Goal: Contribute content: Contribute content

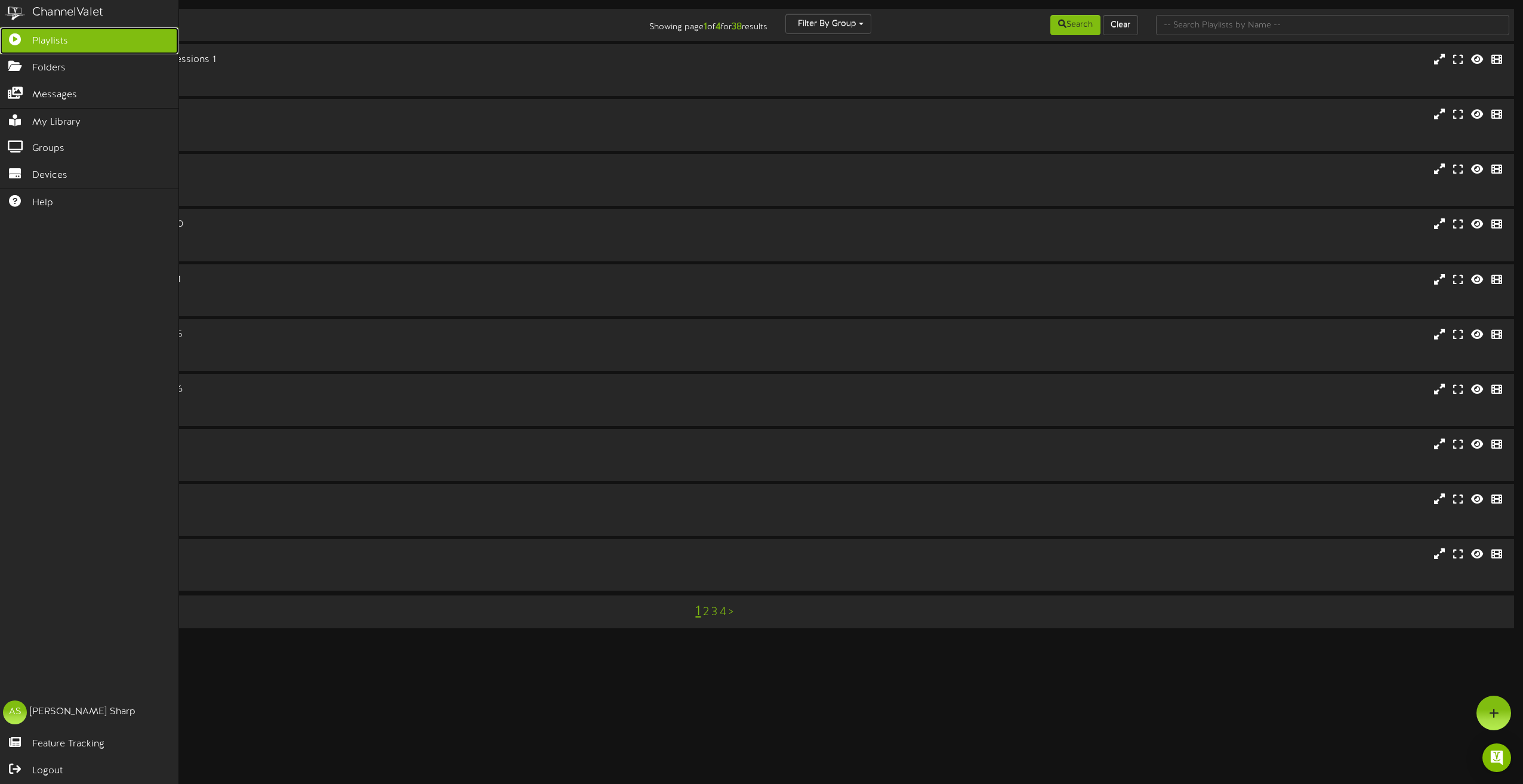
click at [40, 40] on span "Playlists" at bounding box center [49, 41] width 36 height 14
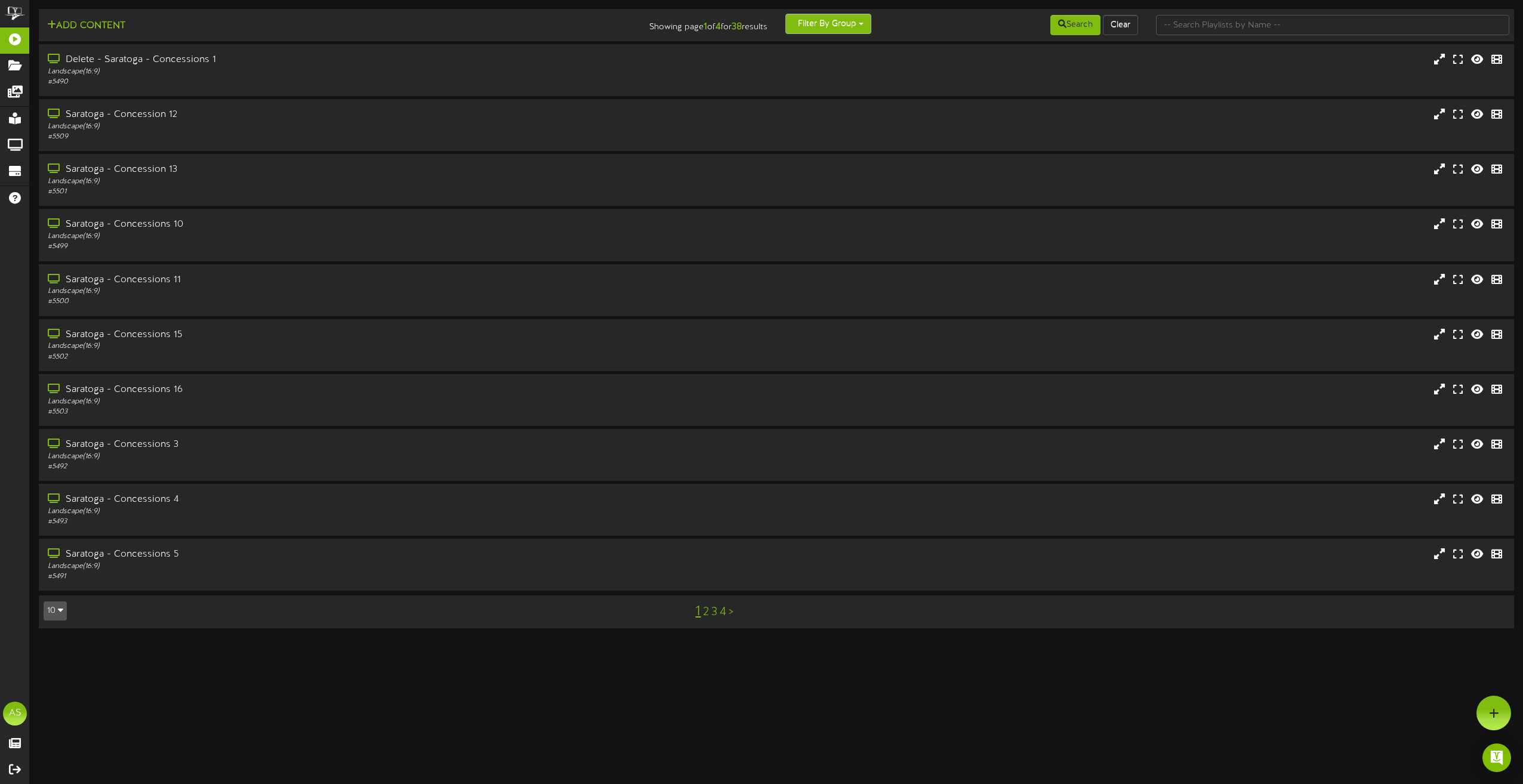
click at [855, 28] on button "Filter By Group" at bounding box center [828, 24] width 86 height 20
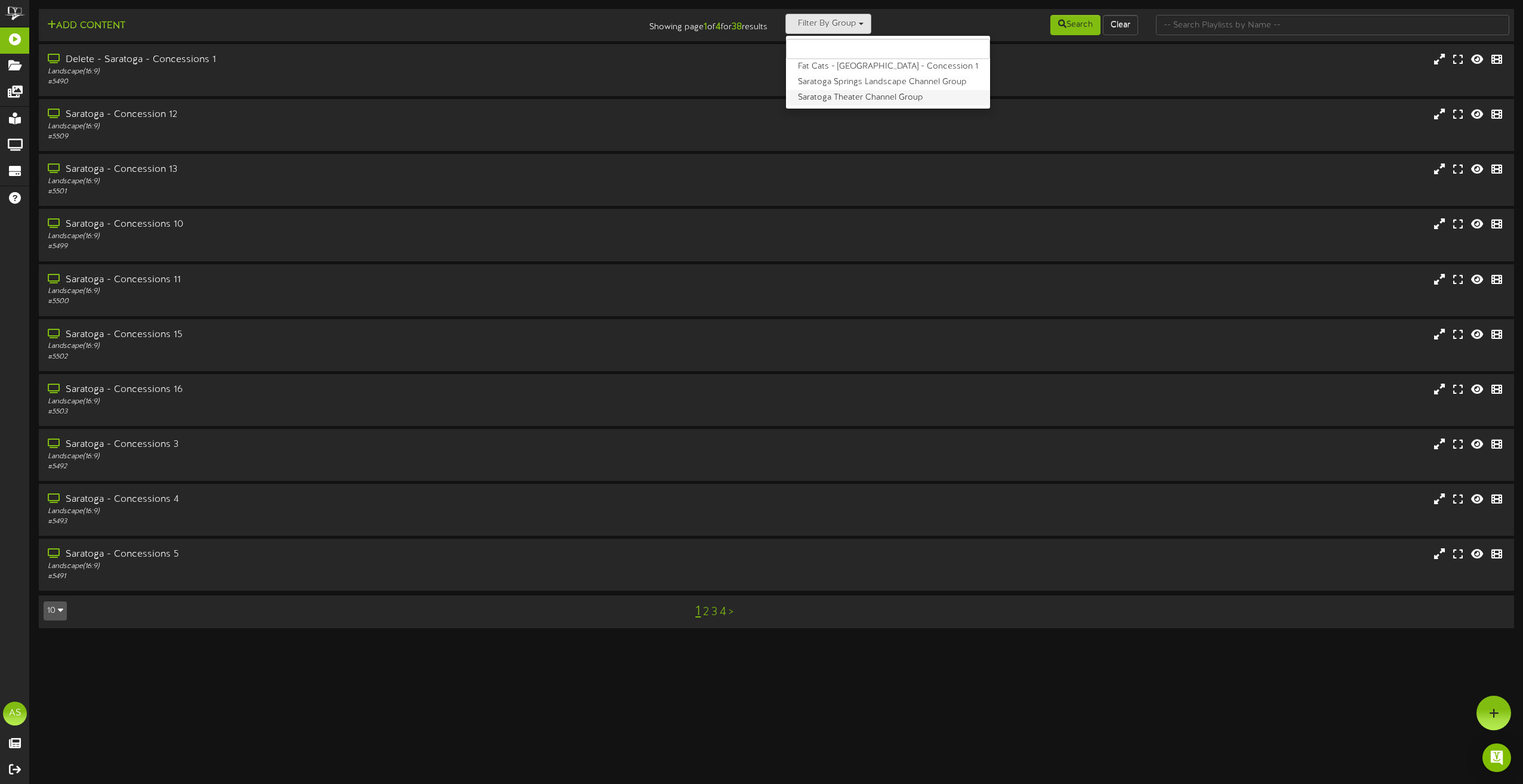
click at [858, 102] on label "Saratoga Theater Channel Group" at bounding box center [888, 98] width 204 height 16
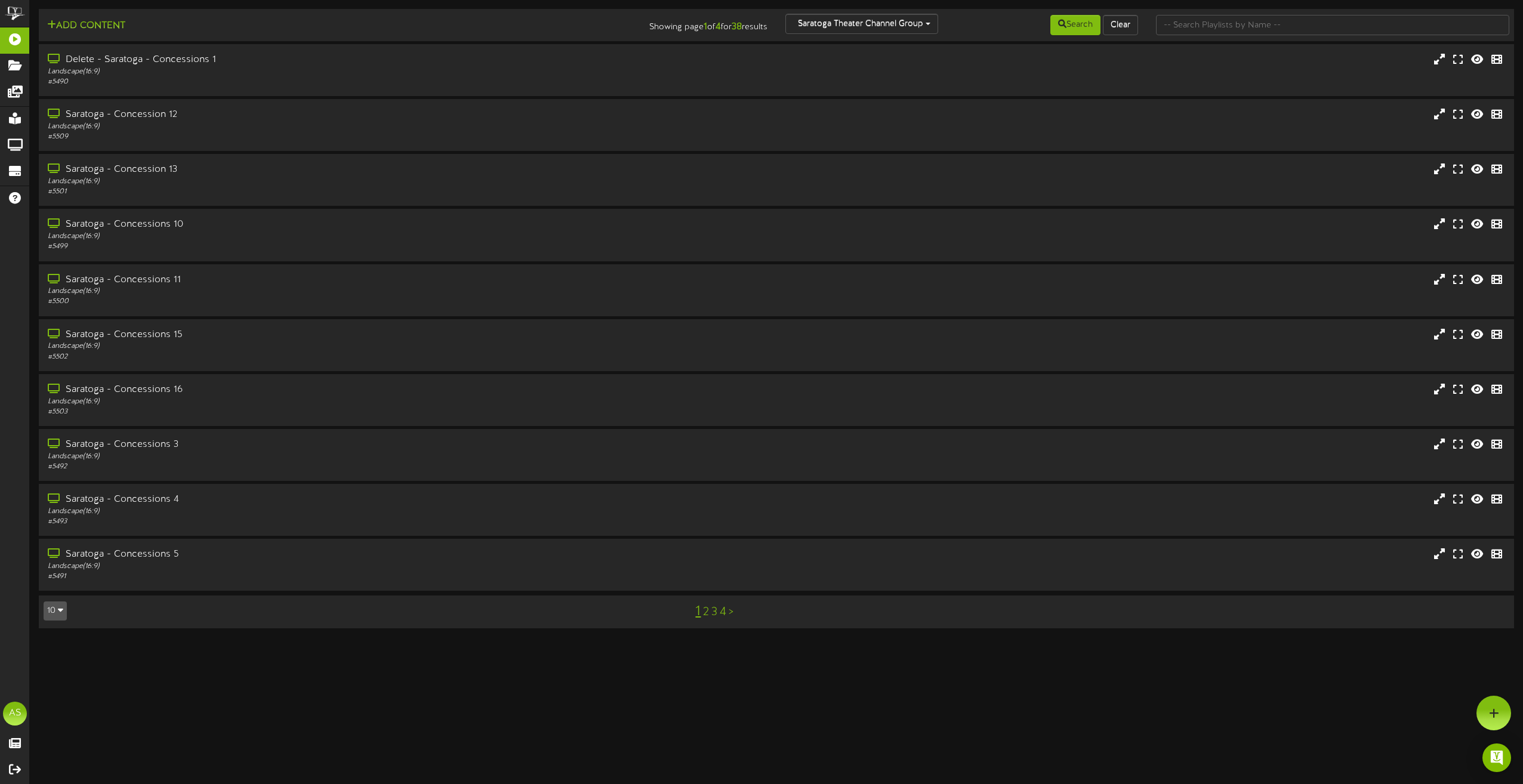
click at [935, 27] on div "Search Clear" at bounding box center [1023, 25] width 247 height 23
click at [929, 28] on div "Search Clear" at bounding box center [1023, 25] width 247 height 23
click at [929, 23] on div "Search Clear" at bounding box center [1023, 25] width 247 height 23
click at [958, 22] on div "Search Clear" at bounding box center [1023, 25] width 247 height 23
click at [928, 24] on div "Search Clear" at bounding box center [1023, 25] width 247 height 23
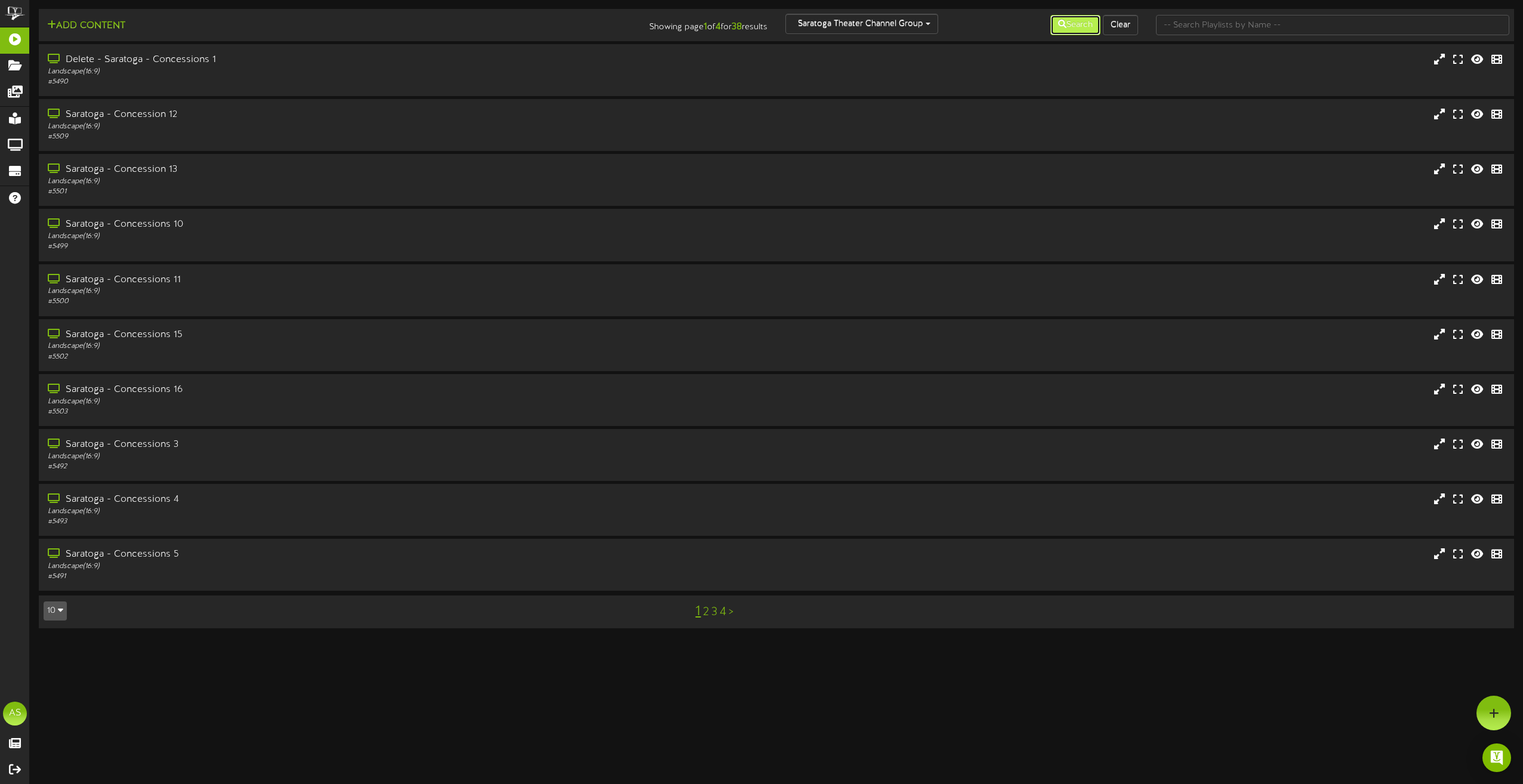
click at [1086, 33] on button "Search" at bounding box center [1075, 25] width 50 height 20
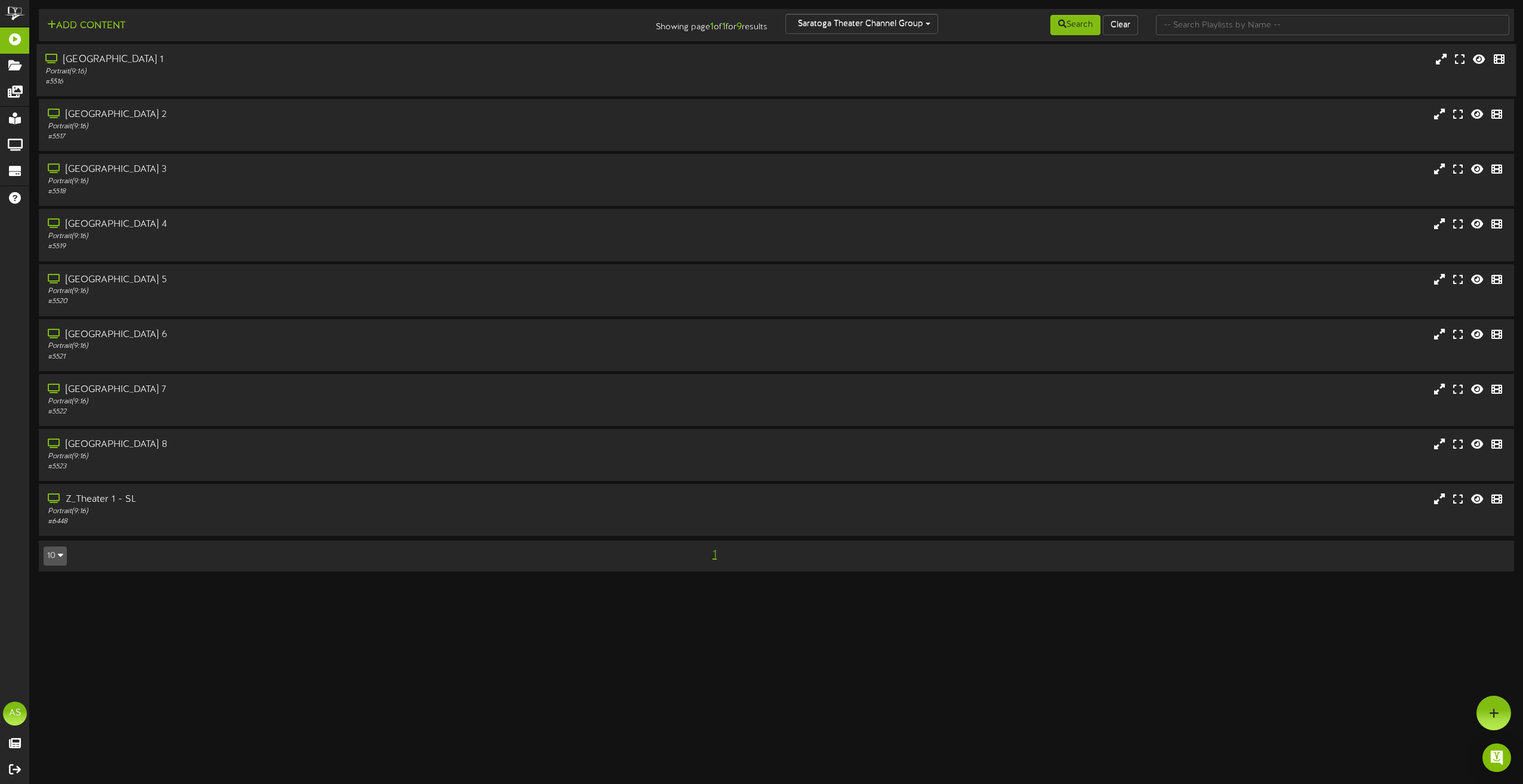
click at [189, 83] on div "# 5516" at bounding box center [344, 82] width 598 height 10
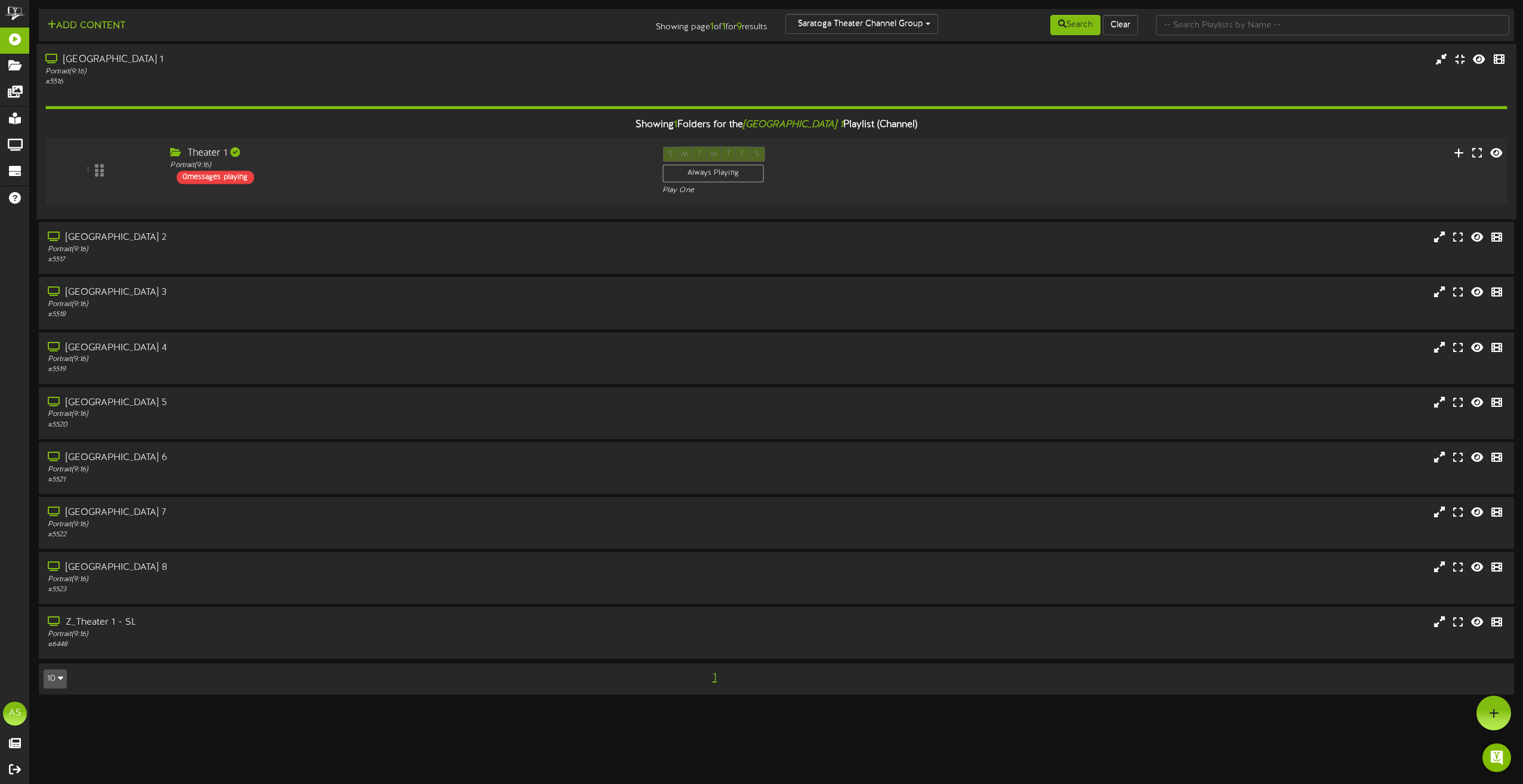
click at [480, 186] on div "1 Theater 1 Portrait (" at bounding box center [776, 171] width 1477 height 49
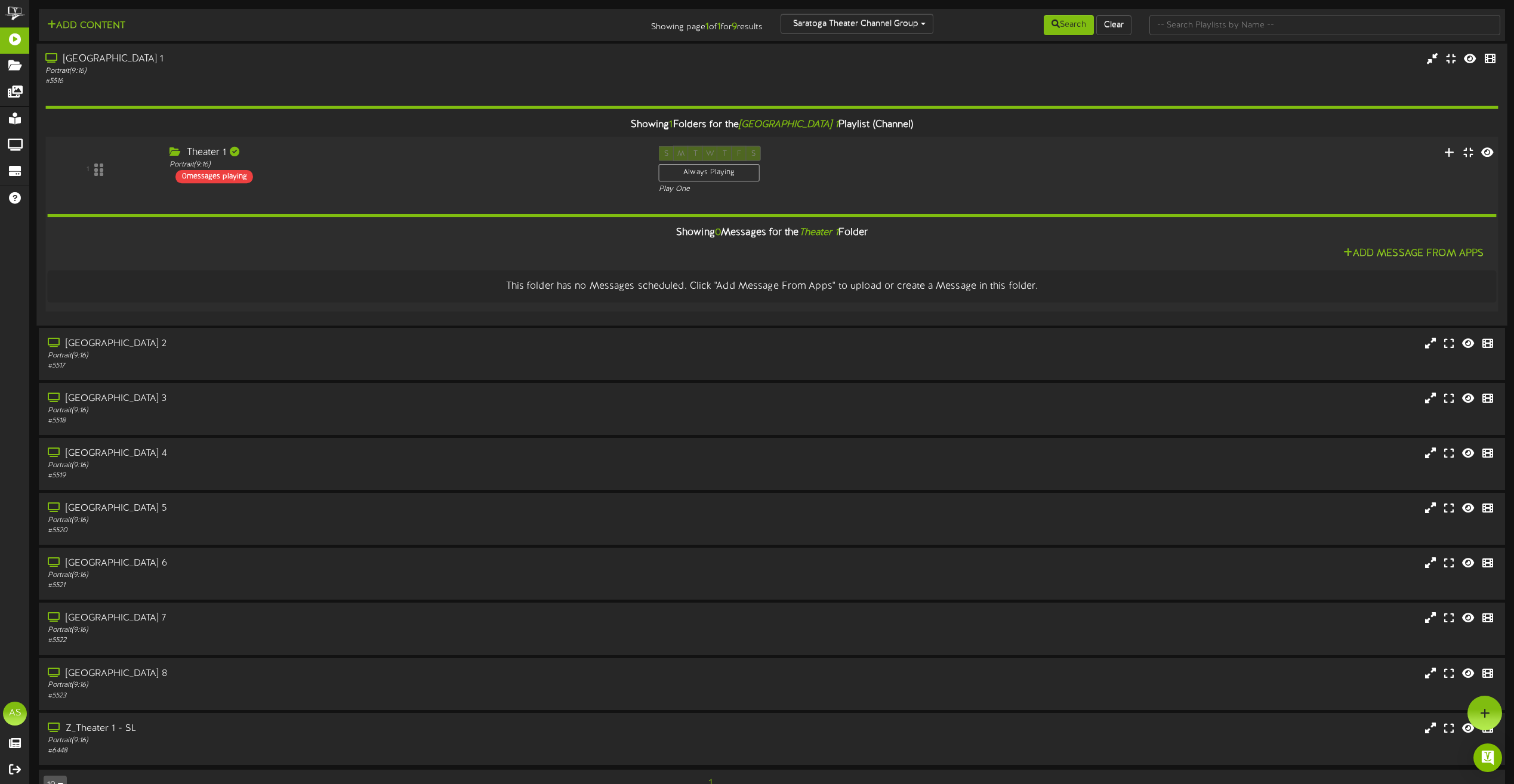
click at [480, 186] on div "1 Theater 1 Portrait (" at bounding box center [771, 170] width 1468 height 49
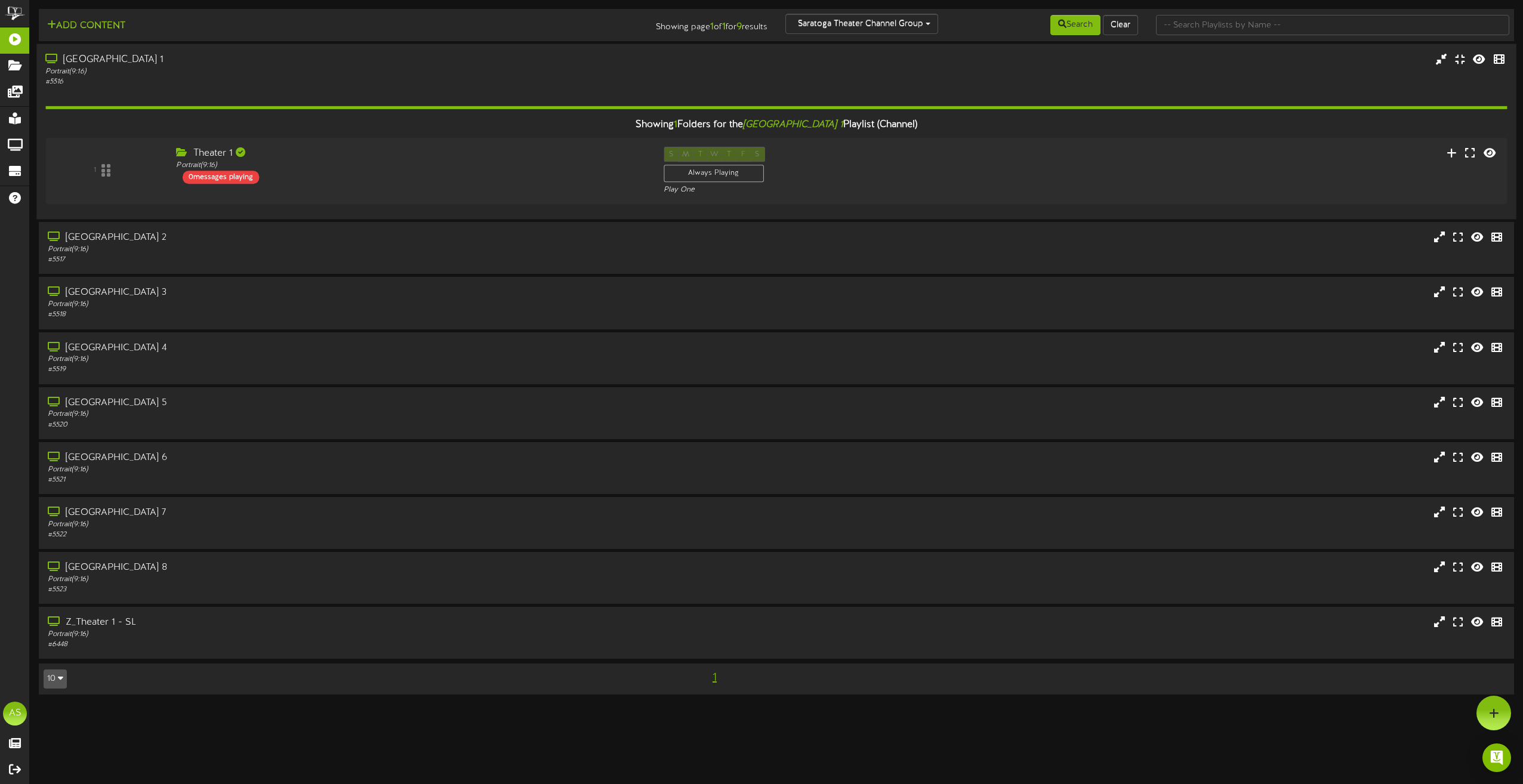
click at [387, 84] on div "# 5516" at bounding box center [344, 82] width 598 height 10
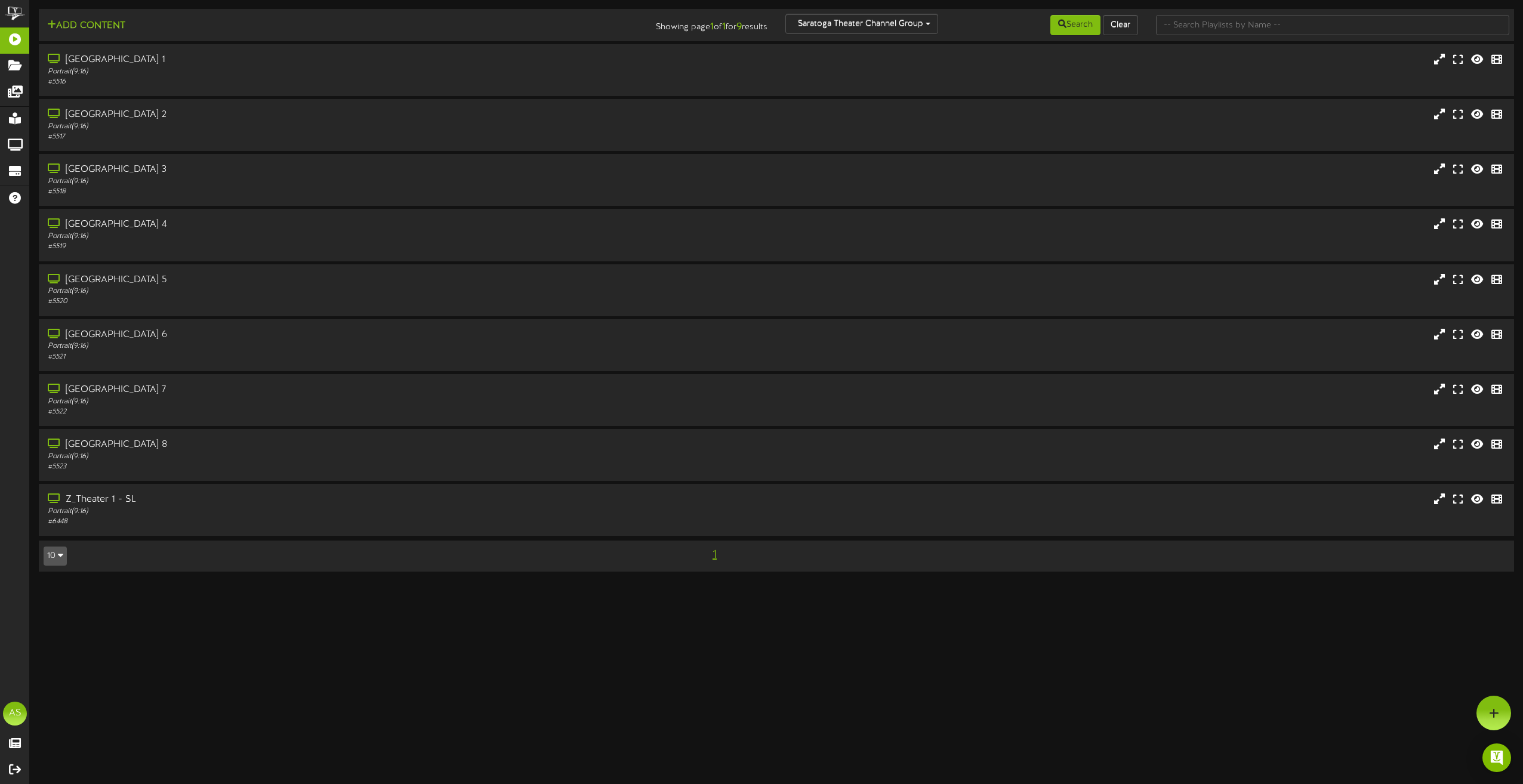
click at [928, 24] on div "Search Clear" at bounding box center [1023, 25] width 247 height 23
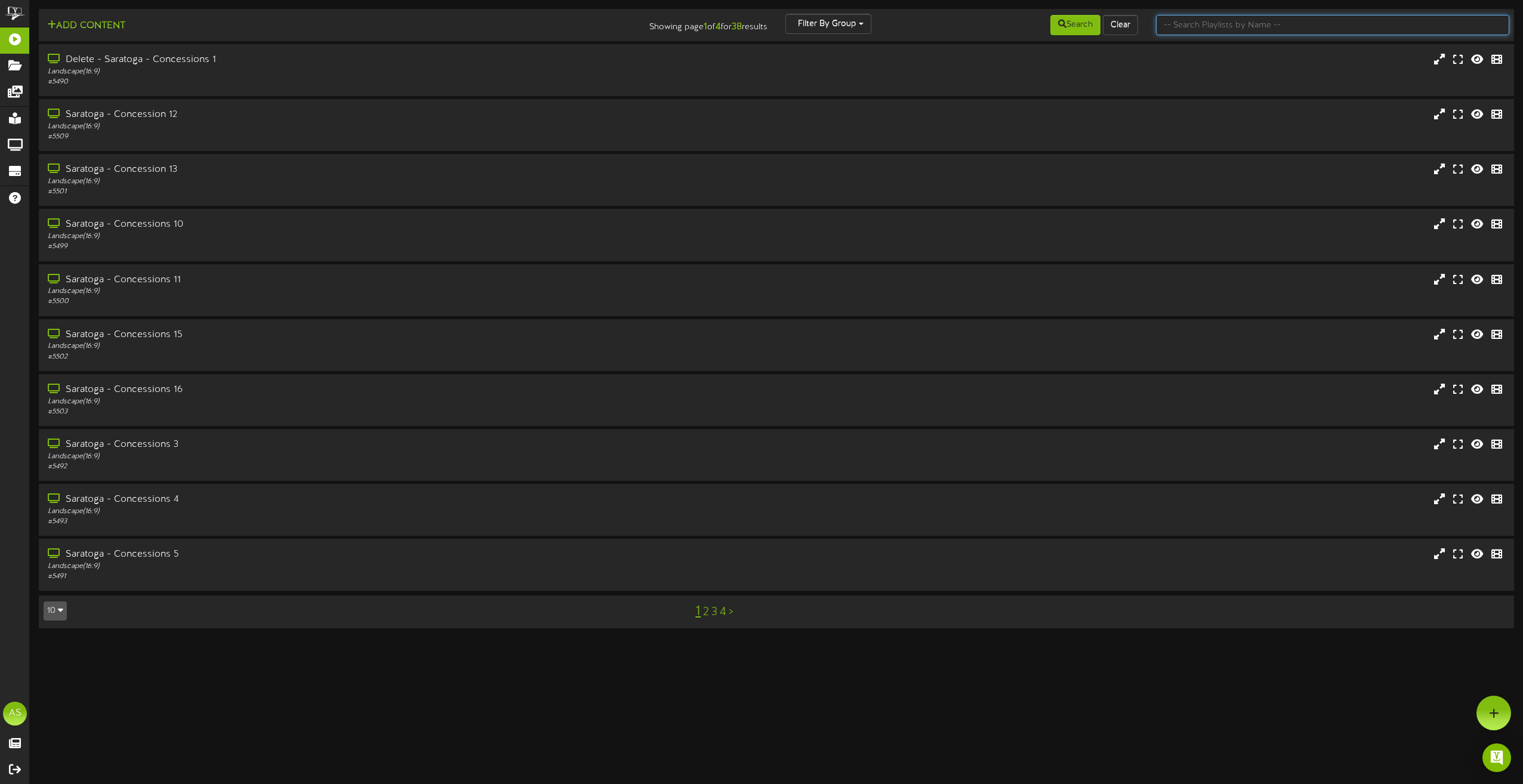
click at [1190, 27] on input "text" at bounding box center [1333, 25] width 353 height 20
type input "theater"
click at [1098, 22] on button "Search" at bounding box center [1075, 25] width 50 height 20
click at [366, 79] on div "# 5516" at bounding box center [344, 82] width 598 height 10
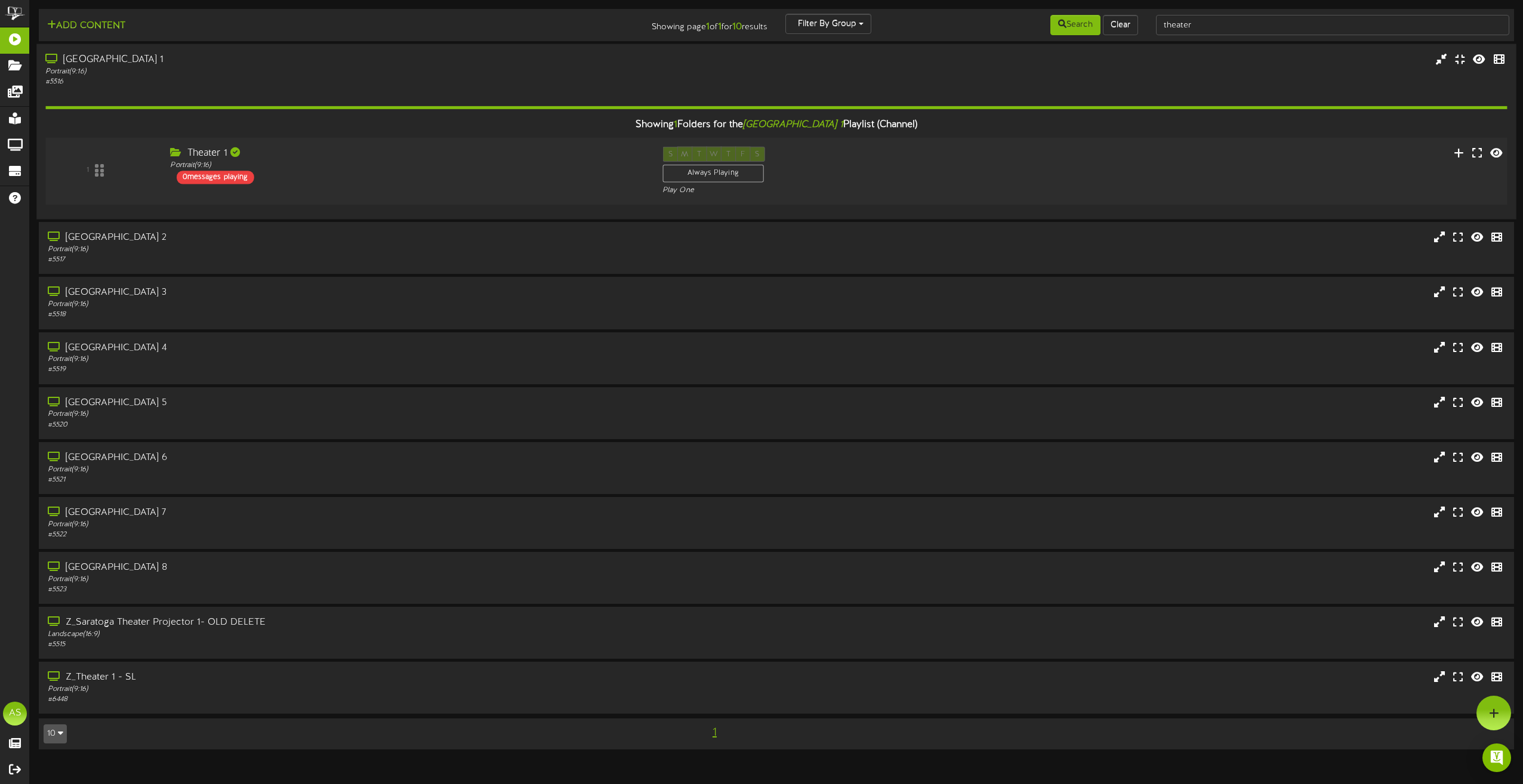
click at [445, 178] on div "Theater 1 Portrait ( 9:16 ) 0 messages playing" at bounding box center [407, 166] width 492 height 37
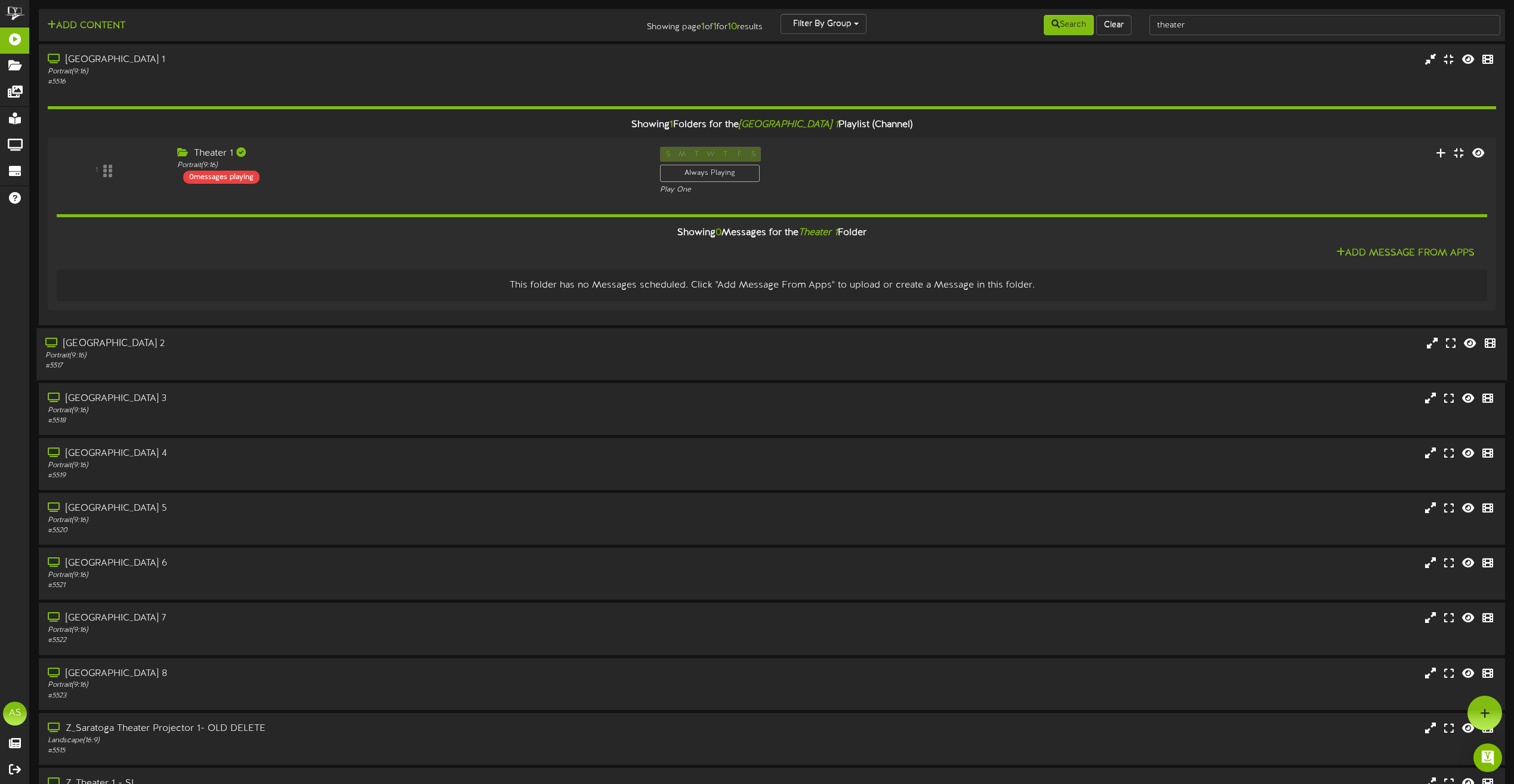
click at [220, 361] on div "# 5517" at bounding box center [342, 366] width 595 height 10
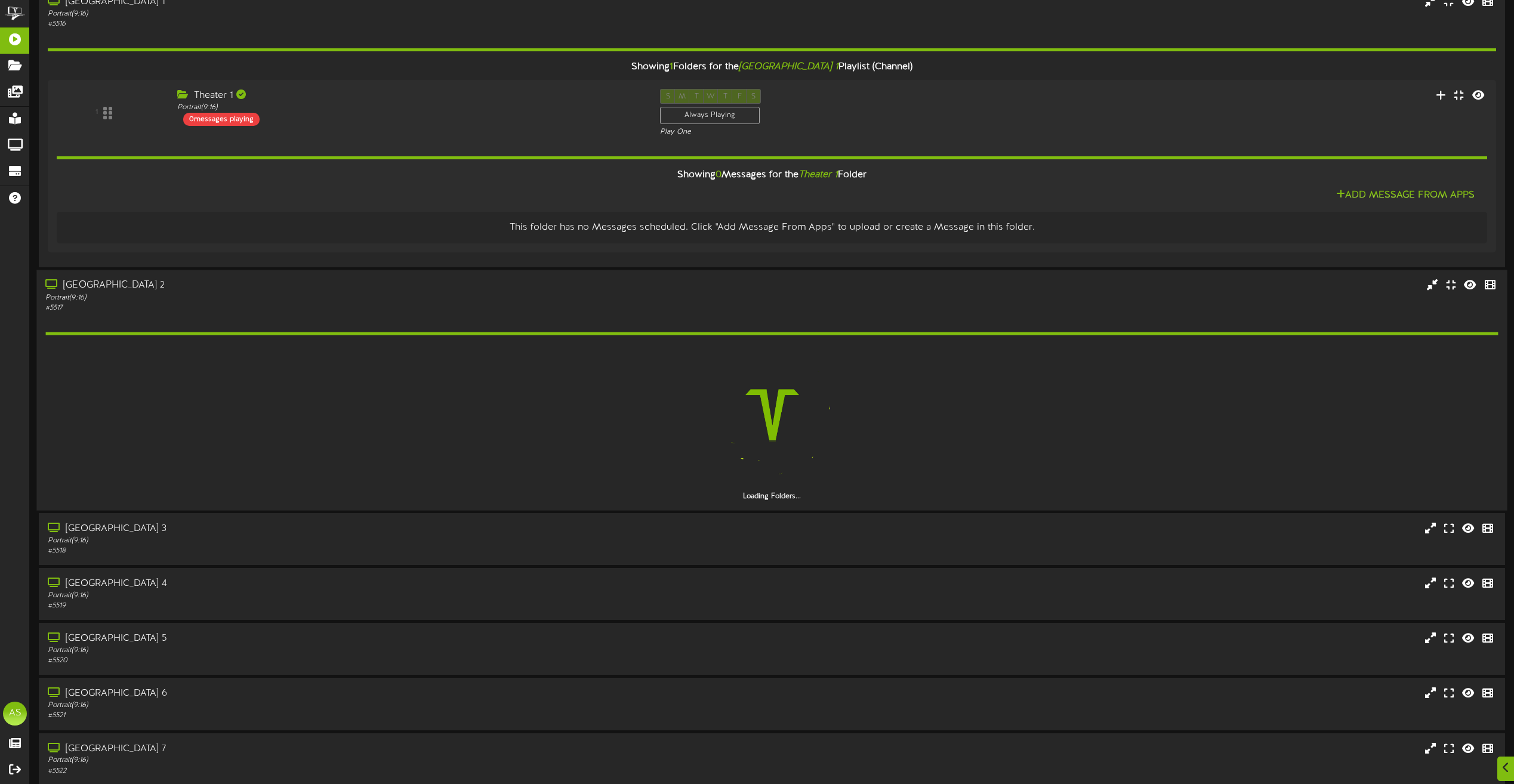
scroll to position [60, 0]
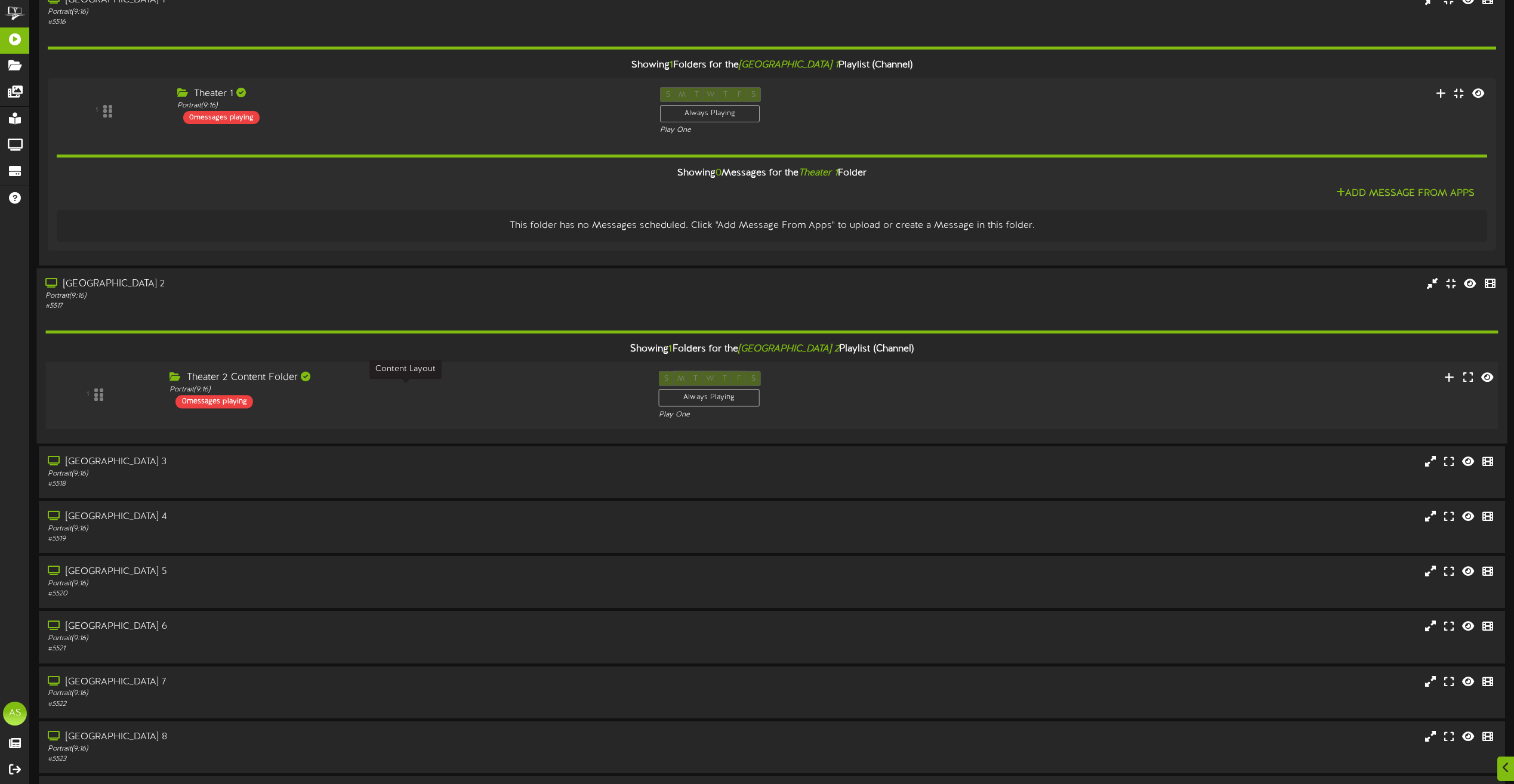
click at [410, 385] on div "Portrait ( 9:16 )" at bounding box center [404, 390] width 471 height 10
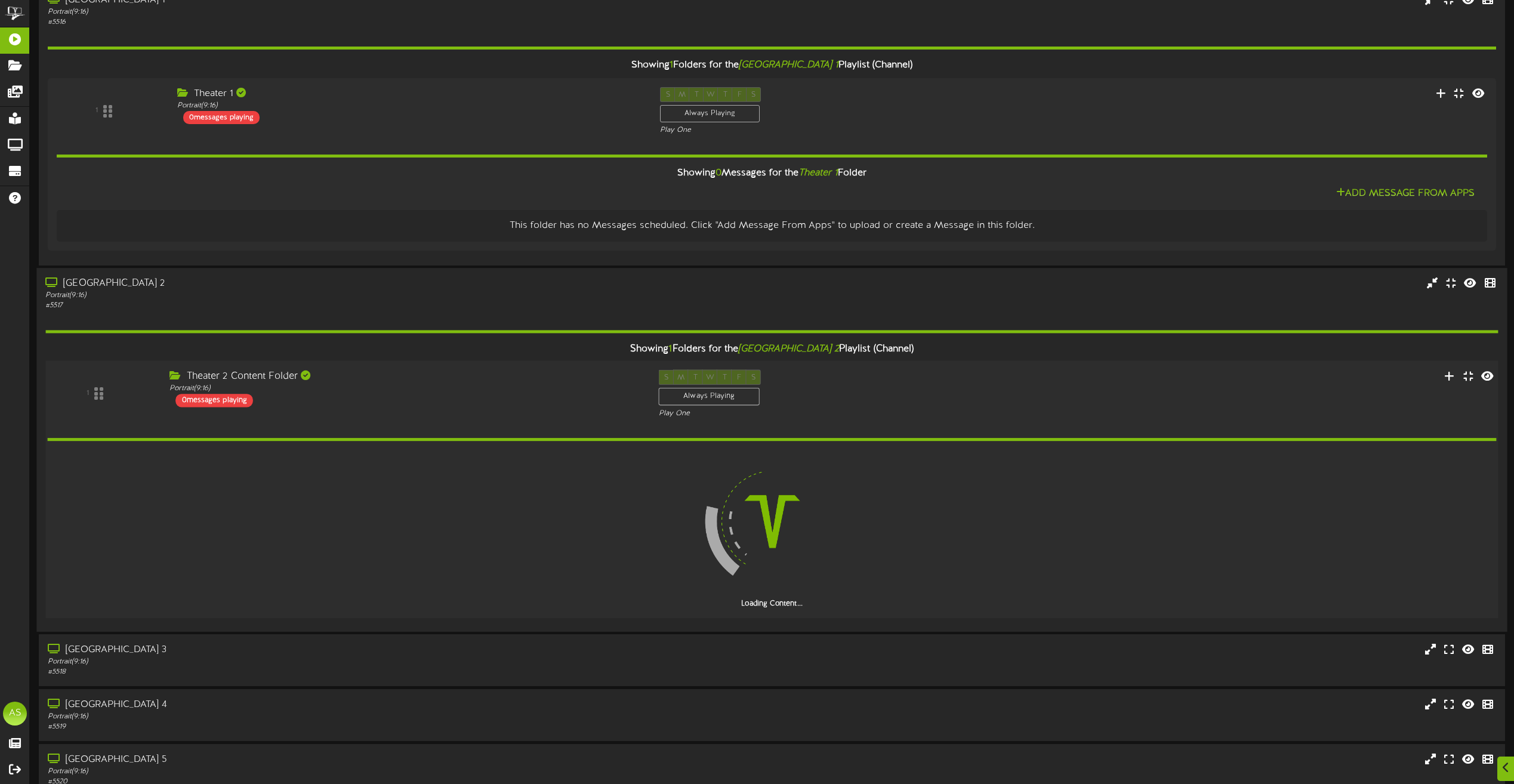
click at [389, 404] on div "Theater 2 Content Folder Portrait ( 9:16 ) 0 messages playing" at bounding box center [405, 388] width 489 height 37
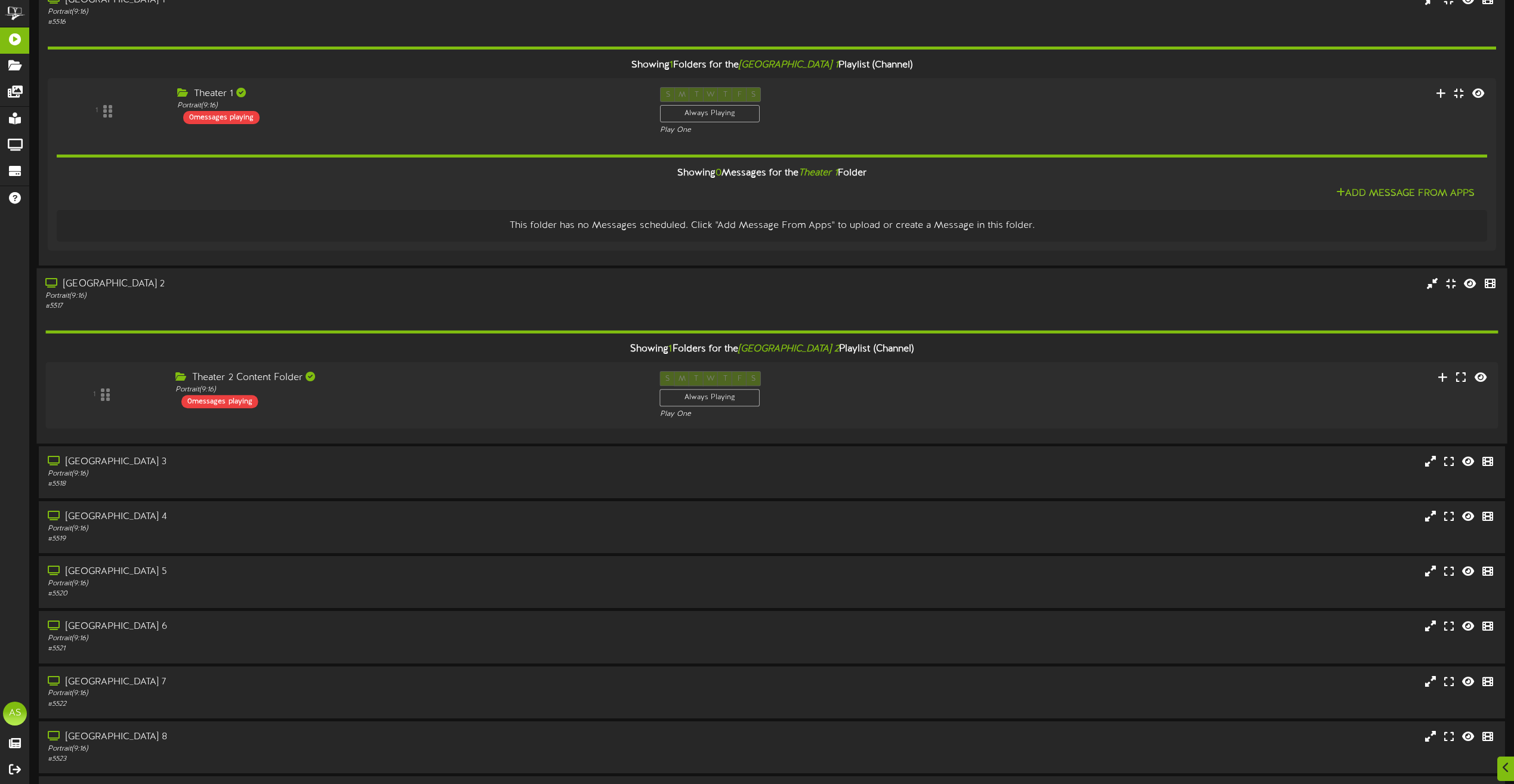
click at [369, 313] on div "Showing 1 Folders for the Saratoga Theater 2 Playlist (Channel) 1 Theater 2 Con…" at bounding box center [771, 373] width 1453 height 124
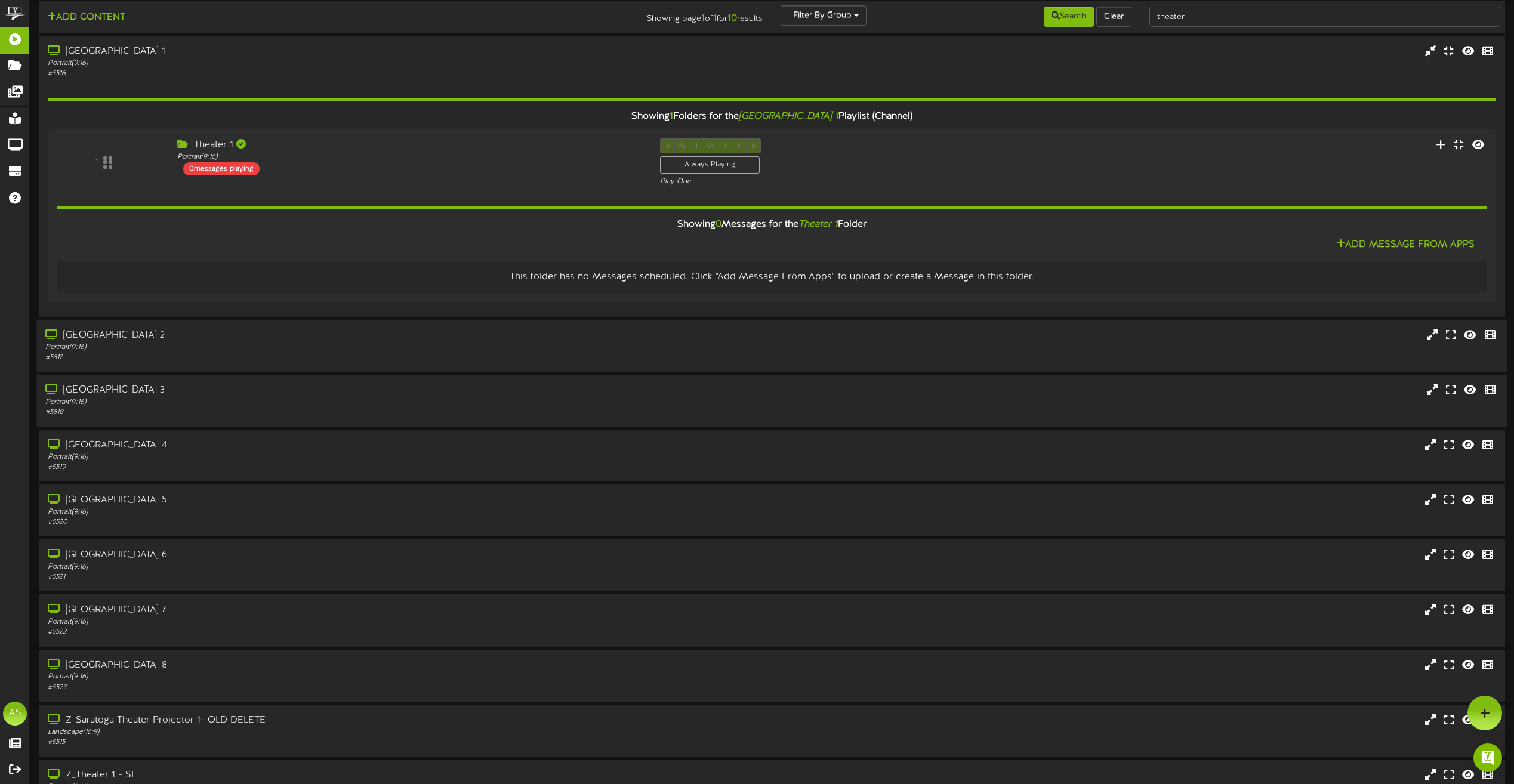
scroll to position [0, 0]
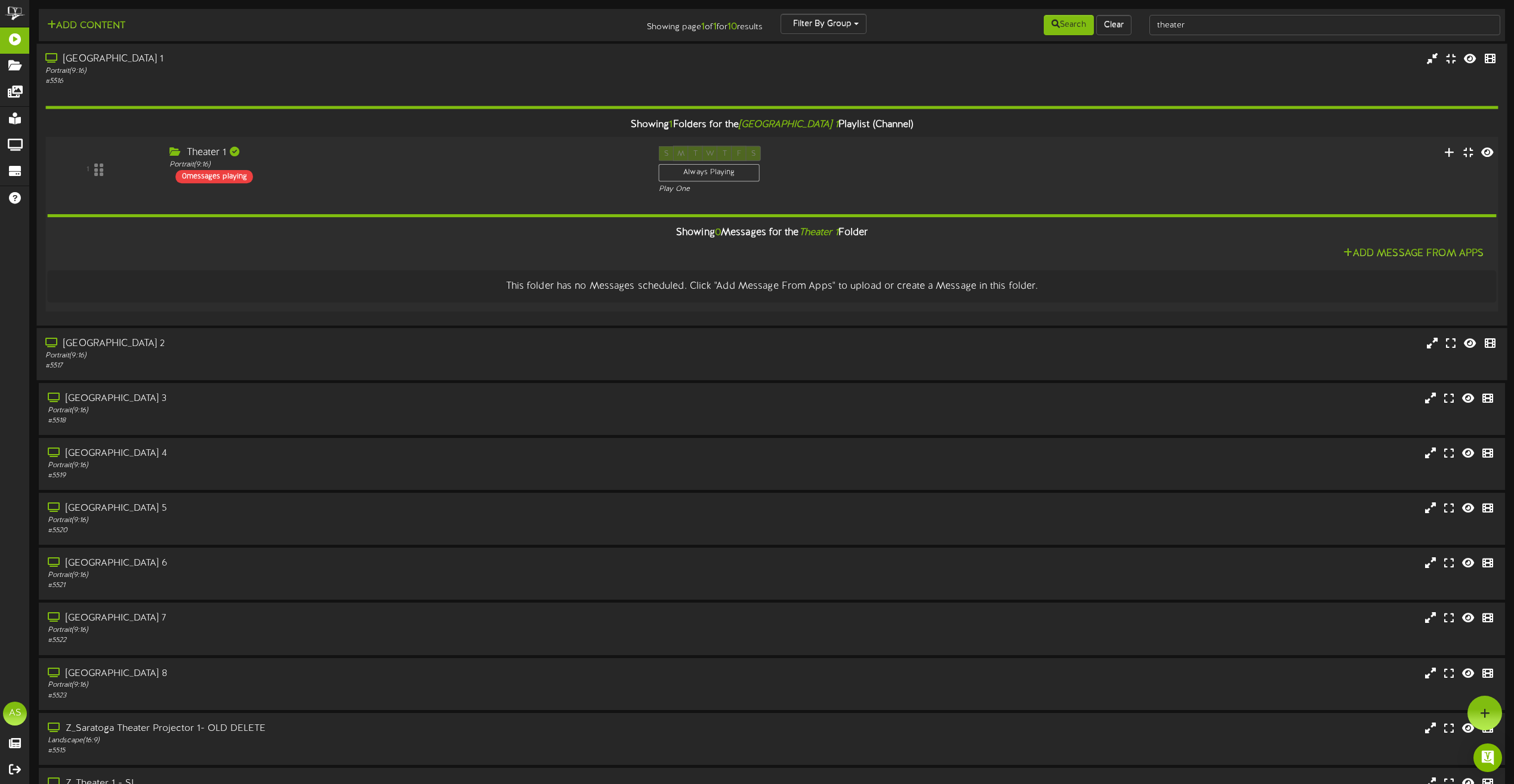
click at [378, 186] on div "1 Theater 1 Portrait (" at bounding box center [771, 170] width 1468 height 49
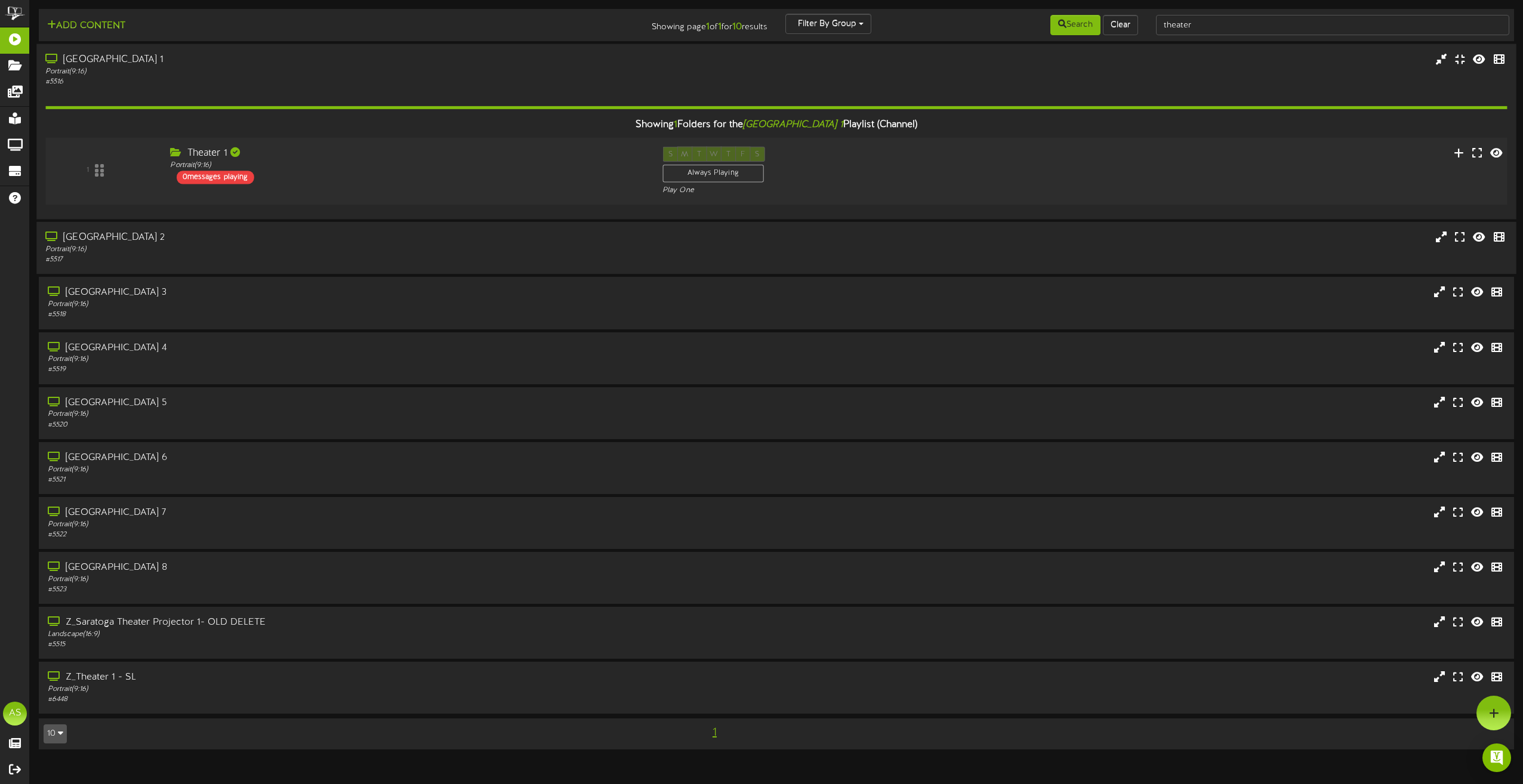
click at [378, 186] on div "1 Theater 1 Portrait (" at bounding box center [776, 171] width 1477 height 49
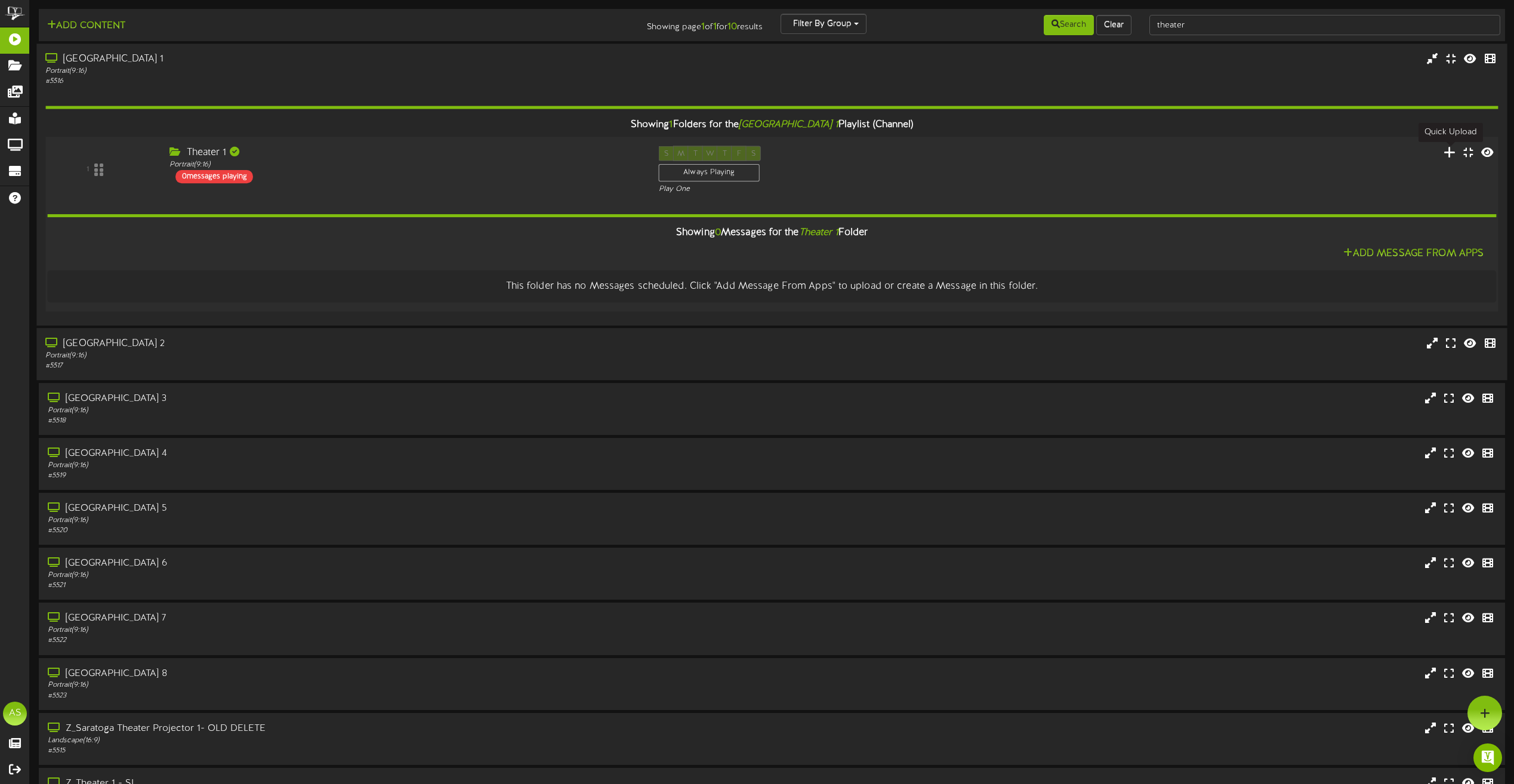
click at [1449, 154] on icon at bounding box center [1450, 152] width 13 height 13
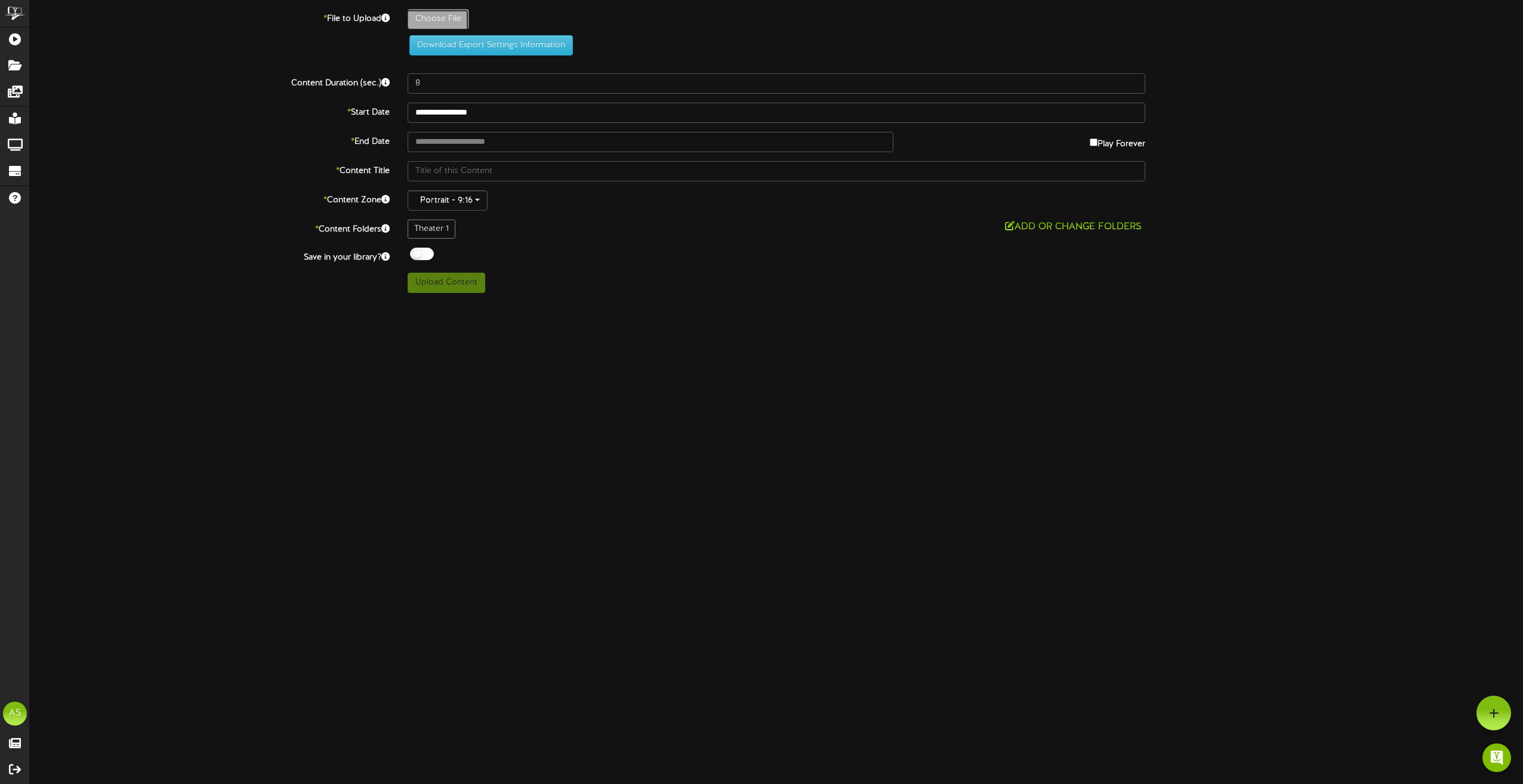
type input "**********"
type input "TheSuperSix"
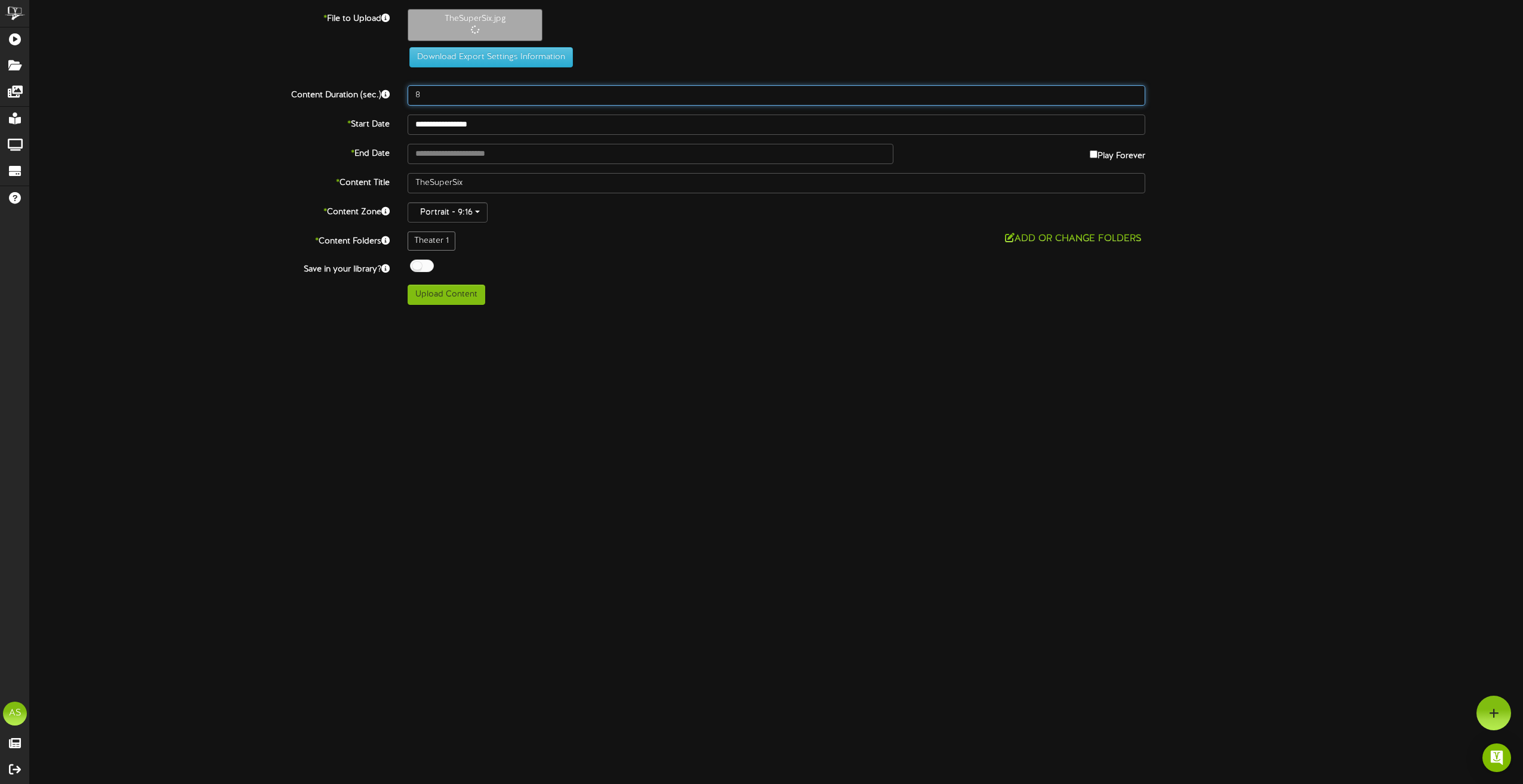
click at [457, 98] on input "8" at bounding box center [776, 96] width 738 height 20
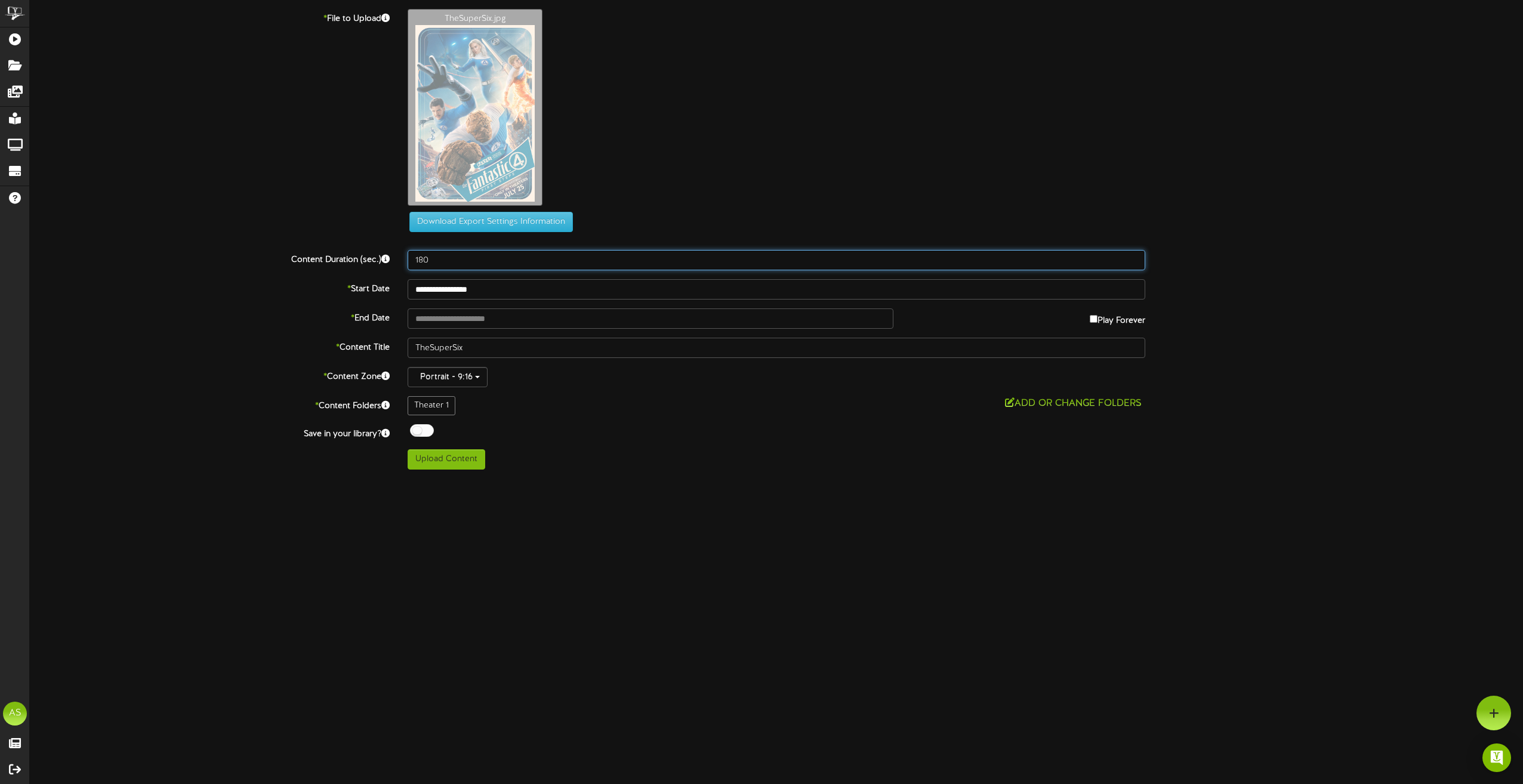
type input "180"
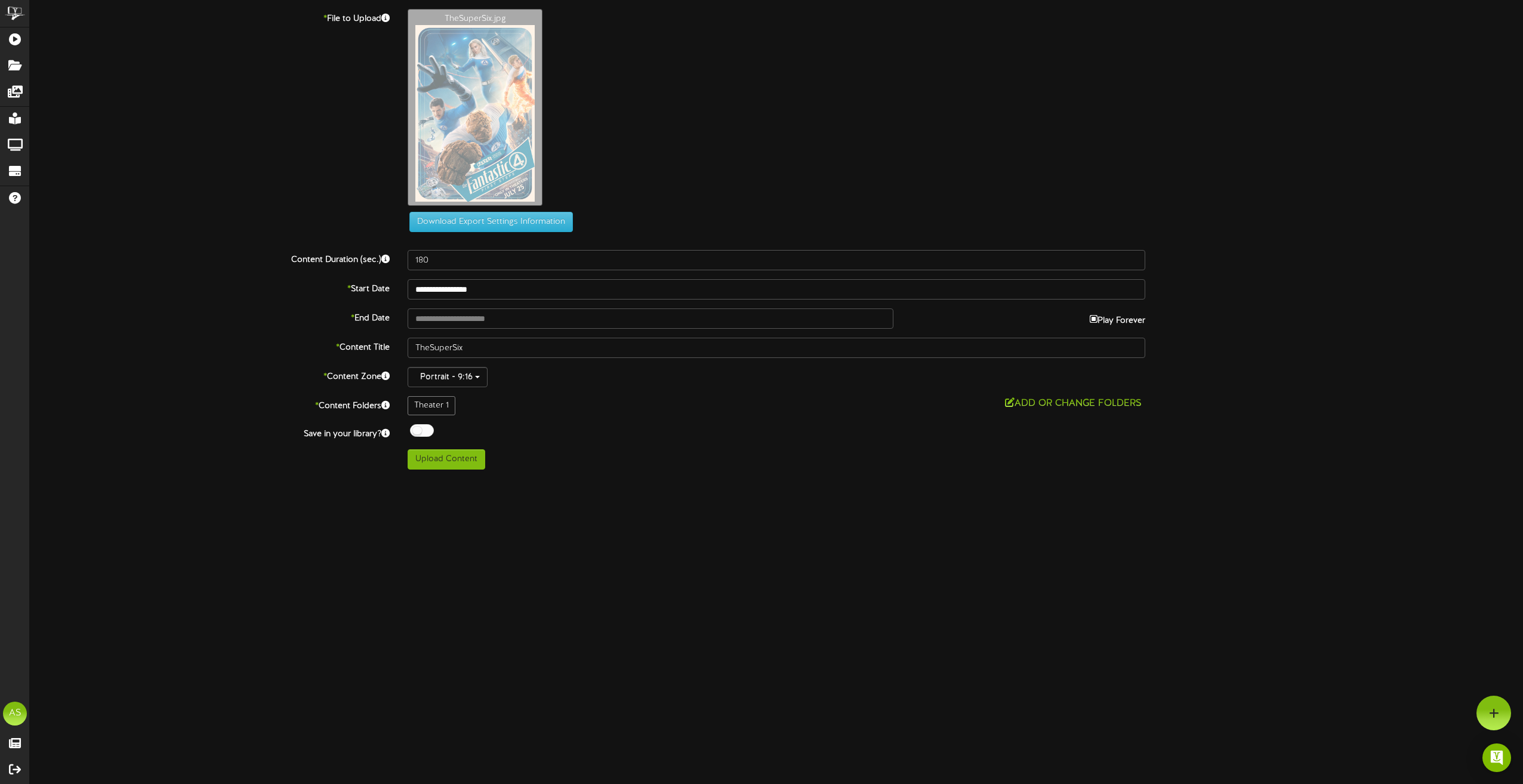
type input "**********"
click at [469, 344] on input "TheSuperSix" at bounding box center [776, 348] width 738 height 20
type input "TheSuperSix 9.4"
click at [510, 324] on input "**********" at bounding box center [650, 319] width 486 height 20
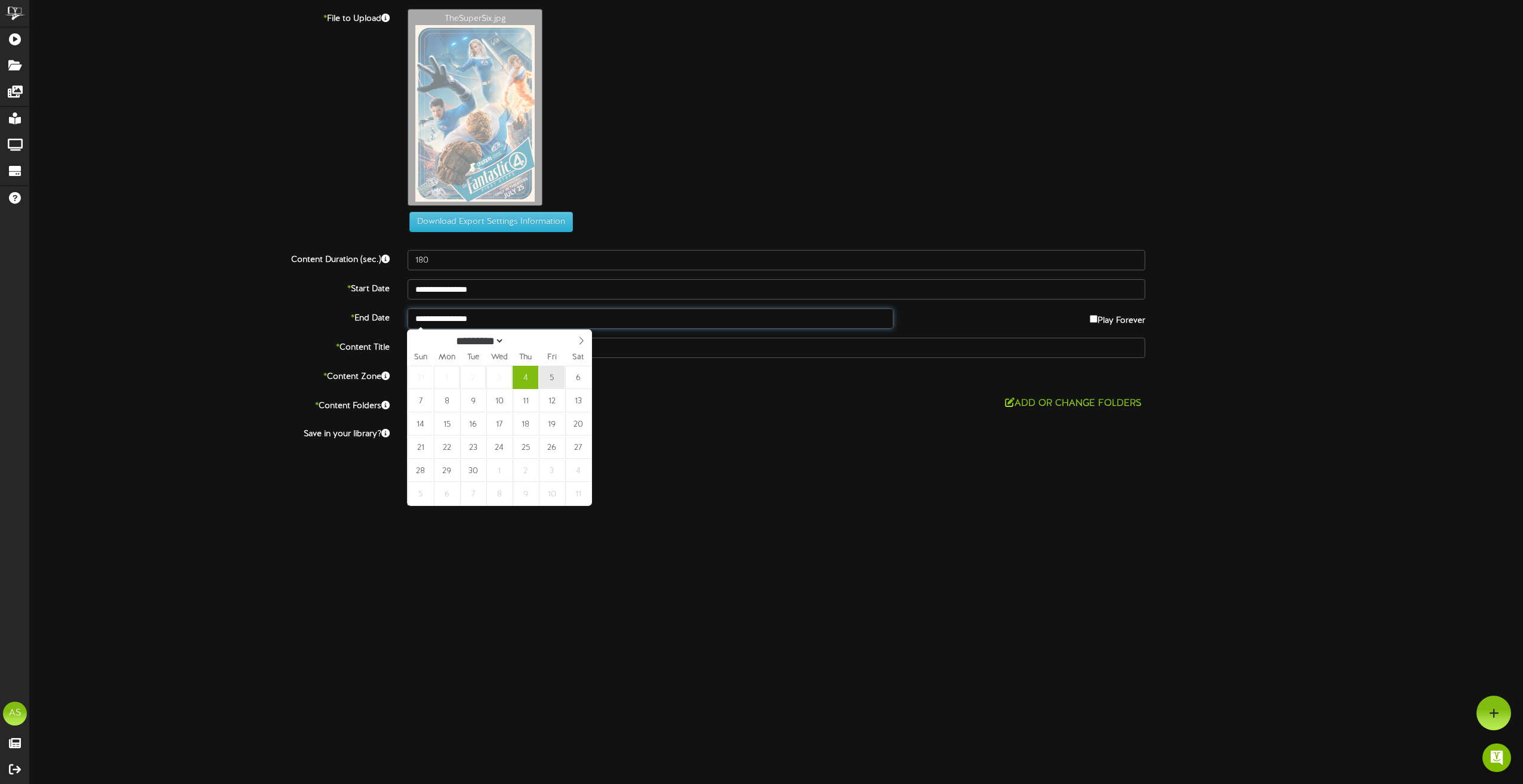
type input "**********"
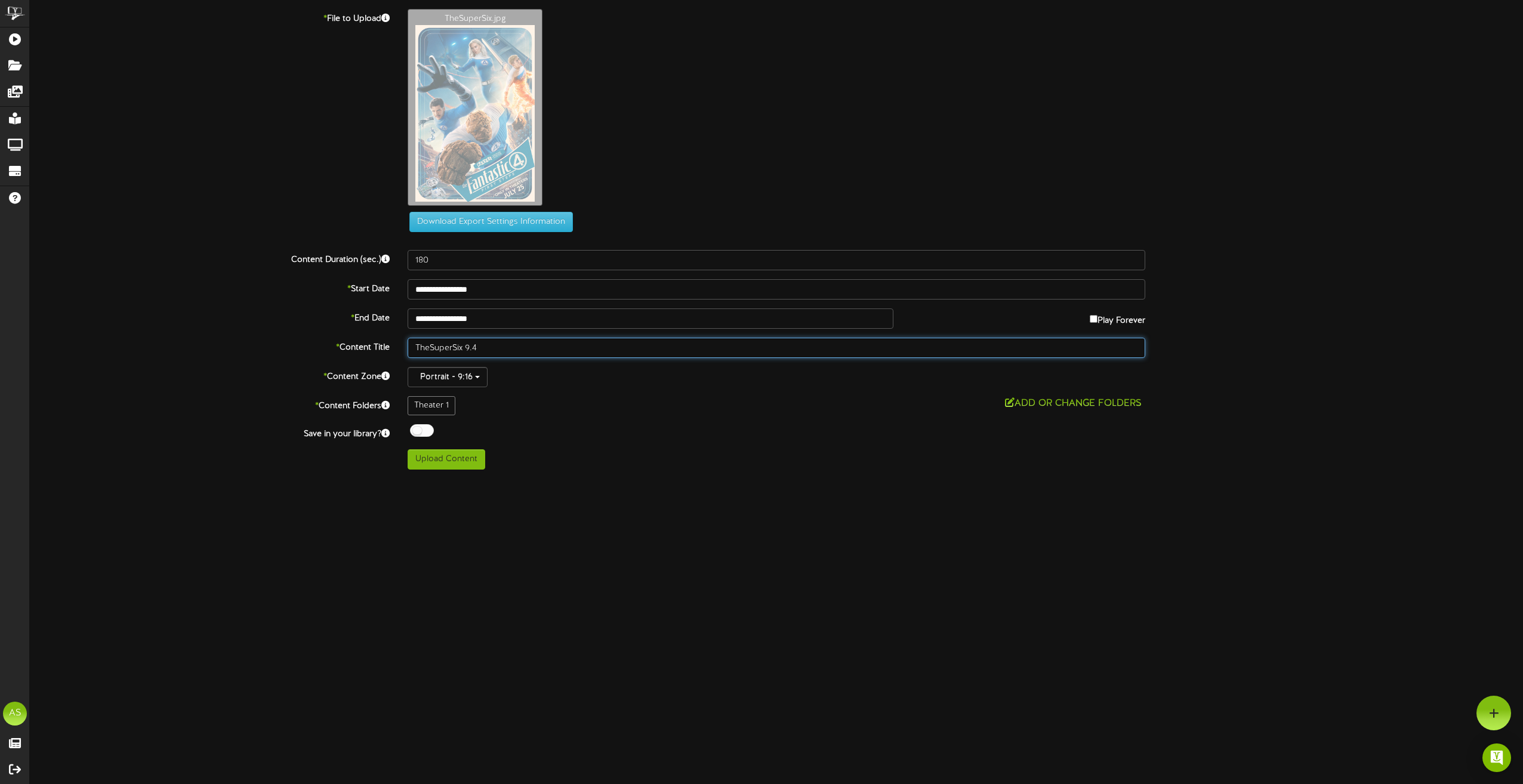
click at [500, 354] on input "TheSuperSix 9.4" at bounding box center [776, 348] width 738 height 20
type input "TheSuperSix 9.4 9.5"
click at [428, 428] on div at bounding box center [422, 430] width 24 height 13
click at [452, 464] on button "Upload Content" at bounding box center [446, 460] width 78 height 20
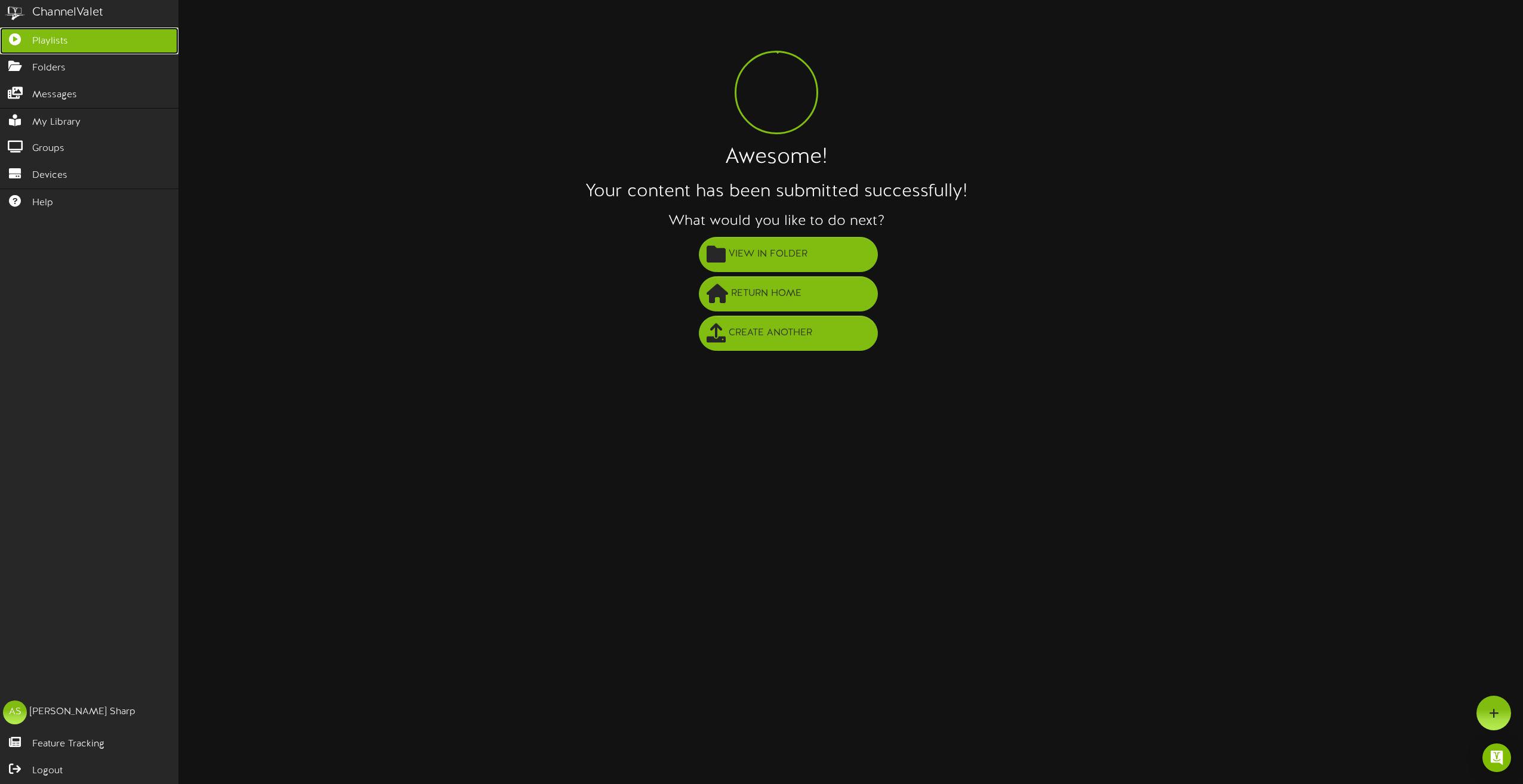
click at [30, 33] on icon at bounding box center [15, 37] width 30 height 9
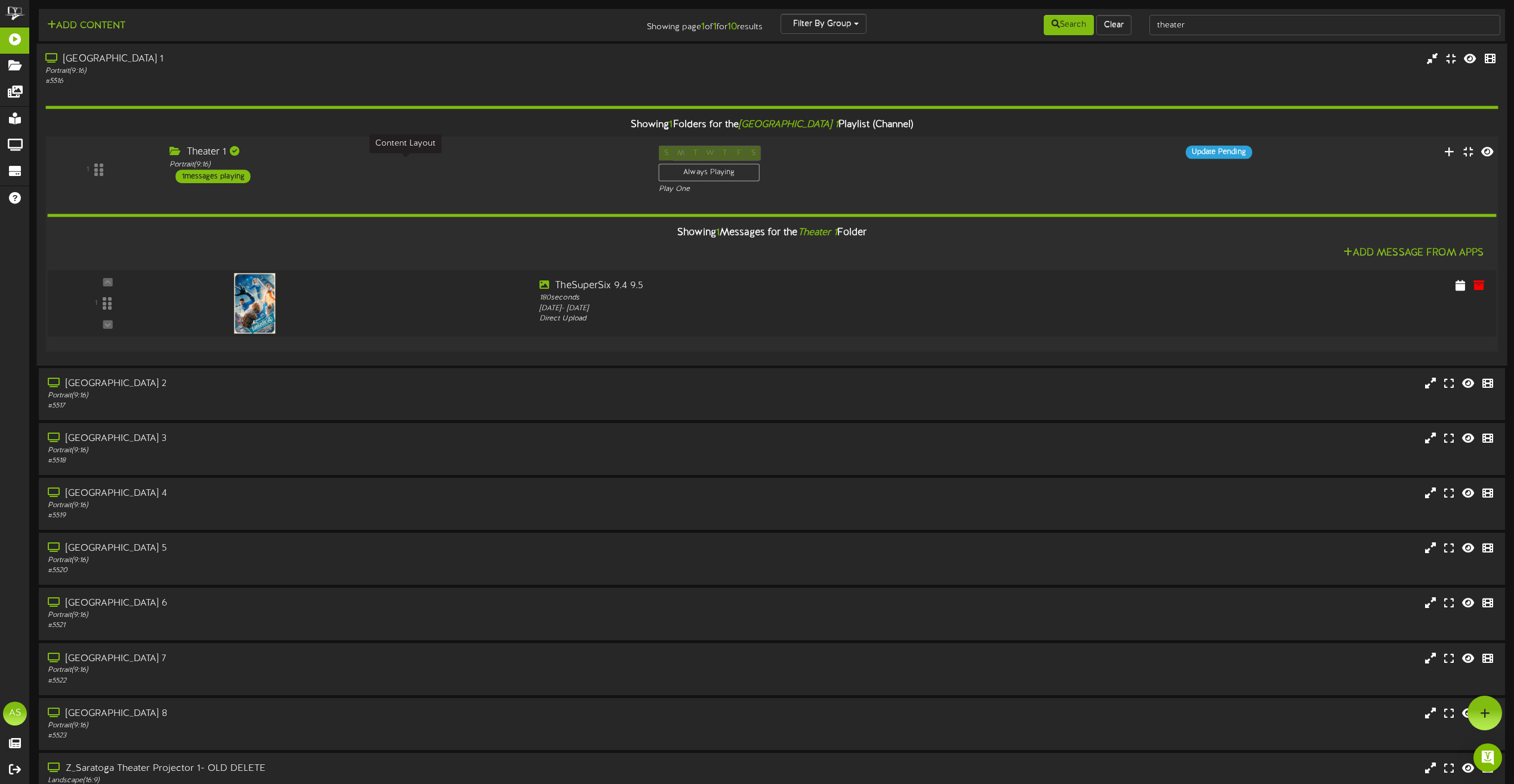
click at [287, 169] on div "Portrait ( 9:16 )" at bounding box center [404, 164] width 471 height 10
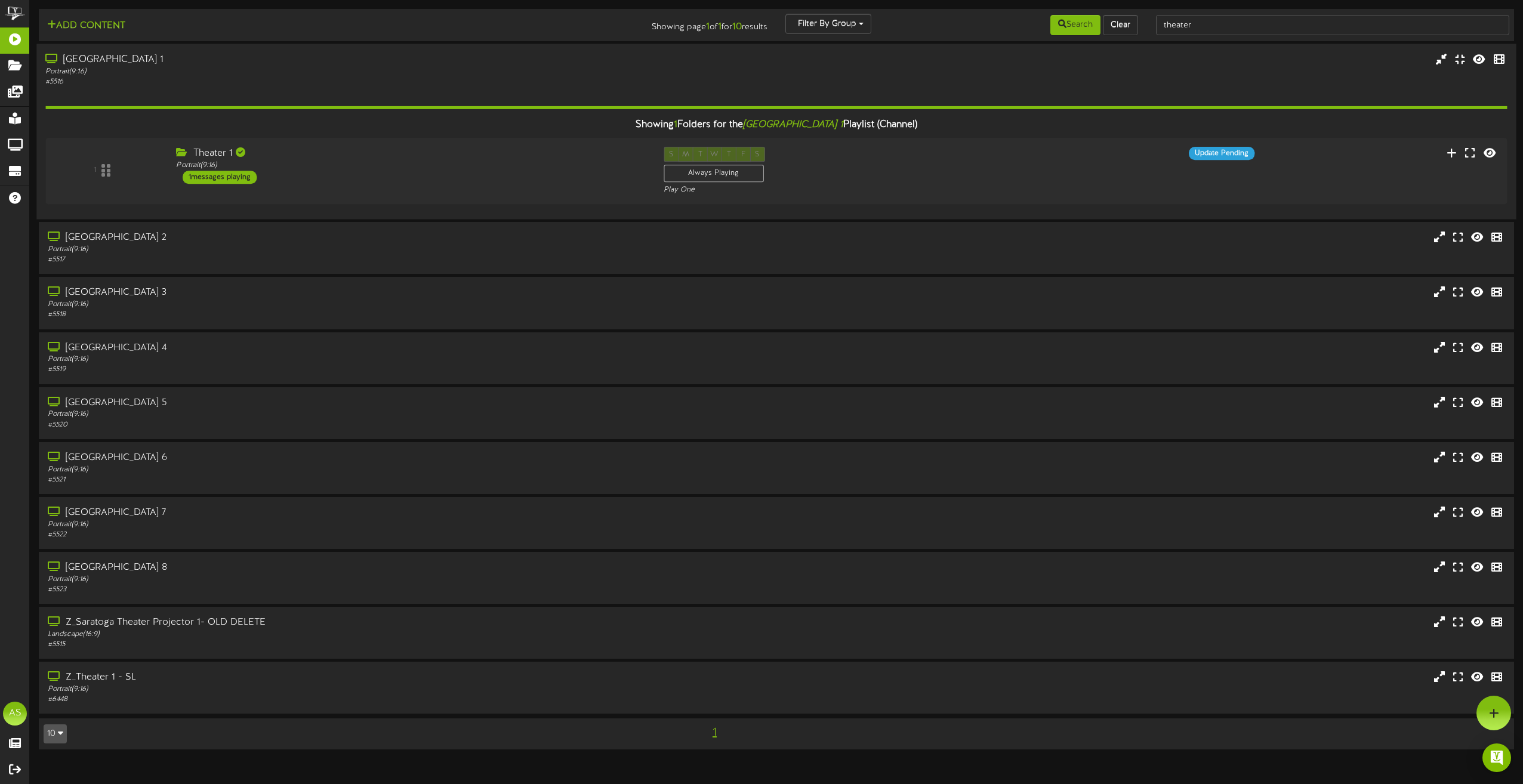
click at [281, 82] on div "# 5516" at bounding box center [344, 82] width 598 height 10
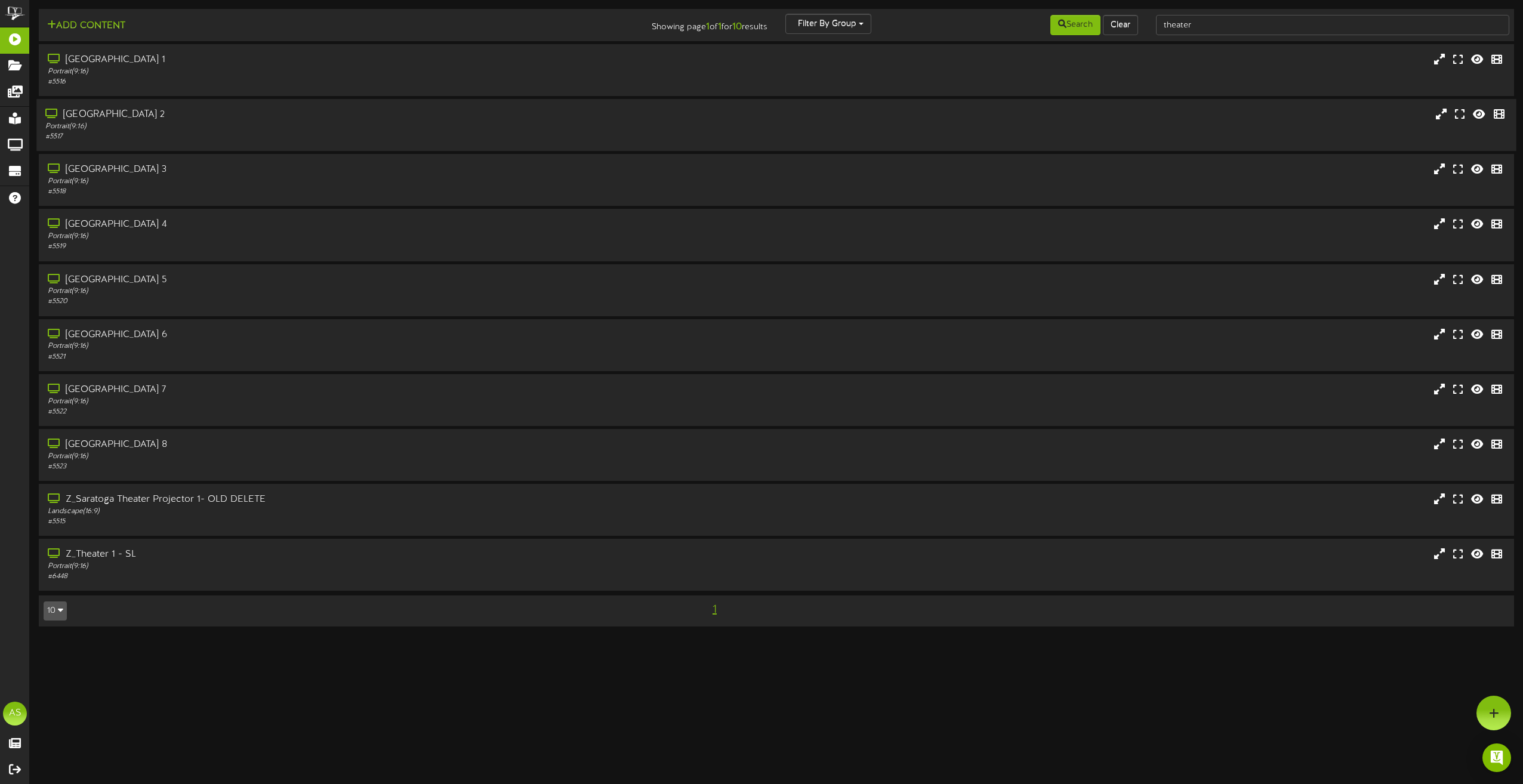
click at [229, 128] on div "Portrait ( 9:16 )" at bounding box center [344, 127] width 598 height 10
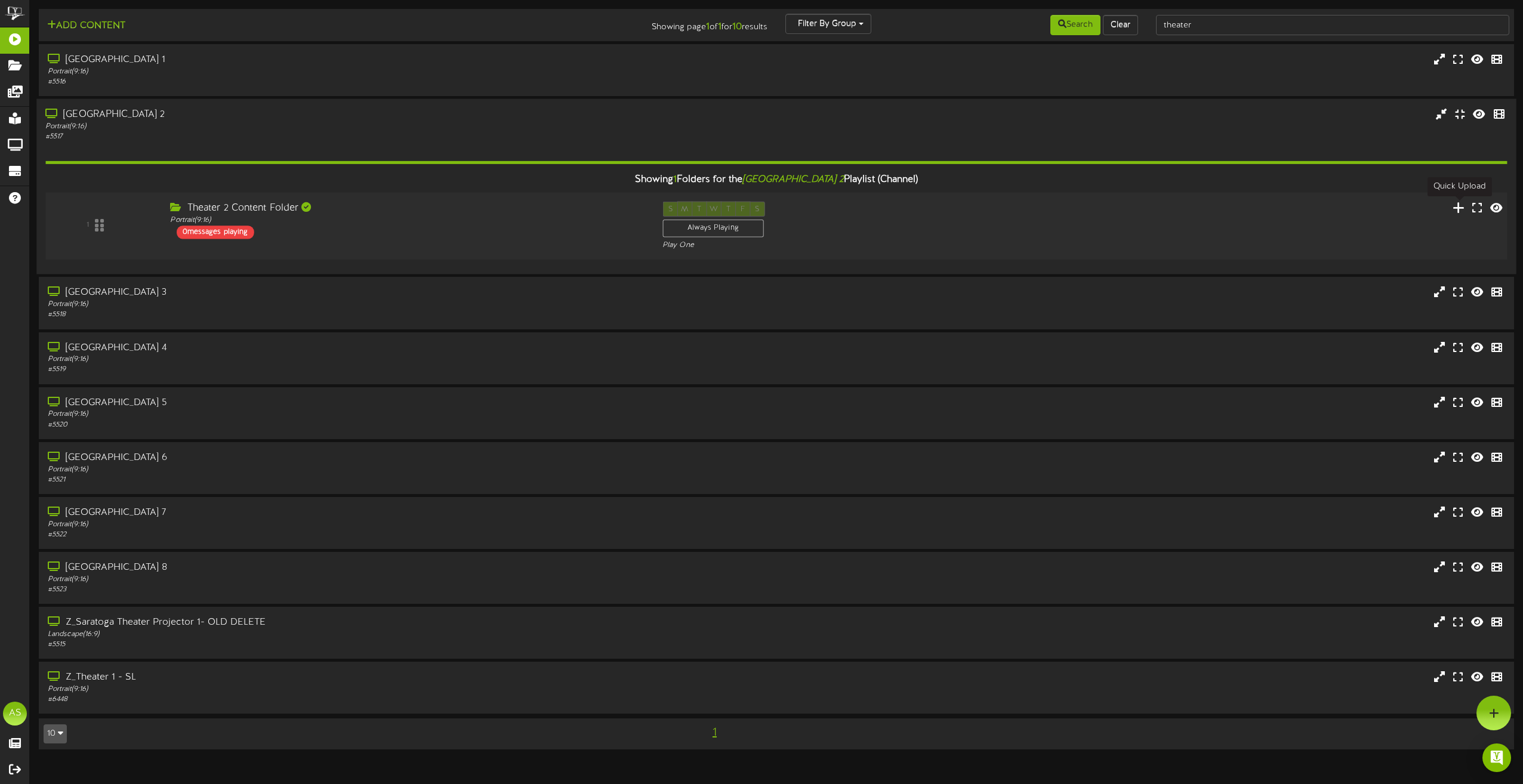
click at [1465, 210] on icon at bounding box center [1459, 207] width 13 height 13
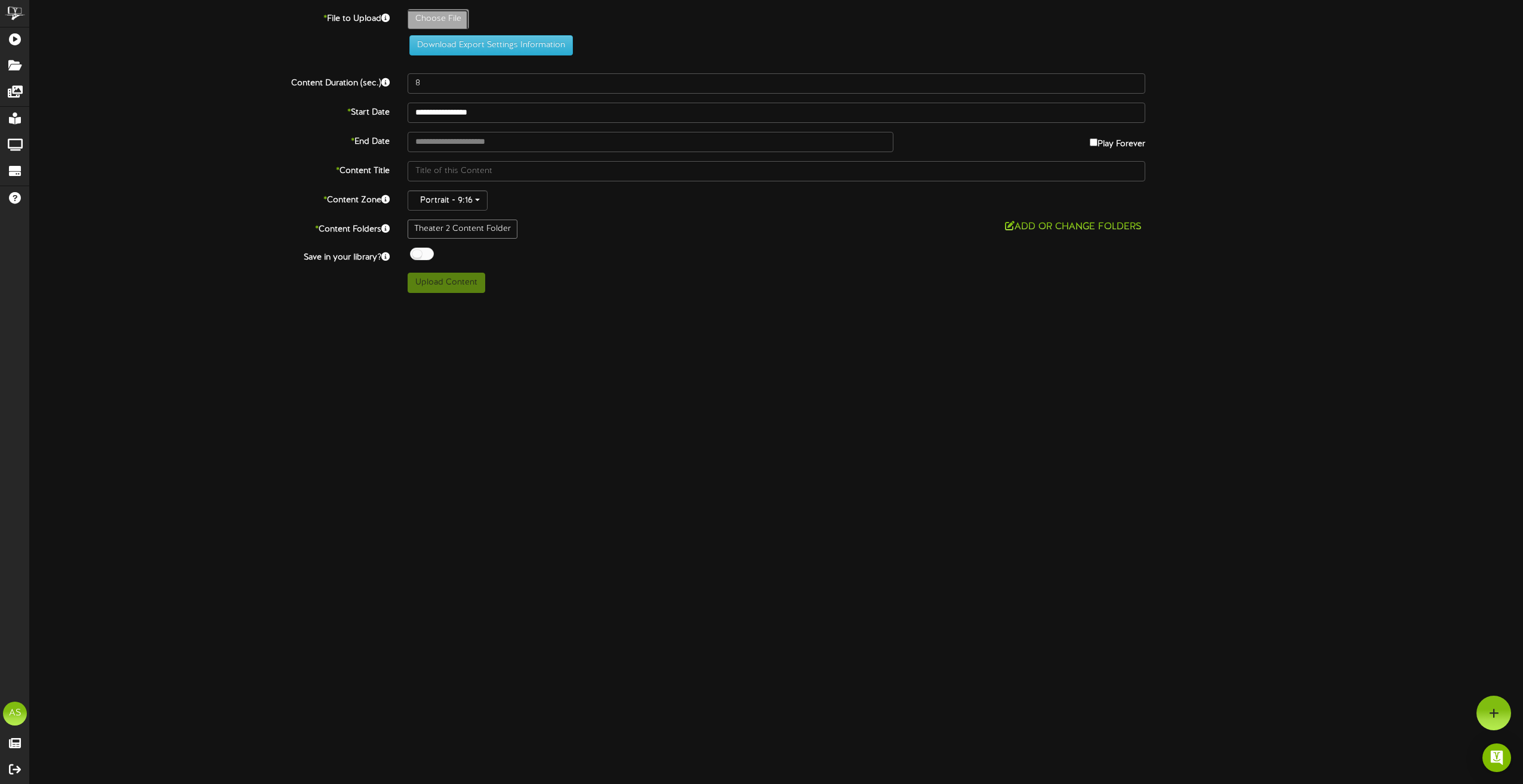
type input "**********"
type input "MegaDude"
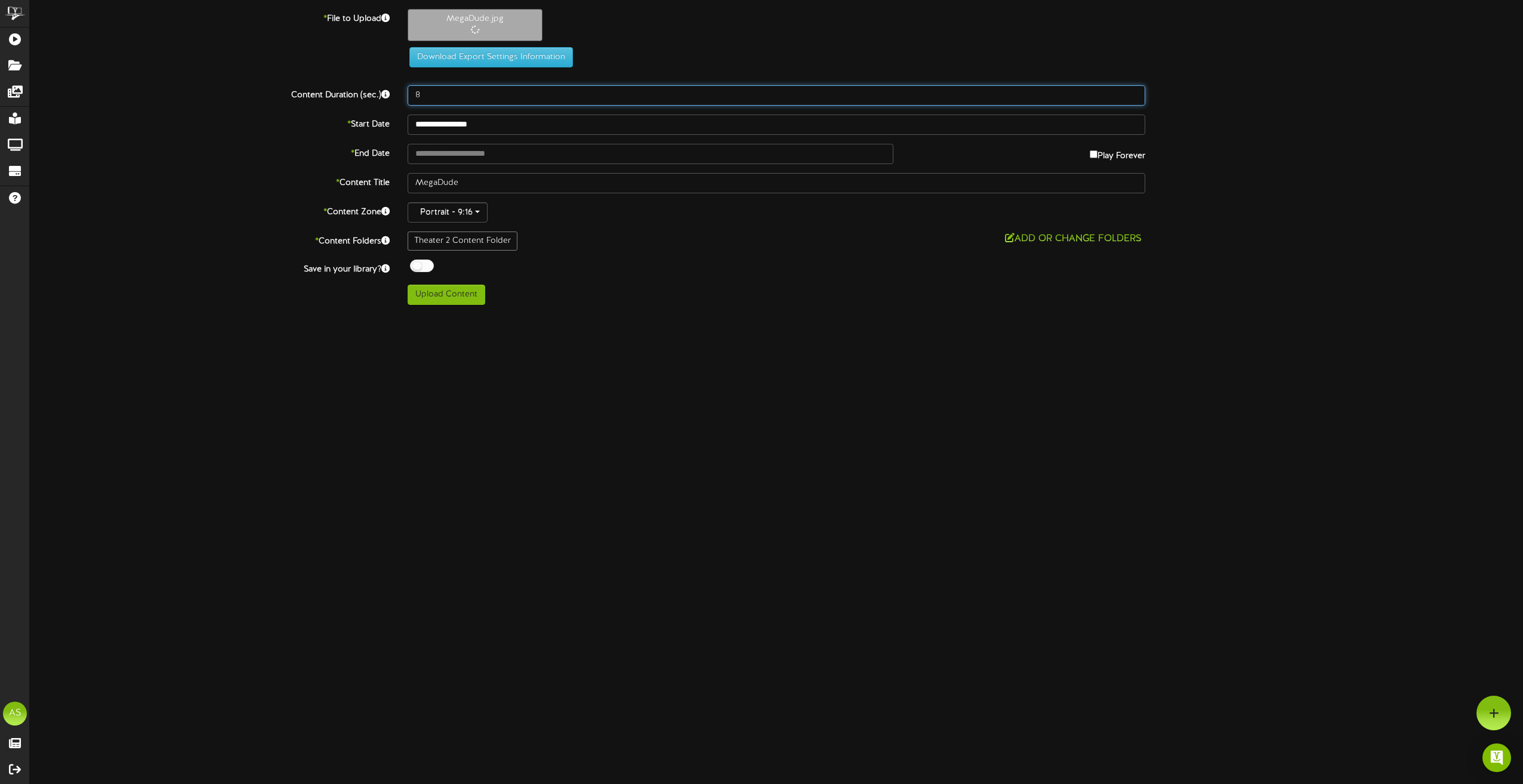
click at [450, 93] on input "8" at bounding box center [776, 96] width 738 height 20
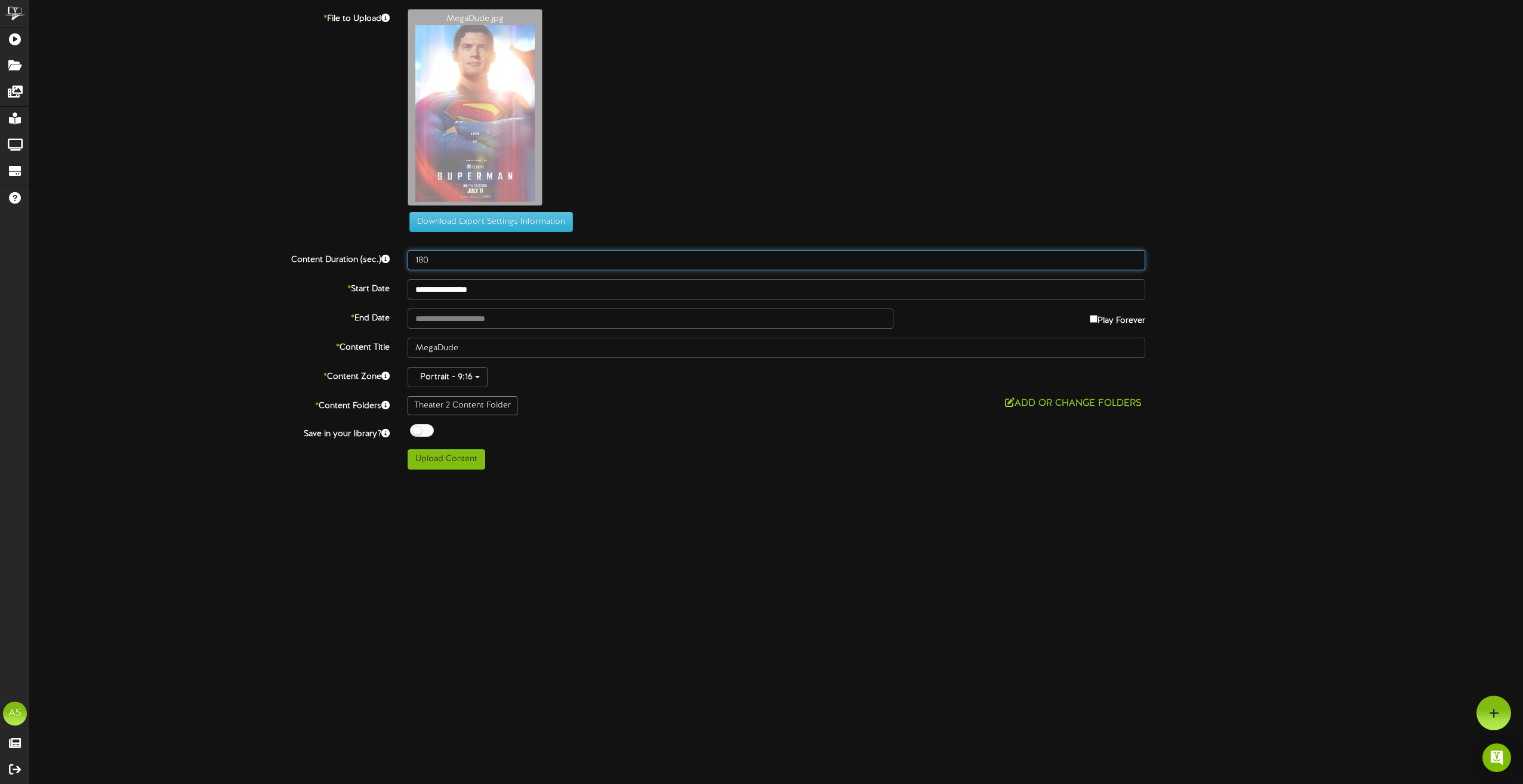
type input "180"
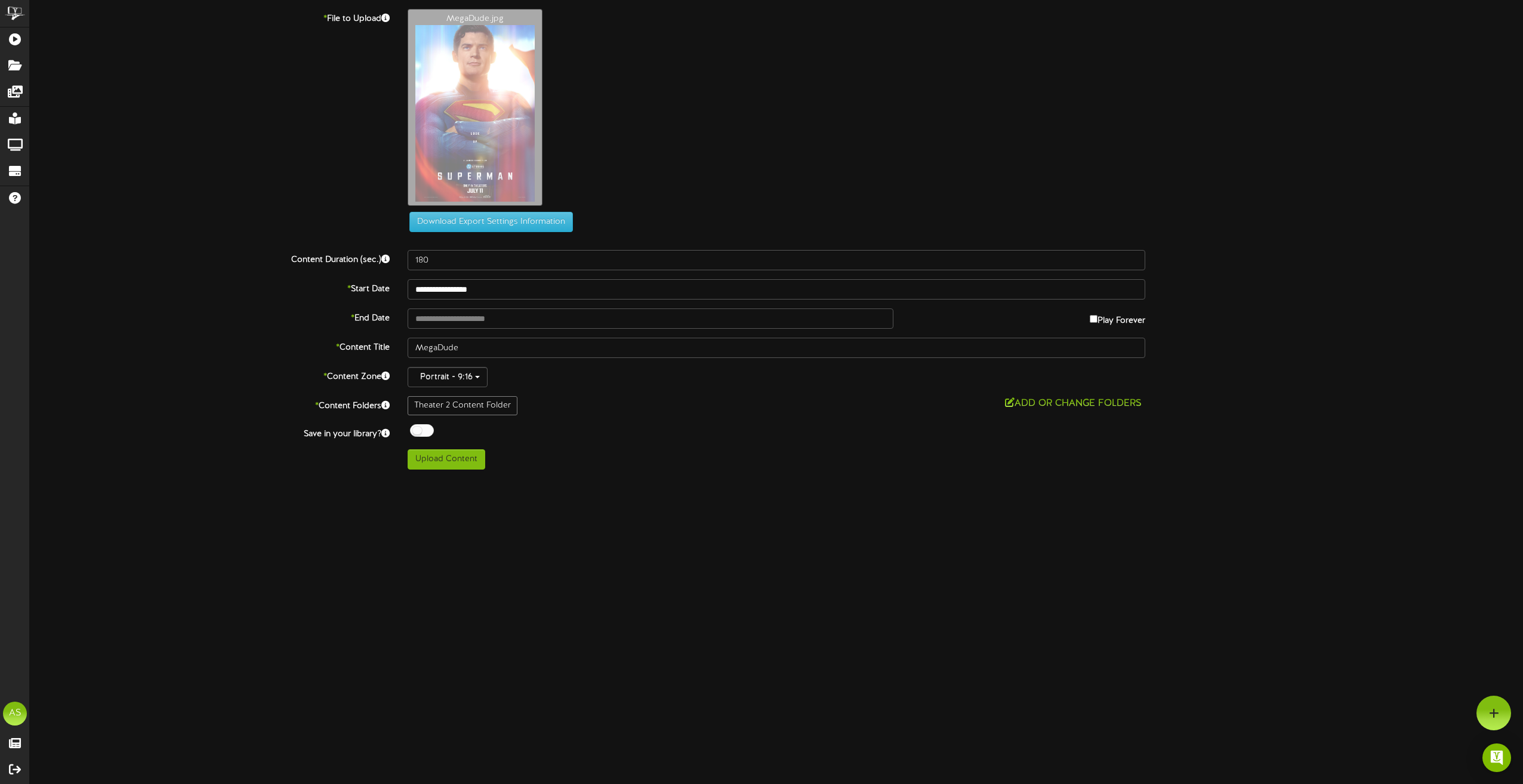
click at [1096, 321] on label "Play Forever" at bounding box center [1117, 318] width 55 height 19
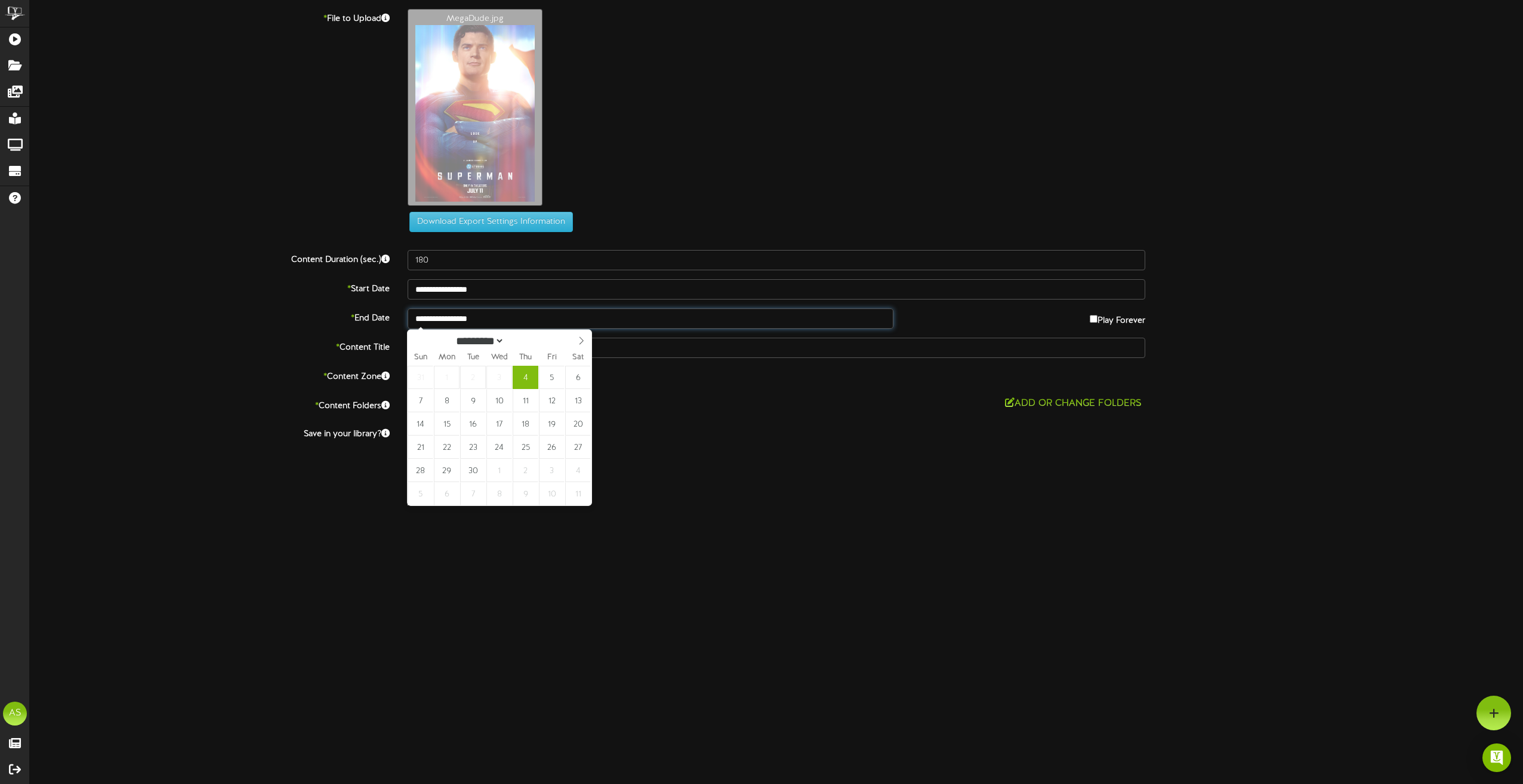
click at [504, 324] on input "**********" at bounding box center [650, 319] width 486 height 20
type input "**********"
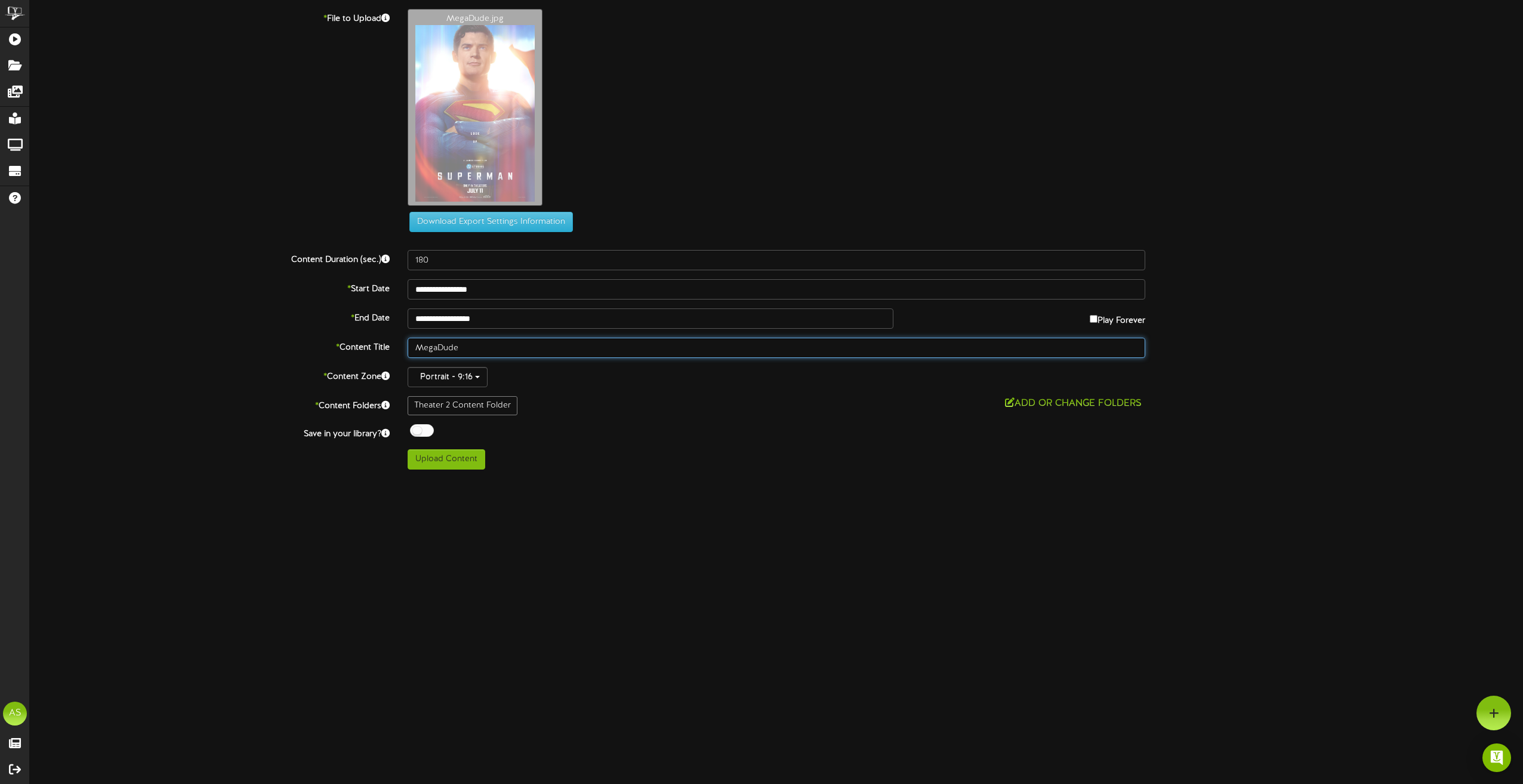
click at [471, 347] on input "MegaDude" at bounding box center [776, 348] width 738 height 20
drag, startPoint x: 471, startPoint y: 347, endPoint x: 415, endPoint y: 349, distance: 56.0
click at [415, 349] on input "MegaDude" at bounding box center [776, 348] width 738 height 20
click at [427, 350] on input "Th 9.4 9.5 9.6 9.7 9.8 9.9 9.10" at bounding box center [776, 348] width 738 height 20
type input "Th2 9.4 9.5 9.6 9.7 9.8 9.9 9.10"
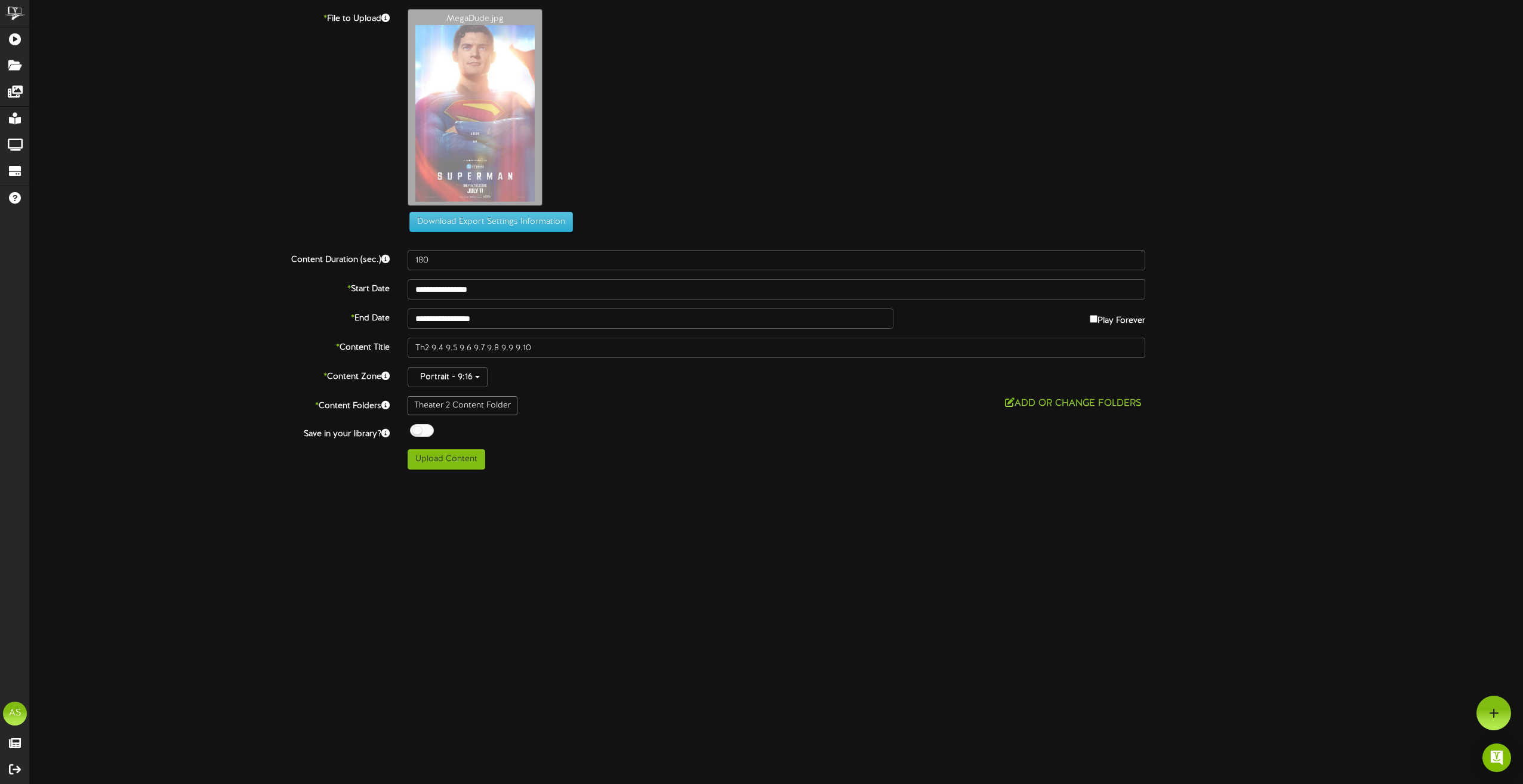
click at [428, 433] on div at bounding box center [422, 430] width 24 height 13
click at [444, 457] on button "Upload Content" at bounding box center [446, 460] width 78 height 20
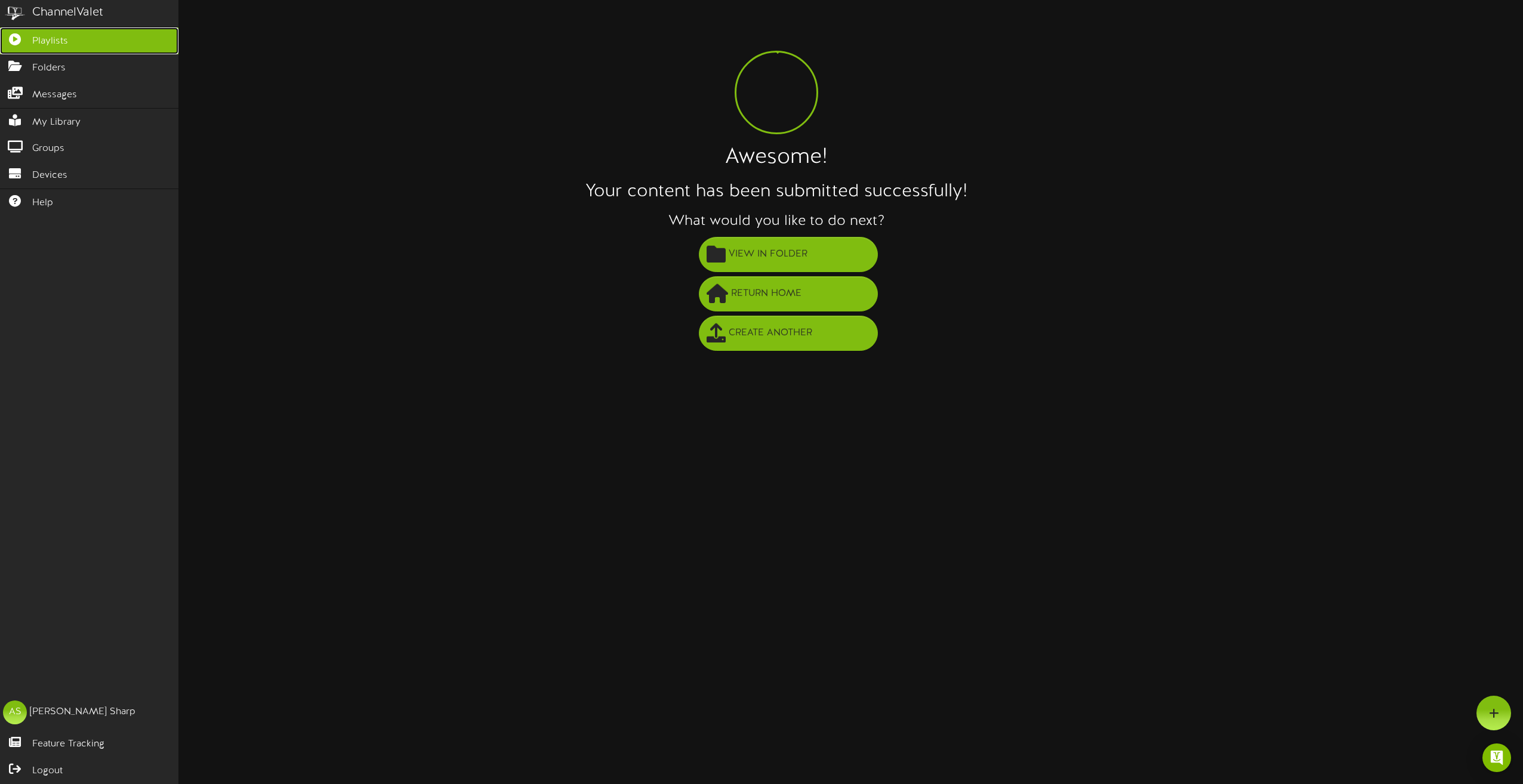
click at [30, 44] on link "Playlists" at bounding box center [89, 41] width 178 height 27
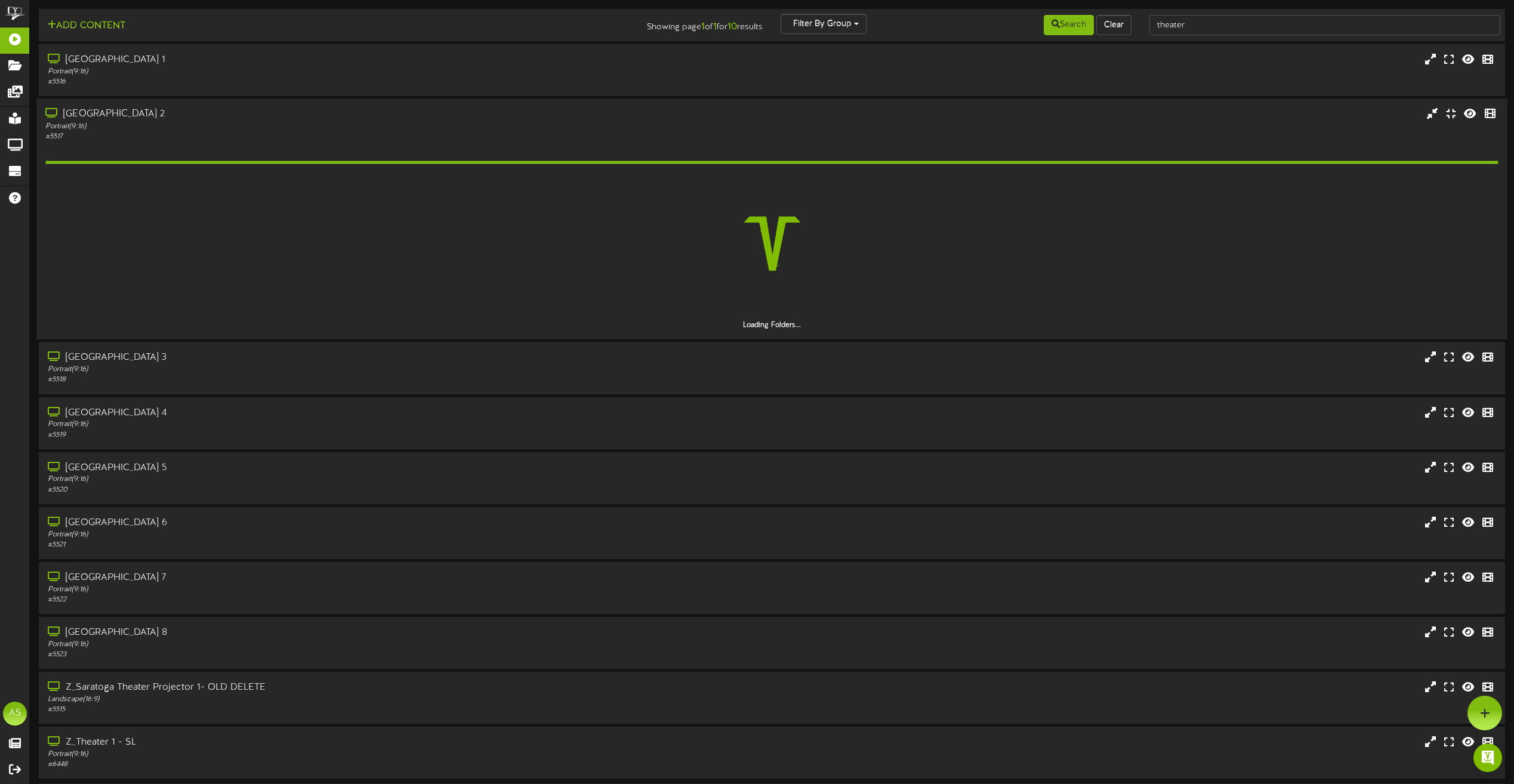
click at [201, 132] on div "# 5517" at bounding box center [342, 137] width 595 height 10
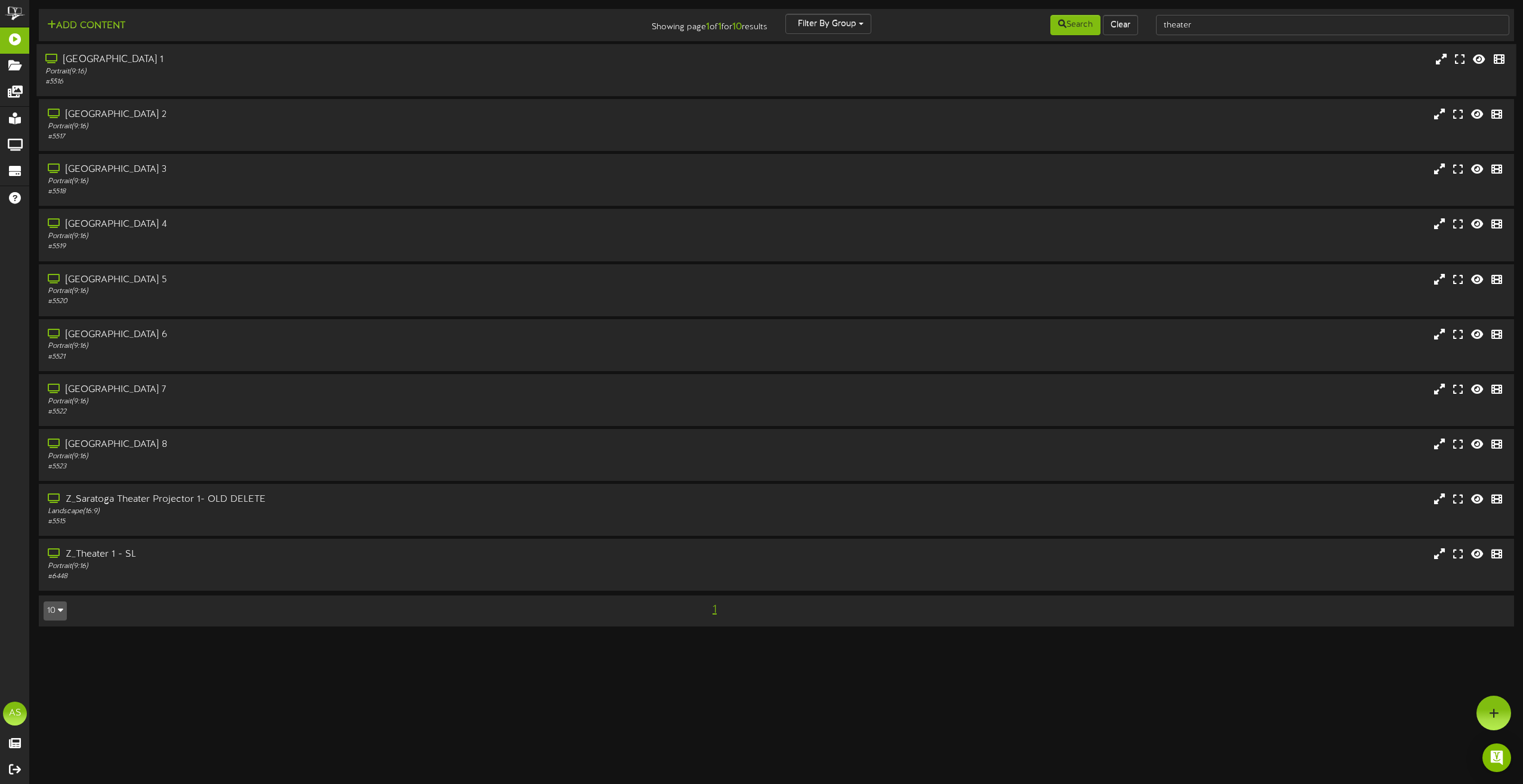
click at [236, 64] on div "[GEOGRAPHIC_DATA] 1" at bounding box center [344, 60] width 598 height 14
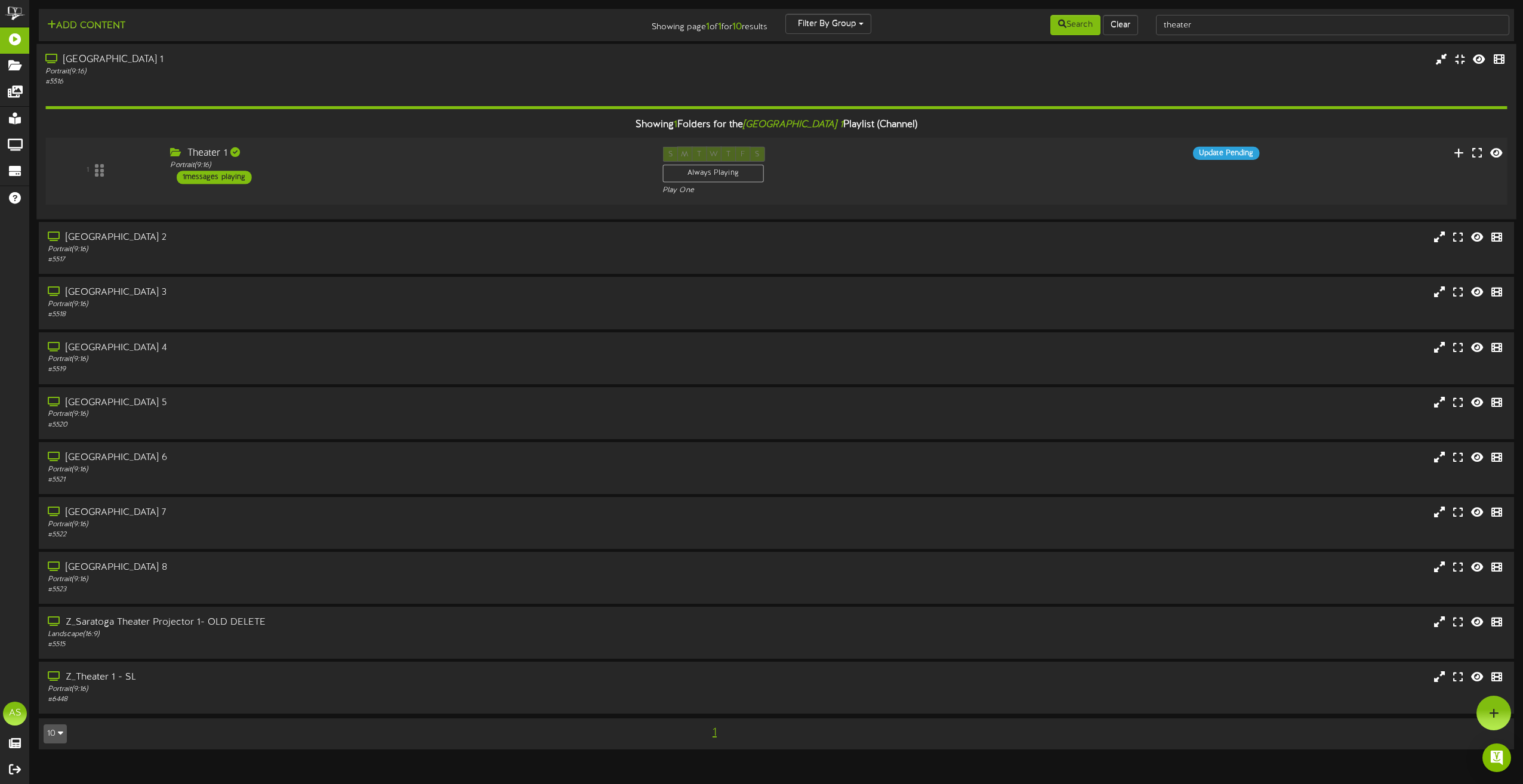
click at [101, 171] on div "1" at bounding box center [99, 171] width 105 height 48
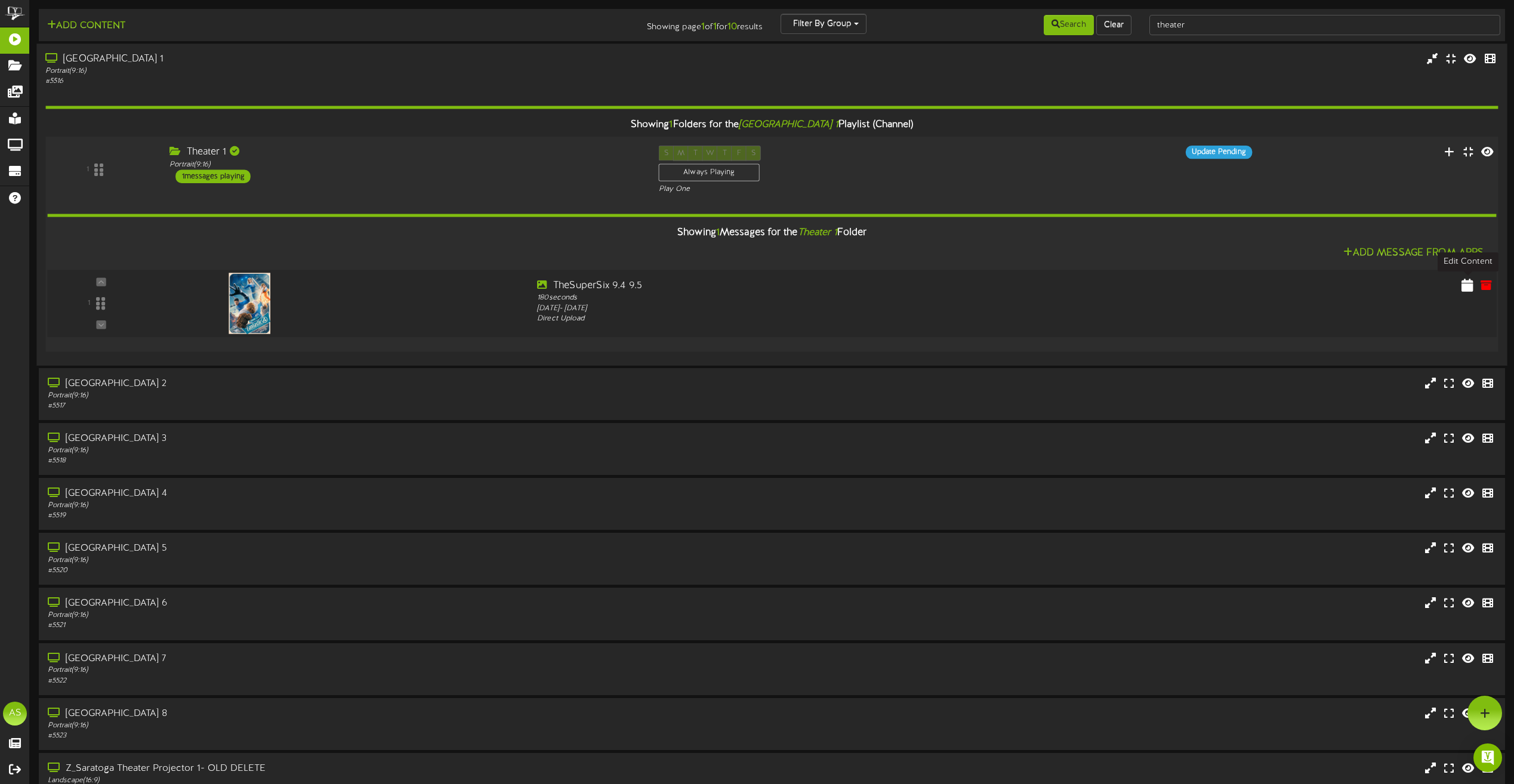
click at [1462, 287] on icon at bounding box center [1468, 284] width 12 height 13
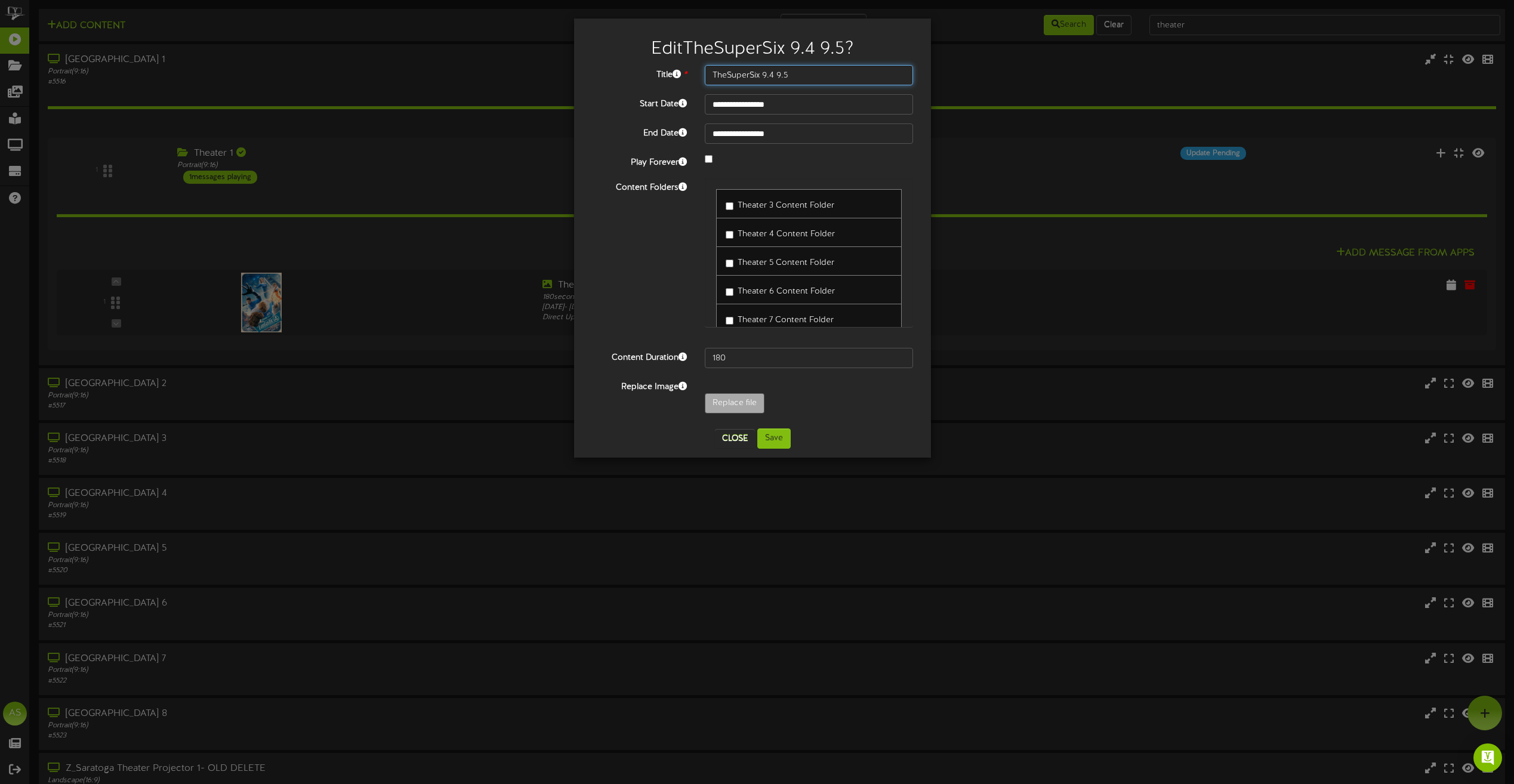
drag, startPoint x: 761, startPoint y: 75, endPoint x: 691, endPoint y: 78, distance: 70.1
click at [691, 78] on div "Title * TheSuperSix 9.4 9.5" at bounding box center [752, 75] width 339 height 20
type input "Th1 9.4 9.5"
click at [781, 437] on button "Save" at bounding box center [774, 439] width 33 height 20
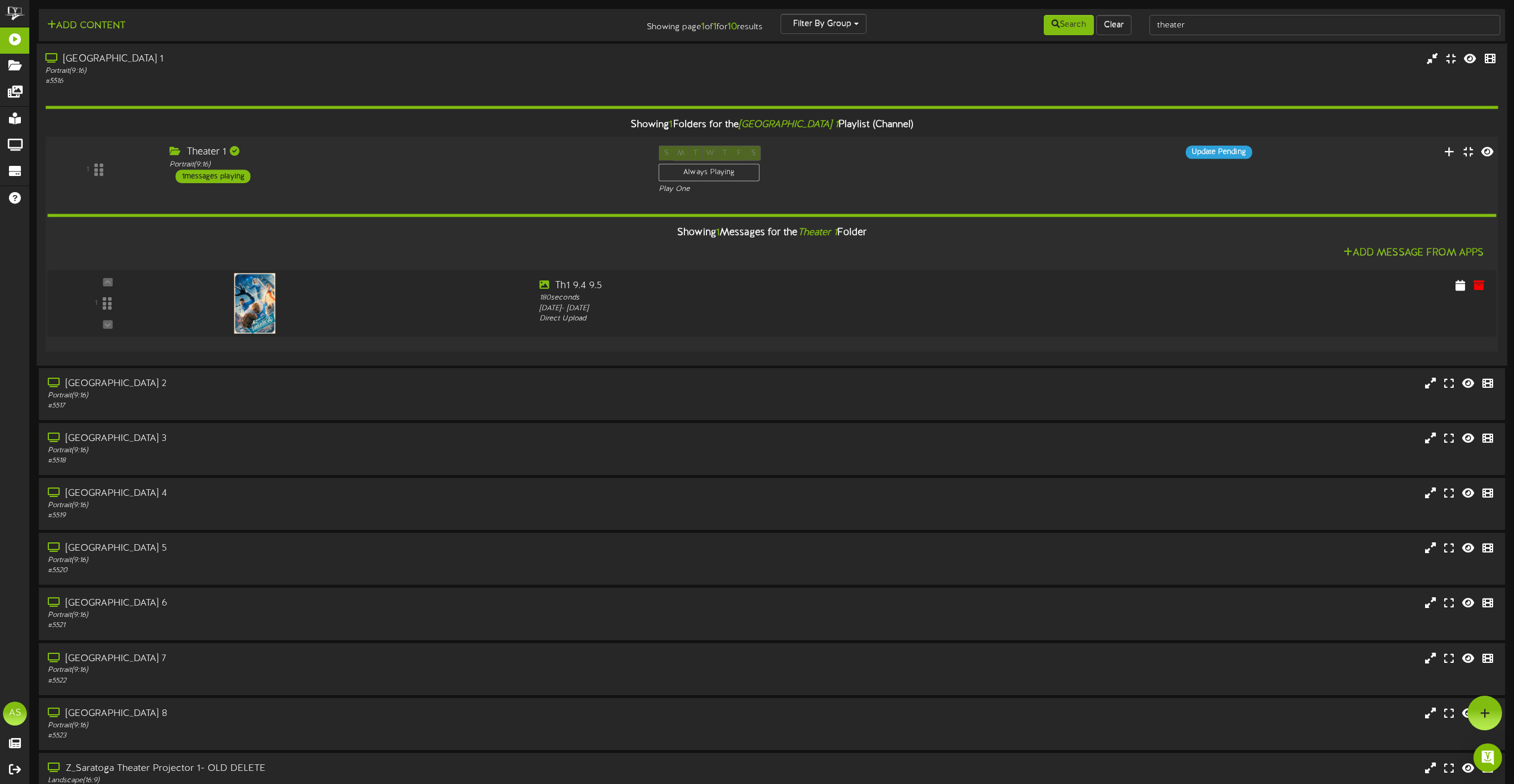
click at [451, 180] on div "Theater 1 Portrait ( 9:16 ) 1 messages playing" at bounding box center [405, 165] width 489 height 37
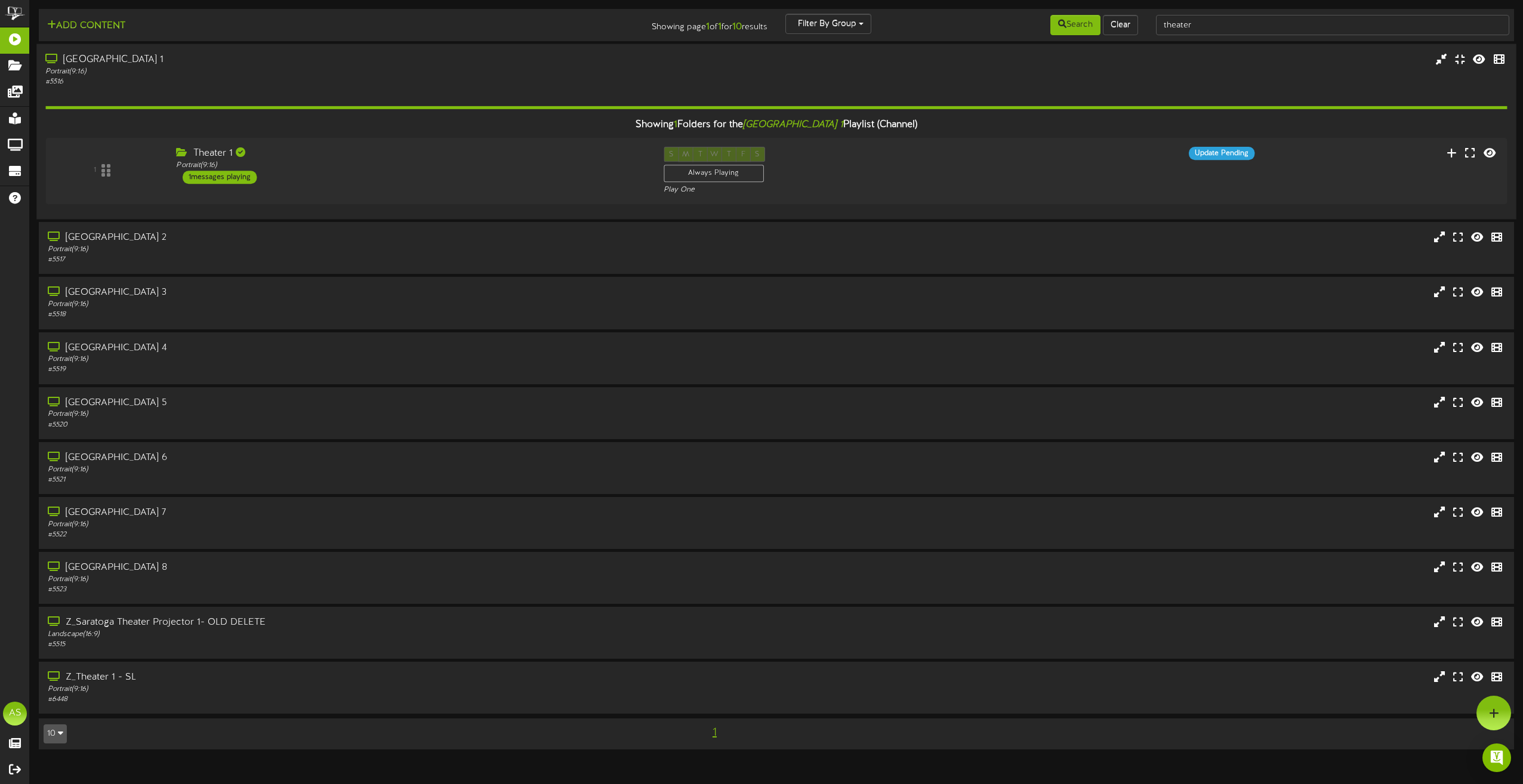
click at [447, 72] on div "Portrait ( 9:16 )" at bounding box center [344, 72] width 598 height 10
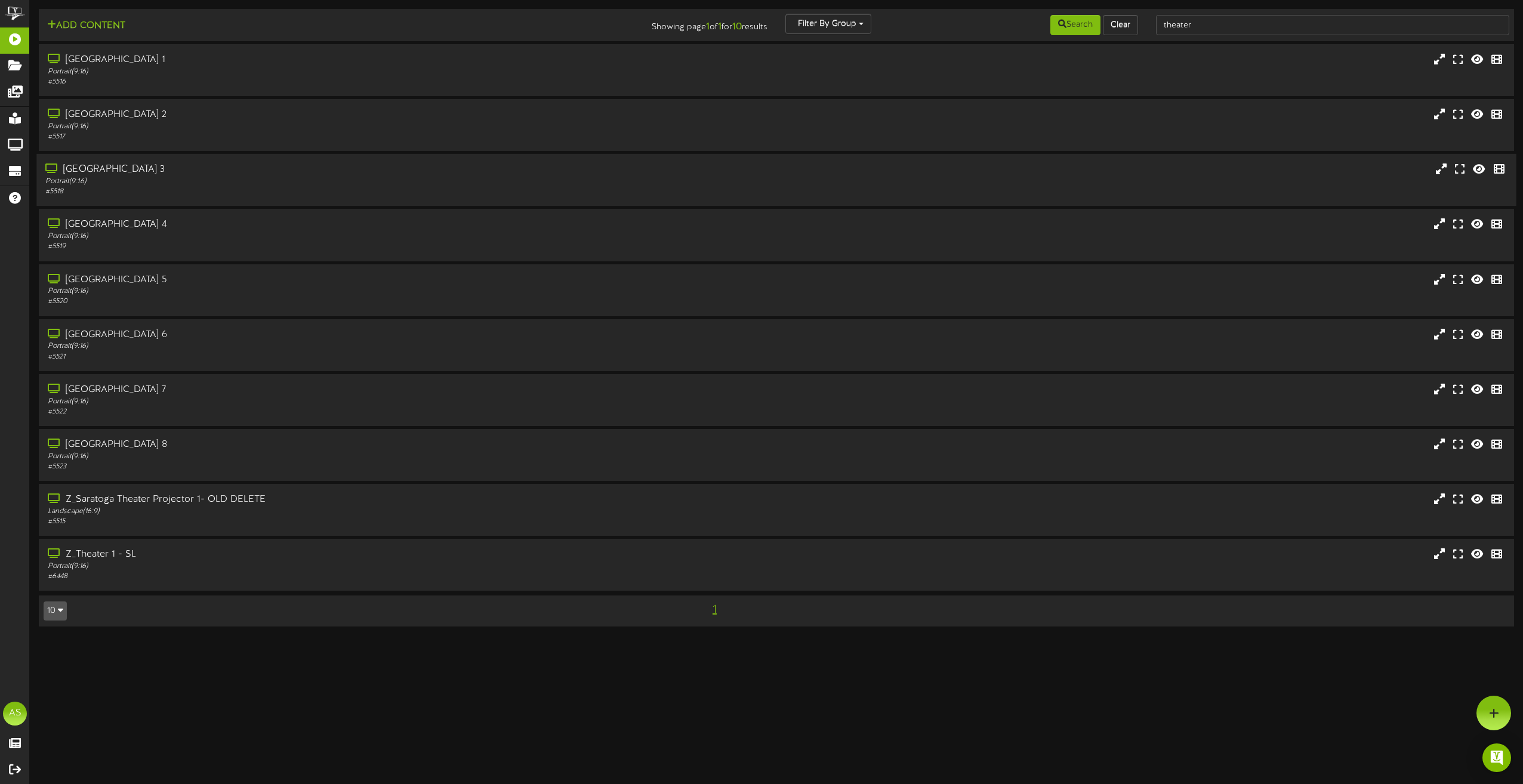
click at [312, 183] on div "Portrait ( 9:16 )" at bounding box center [344, 181] width 598 height 10
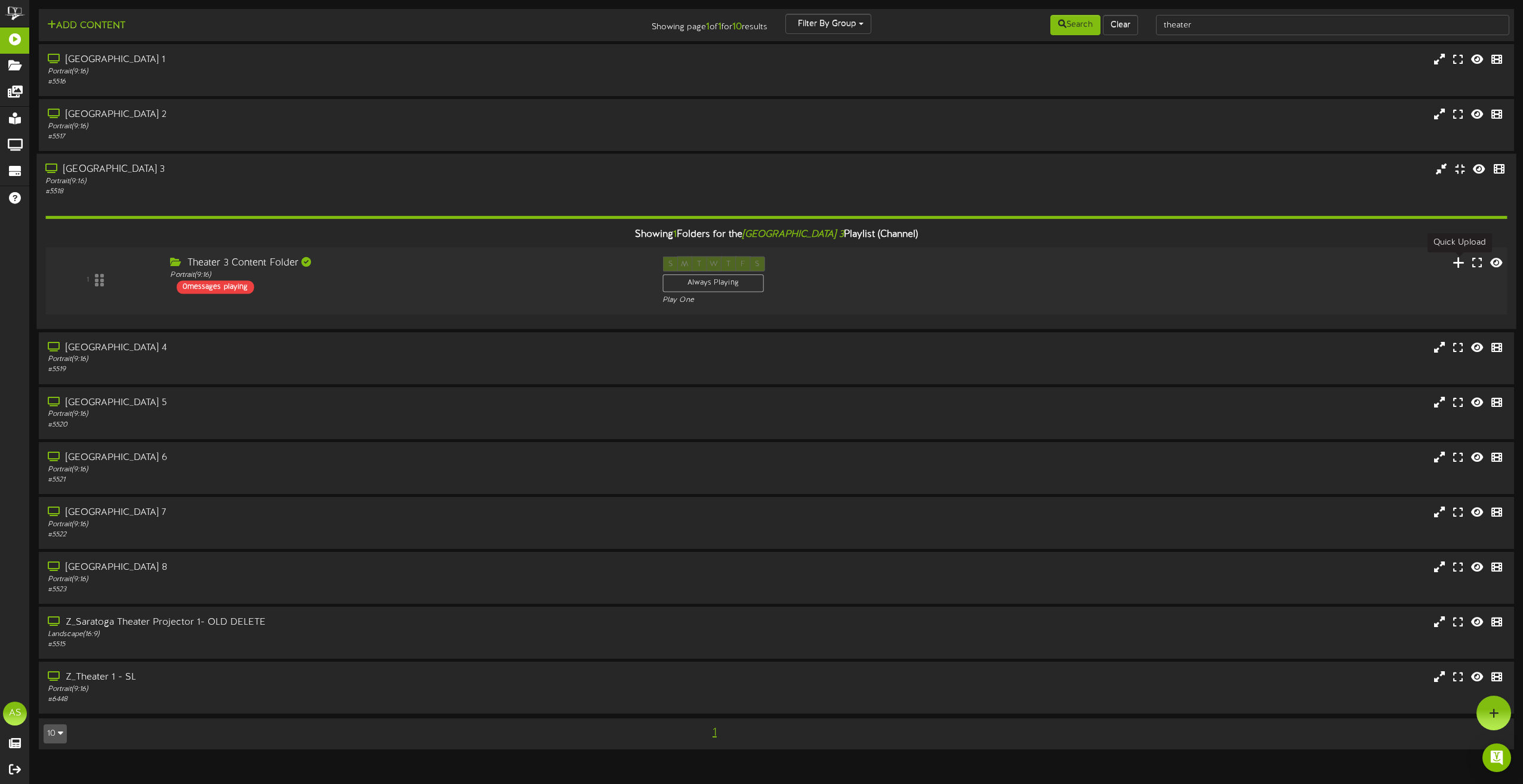
click at [1457, 259] on icon at bounding box center [1459, 262] width 13 height 13
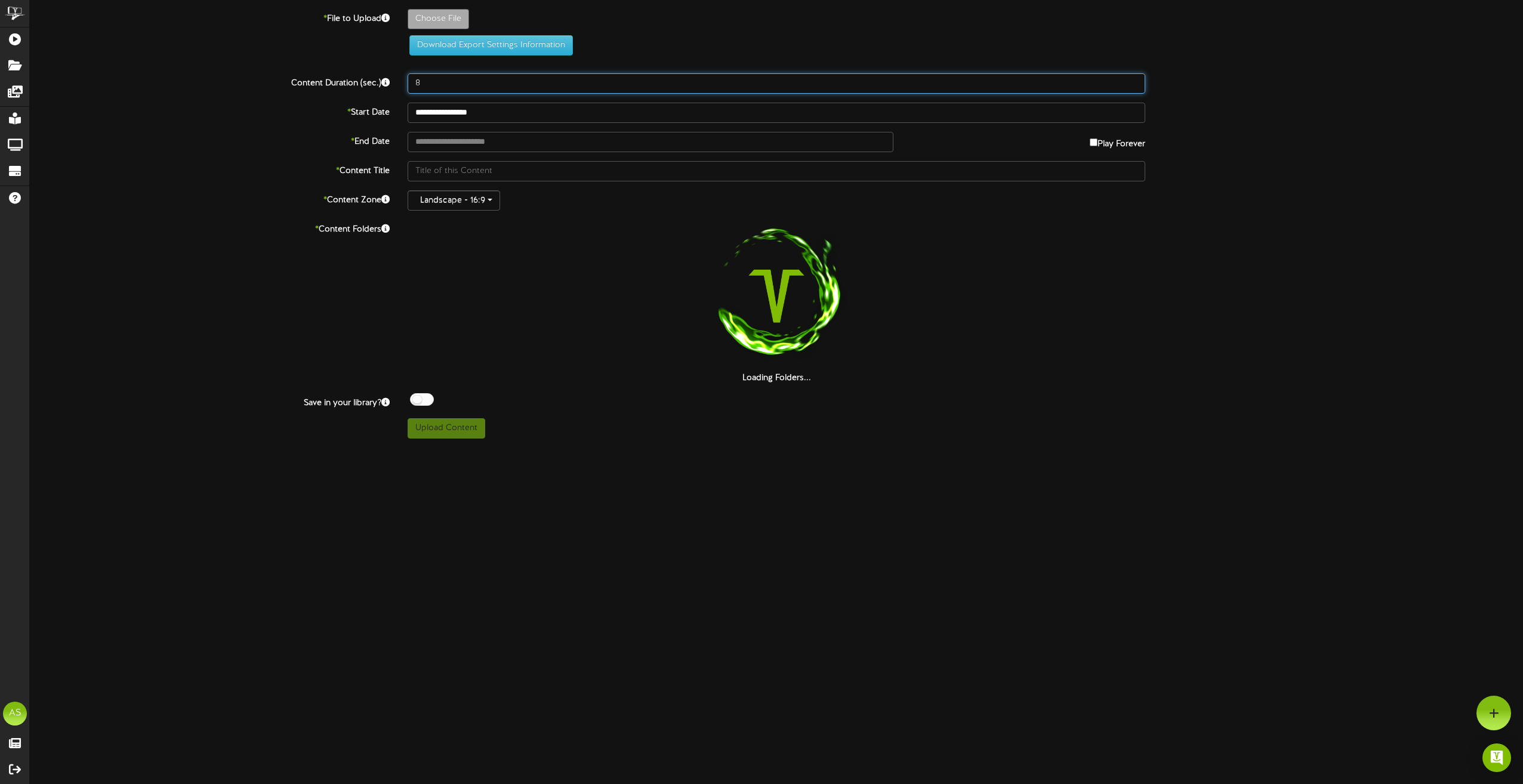
click at [441, 78] on input "8" at bounding box center [776, 84] width 738 height 20
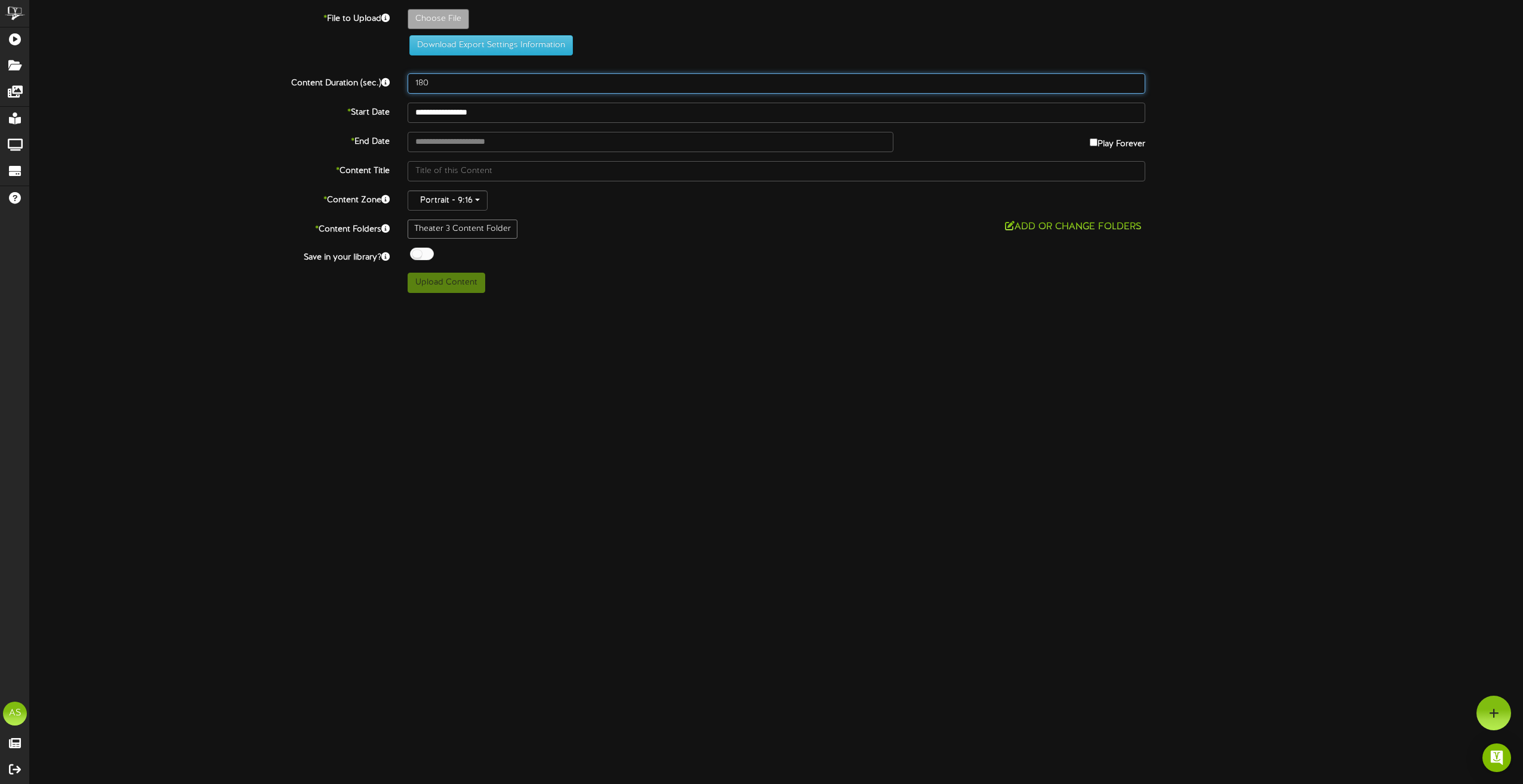
type input "180"
type input "**********"
click at [419, 254] on div at bounding box center [422, 254] width 24 height 13
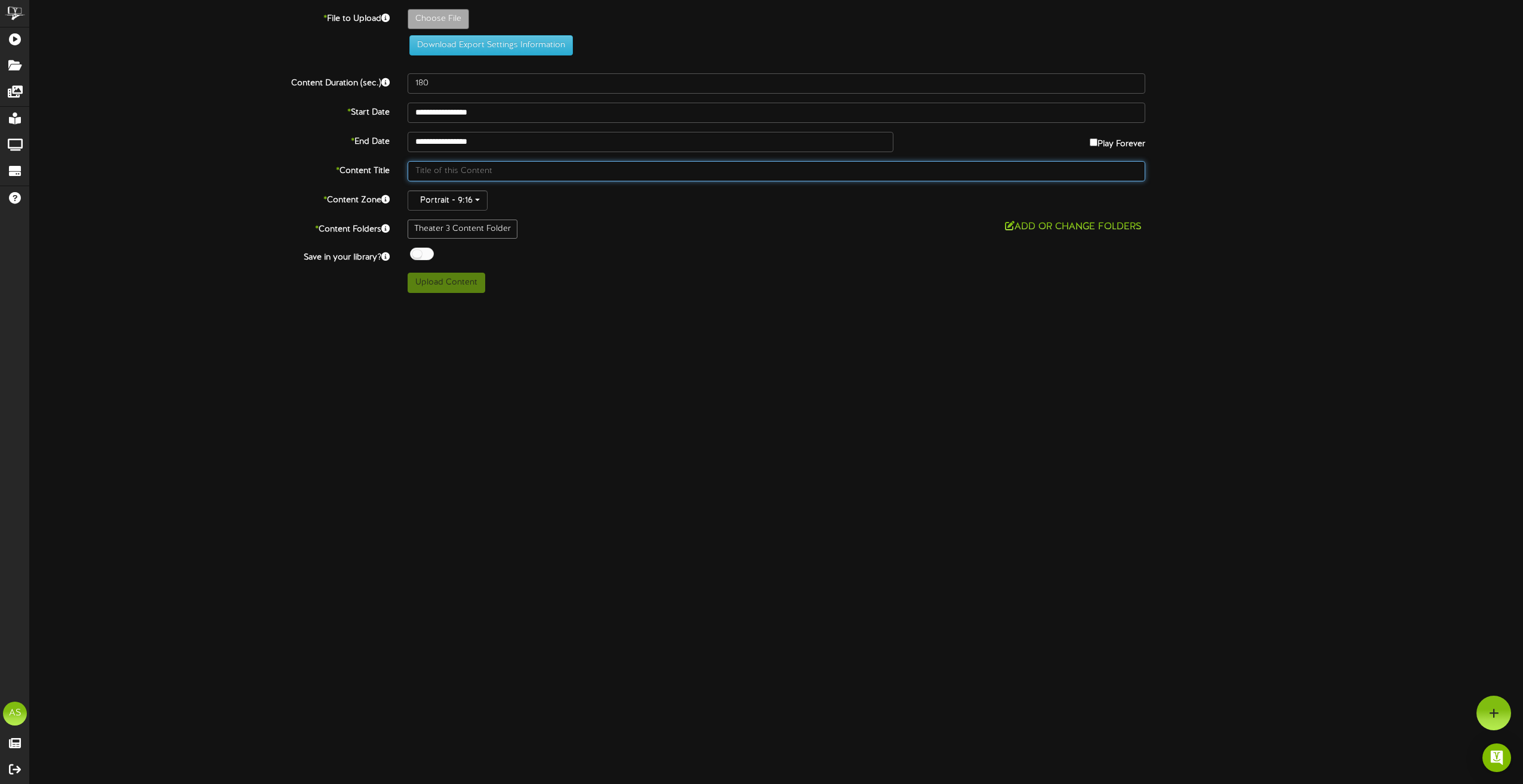
click at [449, 172] on input "text" at bounding box center [776, 171] width 738 height 20
type input "Th"
type input "**********"
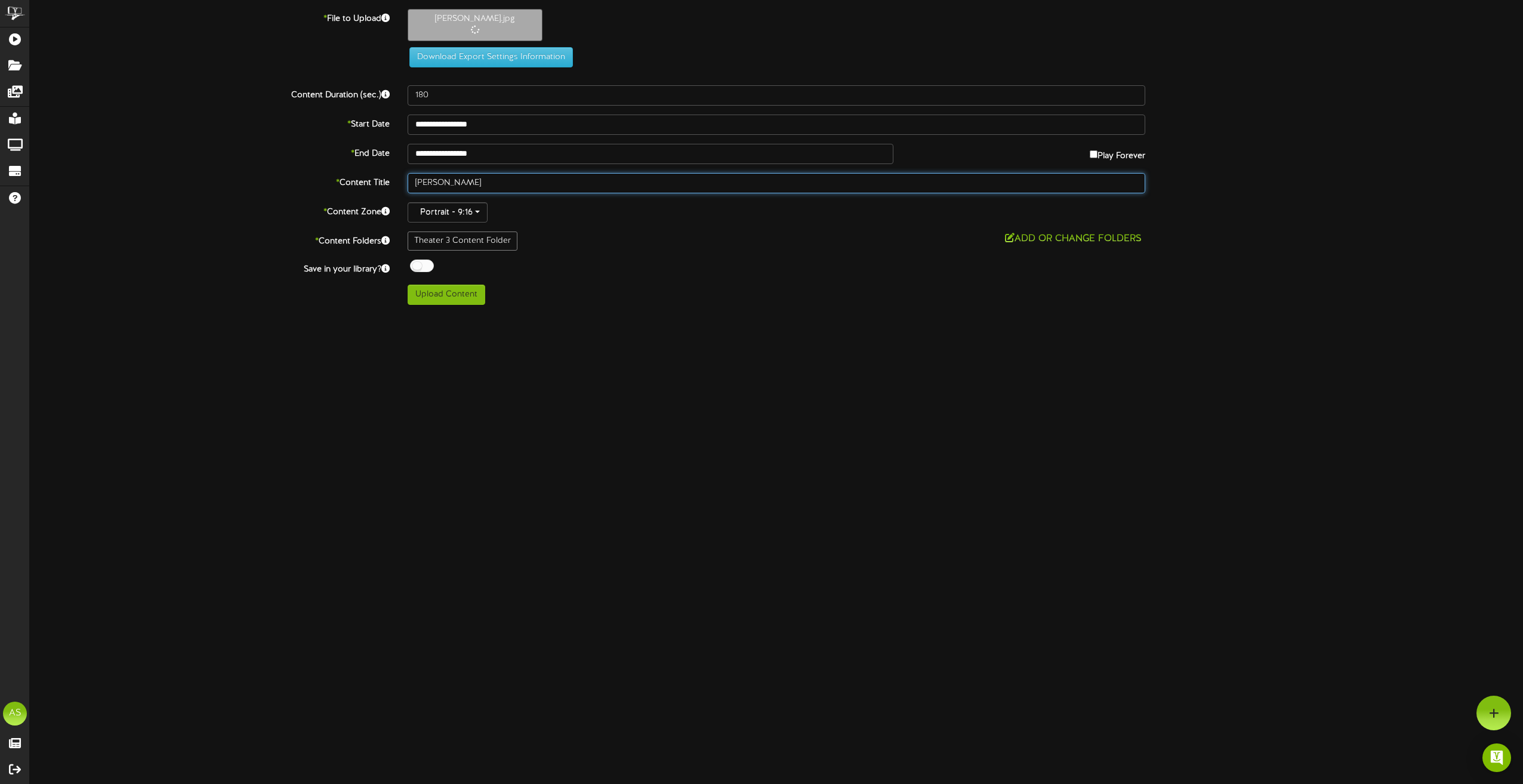
drag, startPoint x: 494, startPoint y: 186, endPoint x: 394, endPoint y: 186, distance: 100.0
click at [394, 186] on div "* Content Title [PERSON_NAME][GEOGRAPHIC_DATA]" at bounding box center [776, 183] width 1511 height 20
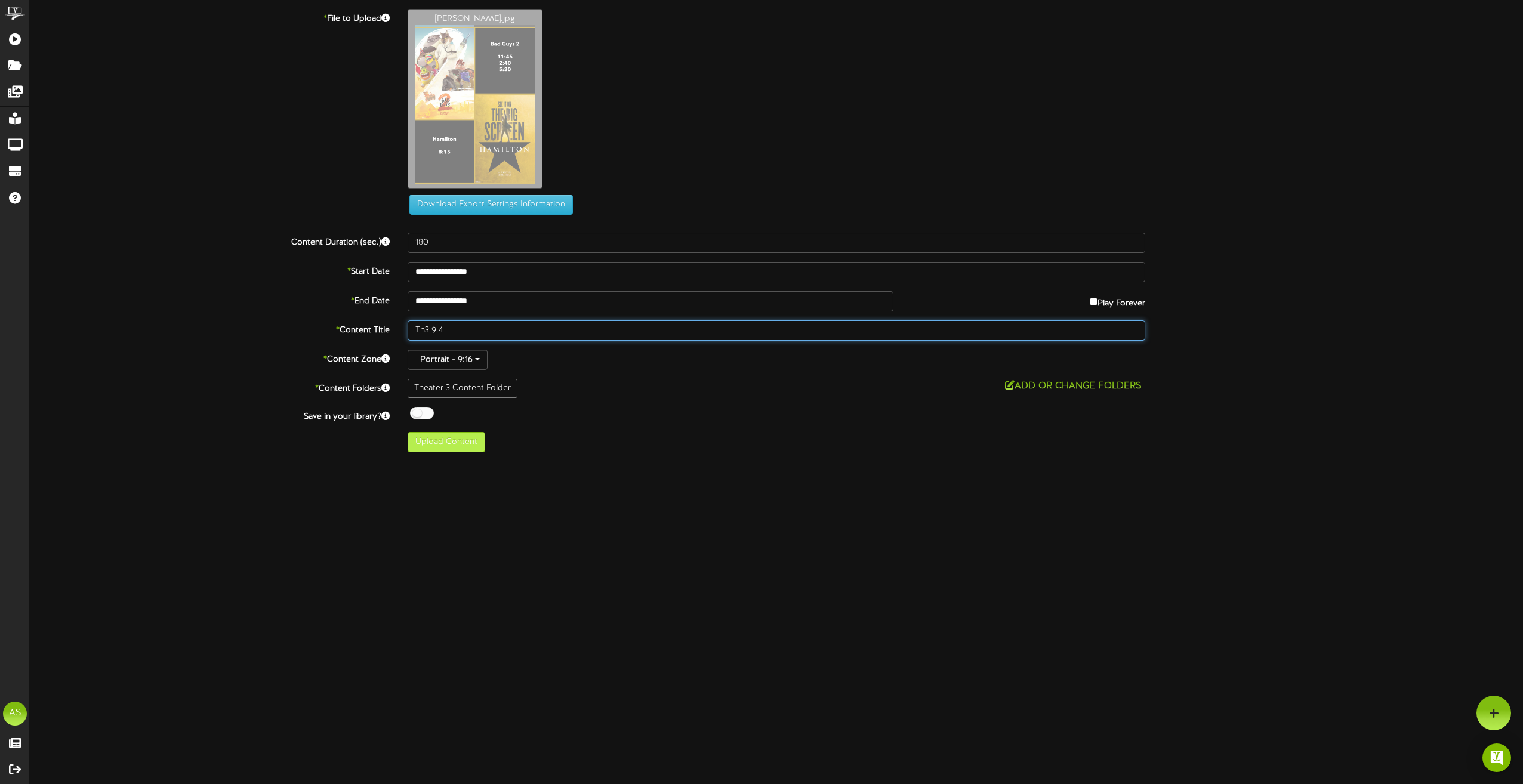
type input "Th3 9.4"
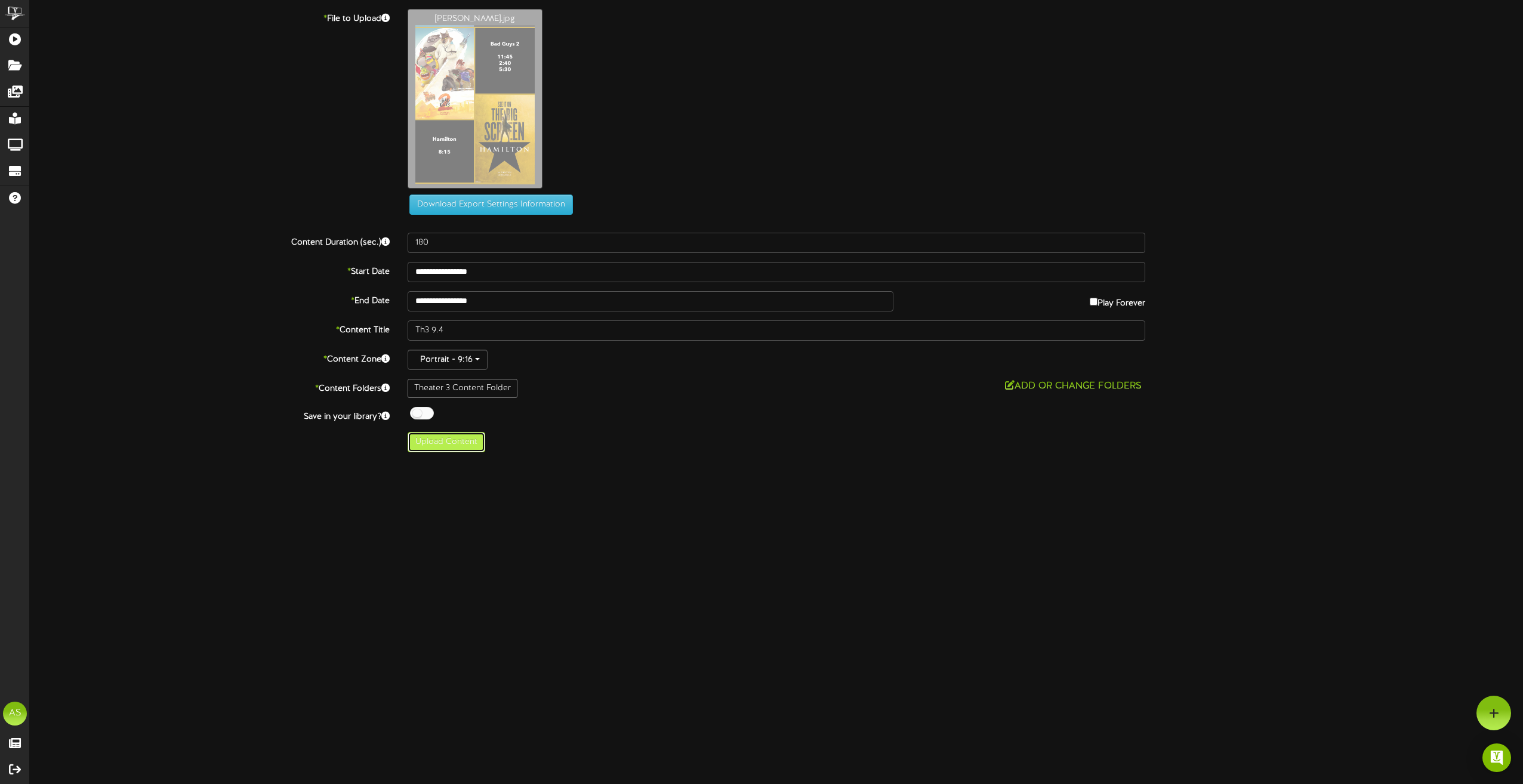
click at [460, 447] on button "Upload Content" at bounding box center [446, 442] width 78 height 20
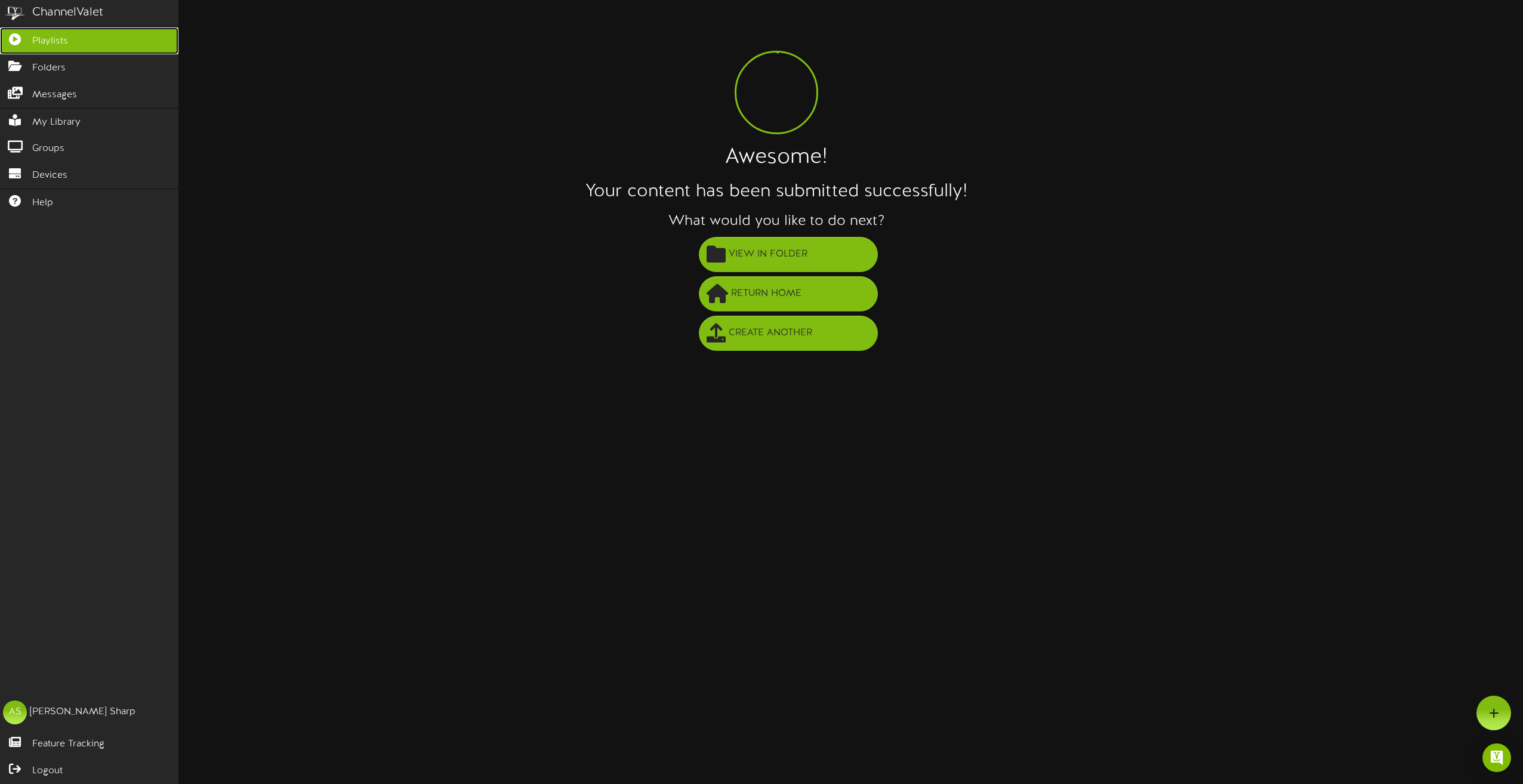
click at [20, 40] on icon at bounding box center [15, 37] width 30 height 9
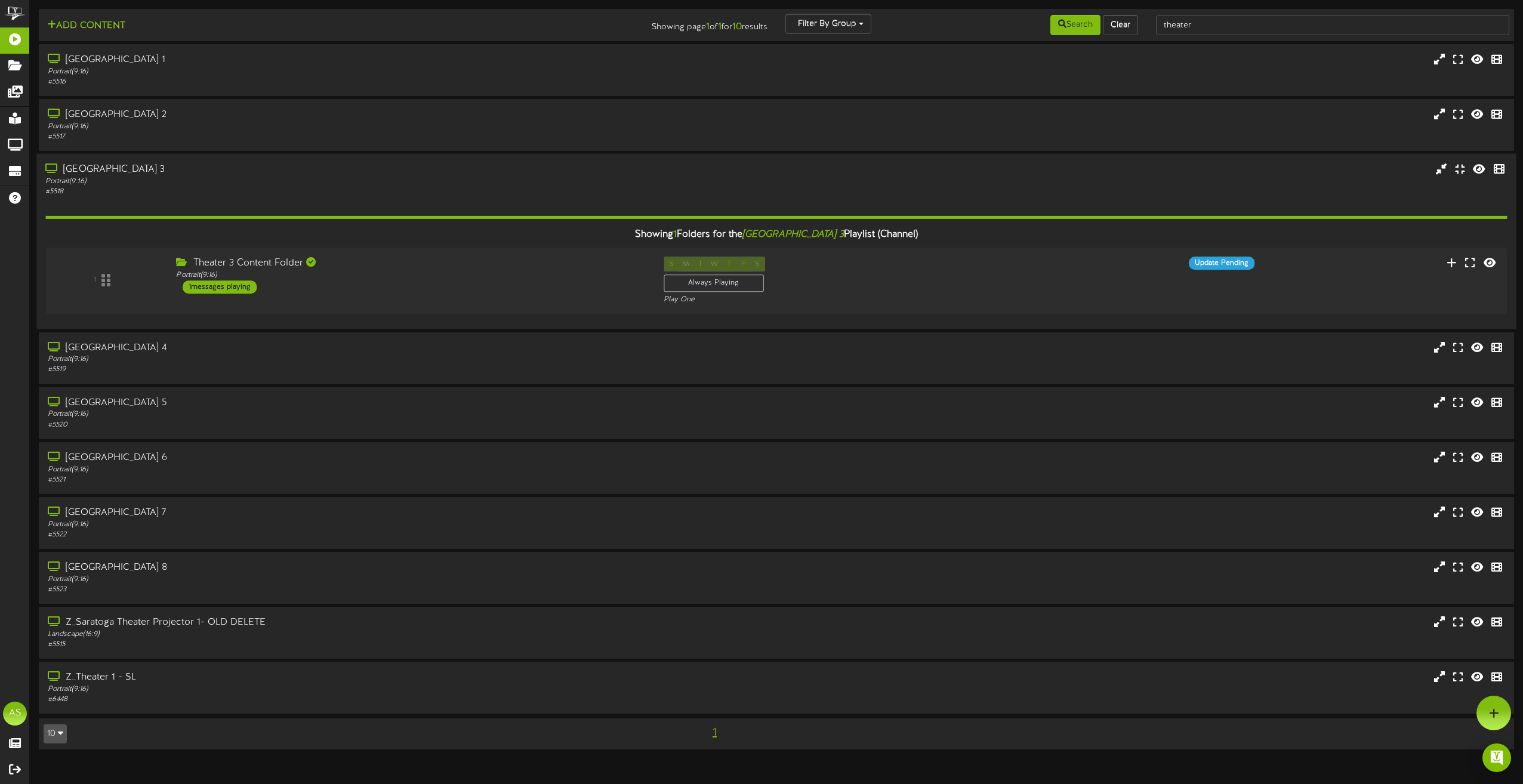
click at [295, 195] on div "# 5518" at bounding box center [344, 192] width 598 height 10
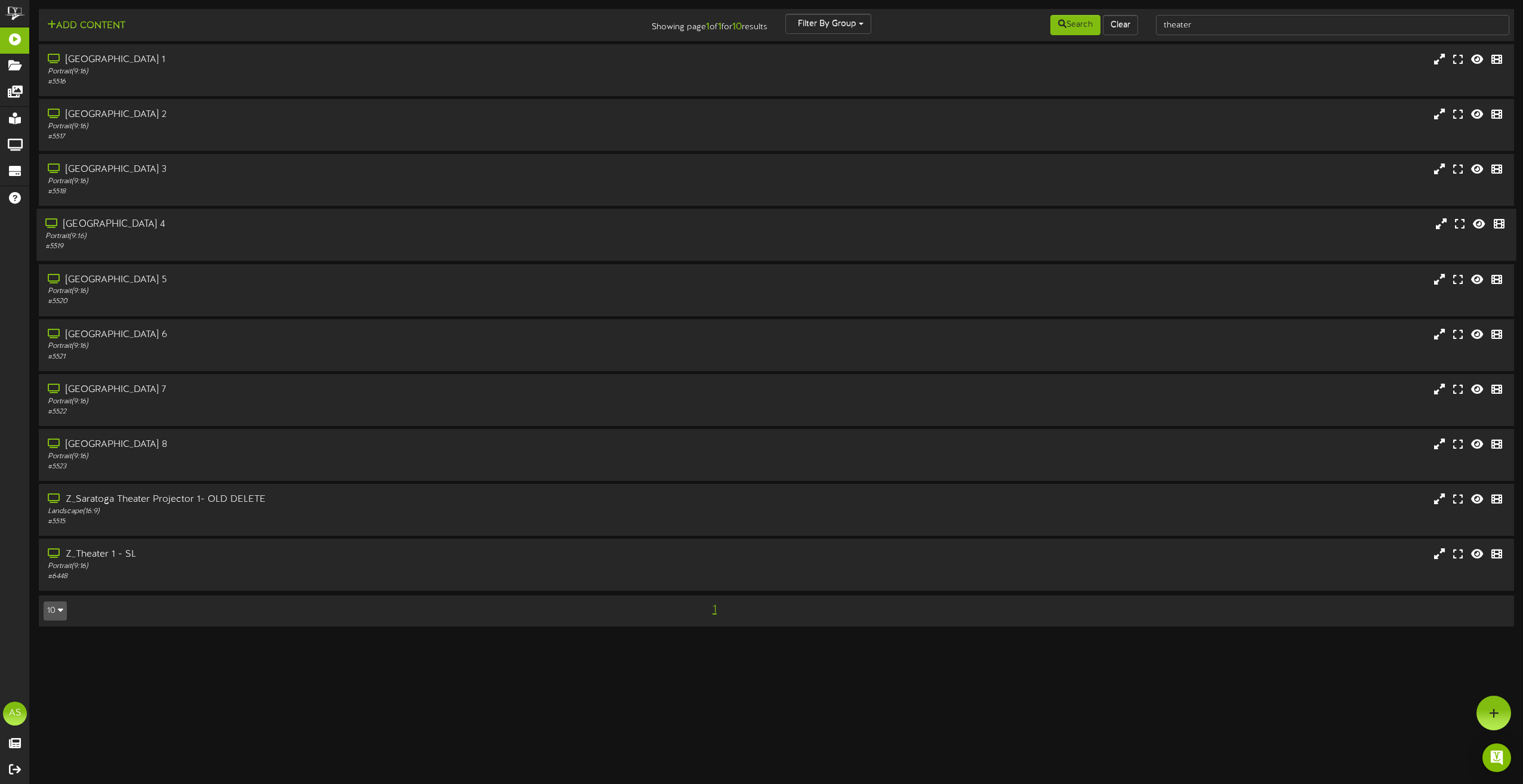
click at [269, 243] on div "# 5519" at bounding box center [344, 246] width 598 height 10
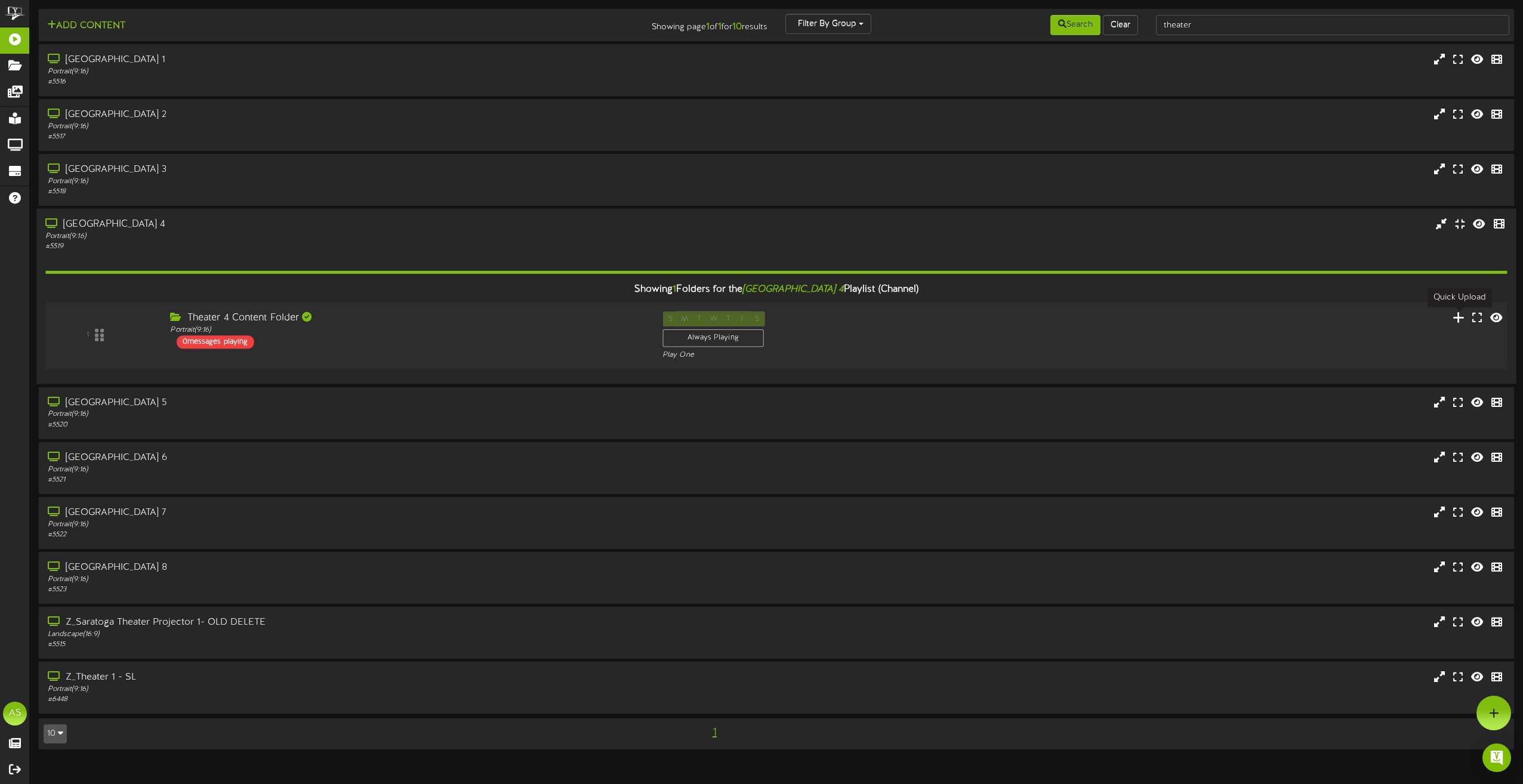
click at [1463, 316] on icon at bounding box center [1459, 318] width 13 height 13
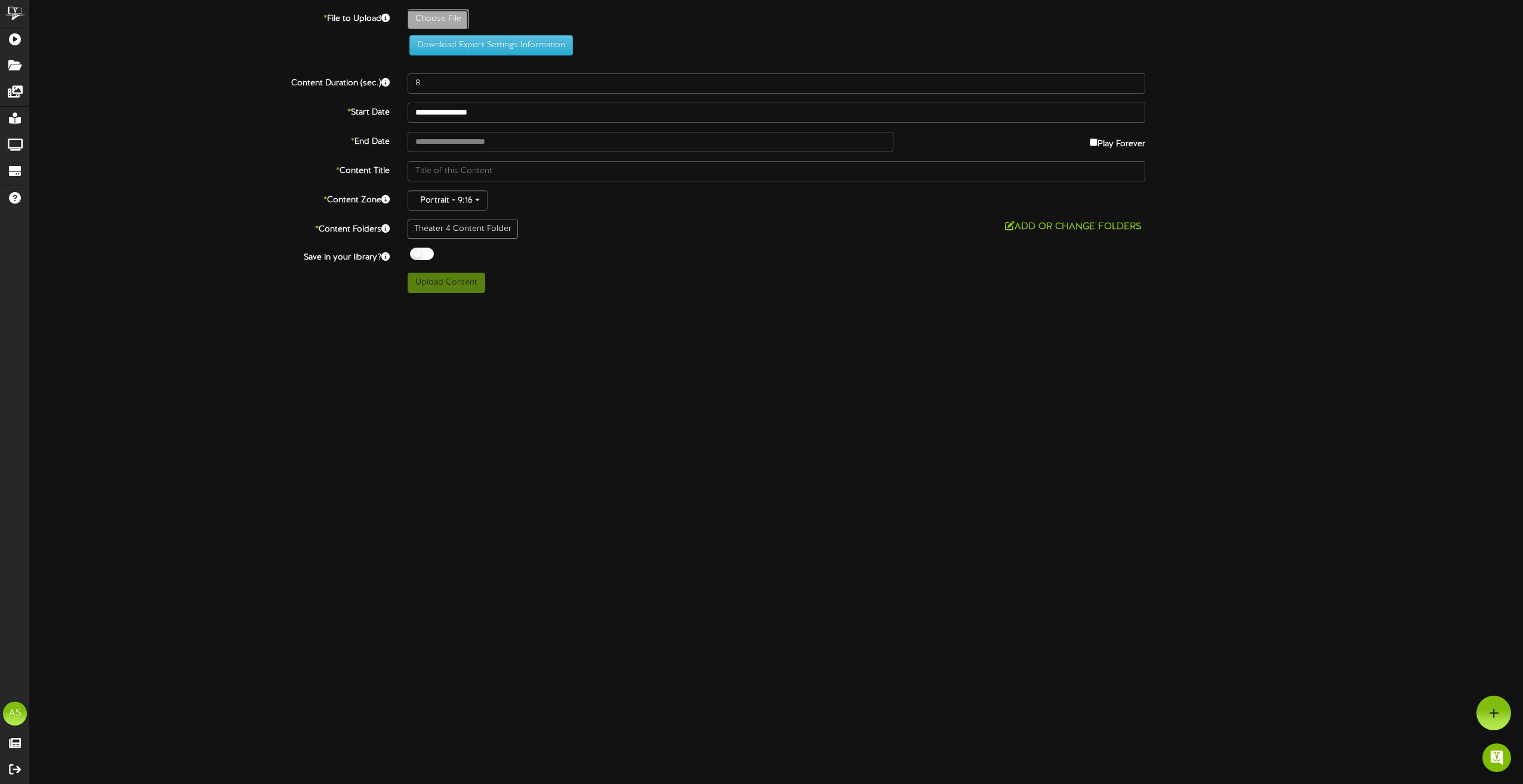
type input "**********"
type input "Everybody2"
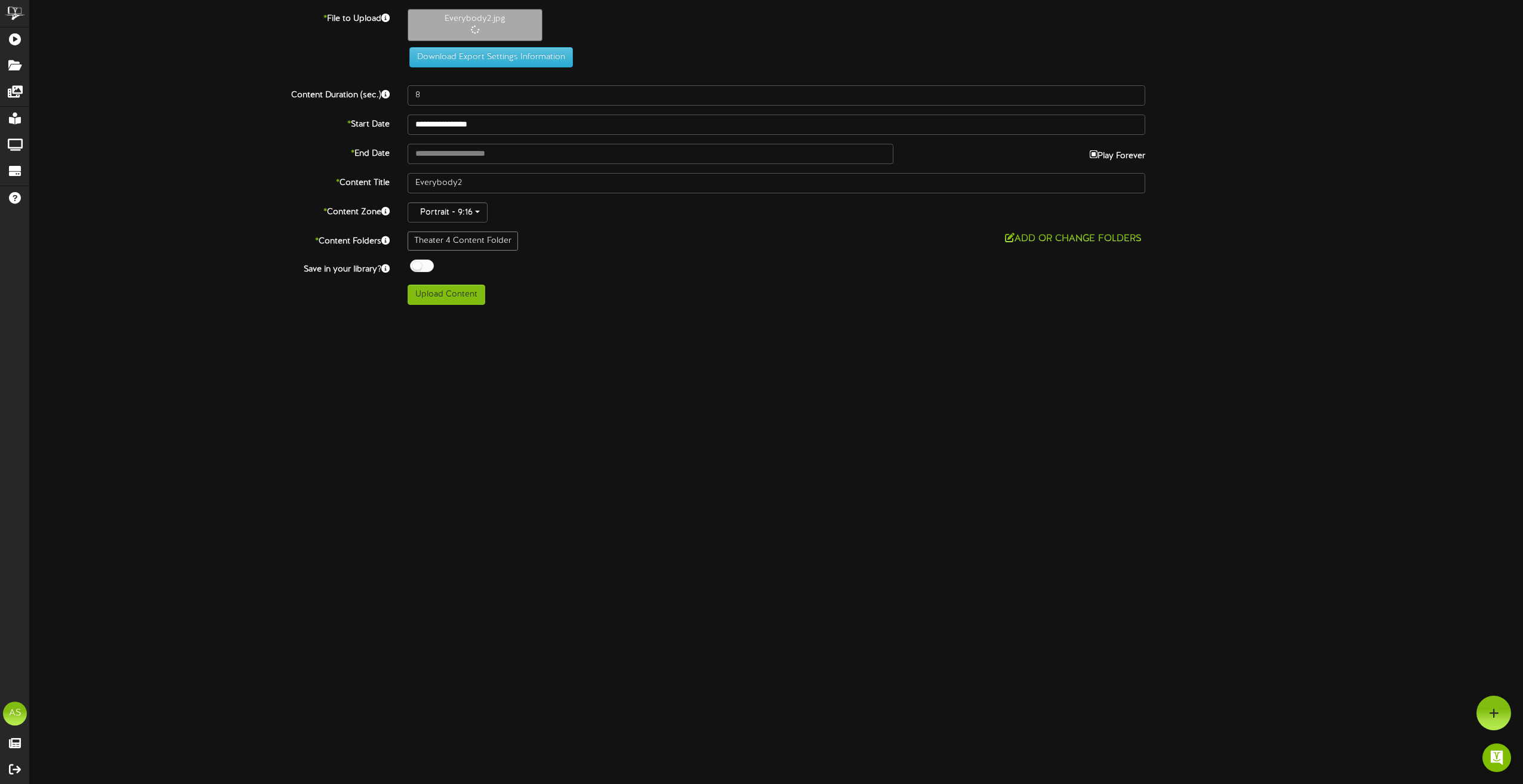
type input "**********"
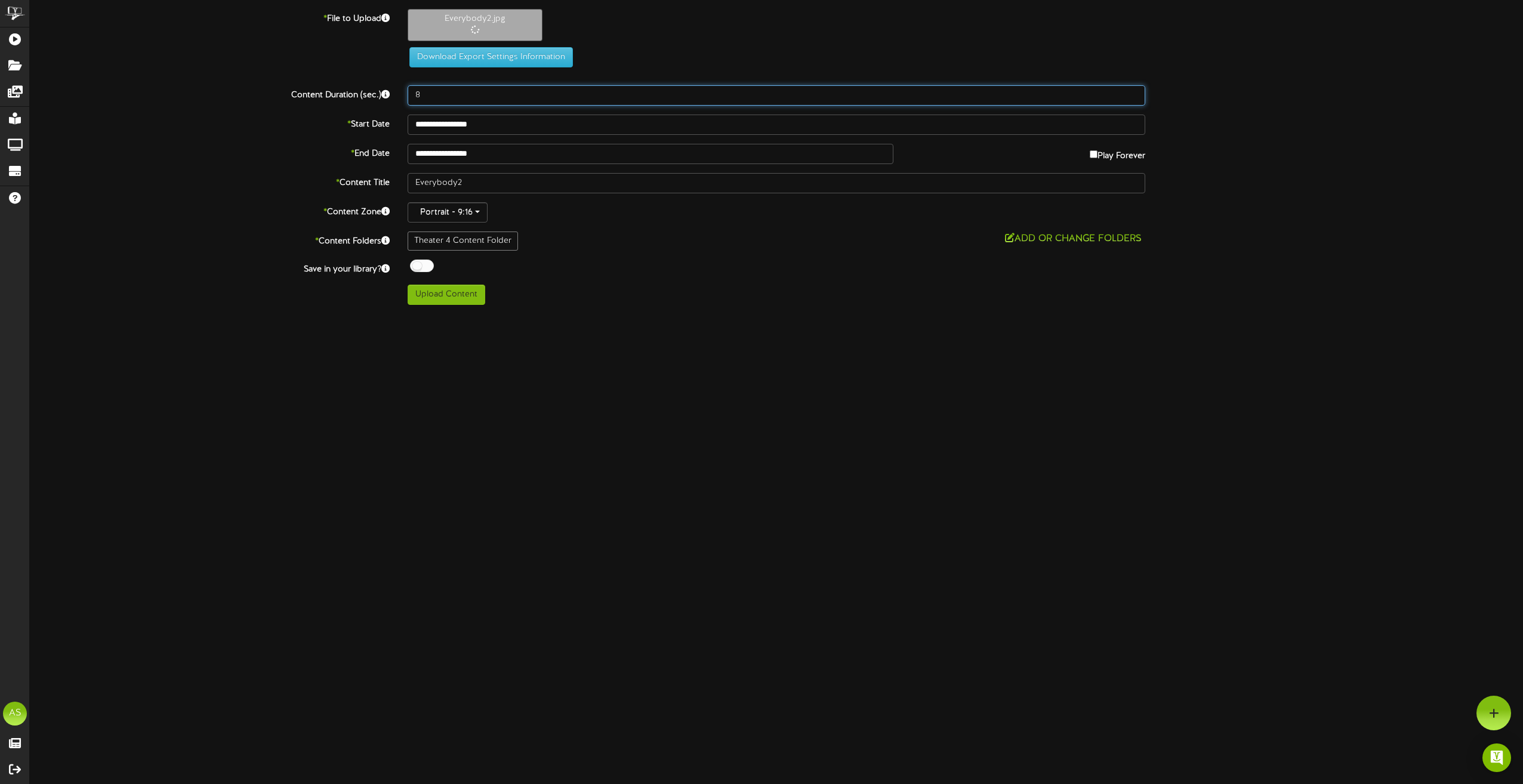
click at [593, 90] on div "**********" at bounding box center [777, 157] width 1493 height 296
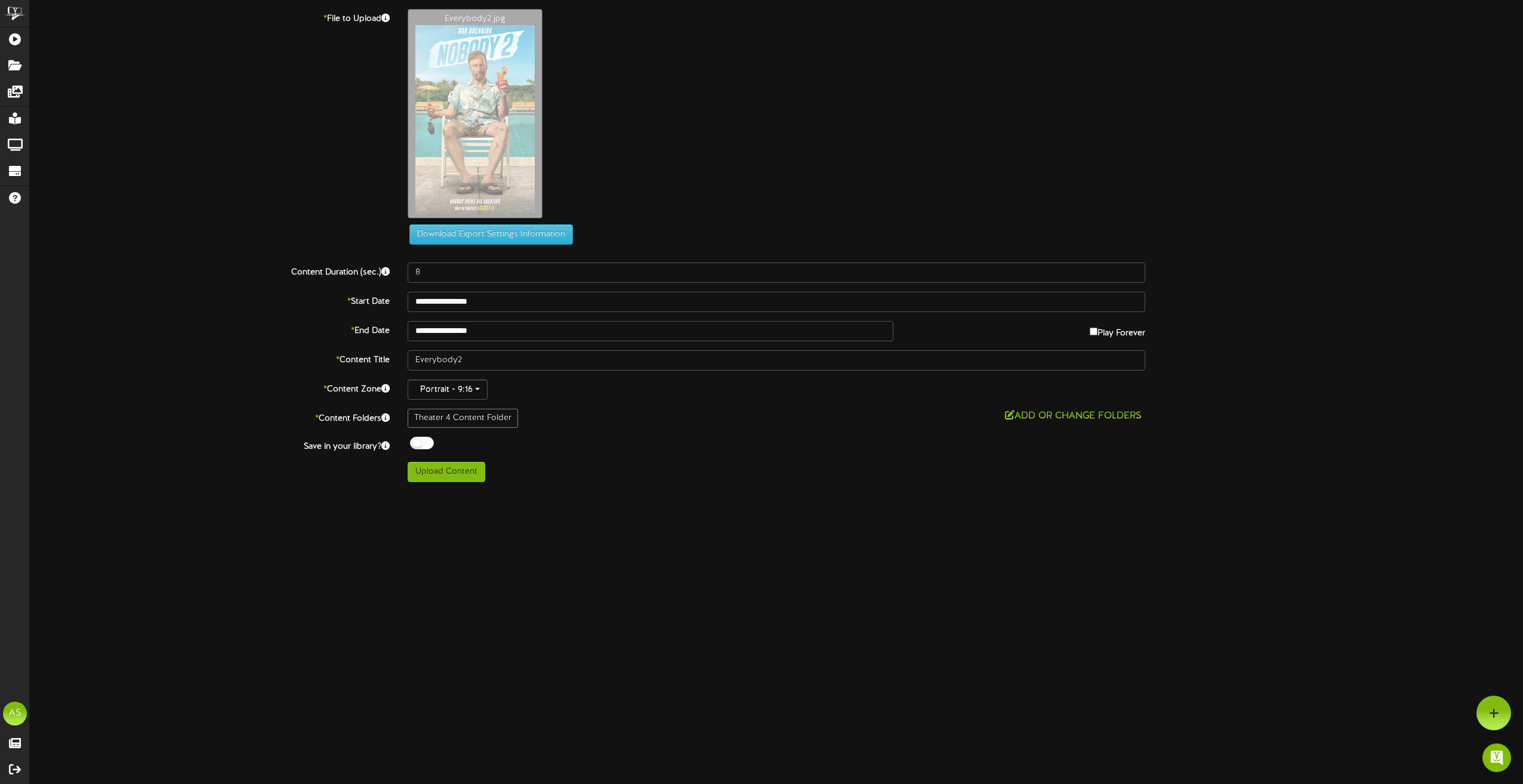
click at [593, 90] on div "Everybody2.jpg" at bounding box center [965, 116] width 1133 height 215
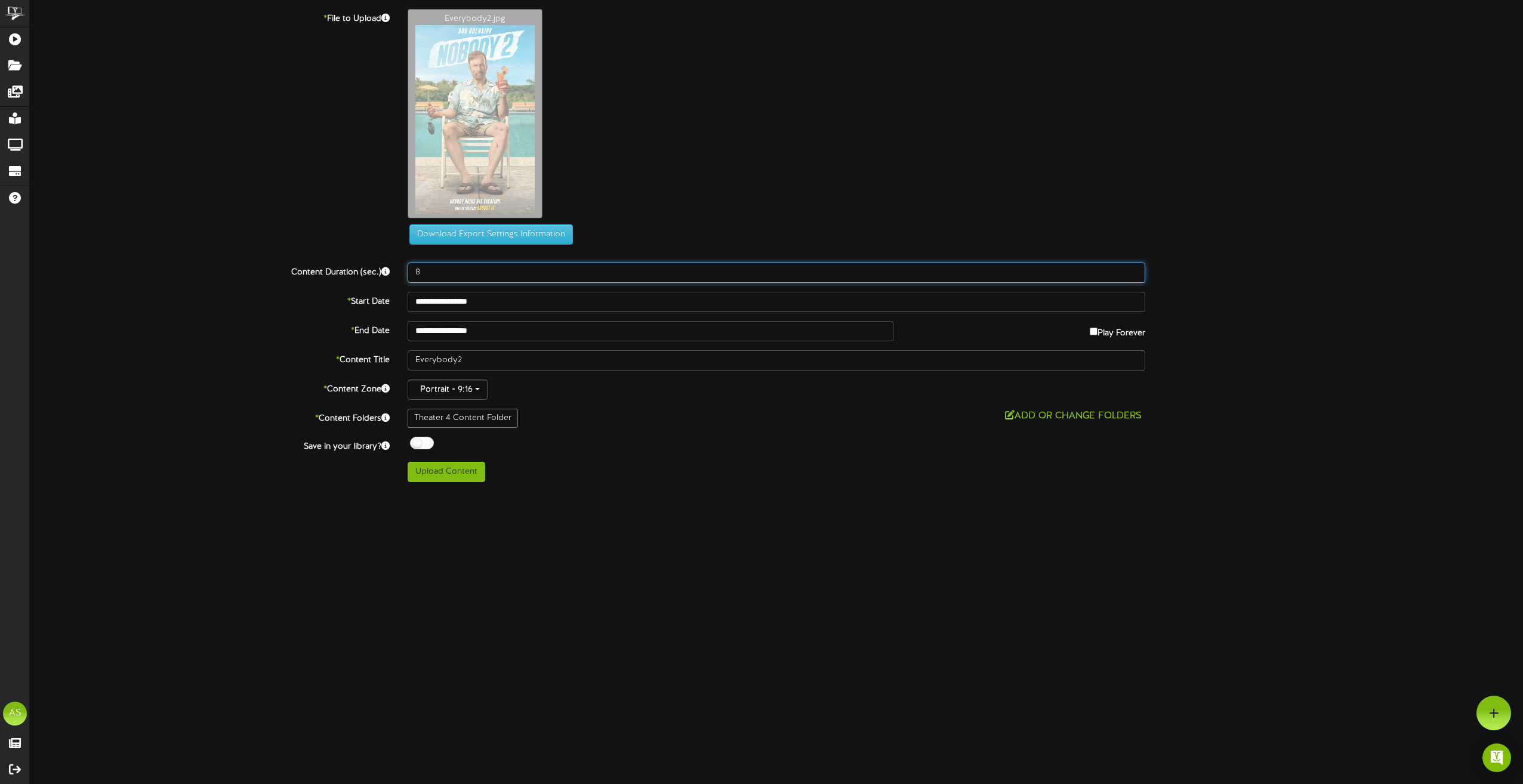
click at [562, 274] on input "8" at bounding box center [776, 273] width 738 height 20
click at [562, 274] on input "8" at bounding box center [776, 273] width 738 height 20
type input "180"
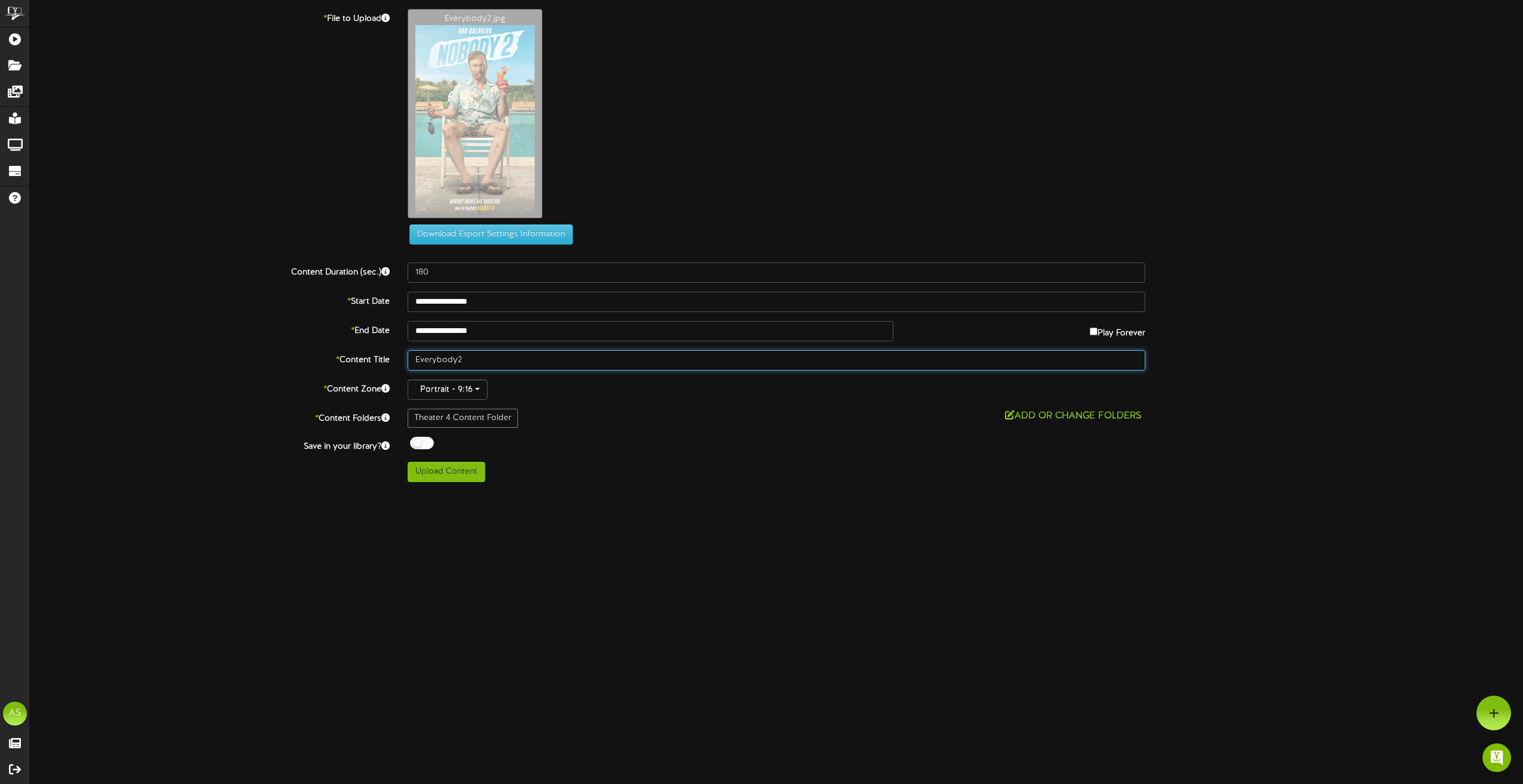
drag, startPoint x: 475, startPoint y: 361, endPoint x: 400, endPoint y: 363, distance: 75.0
click at [400, 363] on div "Everybody2" at bounding box center [776, 360] width 756 height 20
type input "t"
type input "Th4 9.4"
click at [421, 441] on div at bounding box center [422, 443] width 24 height 13
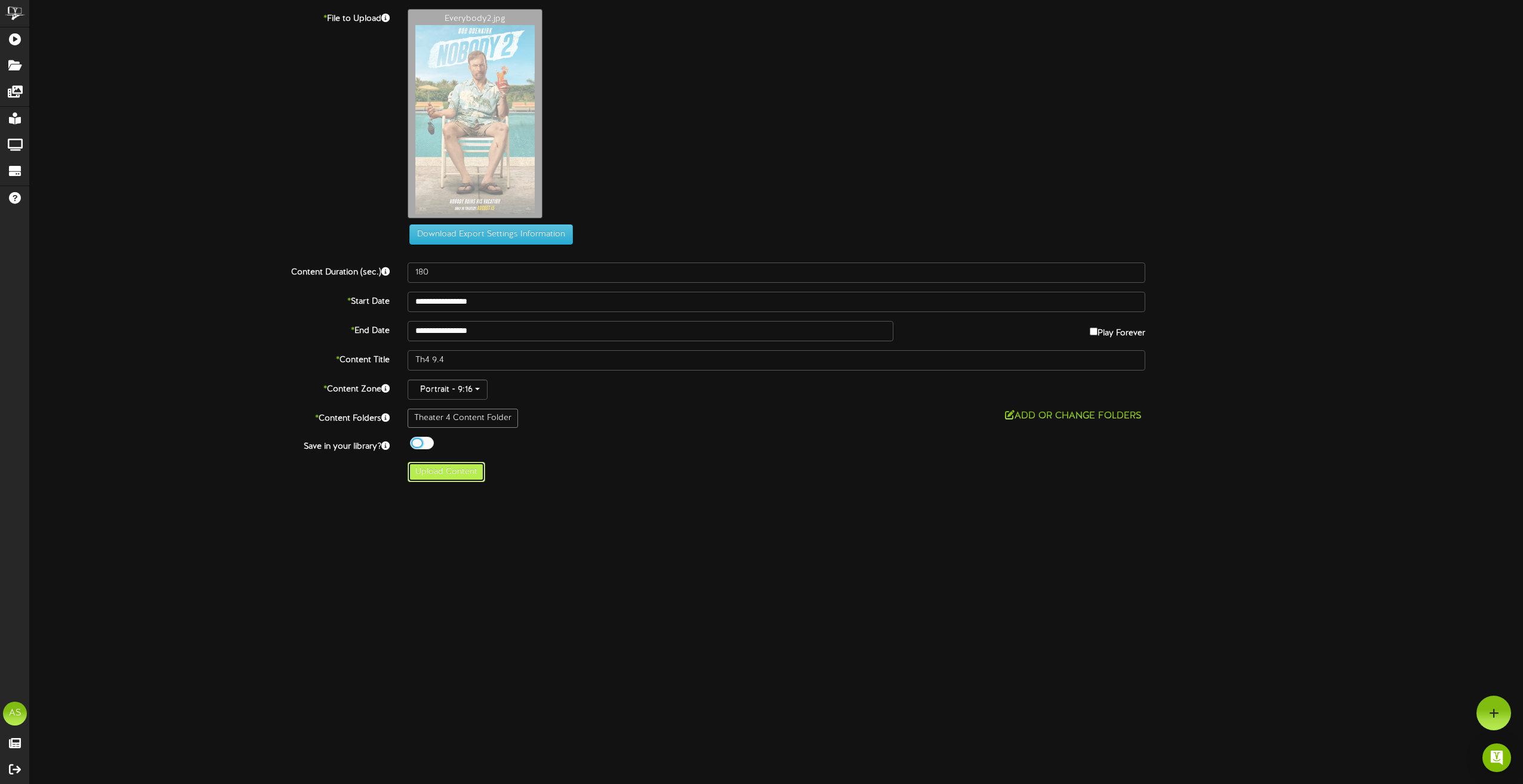
click at [449, 476] on button "Upload Content" at bounding box center [446, 472] width 78 height 20
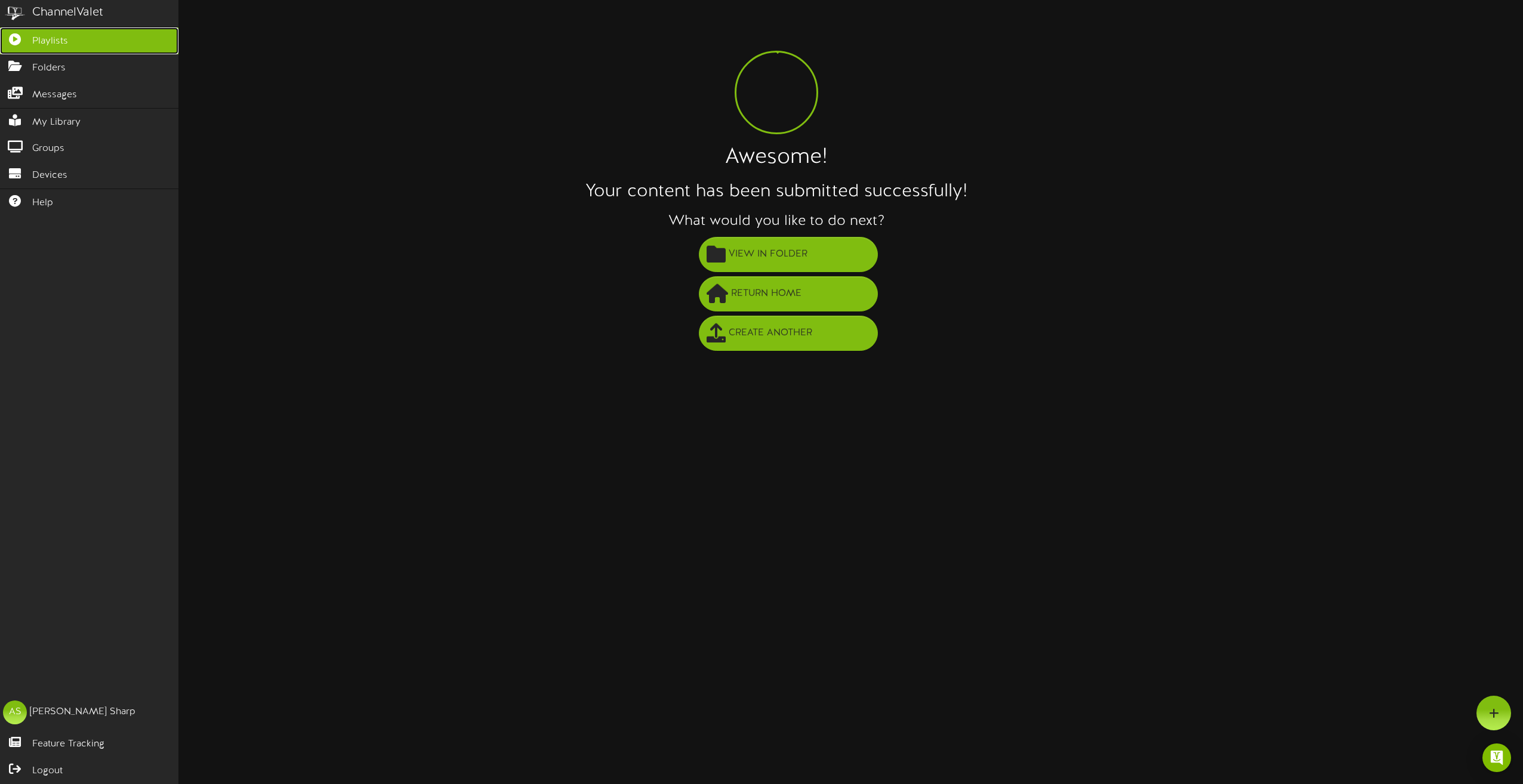
click at [20, 39] on icon at bounding box center [15, 37] width 30 height 9
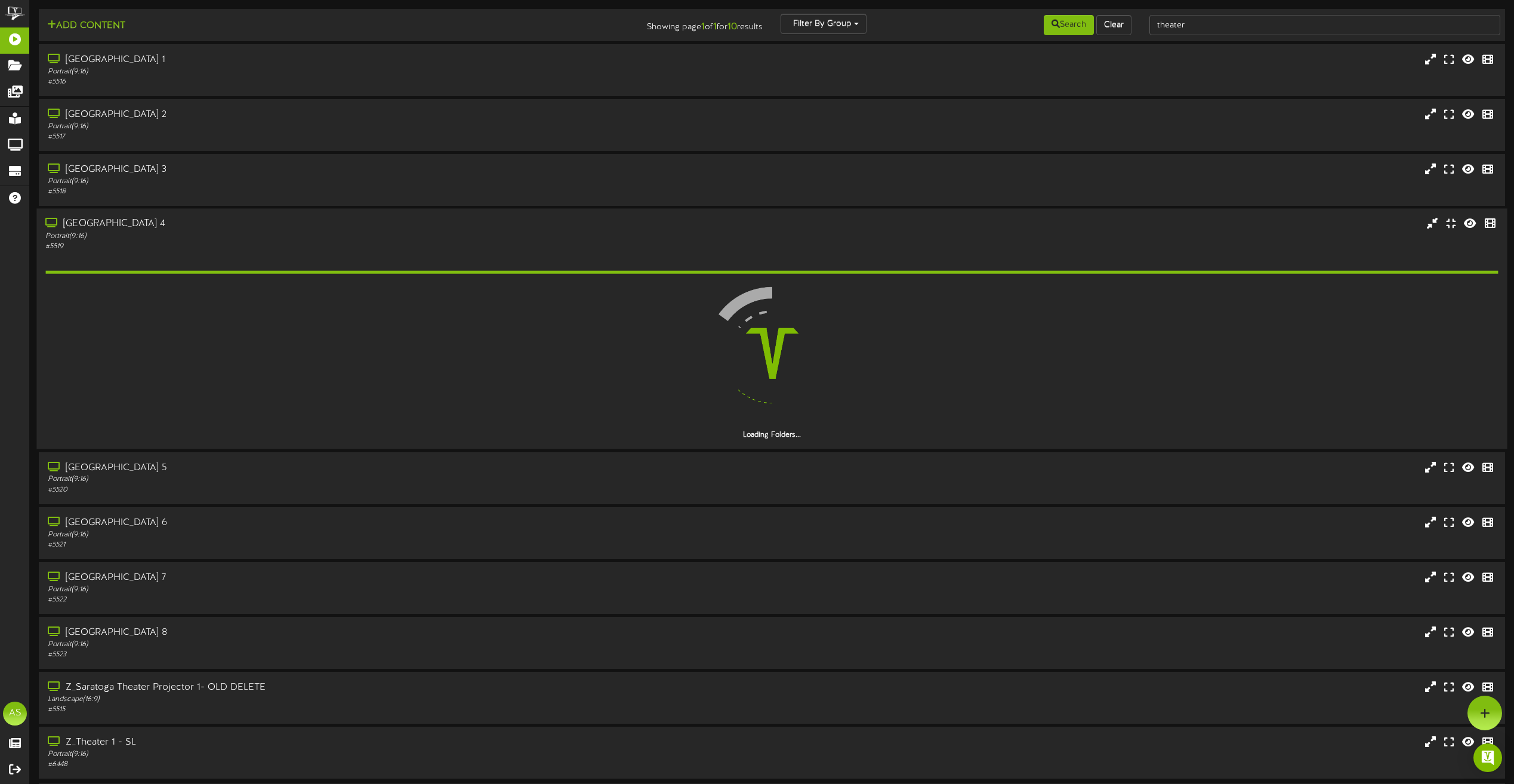
click at [336, 245] on div "# 5519" at bounding box center [342, 246] width 595 height 10
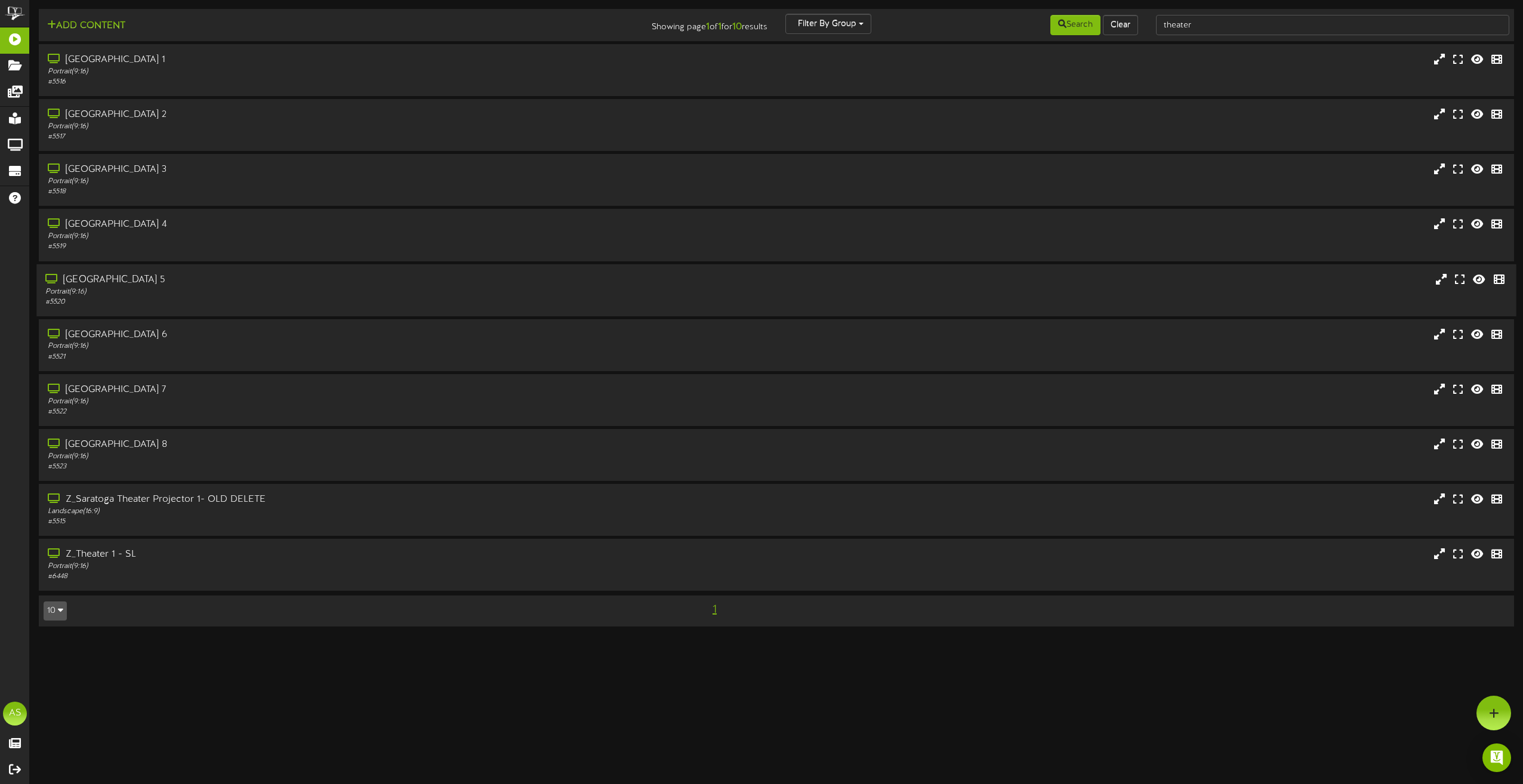
click at [336, 291] on div "Portrait ( 9:16 )" at bounding box center [344, 291] width 598 height 10
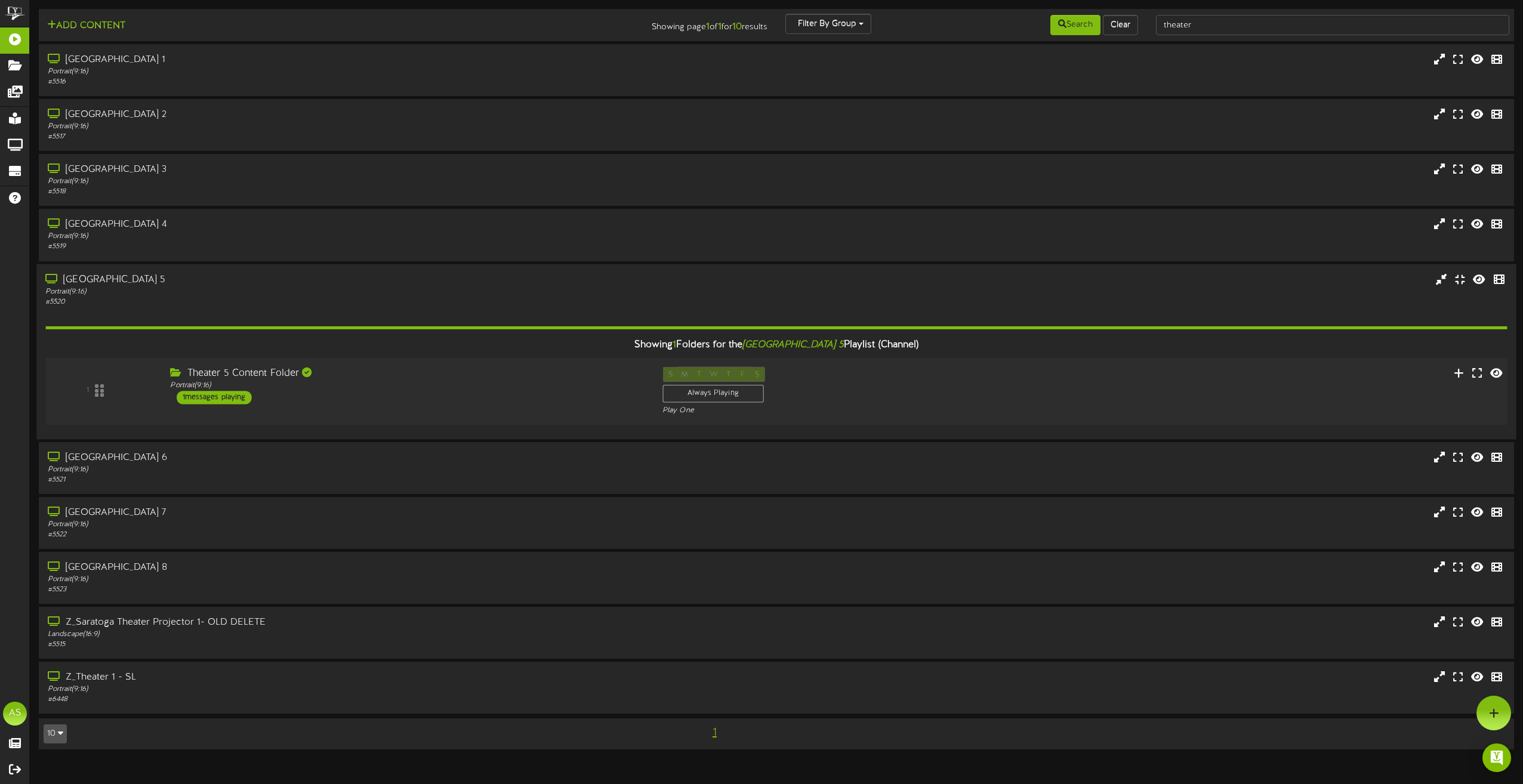
click at [545, 408] on div "1 Theater 5 Content Folder Portrait ( 9:16 ) 1 S" at bounding box center [776, 390] width 1477 height 49
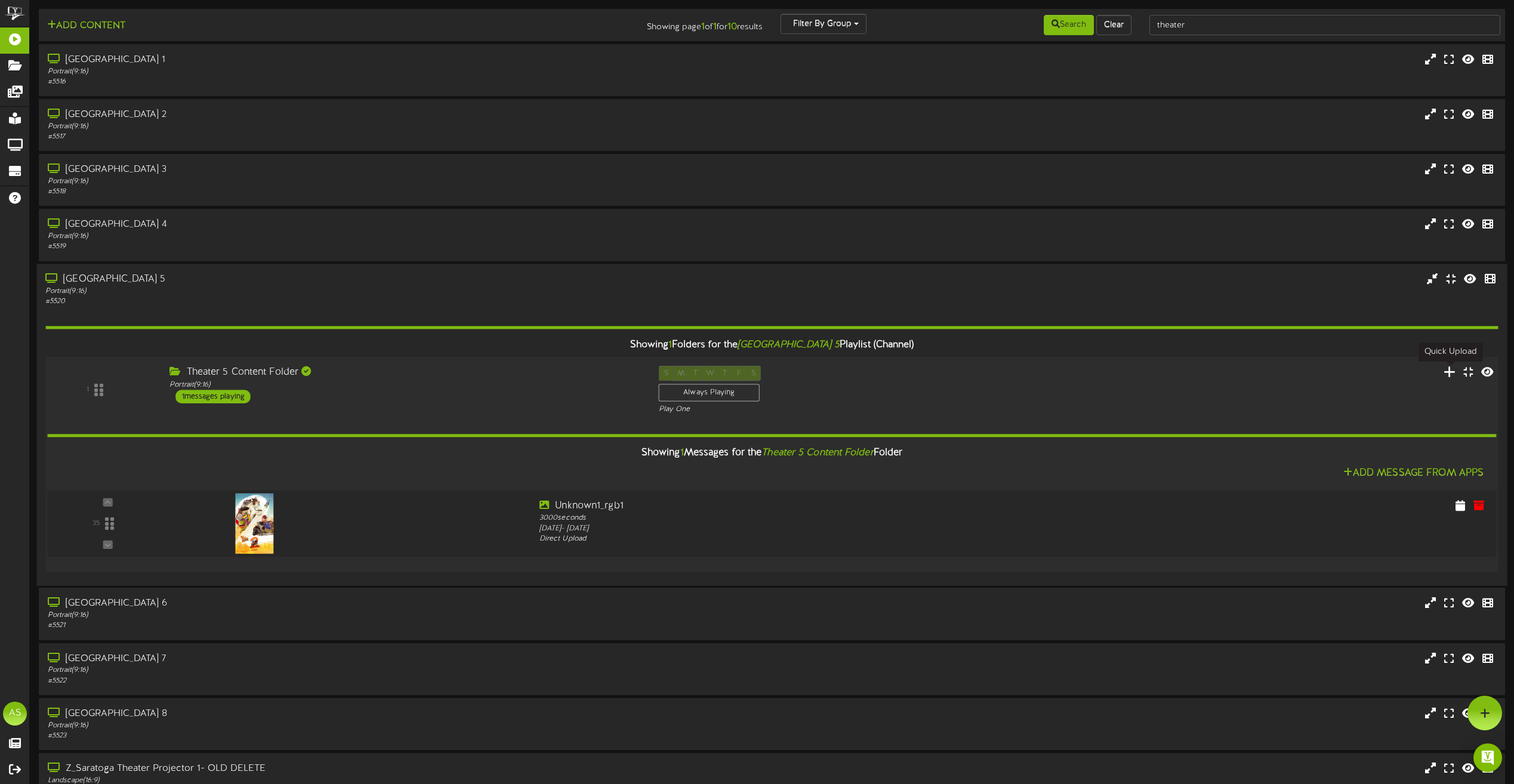
click at [1450, 377] on icon at bounding box center [1450, 371] width 13 height 13
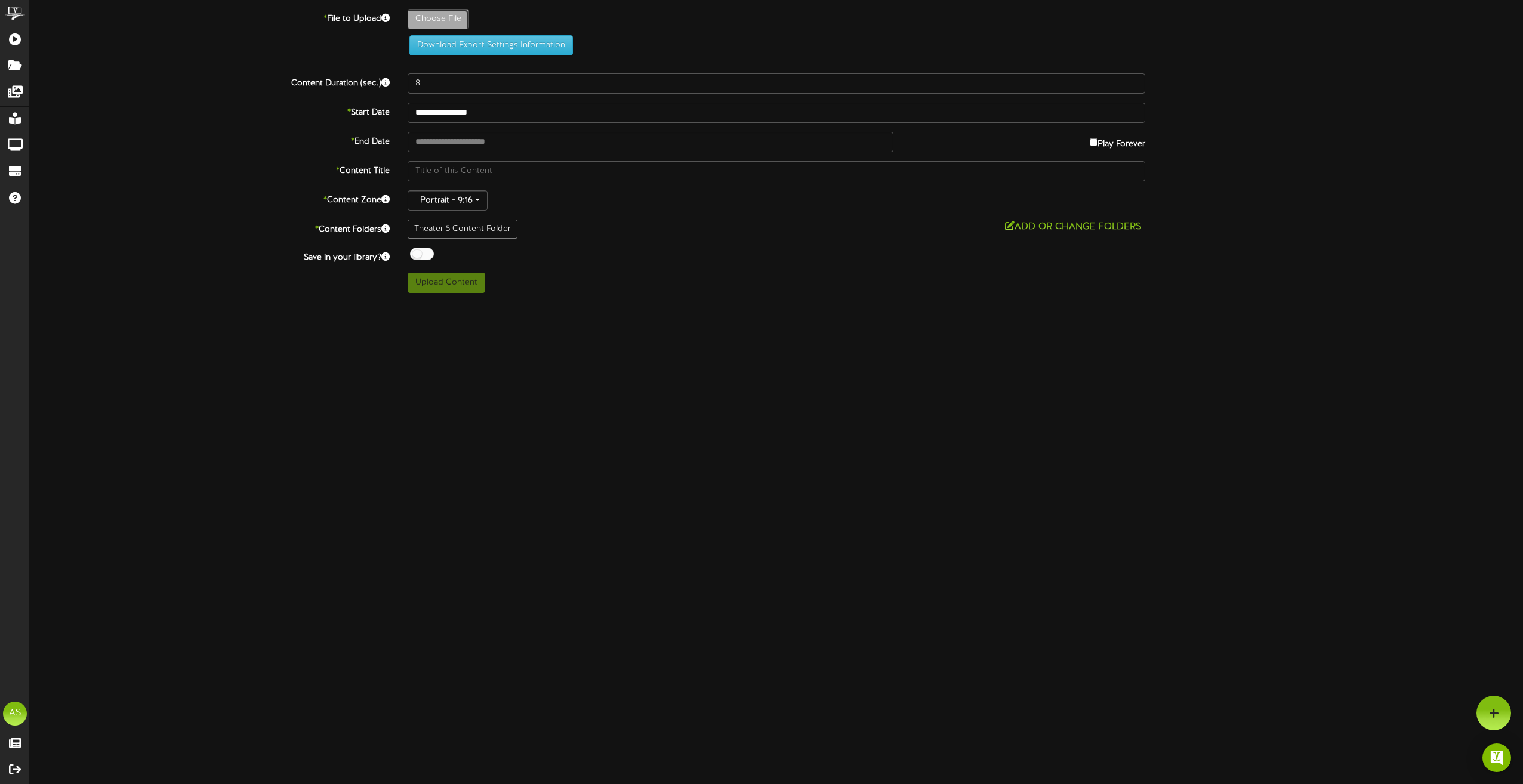
type input "**********"
type input "SillierSaturday"
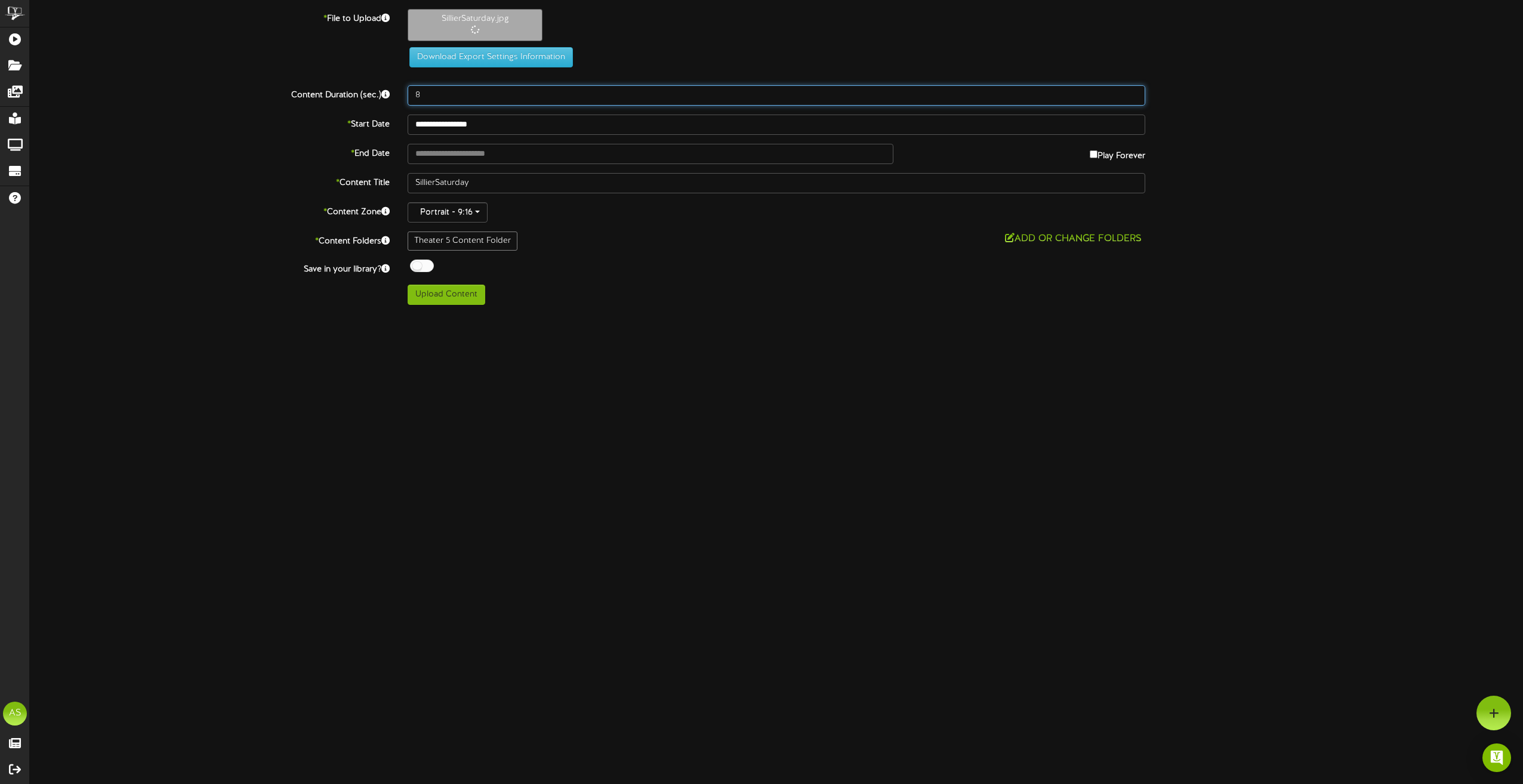
click at [442, 95] on input "8" at bounding box center [776, 96] width 738 height 20
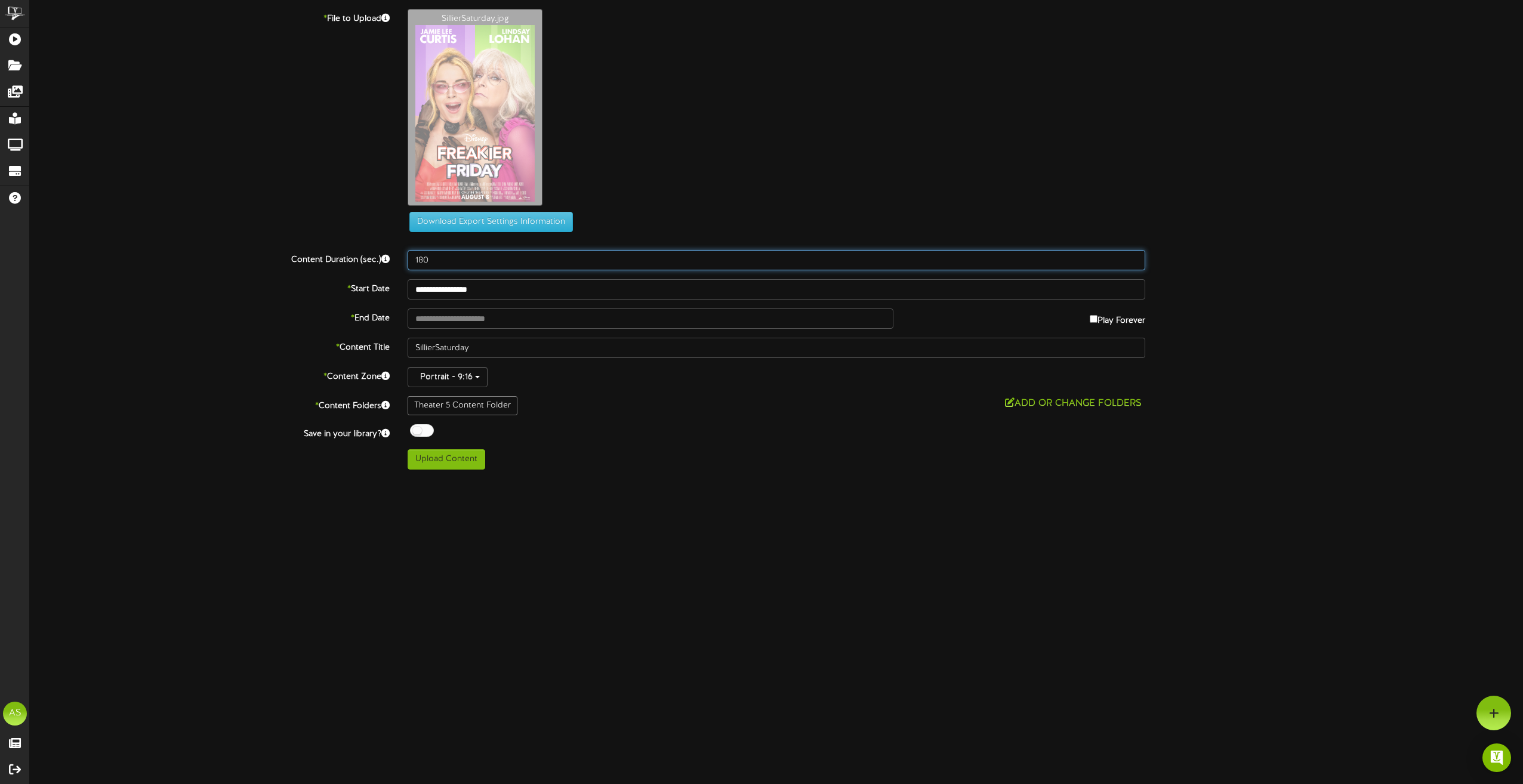
type input "180"
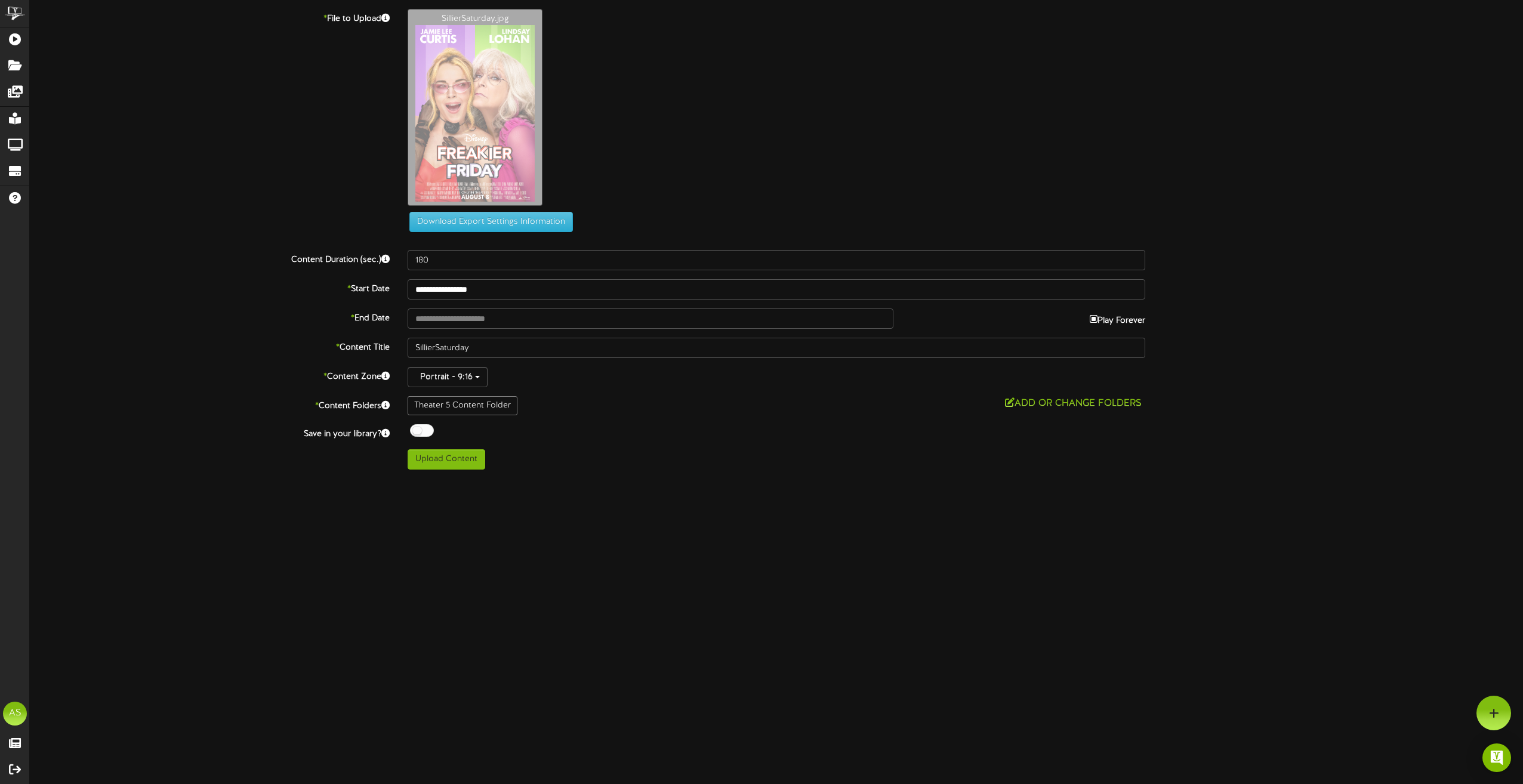
type input "**********"
drag, startPoint x: 473, startPoint y: 352, endPoint x: 385, endPoint y: 348, distance: 88.1
click at [385, 348] on div "* Content Title SillierSaturday" at bounding box center [776, 348] width 1511 height 20
type input "Th5 9.4"
click at [425, 434] on div at bounding box center [422, 430] width 24 height 13
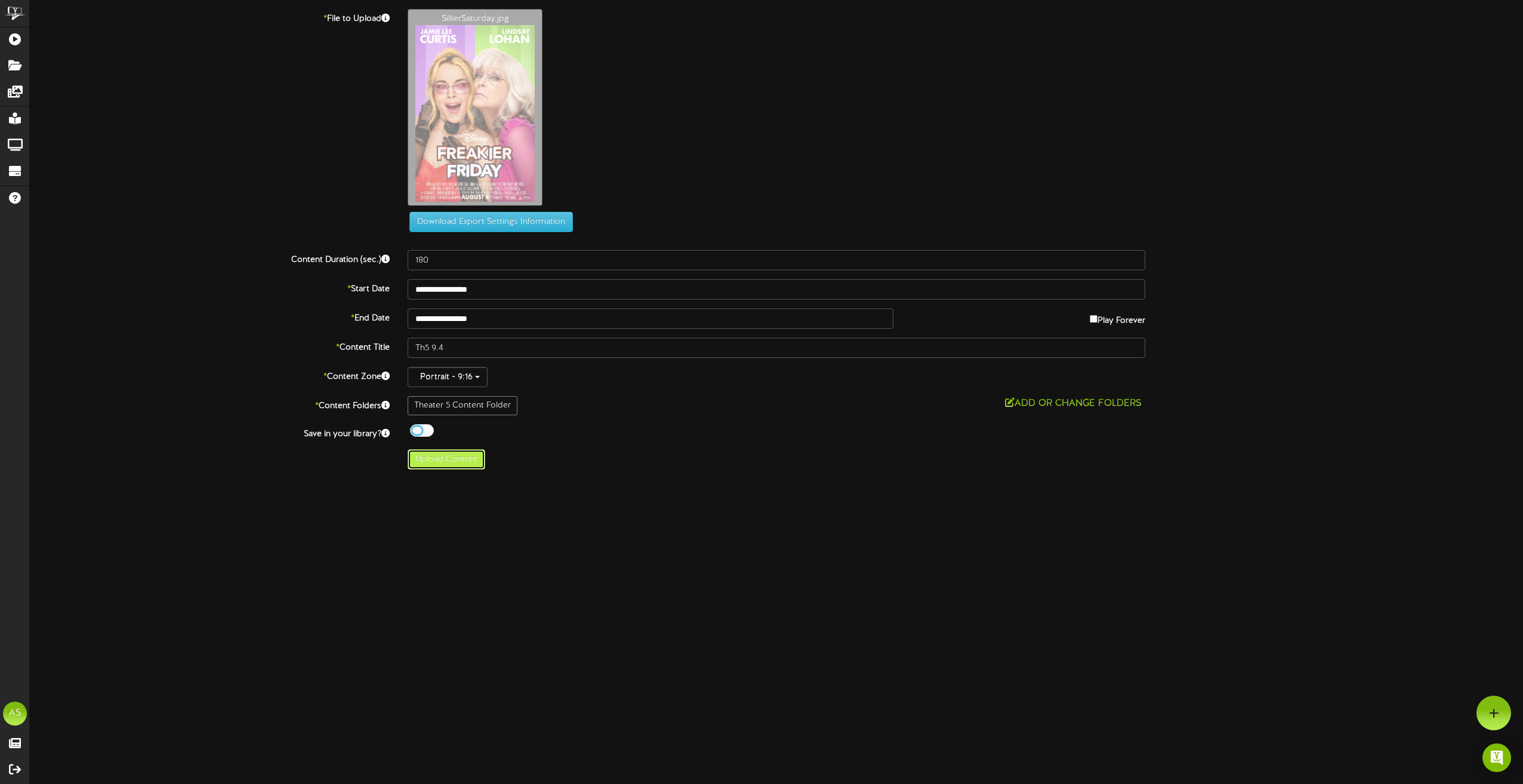
click at [449, 464] on button "Upload Content" at bounding box center [446, 460] width 78 height 20
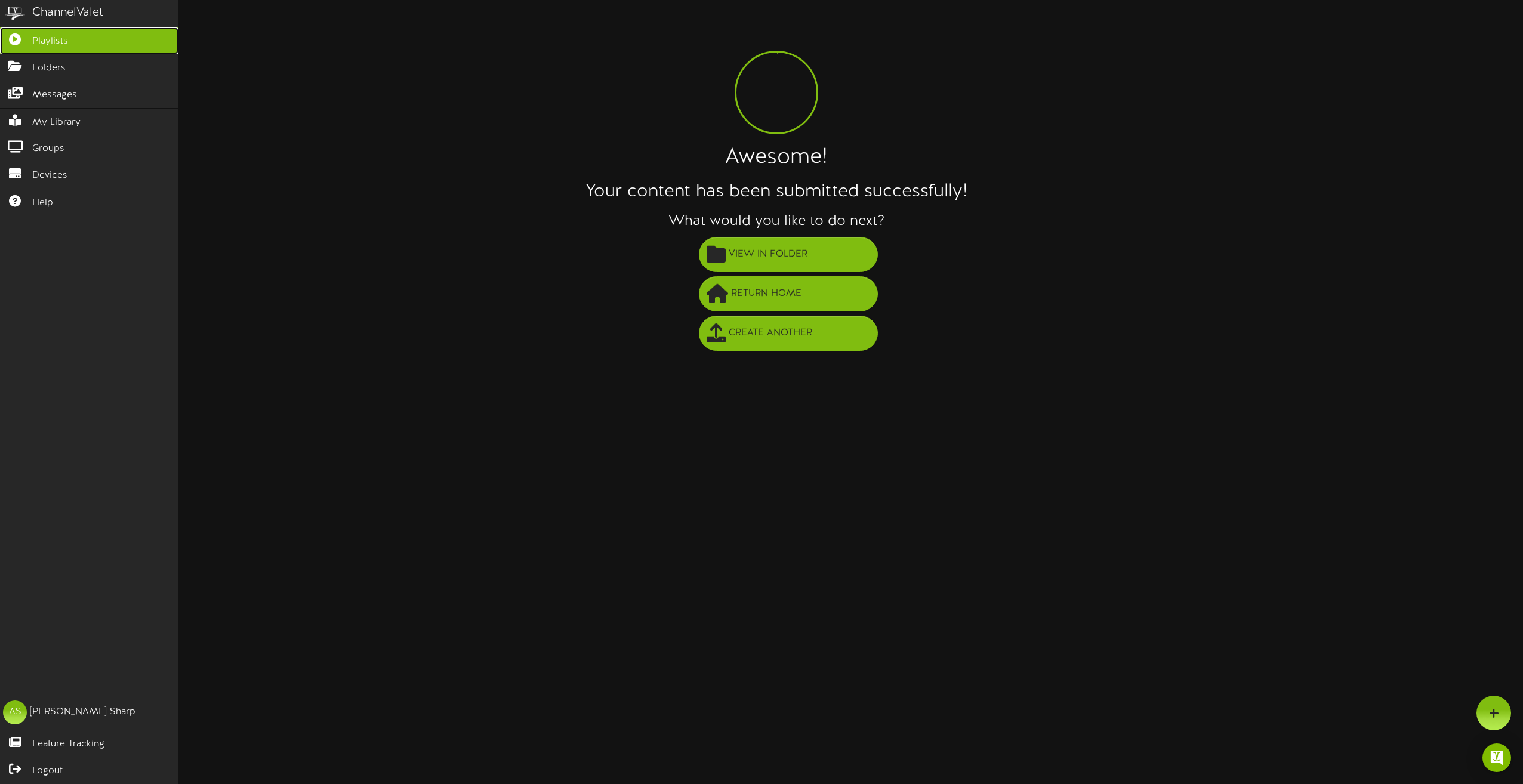
click at [16, 42] on icon at bounding box center [15, 37] width 30 height 9
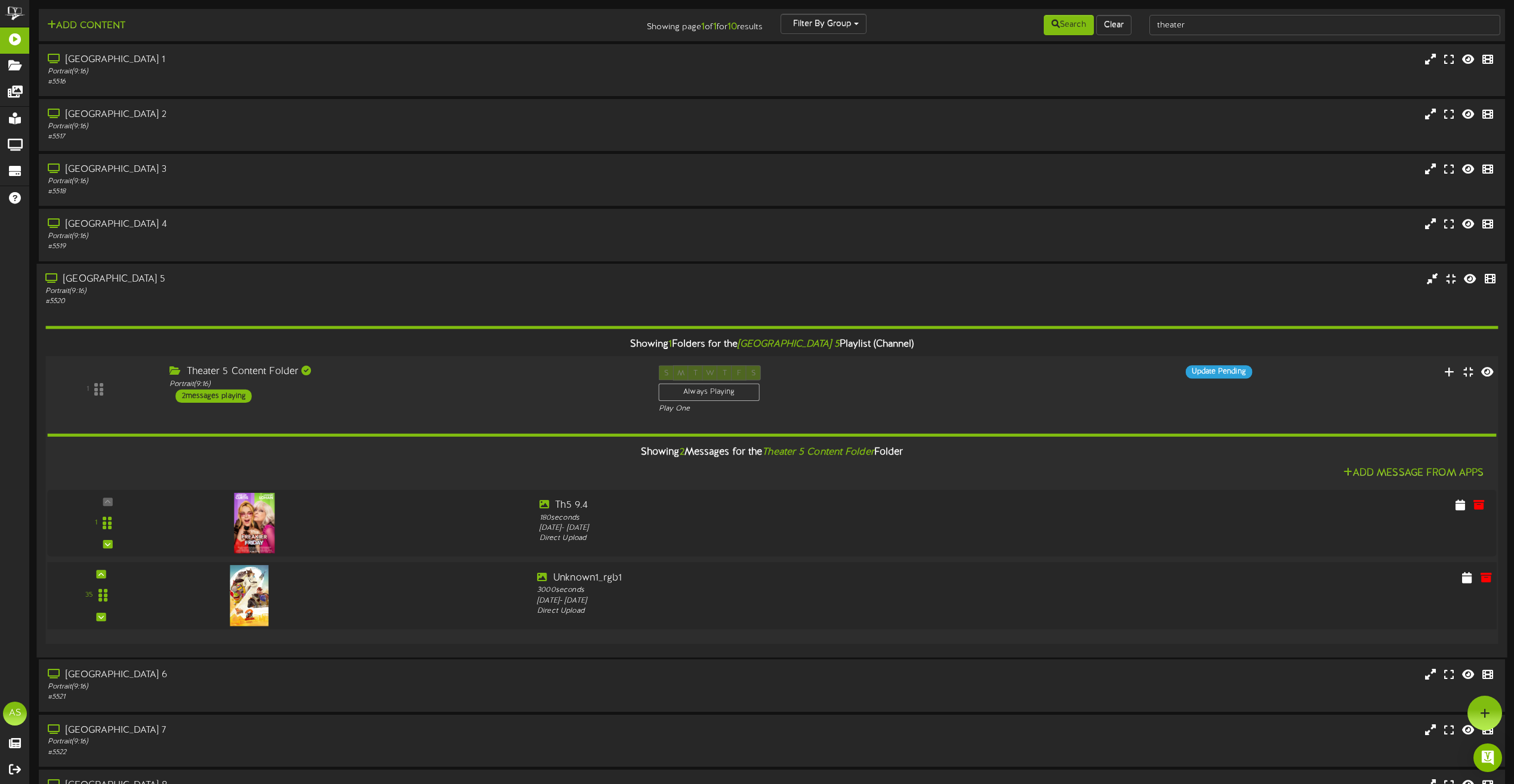
click at [1246, 599] on div "35" at bounding box center [771, 595] width 1464 height 49
click at [716, 610] on div "Direct Upload" at bounding box center [832, 611] width 591 height 11
click at [99, 599] on icon at bounding box center [102, 595] width 9 height 15
click at [374, 589] on div at bounding box center [345, 592] width 366 height 43
click at [1471, 577] on icon at bounding box center [1468, 577] width 12 height 13
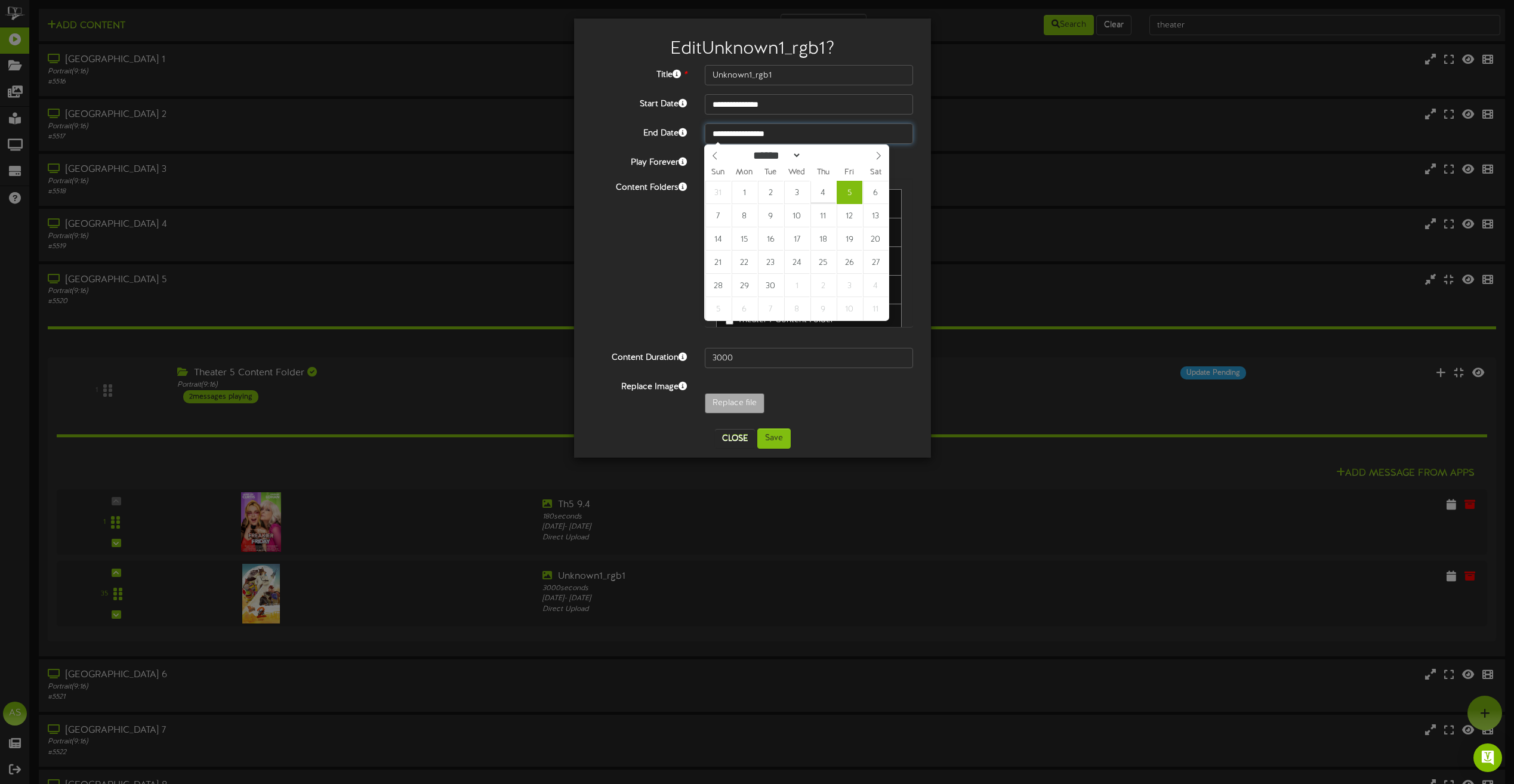
click at [754, 137] on input "**********" at bounding box center [809, 134] width 209 height 20
click at [762, 135] on input "**********" at bounding box center [809, 134] width 209 height 20
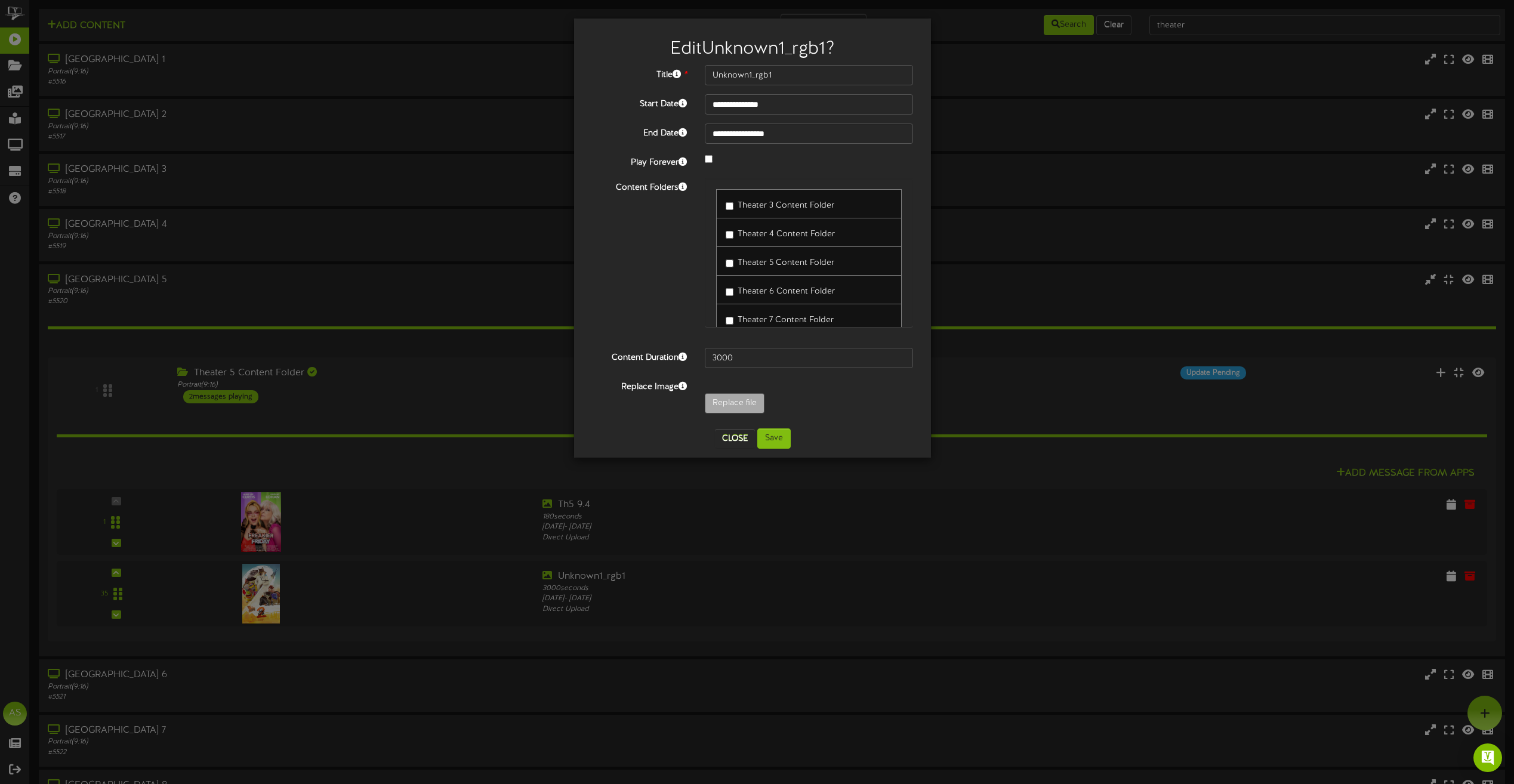
click at [645, 272] on div "Content Folders Theater 3 Content Folder Theater 4 Content Folder Theater 5 Con…" at bounding box center [752, 258] width 339 height 161
click at [762, 132] on input "**********" at bounding box center [809, 134] width 209 height 20
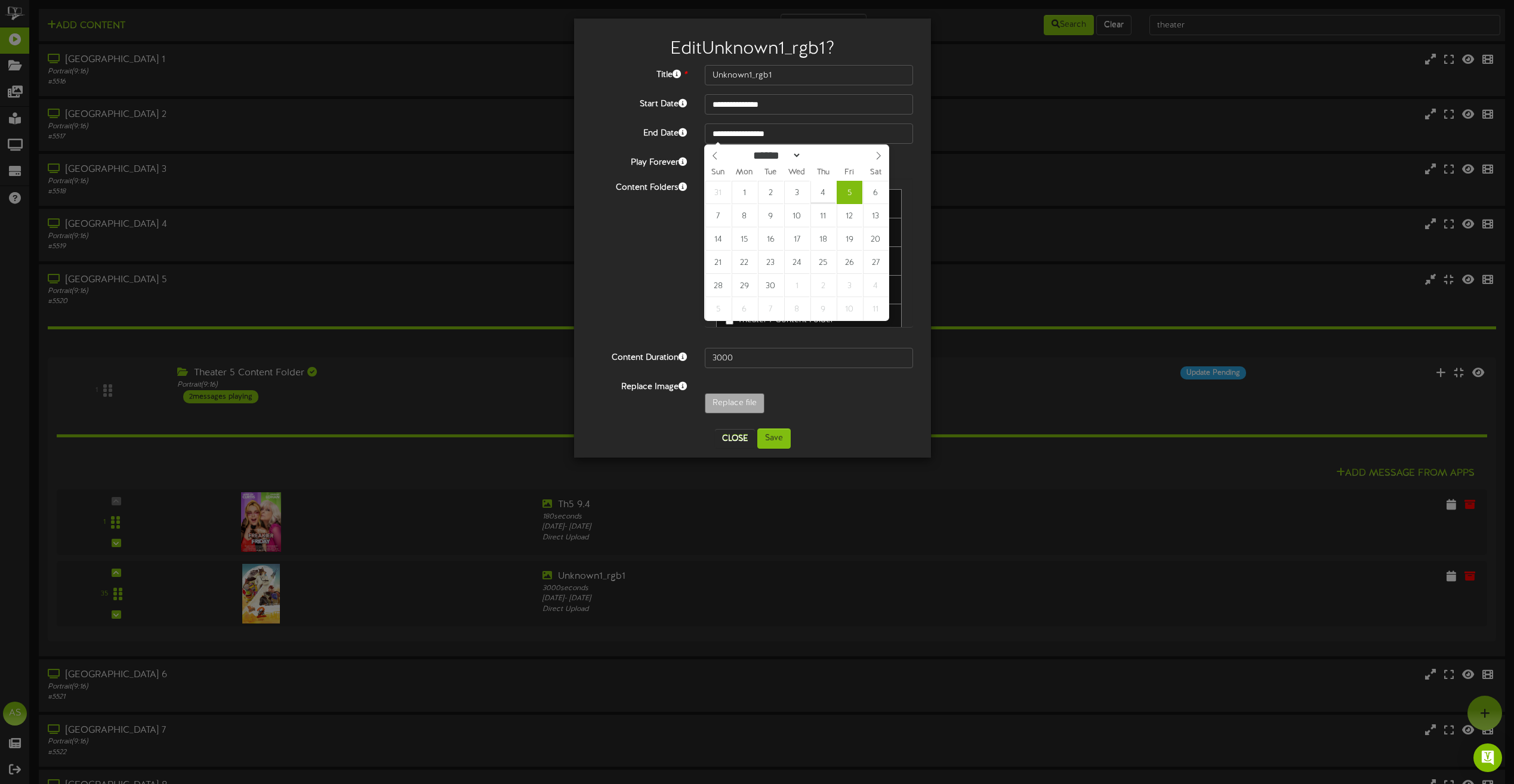
click at [613, 249] on div "Content Folders Theater 3 Content Folder Theater 4 Content Folder Theater 5 Con…" at bounding box center [752, 258] width 339 height 161
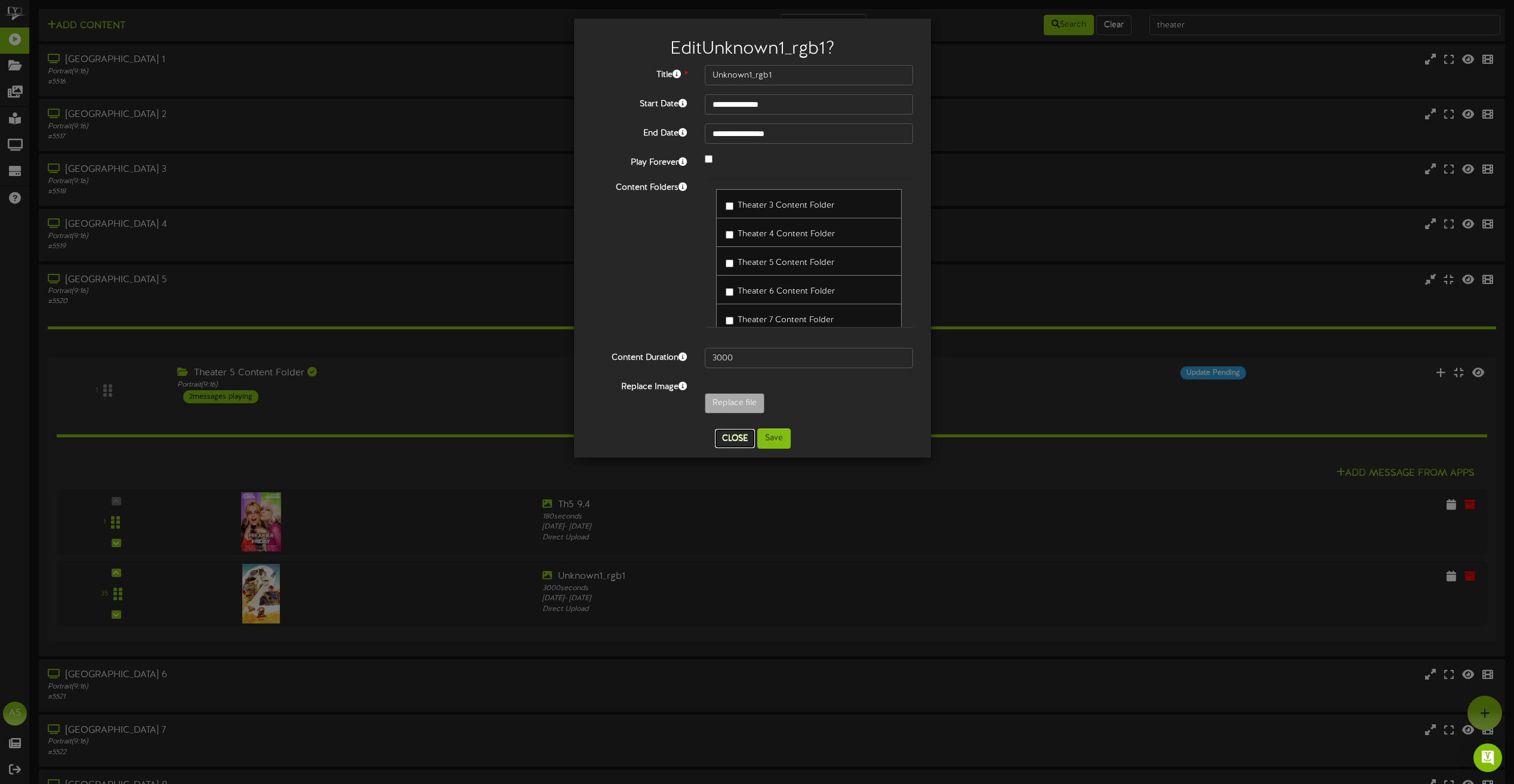
click at [737, 439] on button "Close" at bounding box center [735, 439] width 40 height 19
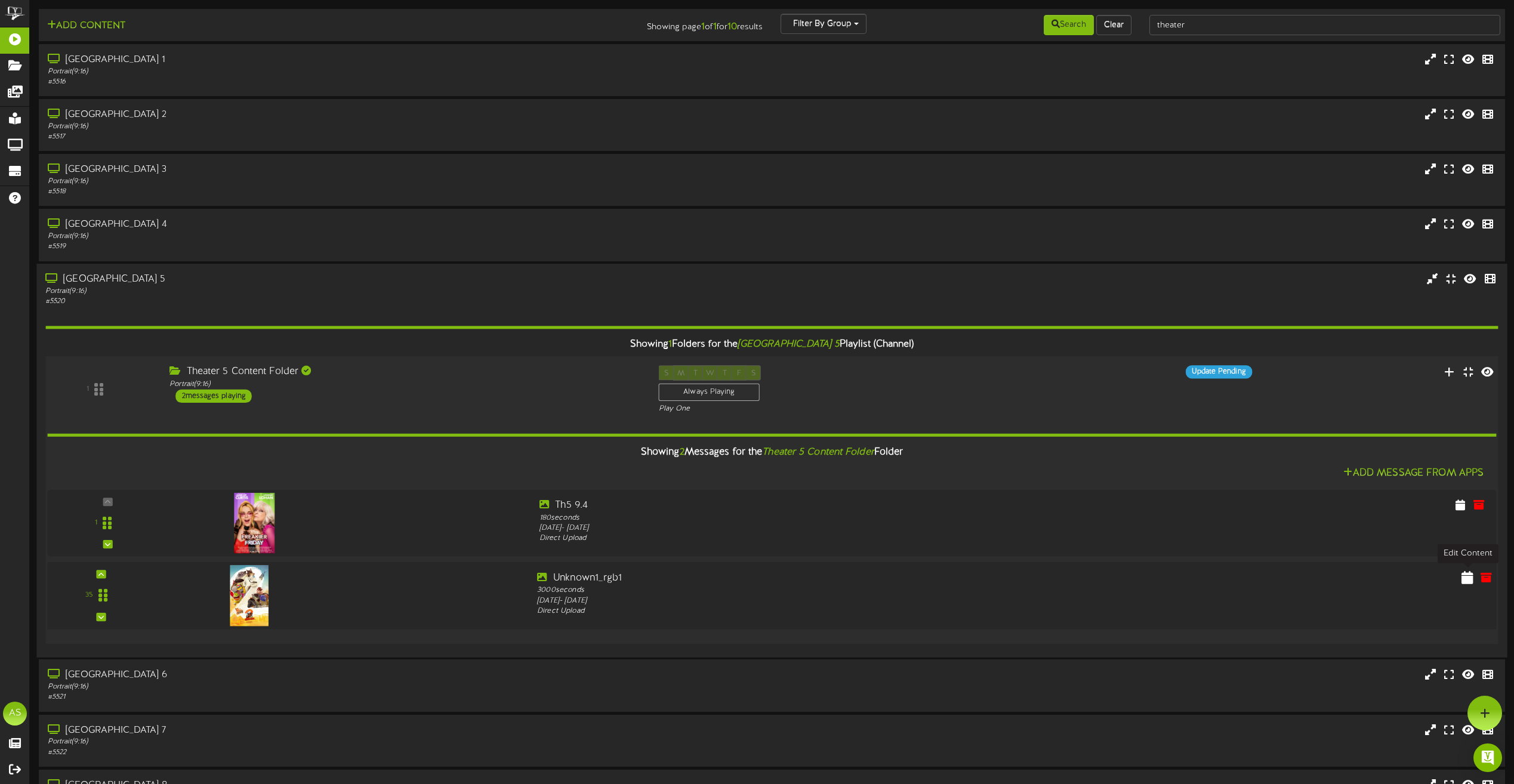
click at [1462, 578] on icon at bounding box center [1468, 577] width 12 height 13
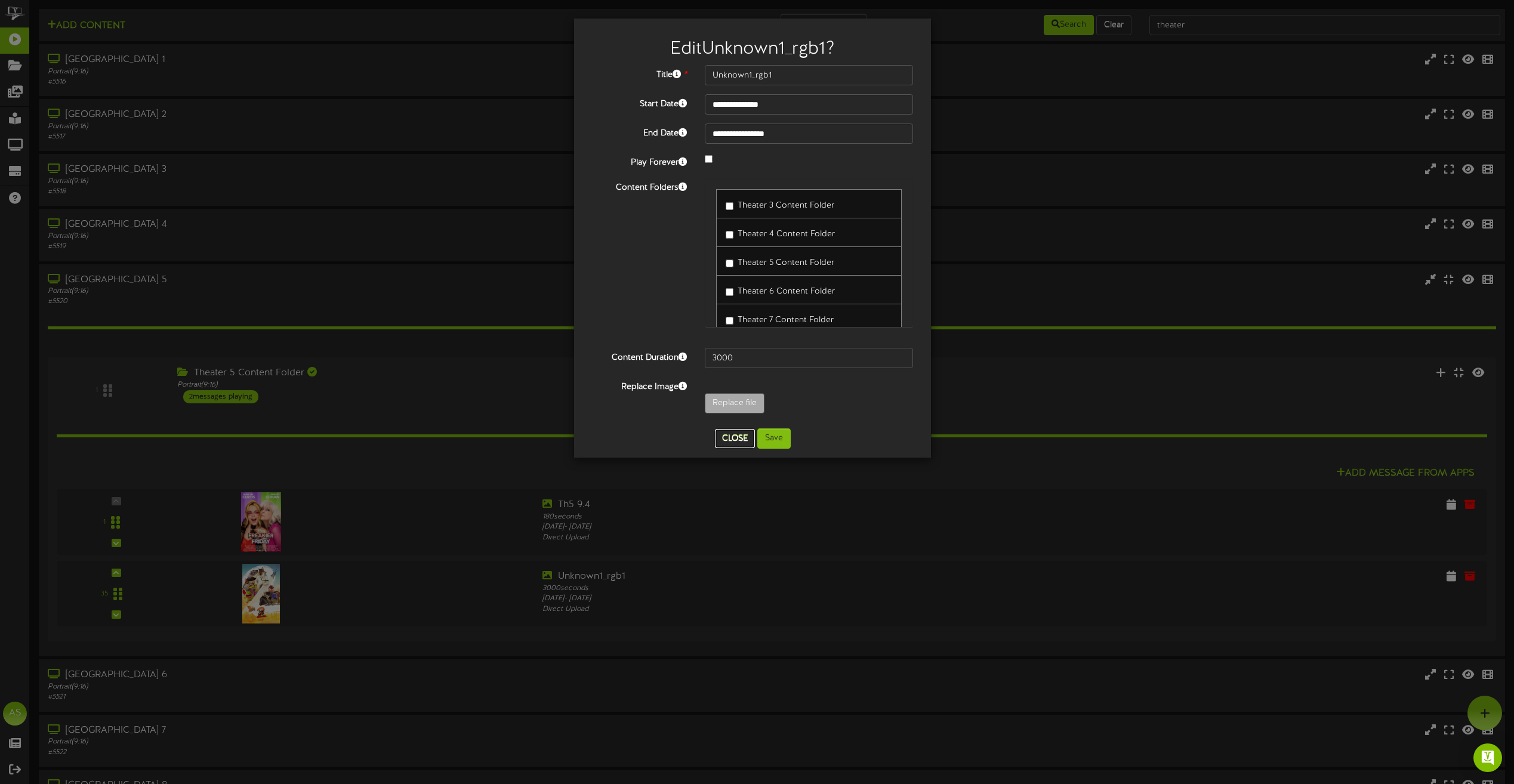
click at [726, 436] on button "Close" at bounding box center [735, 439] width 40 height 19
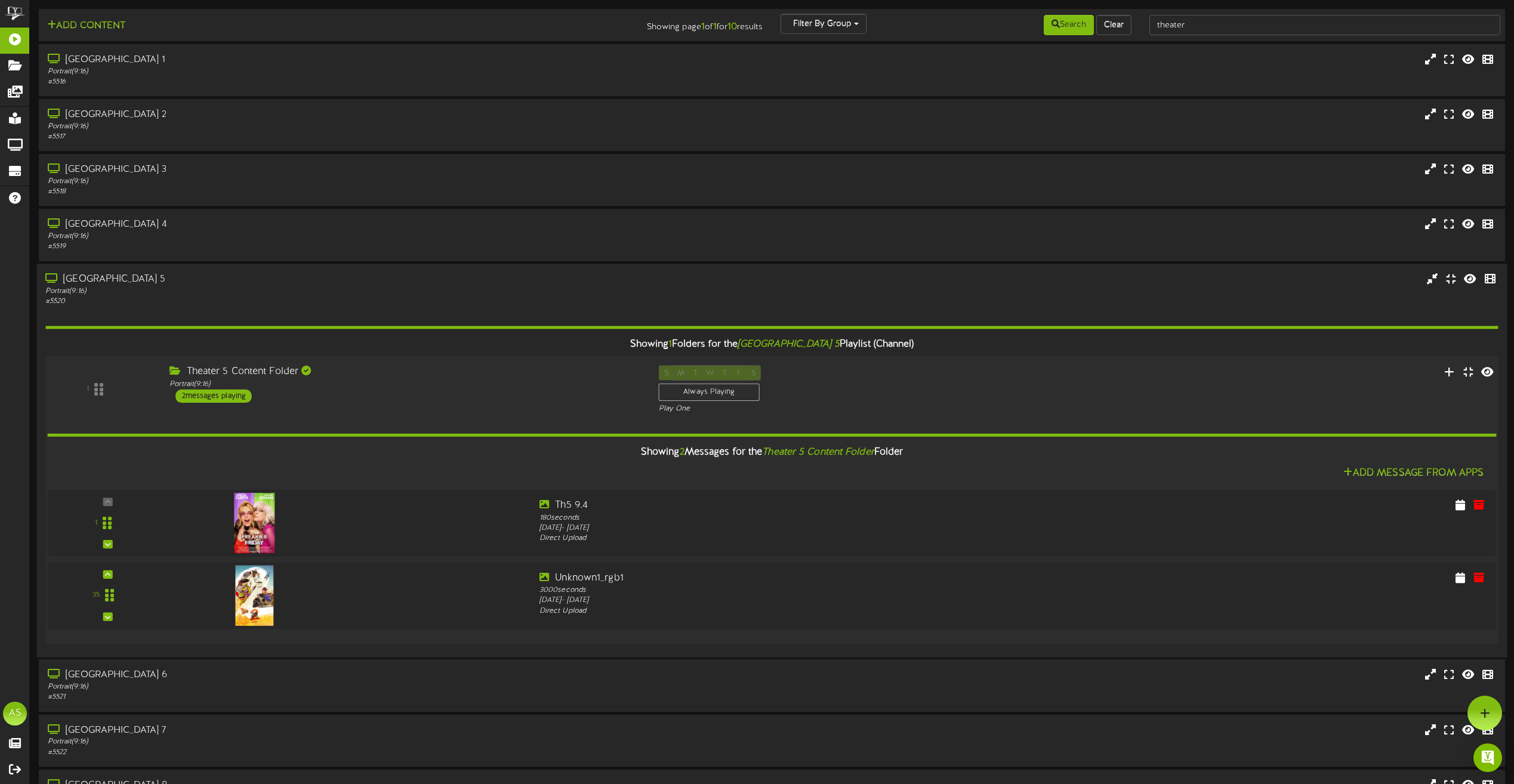
click at [406, 398] on div "Theater 5 Content Folder Portrait ( 9:16 ) 2 messages playing" at bounding box center [405, 384] width 489 height 37
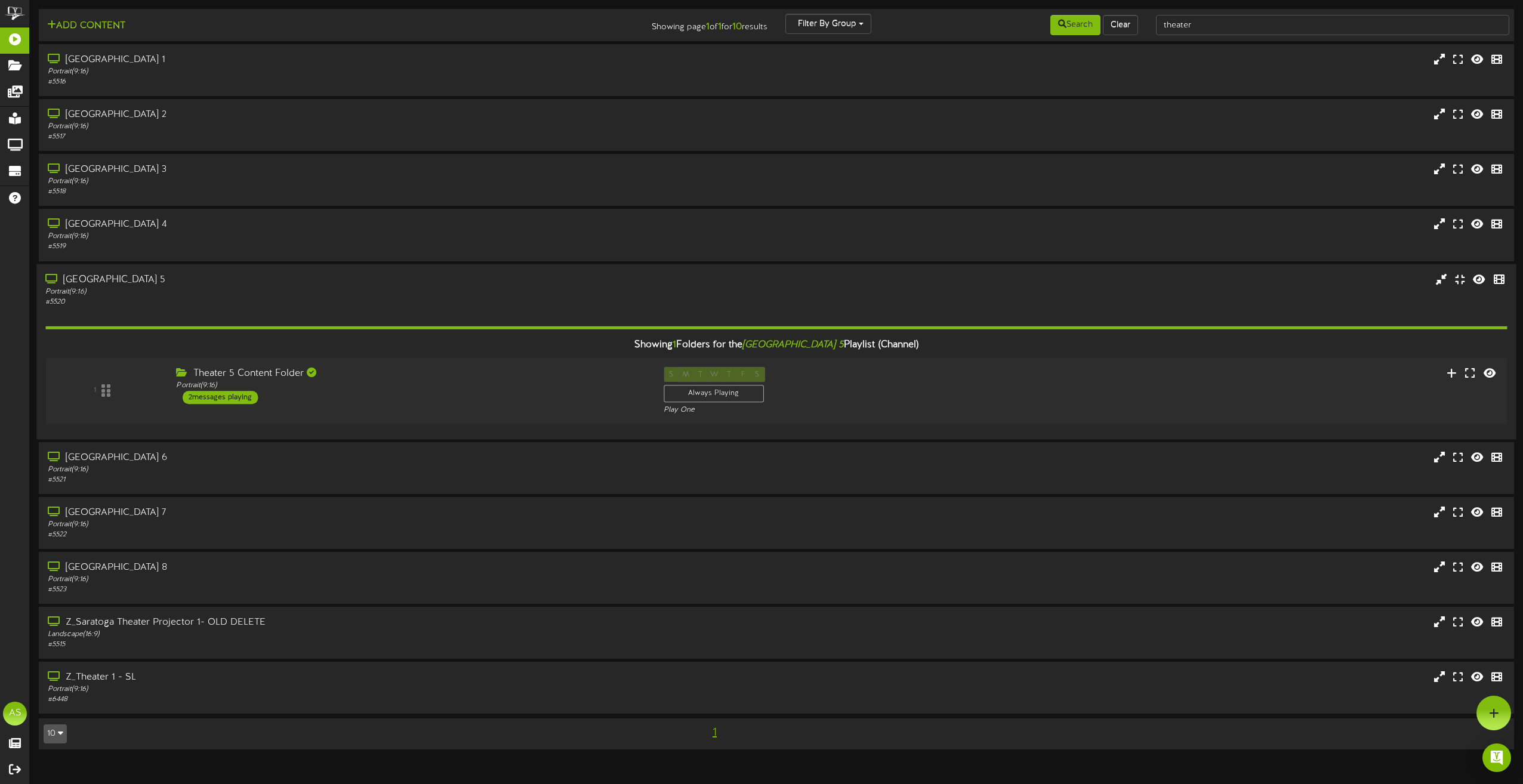
click at [420, 311] on div "Showing 1 Folders for the Saratoga Theater 5 Playlist (Channel) 1 Theater 5 Con…" at bounding box center [776, 368] width 1462 height 124
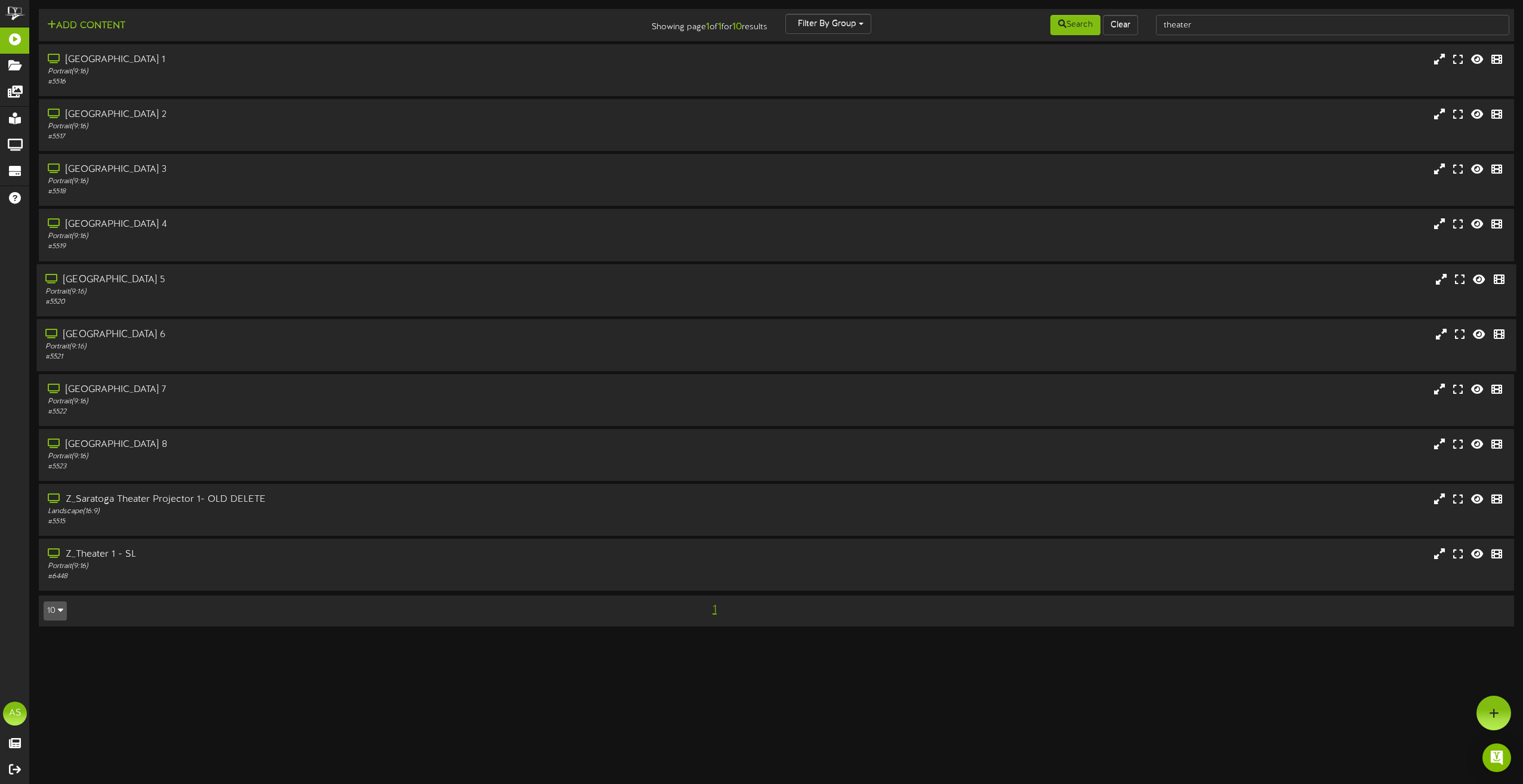
click at [407, 350] on div "Portrait ( 9:16 )" at bounding box center [344, 346] width 598 height 10
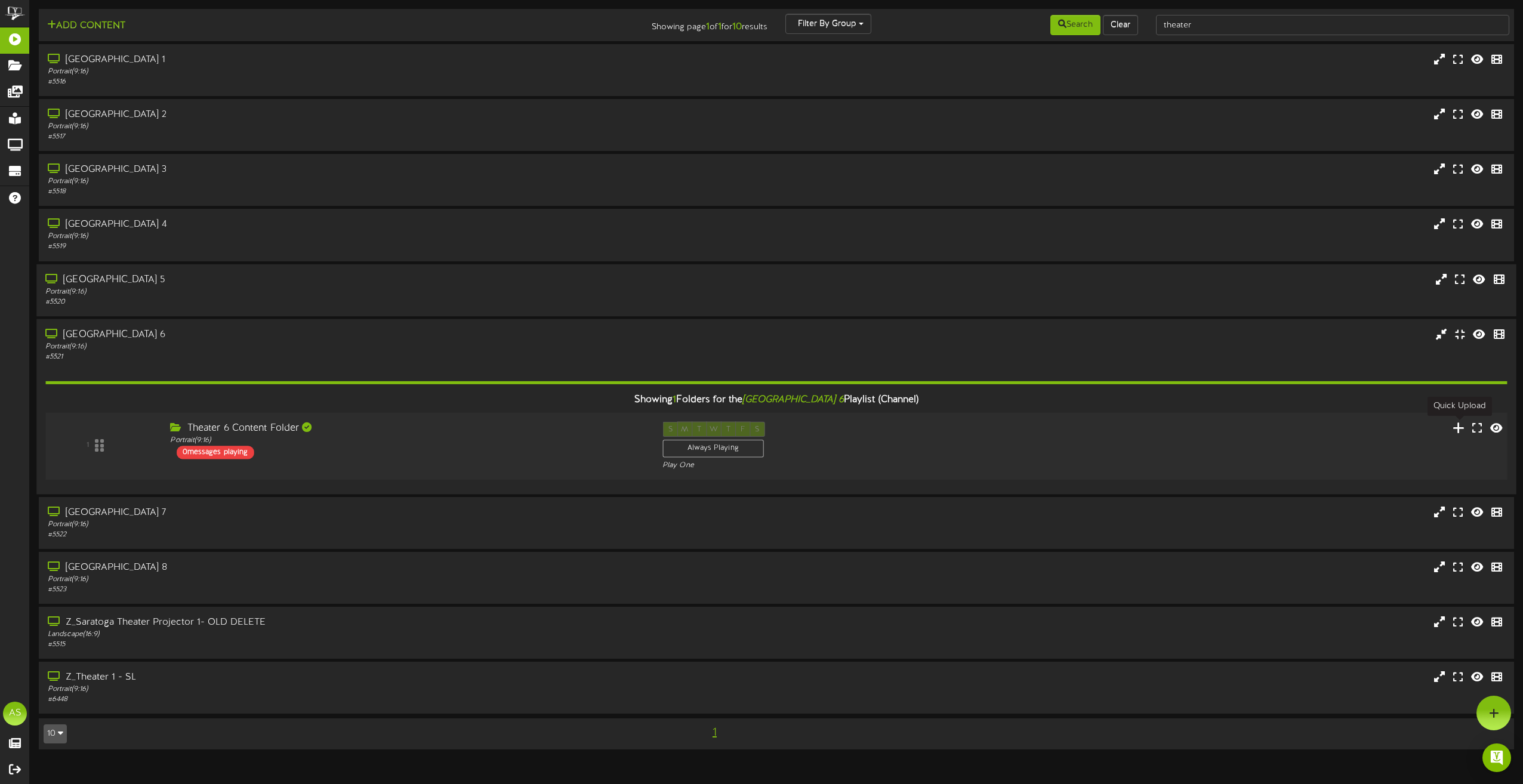
click at [1457, 427] on icon at bounding box center [1459, 427] width 13 height 13
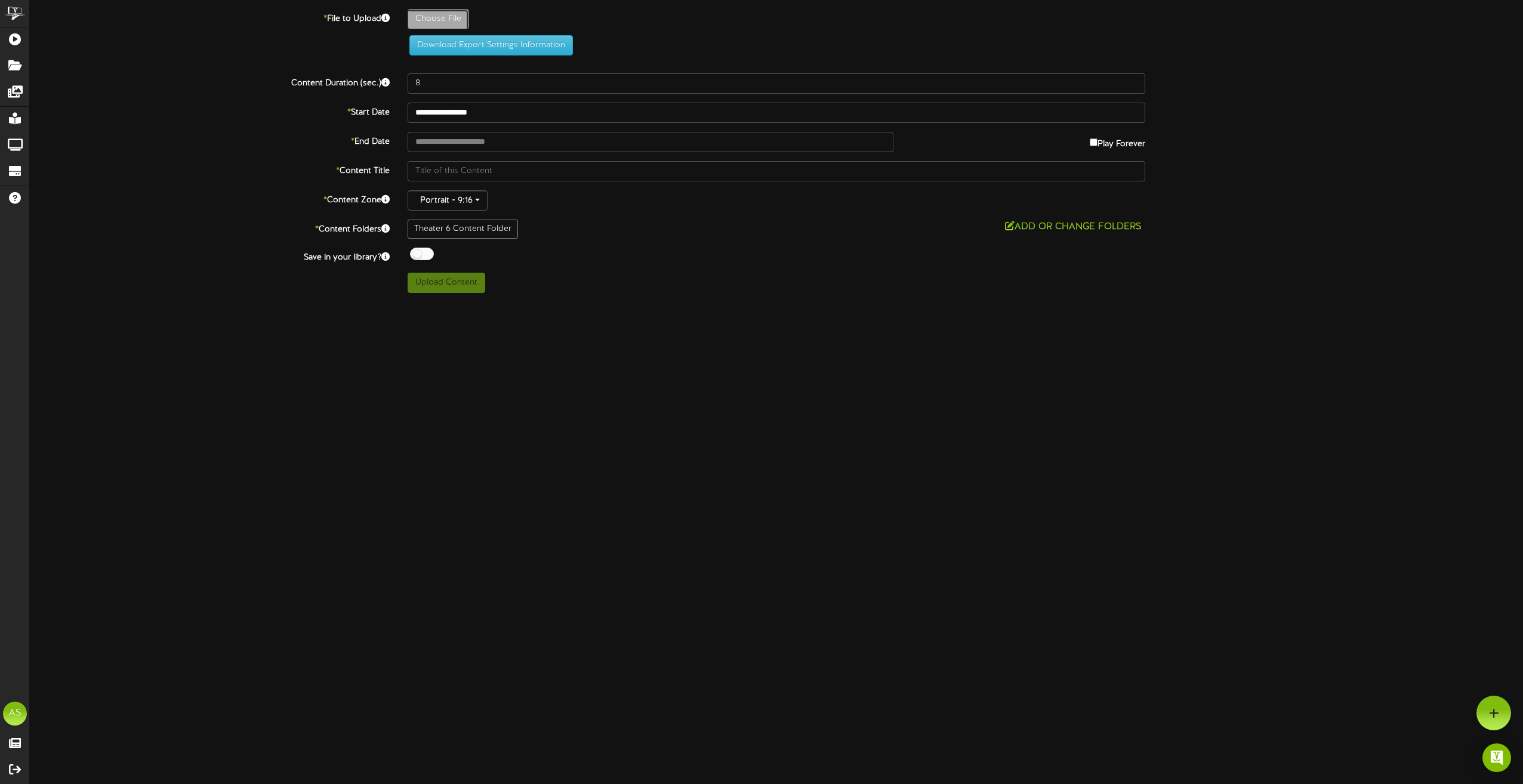
type input "**********"
type input "Jaws-conjuring"
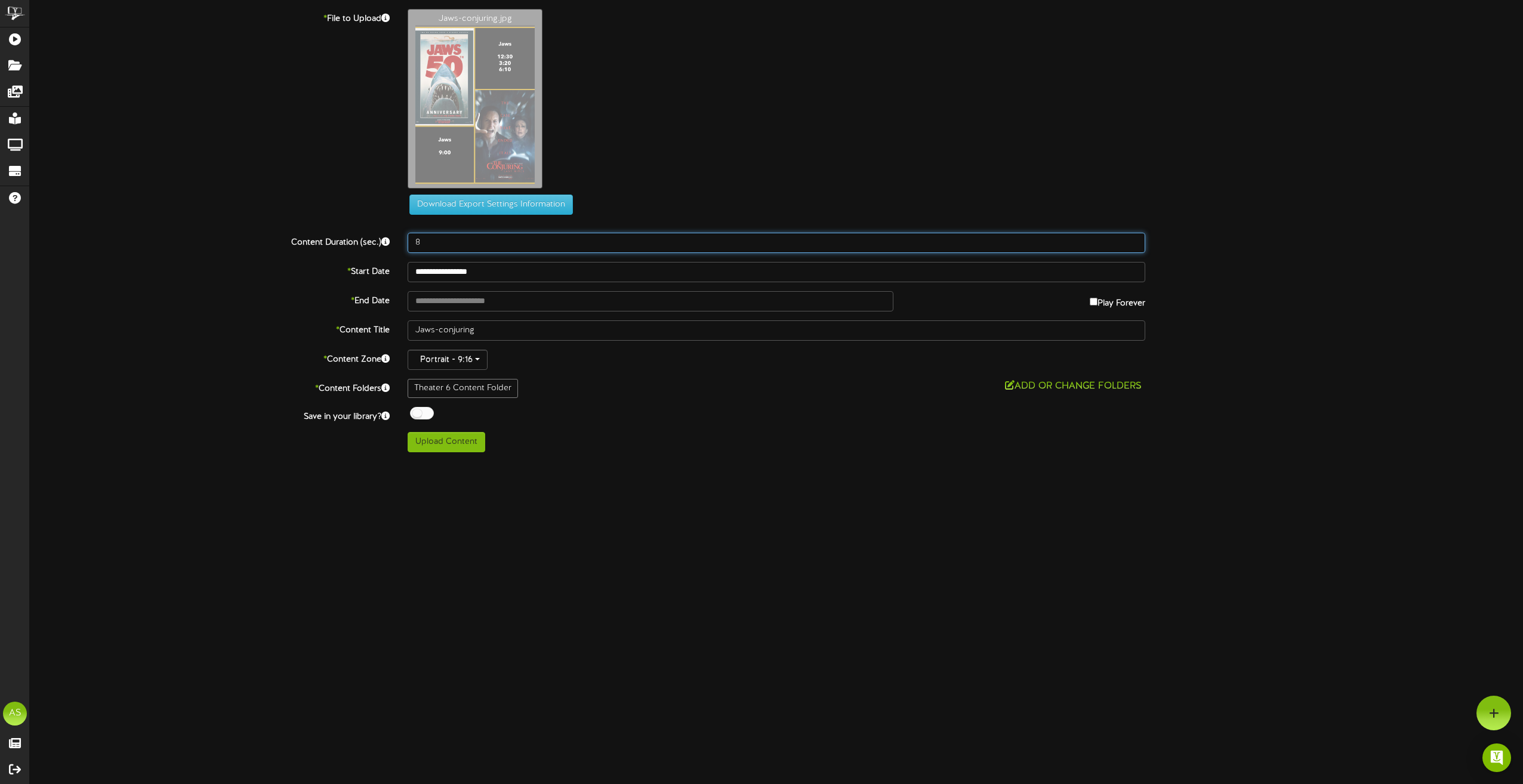
click at [450, 239] on input "8" at bounding box center [776, 243] width 738 height 20
type input "180"
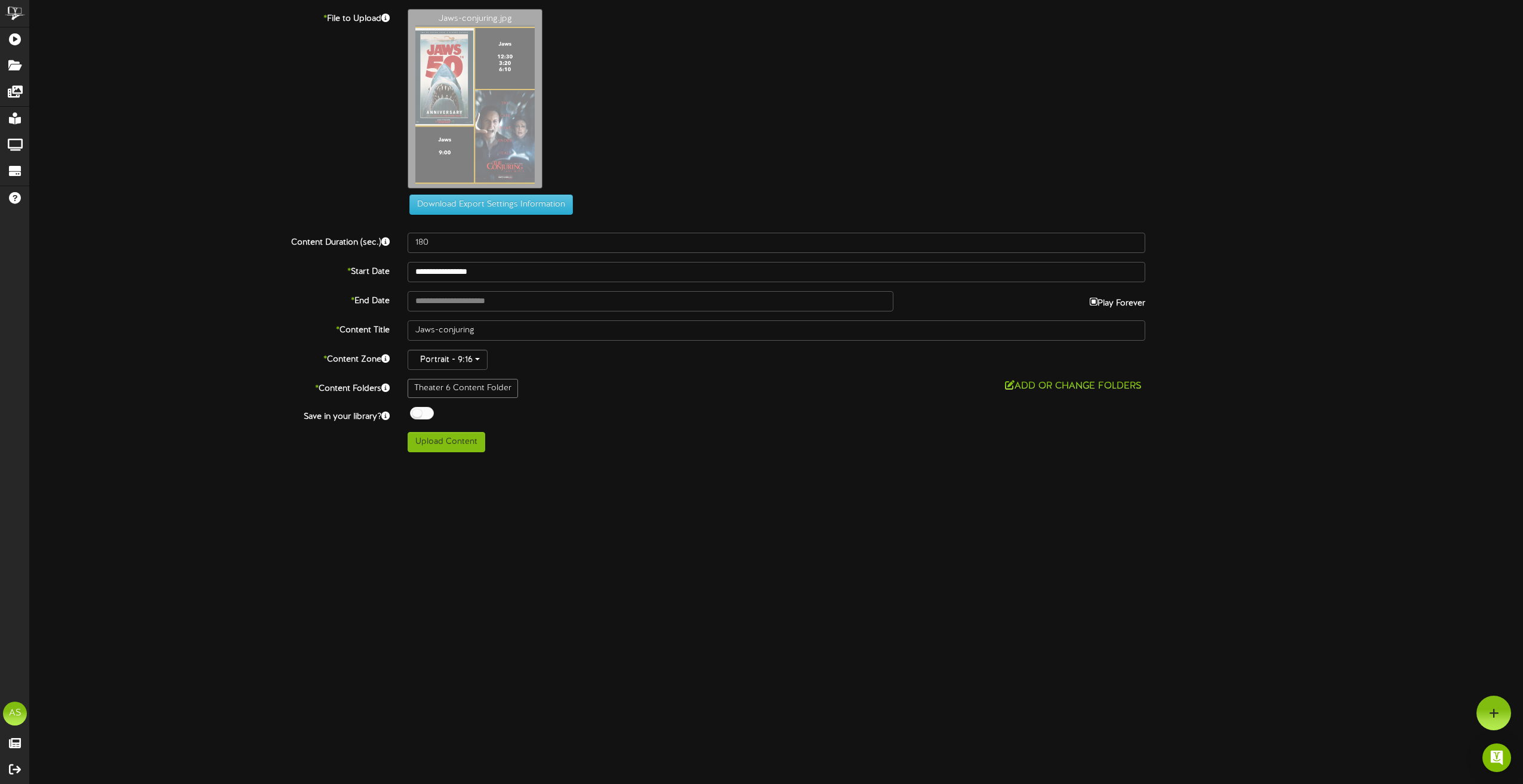
type input "**********"
click at [428, 413] on div at bounding box center [422, 413] width 24 height 13
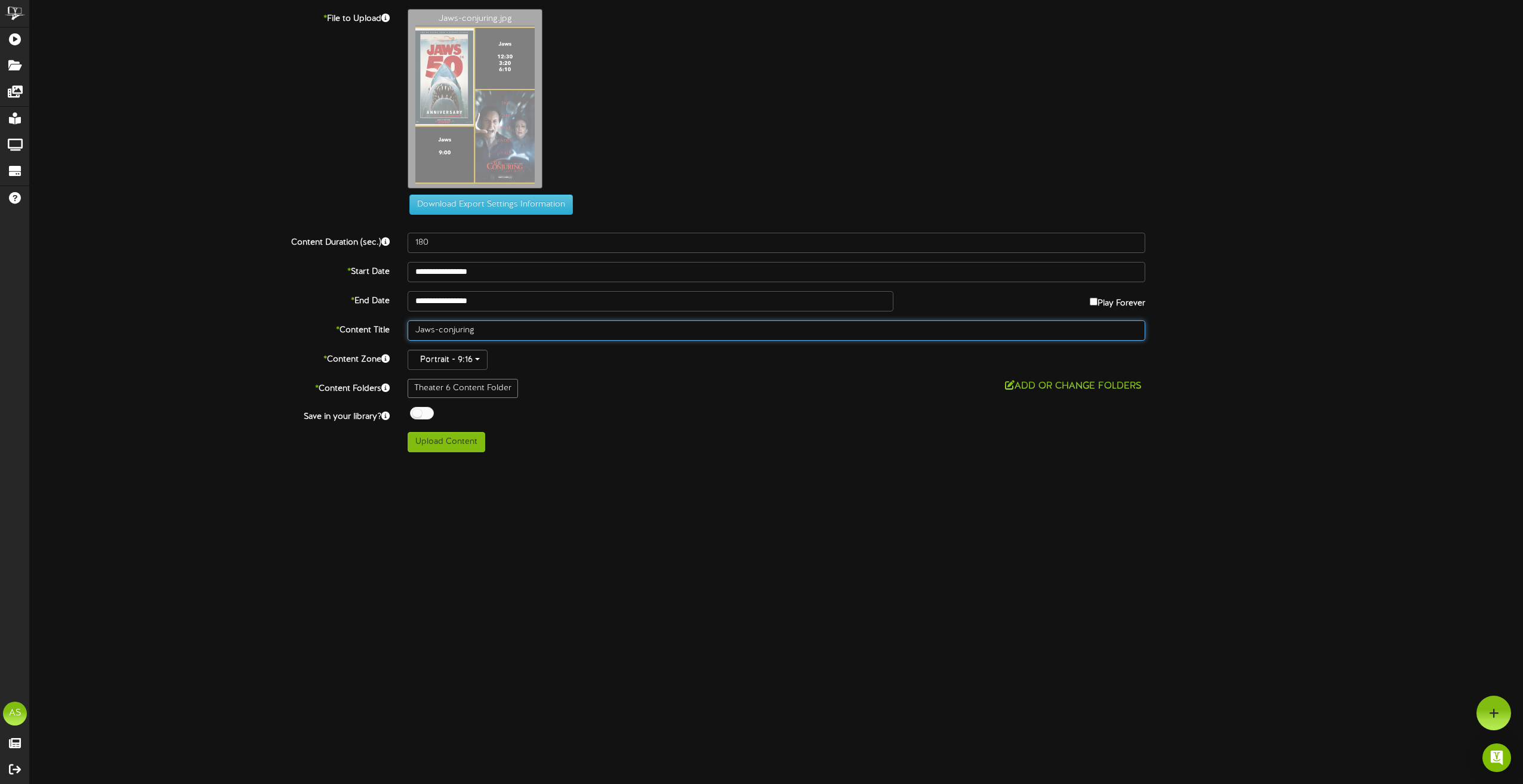
drag, startPoint x: 484, startPoint y: 330, endPoint x: 378, endPoint y: 332, distance: 106.0
click at [378, 332] on div "* Content Title Jaws-conjuring" at bounding box center [776, 331] width 1511 height 20
type input "Th6 9.4"
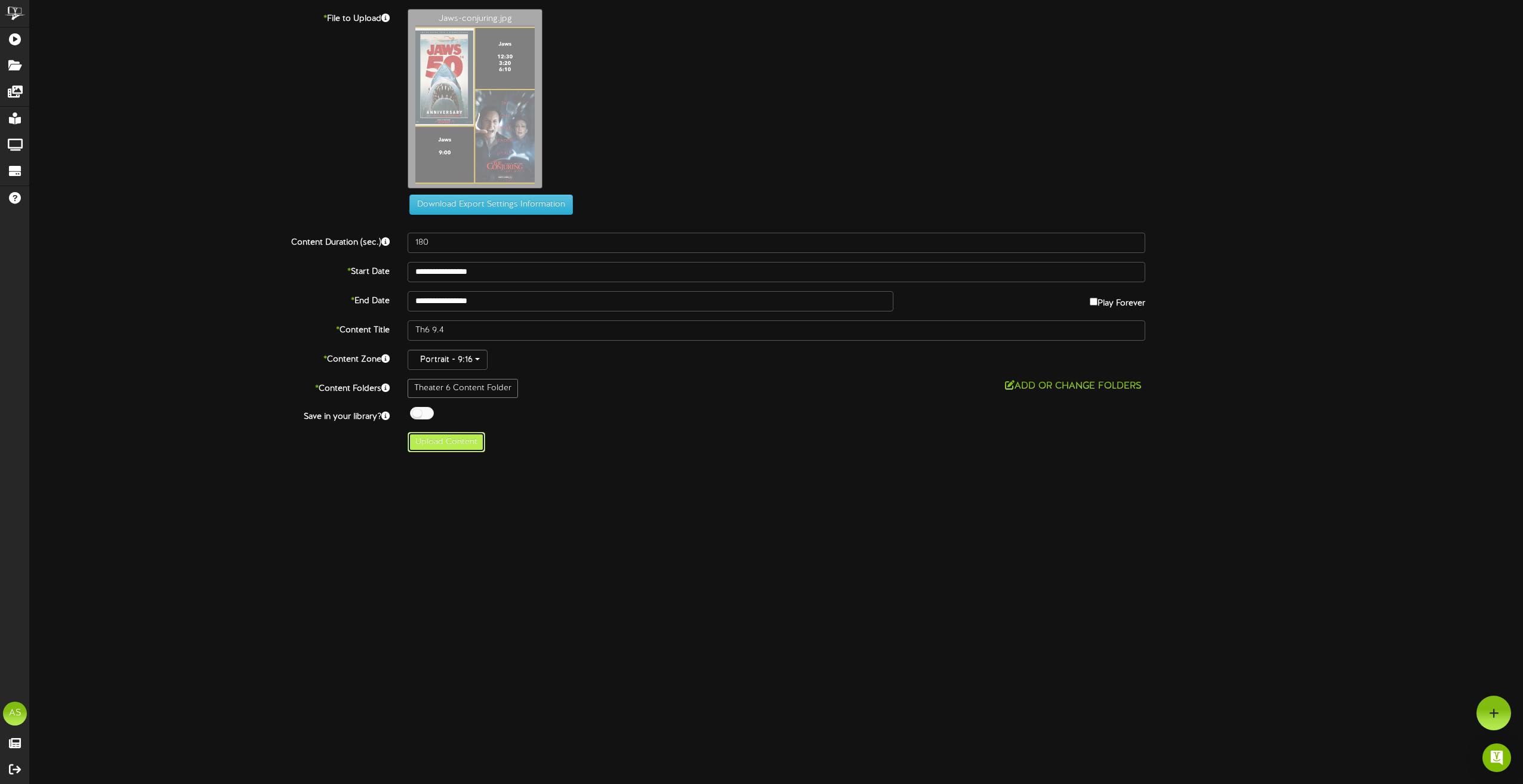
click at [431, 444] on button "Upload Content" at bounding box center [446, 442] width 78 height 20
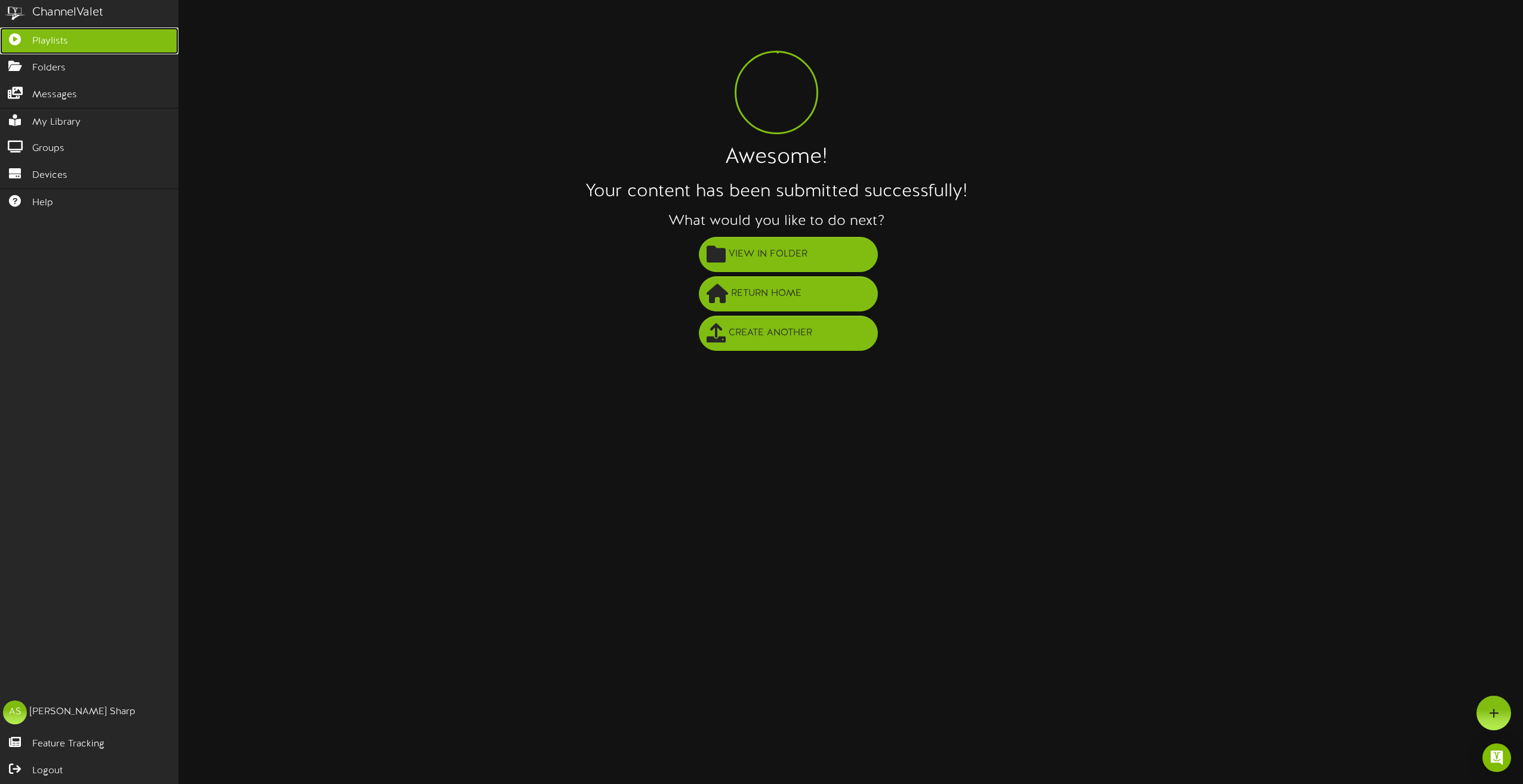
click at [36, 40] on span "Playlists" at bounding box center [49, 41] width 36 height 14
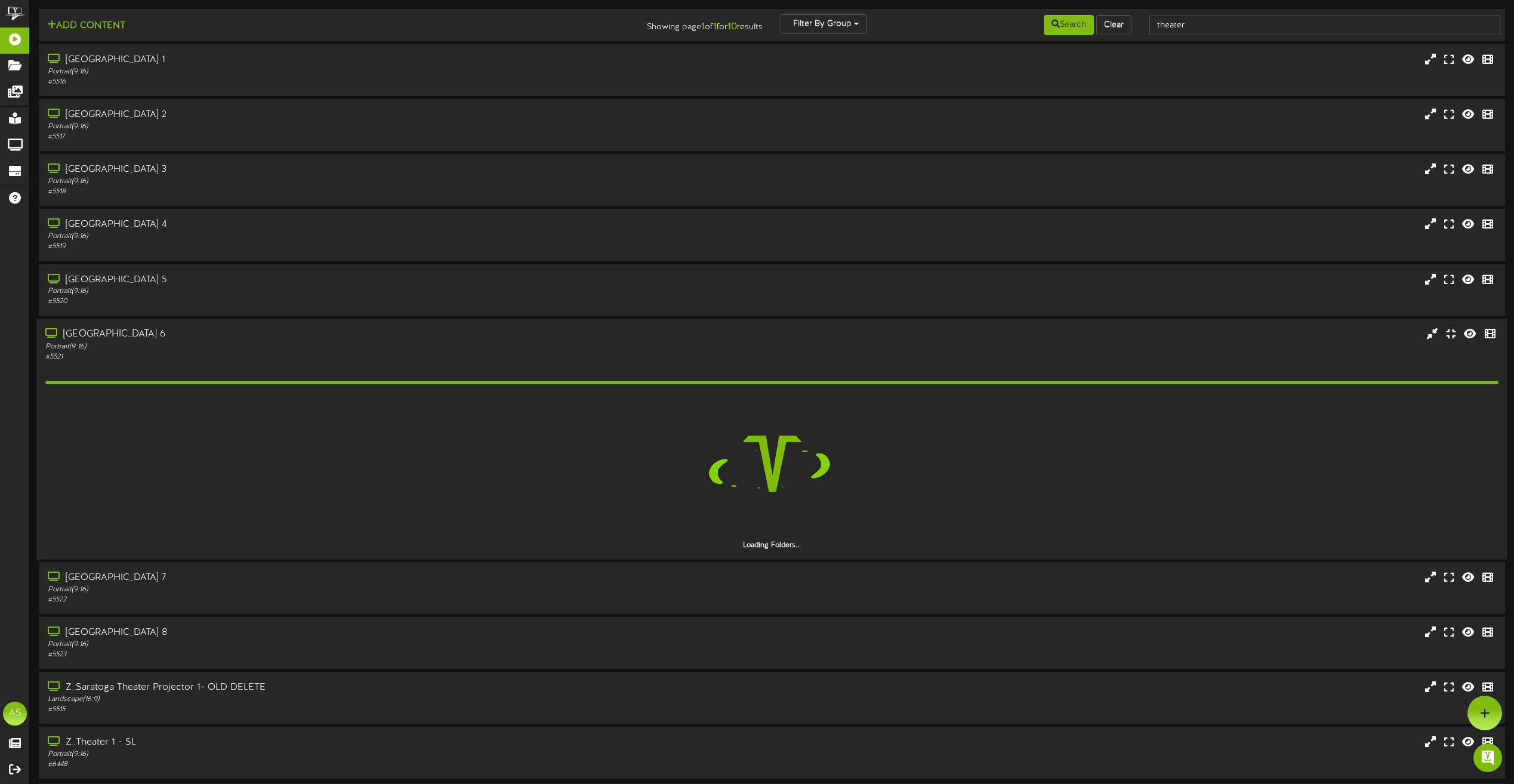
click at [238, 356] on div "# 5521" at bounding box center [342, 356] width 595 height 10
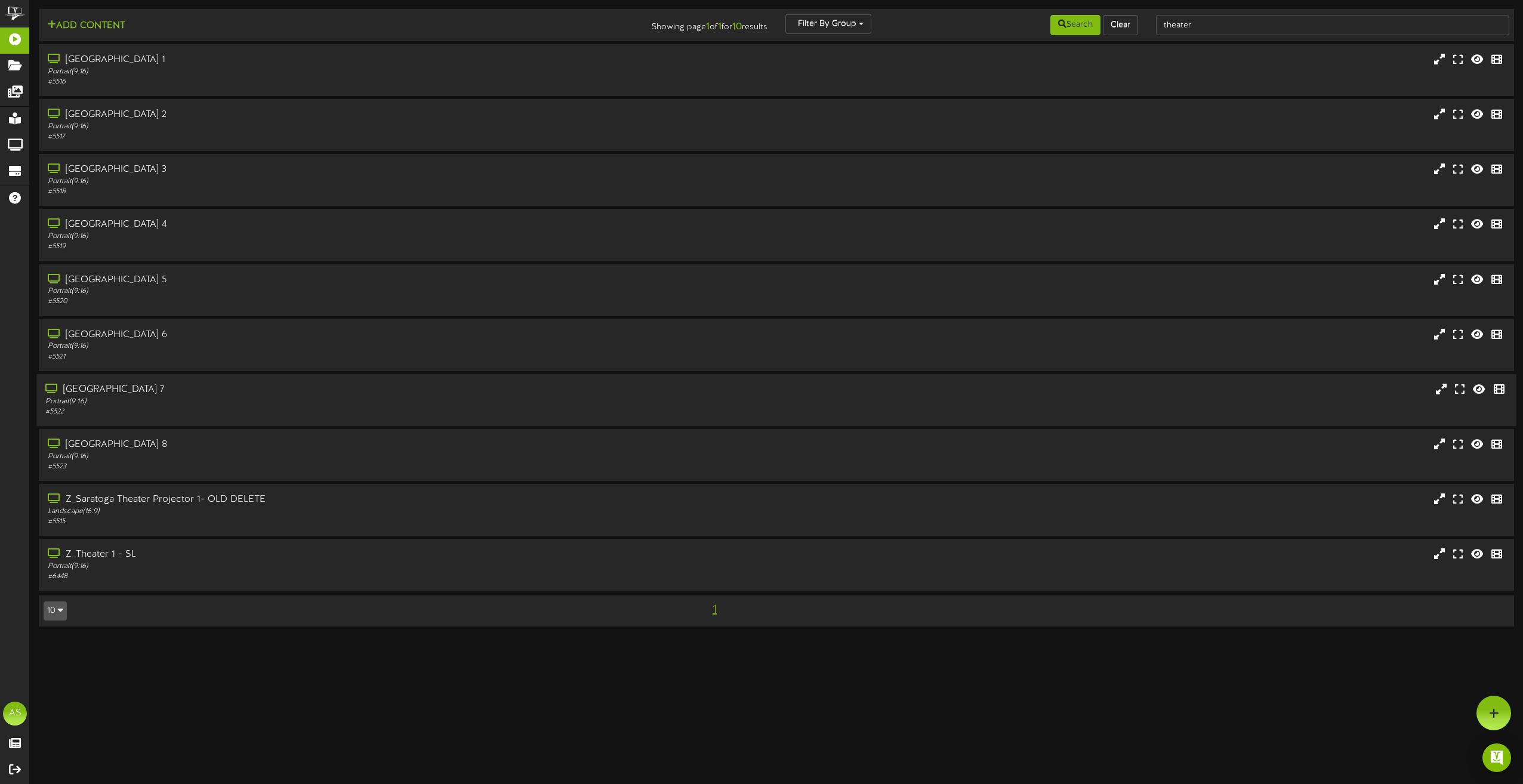
click at [257, 410] on div "# 5522" at bounding box center [344, 412] width 598 height 10
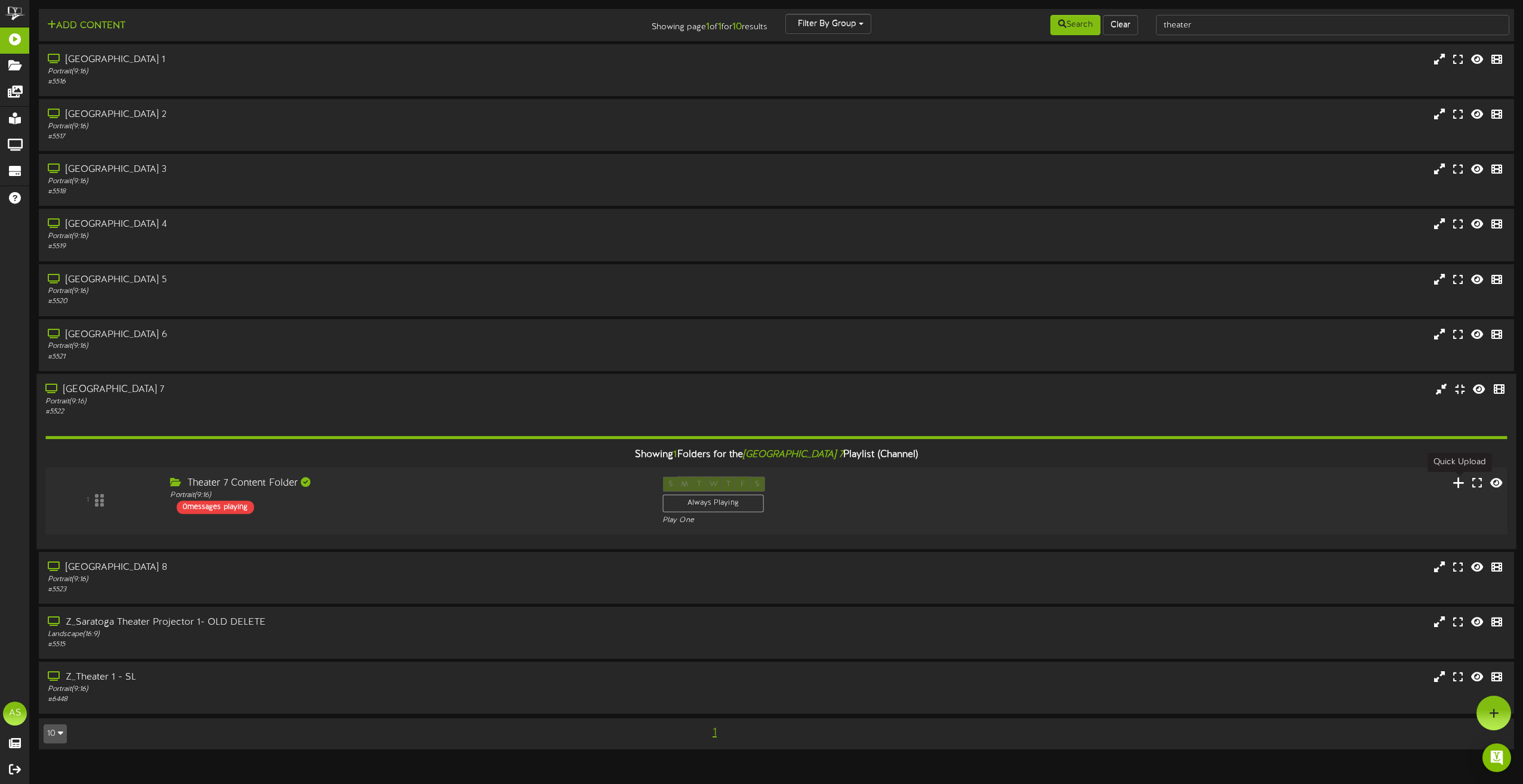
click at [1460, 482] on icon at bounding box center [1459, 482] width 13 height 13
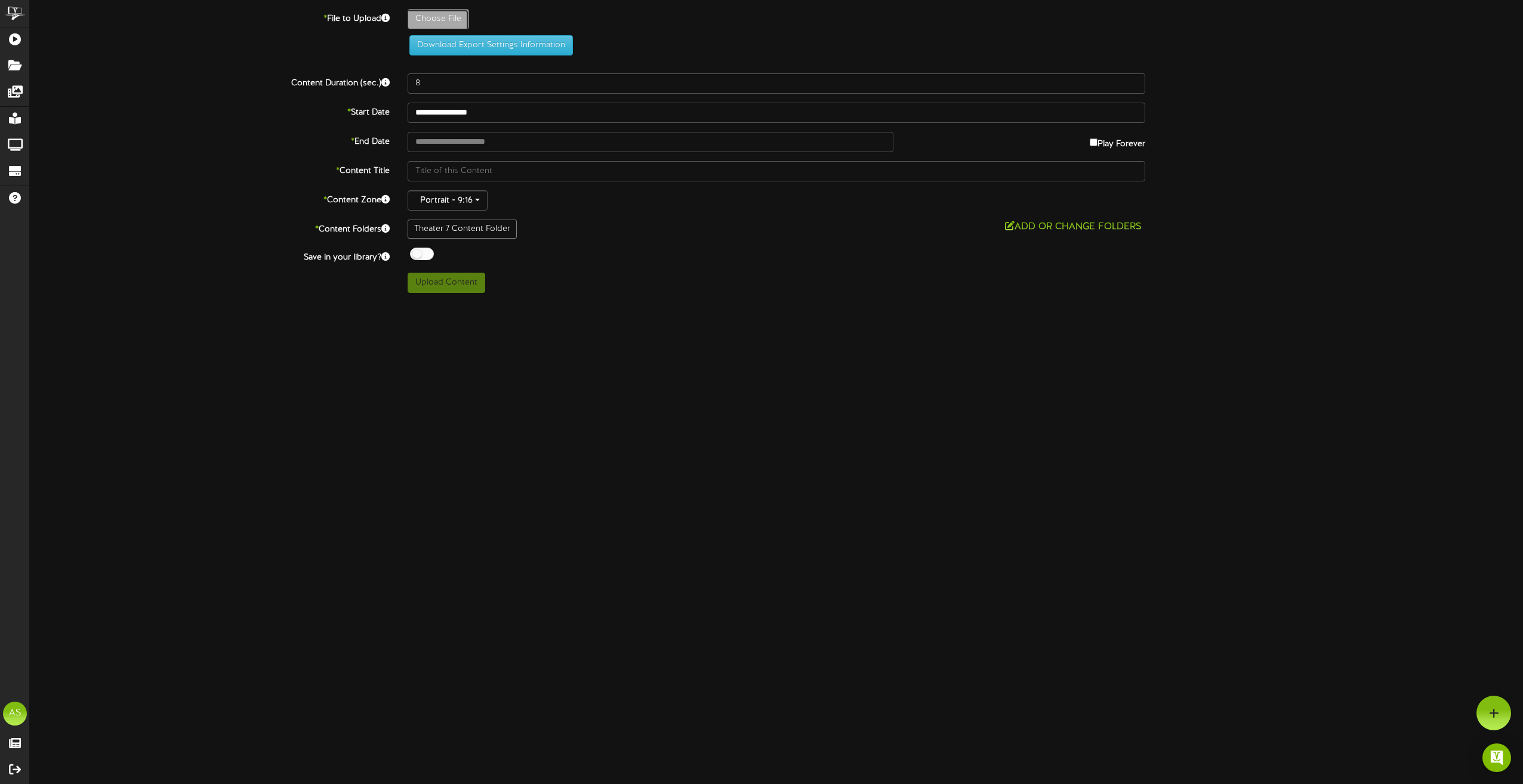
type input "**********"
type input "Caughtstealing-hp5"
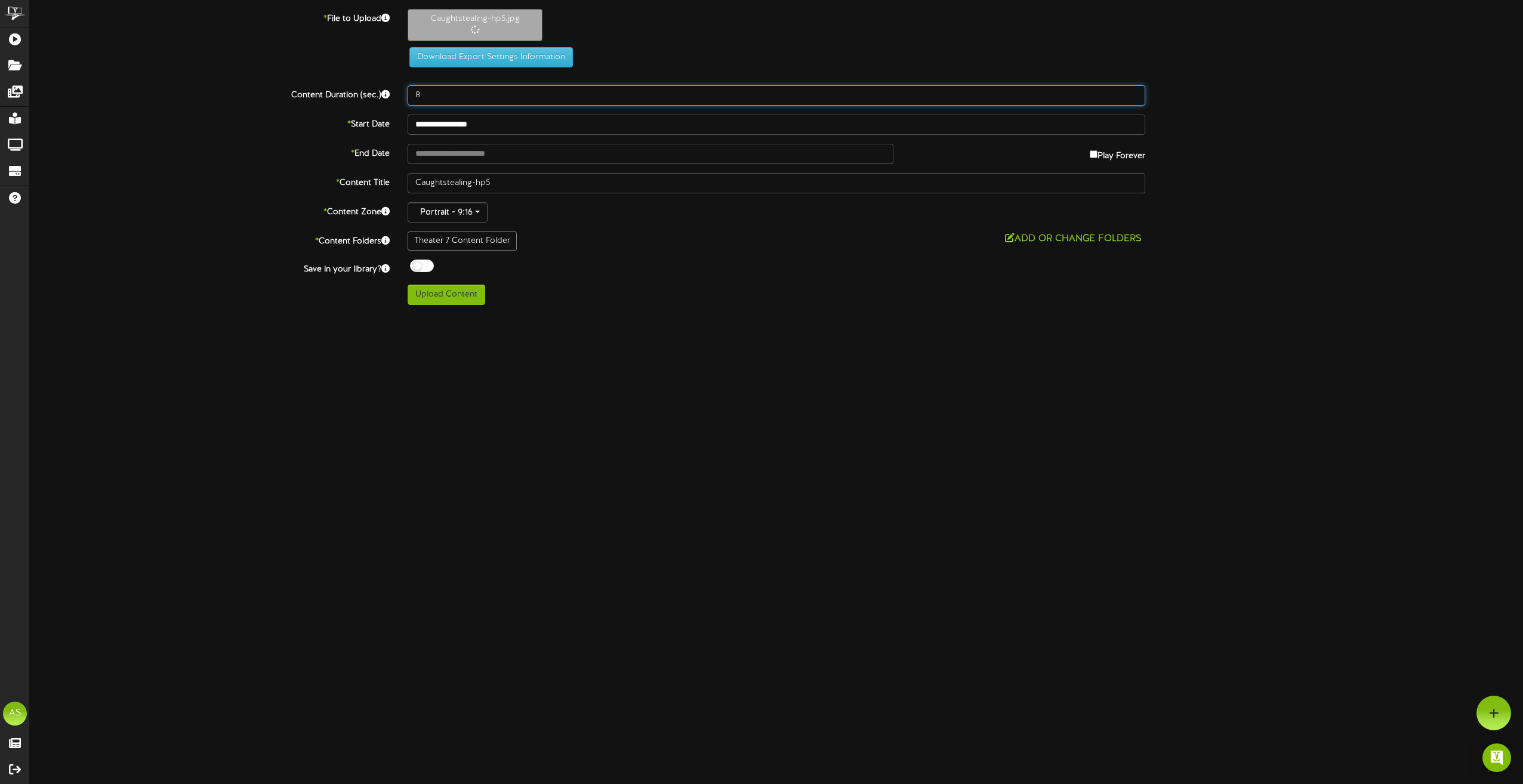
click at [446, 98] on div "**********" at bounding box center [777, 157] width 1493 height 296
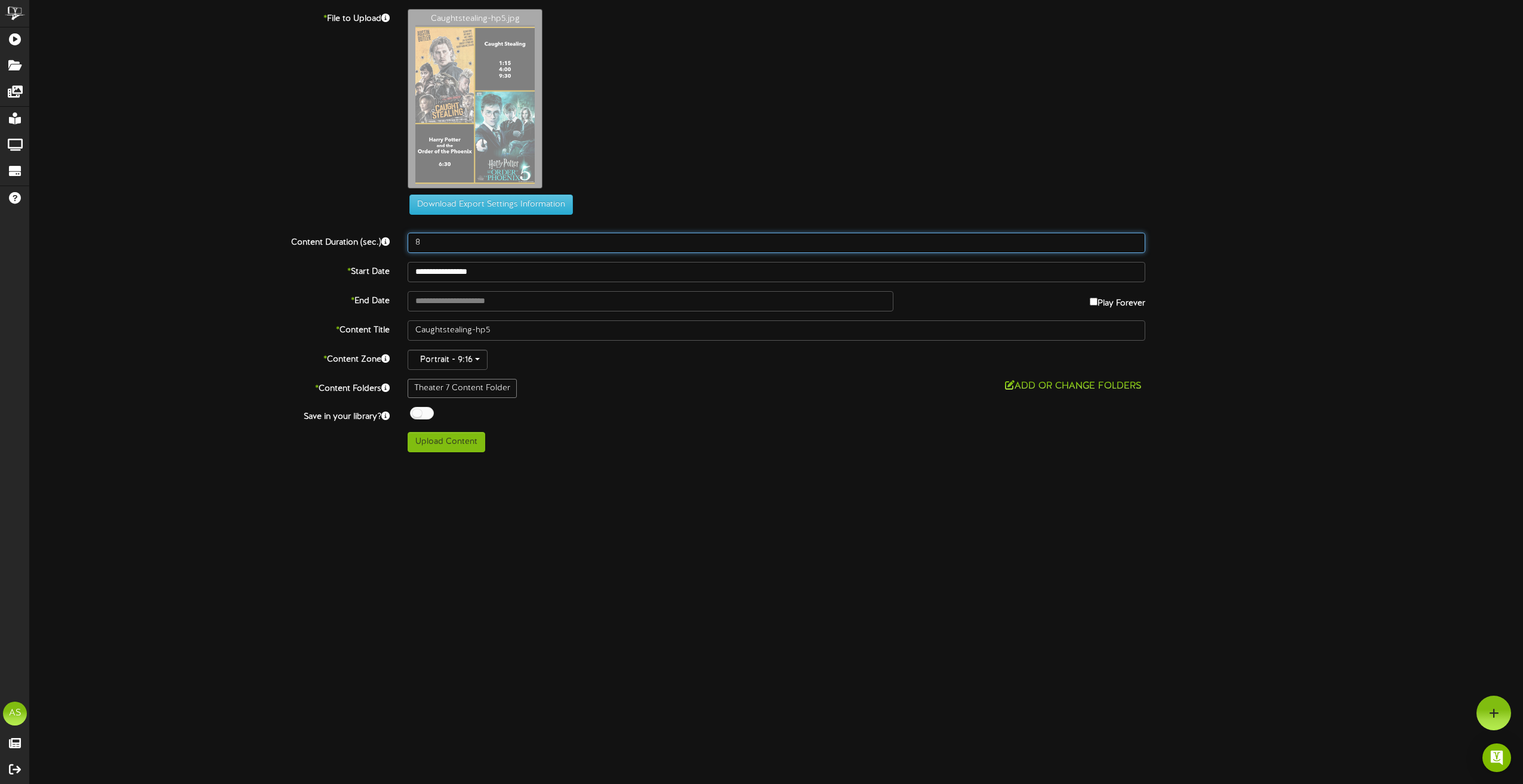
click at [425, 237] on input "8" at bounding box center [776, 243] width 738 height 20
click at [426, 237] on input "8" at bounding box center [776, 243] width 738 height 20
click at [426, 237] on input "8" at bounding box center [776, 243] width 738 height 20
drag, startPoint x: 426, startPoint y: 237, endPoint x: 389, endPoint y: 244, distance: 37.7
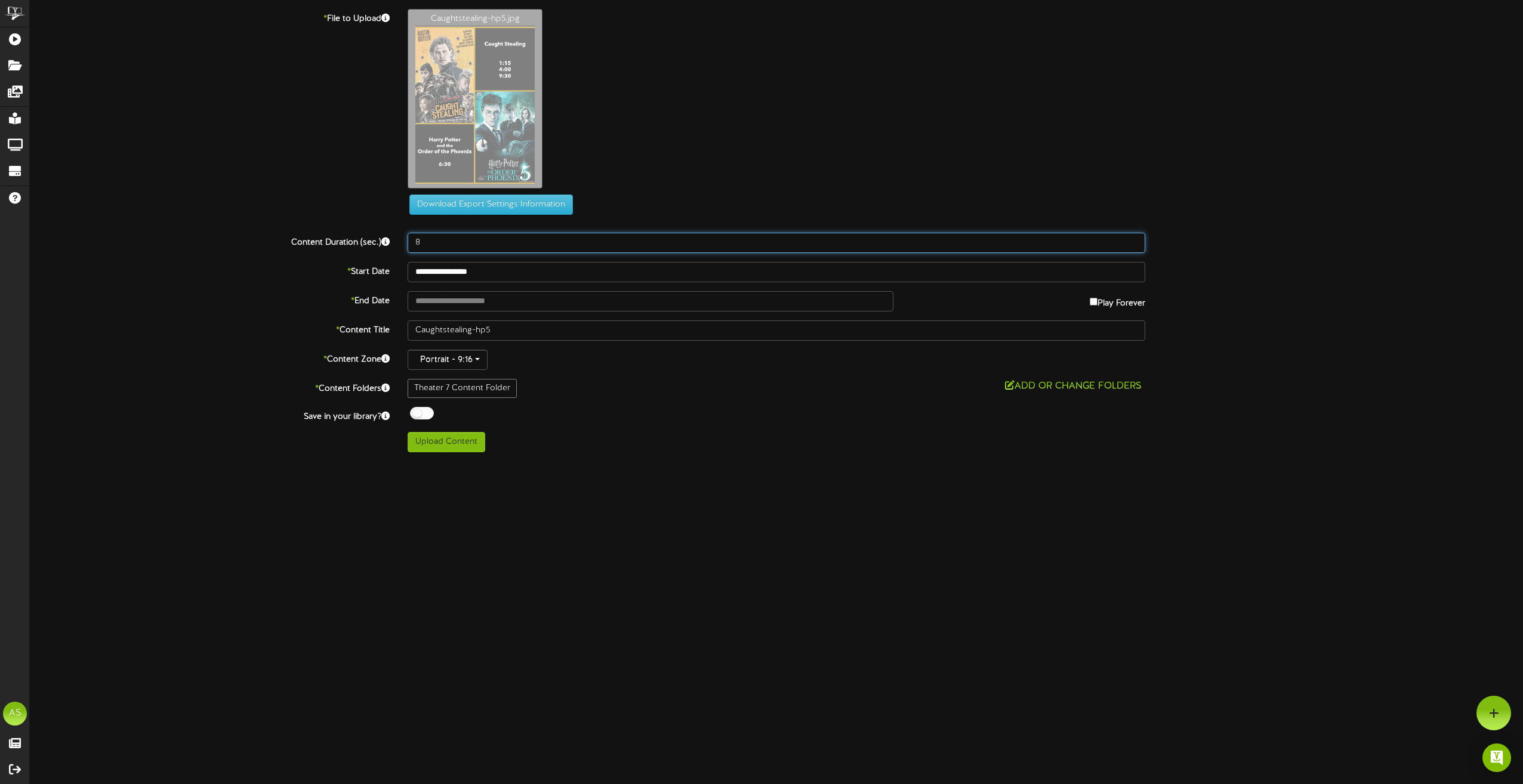
click at [389, 244] on div "Content Duration (sec.) 8" at bounding box center [776, 243] width 1511 height 20
type input "180"
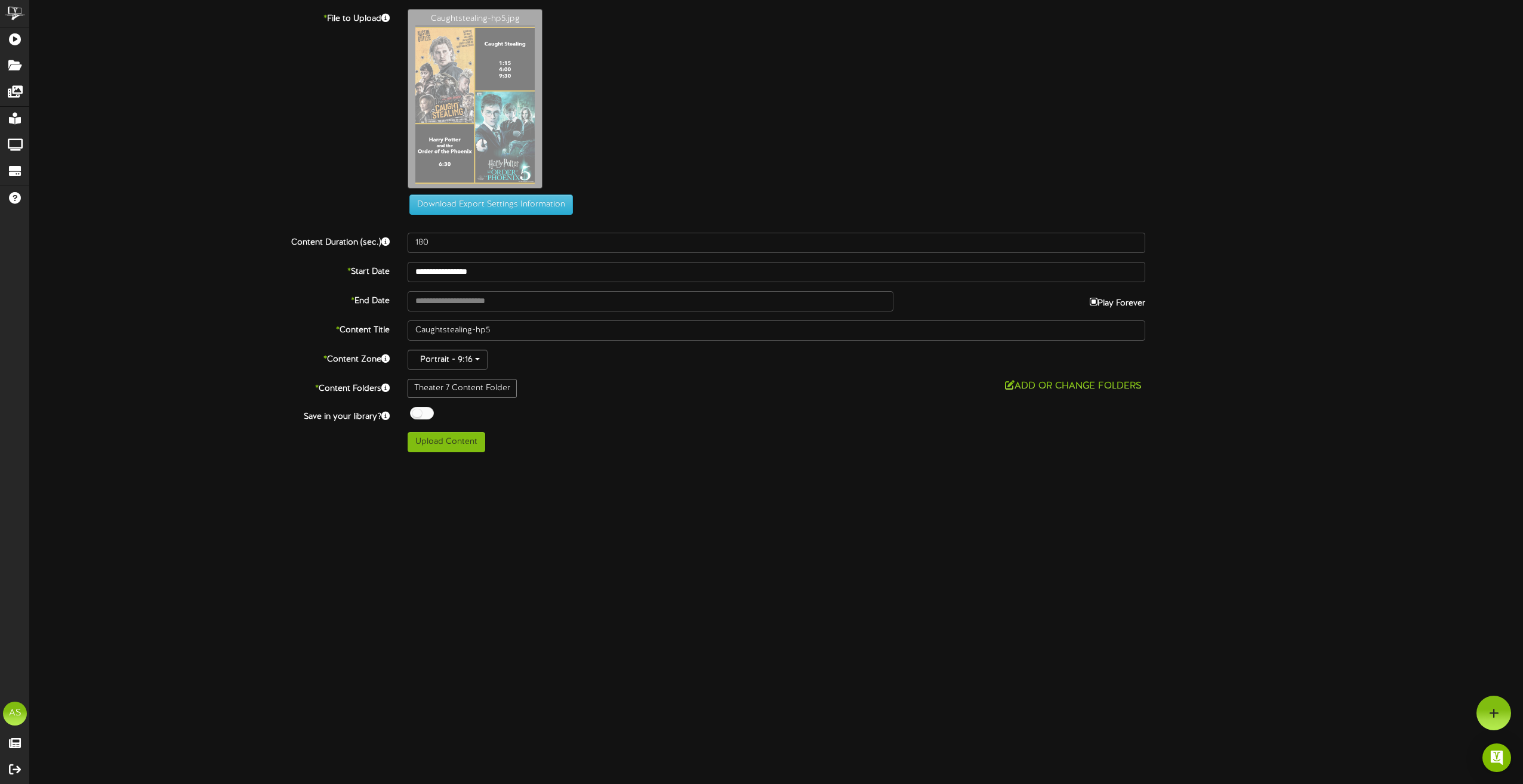
type input "**********"
click at [425, 408] on div at bounding box center [422, 413] width 24 height 13
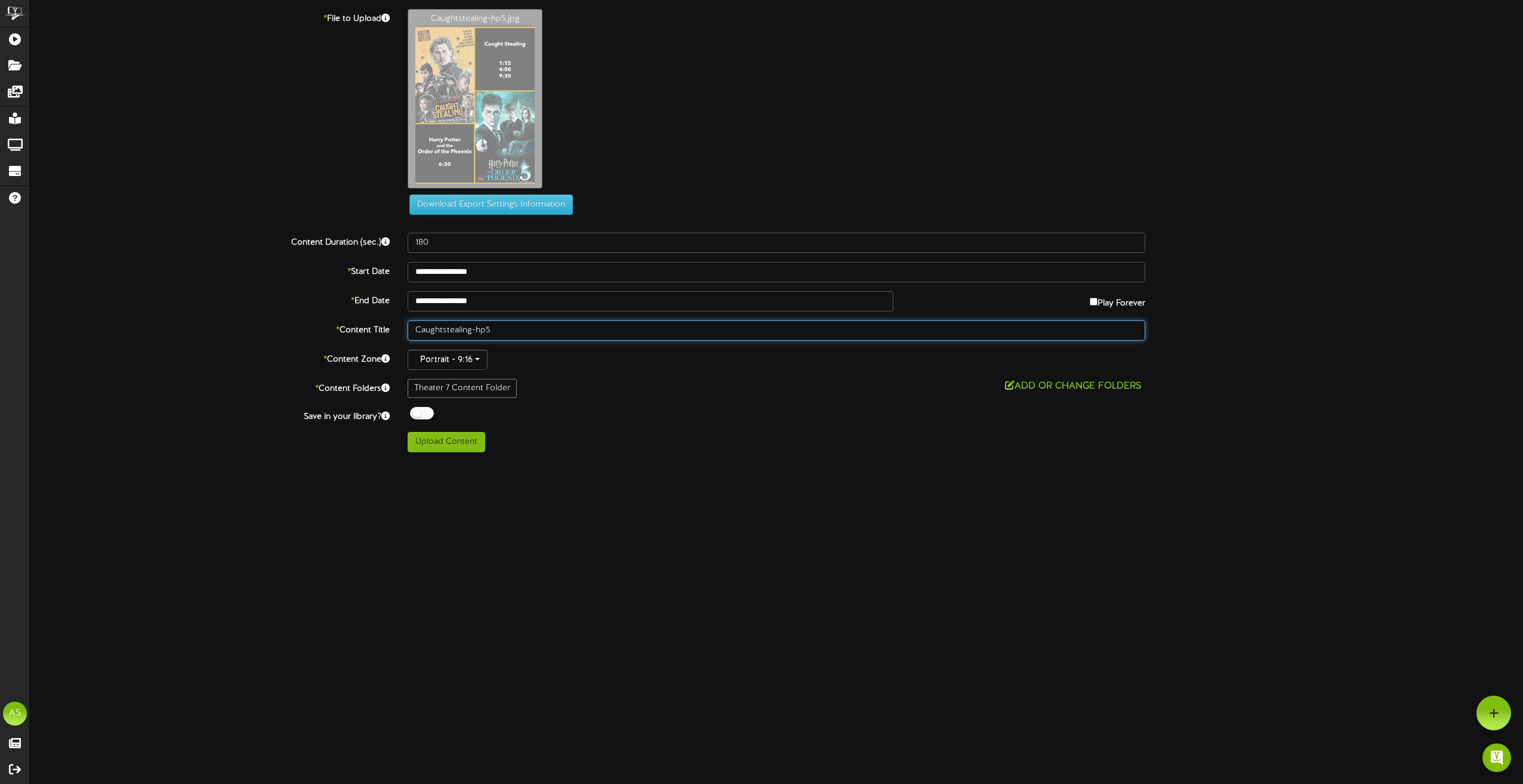
drag, startPoint x: 510, startPoint y: 333, endPoint x: 409, endPoint y: 321, distance: 101.7
click at [409, 321] on input "Caughtstealing-hp5" at bounding box center [776, 331] width 738 height 20
type input "Th7 9.4"
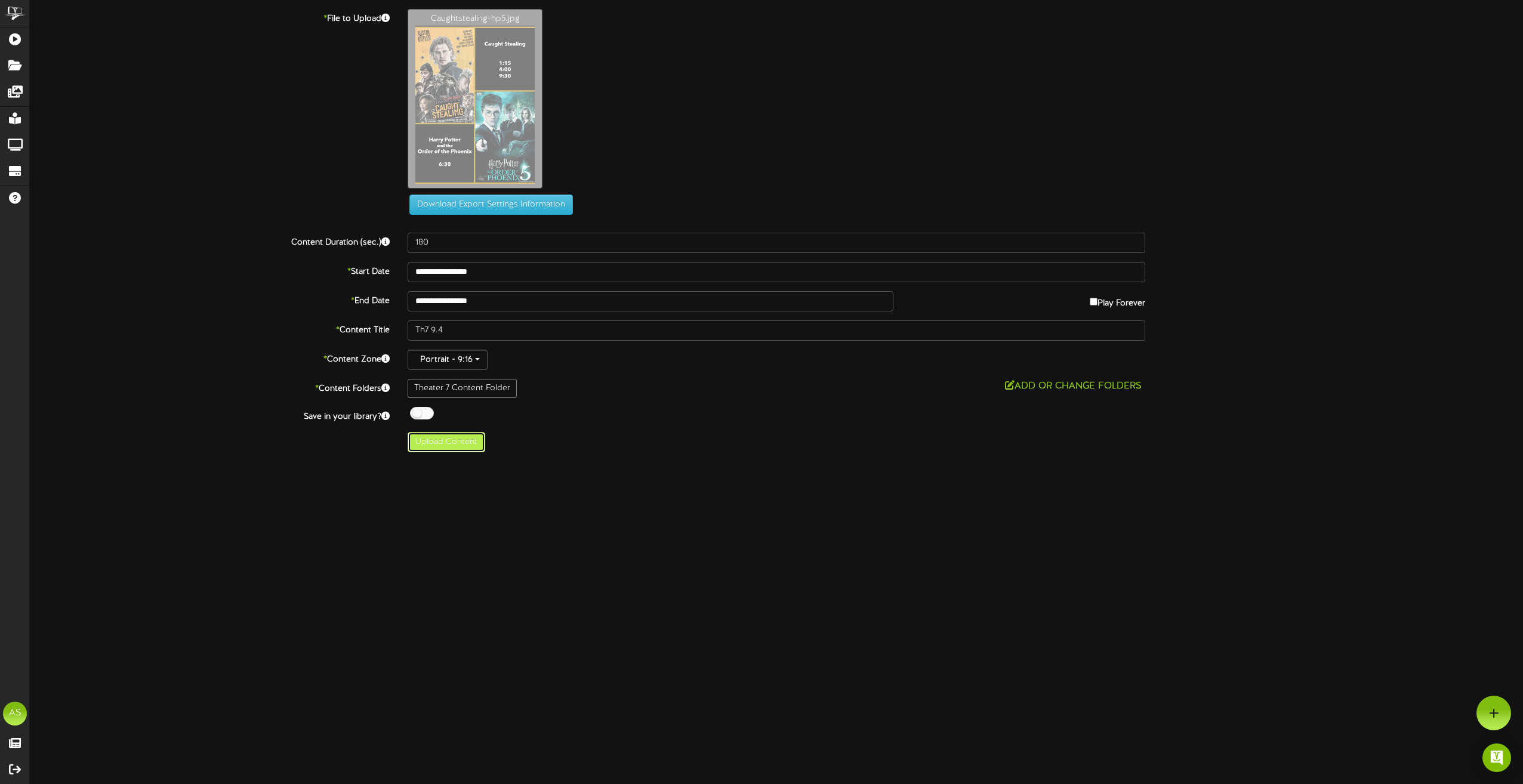
click at [471, 449] on button "Upload Content" at bounding box center [446, 442] width 78 height 20
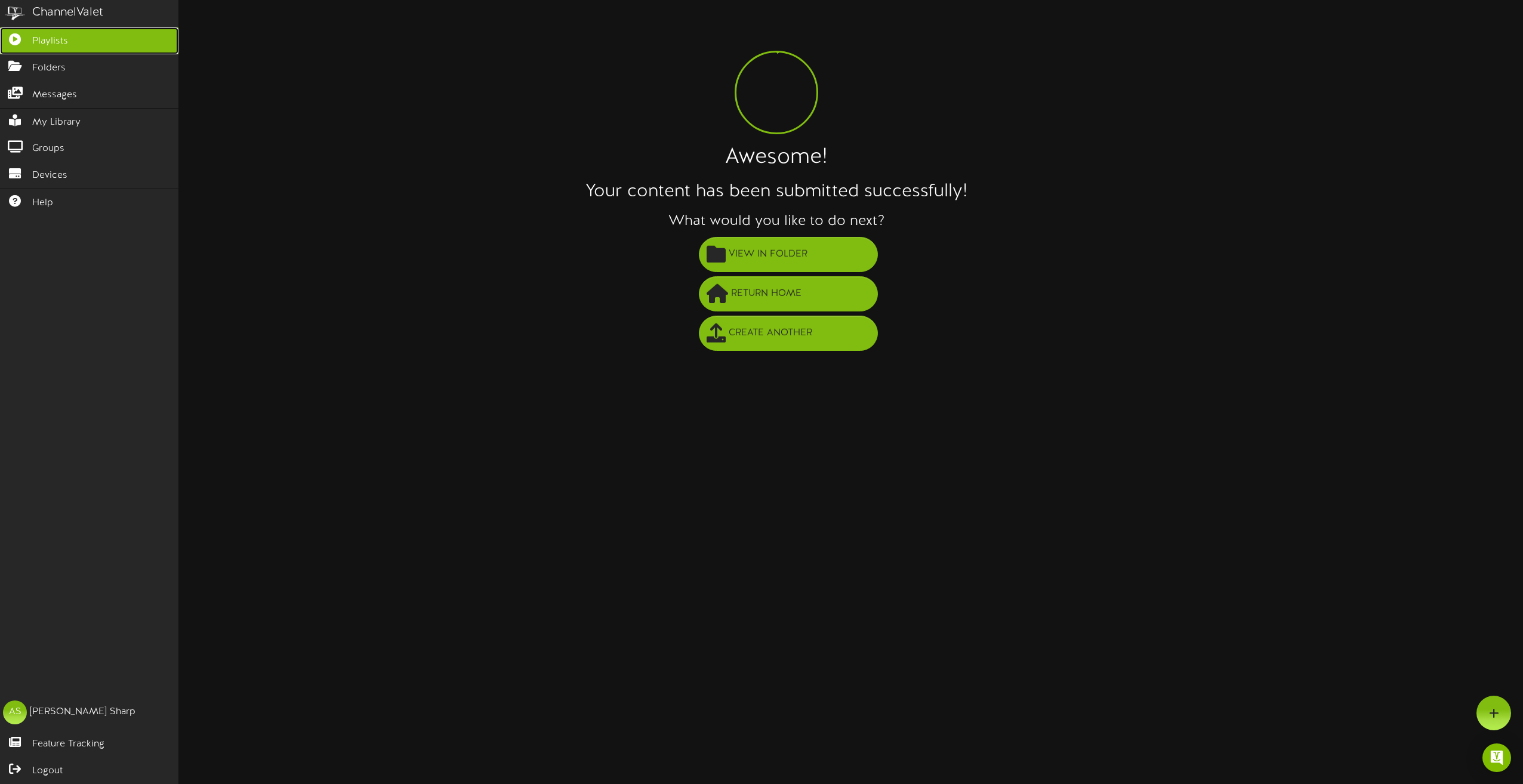
click at [66, 40] on span "Playlists" at bounding box center [49, 41] width 36 height 14
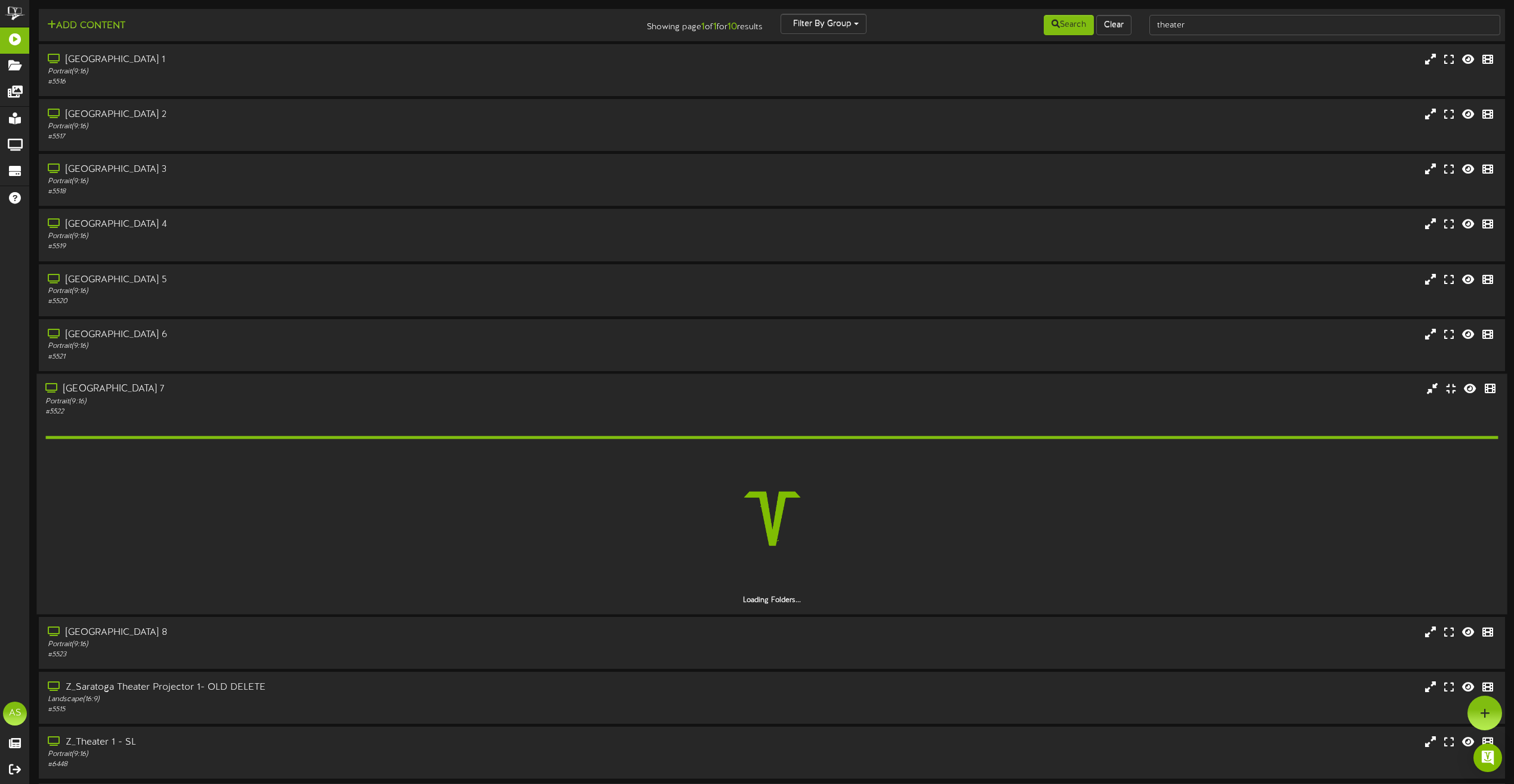
click at [410, 409] on div "# 5522" at bounding box center [342, 411] width 595 height 10
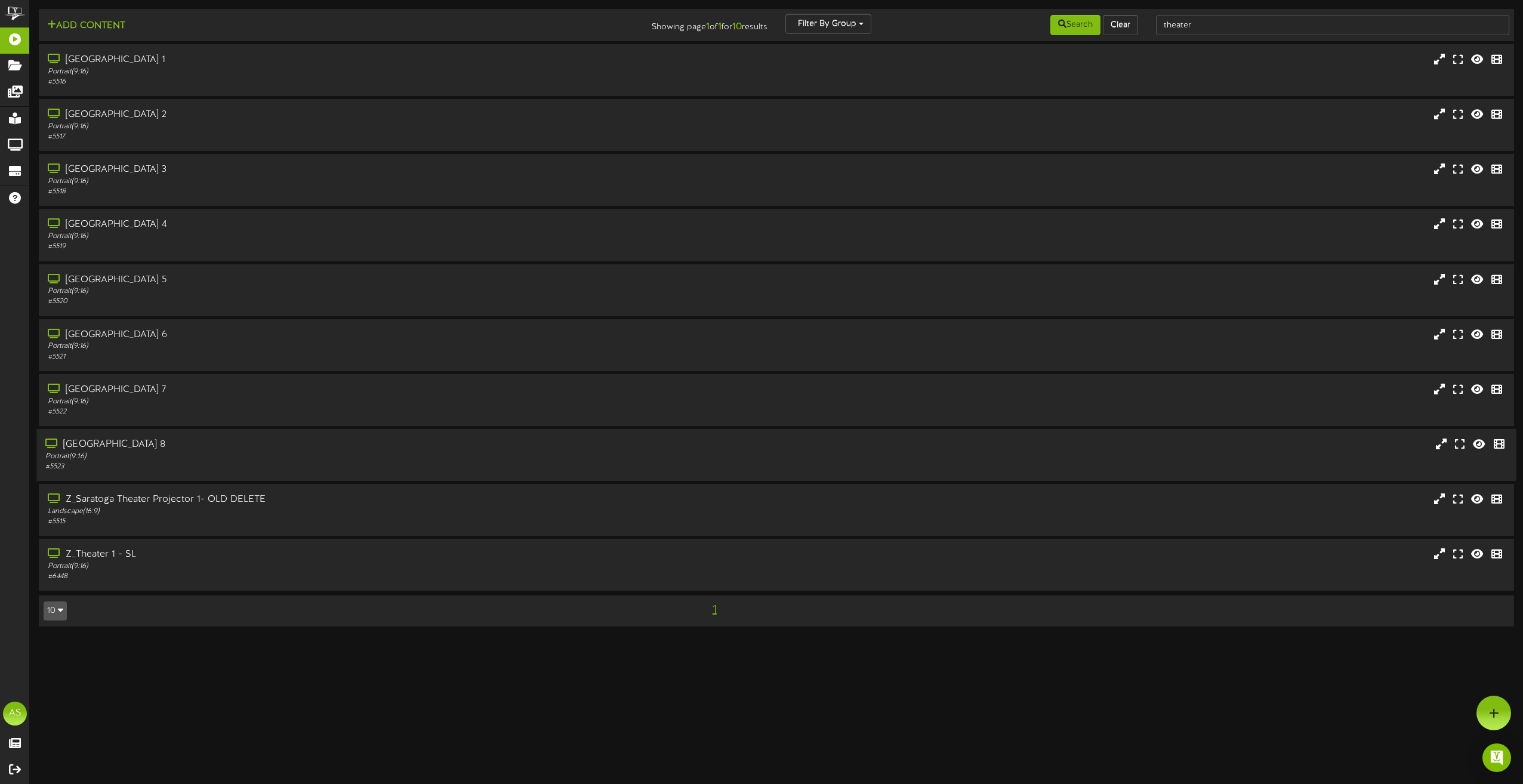
click at [383, 434] on div "[GEOGRAPHIC_DATA] 8 Portrait ( 9:16 ) # 5523" at bounding box center [776, 455] width 1480 height 52
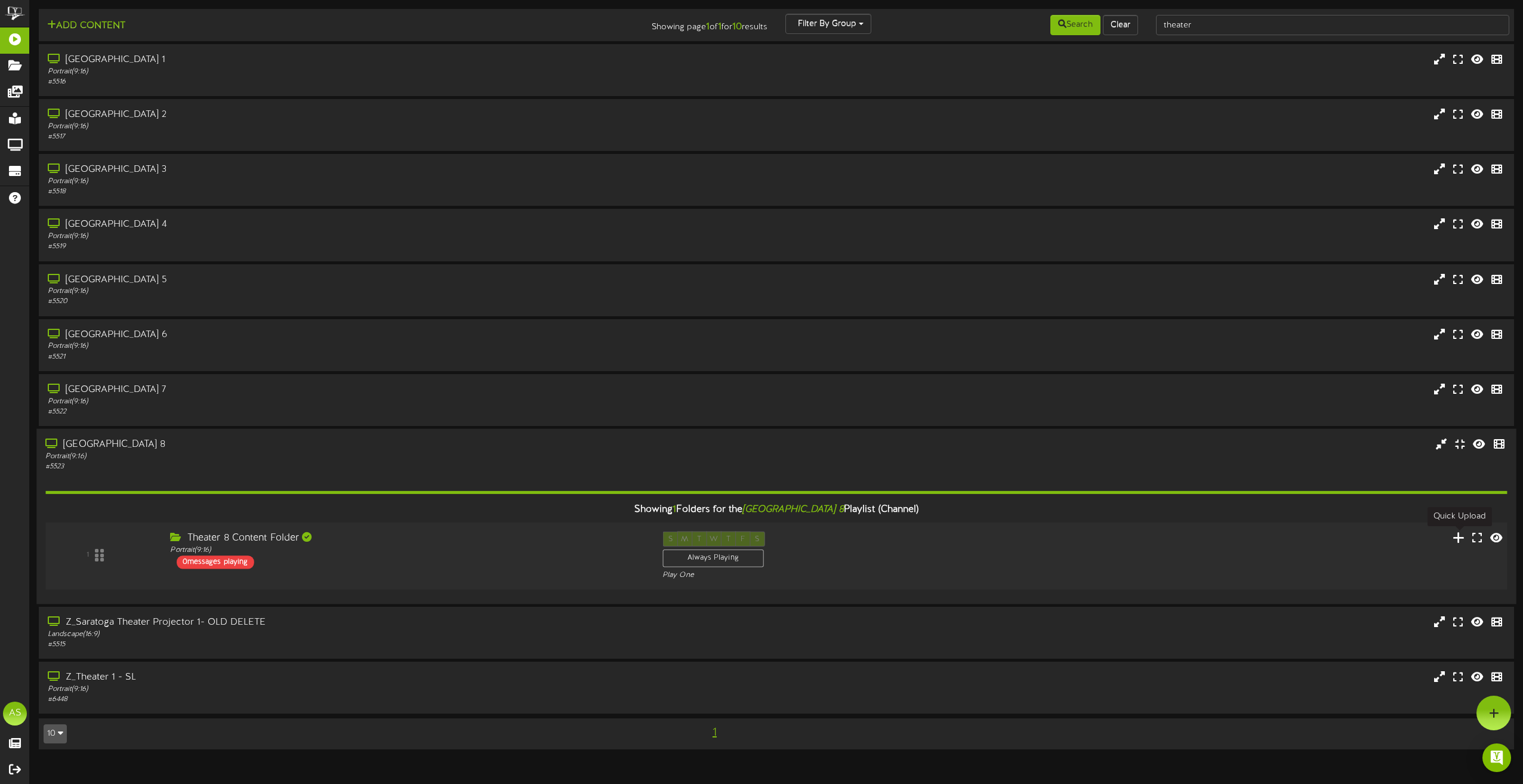
click at [1457, 538] on icon at bounding box center [1459, 537] width 13 height 13
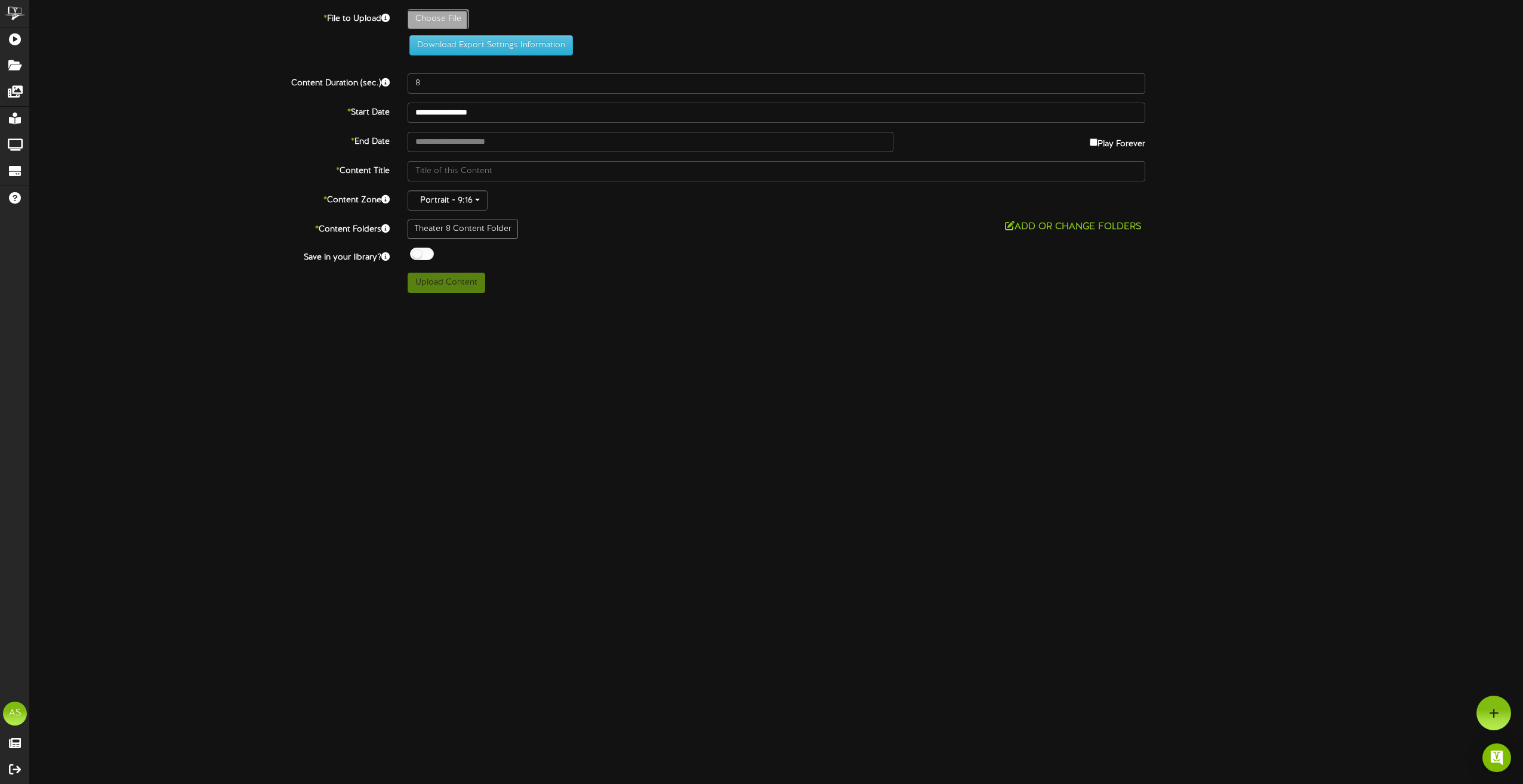
type input "**********"
type input "Weapons"
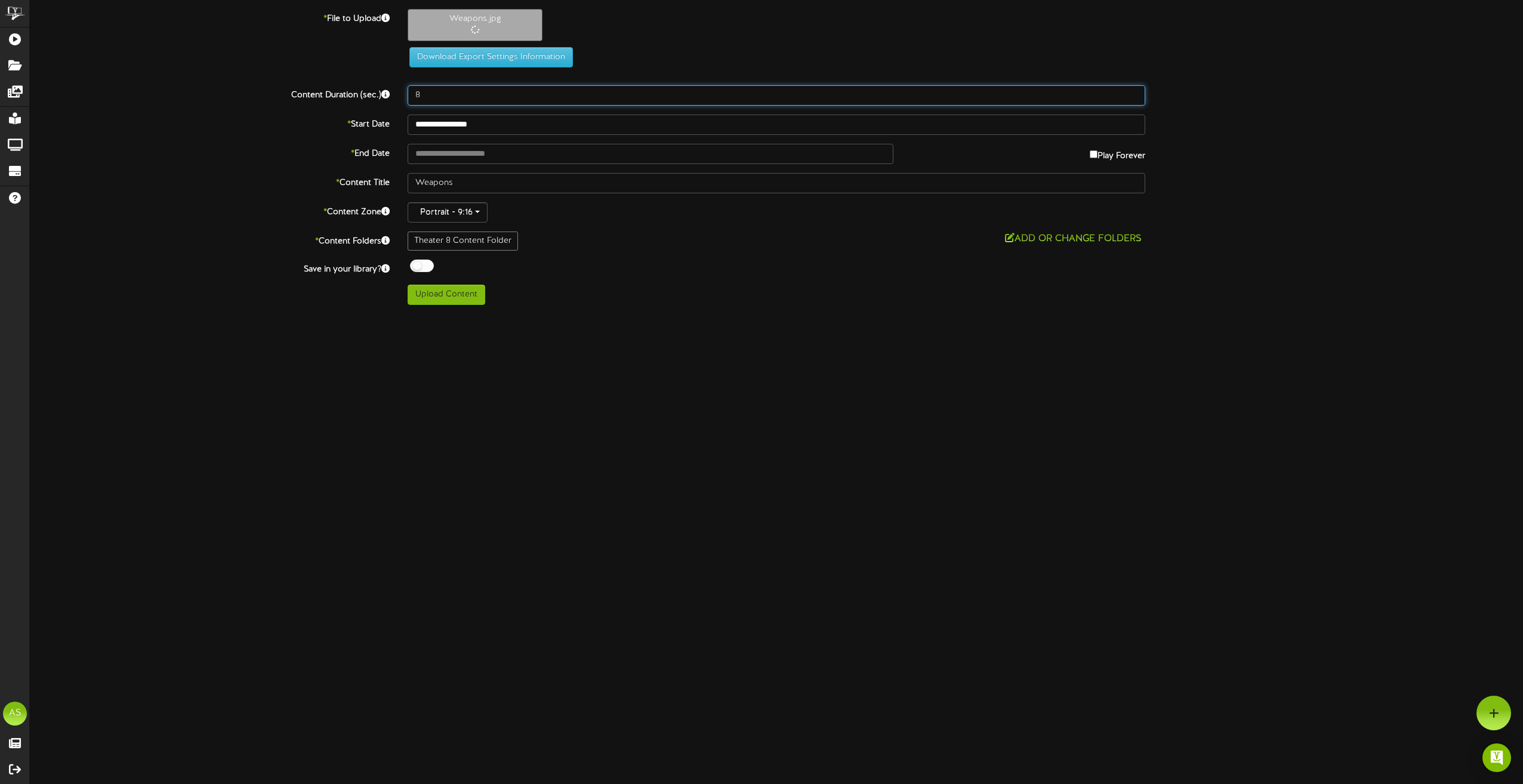
drag, startPoint x: 446, startPoint y: 98, endPoint x: 395, endPoint y: 95, distance: 51.1
click at [395, 95] on div "Content Duration (sec.) 8" at bounding box center [776, 96] width 1511 height 20
type input "0"
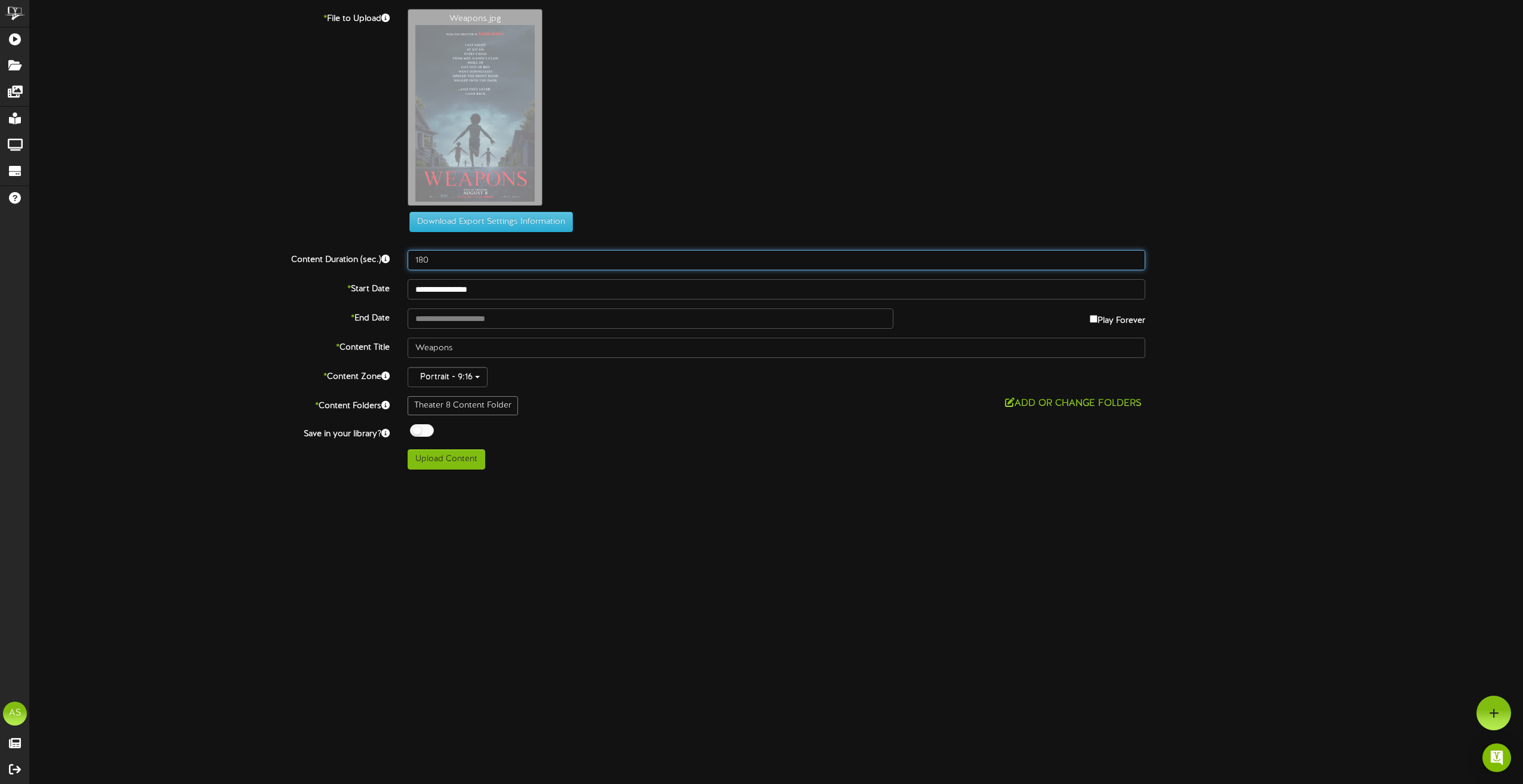
type input "180"
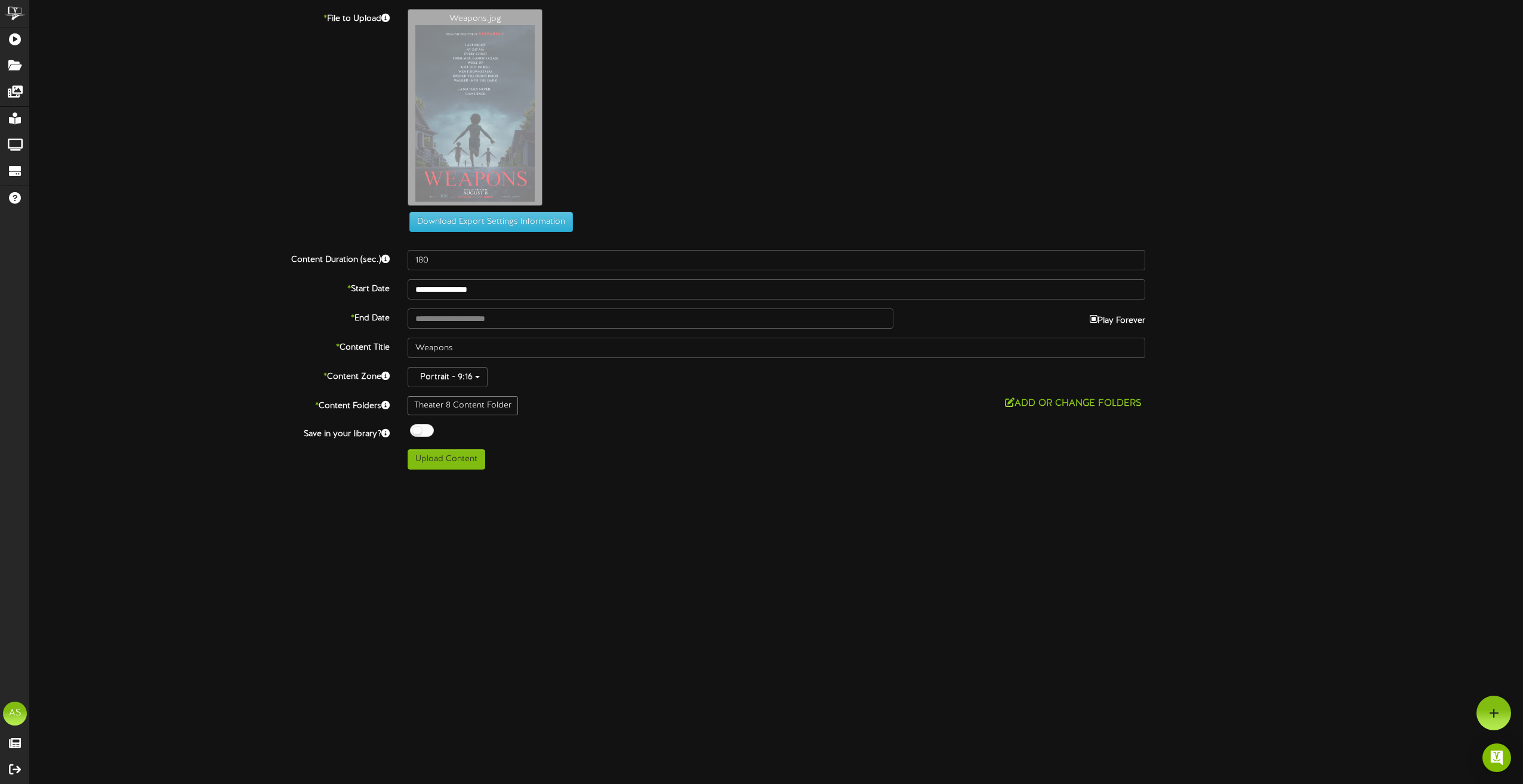
type input "**********"
click at [427, 425] on div at bounding box center [422, 430] width 24 height 13
drag, startPoint x: 465, startPoint y: 350, endPoint x: 391, endPoint y: 345, distance: 74.2
click at [391, 345] on div "* Content Title Weapons" at bounding box center [776, 348] width 1511 height 20
type input "Th8 9.4"
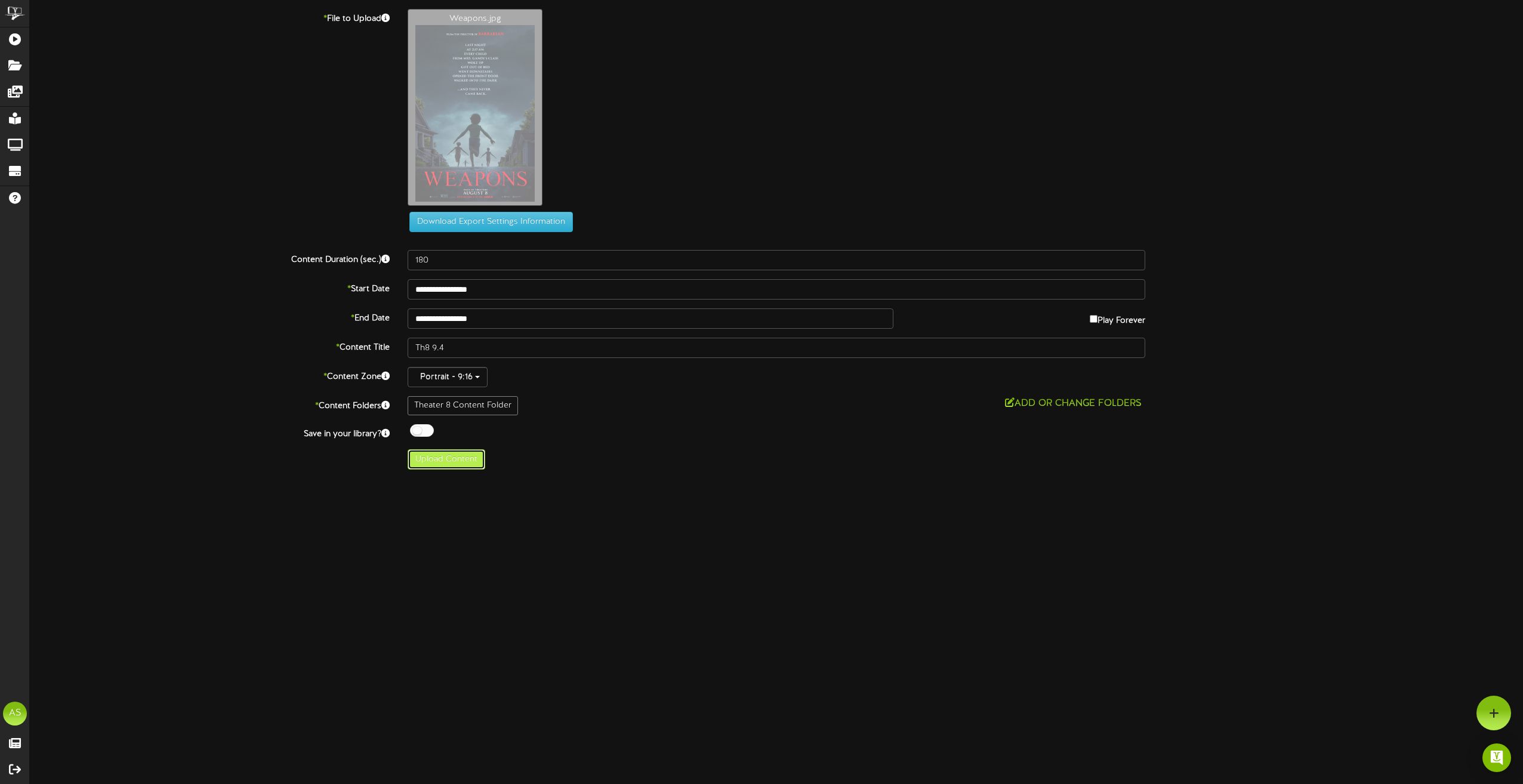
click at [454, 468] on button "Upload Content" at bounding box center [446, 460] width 78 height 20
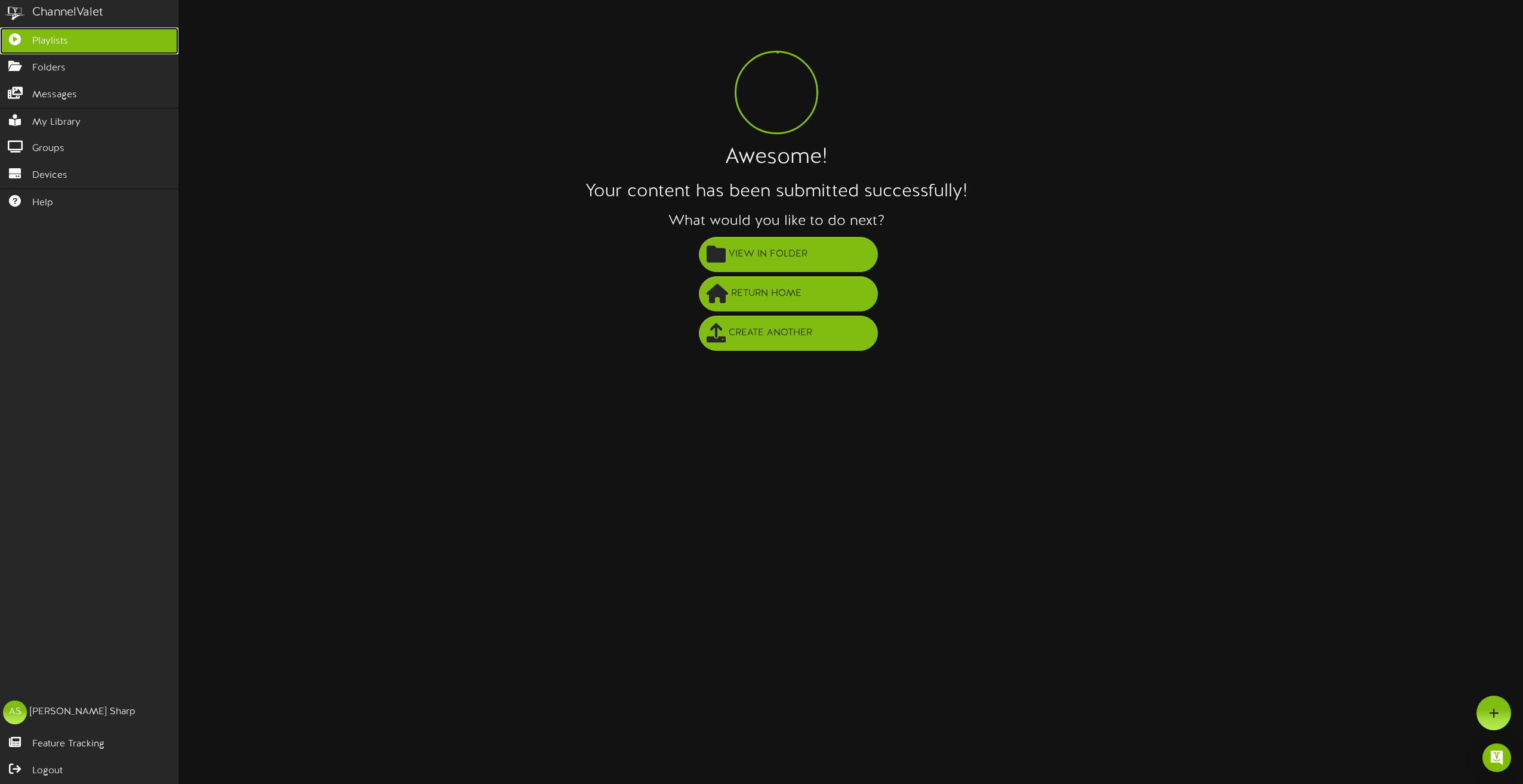
click at [43, 37] on span "Playlists" at bounding box center [49, 41] width 36 height 14
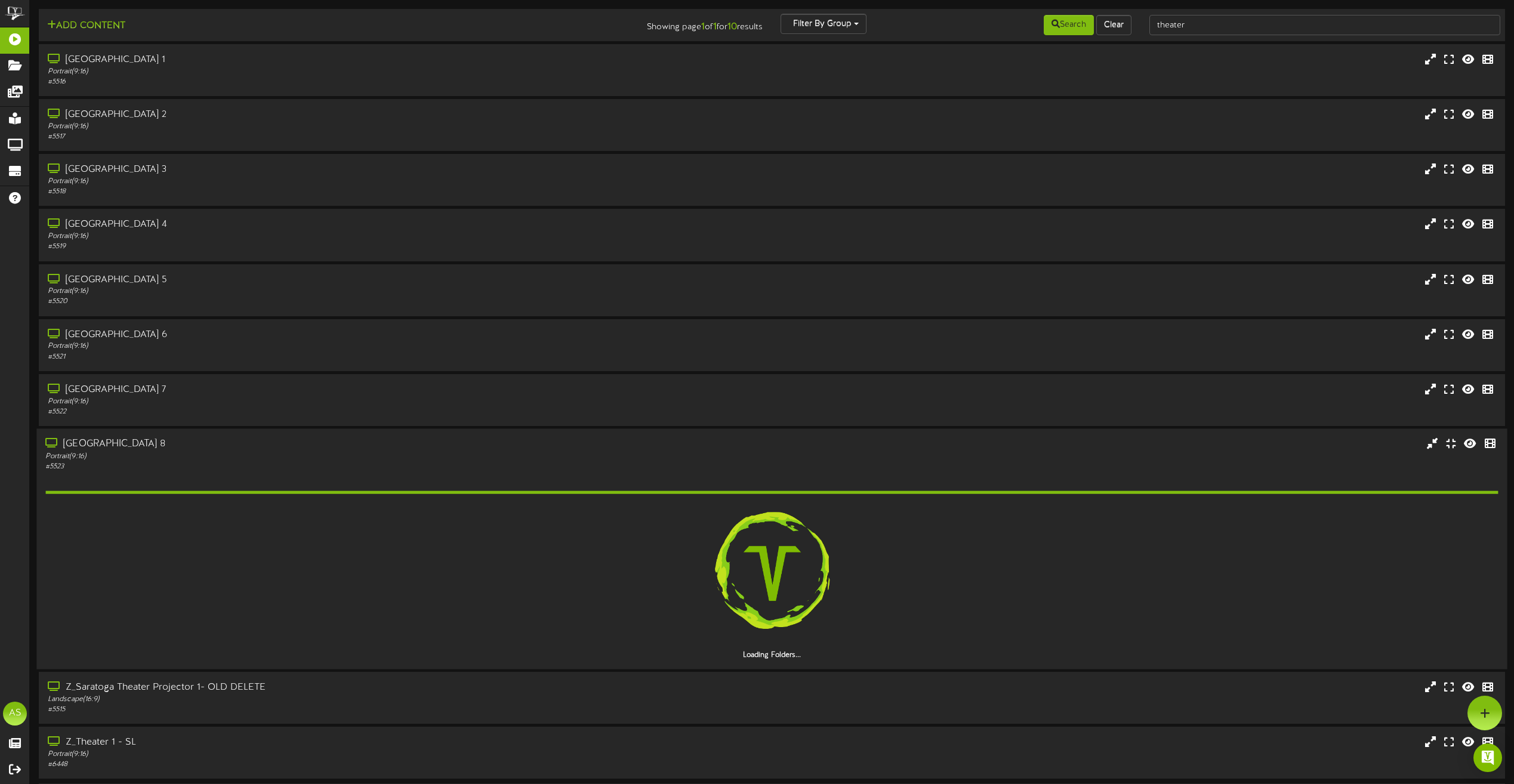
click at [559, 451] on div "Portrait ( 9:16 )" at bounding box center [342, 456] width 595 height 10
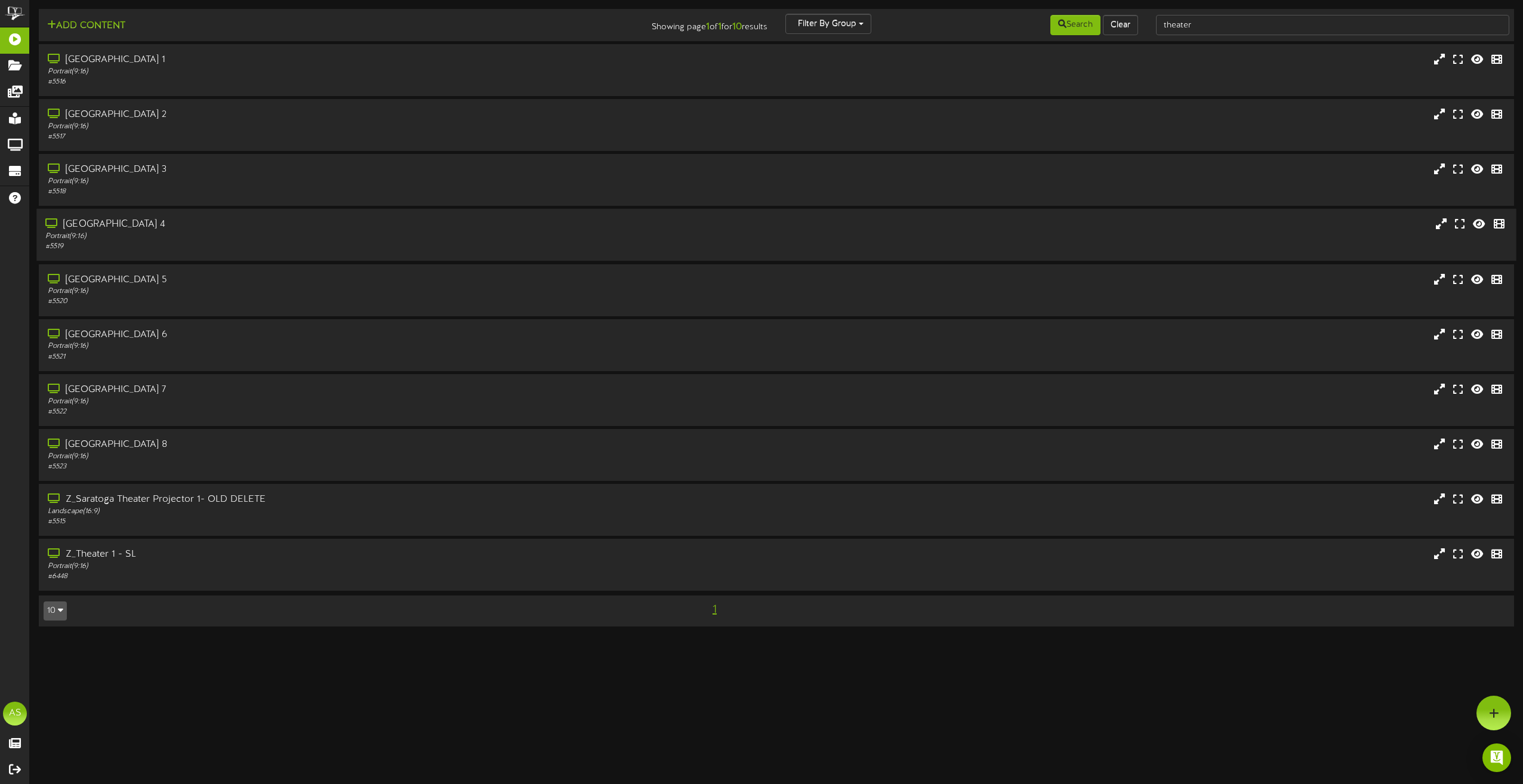
click at [222, 250] on div "# 5519" at bounding box center [344, 246] width 598 height 10
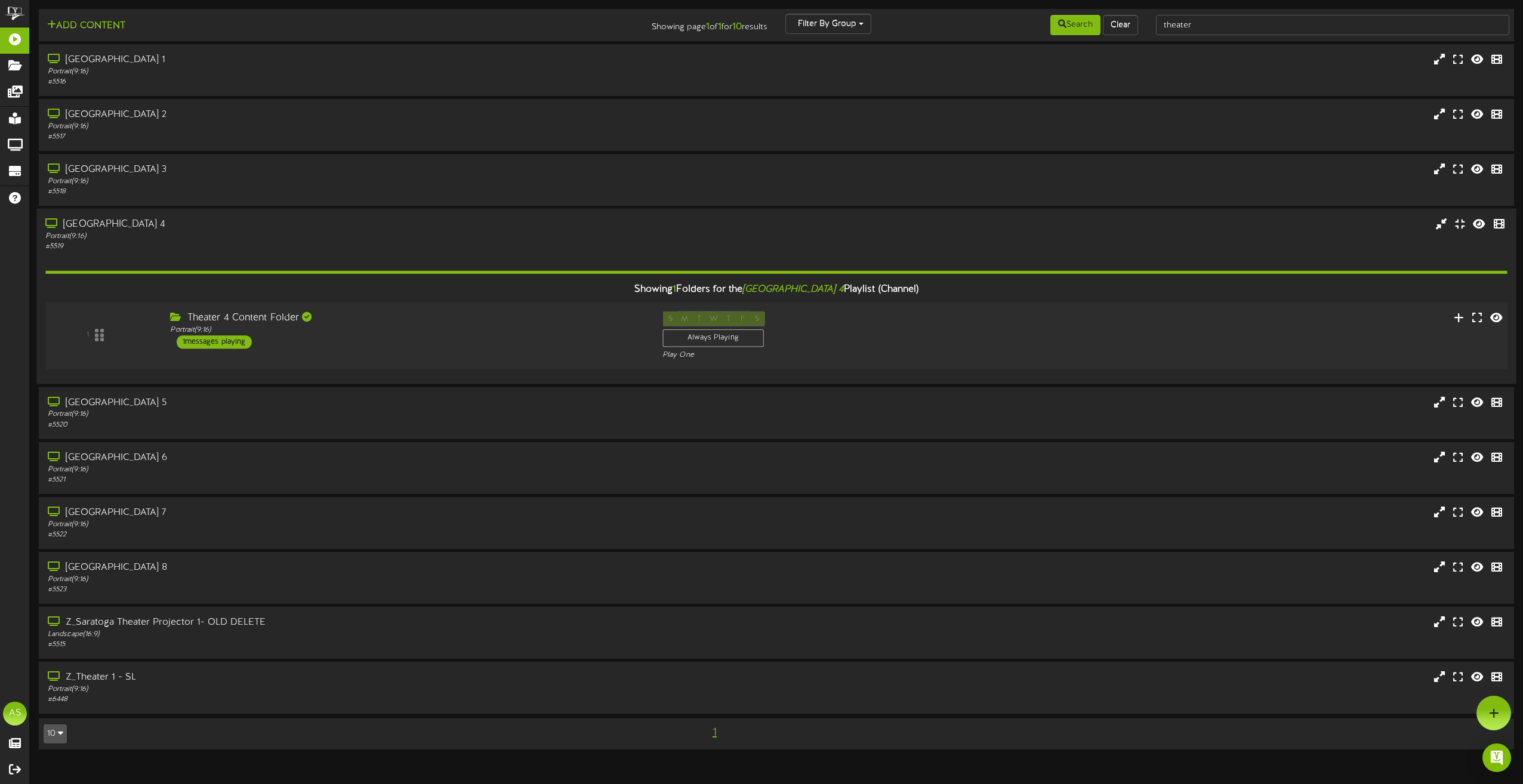
click at [1367, 336] on div "1 Theater 4 Content Folder Portrait ( 9:16 ) 1 S" at bounding box center [776, 336] width 1477 height 49
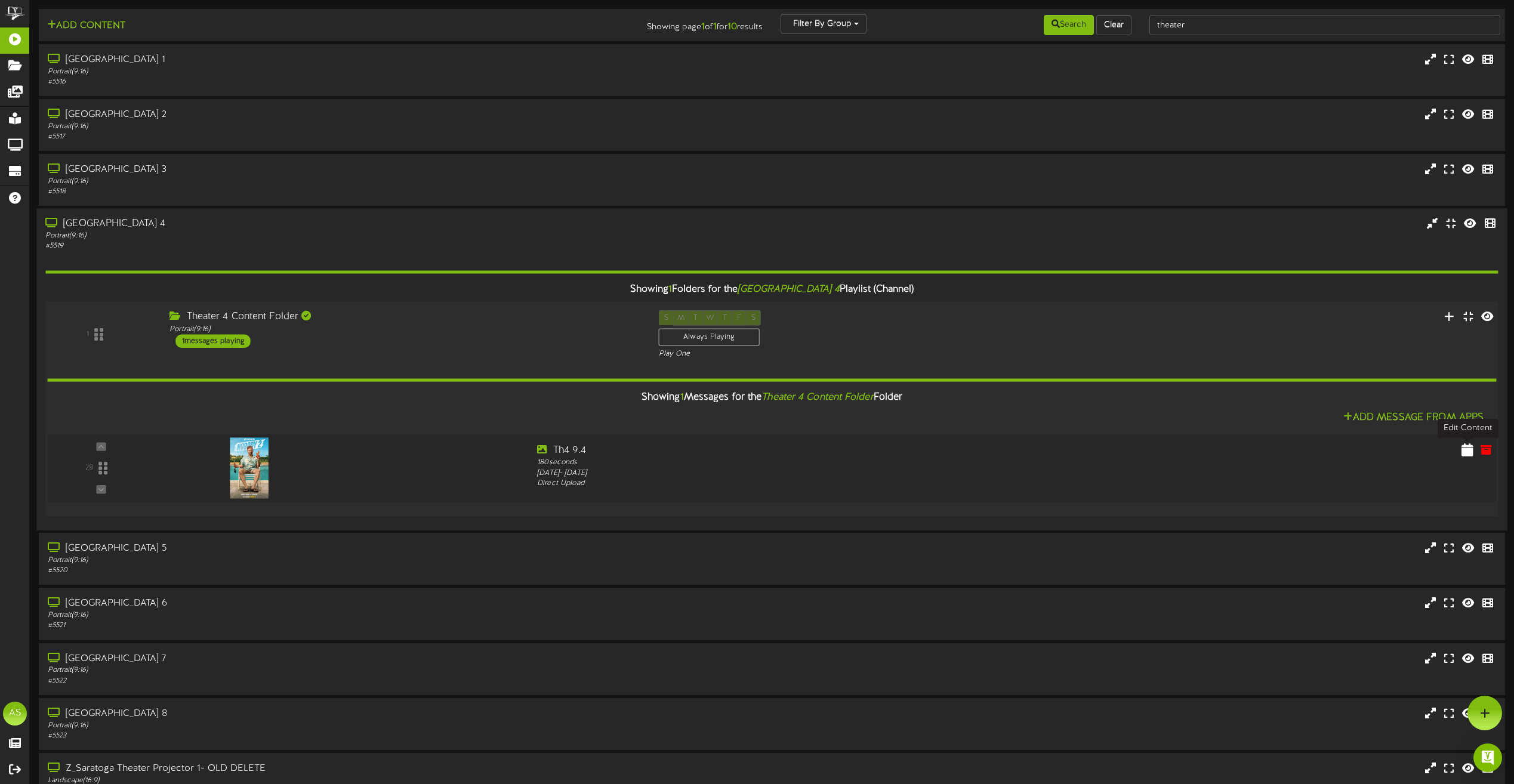
click at [1463, 448] on icon at bounding box center [1468, 450] width 12 height 13
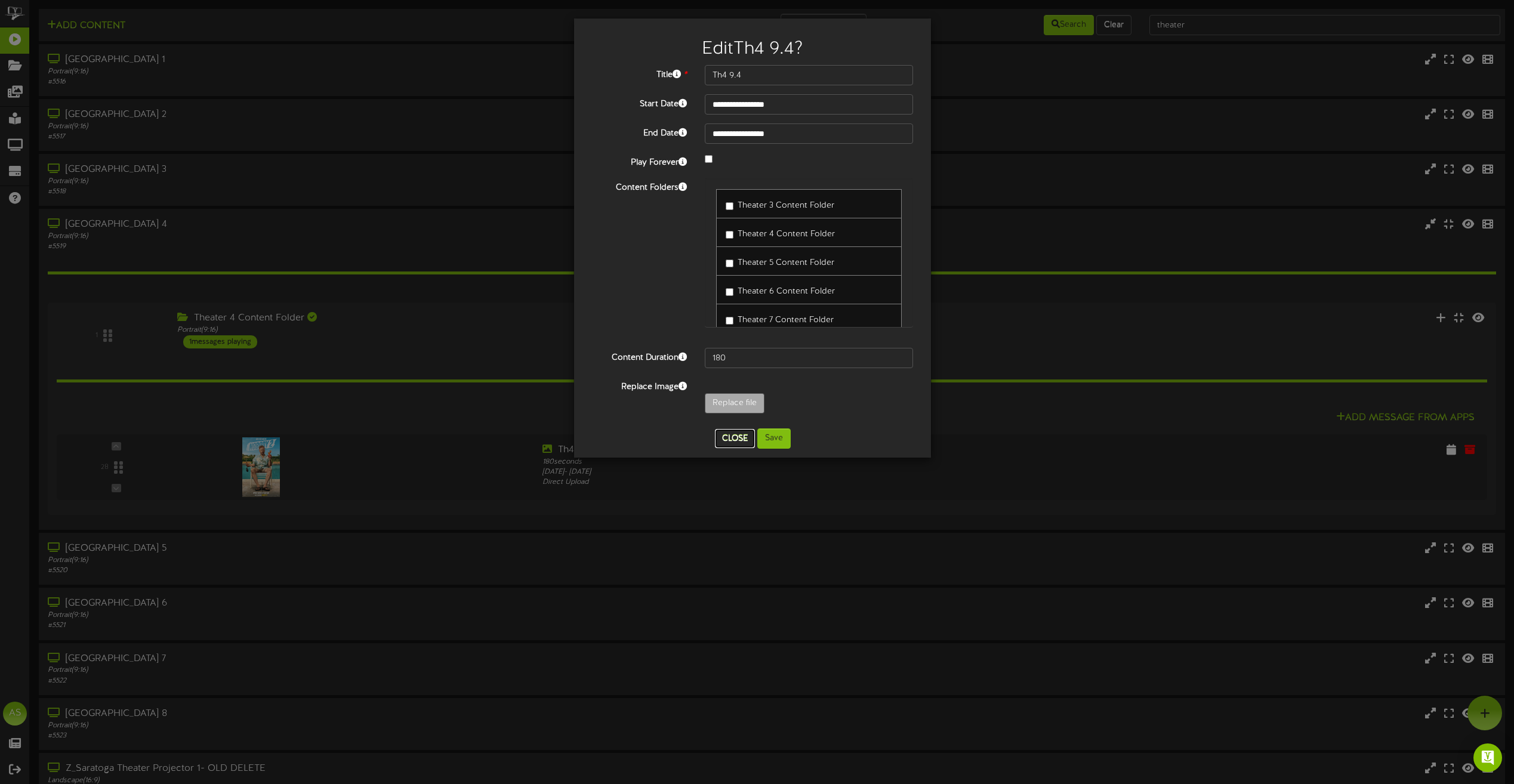
click at [734, 438] on button "Close" at bounding box center [735, 439] width 40 height 19
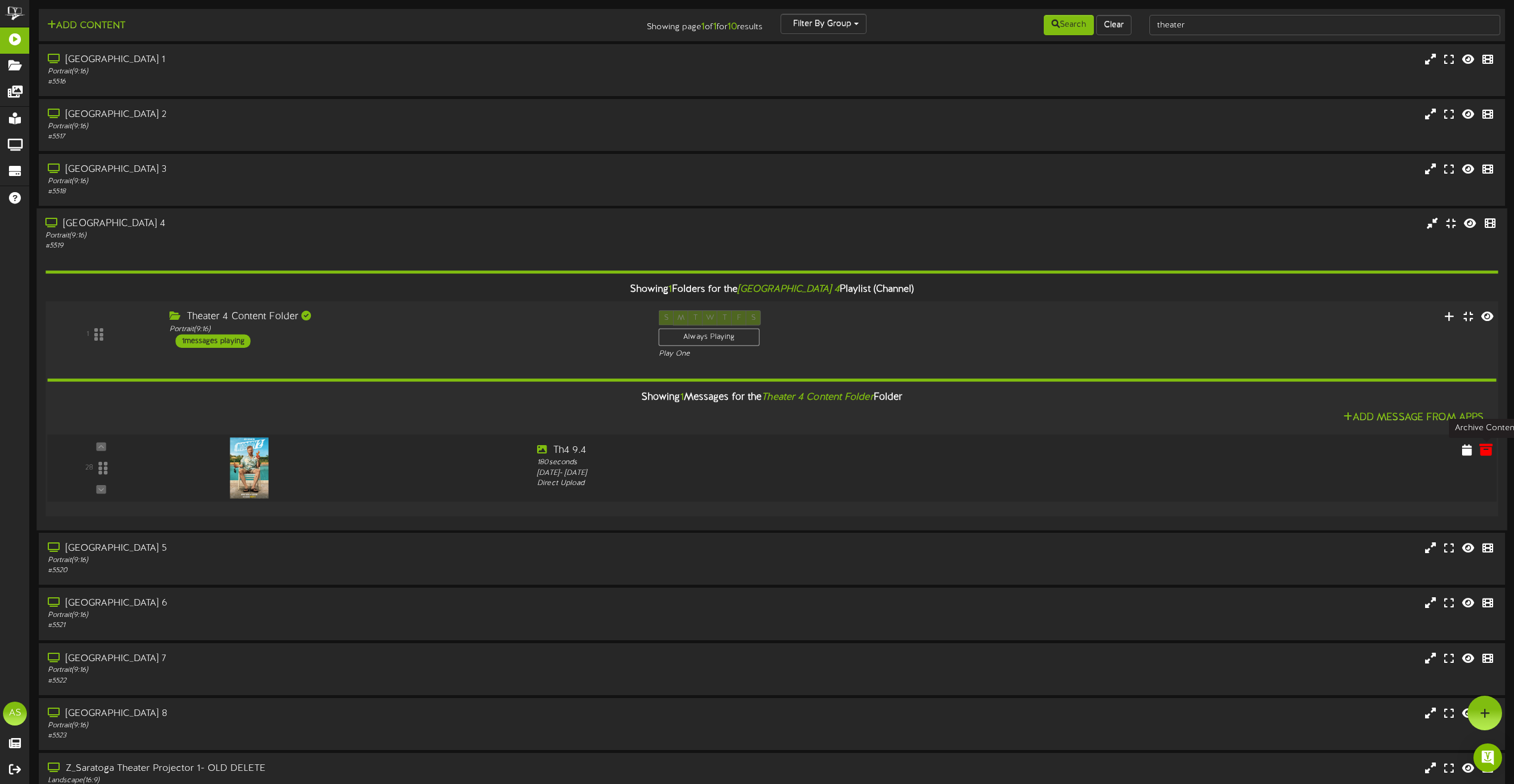
click at [1488, 456] on icon at bounding box center [1486, 450] width 13 height 13
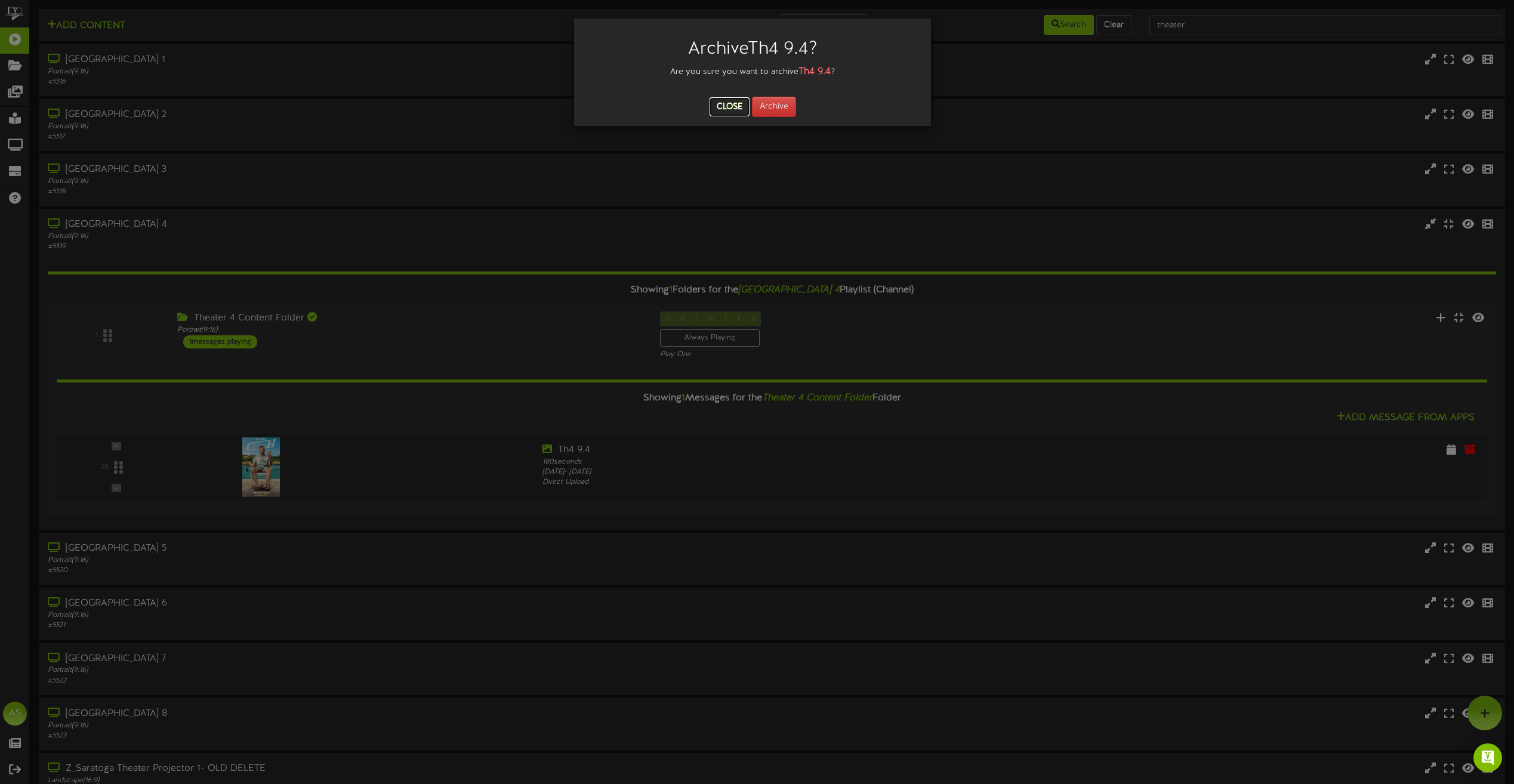
click at [736, 111] on button "Close" at bounding box center [729, 107] width 40 height 19
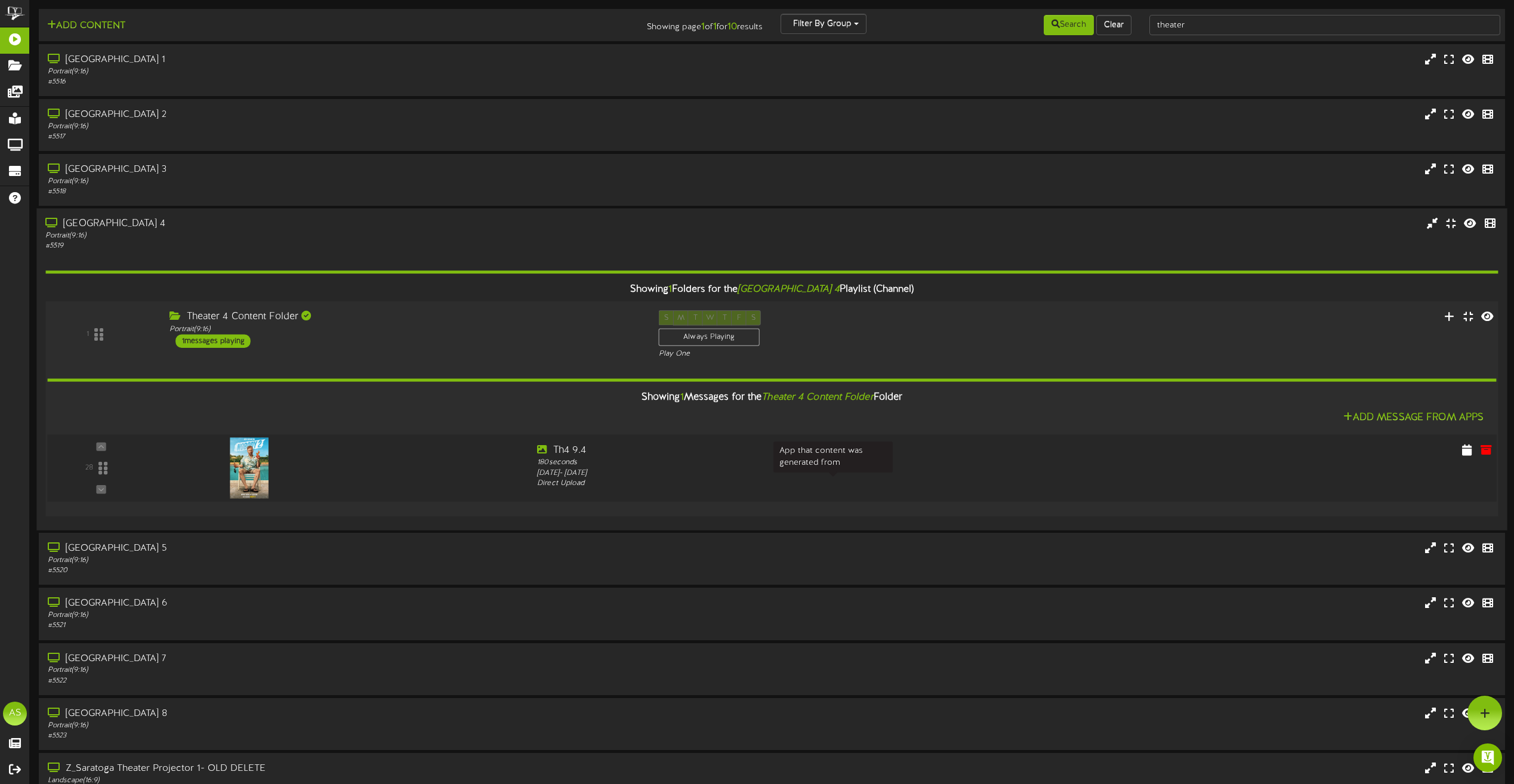
drag, startPoint x: 1063, startPoint y: 463, endPoint x: 960, endPoint y: 482, distance: 104.7
click at [960, 482] on div "Direct Upload" at bounding box center [832, 484] width 591 height 11
click at [1448, 321] on icon at bounding box center [1450, 316] width 13 height 13
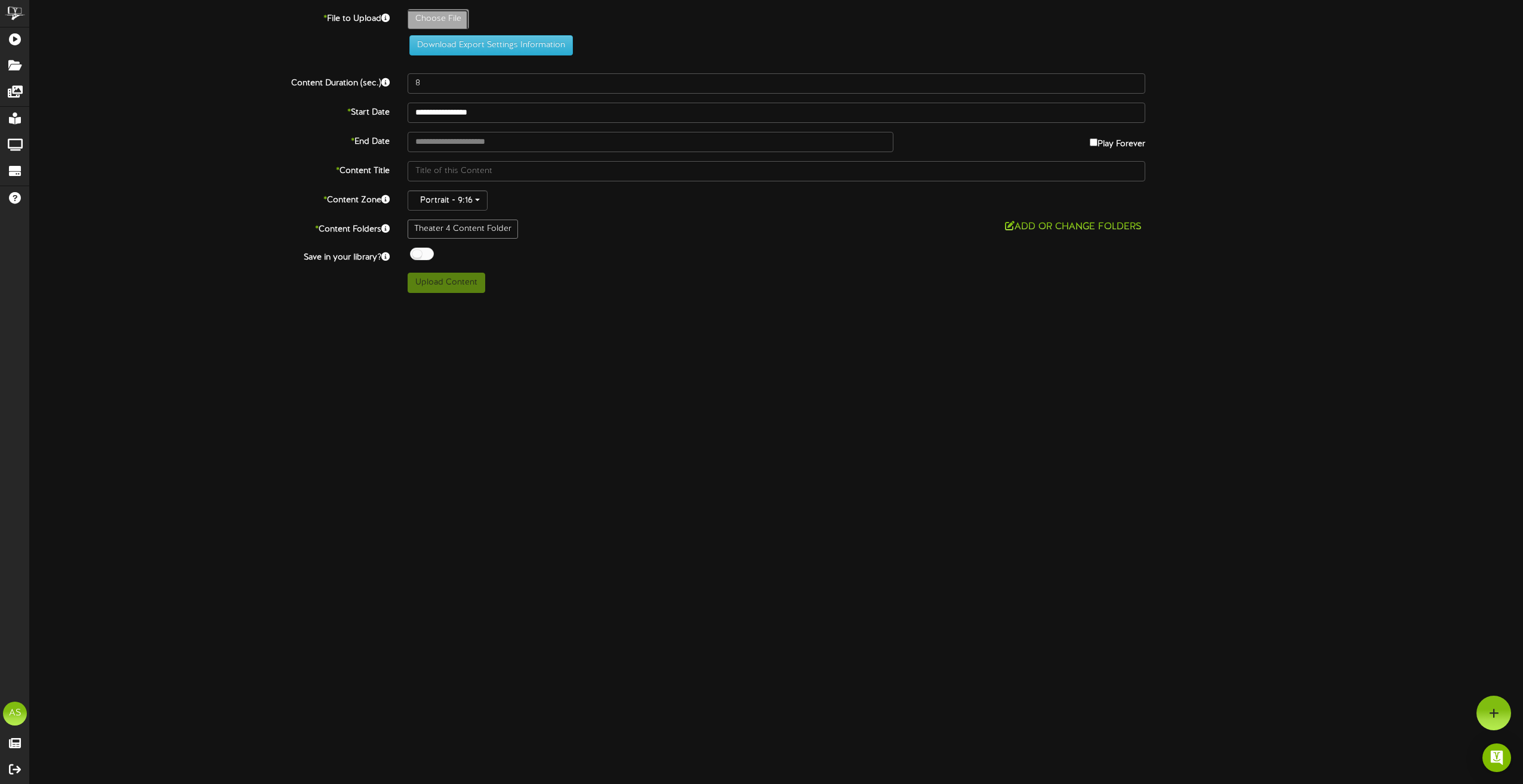
type input "**********"
type input "nobody2-freakierfriday"
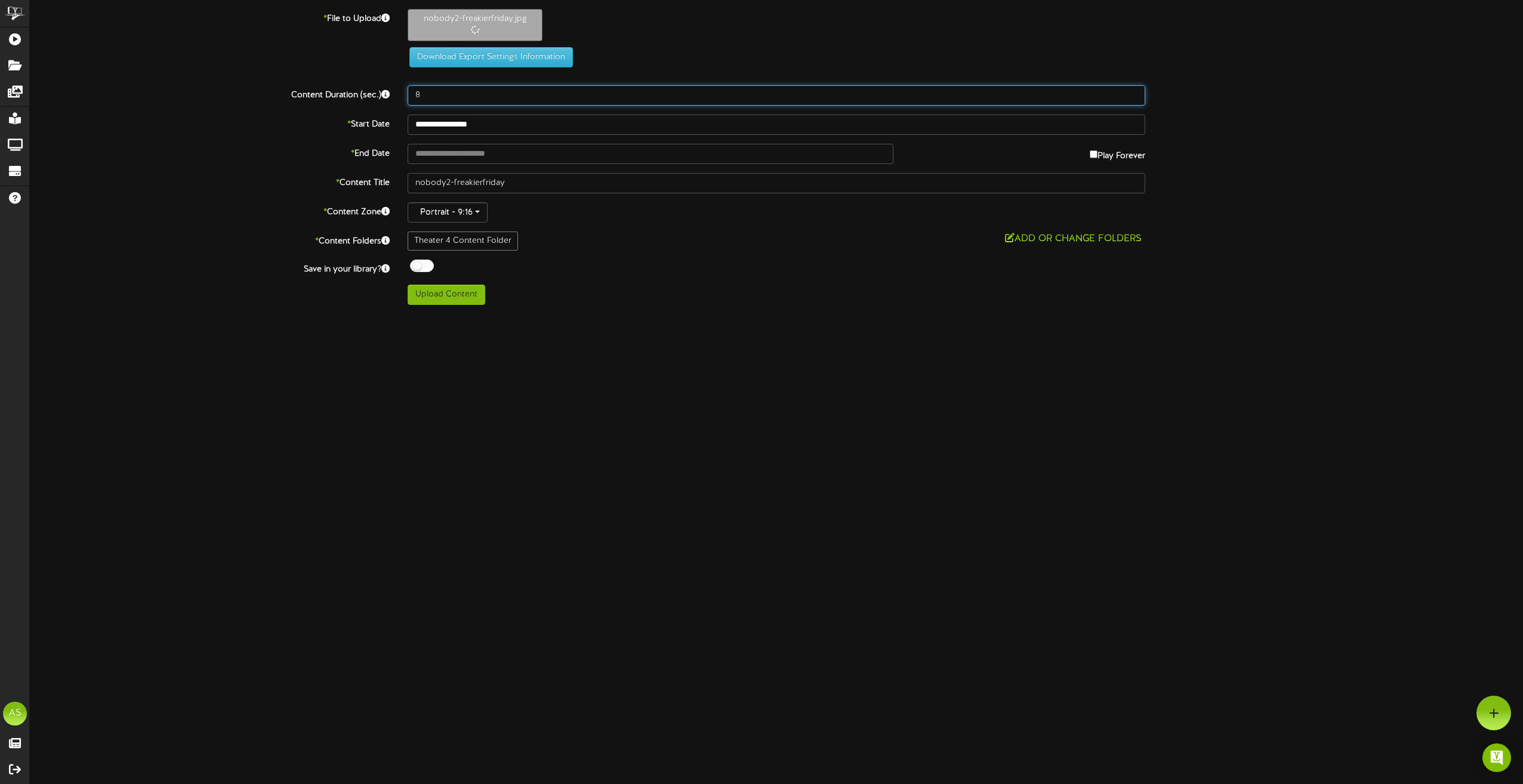
drag, startPoint x: 427, startPoint y: 93, endPoint x: 401, endPoint y: 94, distance: 26.0
click at [401, 94] on div "8" at bounding box center [776, 96] width 756 height 20
type input "180"
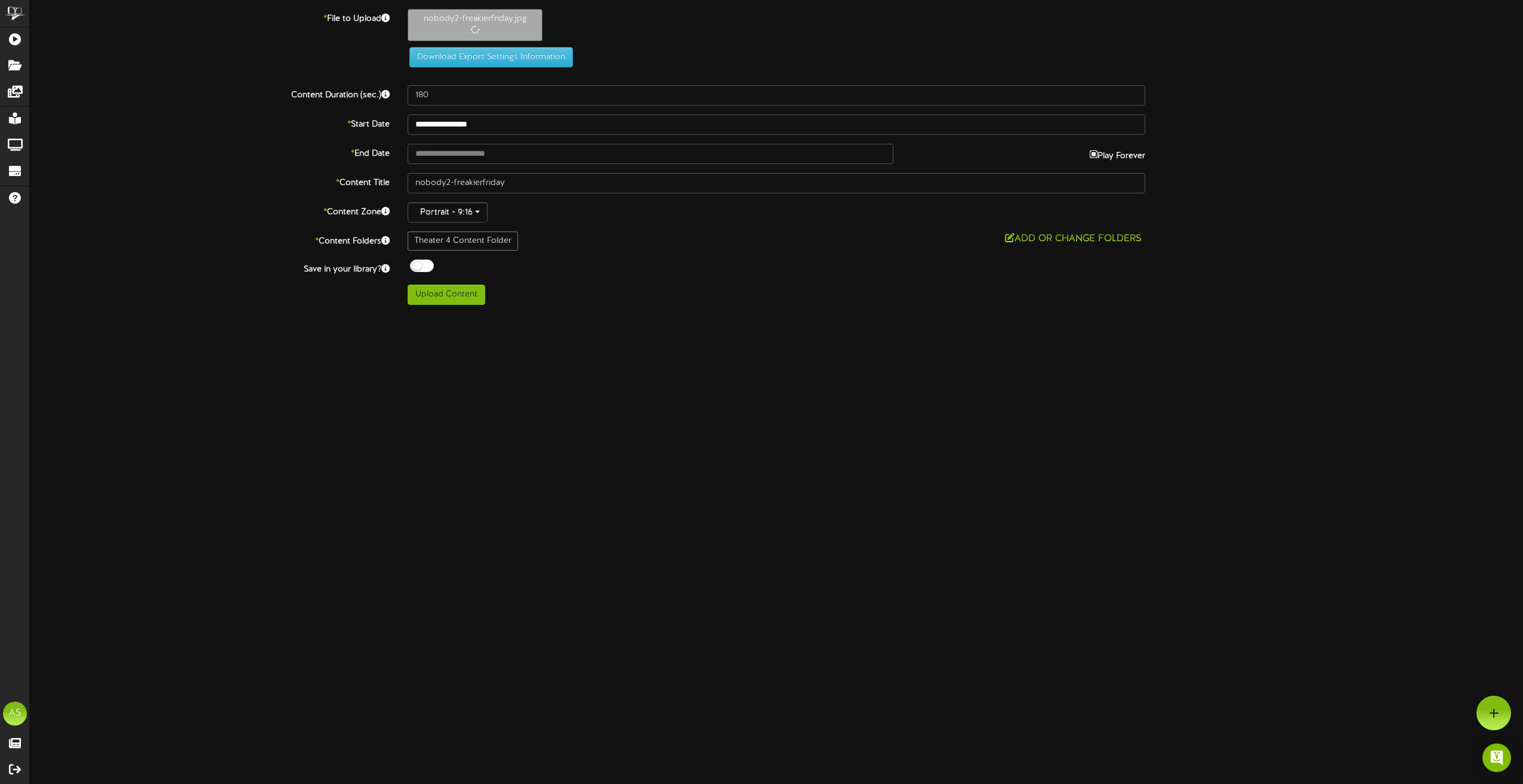
type input "**********"
click at [421, 265] on div at bounding box center [422, 266] width 24 height 13
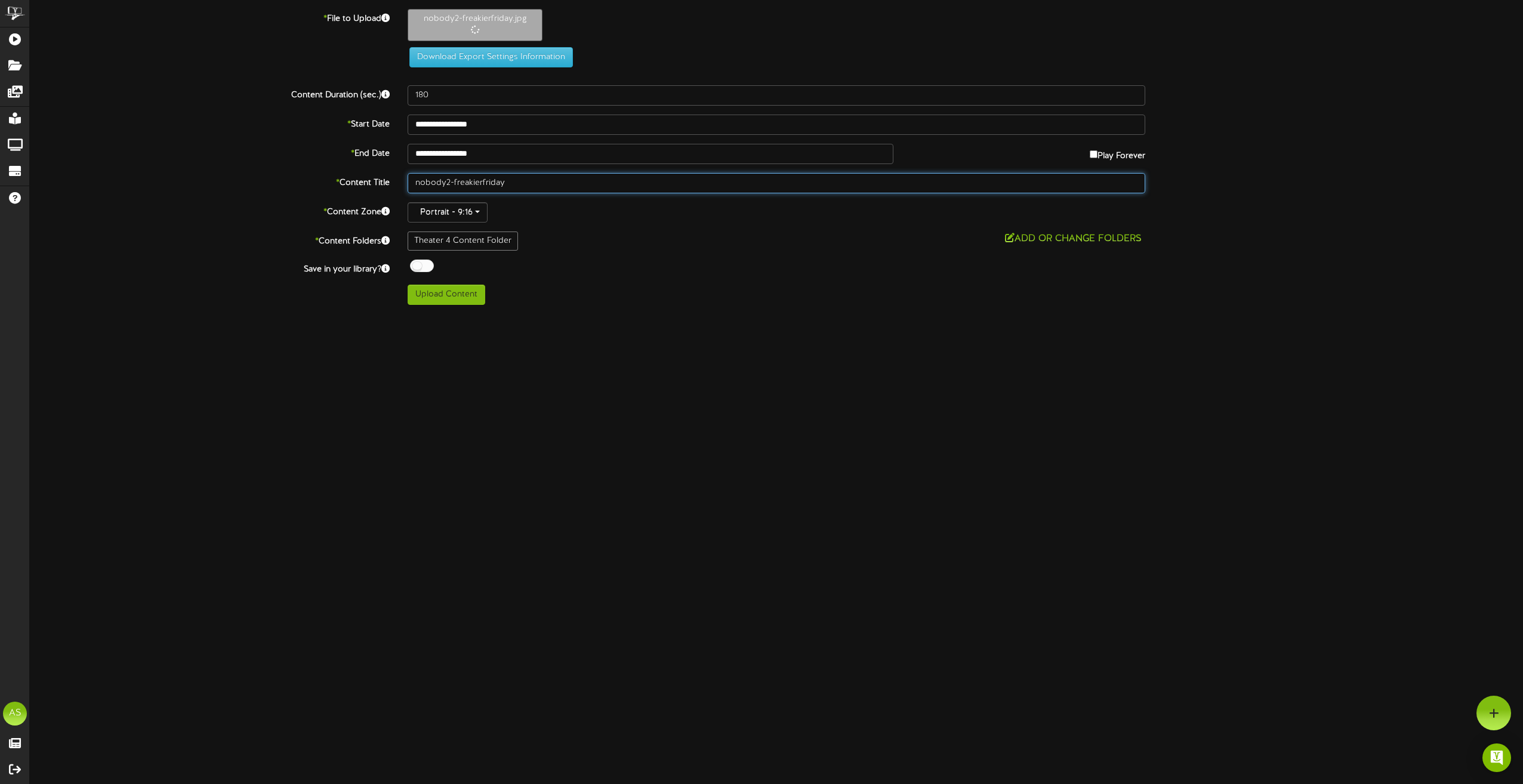
drag, startPoint x: 512, startPoint y: 184, endPoint x: 379, endPoint y: 183, distance: 133.0
click at [379, 183] on div "* Content Title nobody2-freakierfriday" at bounding box center [776, 183] width 1511 height 20
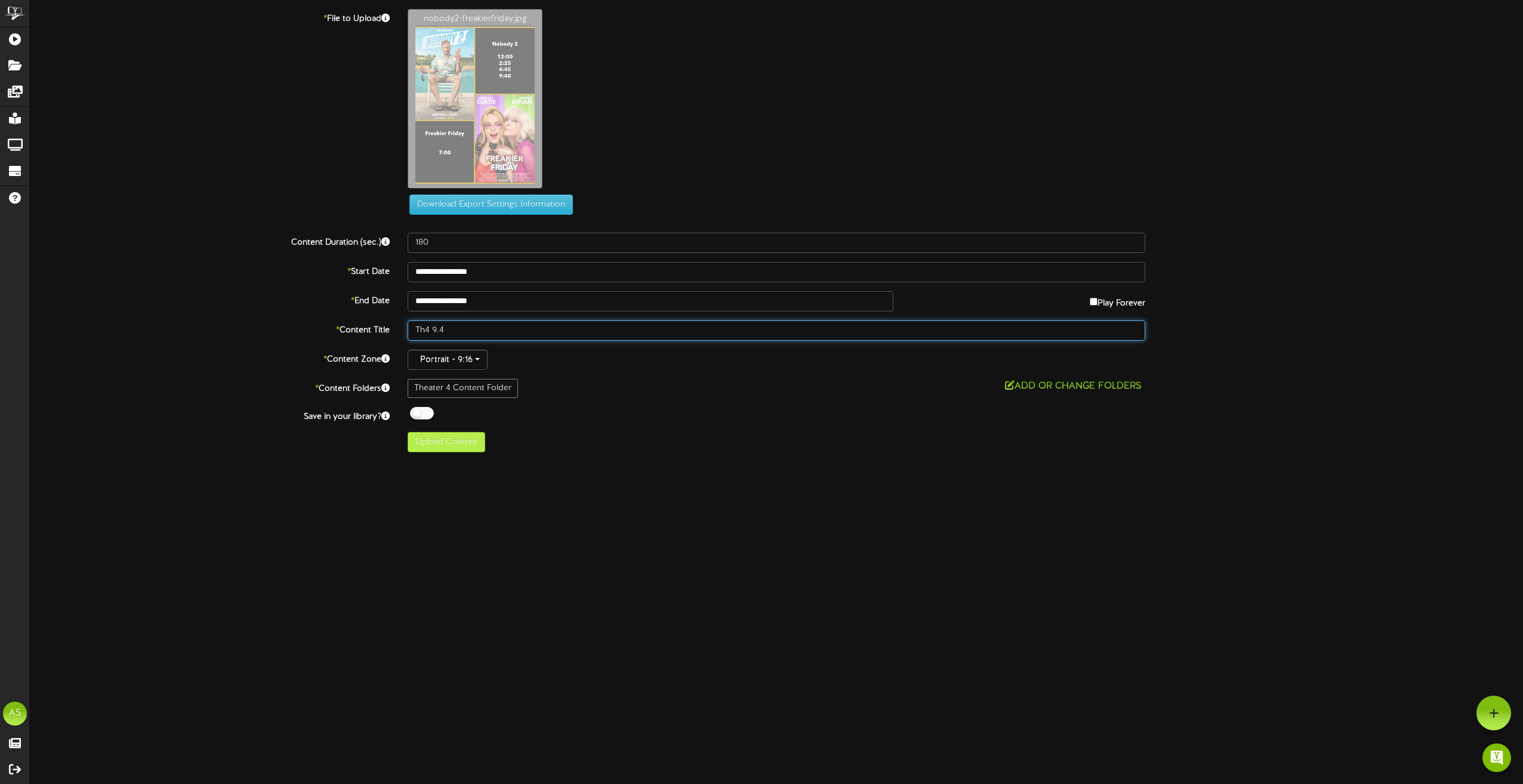
type input "Th4 9.4"
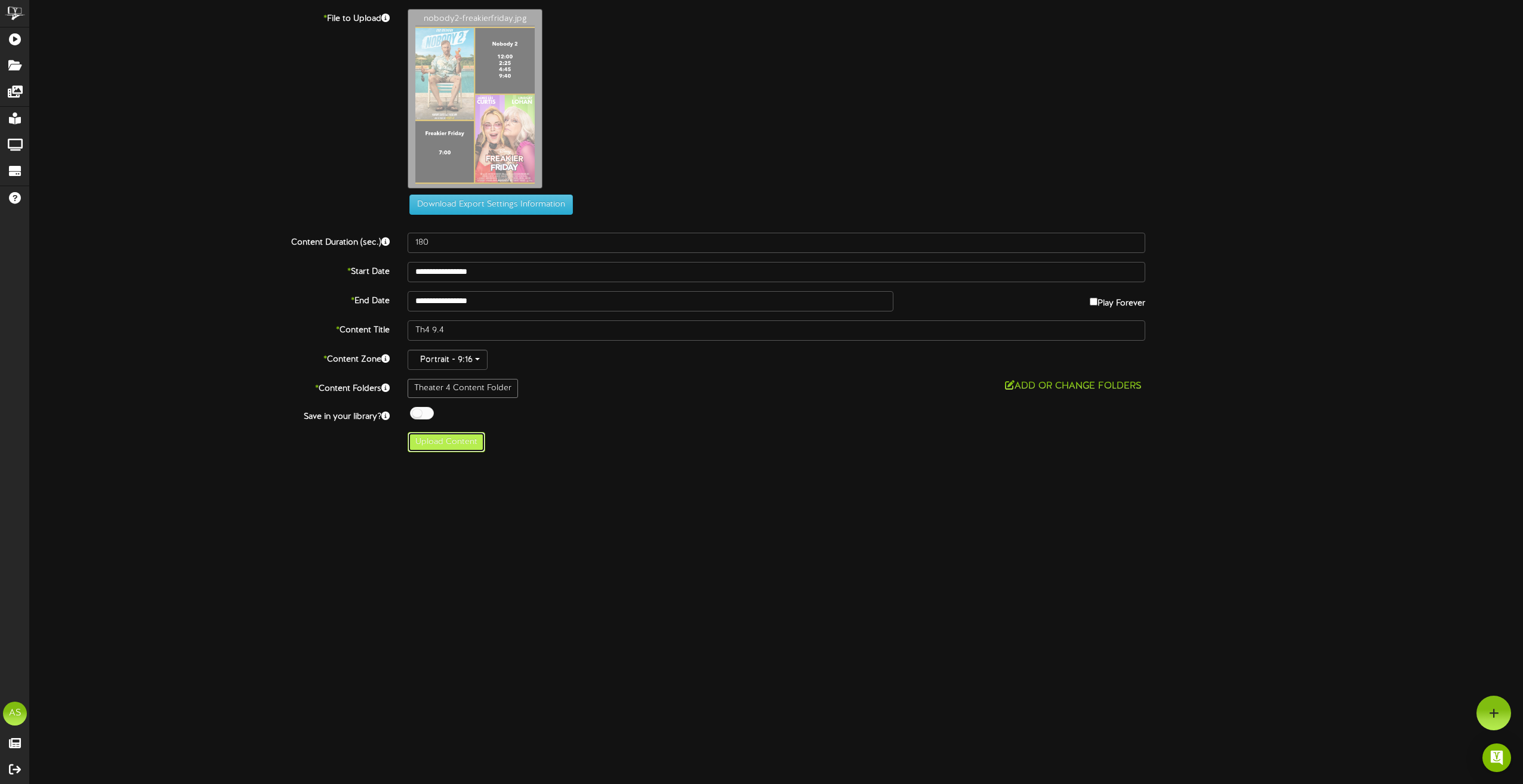
click at [466, 447] on button "Upload Content" at bounding box center [446, 442] width 78 height 20
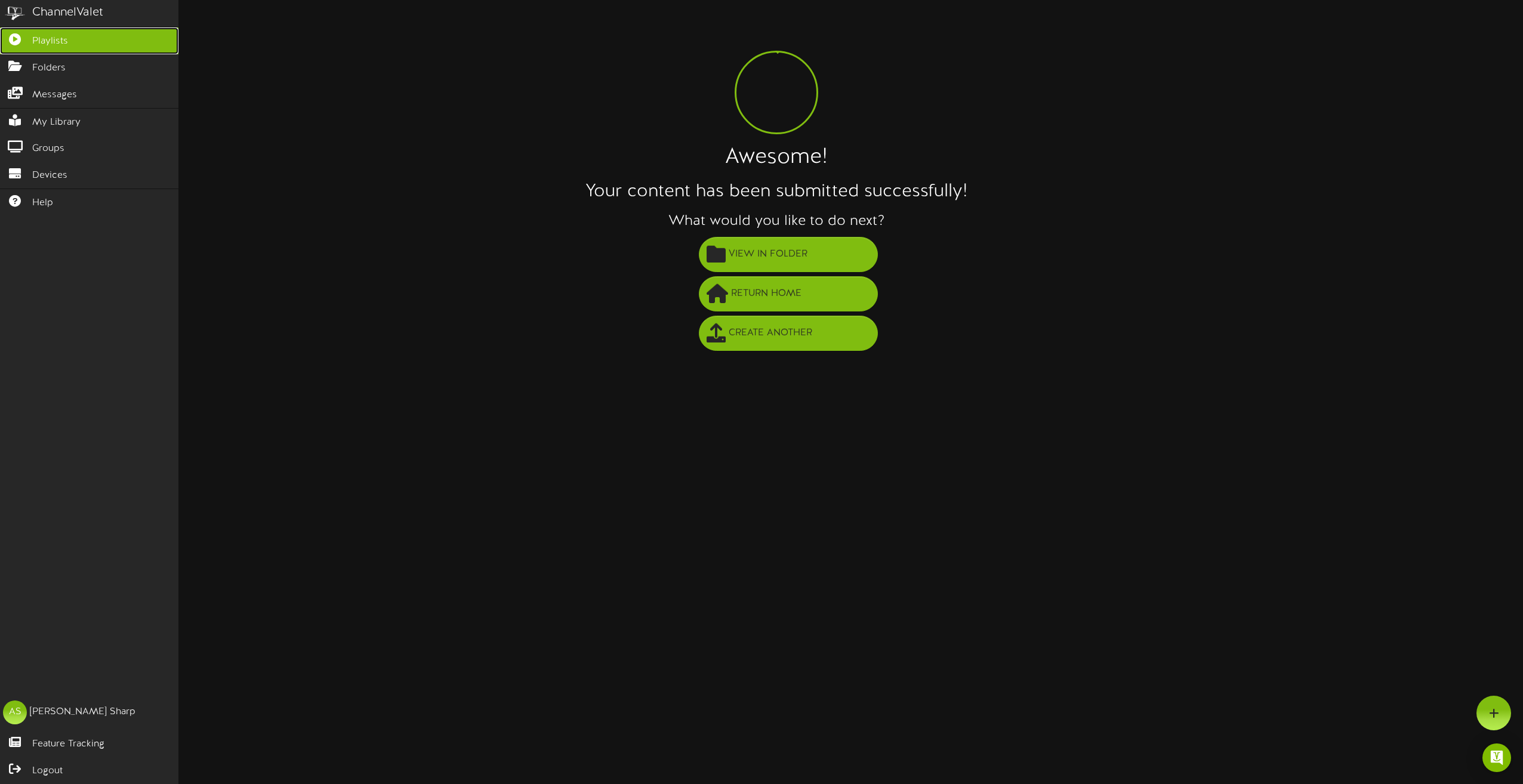
click at [21, 40] on icon at bounding box center [15, 37] width 30 height 9
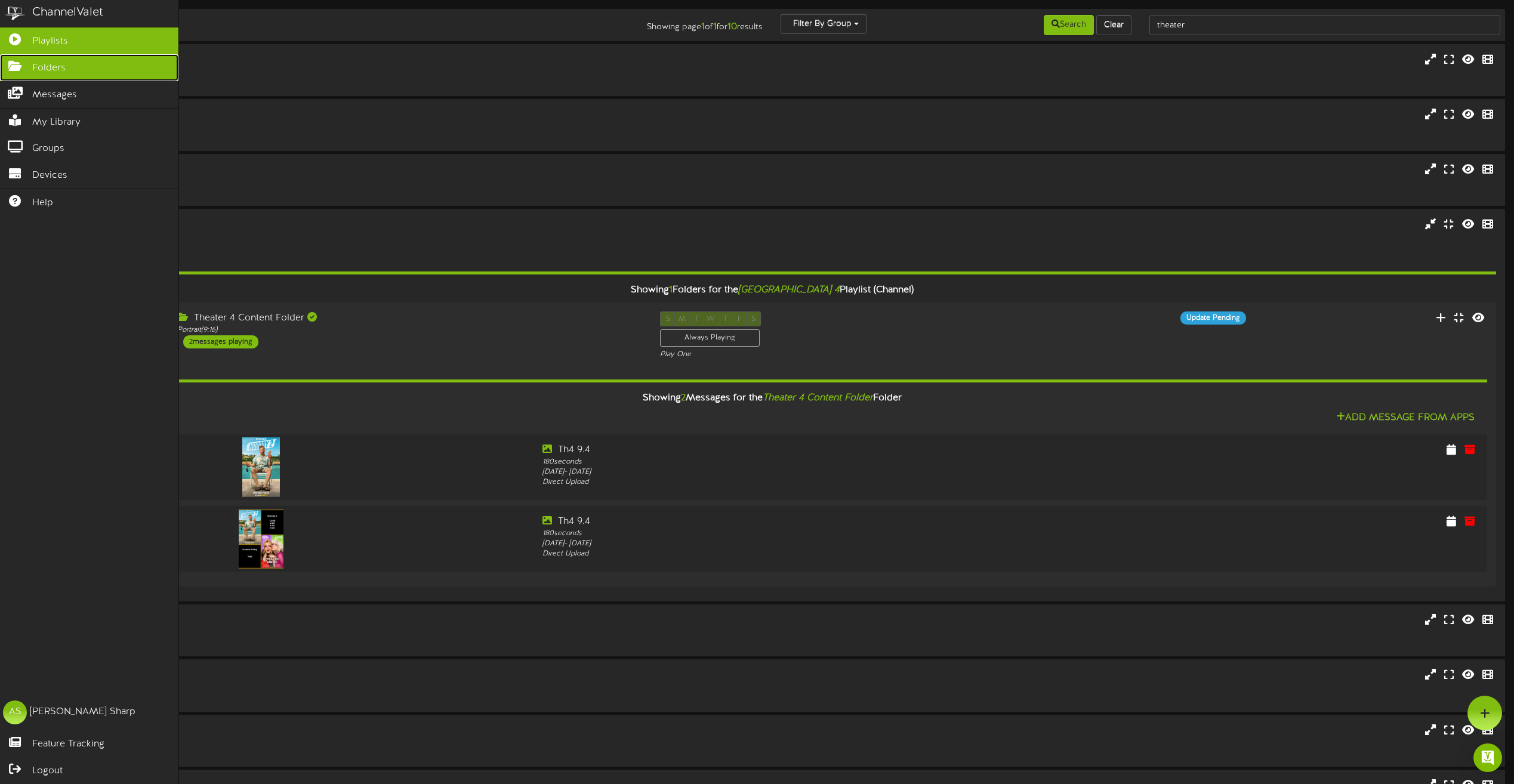
click at [20, 64] on icon at bounding box center [15, 64] width 30 height 9
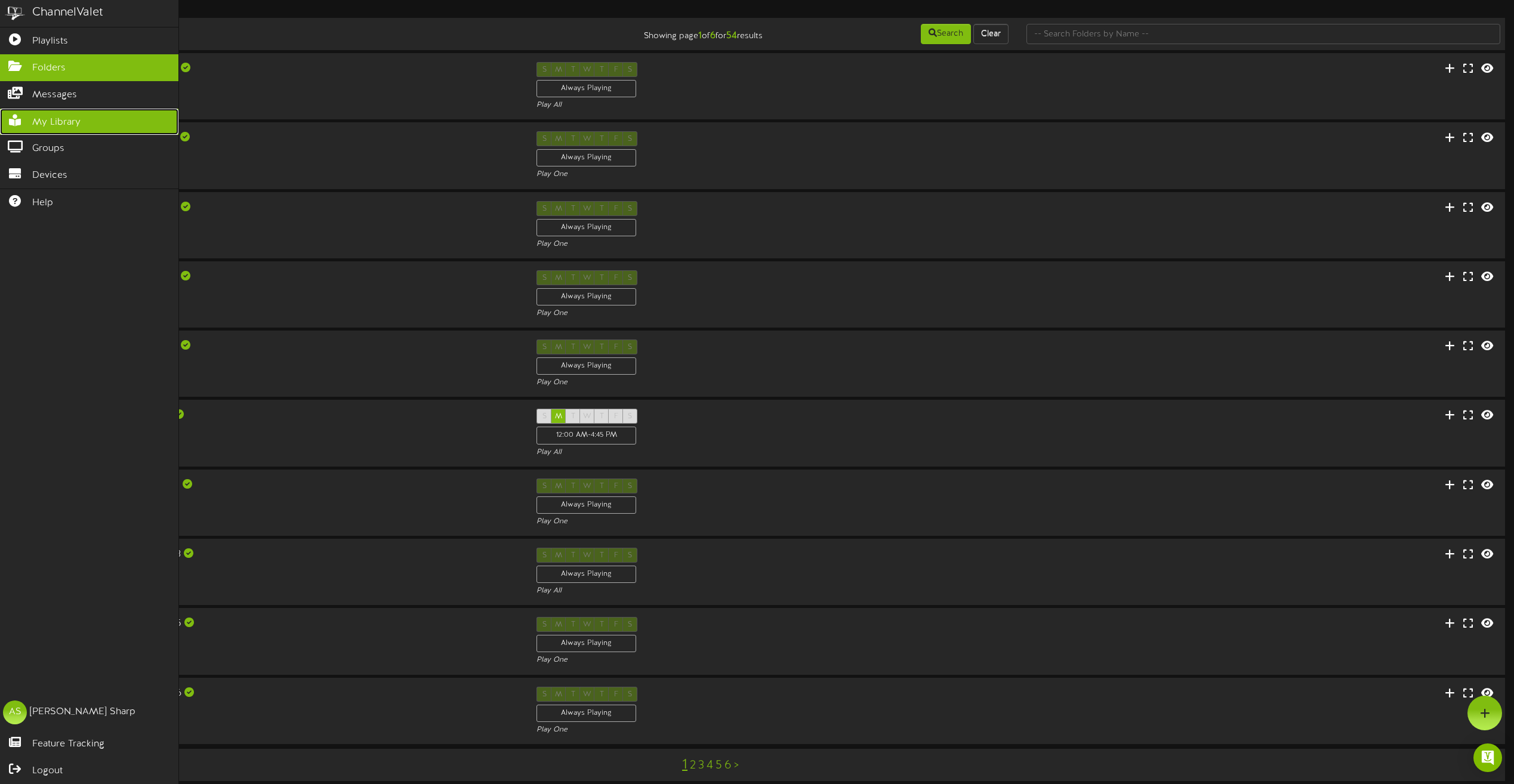
click at [71, 117] on span "My Library" at bounding box center [56, 122] width 48 height 14
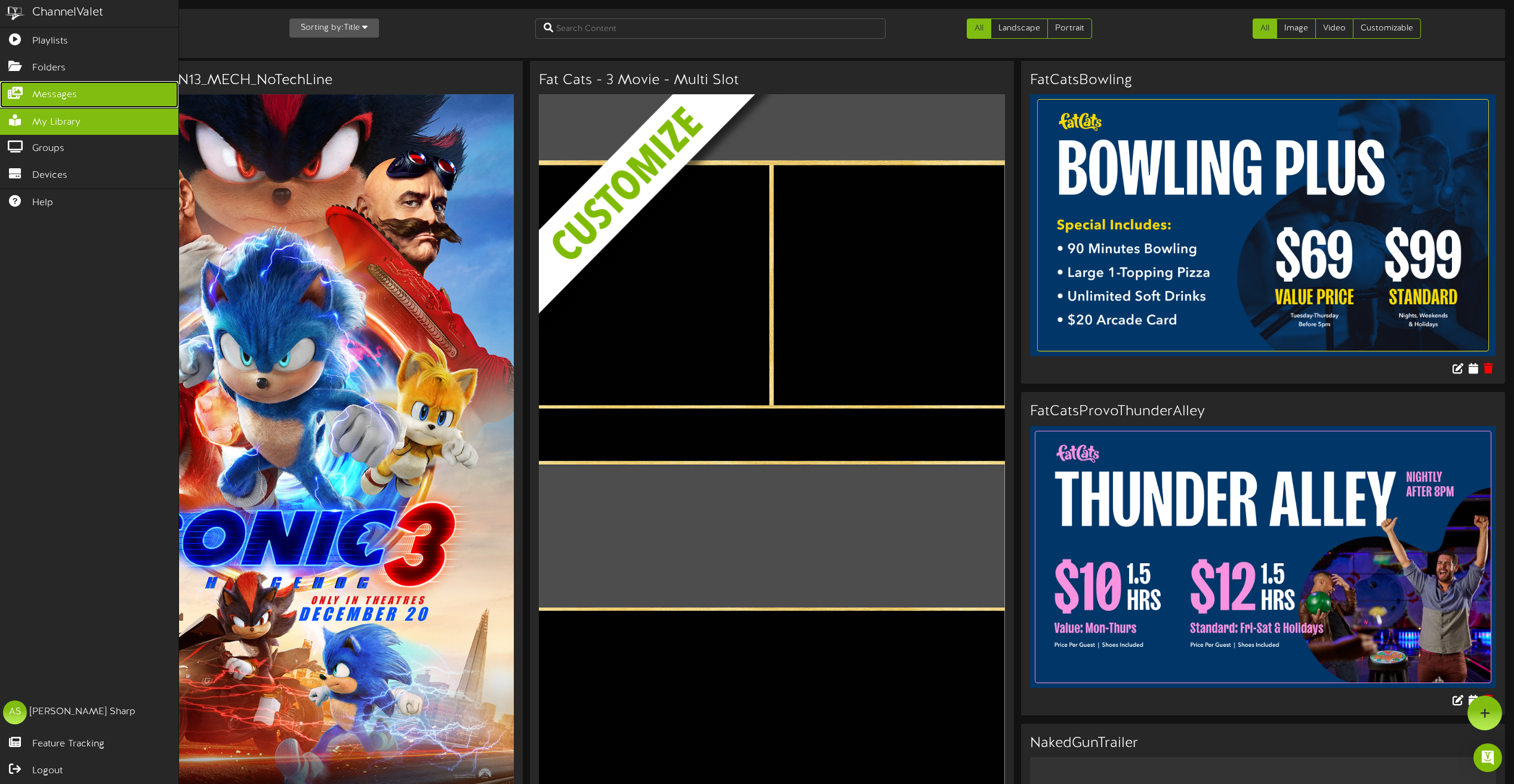
click at [37, 92] on span "Messages" at bounding box center [54, 95] width 45 height 14
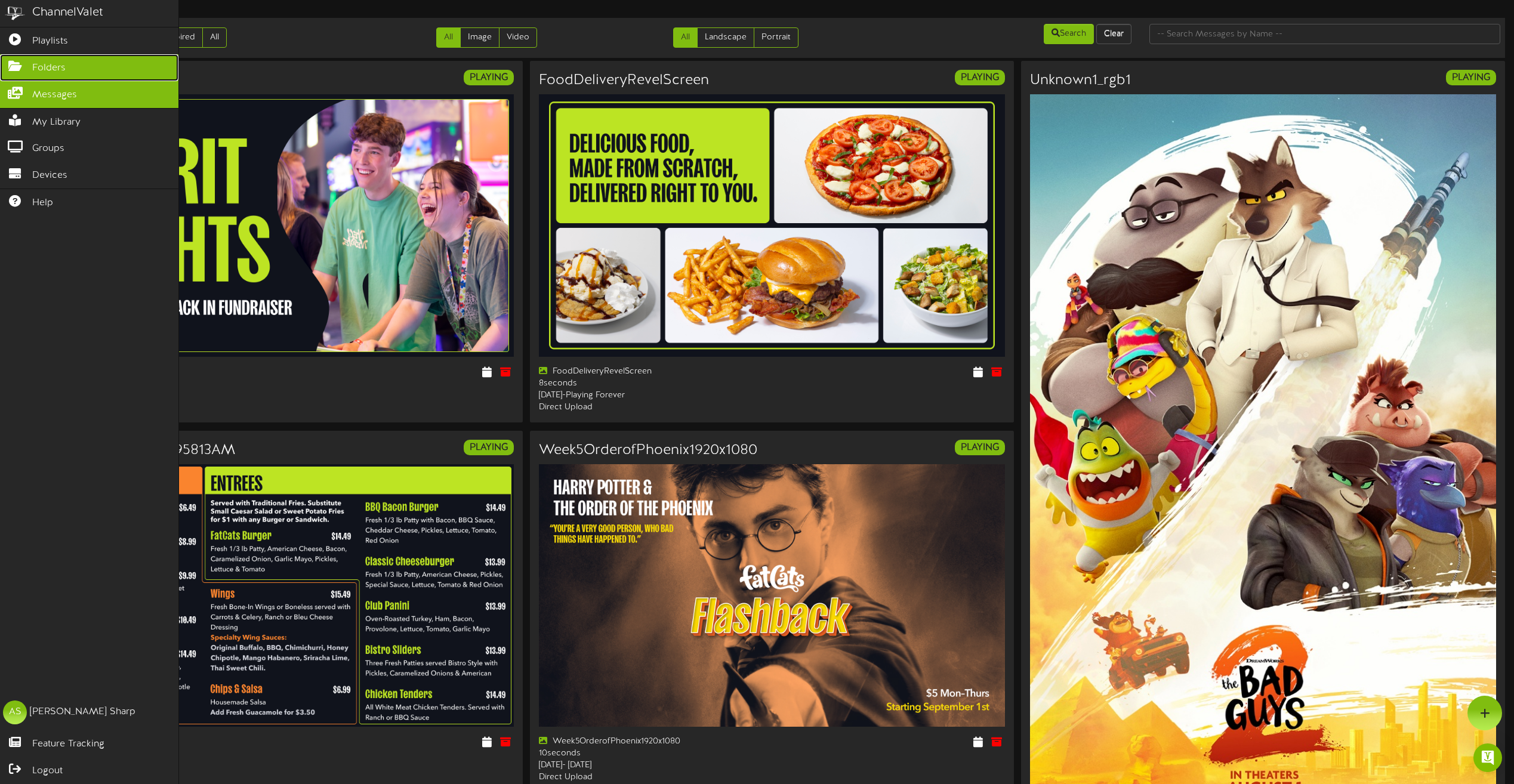
click at [55, 72] on span "Folders" at bounding box center [48, 68] width 33 height 14
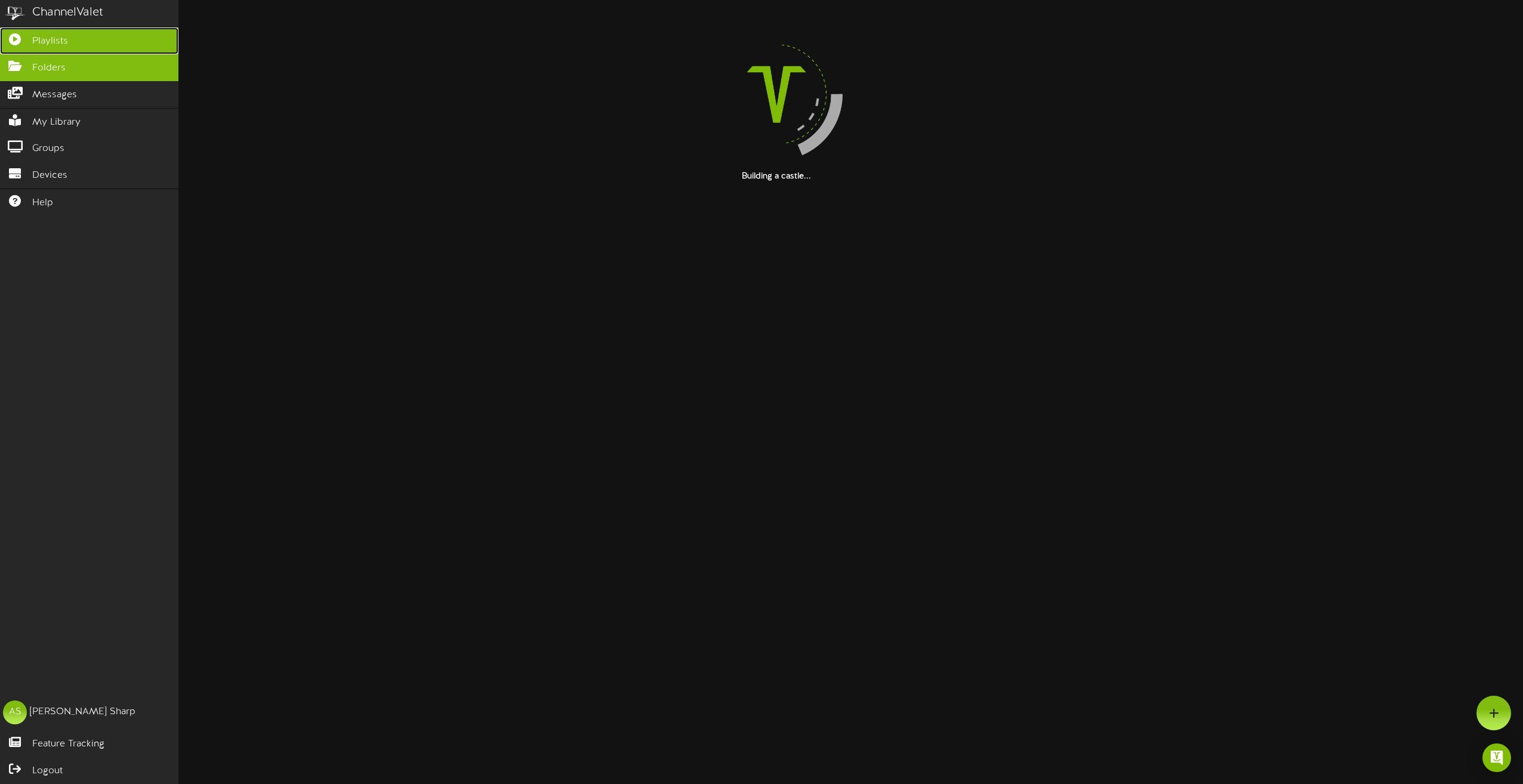
click at [64, 42] on span "Playlists" at bounding box center [49, 41] width 36 height 14
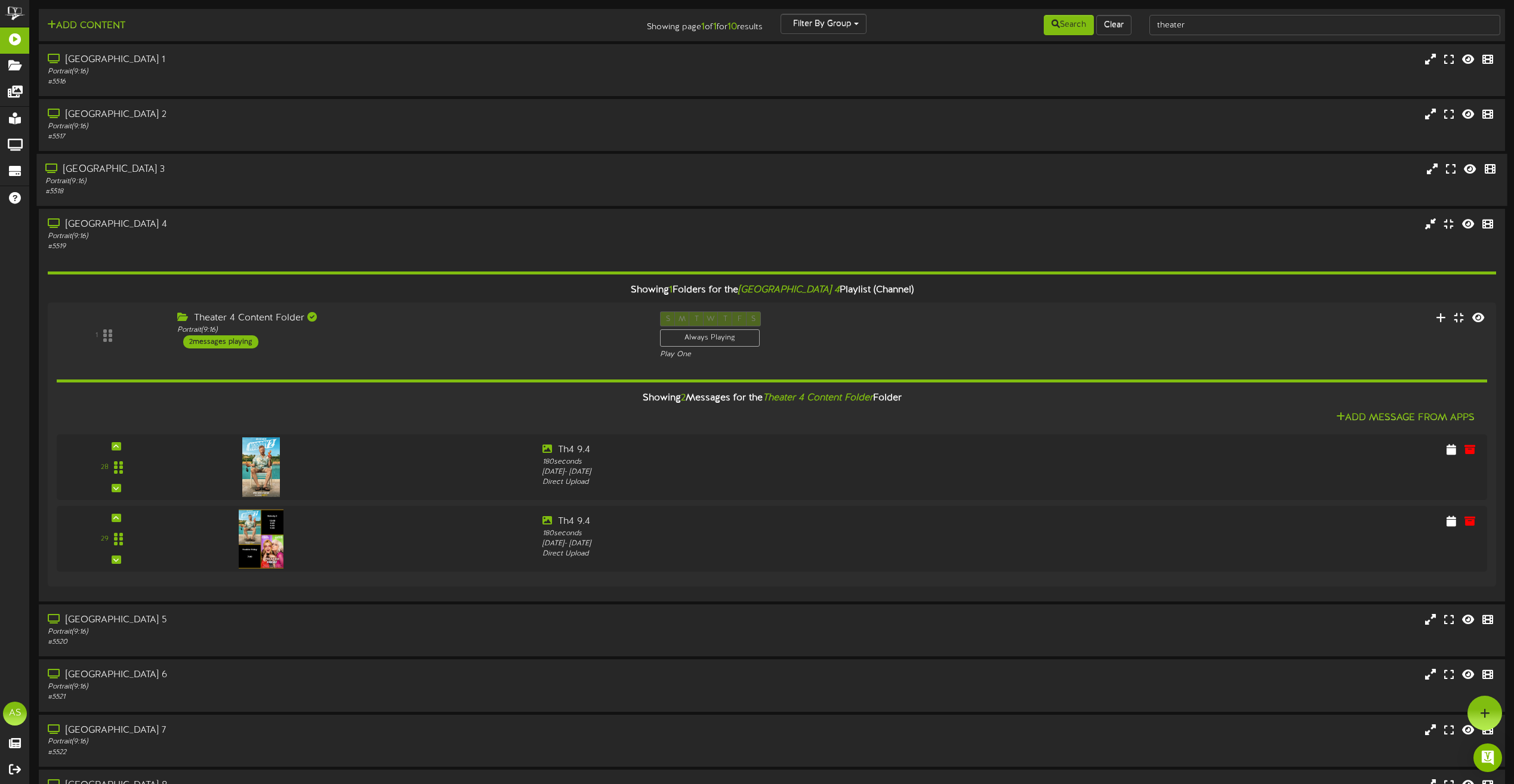
click at [534, 175] on div "[GEOGRAPHIC_DATA] 3" at bounding box center [342, 169] width 595 height 14
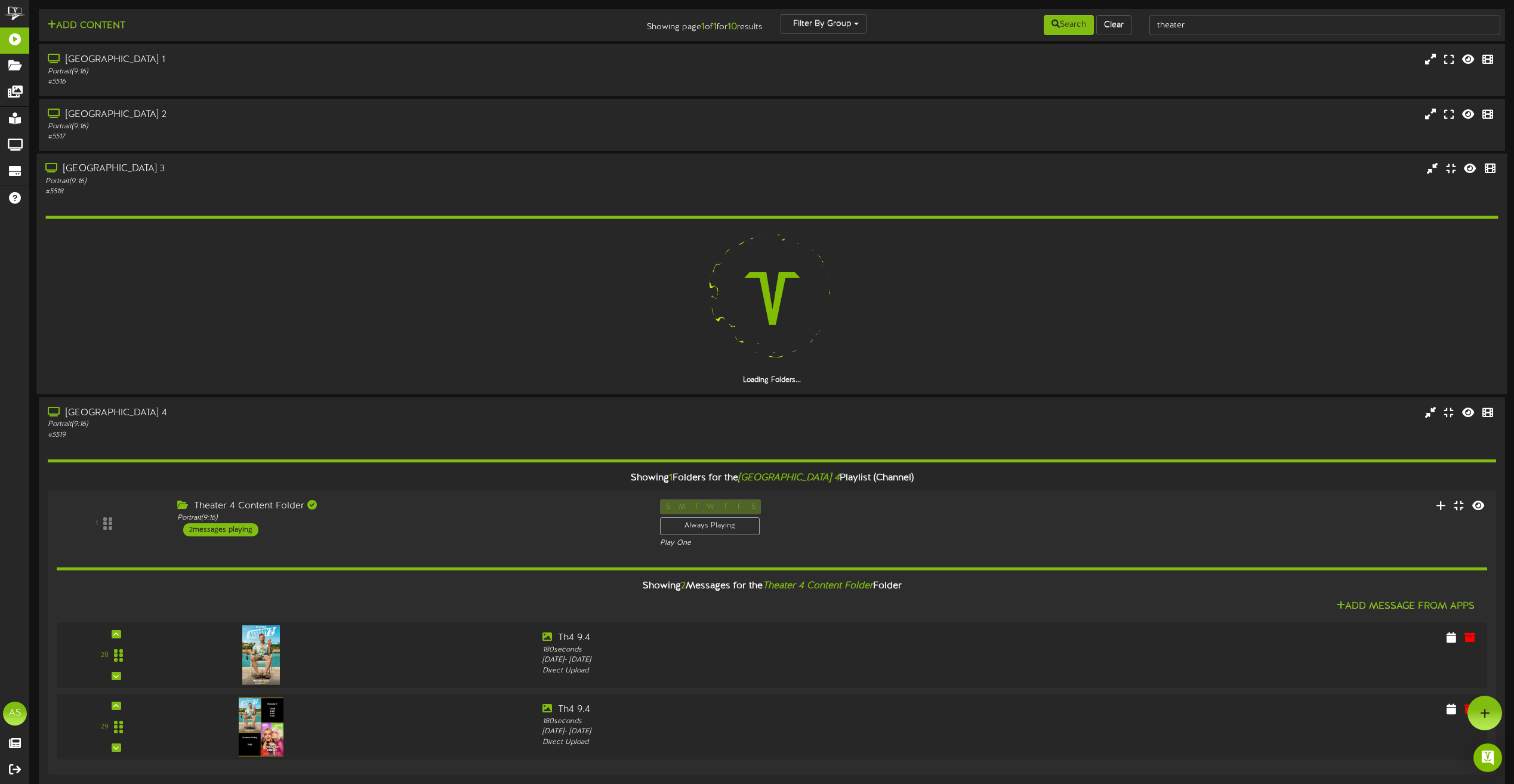
click at [533, 181] on div "Portrait ( 9:16 )" at bounding box center [342, 181] width 595 height 10
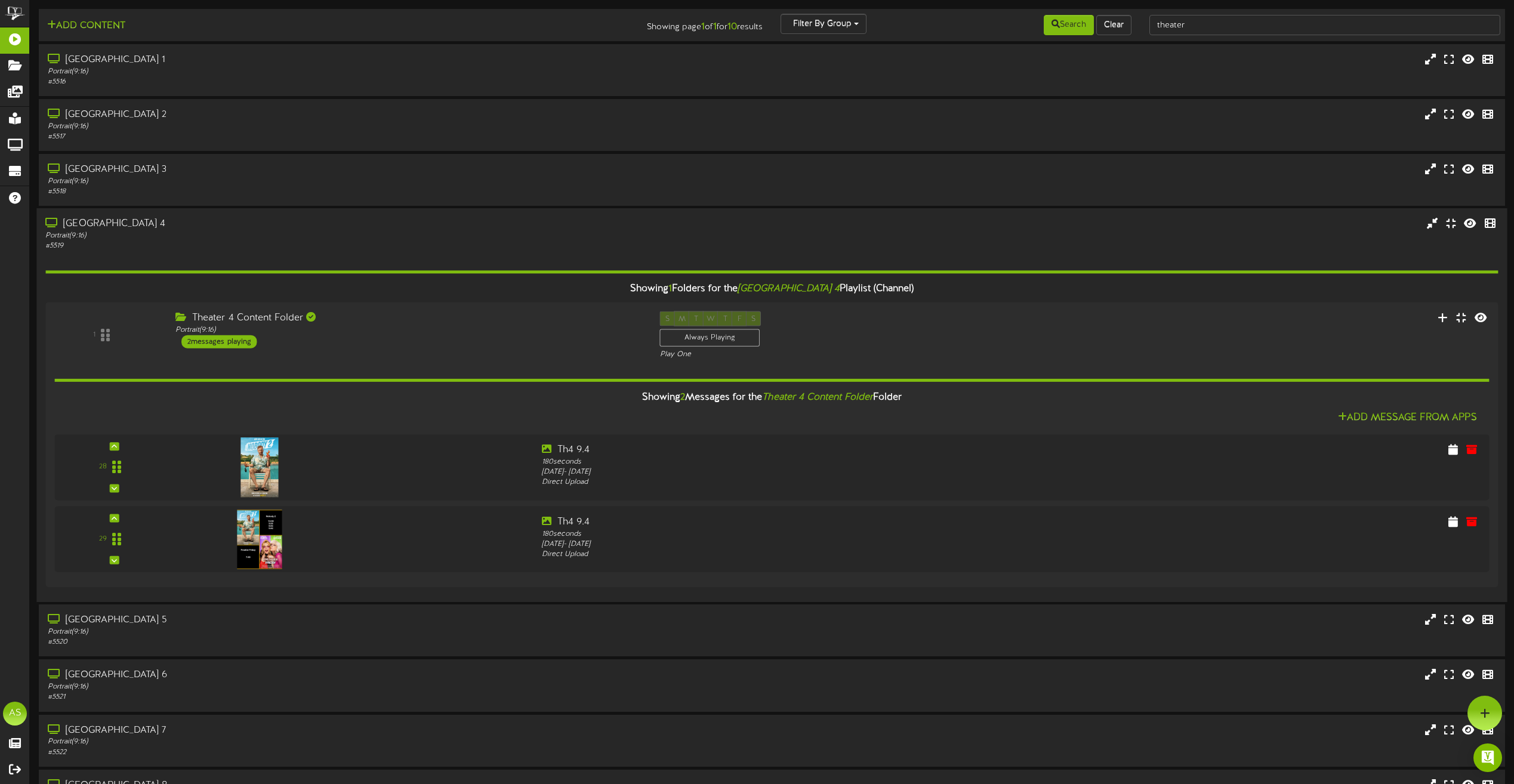
click at [479, 231] on div "Portrait ( 9:16 )" at bounding box center [342, 236] width 595 height 10
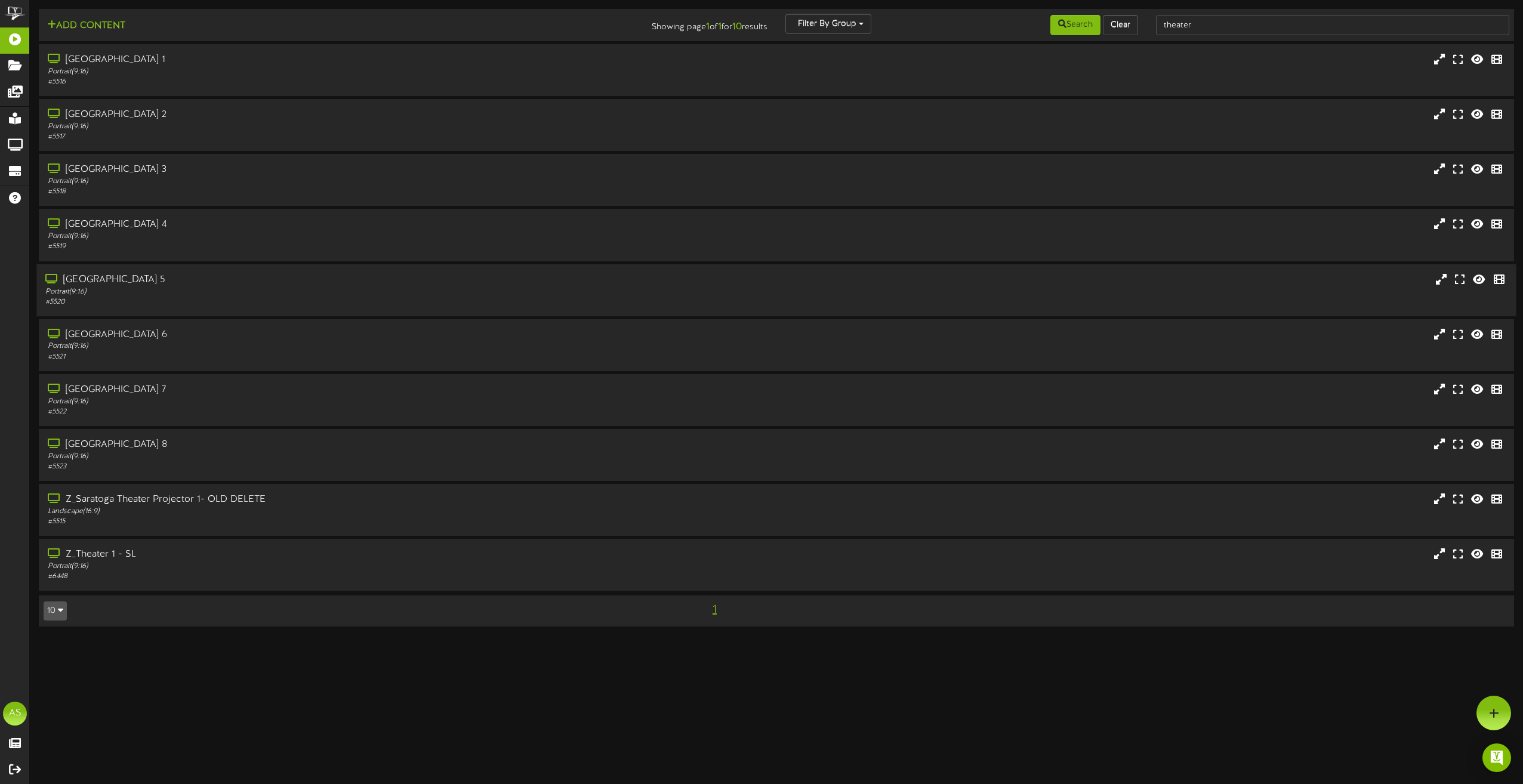
click at [469, 296] on div "Portrait ( 9:16 )" at bounding box center [344, 291] width 598 height 10
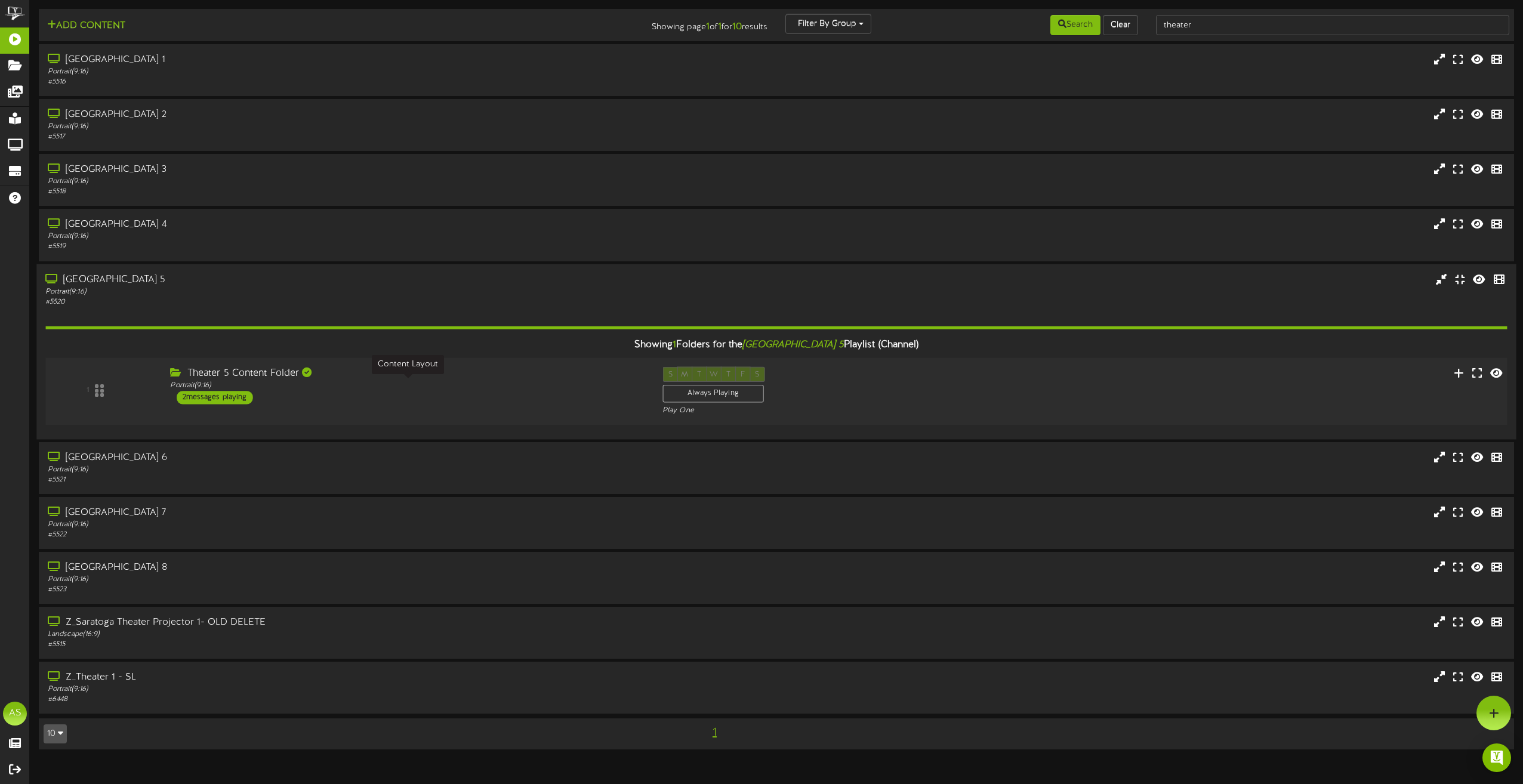
click at [485, 382] on div "Portrait ( 9:16 )" at bounding box center [407, 385] width 474 height 10
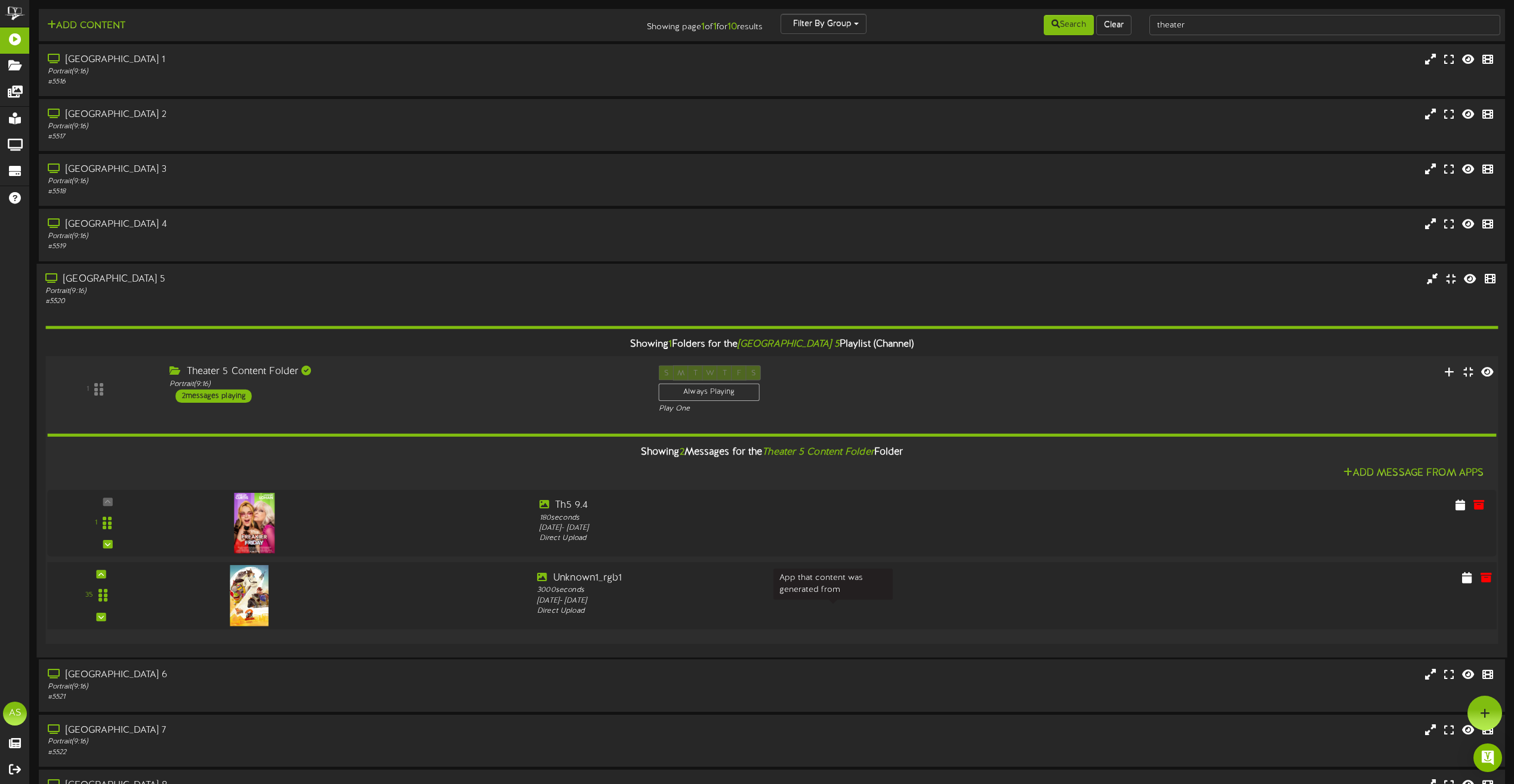
click at [677, 609] on div "Direct Upload" at bounding box center [832, 611] width 591 height 11
click at [1465, 583] on icon at bounding box center [1468, 577] width 12 height 13
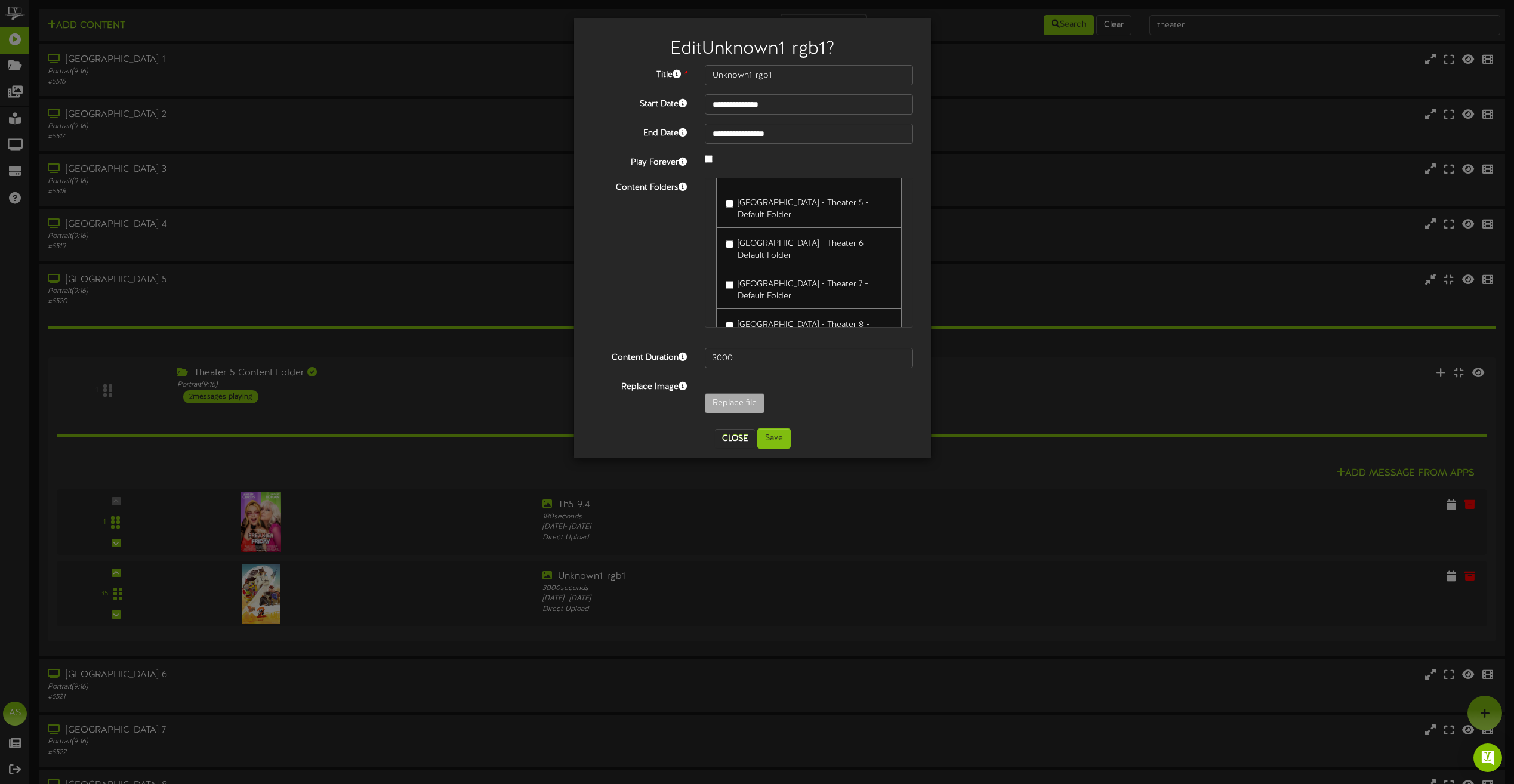
scroll to position [356, 0]
click at [729, 439] on button "Close" at bounding box center [735, 439] width 40 height 19
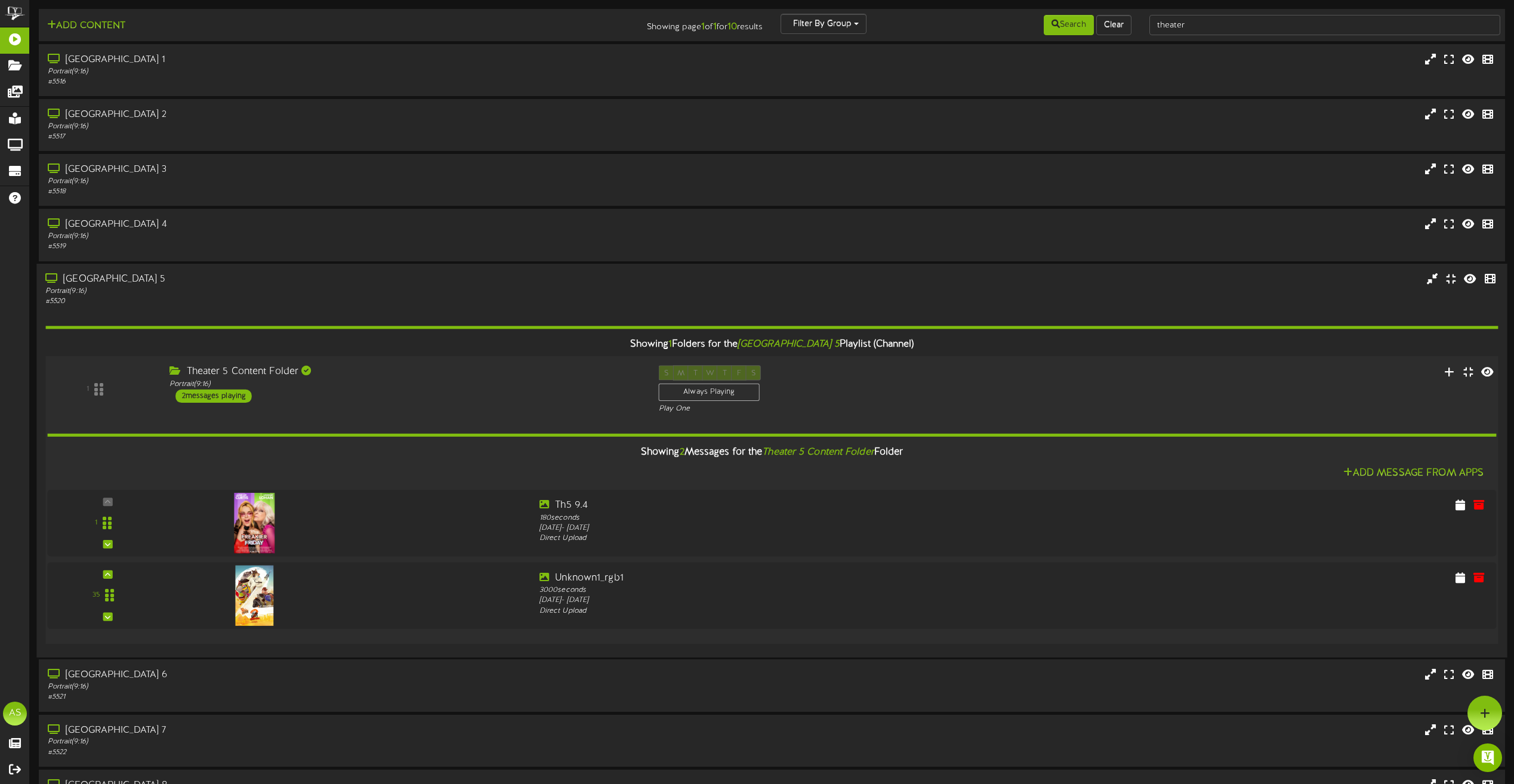
click at [1061, 378] on div "1 Theater 5 Content Folder Portrait ( 9:16 ) 2 S" at bounding box center [771, 389] width 1468 height 49
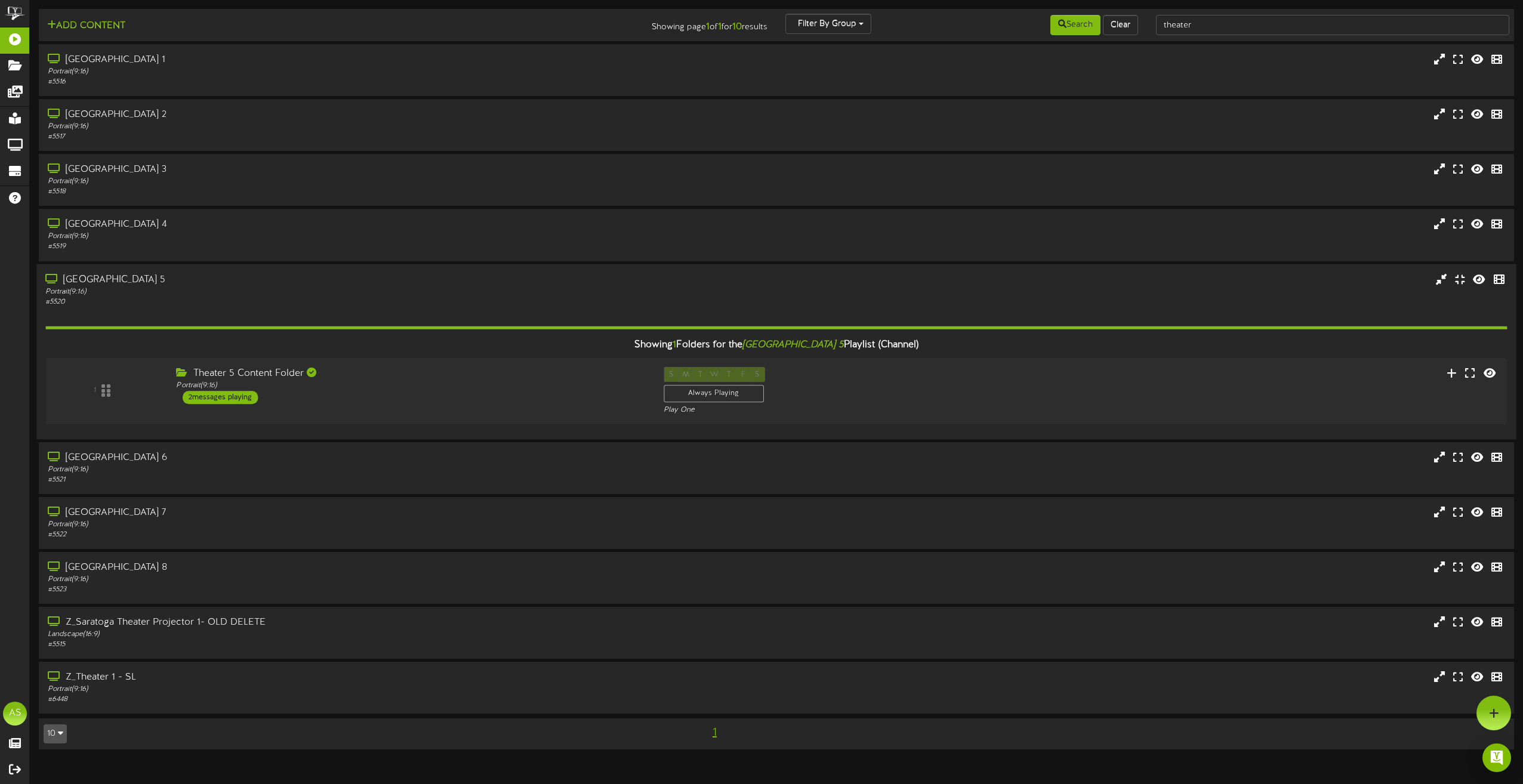
click at [336, 287] on div "Portrait ( 9:16 )" at bounding box center [344, 291] width 598 height 10
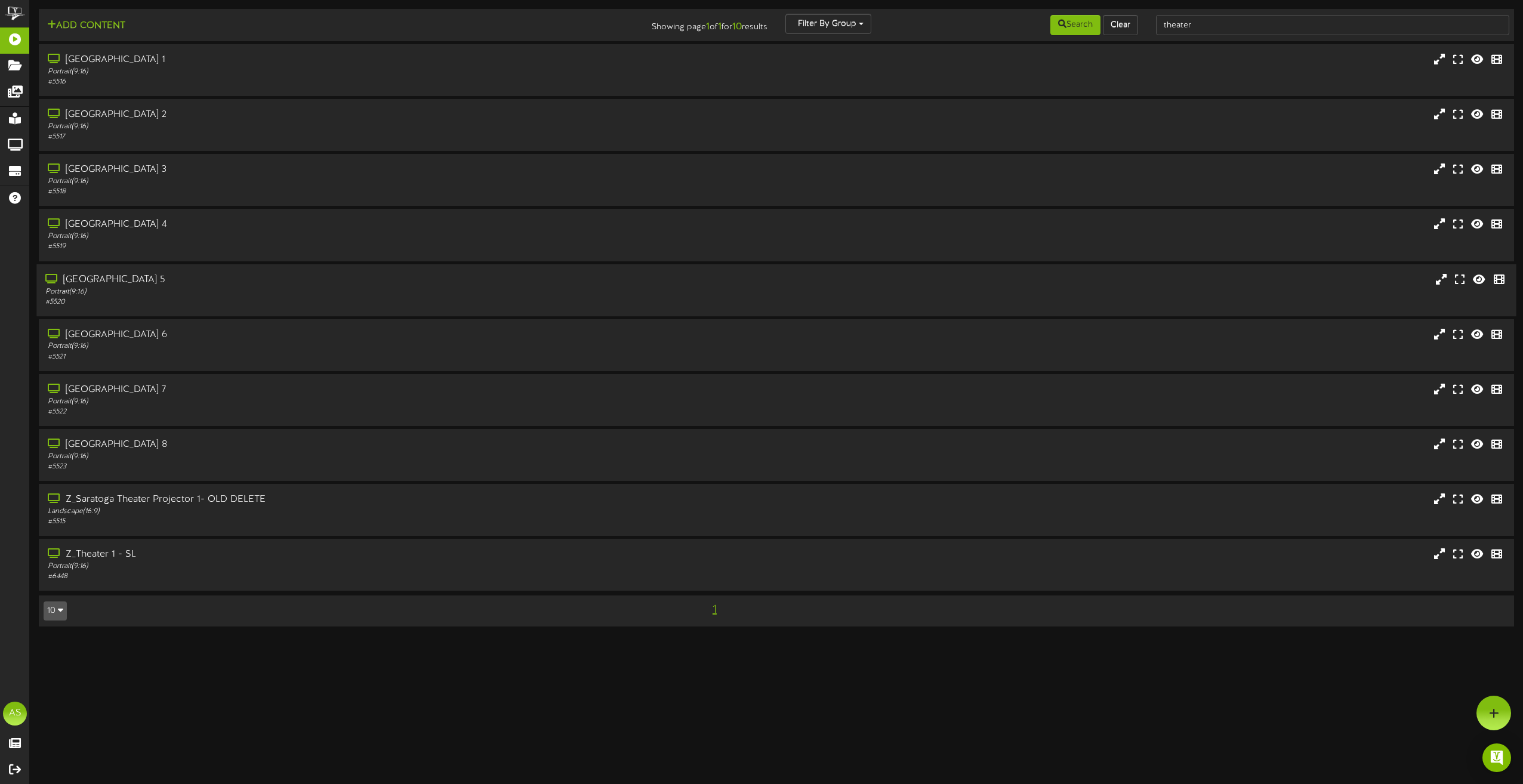
click at [479, 307] on div "# 5520" at bounding box center [344, 302] width 598 height 10
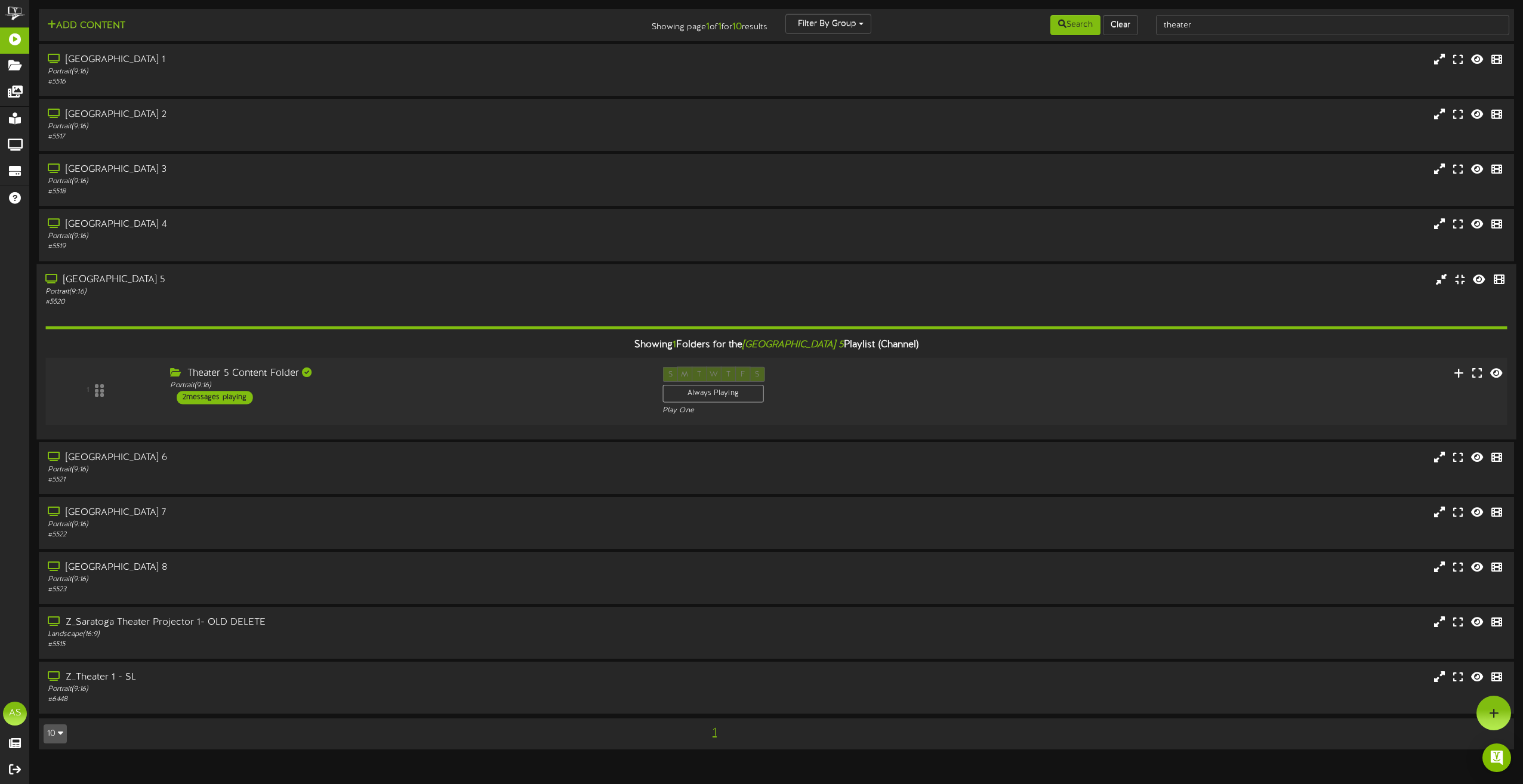
click at [460, 413] on div "1 Theater 5 Content Folder Portrait ( 9:16 ) 2 S" at bounding box center [776, 390] width 1477 height 49
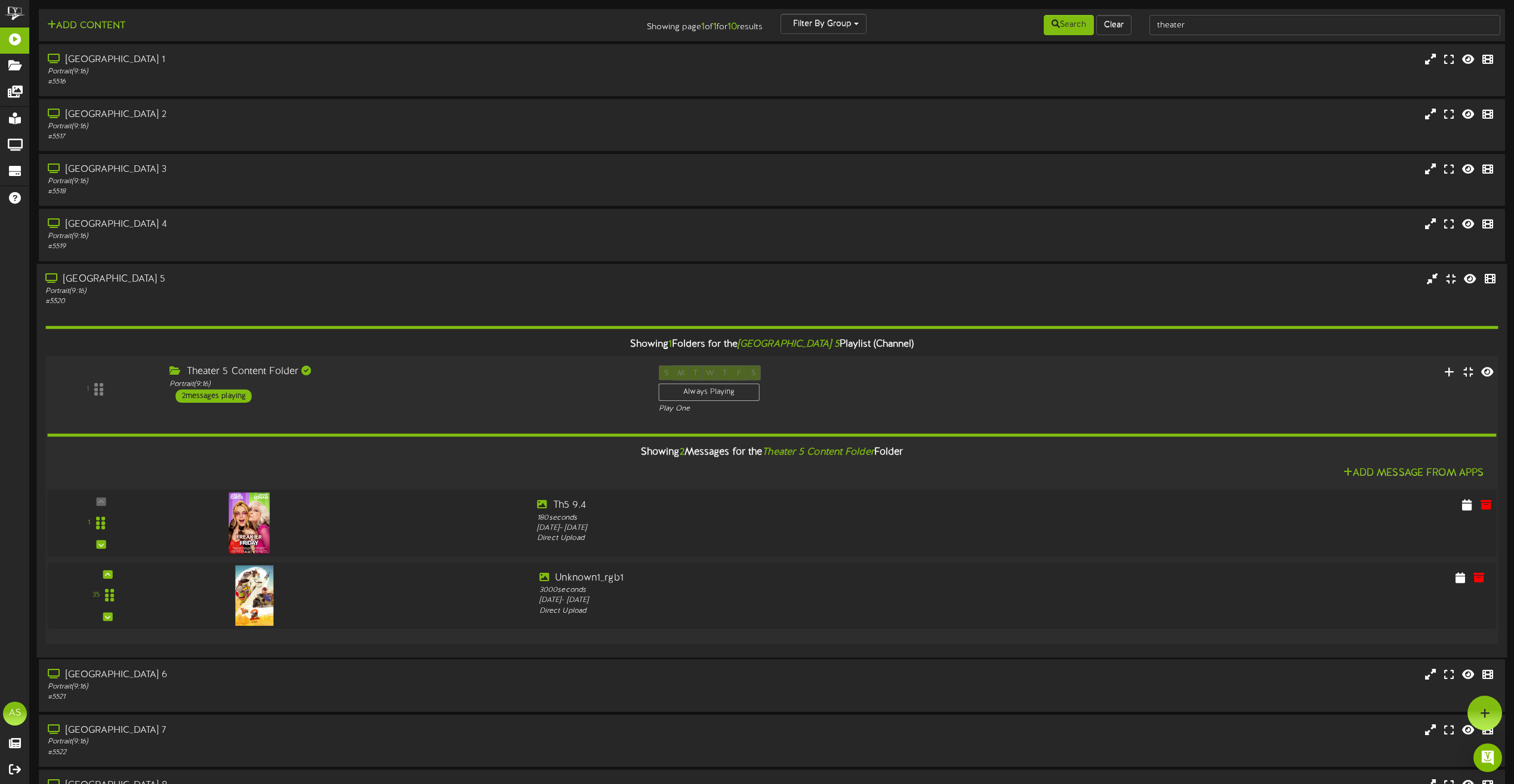
drag, startPoint x: 341, startPoint y: 522, endPoint x: 344, endPoint y: 530, distance: 8.5
click at [344, 530] on div at bounding box center [345, 519] width 366 height 43
click at [449, 383] on div "Portrait ( 9:16 )" at bounding box center [404, 384] width 471 height 10
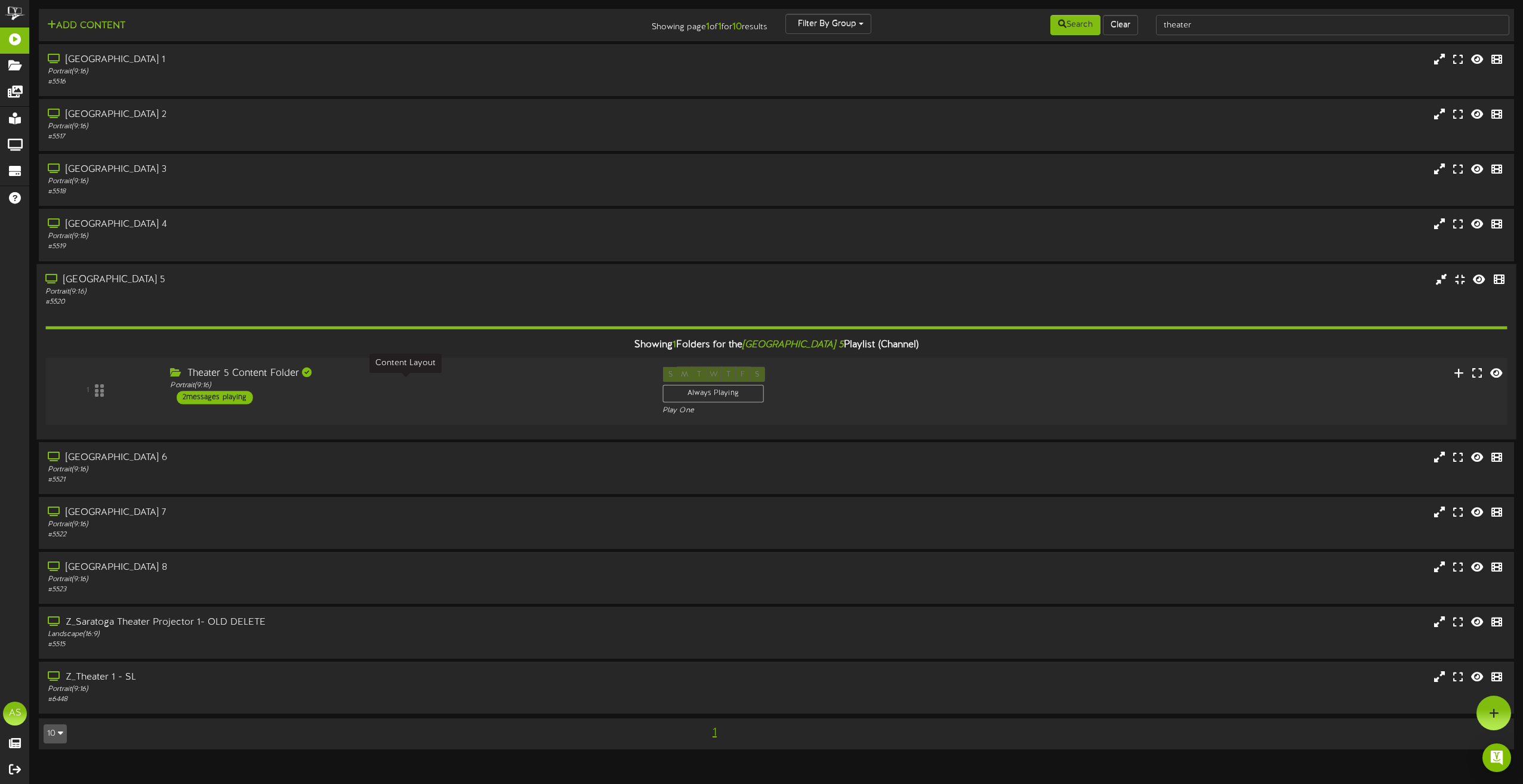
click at [449, 383] on div "Portrait ( 9:16 )" at bounding box center [407, 385] width 474 height 10
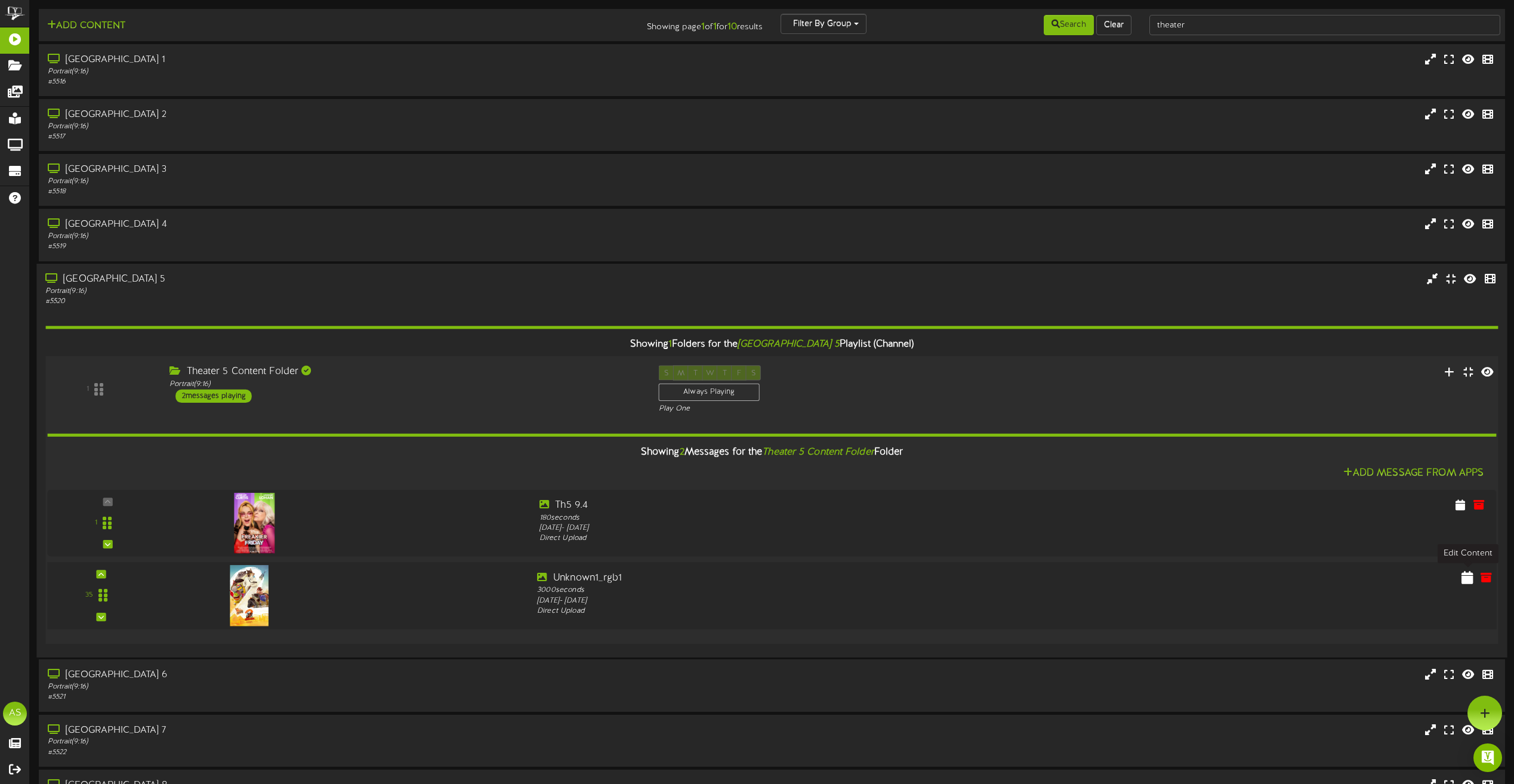
click at [1468, 582] on icon at bounding box center [1468, 577] width 12 height 13
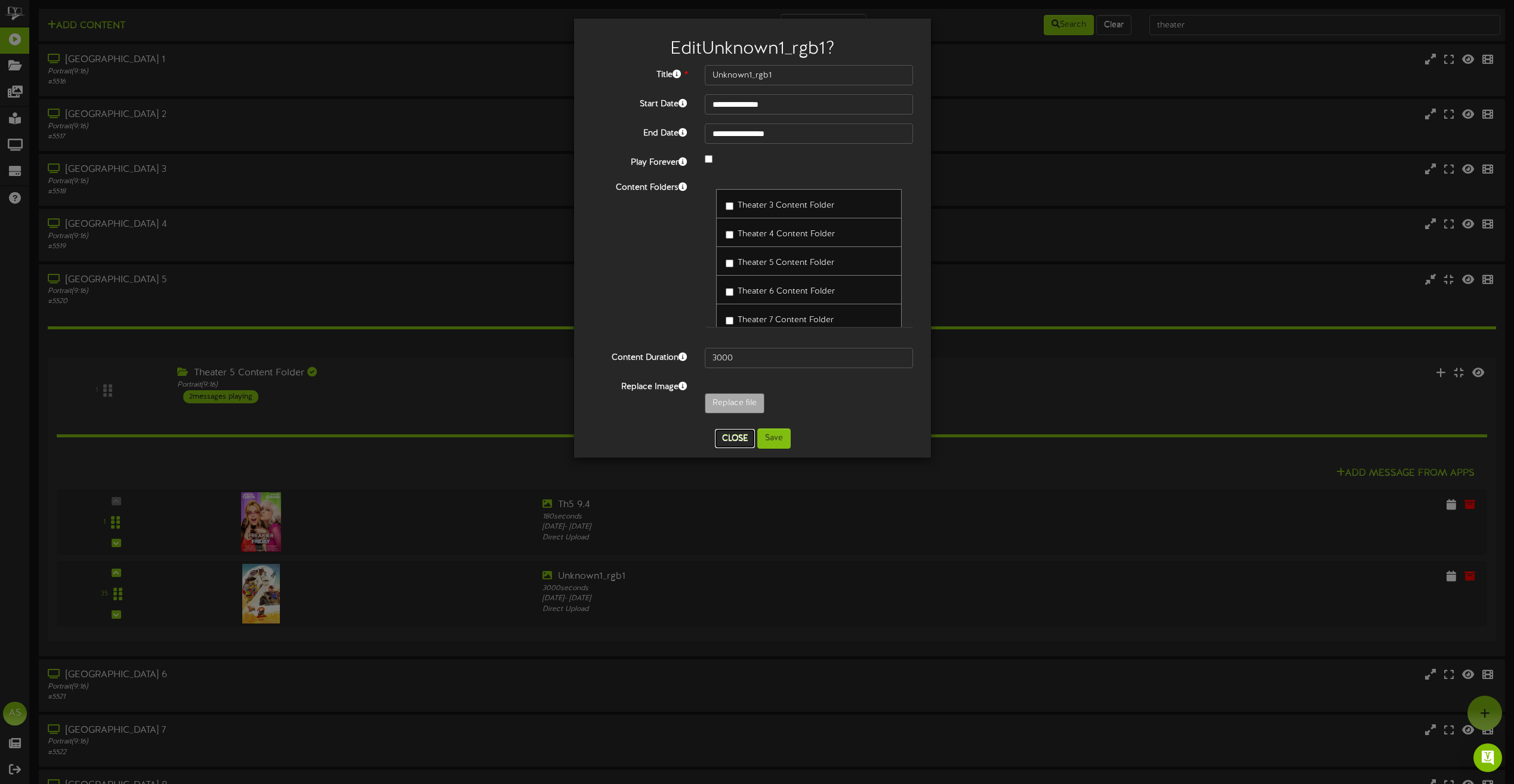
click at [738, 445] on button "Close" at bounding box center [735, 439] width 40 height 19
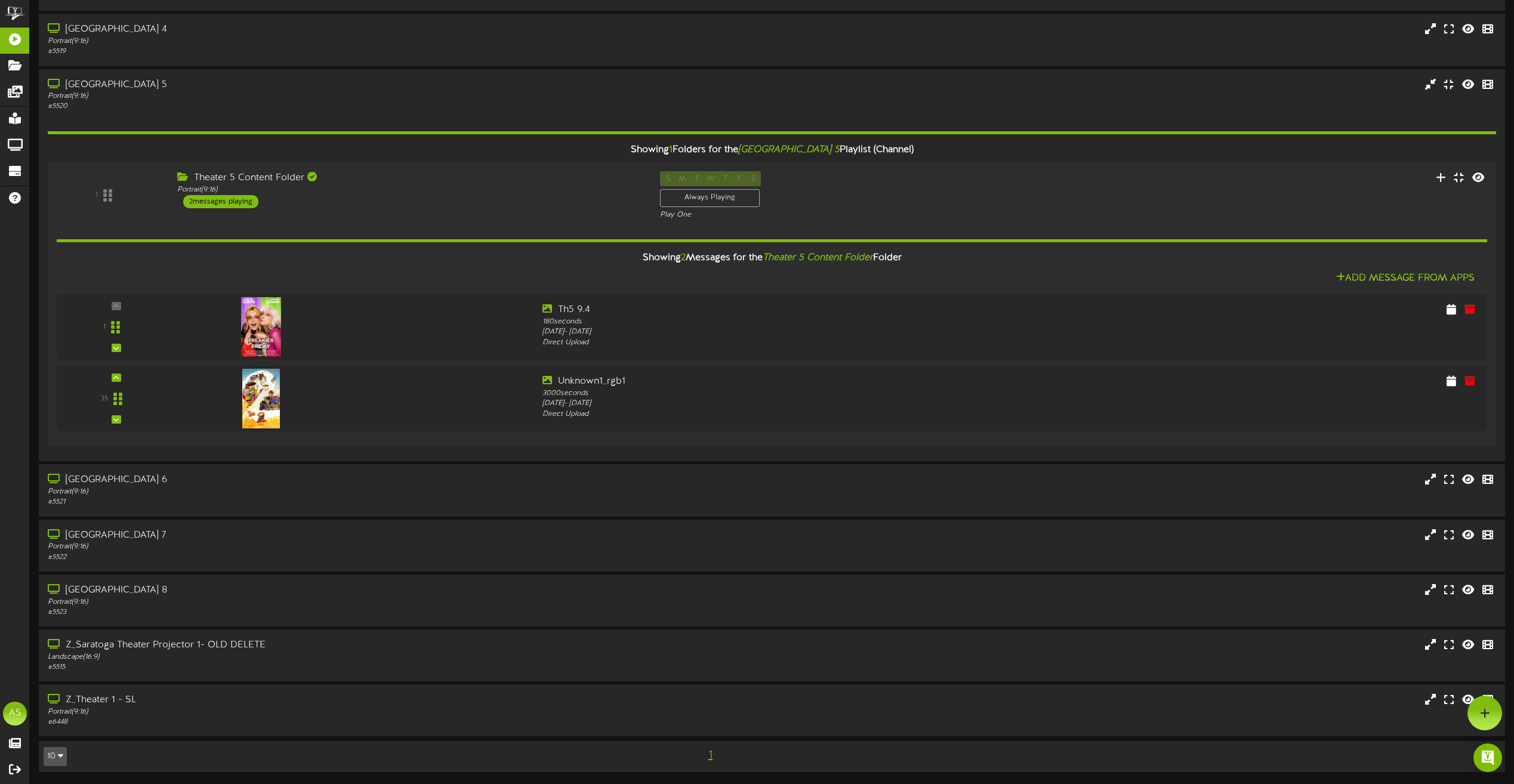
scroll to position [0, 0]
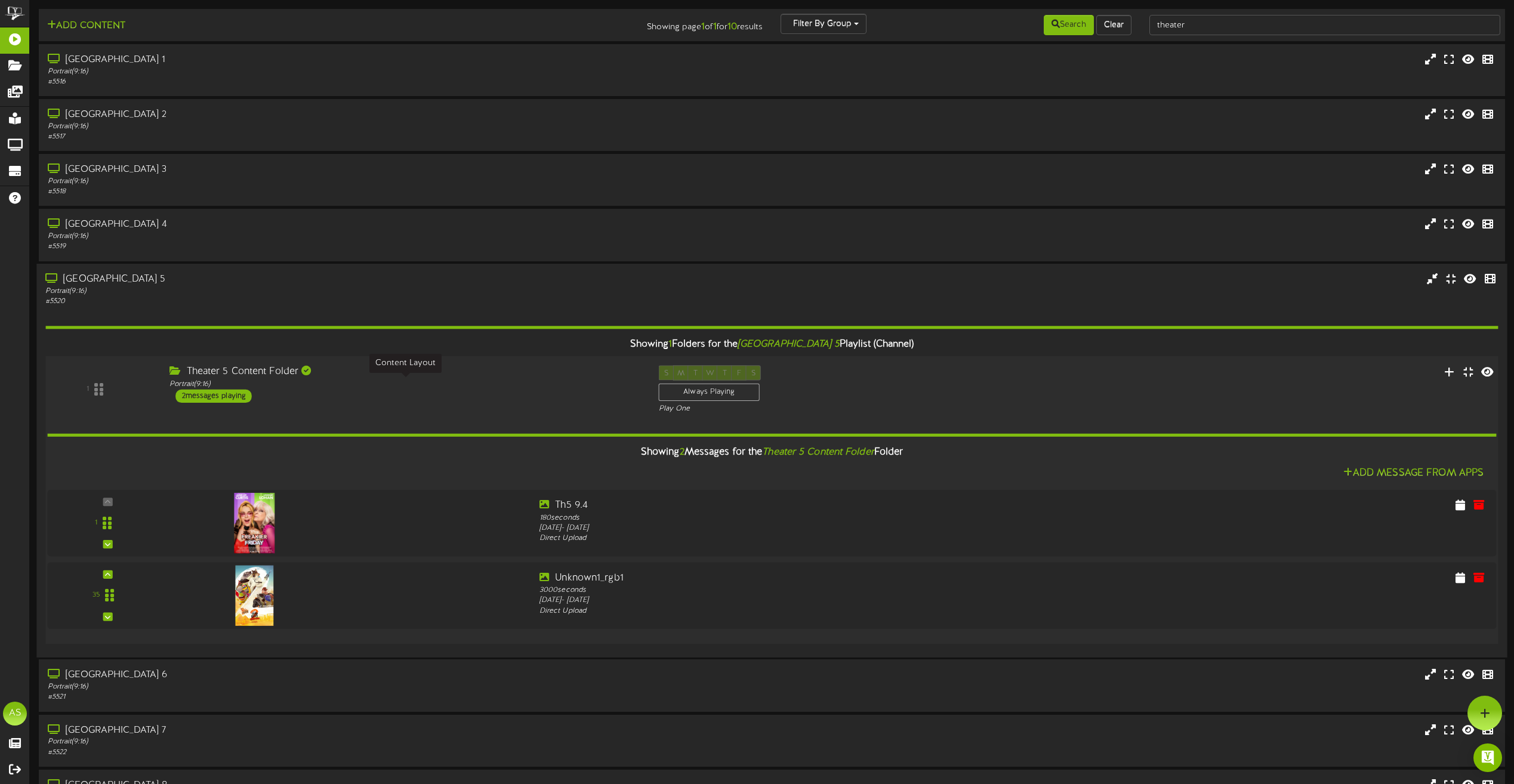
click at [402, 387] on div "Portrait ( 9:16 )" at bounding box center [404, 384] width 471 height 10
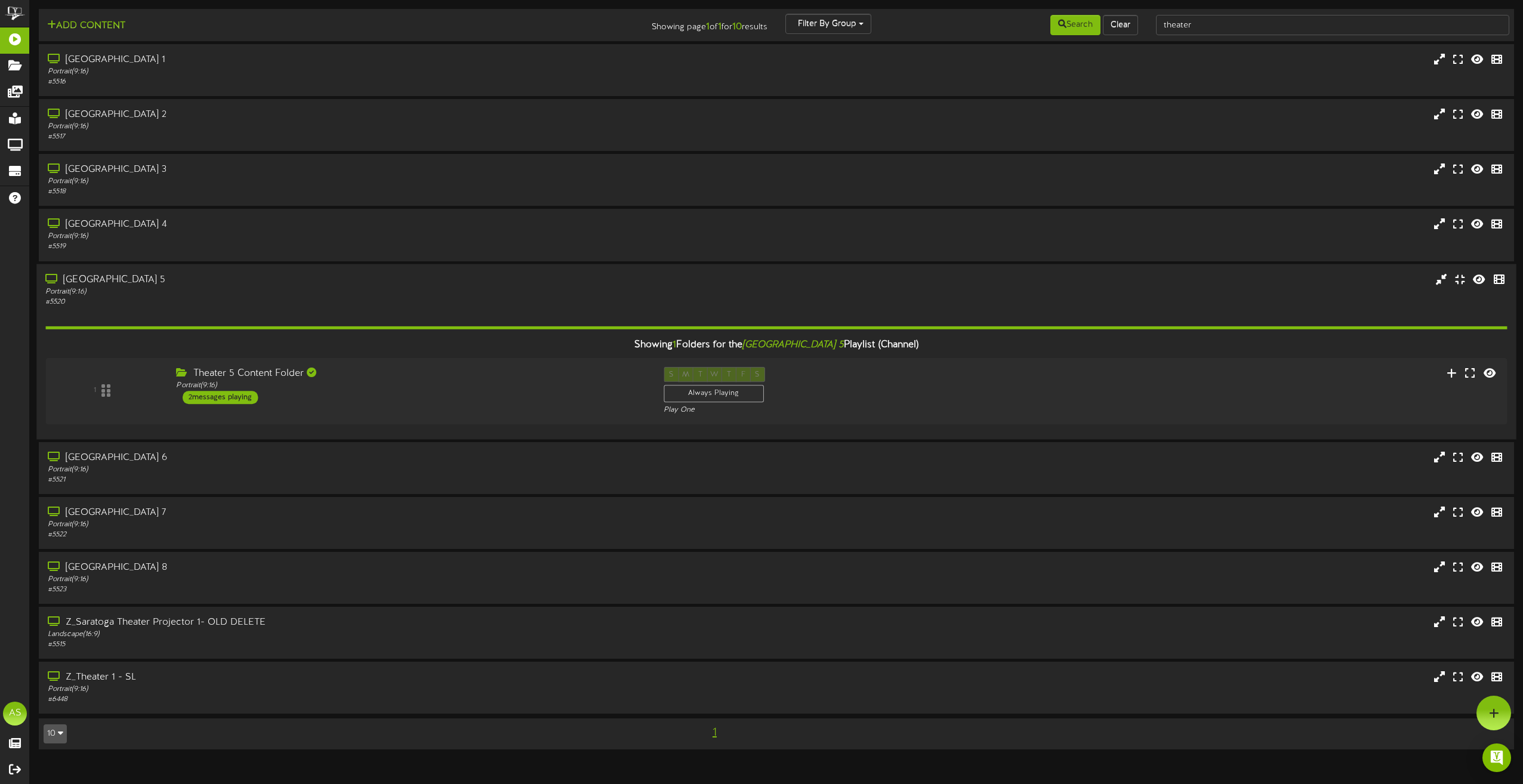
click at [411, 304] on div "# 5520" at bounding box center [344, 301] width 598 height 10
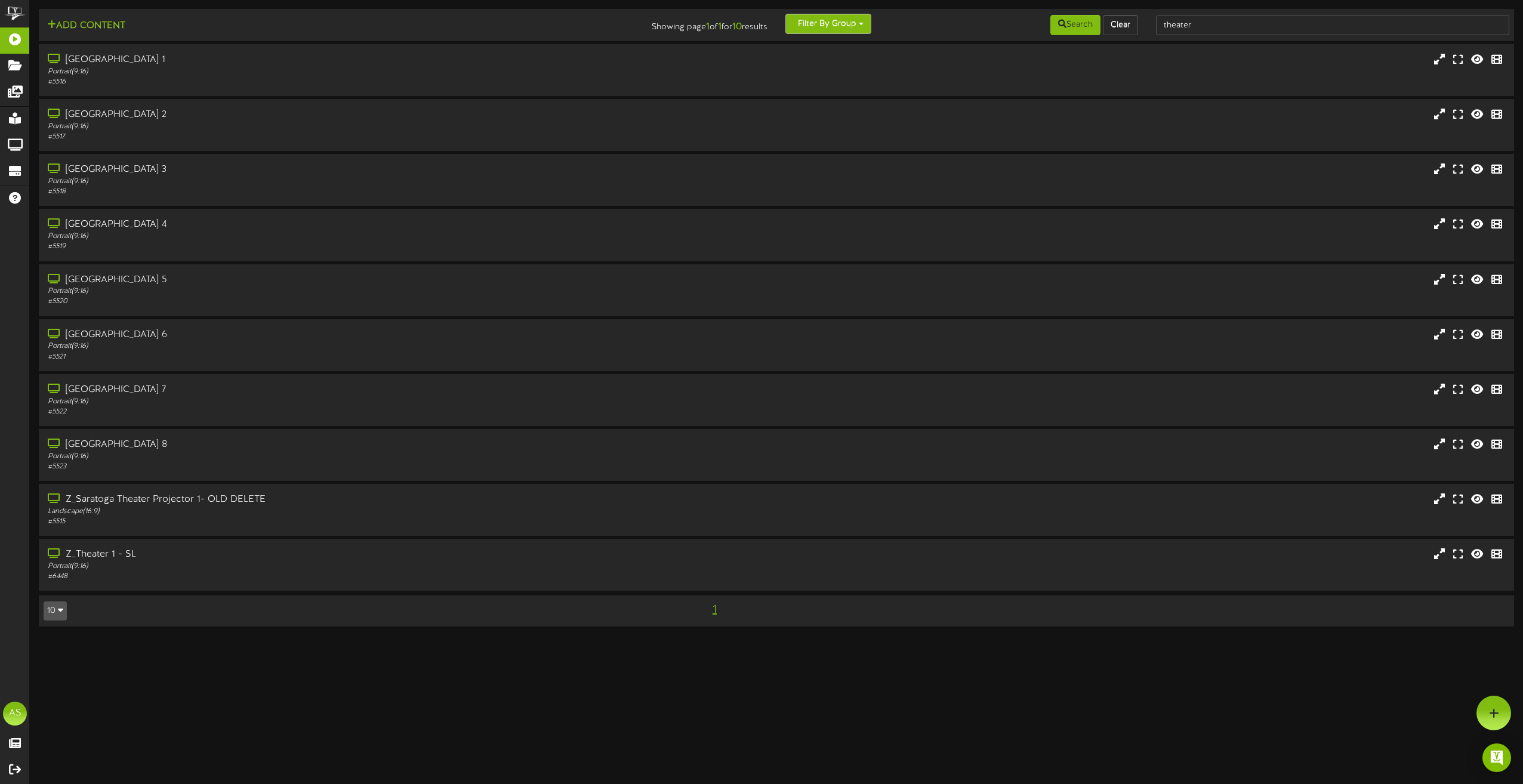
click at [858, 25] on button "Filter By Group" at bounding box center [828, 24] width 86 height 20
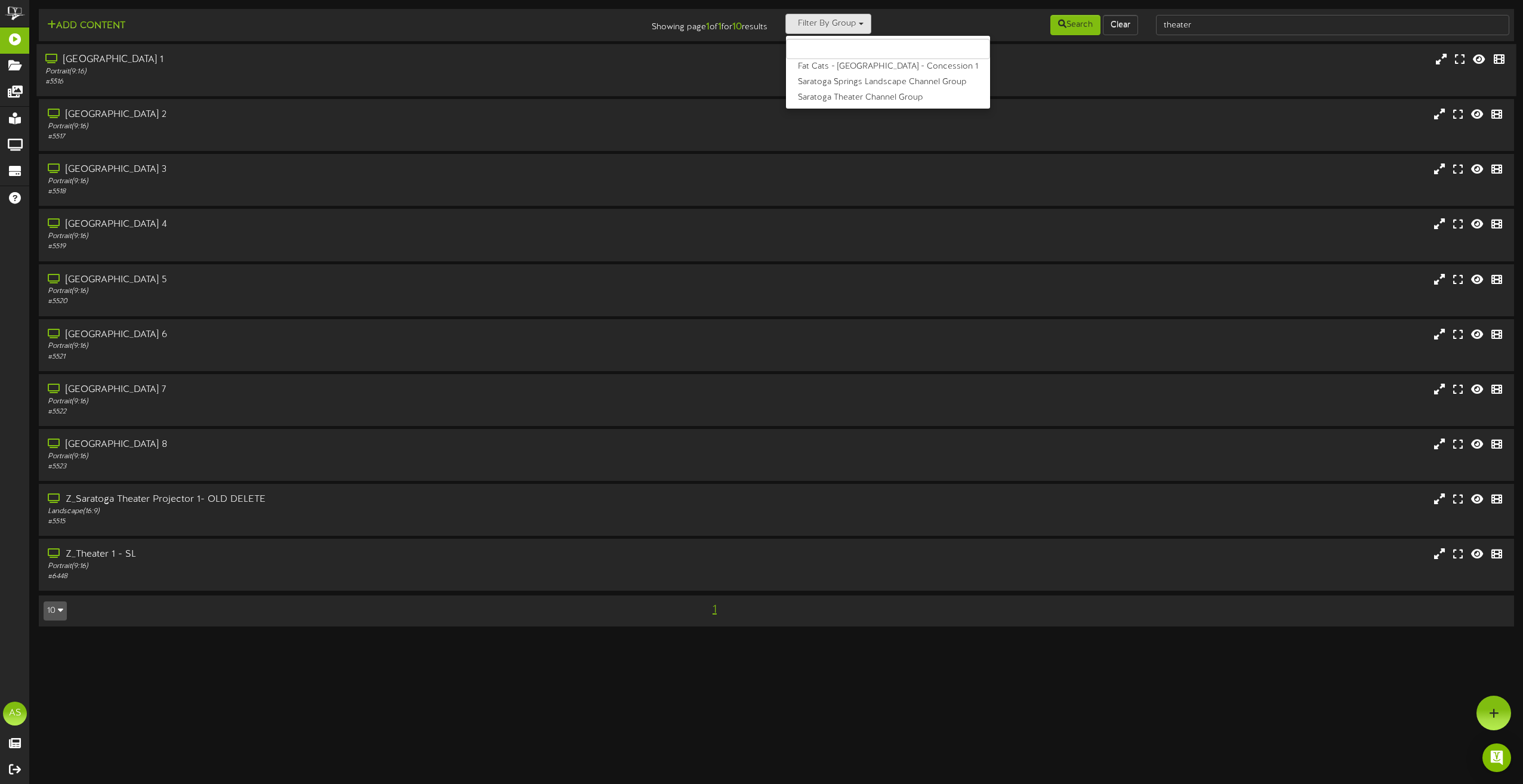
click at [702, 57] on div "[GEOGRAPHIC_DATA] 1 Portrait ( 9:16 ) # 5516" at bounding box center [776, 70] width 1480 height 34
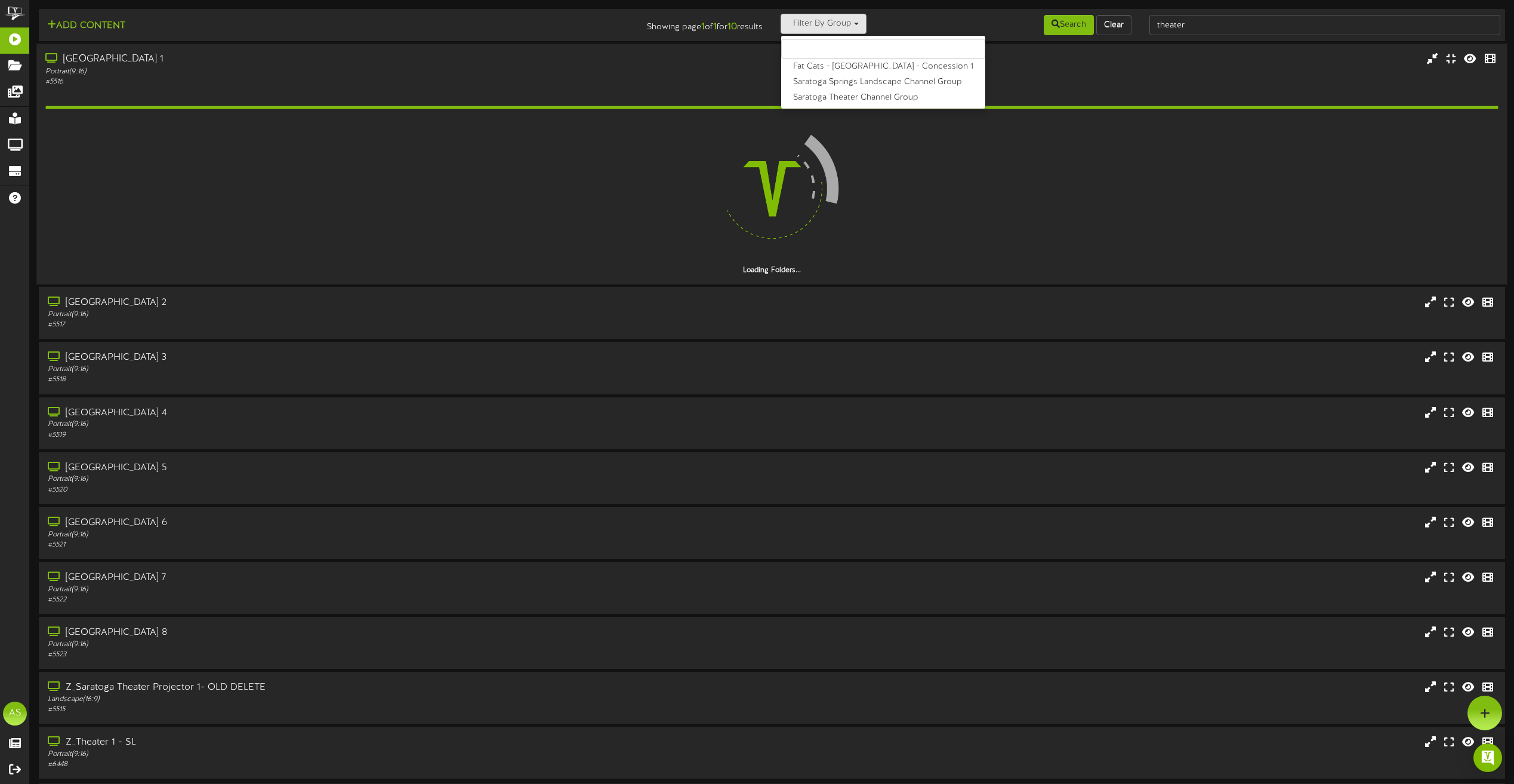
click at [702, 57] on div "[GEOGRAPHIC_DATA] 1 Portrait ( 9:16 ) # 5516" at bounding box center [771, 69] width 1471 height 34
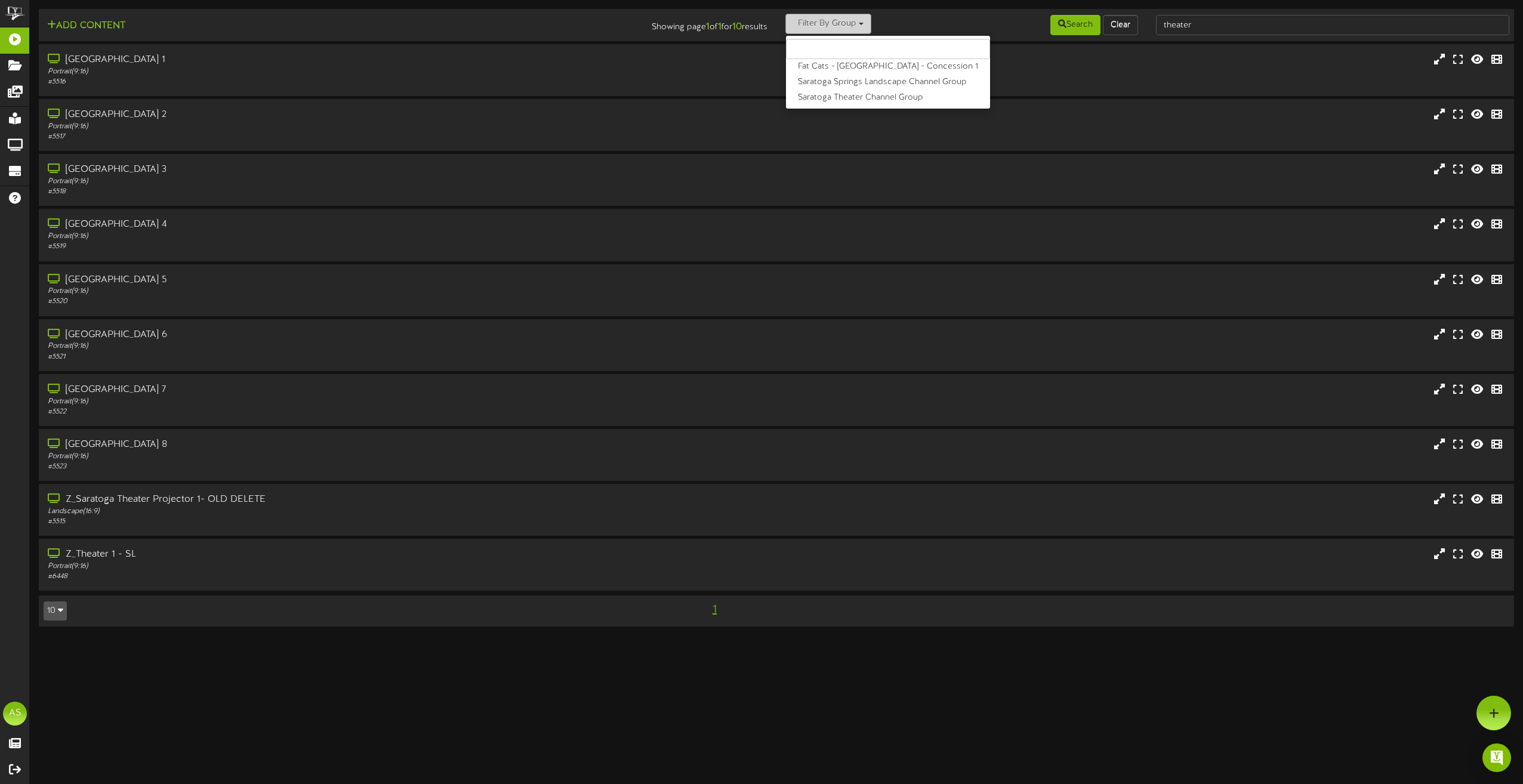
click at [861, 21] on button "Filter By Group" at bounding box center [828, 24] width 86 height 20
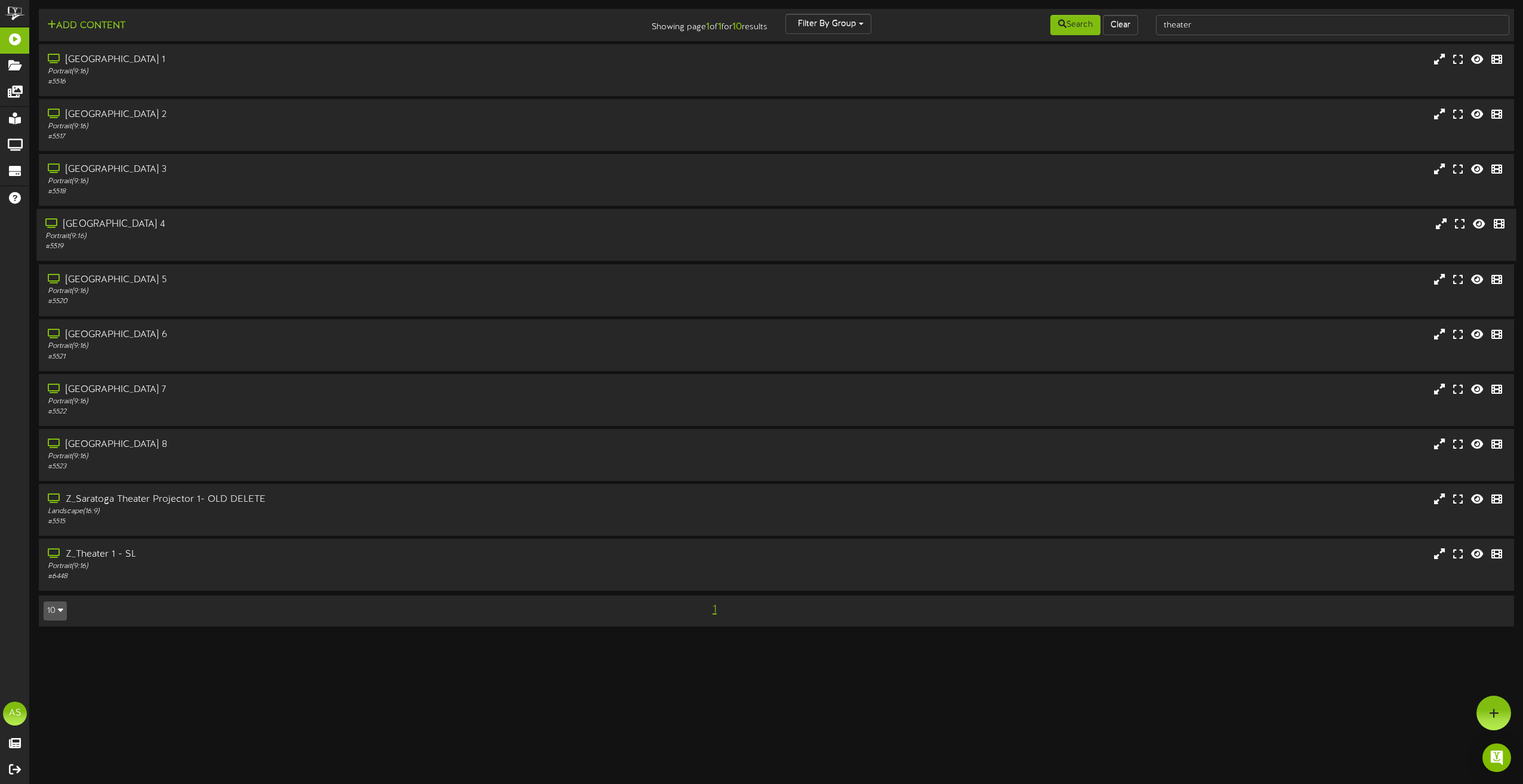
click at [345, 248] on div "# 5519" at bounding box center [344, 246] width 598 height 10
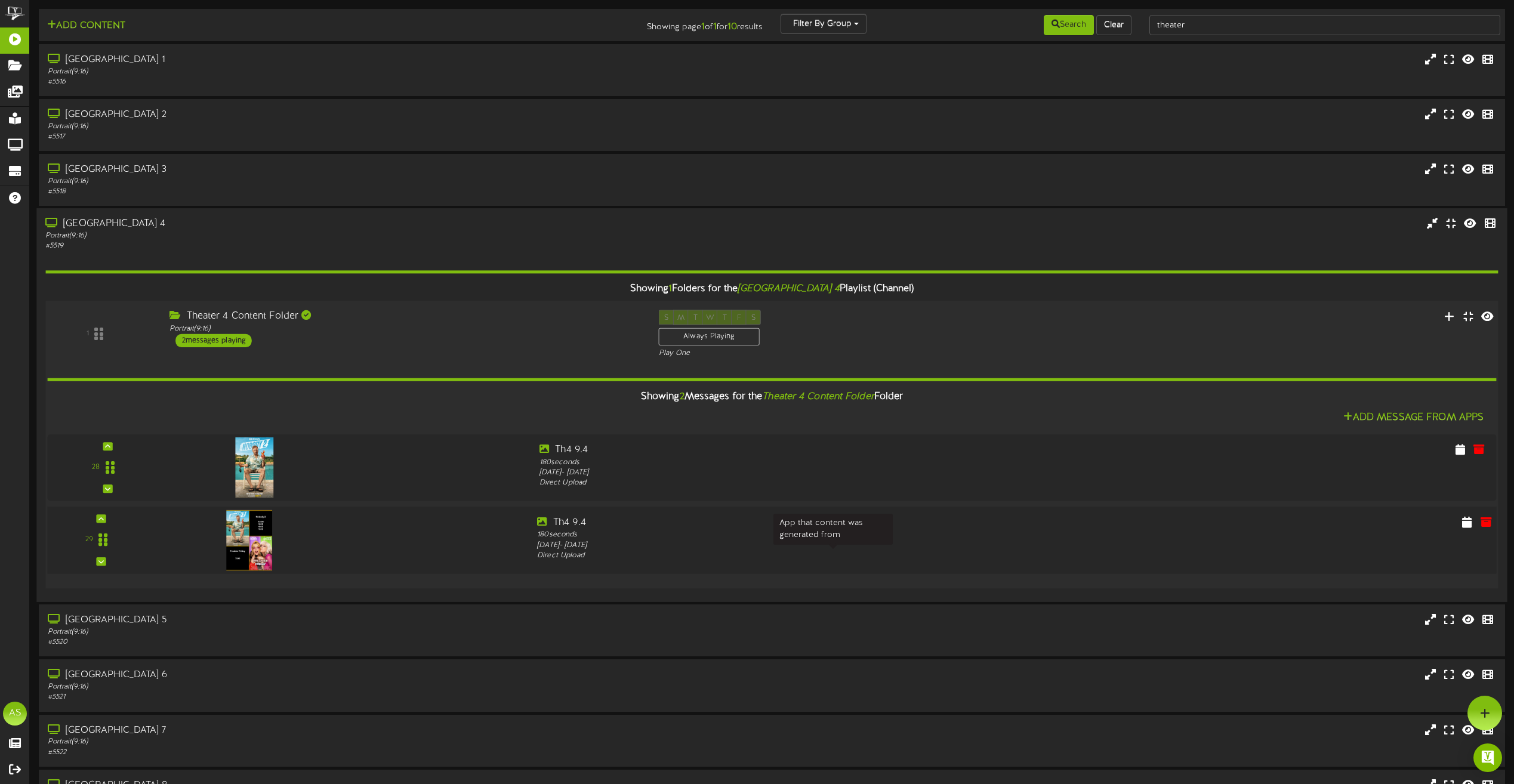
click at [755, 553] on div "Direct Upload" at bounding box center [832, 556] width 591 height 11
click at [1472, 524] on icon at bounding box center [1468, 522] width 12 height 13
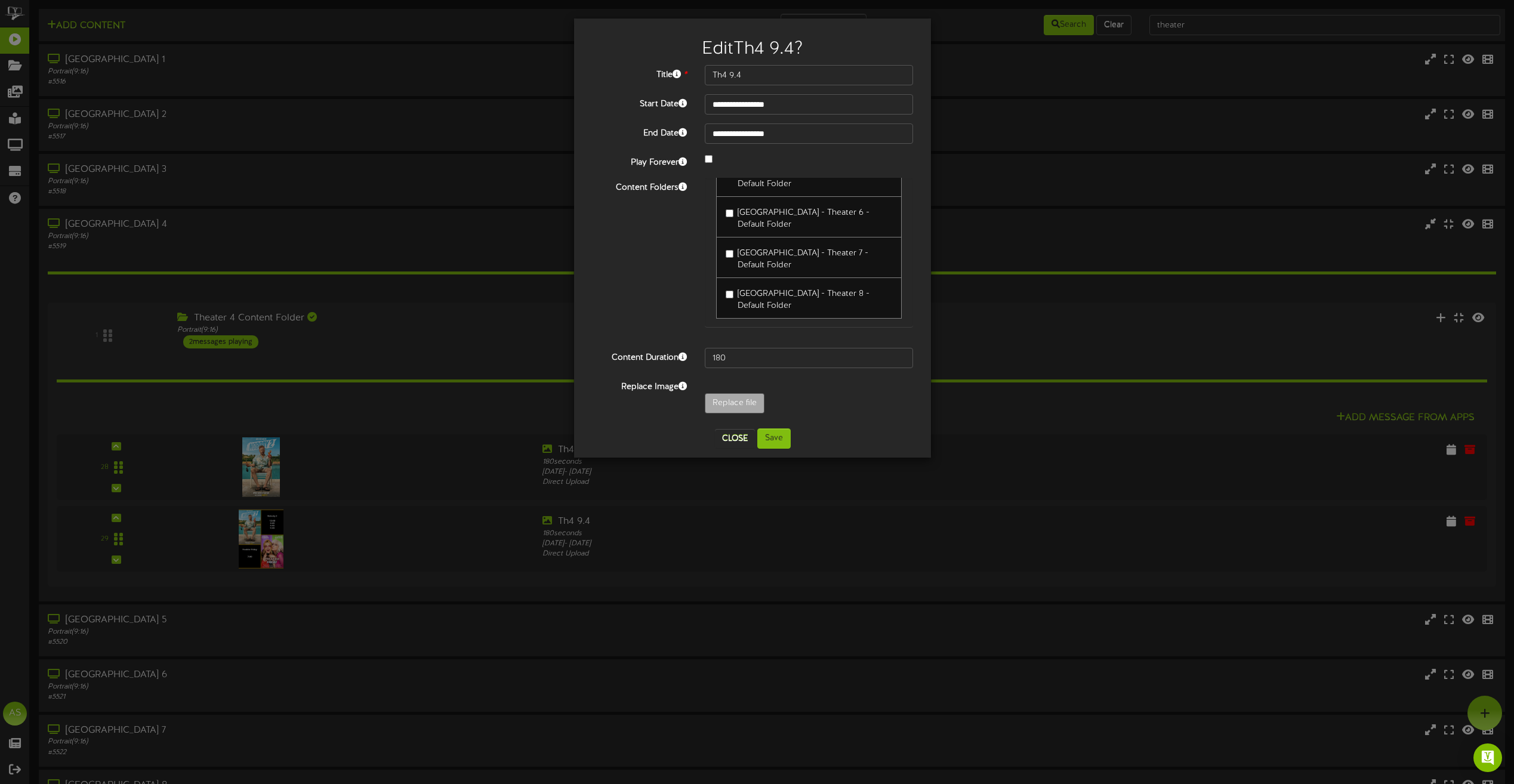
scroll to position [416, 0]
click at [723, 437] on button "Close" at bounding box center [735, 439] width 40 height 19
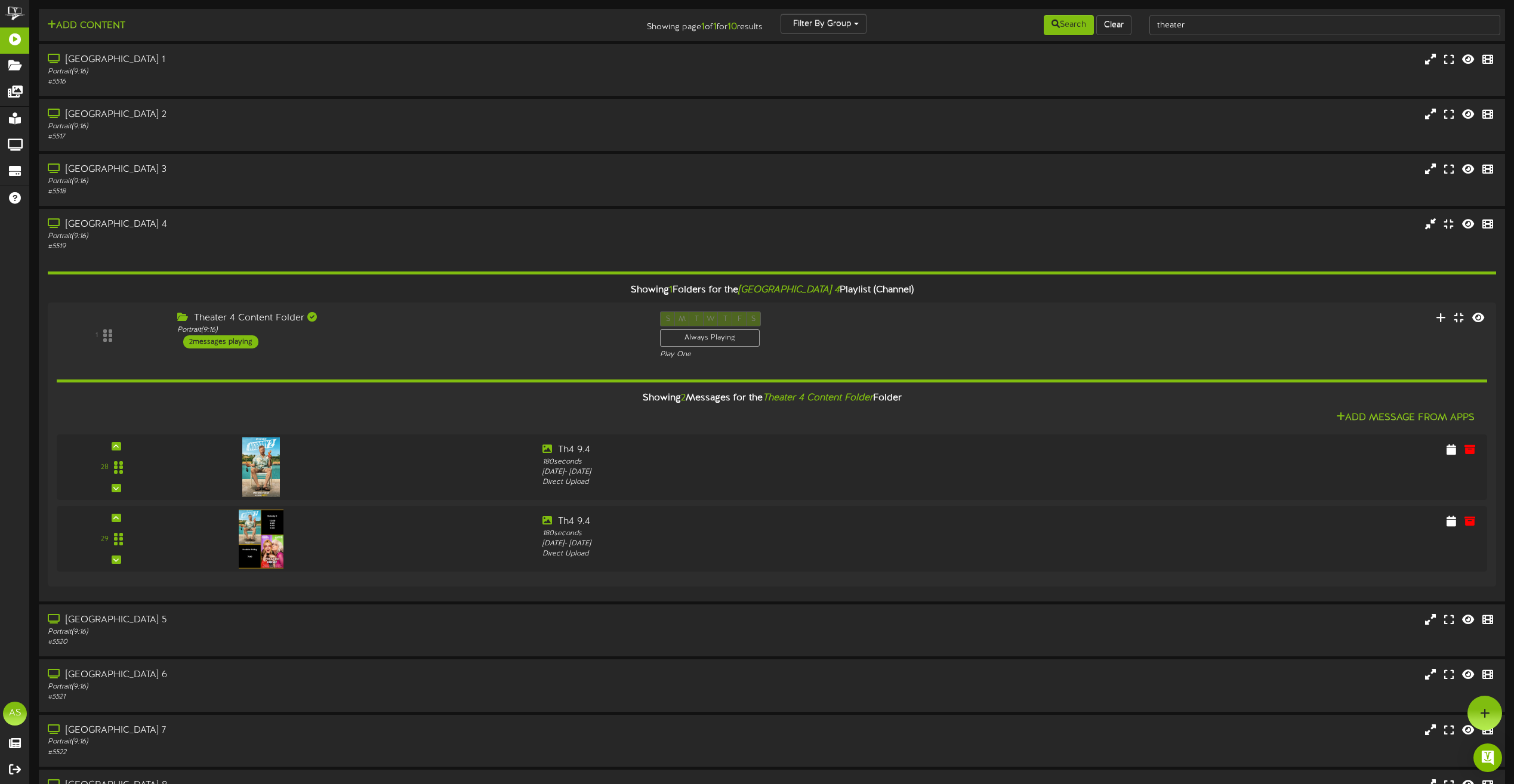
click at [1044, 321] on div "1 Theater 4 Content Folder Portrait ( 9:16 ) 2 S" at bounding box center [771, 336] width 1448 height 48
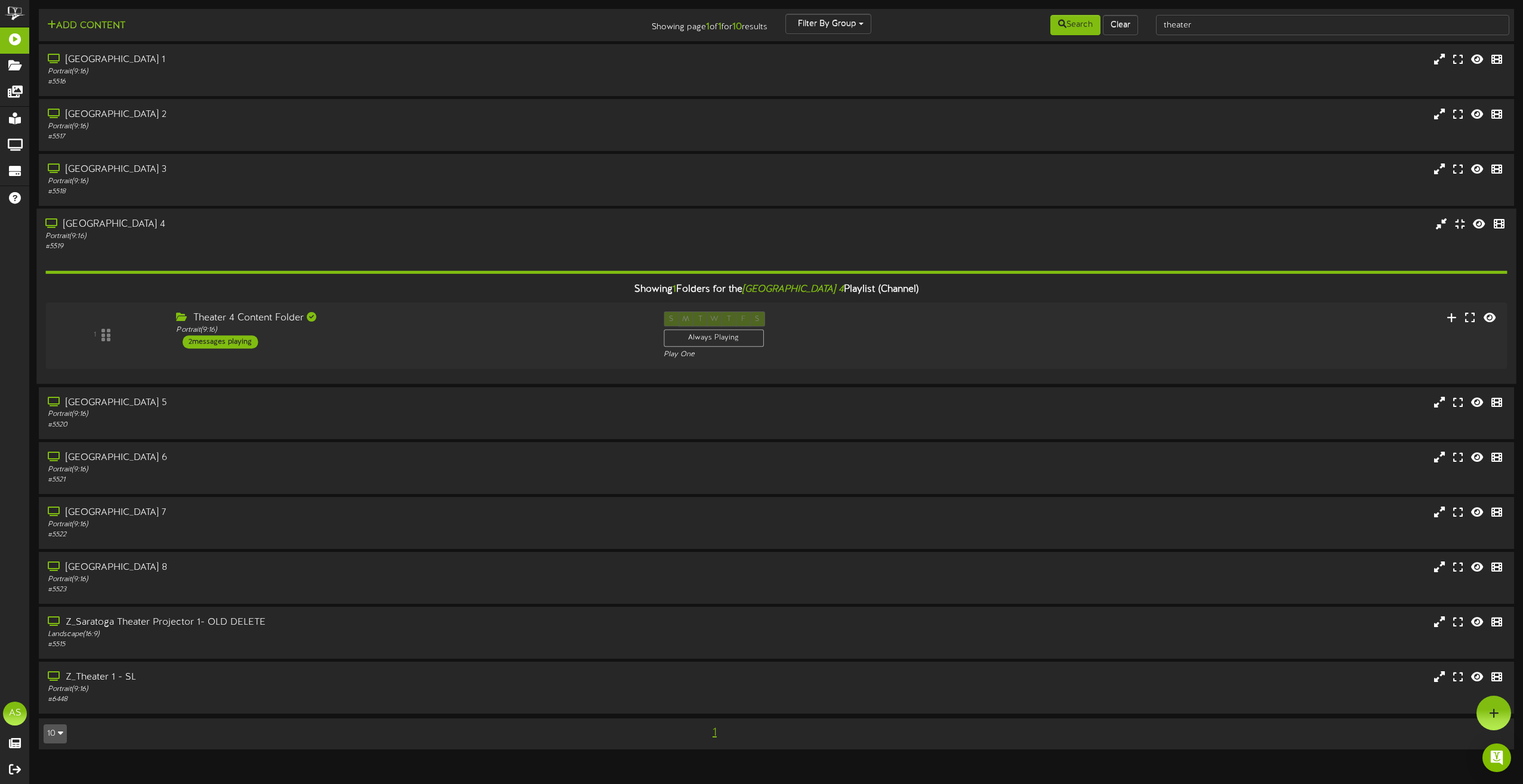
click at [194, 237] on div "Portrait ( 9:16 )" at bounding box center [344, 236] width 598 height 10
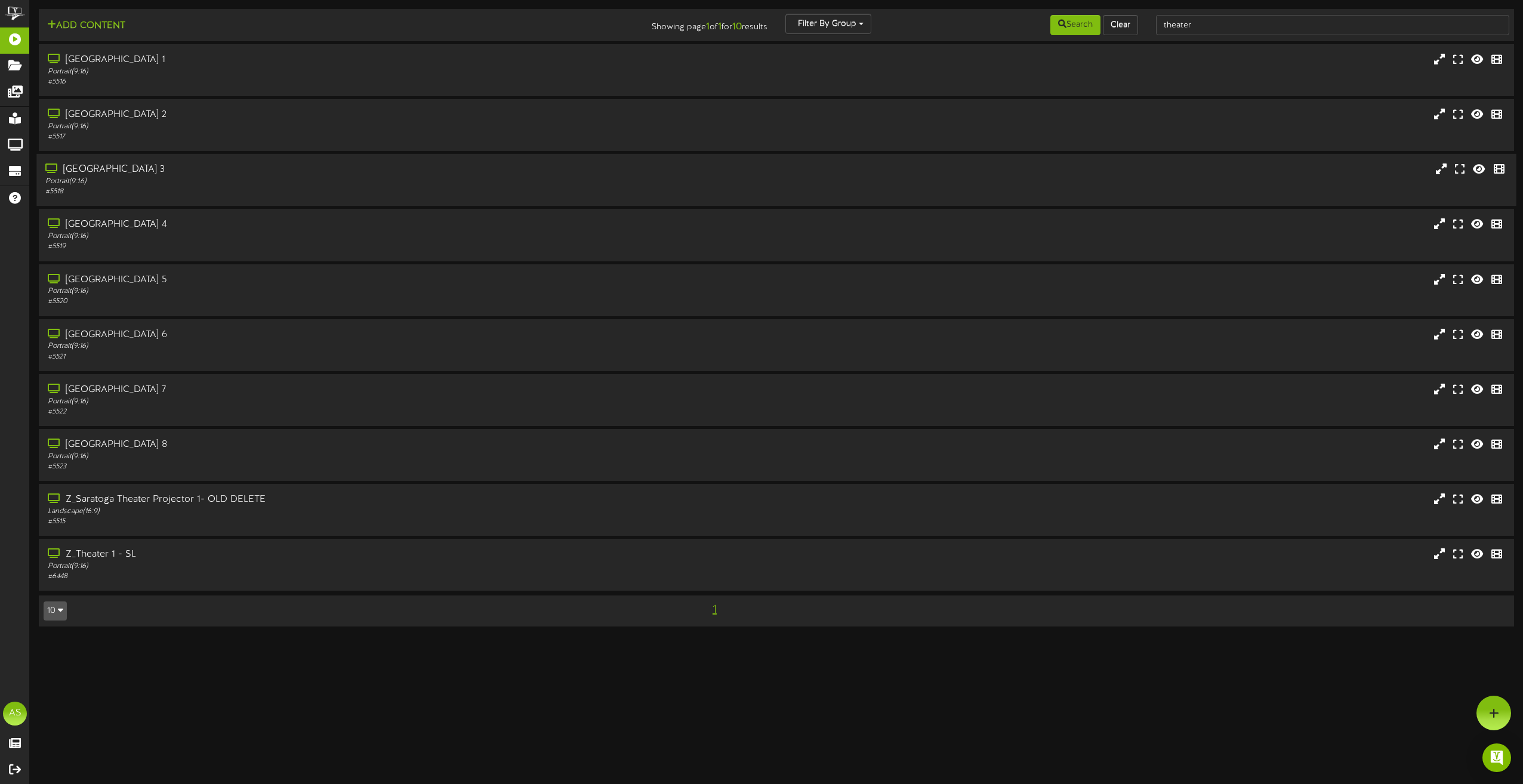
click at [1301, 189] on div "[GEOGRAPHIC_DATA] 3 Portrait ( 9:16 ) # 5518" at bounding box center [776, 180] width 1480 height 34
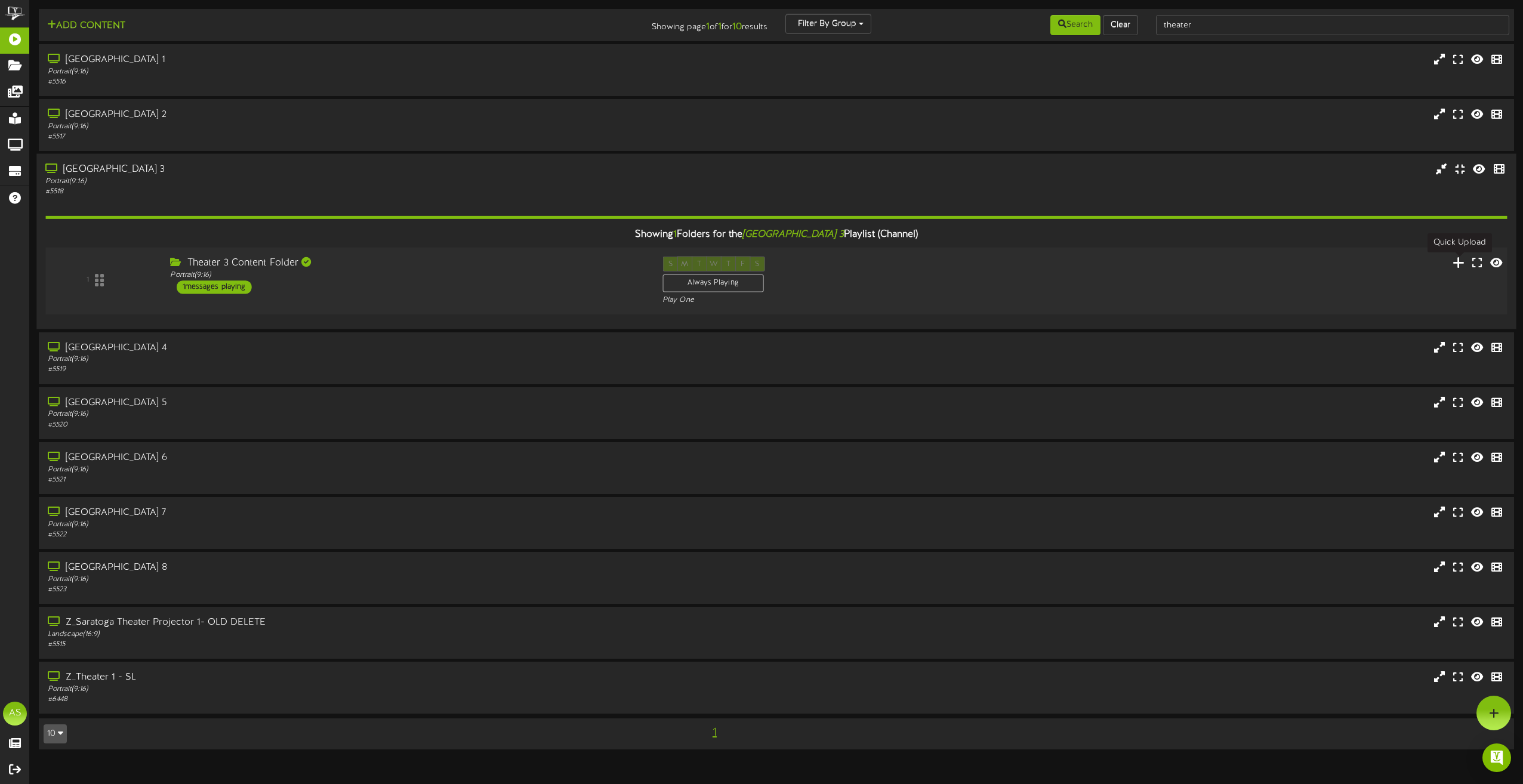
click at [1456, 263] on icon at bounding box center [1459, 262] width 13 height 13
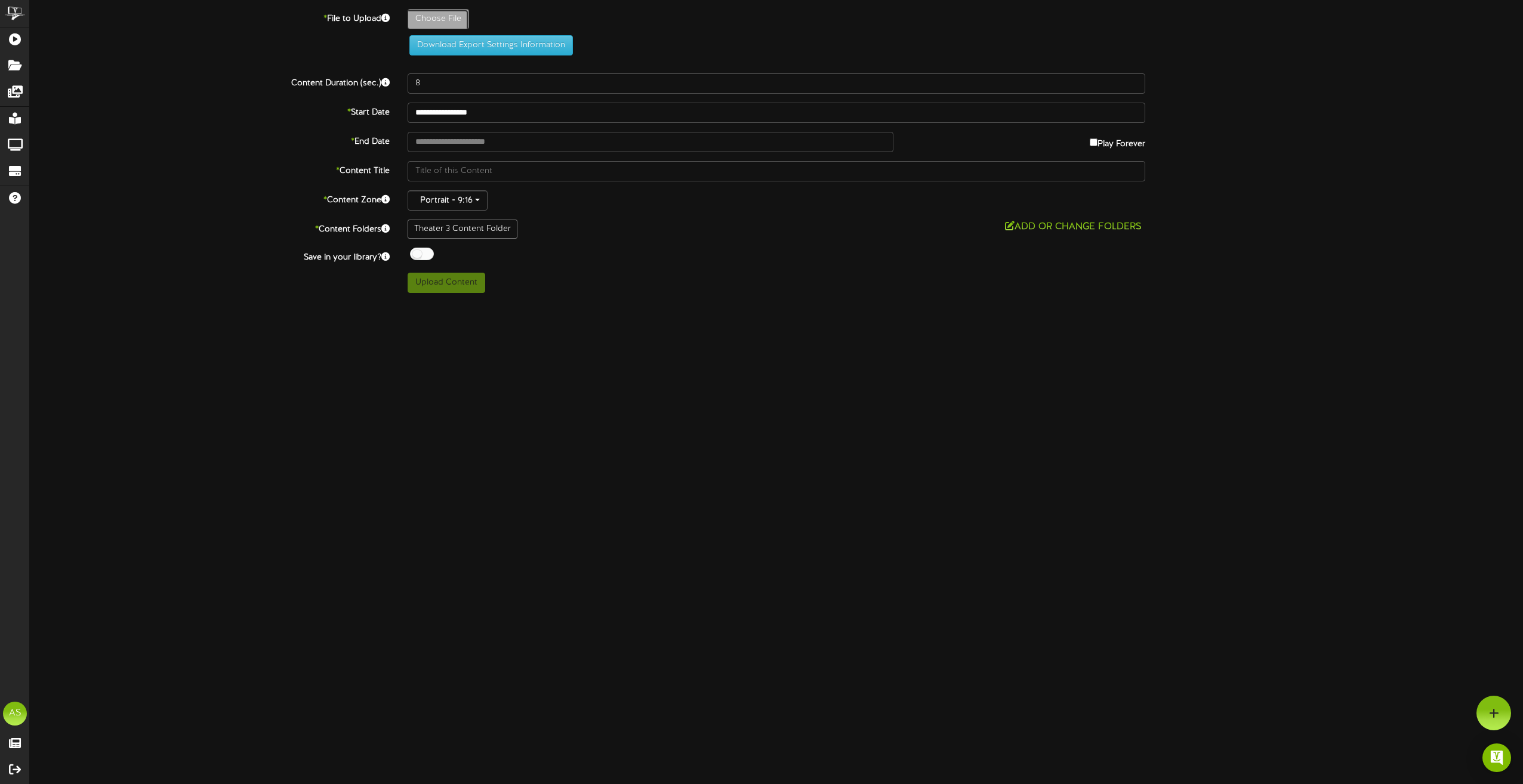
type input "**********"
type input "[PERSON_NAME]"
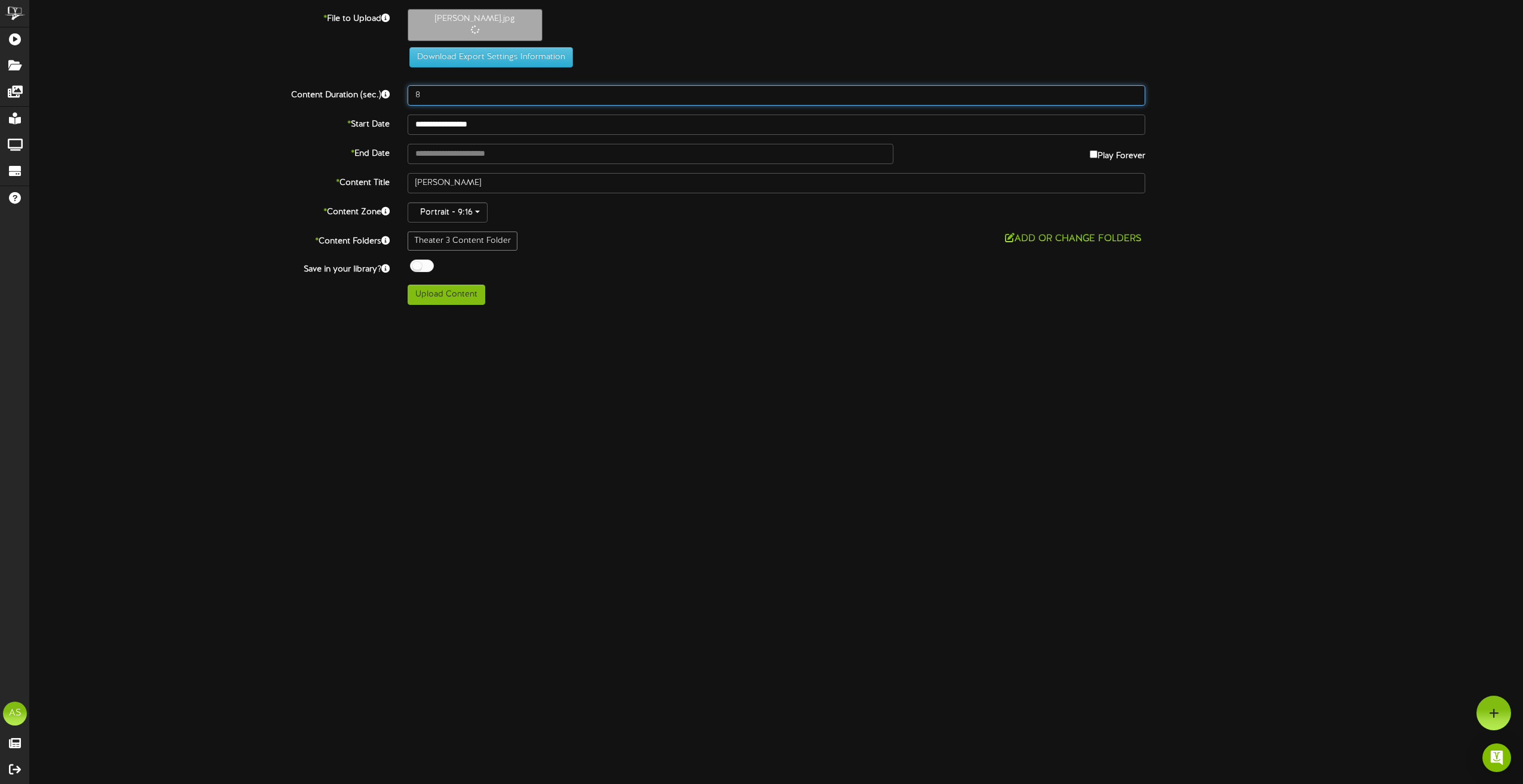
drag, startPoint x: 443, startPoint y: 96, endPoint x: 372, endPoint y: 95, distance: 71.0
click at [372, 95] on div "Content Duration (sec.) 8" at bounding box center [776, 96] width 1511 height 20
type input "180"
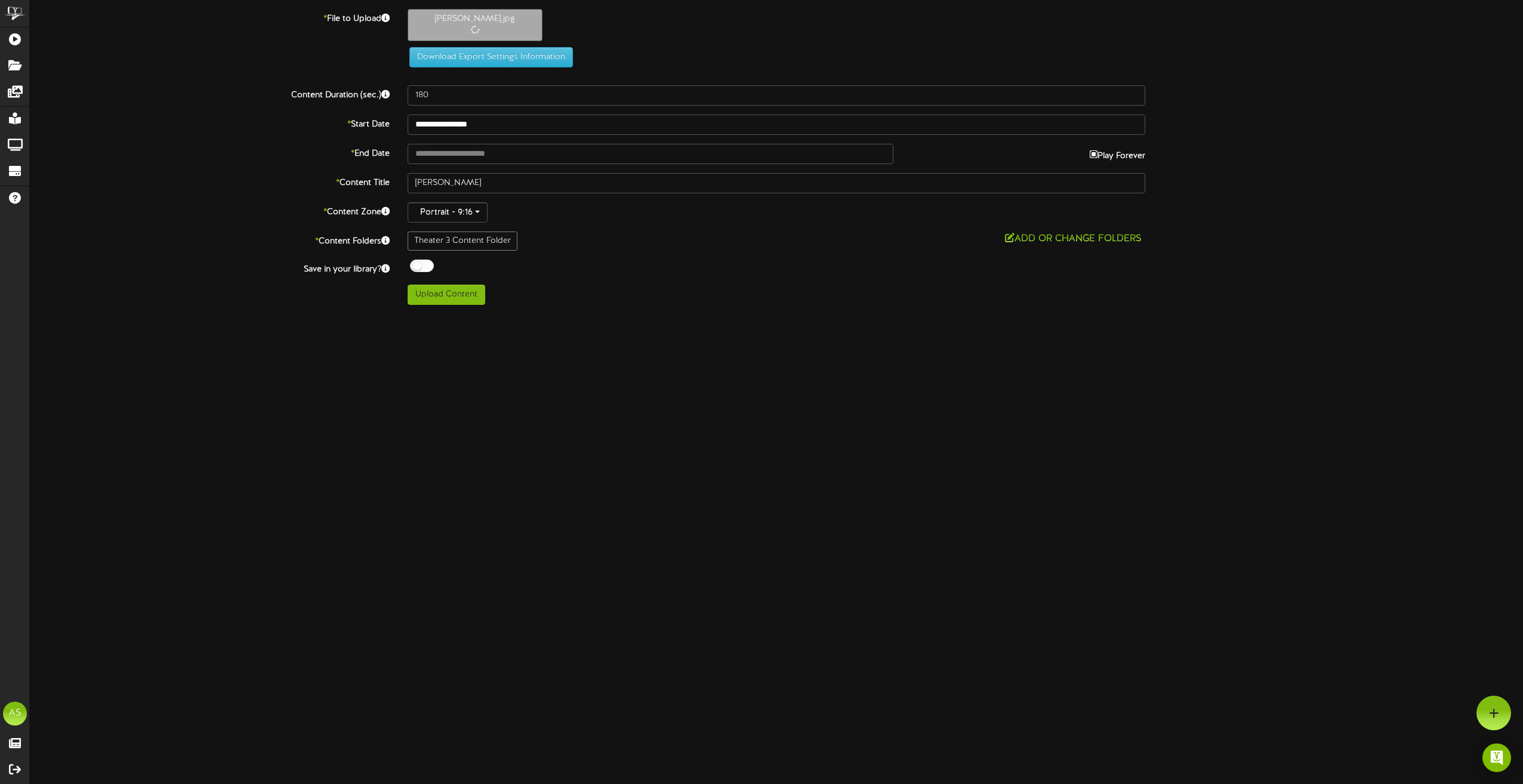
type input "**********"
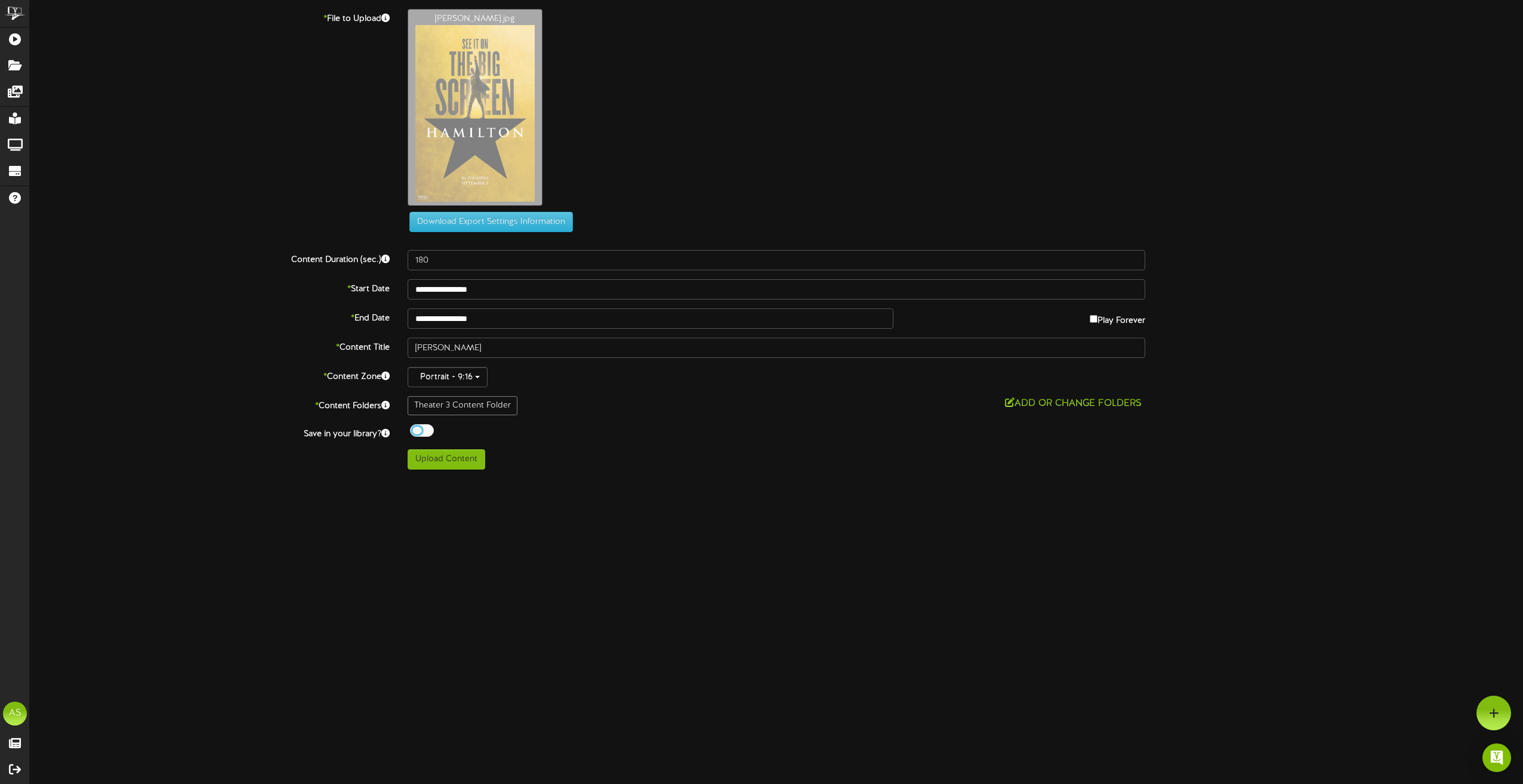
click at [423, 433] on div at bounding box center [422, 430] width 24 height 13
drag, startPoint x: 447, startPoint y: 351, endPoint x: 395, endPoint y: 351, distance: 52.0
click at [395, 351] on div "* Content Title [GEOGRAPHIC_DATA]" at bounding box center [776, 348] width 1511 height 20
type input "t"
type input "Th3 9.5"
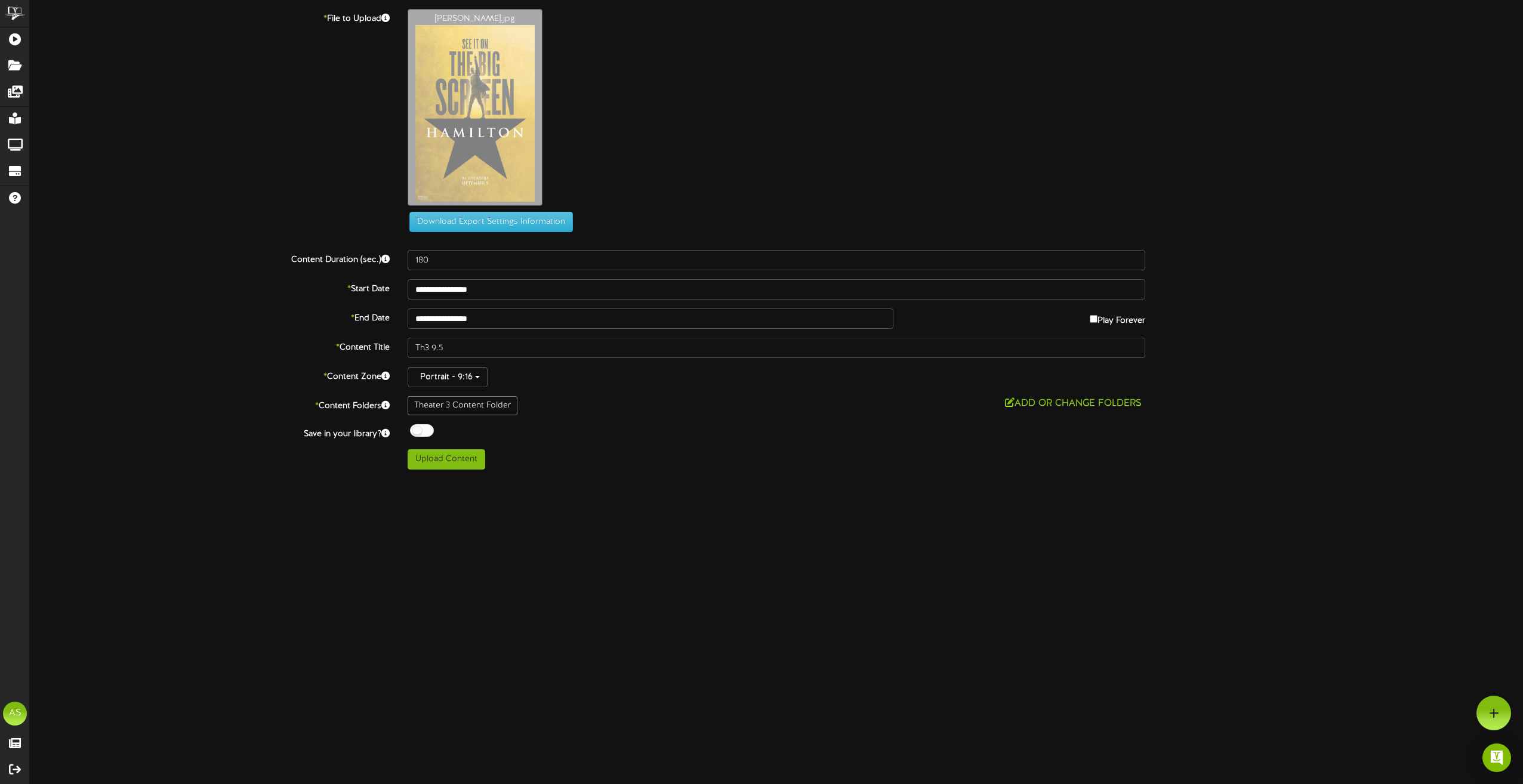
click at [479, 409] on div "Theater 3 Content Folder" at bounding box center [462, 406] width 110 height 19
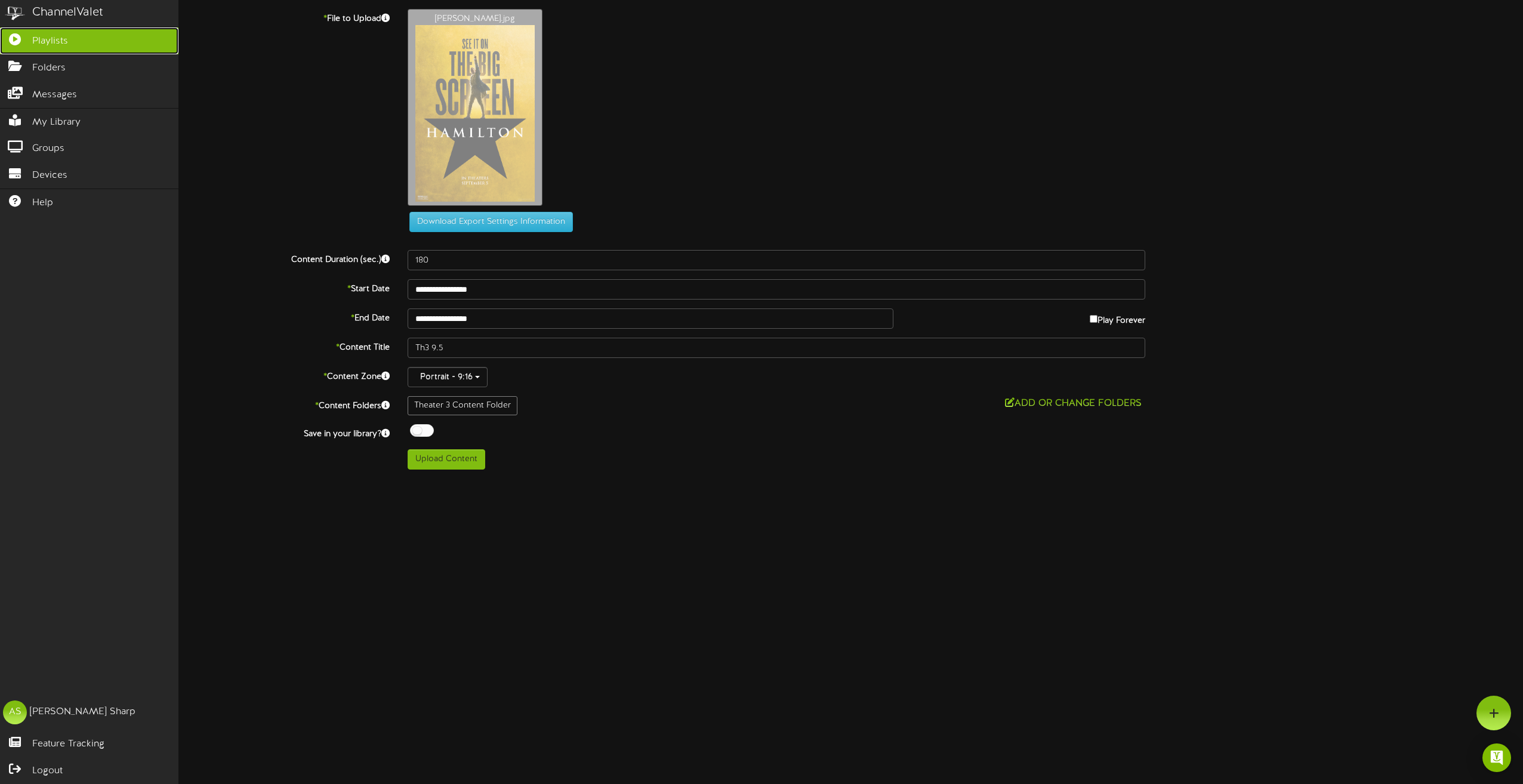
click at [104, 46] on link "Playlists" at bounding box center [89, 41] width 178 height 27
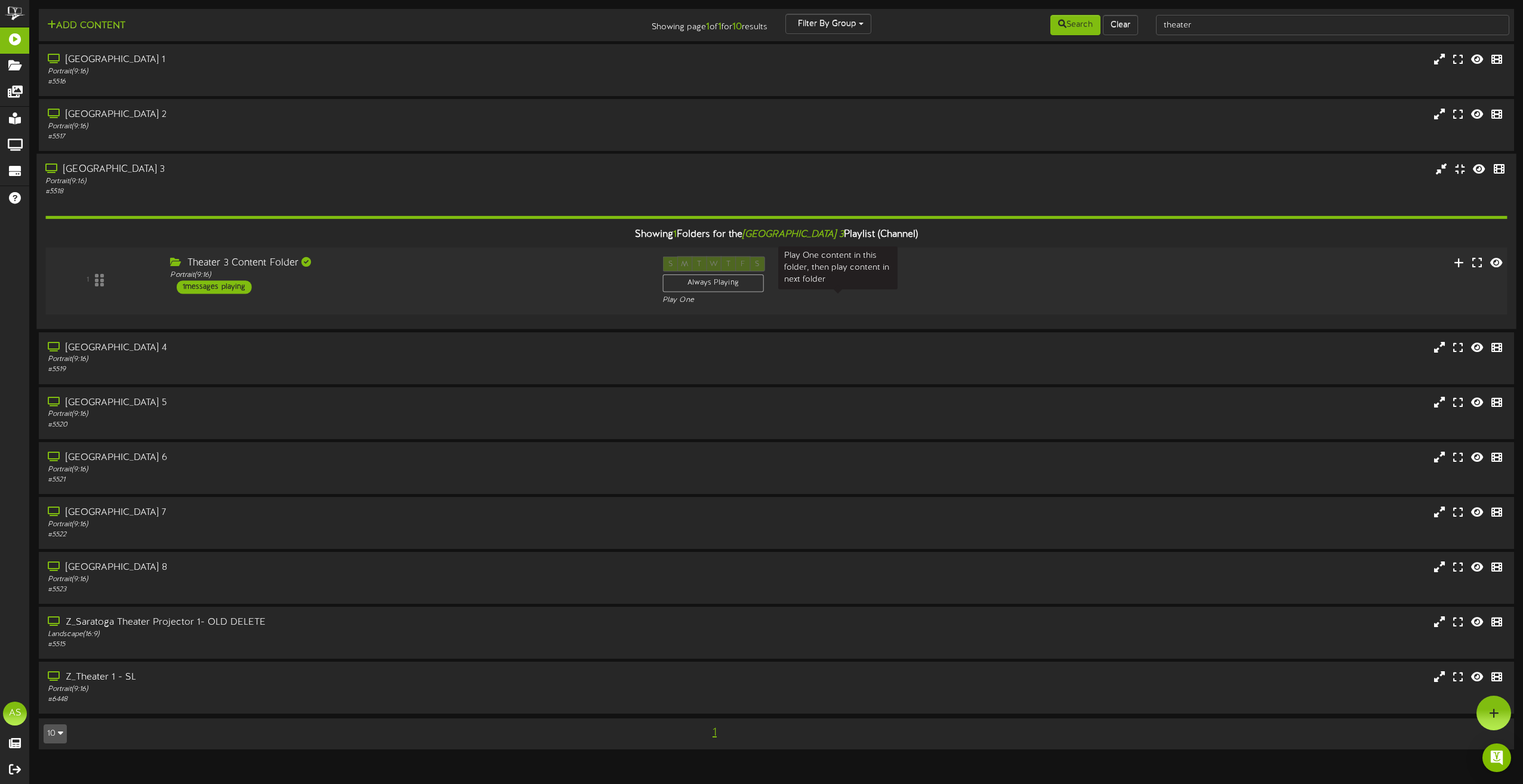
click at [1002, 296] on div "Play One" at bounding box center [838, 300] width 351 height 10
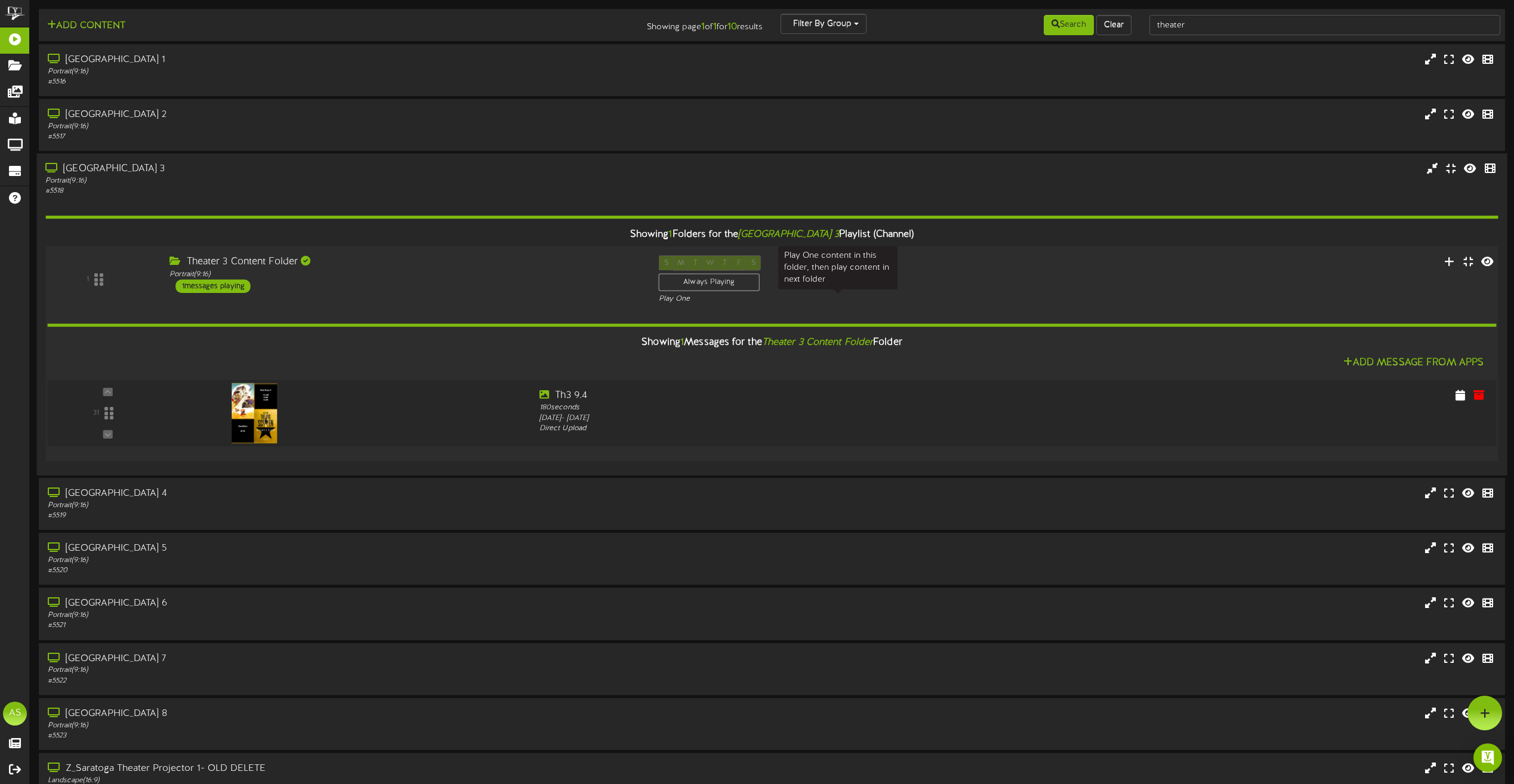
click at [1002, 296] on div "Play One" at bounding box center [833, 299] width 348 height 10
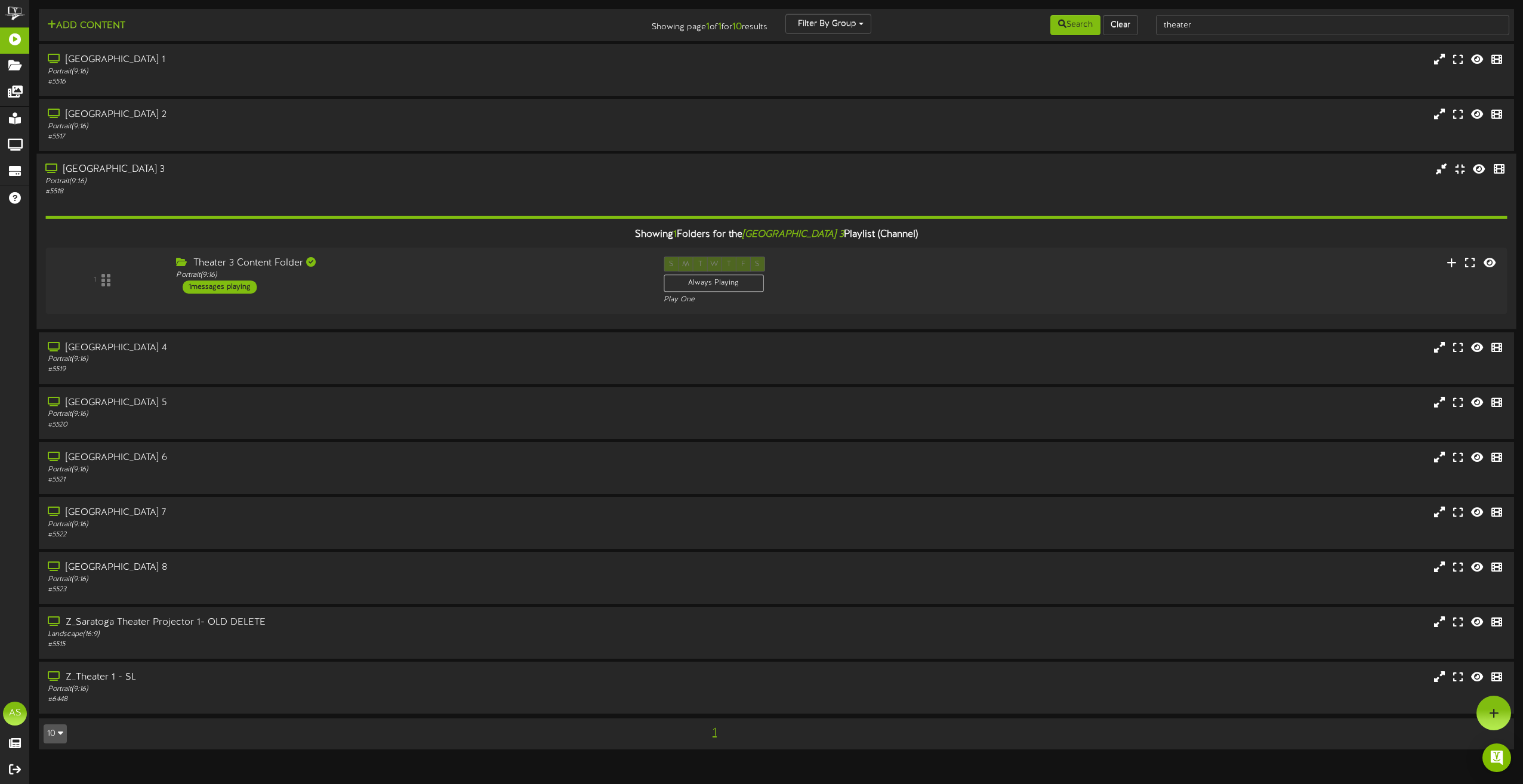
click at [506, 201] on div "Showing 1 Folders for the Saratoga Theater 3 Playlist (Channel) 1 Theater 3 Con…" at bounding box center [776, 259] width 1462 height 124
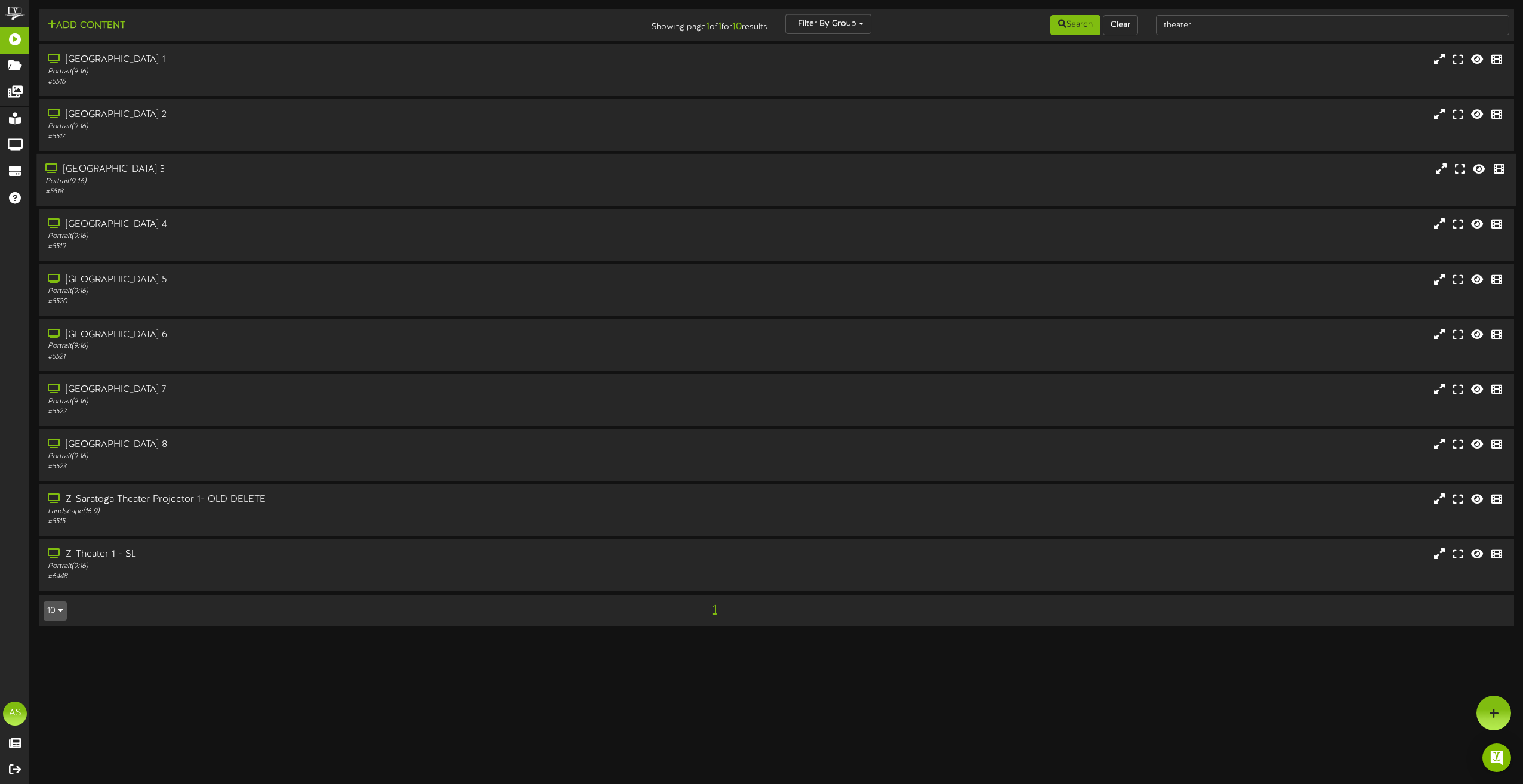
click at [459, 183] on div "Portrait ( 9:16 )" at bounding box center [344, 181] width 598 height 10
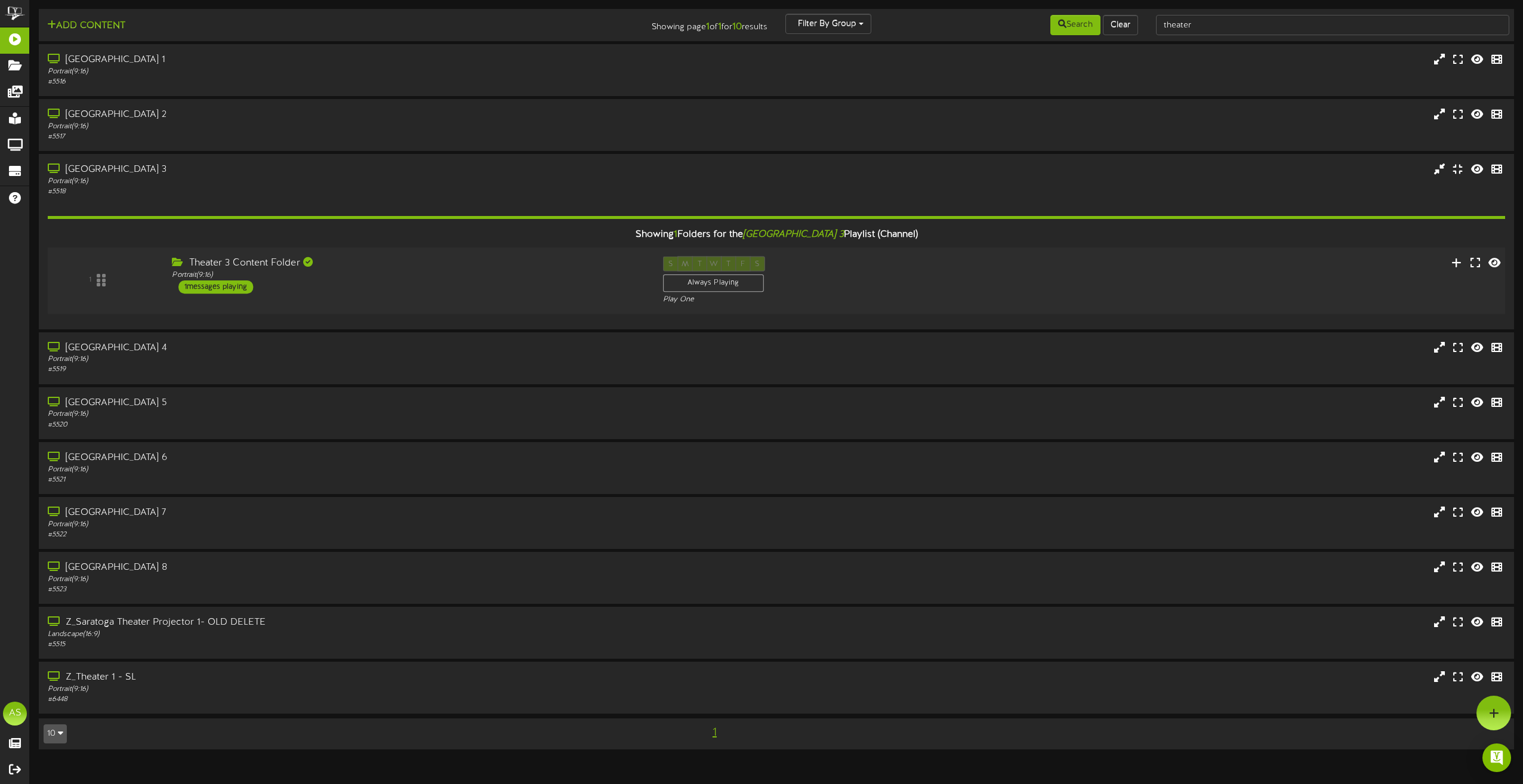
click at [464, 266] on div "Theater 3 Content Folder" at bounding box center [408, 263] width 473 height 14
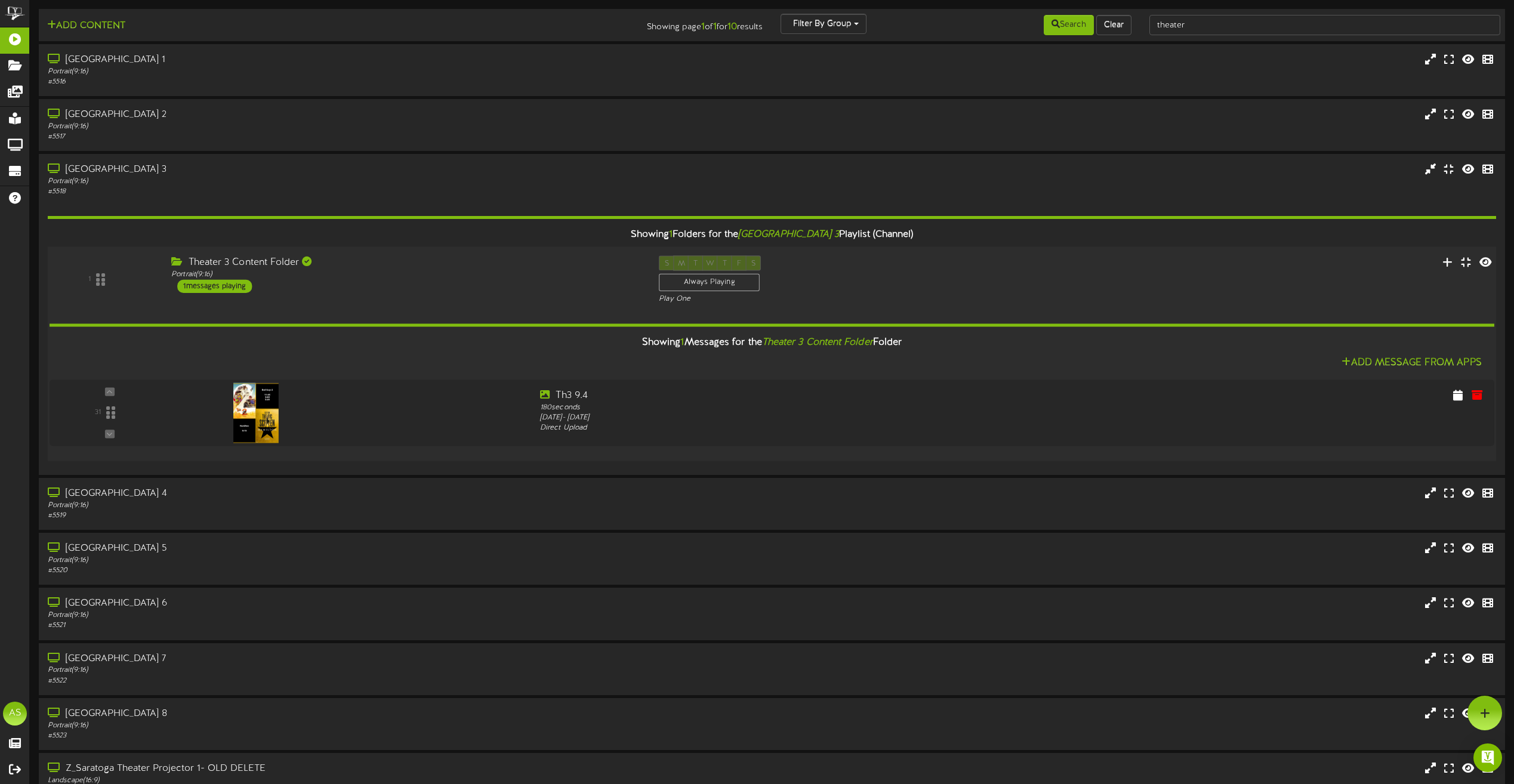
click at [464, 266] on div "Theater 3 Content Folder" at bounding box center [406, 263] width 470 height 14
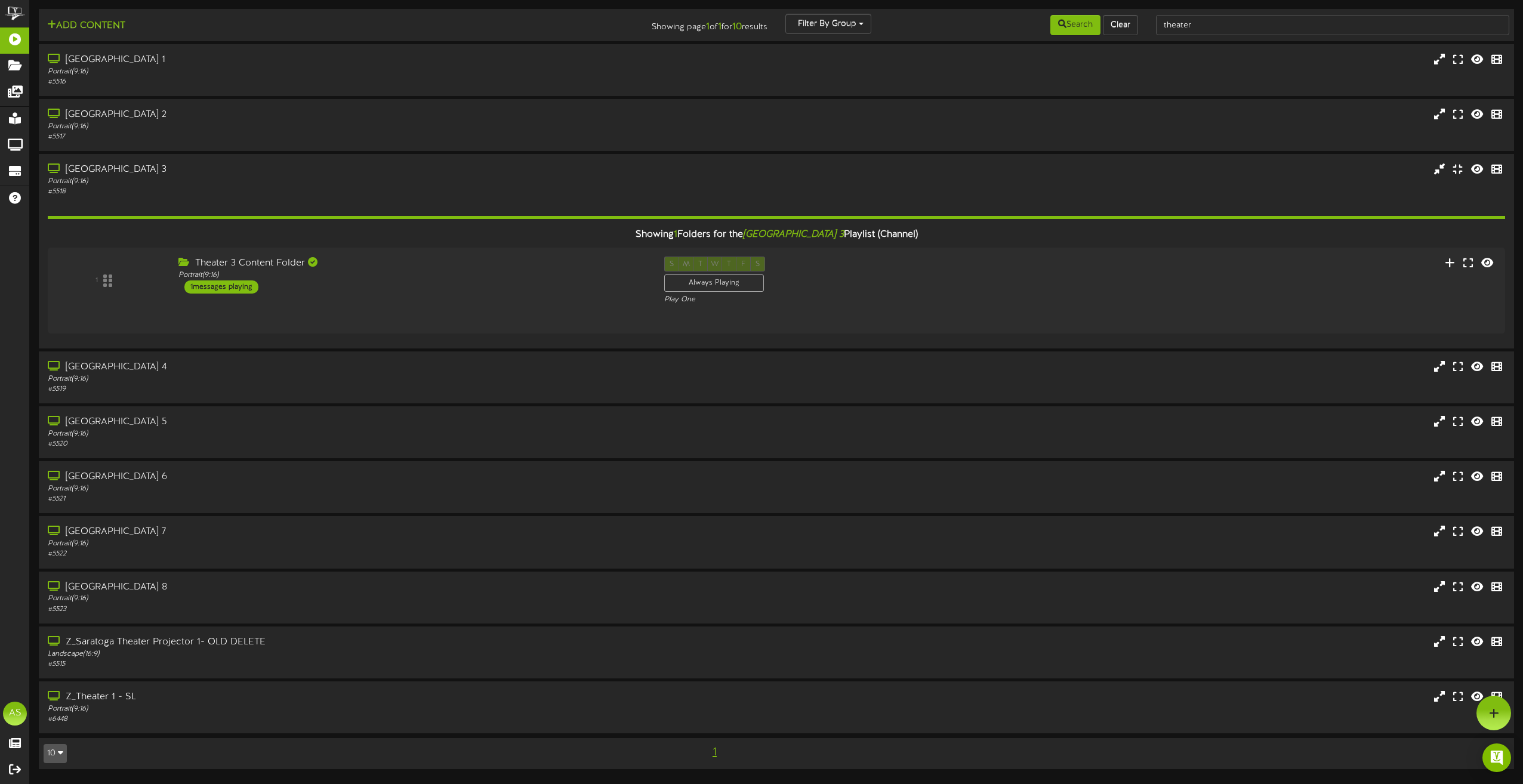
click at [479, 198] on div "Showing 1 Folders for the Saratoga Theater 3 Playlist (Channel) 1 Theater 3 Con…" at bounding box center [776, 268] width 1457 height 143
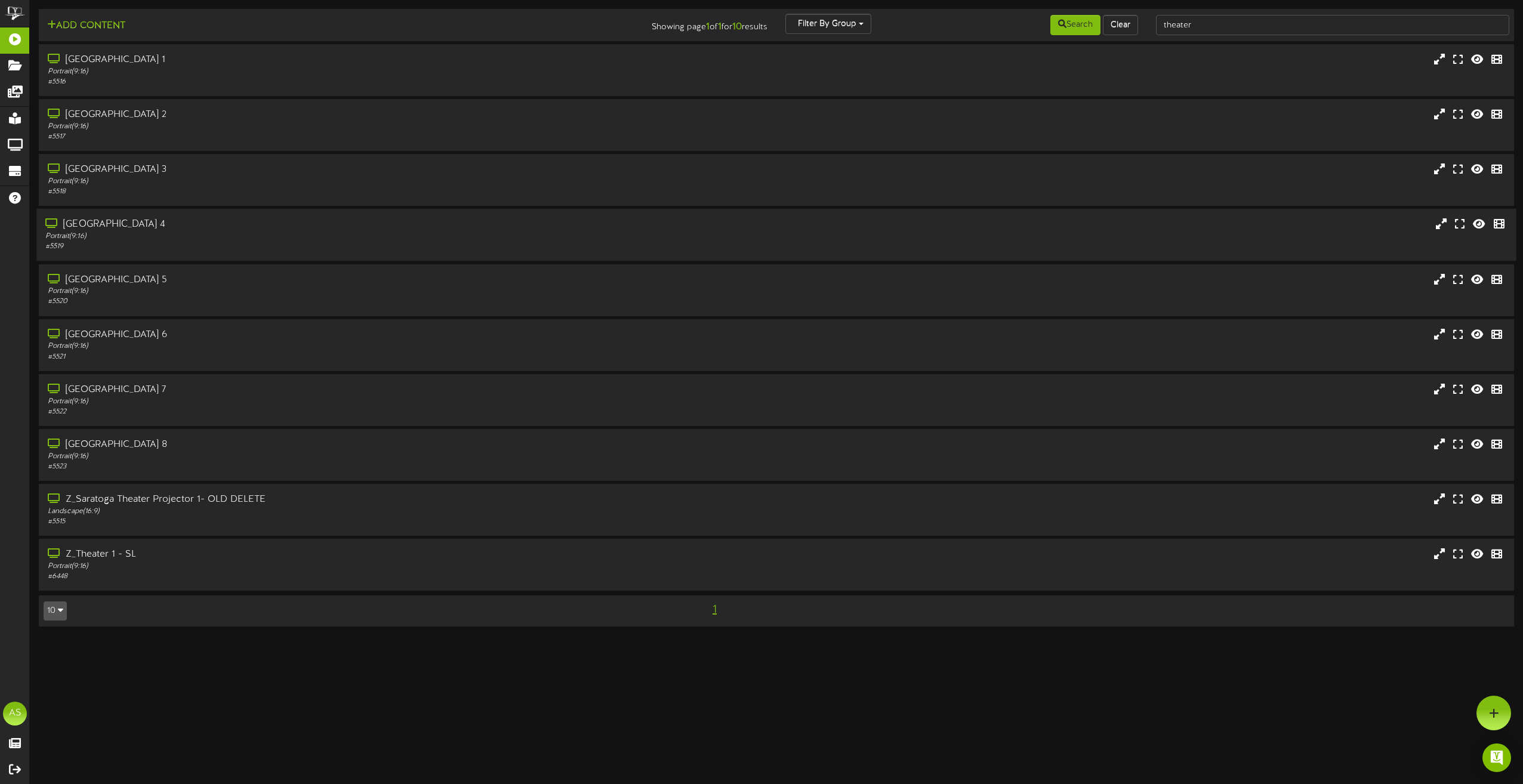
click at [462, 249] on div "# 5519" at bounding box center [344, 246] width 598 height 10
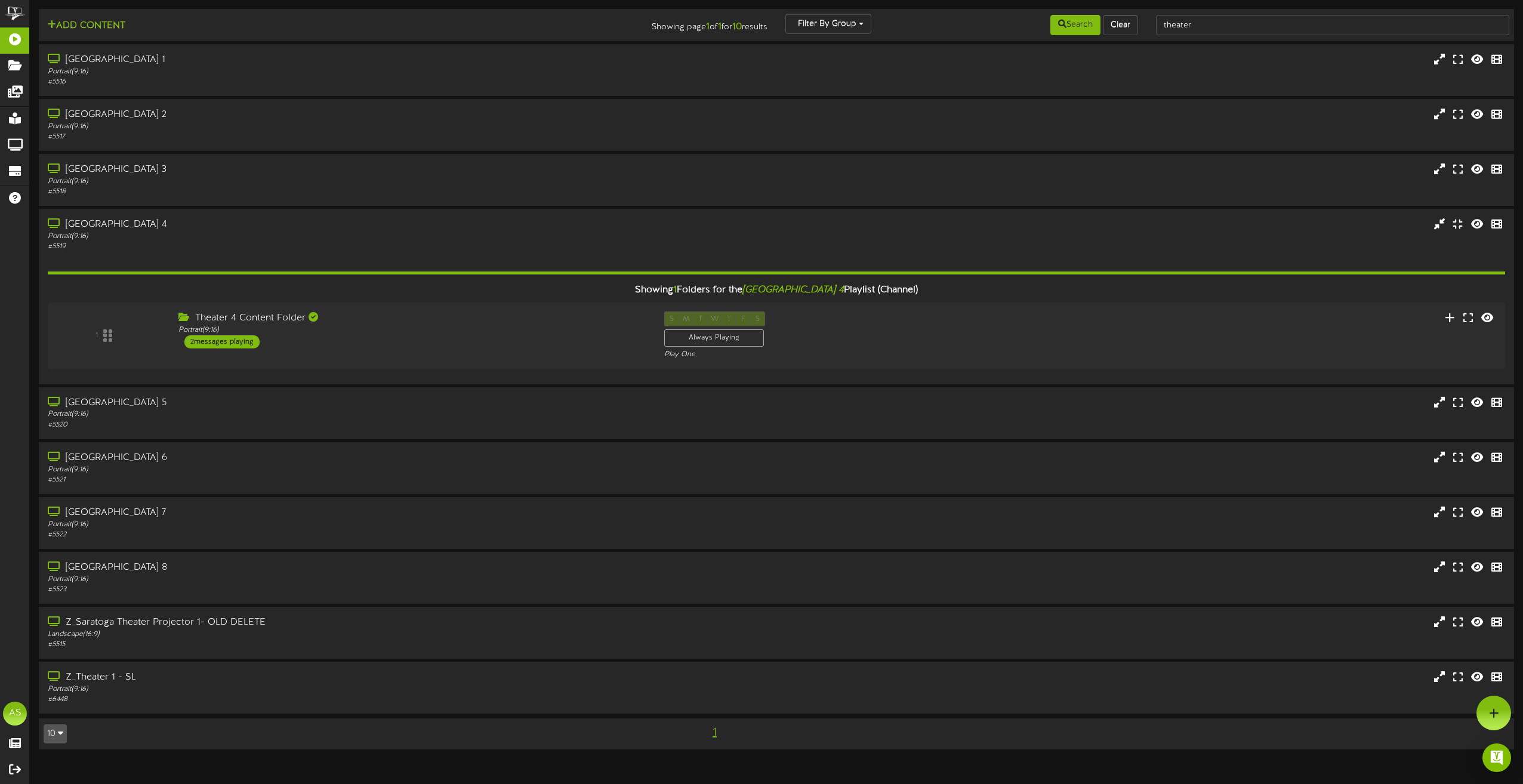
click at [486, 339] on div "Theater 4 Content Folder Portrait ( 9:16 ) 2 messages playing" at bounding box center [412, 330] width 486 height 37
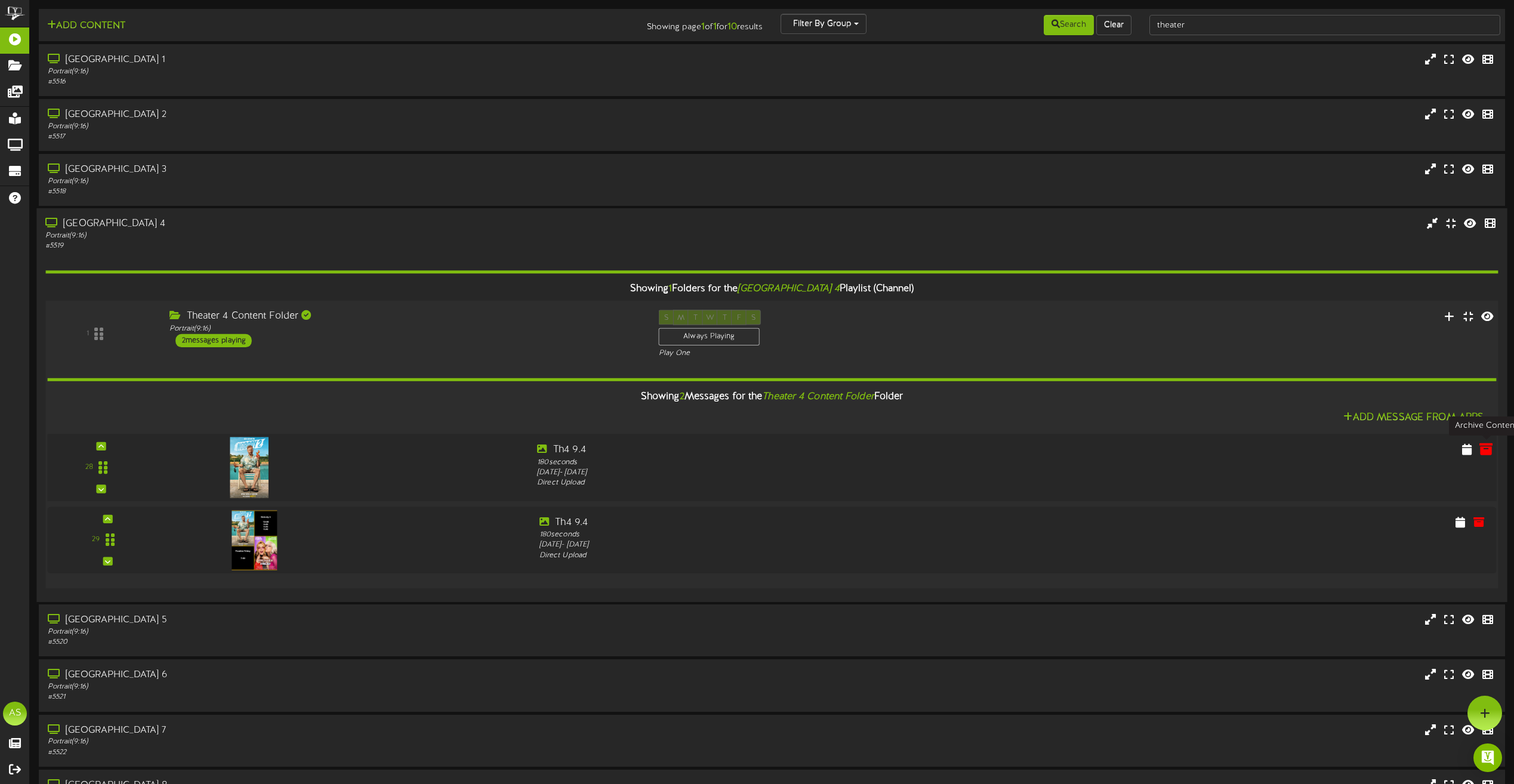
click at [1485, 452] on icon at bounding box center [1486, 450] width 13 height 13
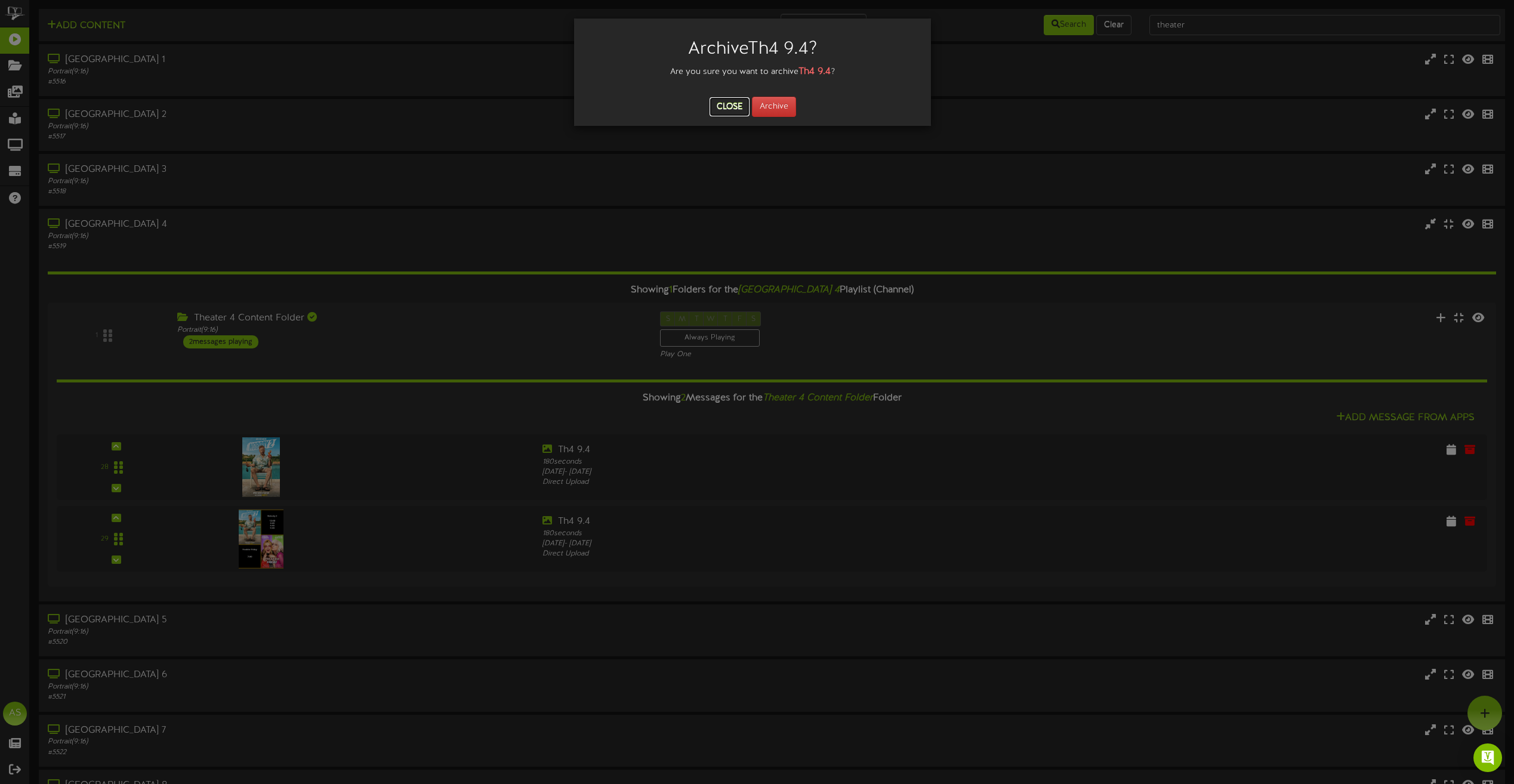
click at [741, 113] on button "Close" at bounding box center [729, 107] width 40 height 19
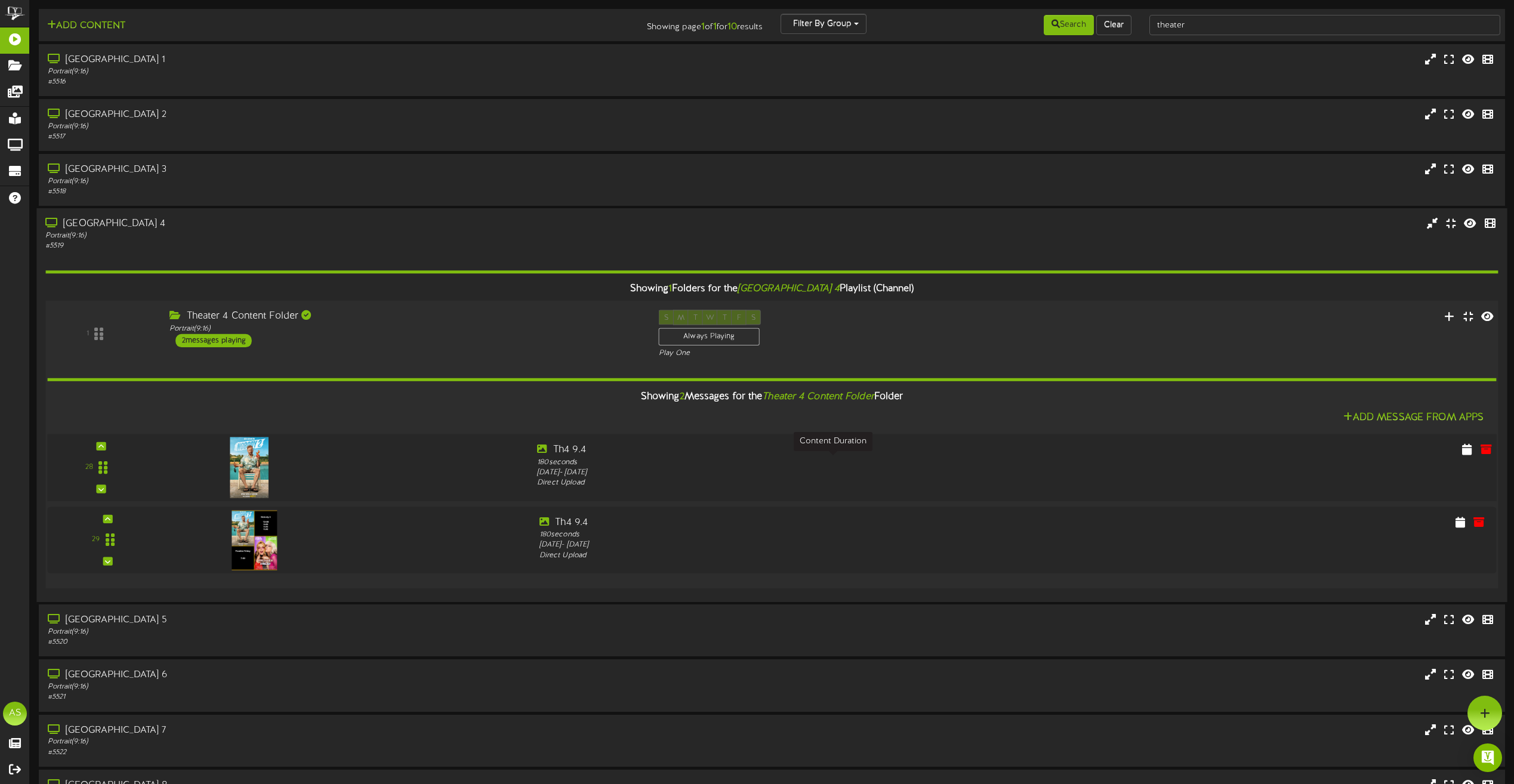
click at [702, 465] on div "180 seconds" at bounding box center [832, 463] width 591 height 11
click at [376, 252] on div "Showing 1 Folders for the Saratoga Theater 4 Playlist (Channel) 1 Theater 4 Con…" at bounding box center [771, 422] width 1453 height 342
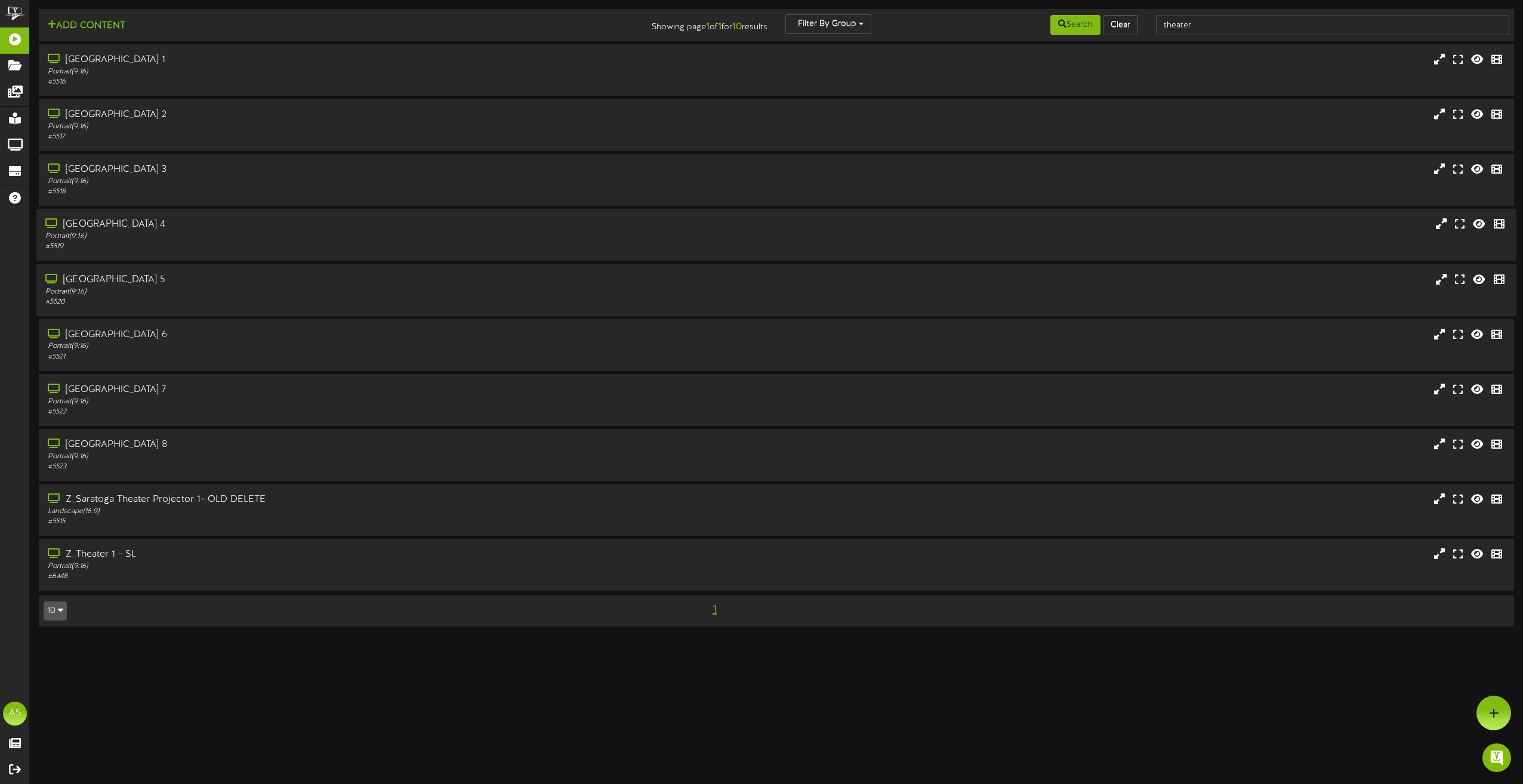
click at [369, 286] on div "[GEOGRAPHIC_DATA] 5" at bounding box center [344, 280] width 598 height 14
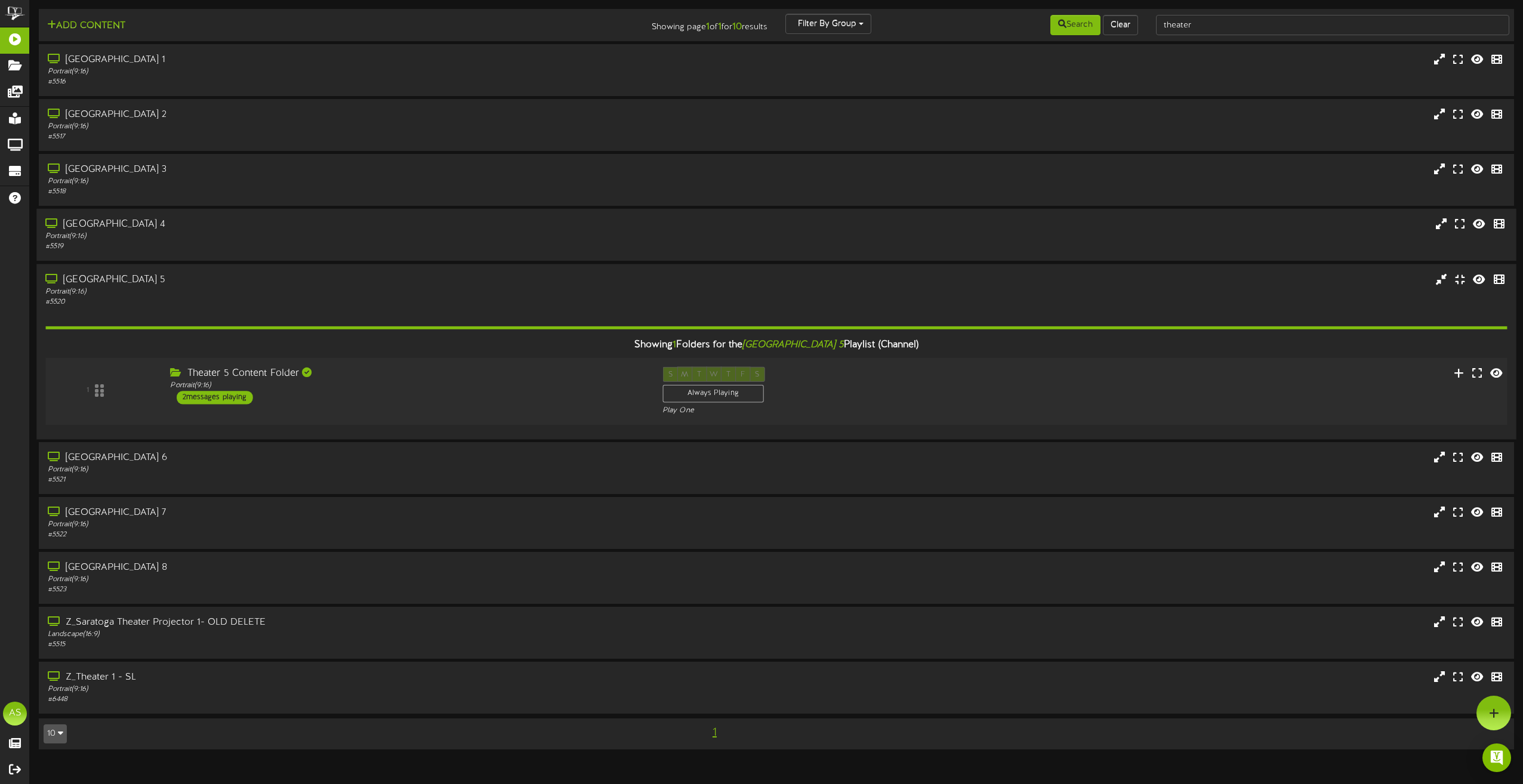
click at [408, 378] on div "Theater 5 Content Folder" at bounding box center [407, 373] width 474 height 14
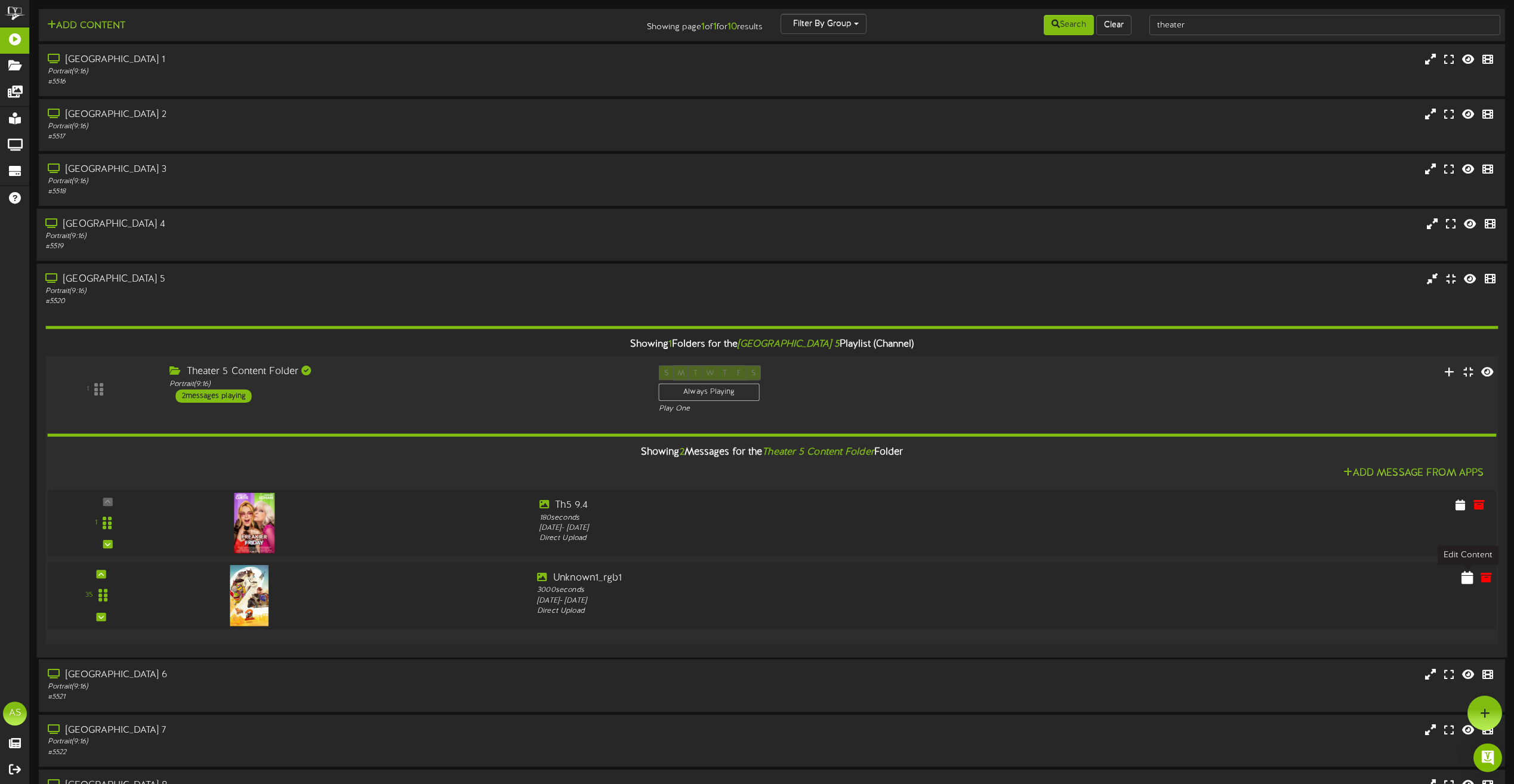
click at [1471, 579] on icon at bounding box center [1468, 577] width 12 height 13
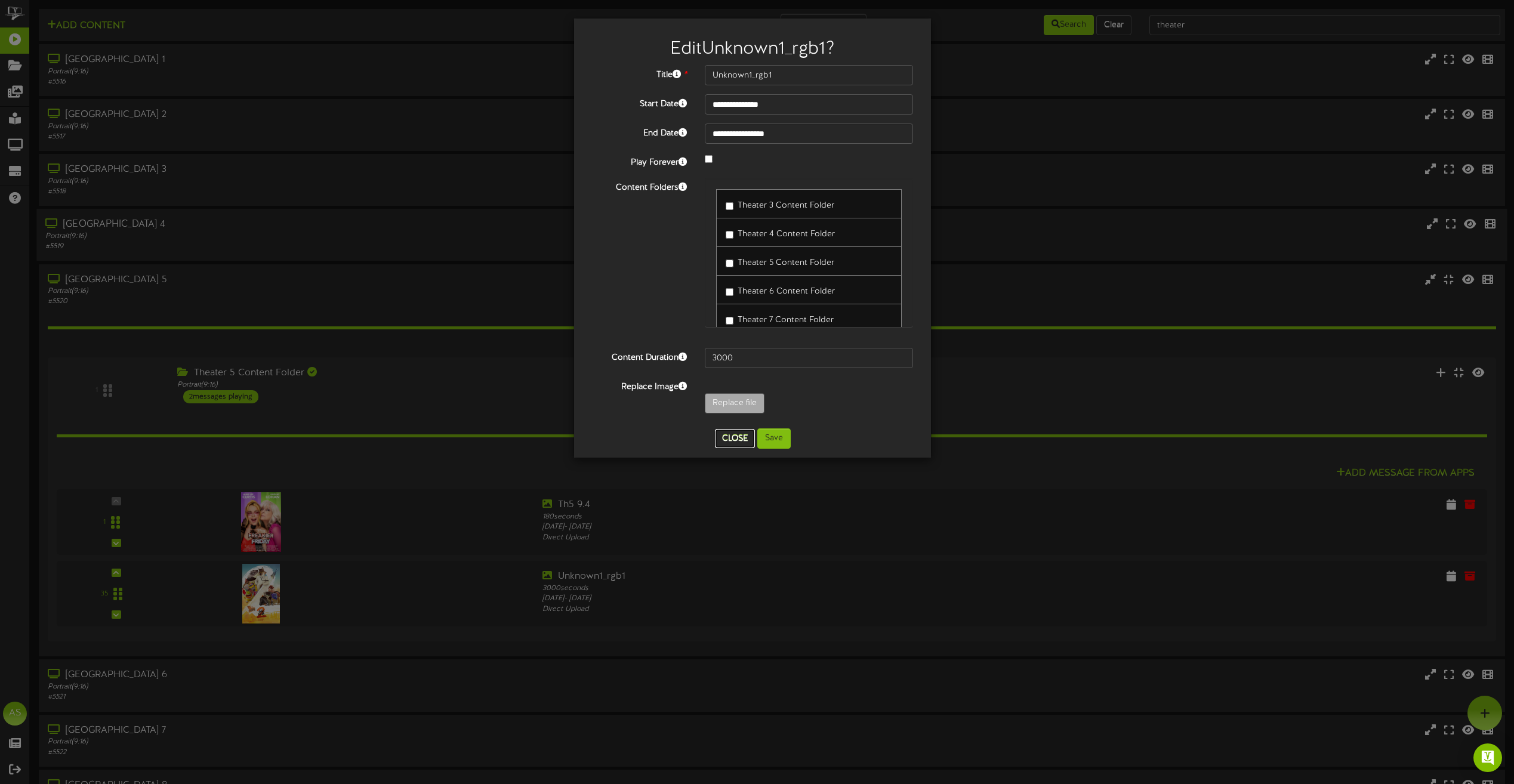
click at [739, 434] on button "Close" at bounding box center [735, 439] width 40 height 19
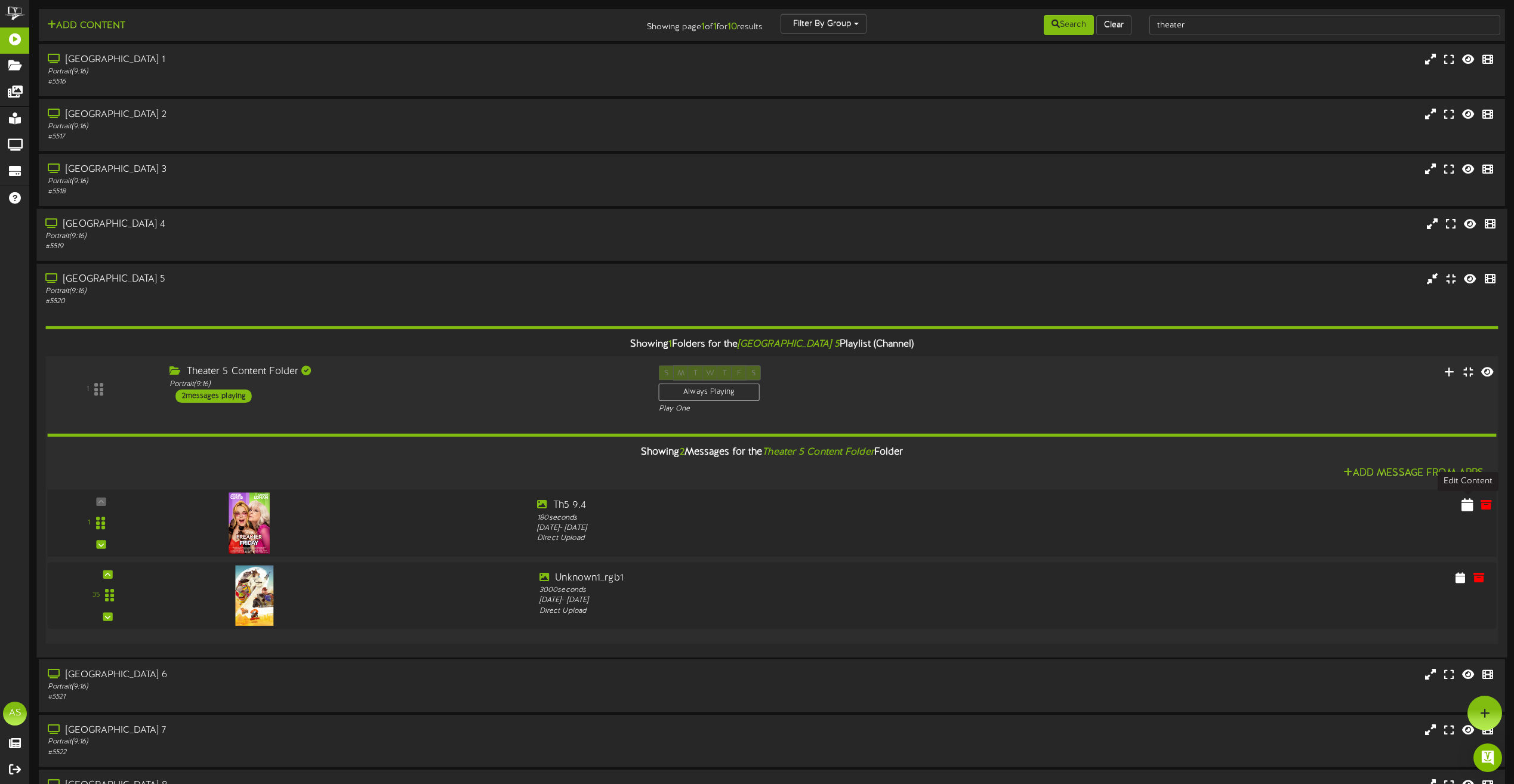
click at [1465, 503] on icon at bounding box center [1468, 504] width 12 height 13
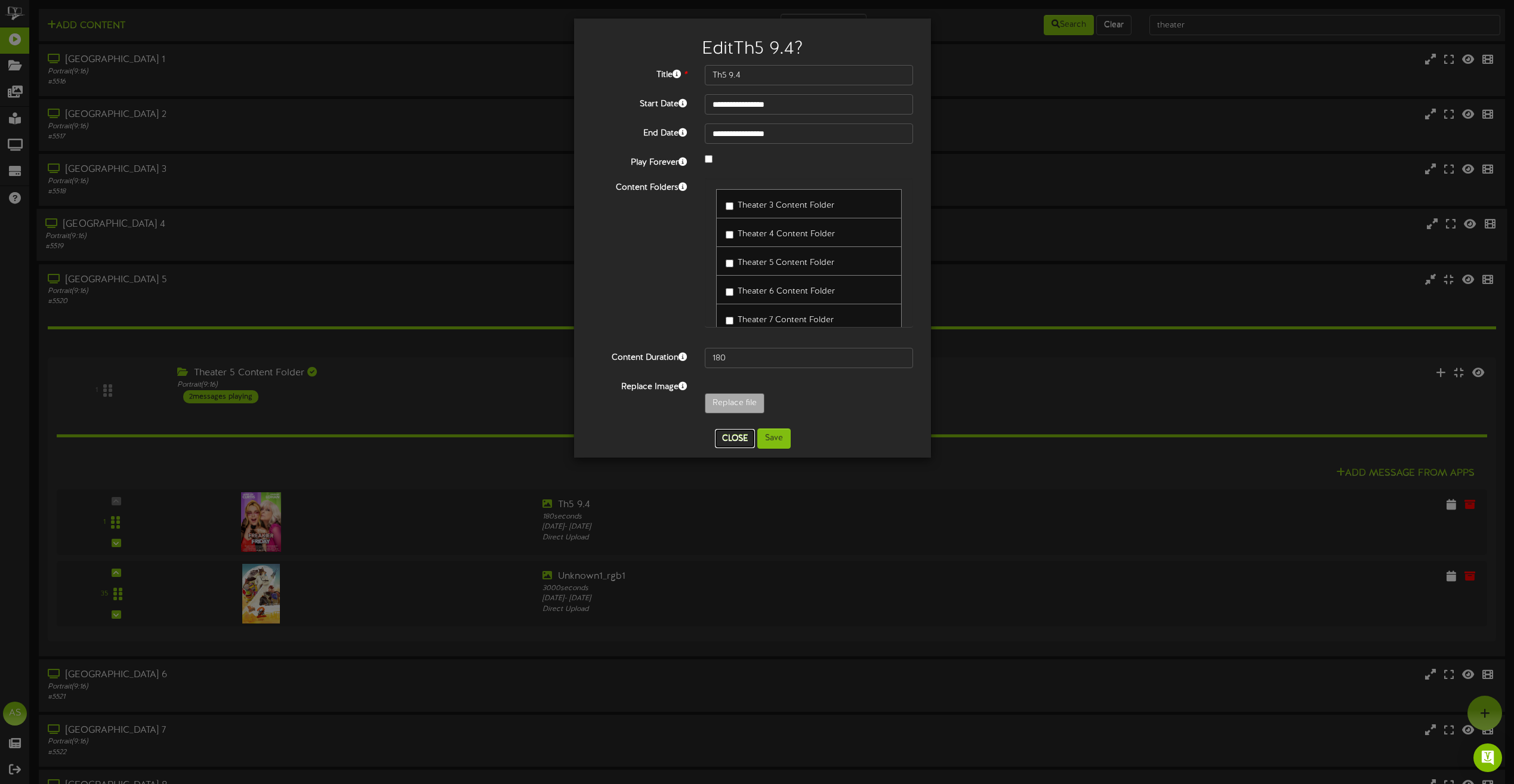
click at [744, 436] on button "Close" at bounding box center [735, 439] width 40 height 19
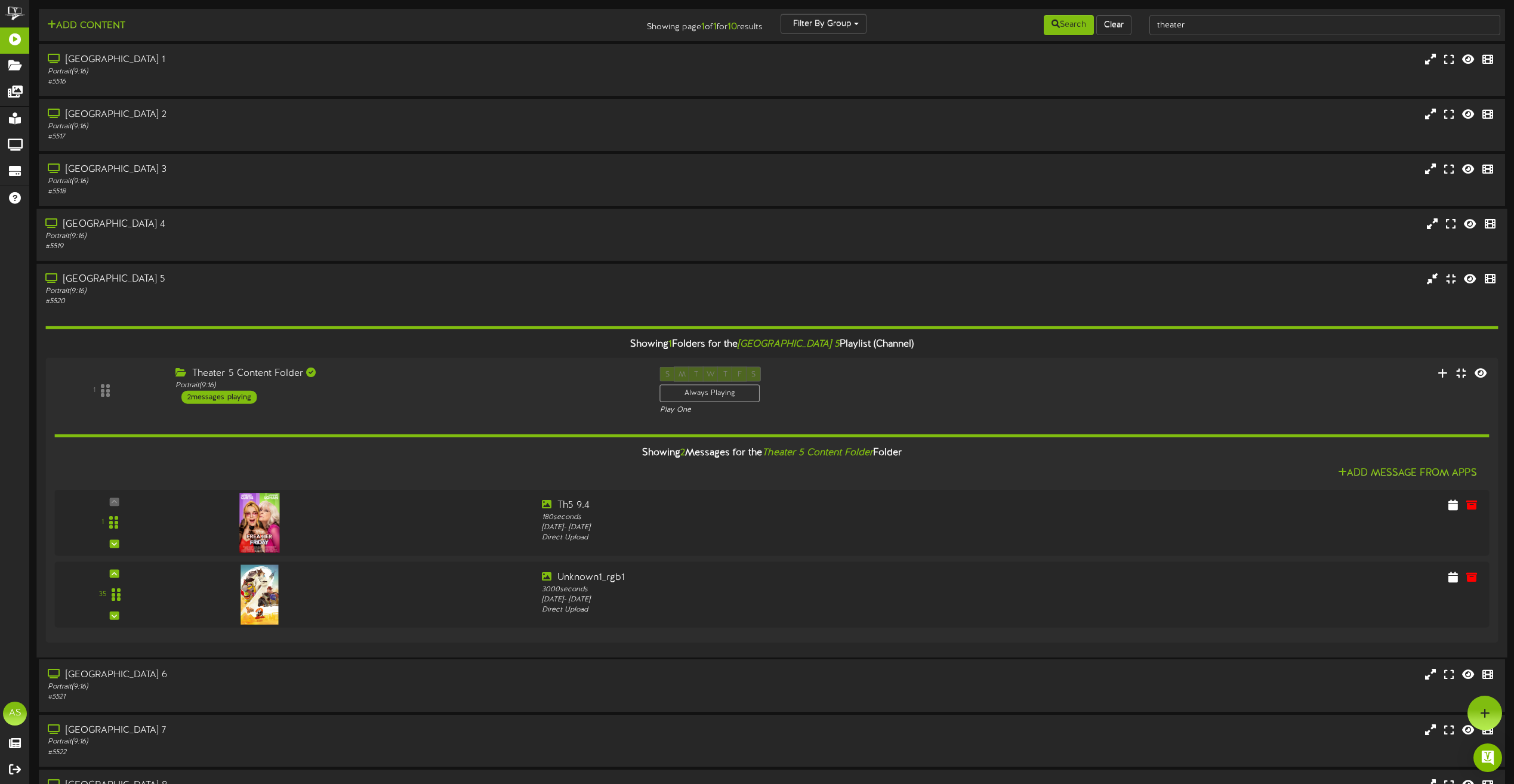
click at [1035, 295] on div "[GEOGRAPHIC_DATA] 5 Portrait ( 9:16 ) # 5520" at bounding box center [771, 290] width 1471 height 34
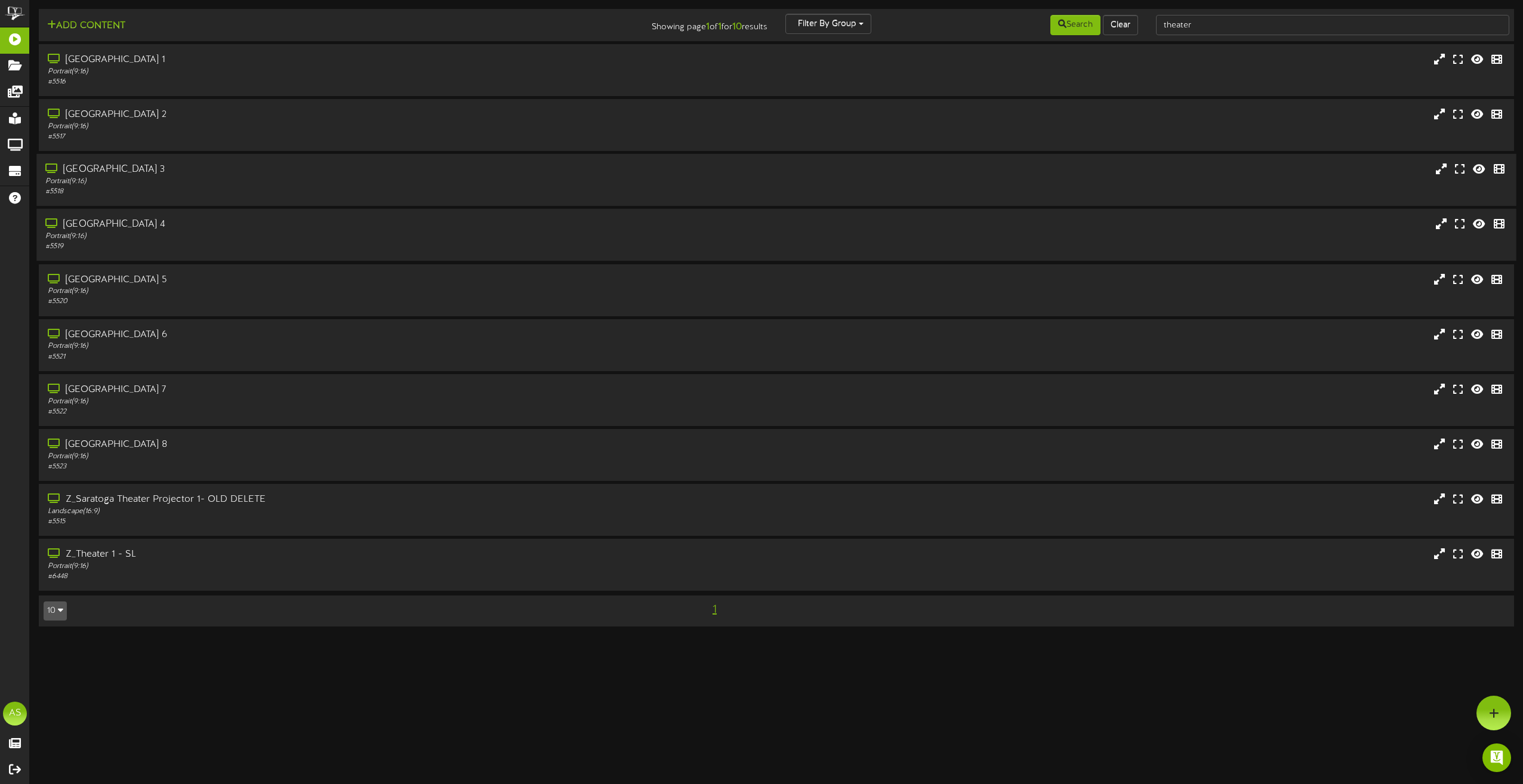
click at [623, 194] on div "# 5518" at bounding box center [344, 192] width 598 height 10
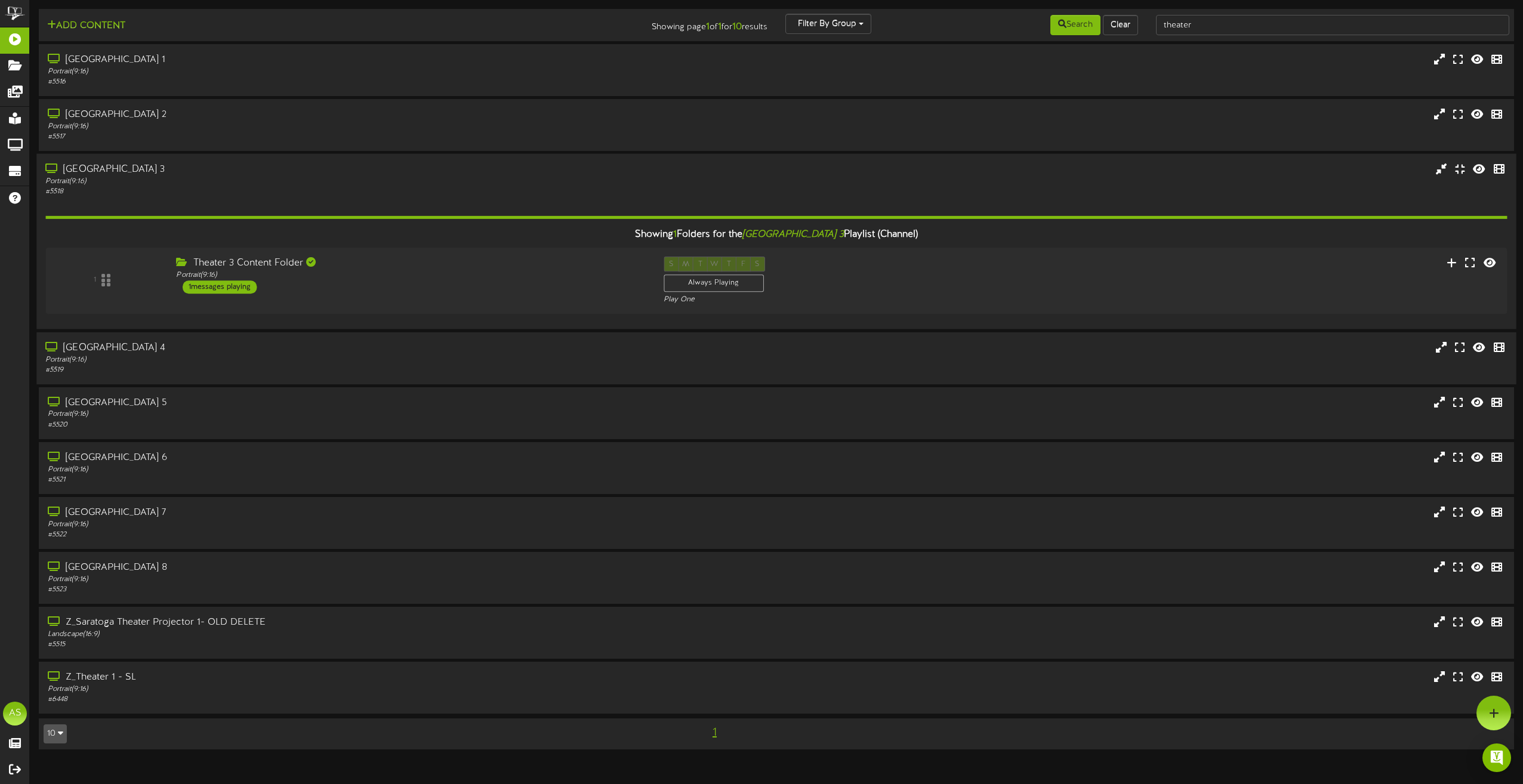
click at [623, 194] on div "# 5518" at bounding box center [344, 192] width 598 height 10
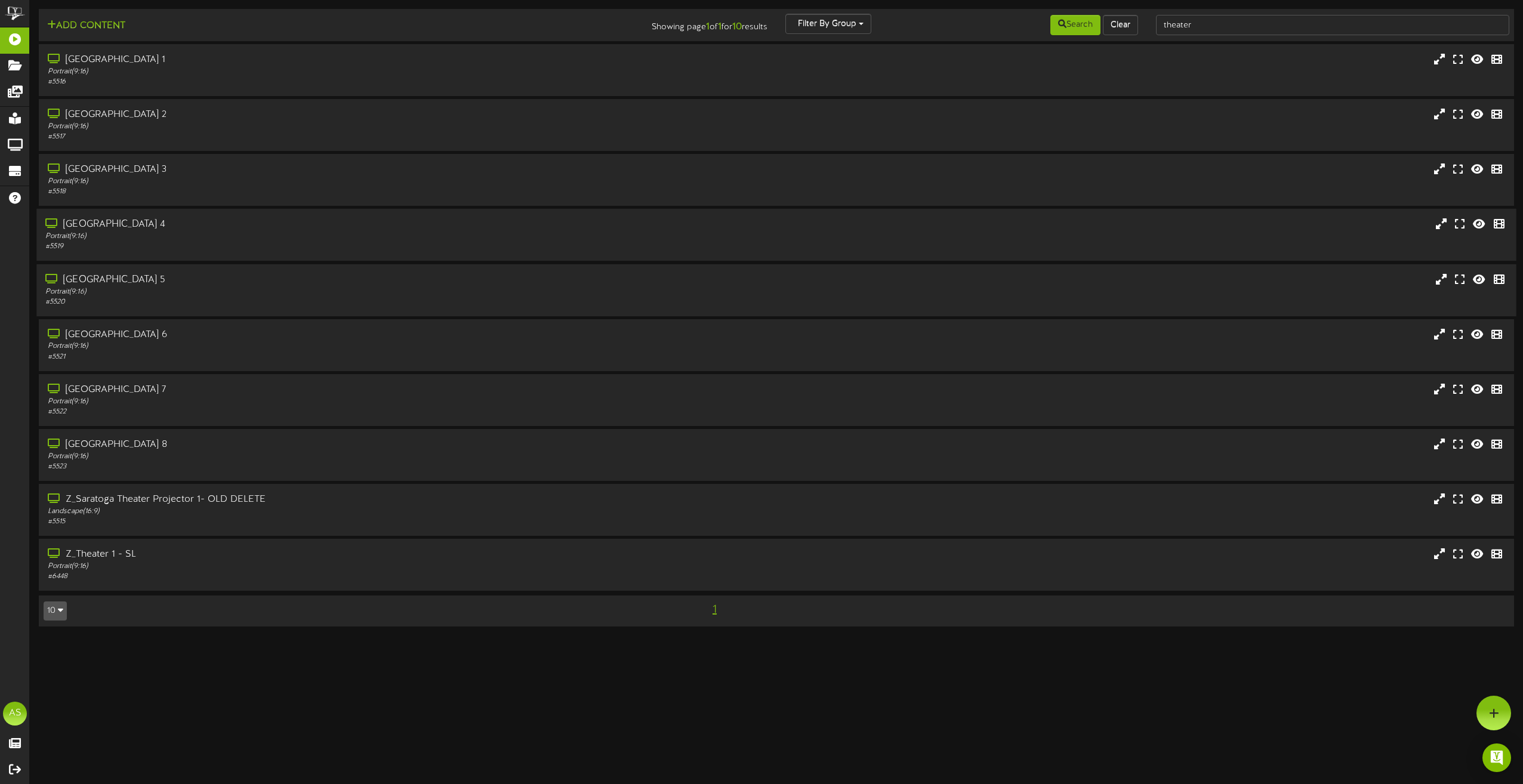
click at [592, 278] on div "[GEOGRAPHIC_DATA] 5" at bounding box center [344, 280] width 598 height 14
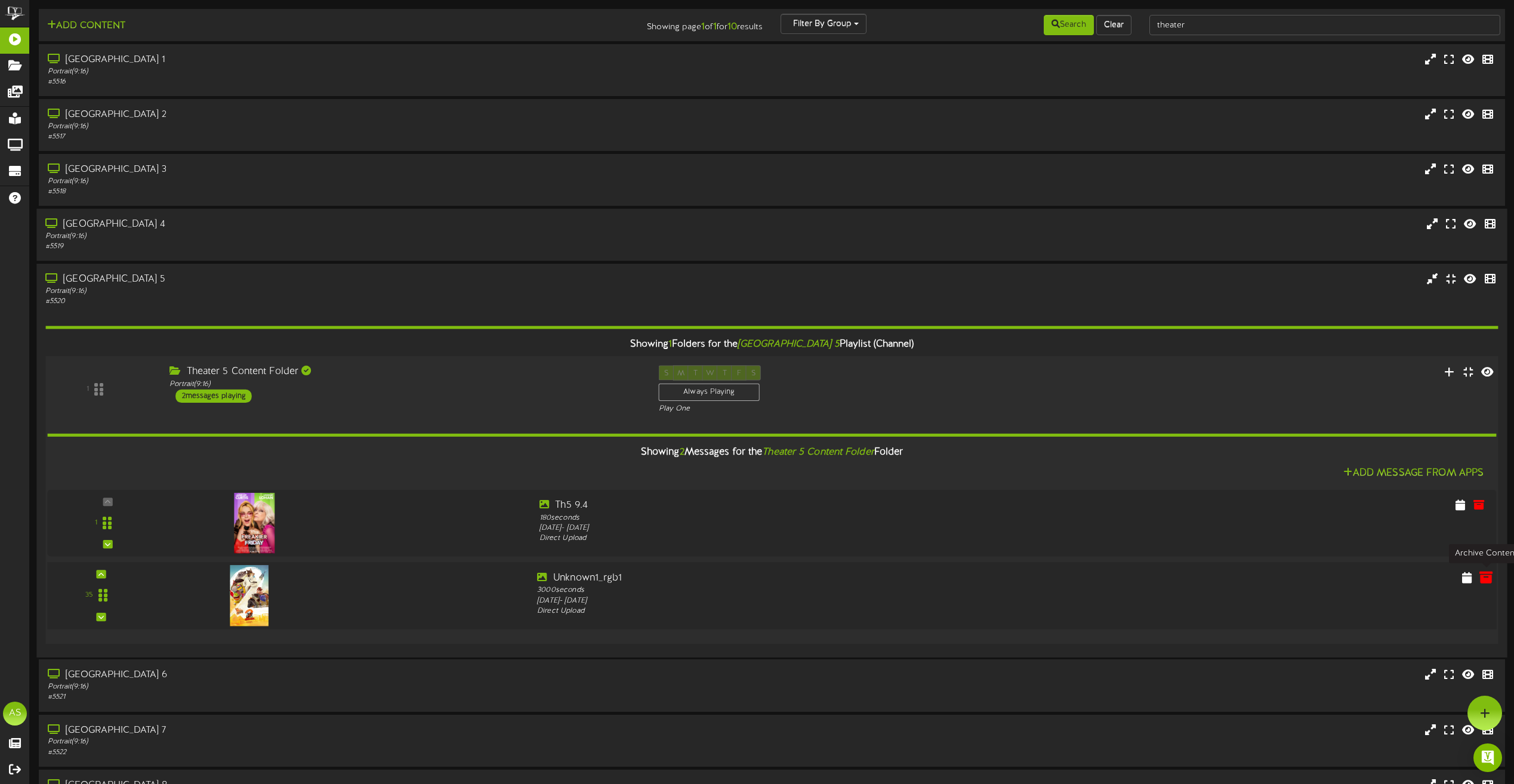
click at [1485, 583] on icon at bounding box center [1486, 577] width 13 height 13
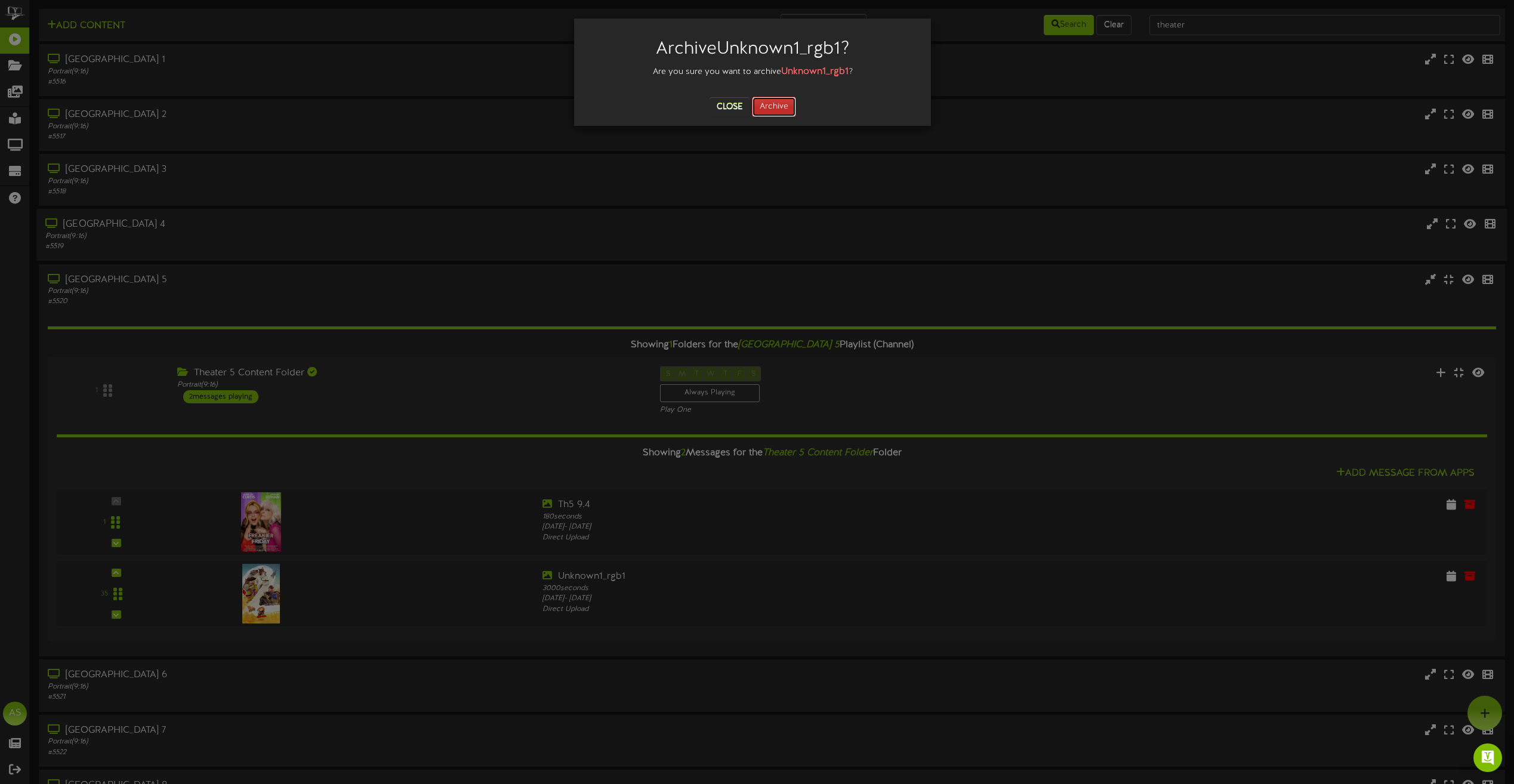
click at [783, 107] on button "Archive" at bounding box center [774, 107] width 44 height 20
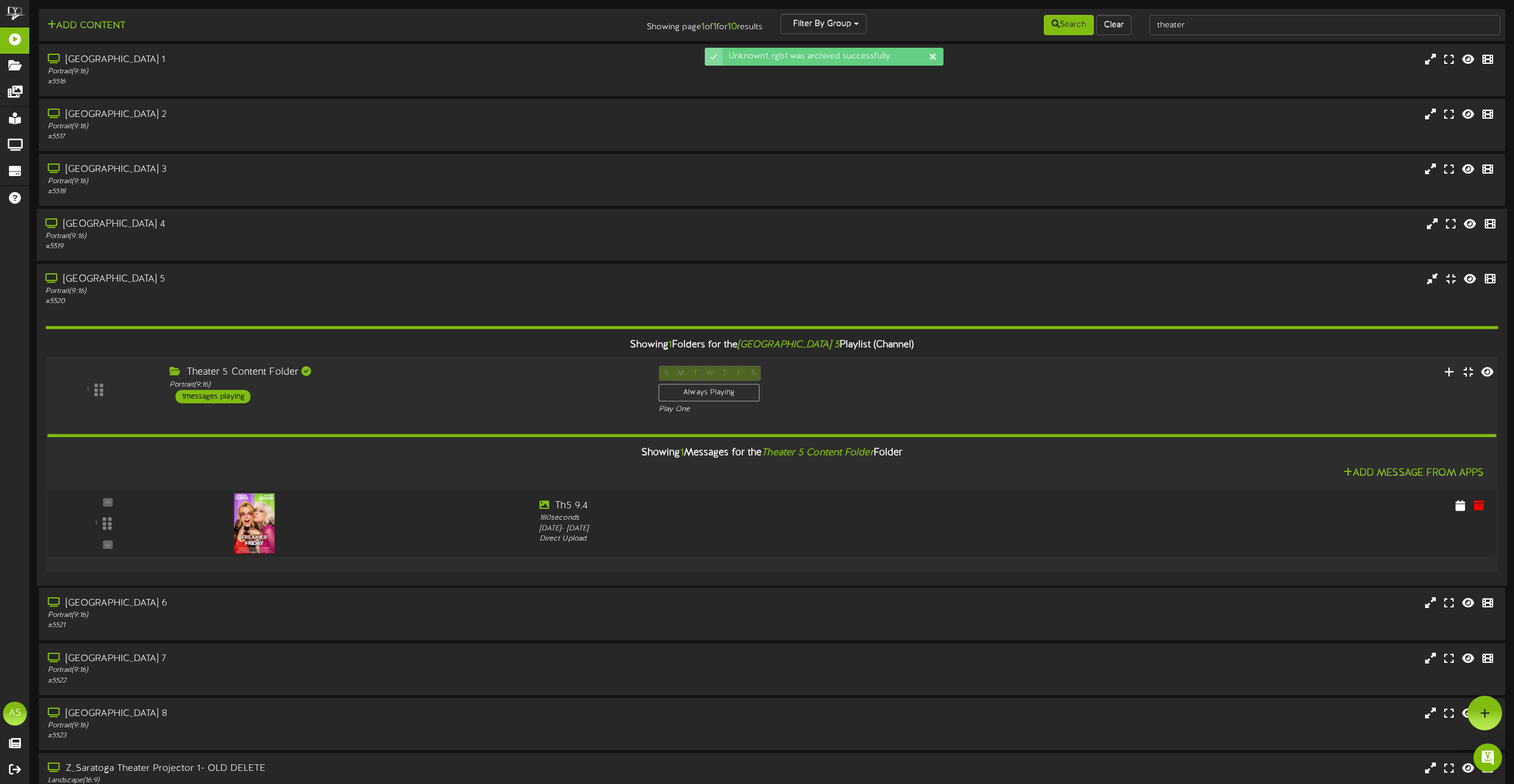
click at [968, 397] on div "S M T W T F S Always Playing Play One" at bounding box center [833, 390] width 367 height 49
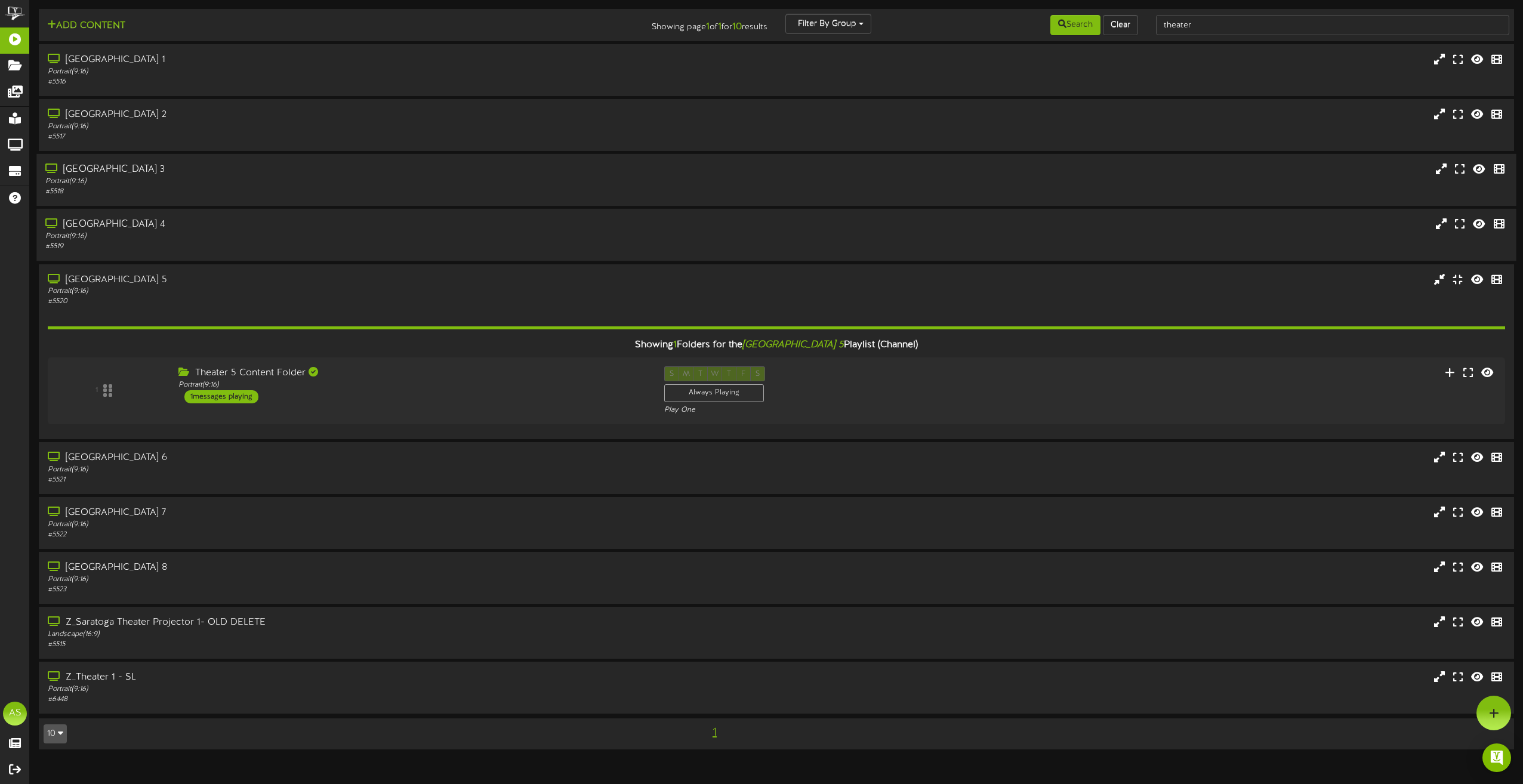
click at [429, 169] on div "[GEOGRAPHIC_DATA] 3" at bounding box center [344, 169] width 598 height 14
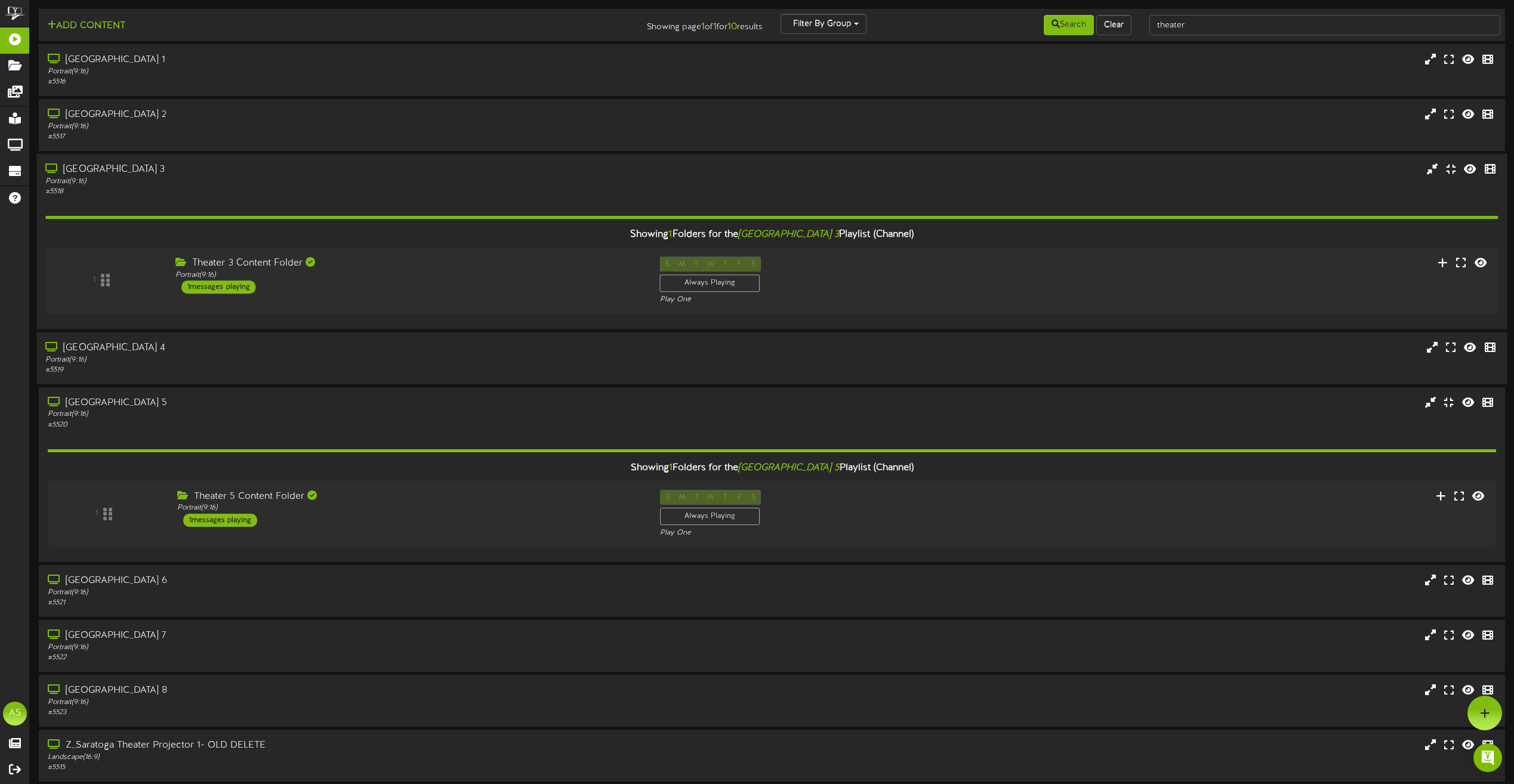
click at [413, 195] on div "# 5518" at bounding box center [342, 192] width 595 height 10
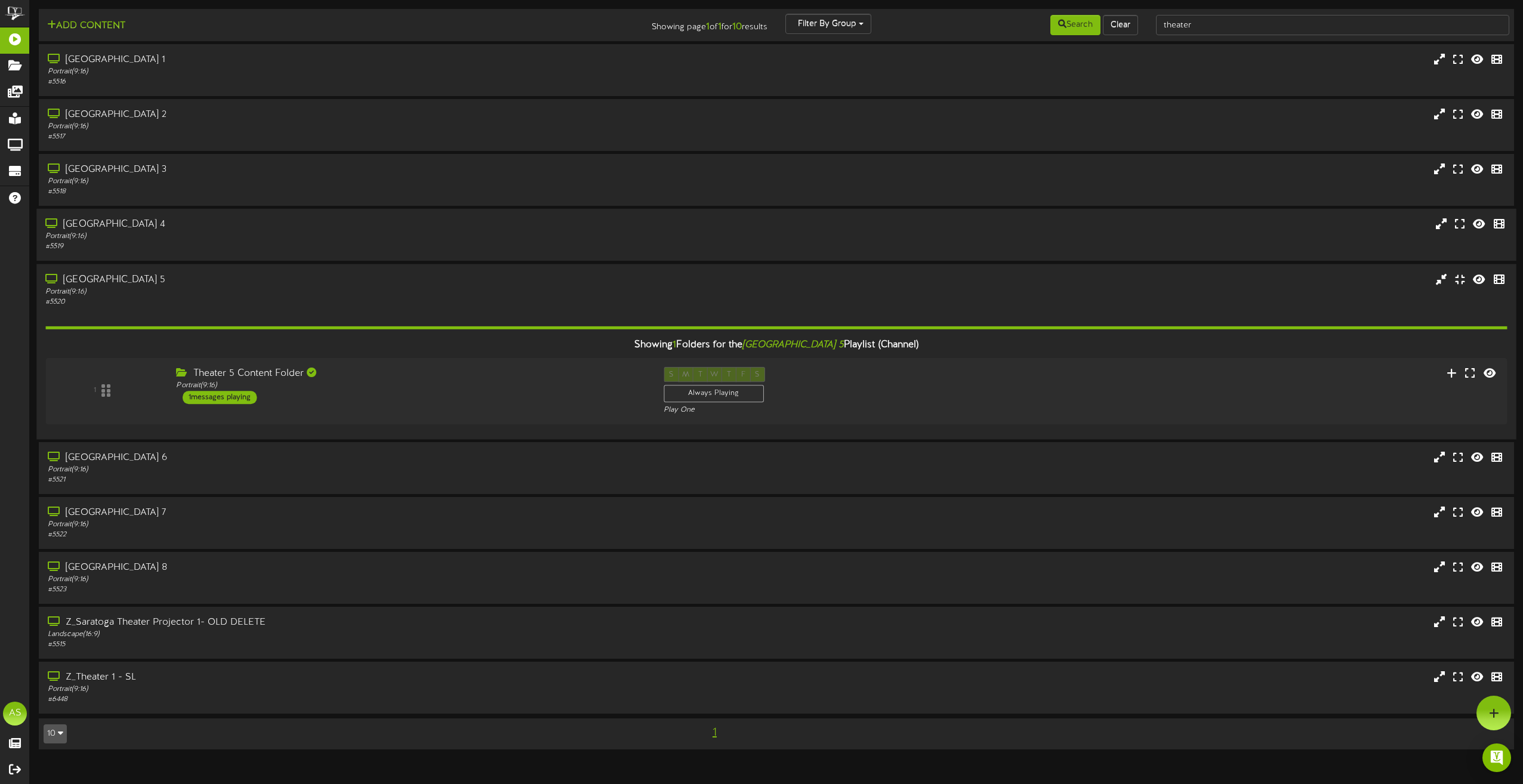
click at [401, 301] on div "# 5520" at bounding box center [344, 301] width 598 height 10
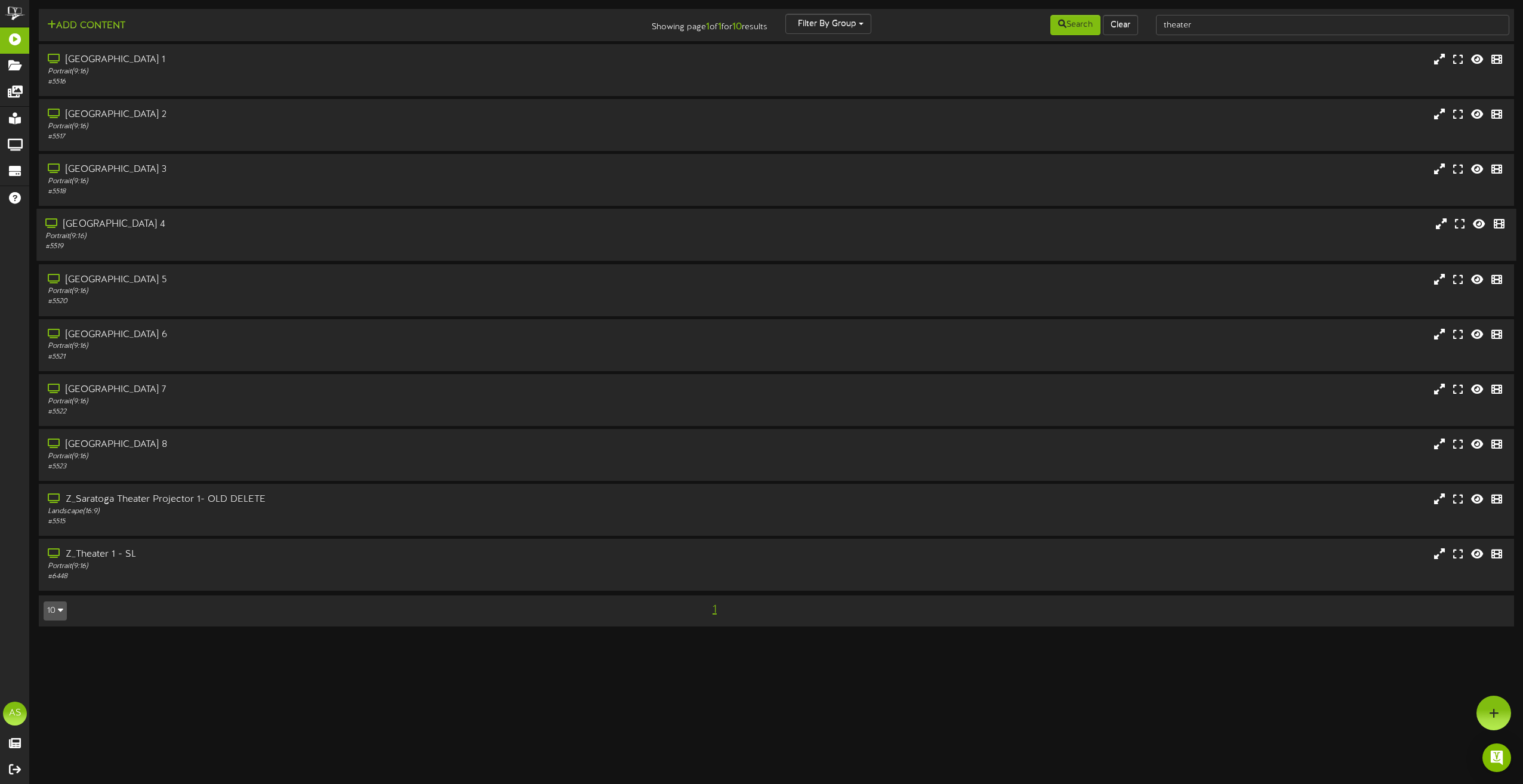
click at [412, 234] on div "Portrait ( 9:16 )" at bounding box center [344, 236] width 598 height 10
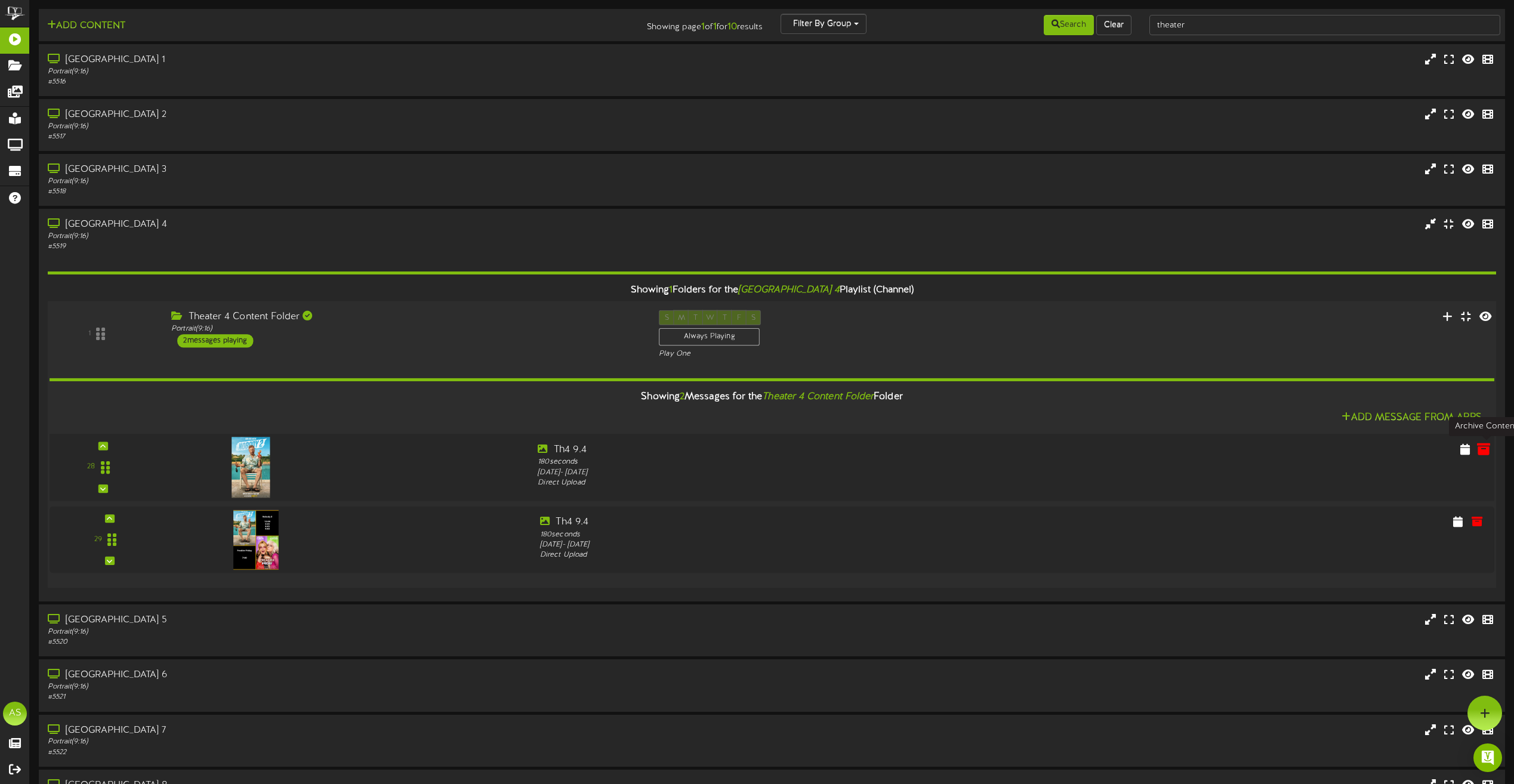
click at [1486, 451] on icon at bounding box center [1484, 449] width 13 height 13
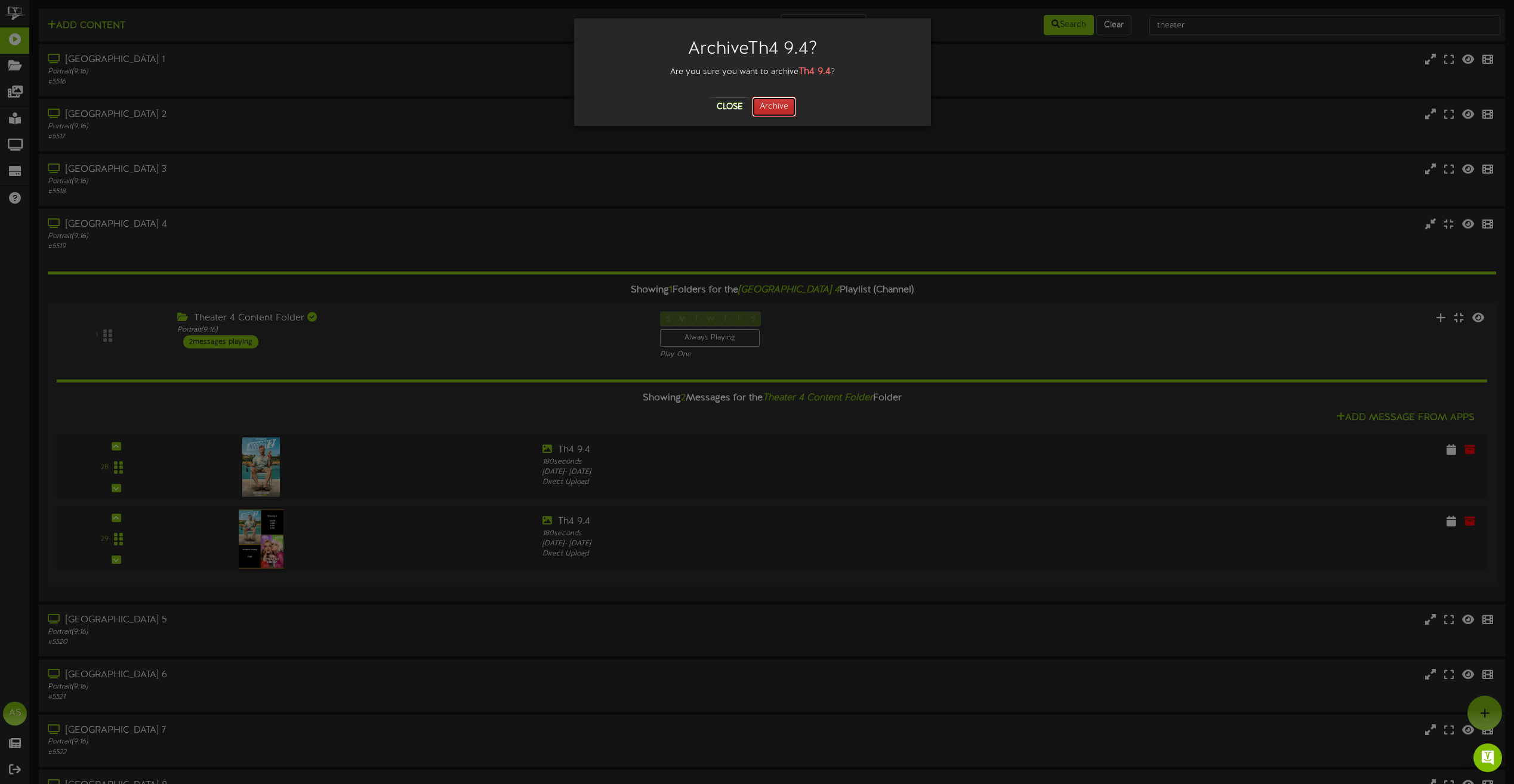
click at [788, 101] on button "Archive" at bounding box center [774, 107] width 44 height 20
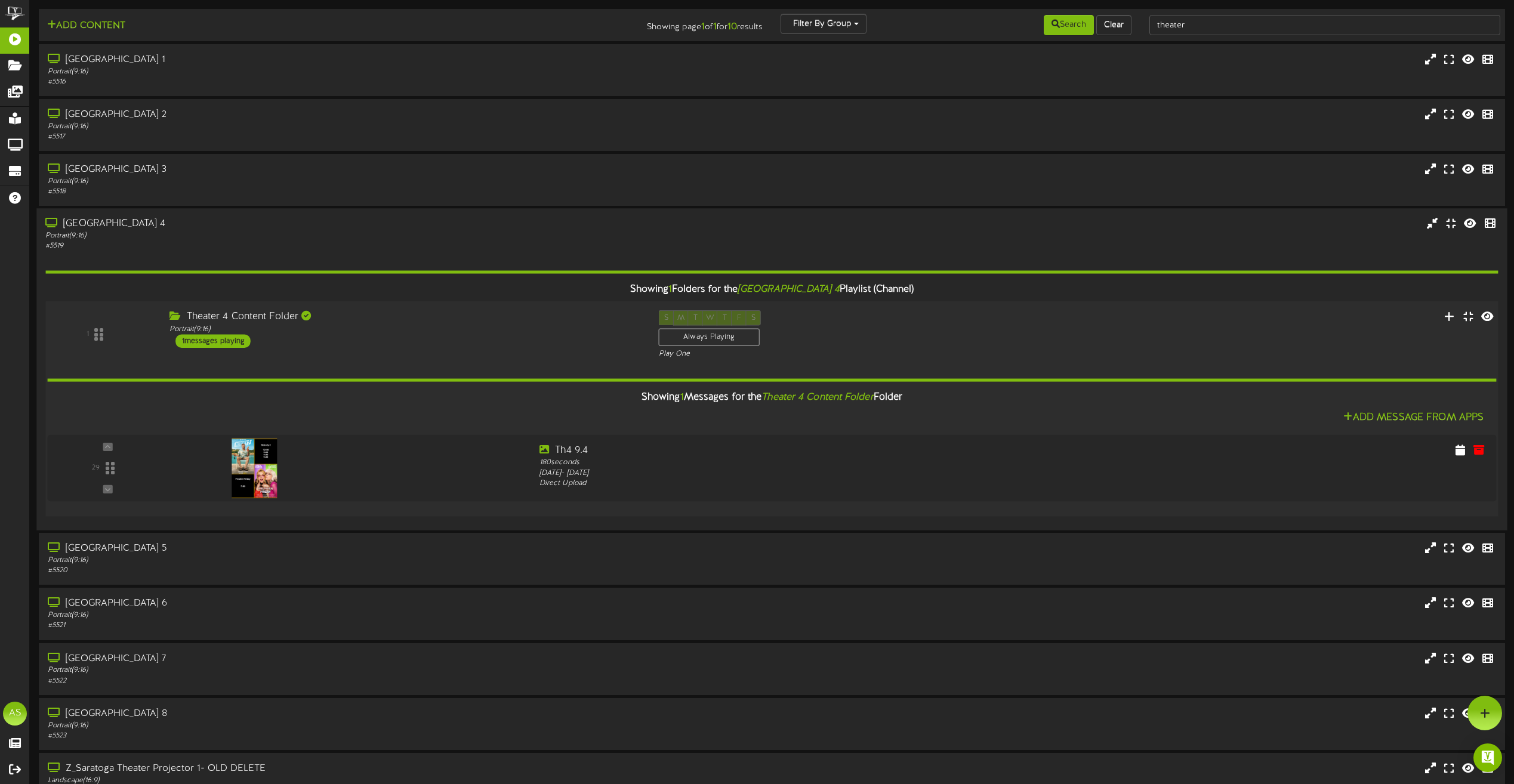
click at [899, 336] on div "S M T W T F S Always Playing Play One" at bounding box center [833, 334] width 367 height 49
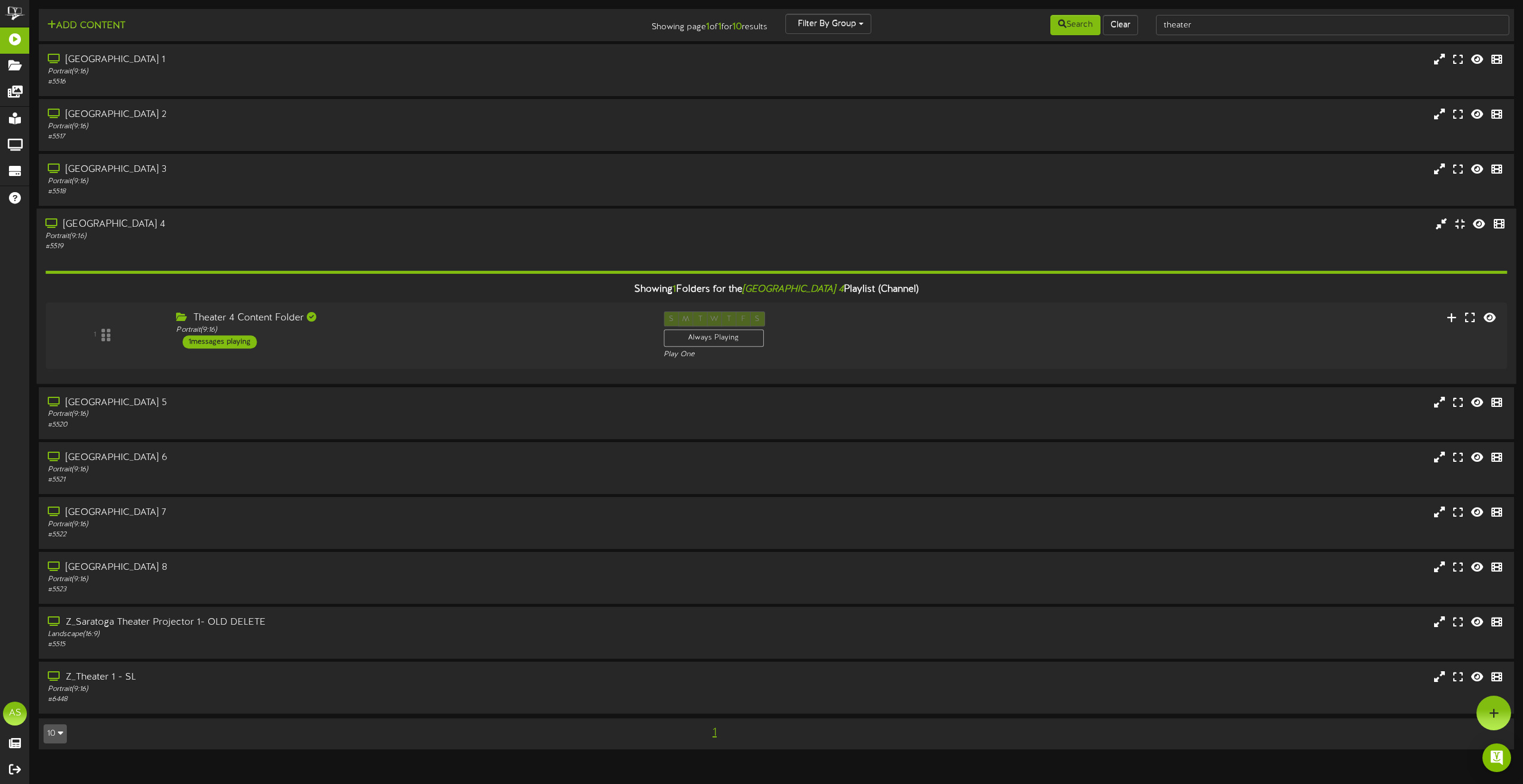
click at [899, 232] on div "[GEOGRAPHIC_DATA] 4 Portrait ( 9:16 ) # 5519" at bounding box center [776, 234] width 1480 height 34
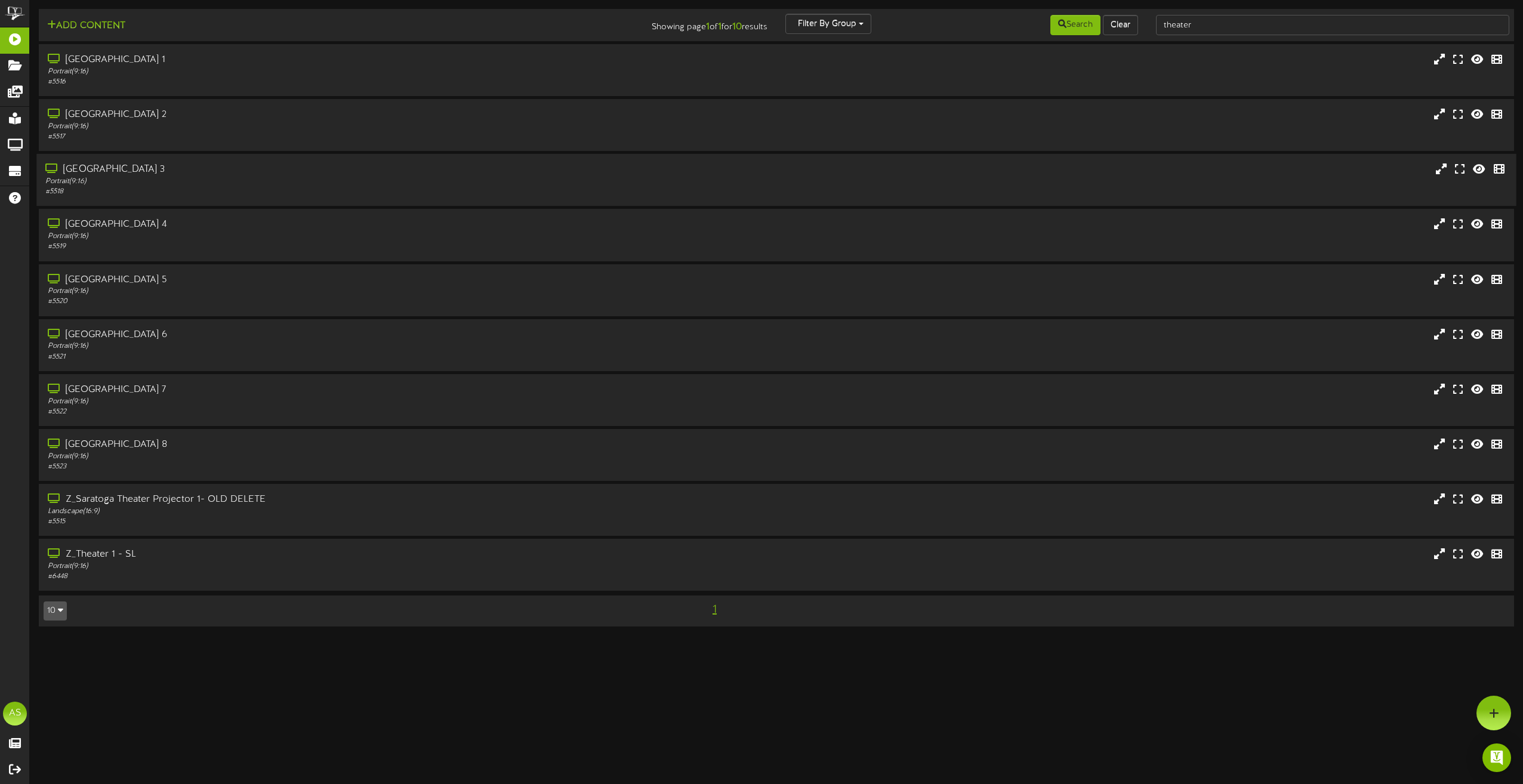
click at [215, 177] on div "Portrait ( 9:16 )" at bounding box center [344, 181] width 598 height 10
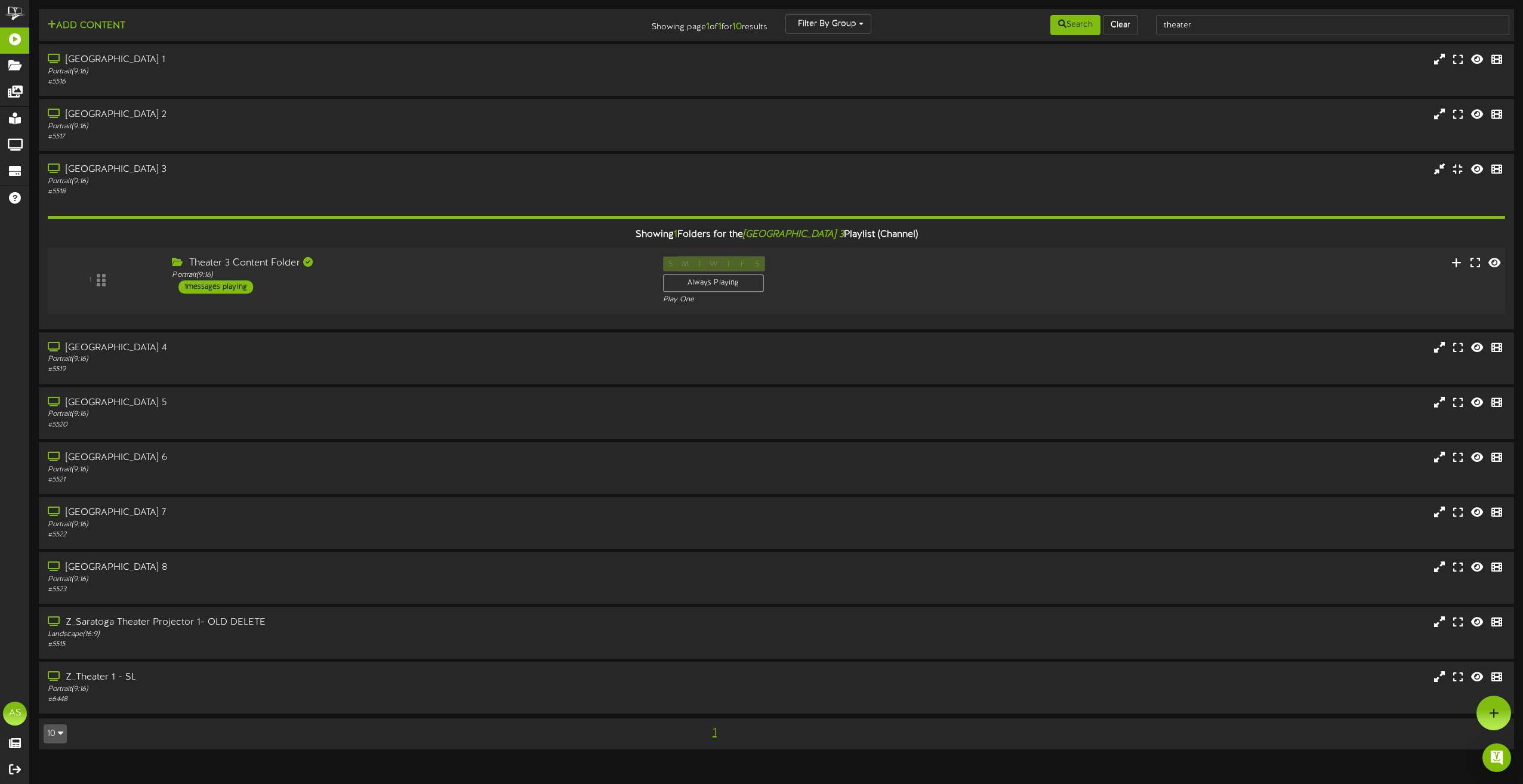
click at [1302, 289] on div "1 Theater 3 Content Folder Portrait ( 9:16 ) 1" at bounding box center [776, 281] width 1472 height 49
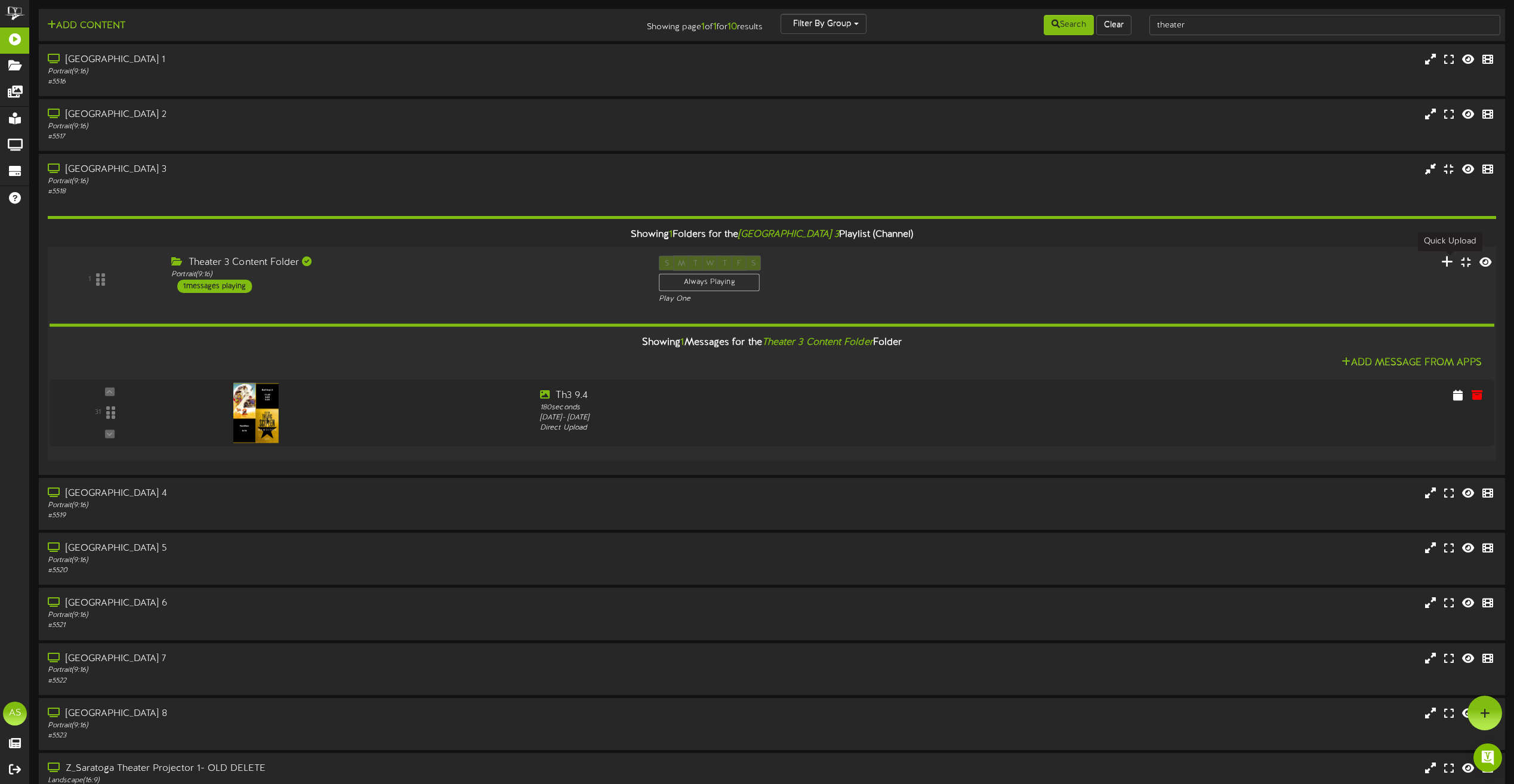
click at [1451, 268] on icon at bounding box center [1447, 262] width 13 height 13
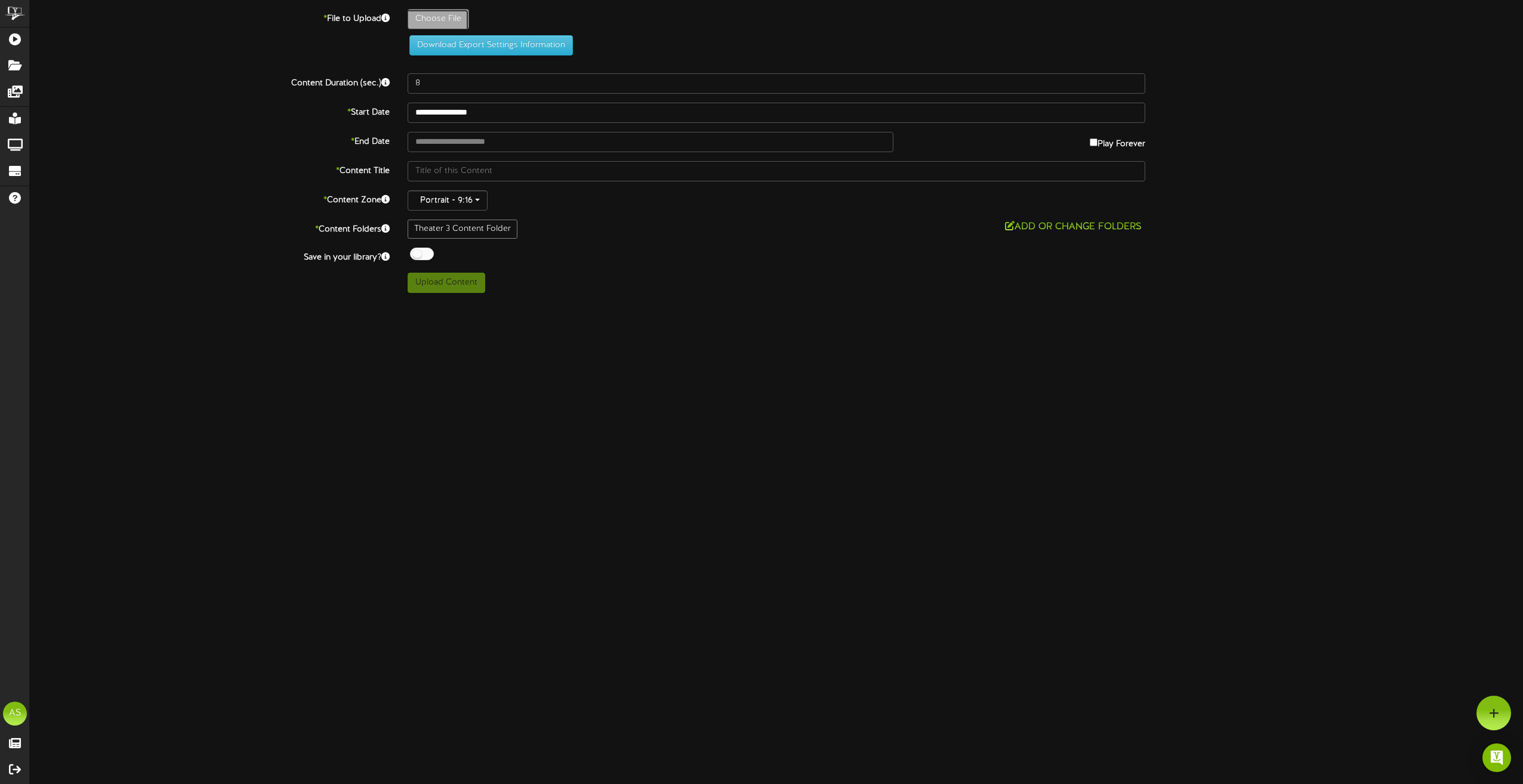
type input "**********"
type input "[PERSON_NAME]"
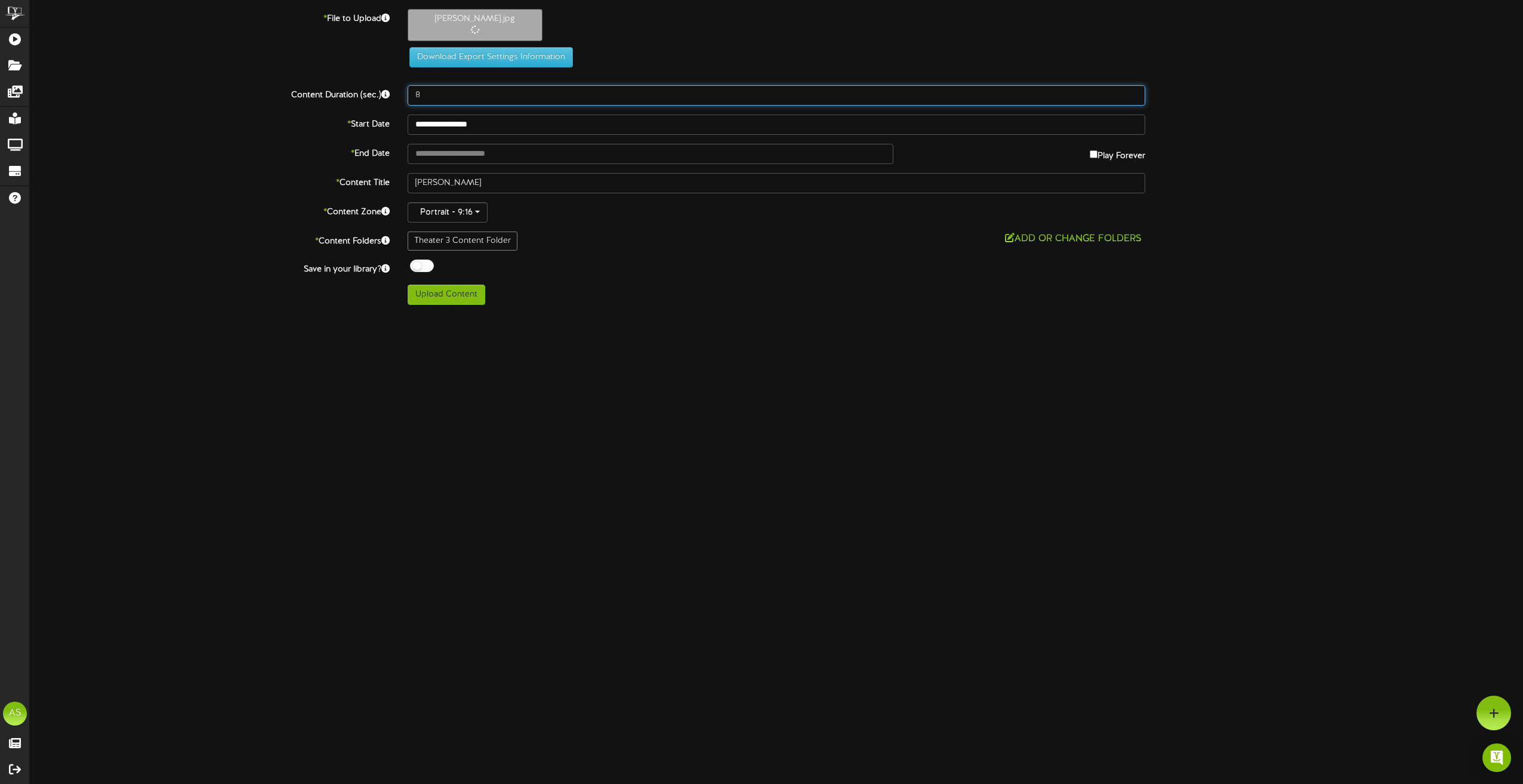
click at [440, 98] on input "8" at bounding box center [776, 96] width 738 height 20
type input "180"
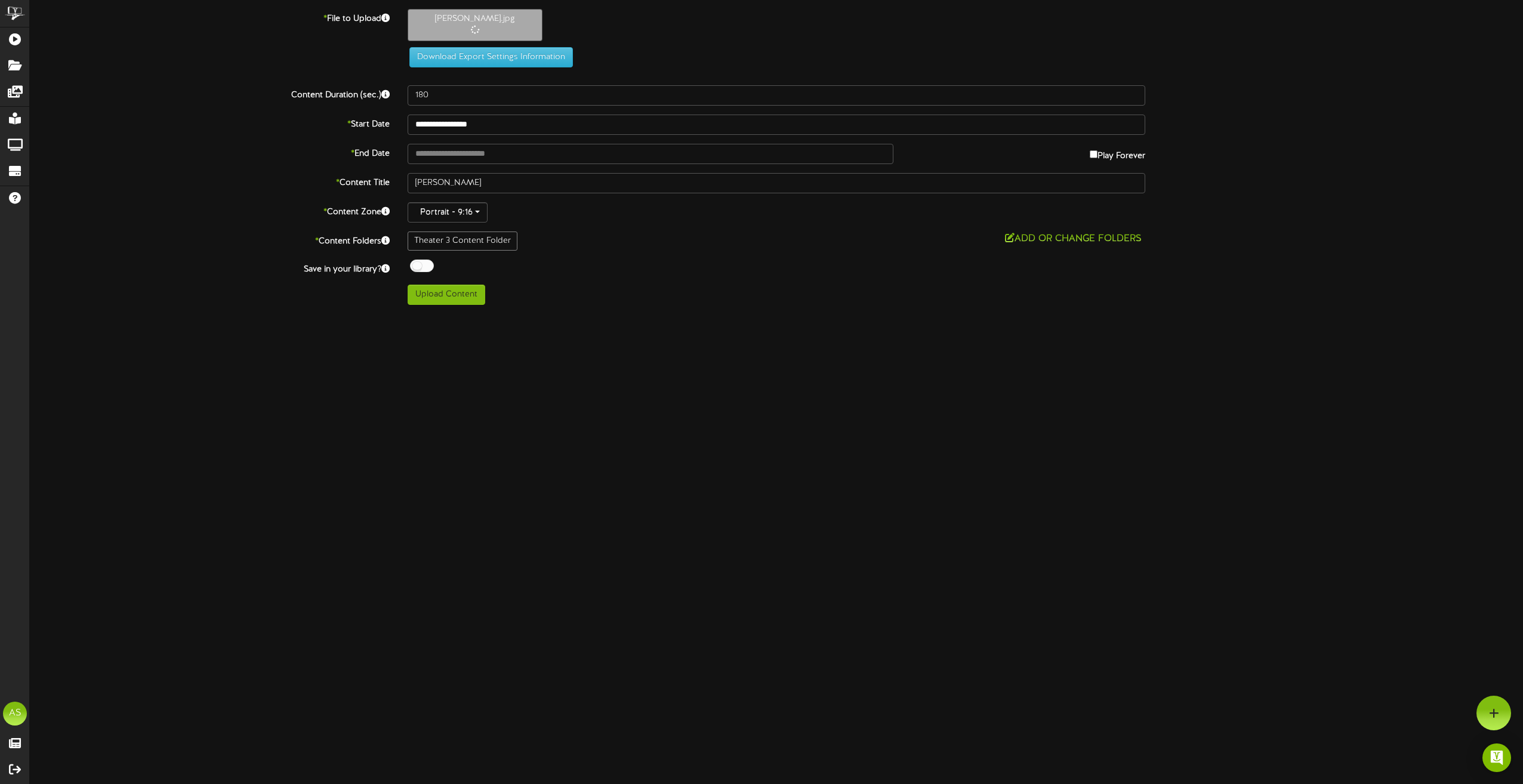
click at [1095, 152] on label "Play Forever" at bounding box center [1117, 153] width 55 height 19
type input "**********"
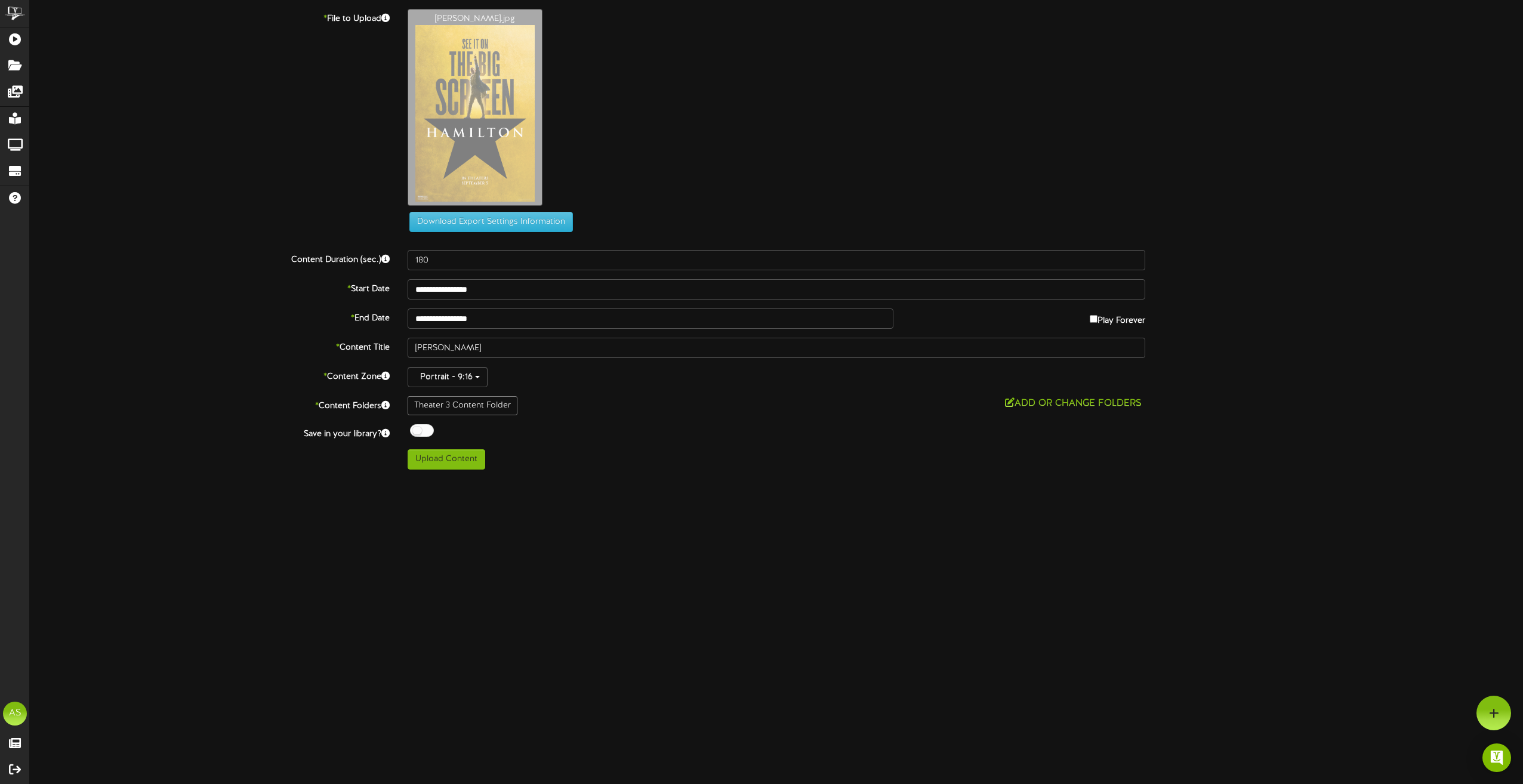
click at [423, 434] on div at bounding box center [422, 430] width 24 height 13
drag, startPoint x: 455, startPoint y: 347, endPoint x: 395, endPoint y: 347, distance: 60.0
click at [395, 347] on div "* Content Title [GEOGRAPHIC_DATA]" at bounding box center [776, 348] width 1511 height 20
type input "Th3 9.5"
click at [465, 460] on button "Upload Content" at bounding box center [446, 460] width 78 height 20
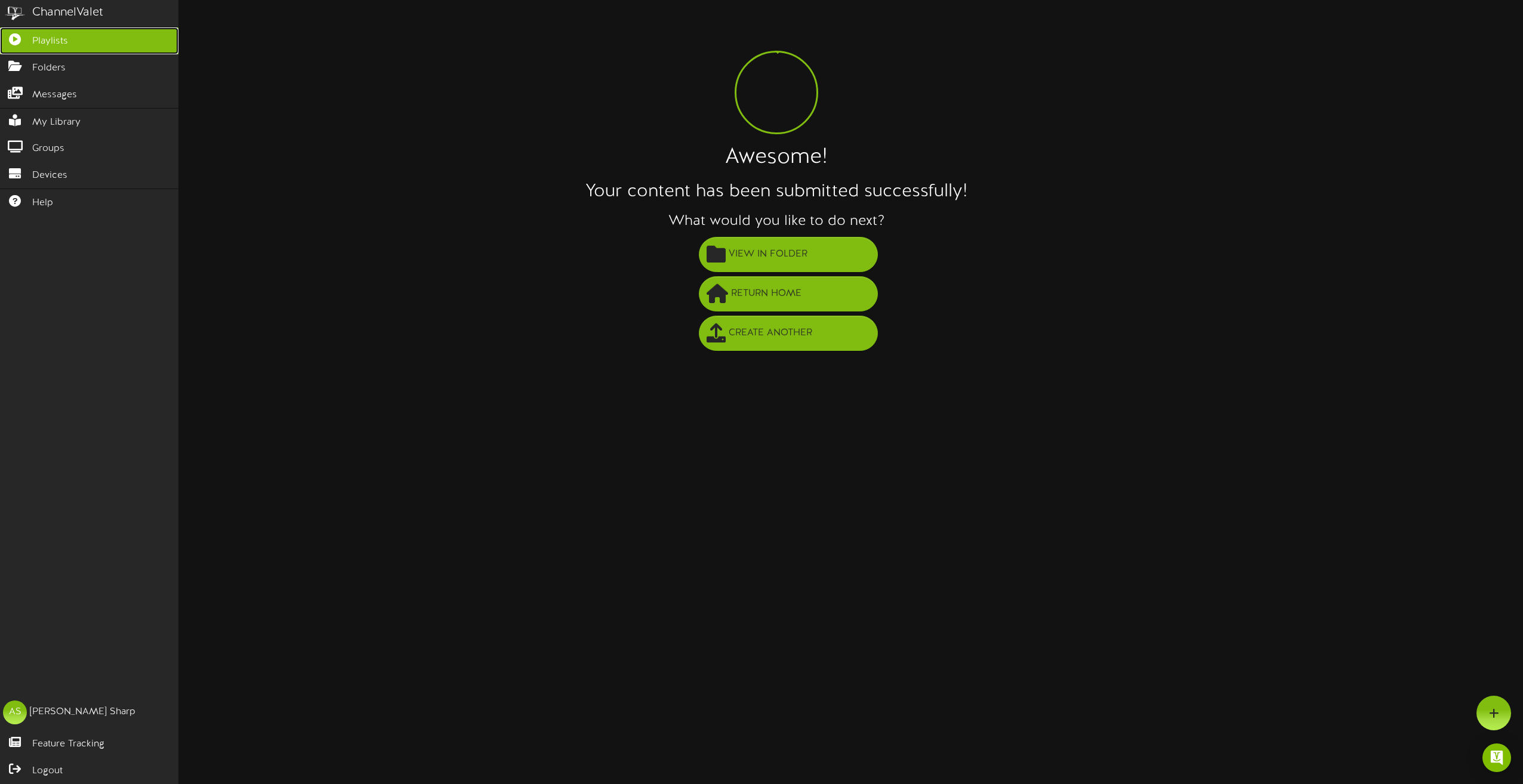
click at [26, 40] on icon at bounding box center [15, 37] width 30 height 9
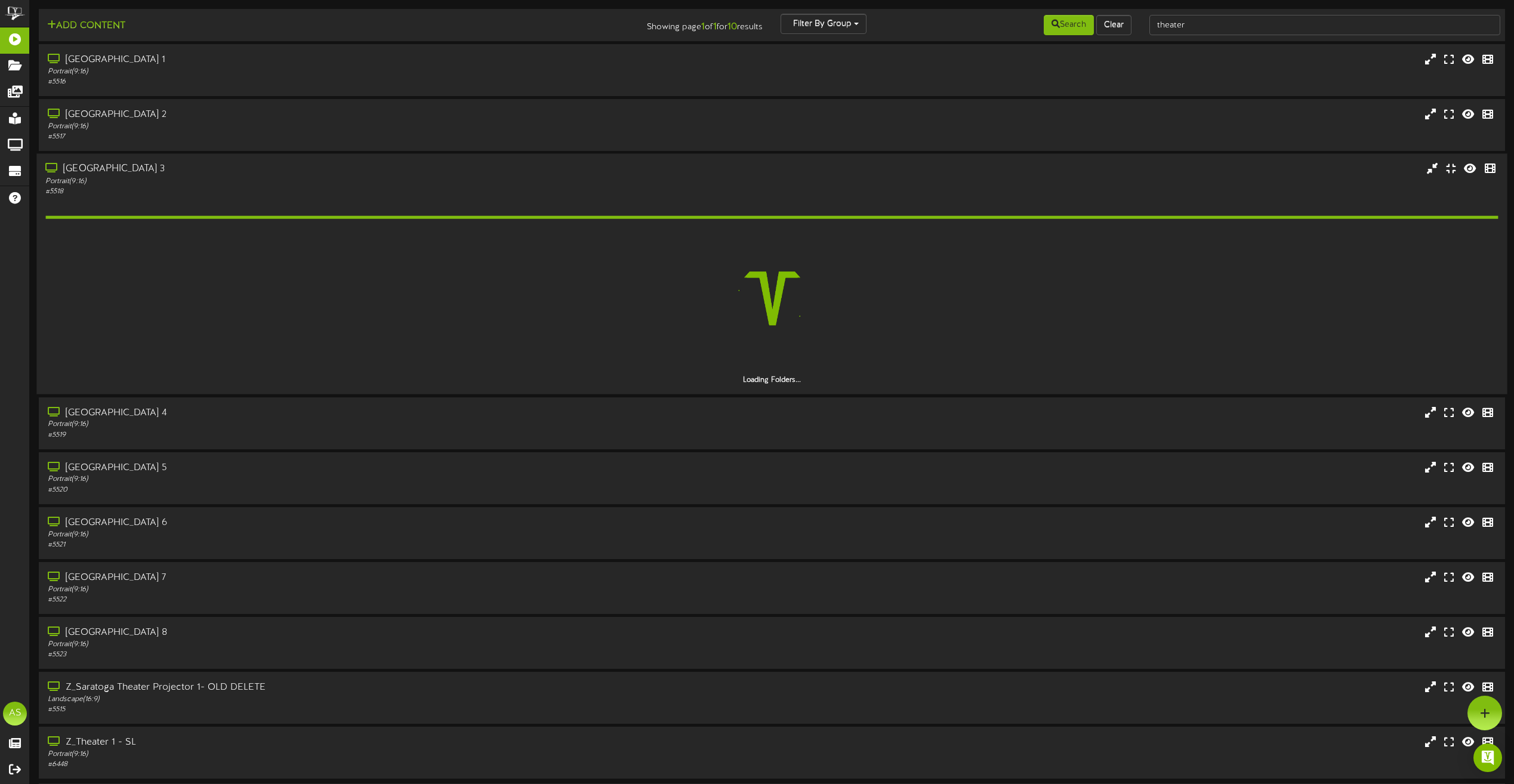
click at [426, 193] on div "# 5518" at bounding box center [342, 192] width 595 height 10
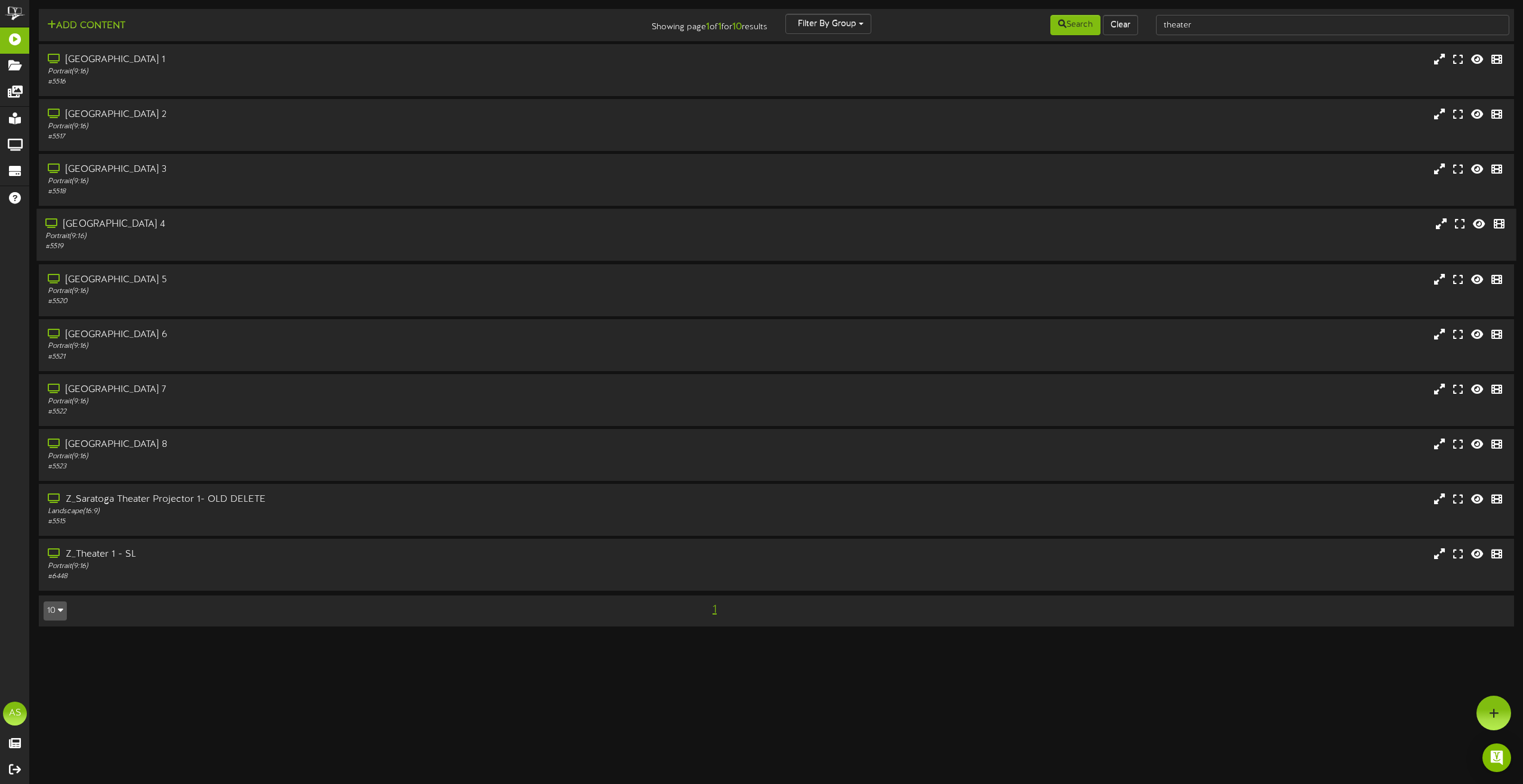
click at [189, 240] on div "Portrait ( 9:16 )" at bounding box center [344, 236] width 598 height 10
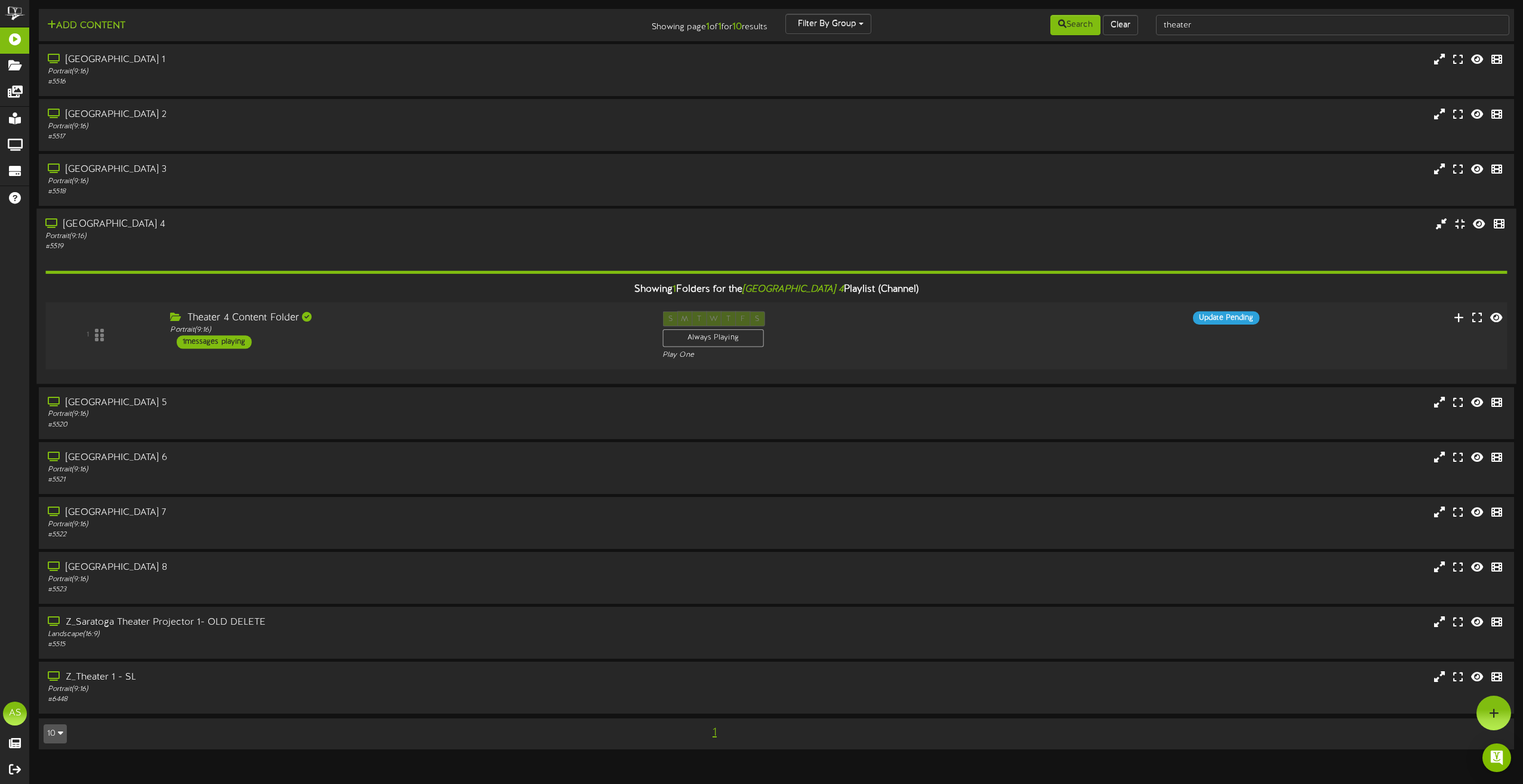
click at [440, 349] on div "1 Theater 4 Content Folder Portrait ( 9:16 ) 1 S" at bounding box center [776, 336] width 1477 height 49
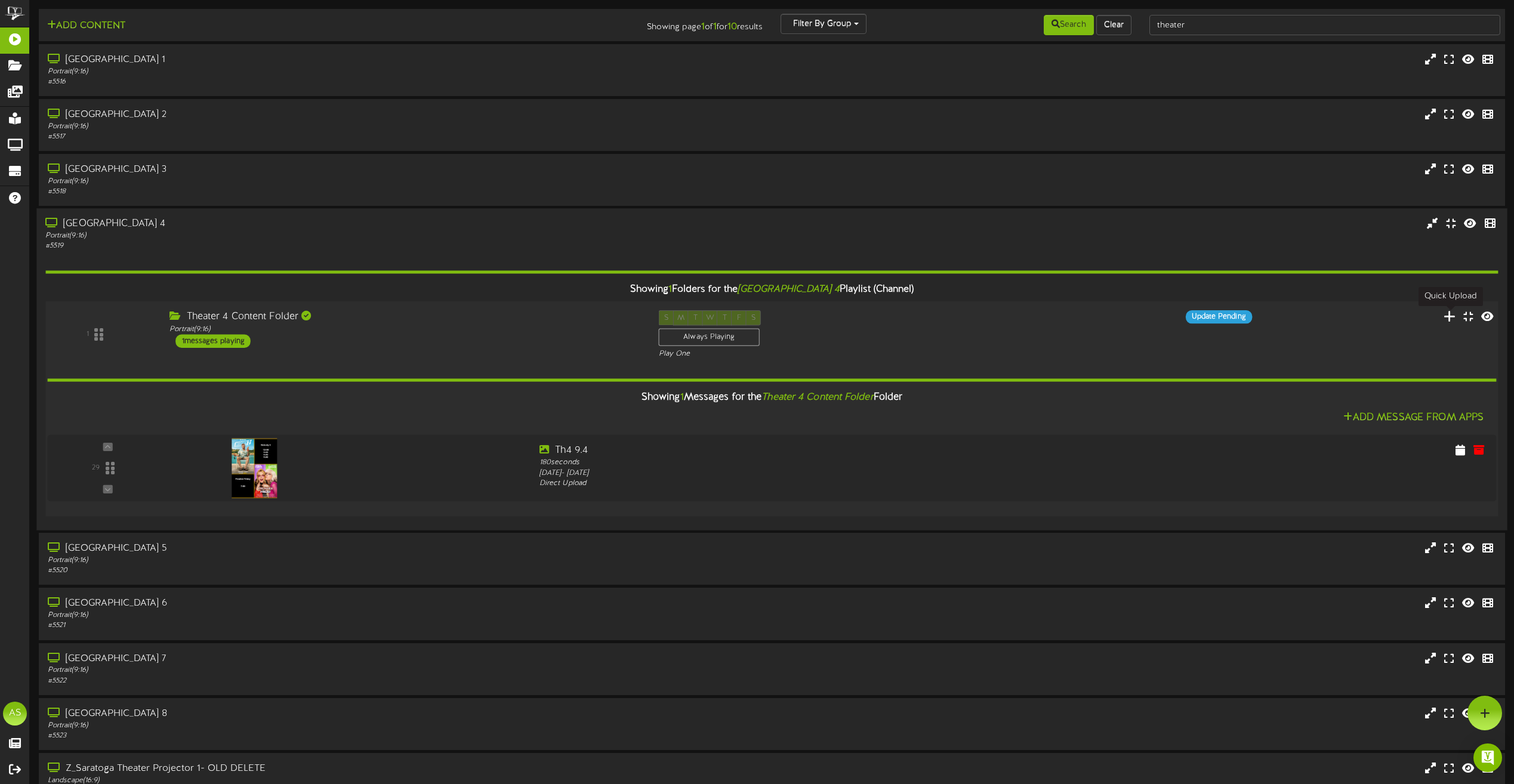
click at [1450, 319] on icon at bounding box center [1450, 316] width 13 height 13
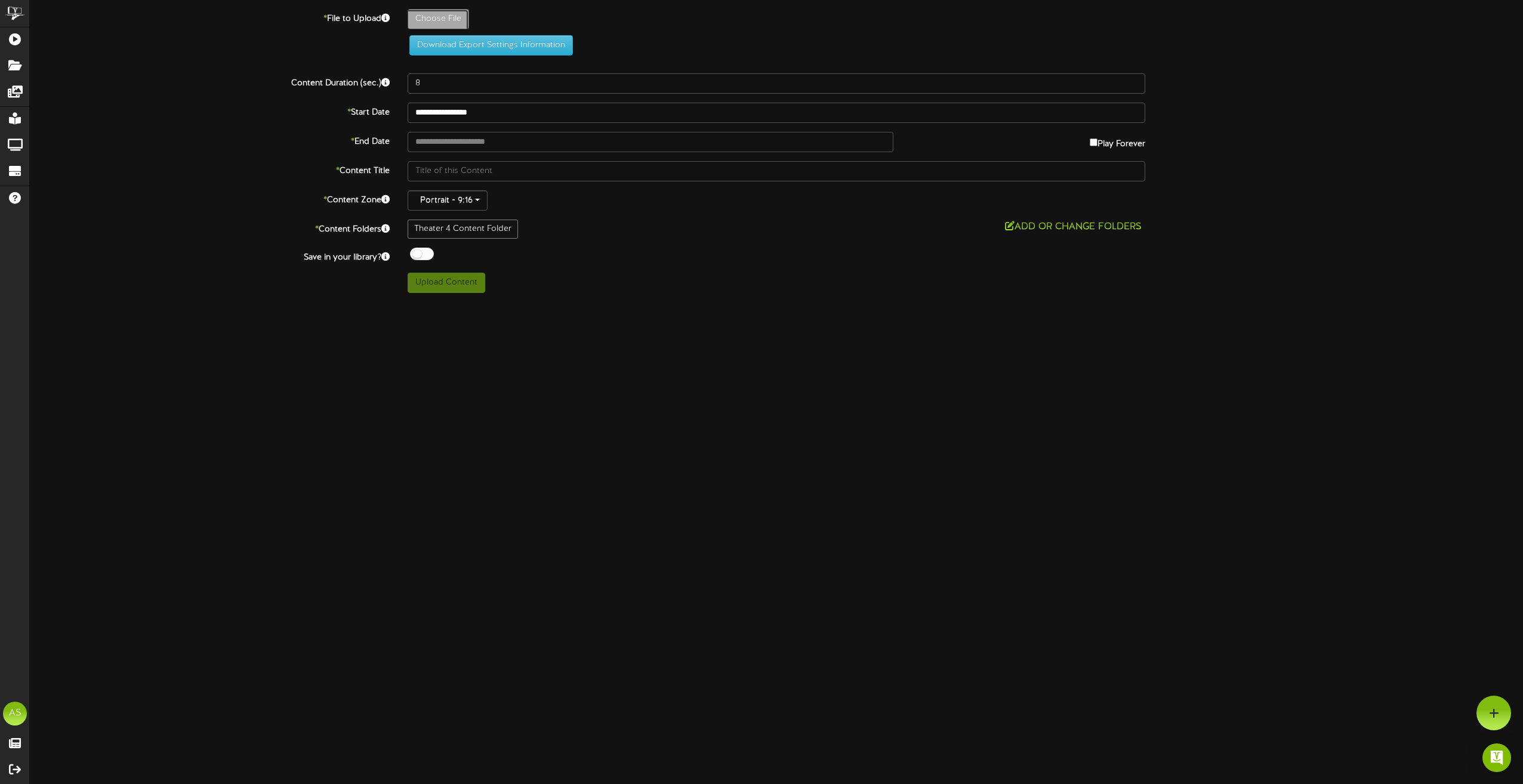
type input "**********"
type input "GoodGals"
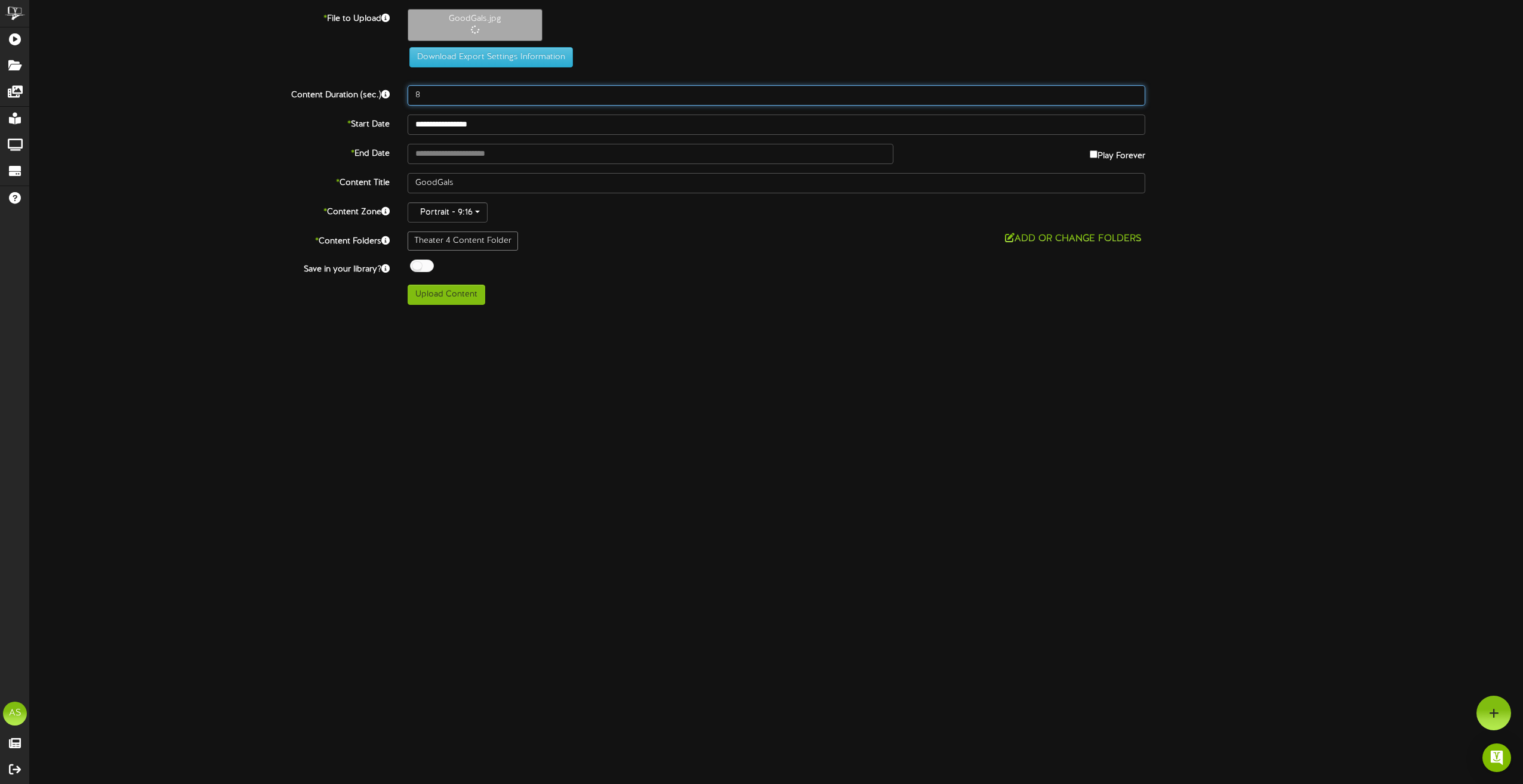
drag, startPoint x: 444, startPoint y: 92, endPoint x: 397, endPoint y: 93, distance: 47.0
click at [397, 93] on div "Content Duration (sec.) 8" at bounding box center [776, 96] width 1511 height 20
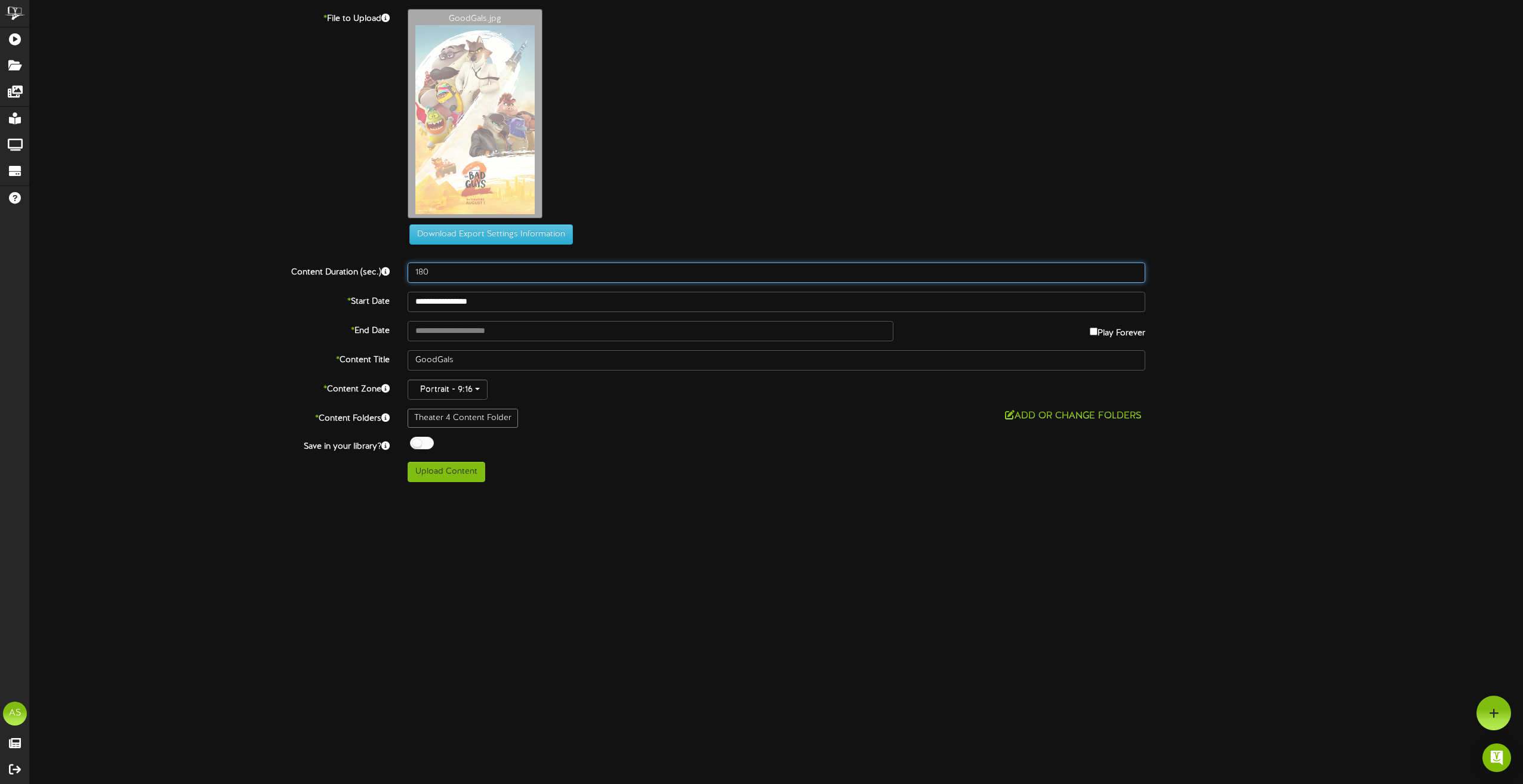
type input "180"
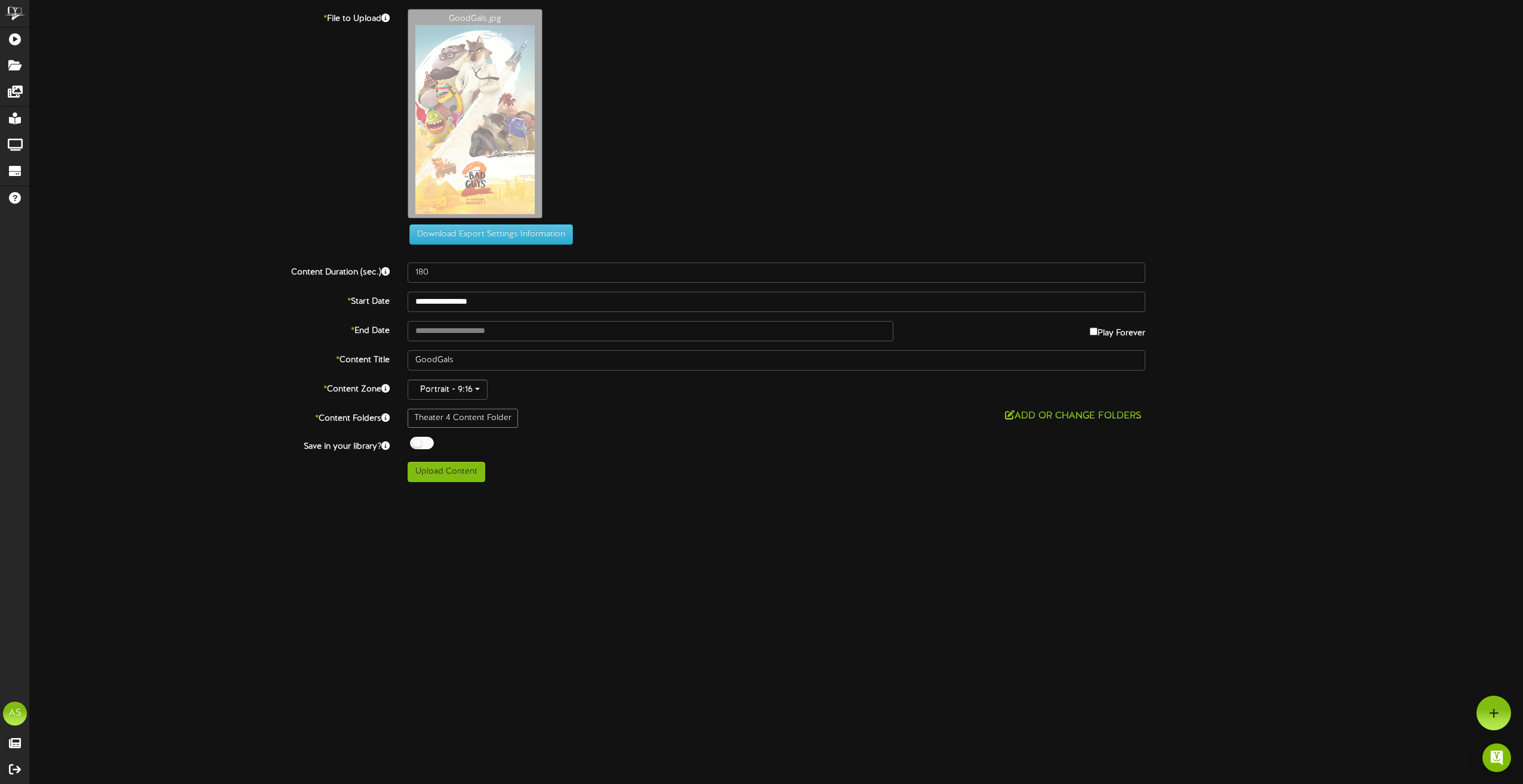
click at [1096, 334] on label "Play Forever" at bounding box center [1117, 330] width 55 height 19
type input "**********"
click at [420, 443] on div at bounding box center [422, 443] width 24 height 13
drag, startPoint x: 453, startPoint y: 357, endPoint x: 414, endPoint y: 360, distance: 39.1
click at [414, 360] on input "GoodGals" at bounding box center [776, 360] width 738 height 20
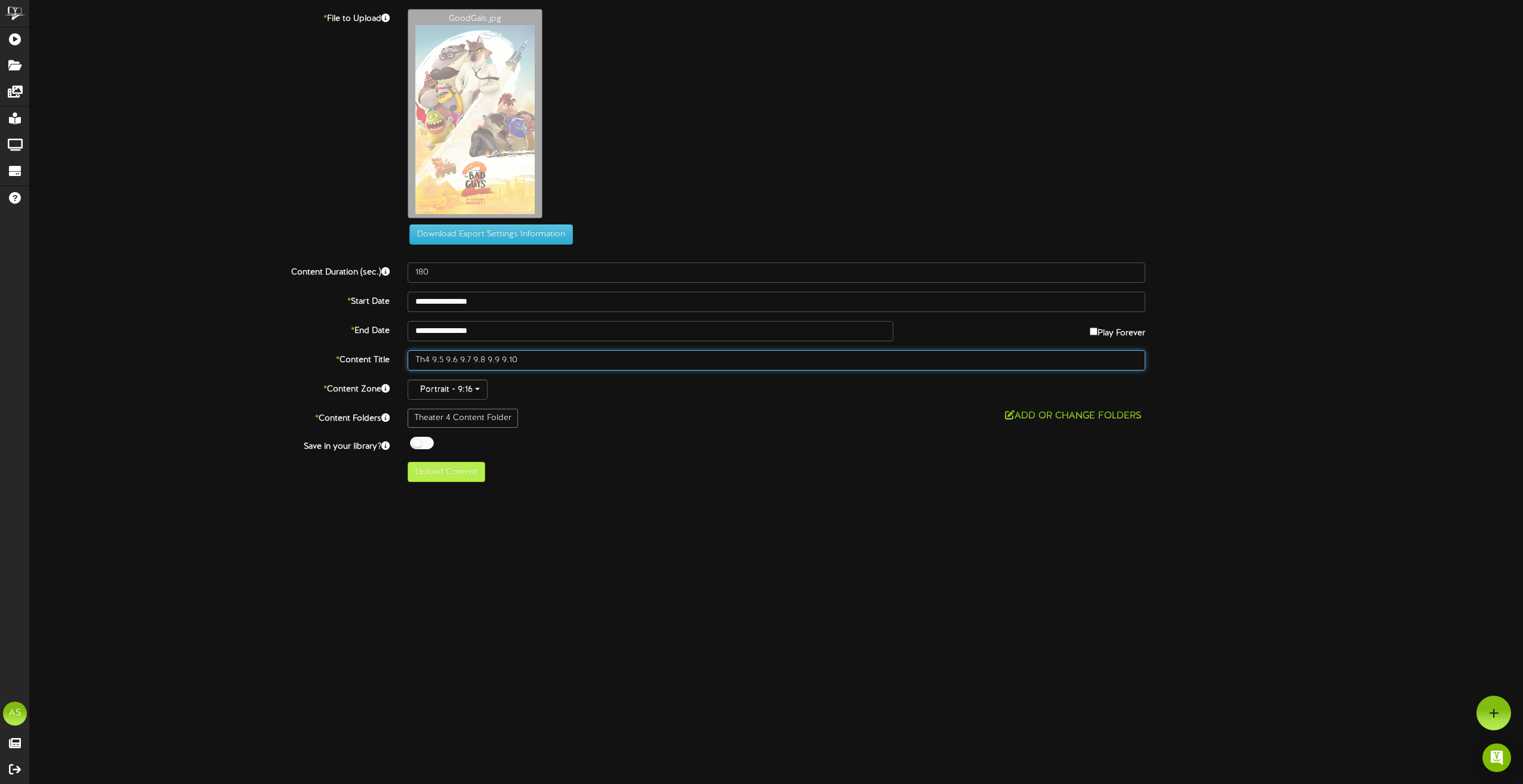
type input "Th4 9.5 9.6 9.7 9.8 9.9 9.10"
click at [465, 481] on button "Upload Content" at bounding box center [446, 472] width 78 height 20
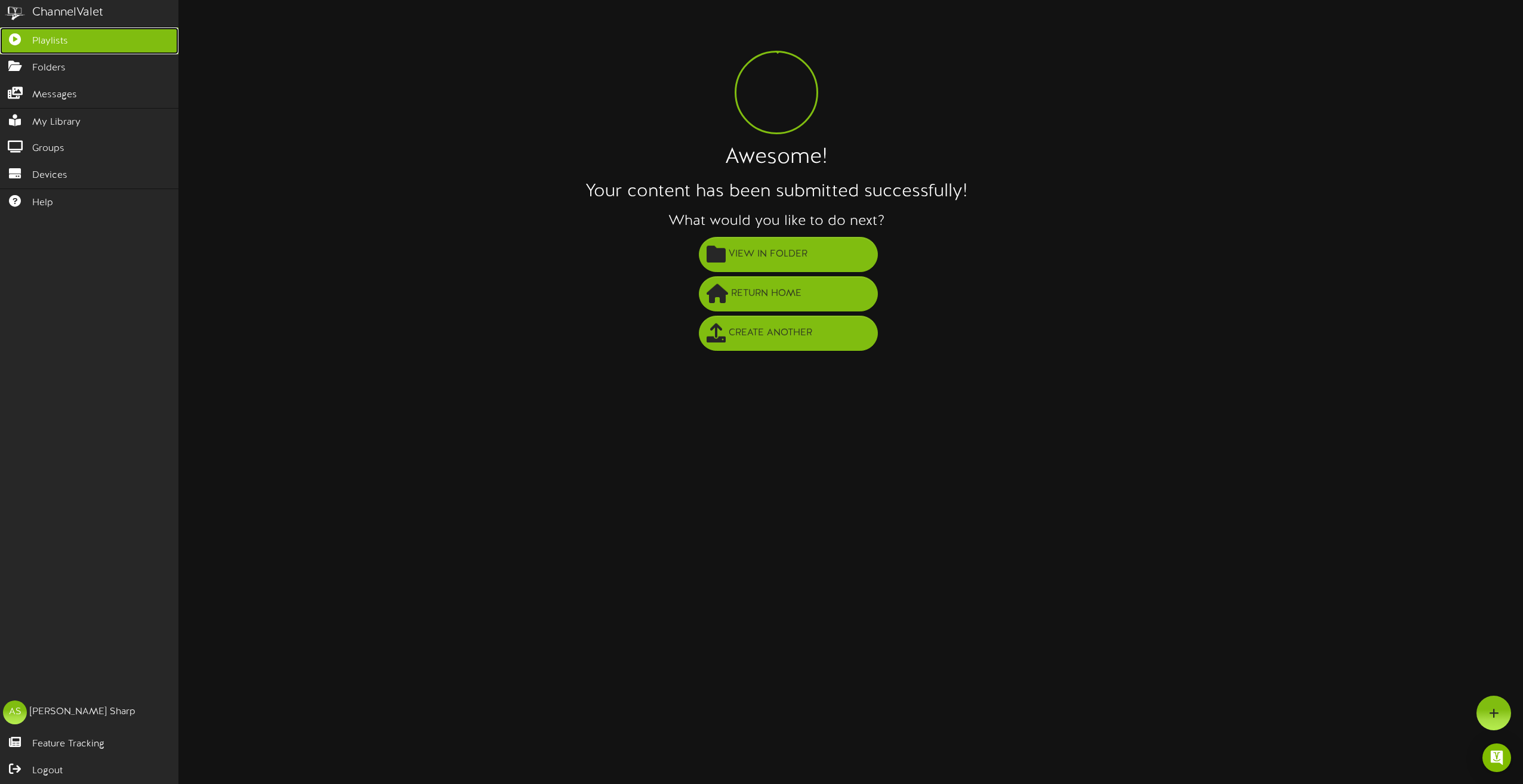
click at [56, 41] on span "Playlists" at bounding box center [49, 41] width 36 height 14
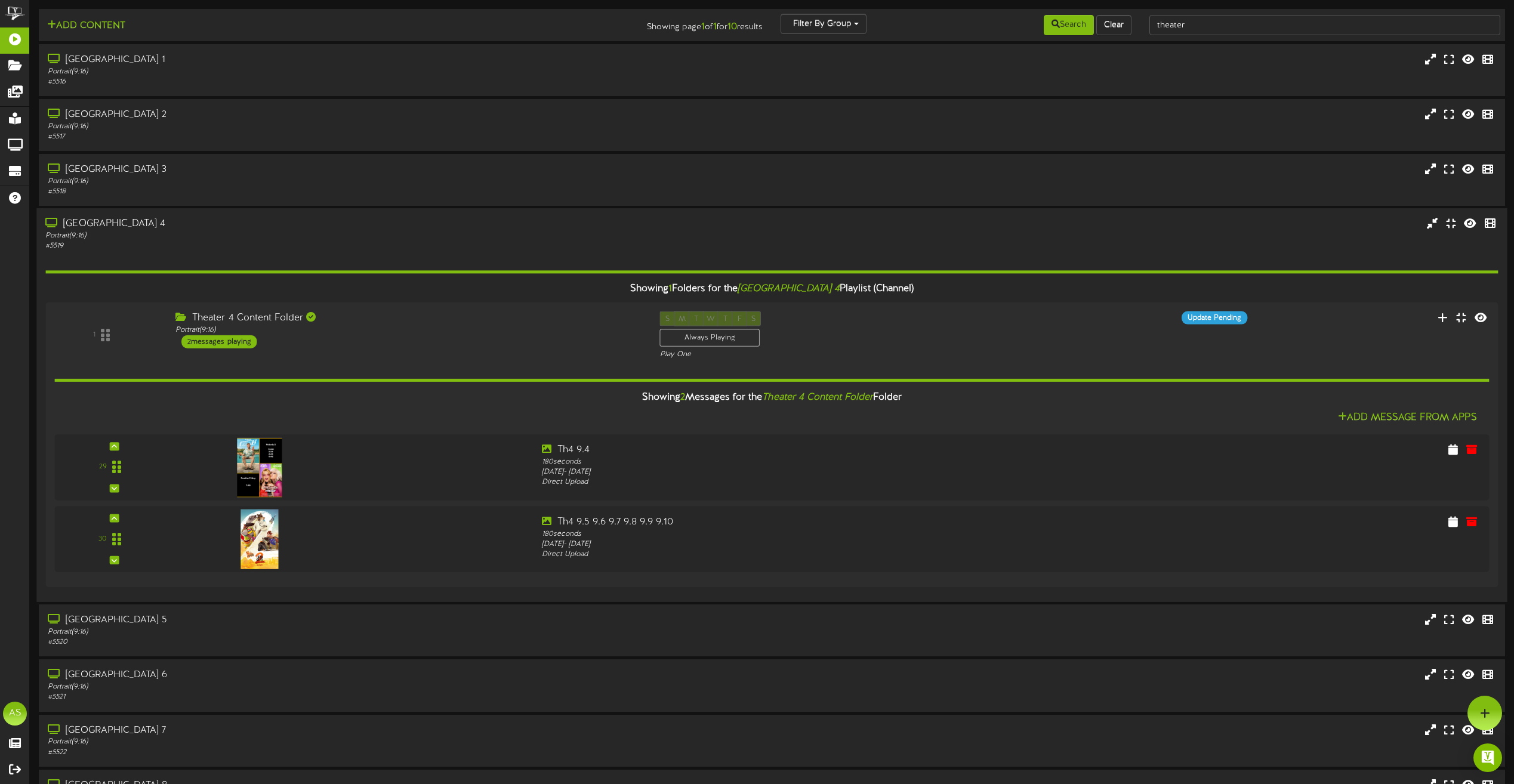
click at [331, 240] on div "Portrait ( 9:16 )" at bounding box center [342, 236] width 595 height 10
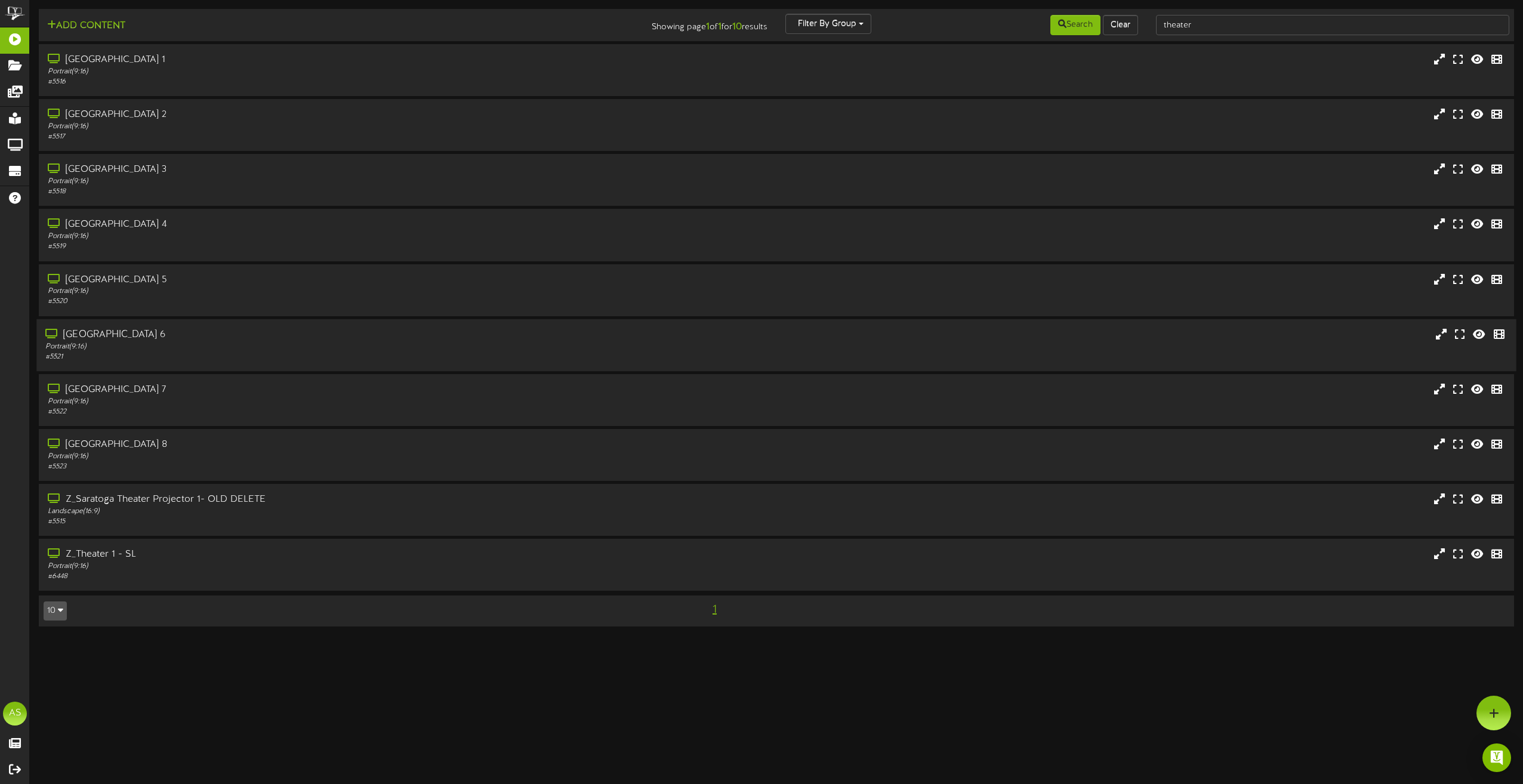
click at [345, 365] on div "[GEOGRAPHIC_DATA] 6 Portrait ( 9:16 ) # 5521" at bounding box center [776, 345] width 1480 height 52
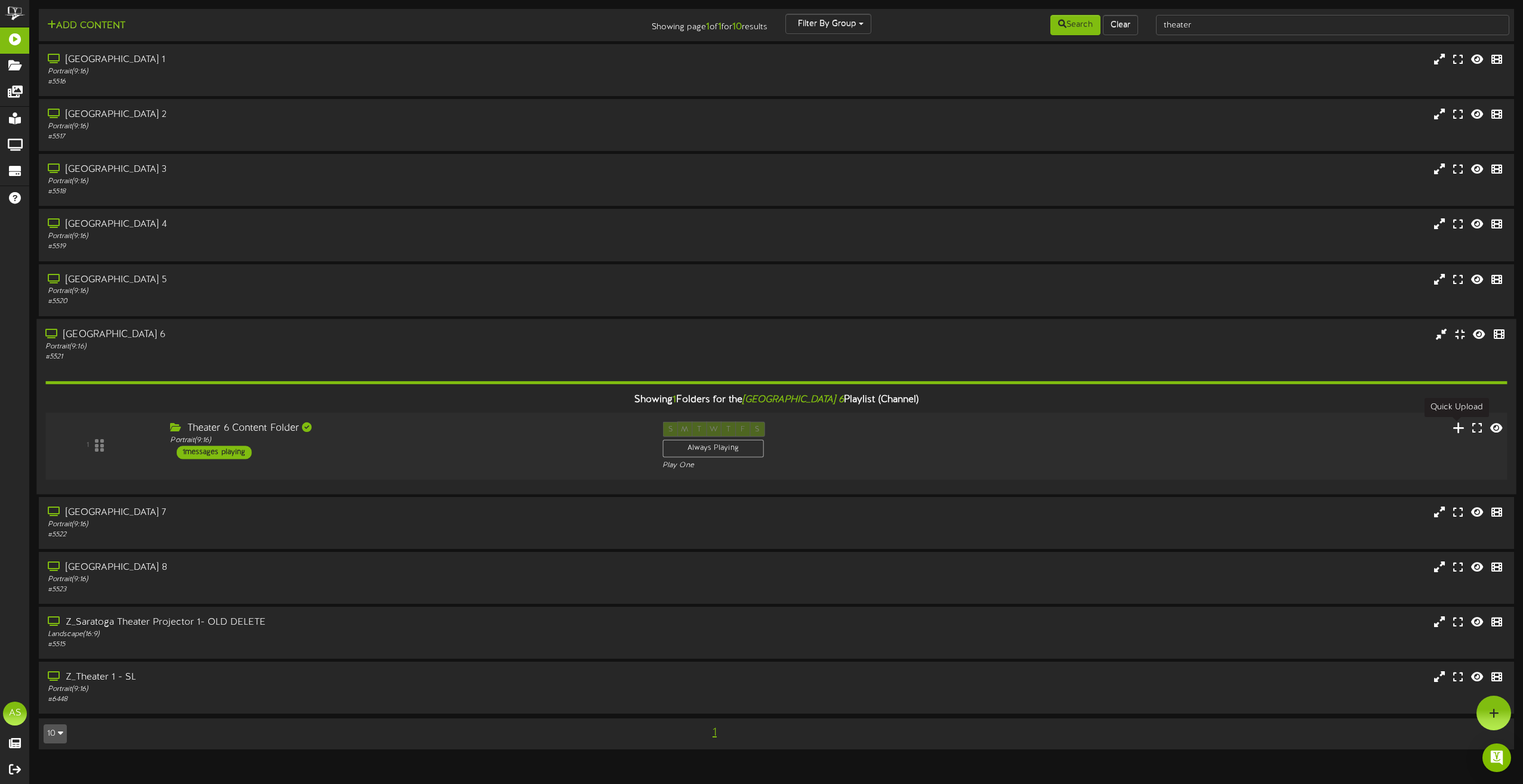
click at [1456, 428] on icon at bounding box center [1459, 427] width 13 height 13
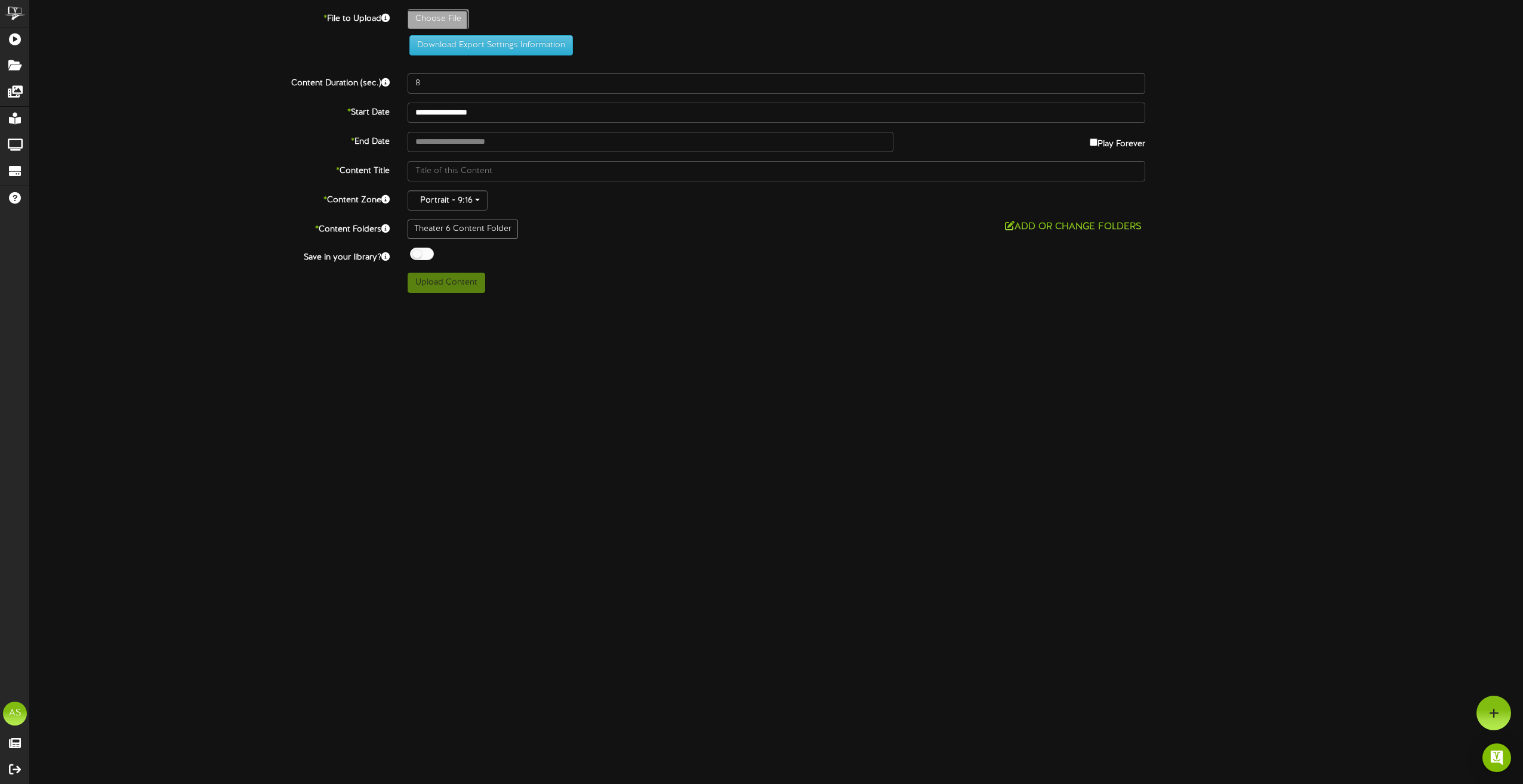
type input "**********"
type input "conjuring"
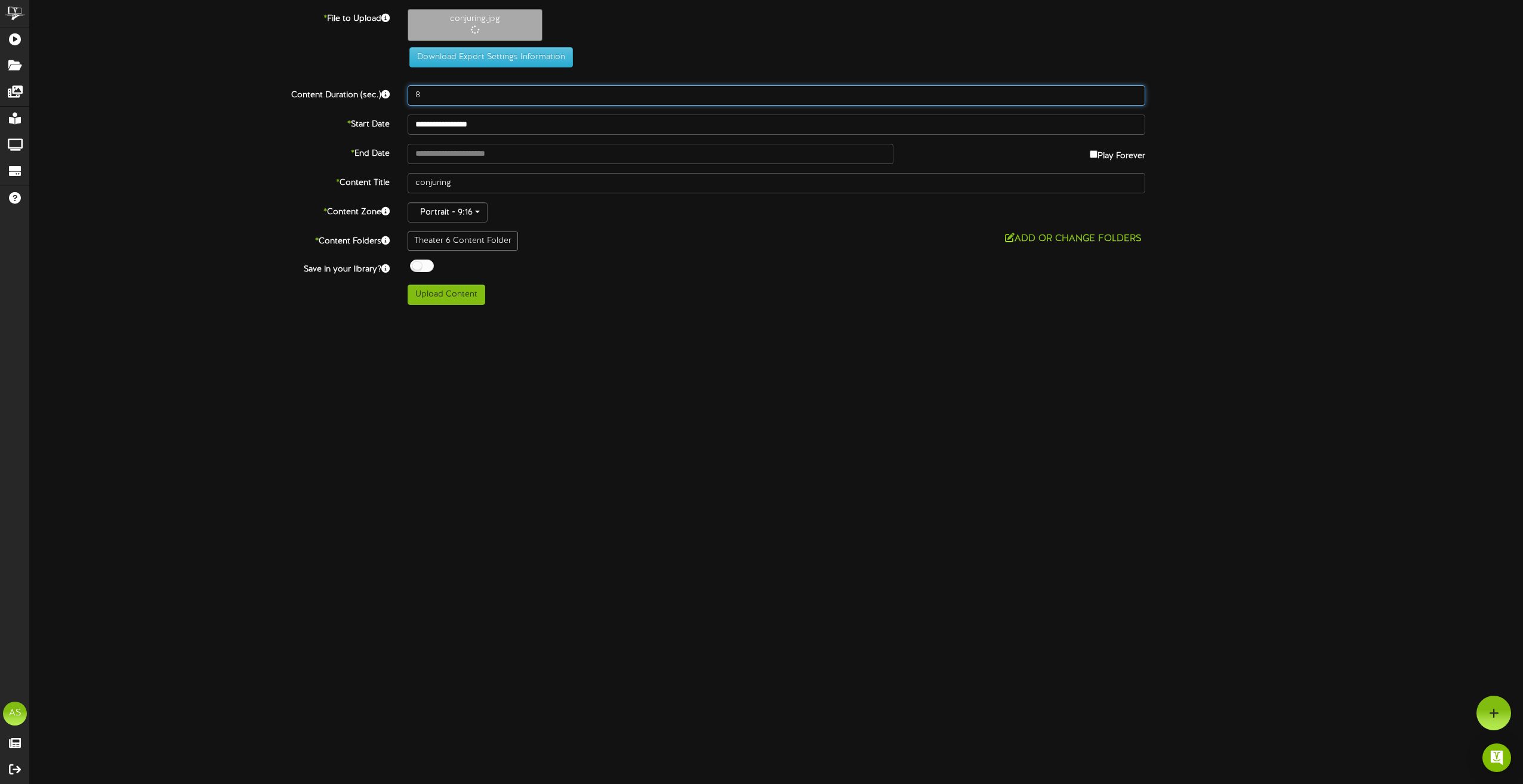
drag, startPoint x: 448, startPoint y: 99, endPoint x: 373, endPoint y: 95, distance: 75.1
click at [373, 95] on div "Content Duration (sec.) 8" at bounding box center [776, 96] width 1511 height 20
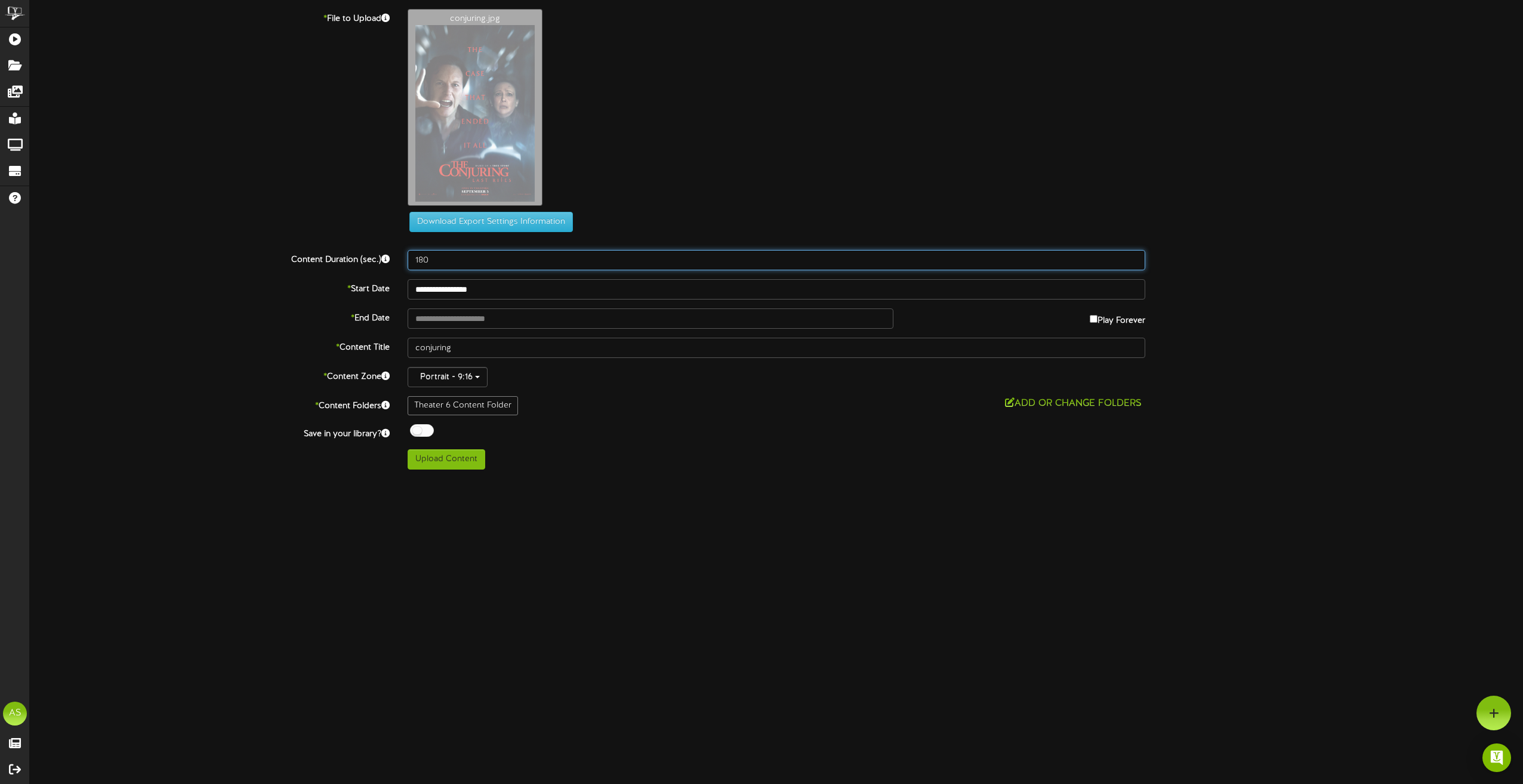
type input "180"
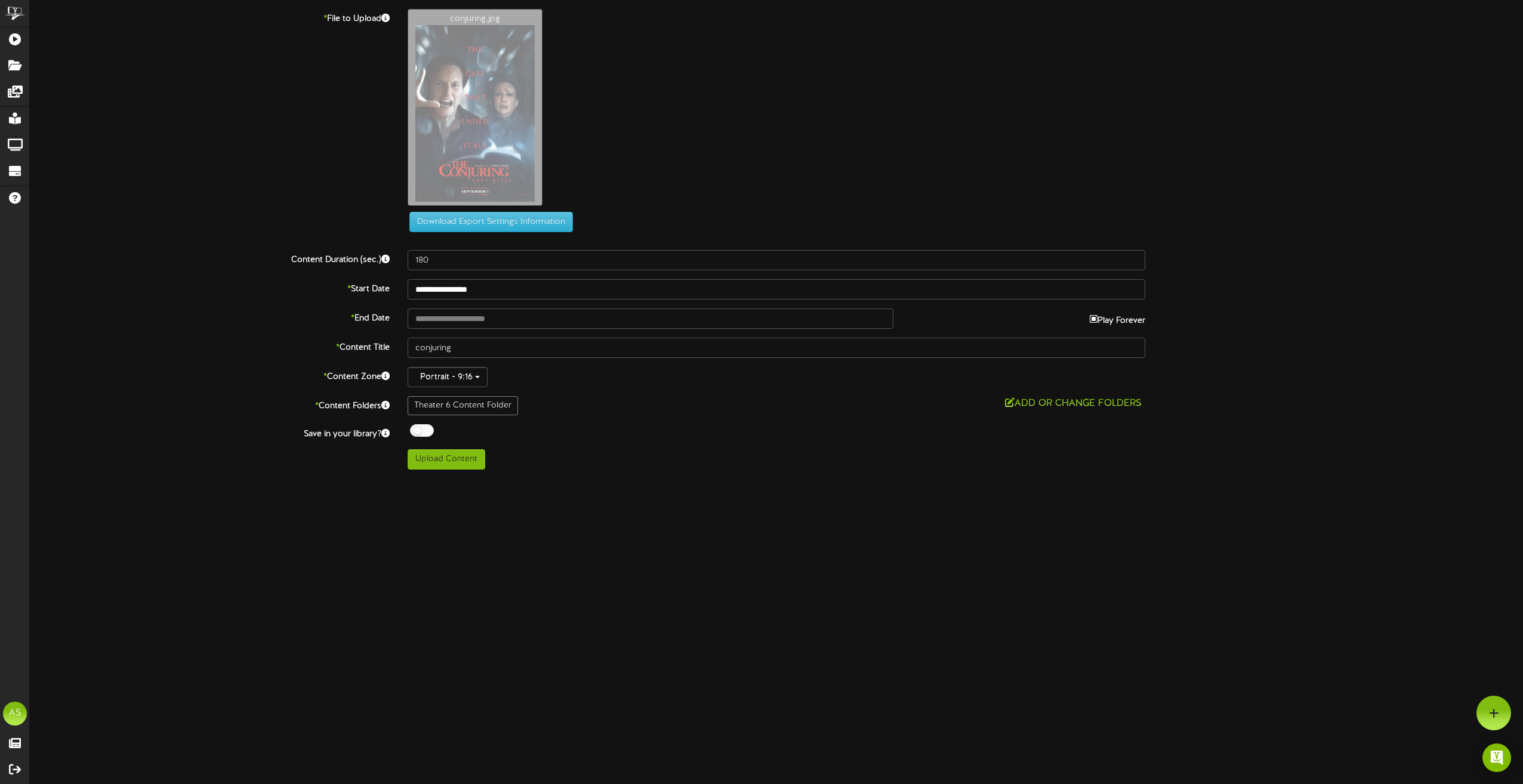
type input "**********"
click at [419, 431] on div at bounding box center [422, 430] width 24 height 13
drag, startPoint x: 459, startPoint y: 351, endPoint x: 398, endPoint y: 347, distance: 61.1
click at [398, 347] on div "* Content Title conjuring" at bounding box center [776, 348] width 1511 height 20
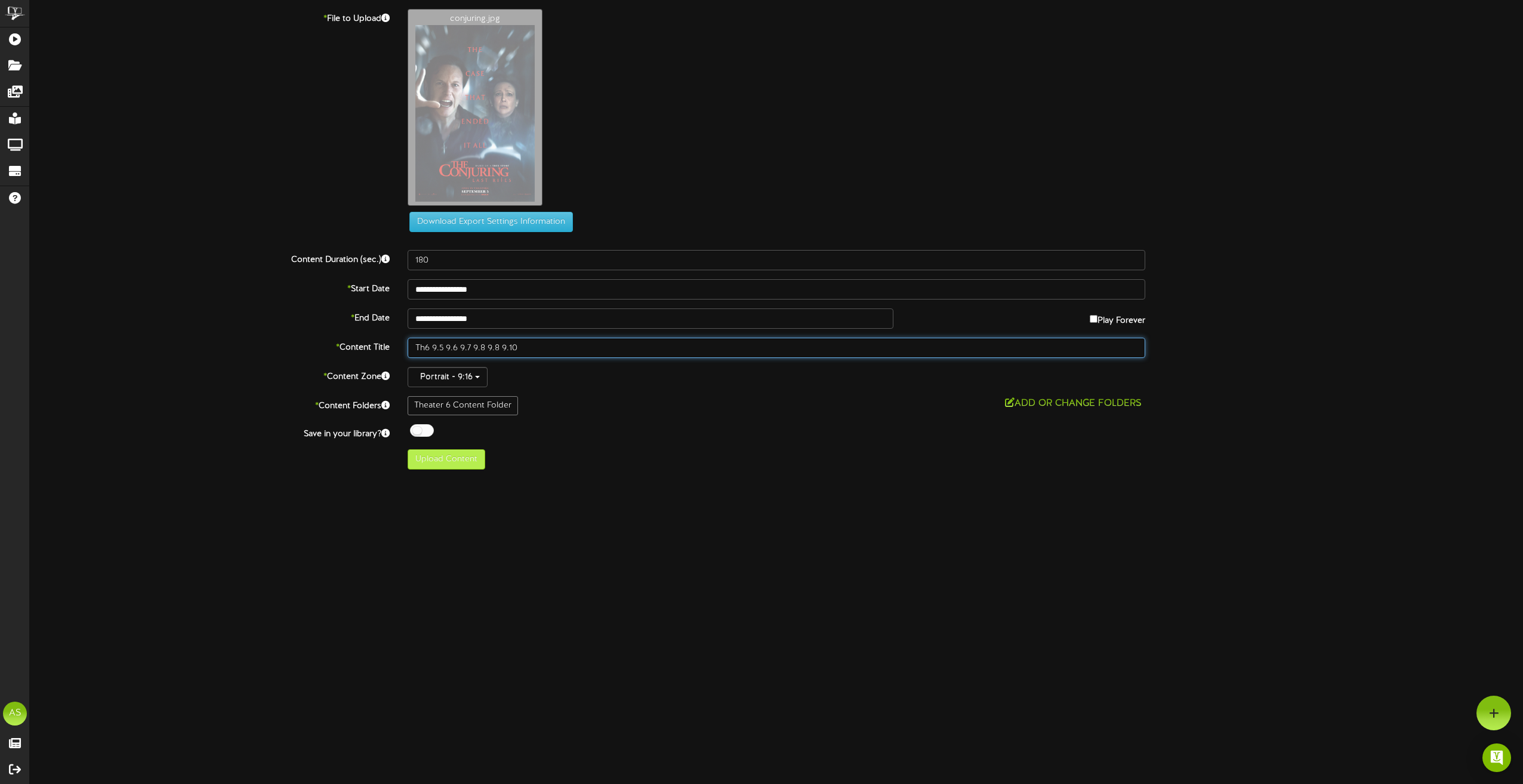
type input "Th6 9.5 9.6 9.7 9.8 9.8 9.10"
click at [422, 461] on button "Upload Content" at bounding box center [446, 460] width 78 height 20
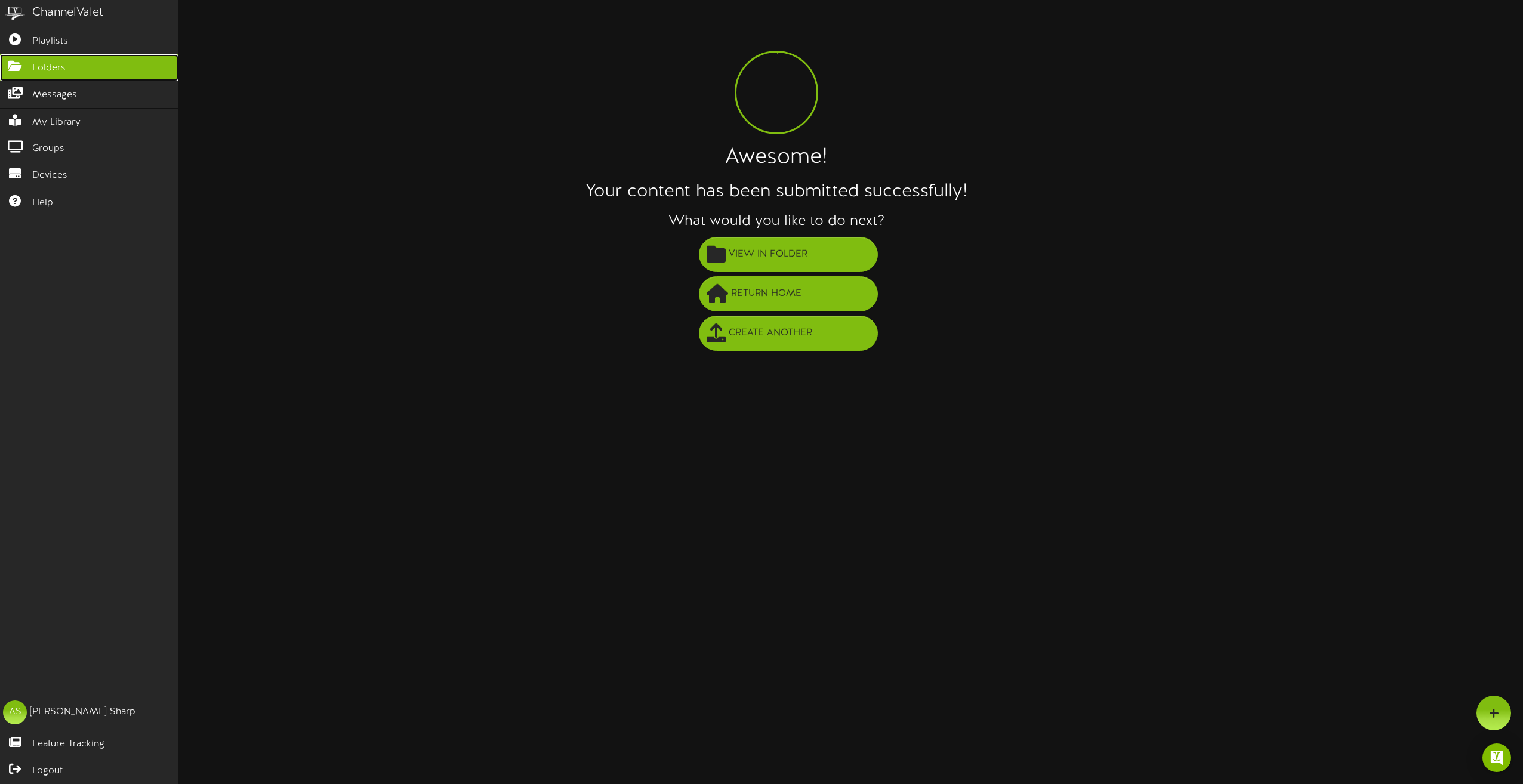
click at [79, 55] on link "Folders" at bounding box center [89, 67] width 178 height 27
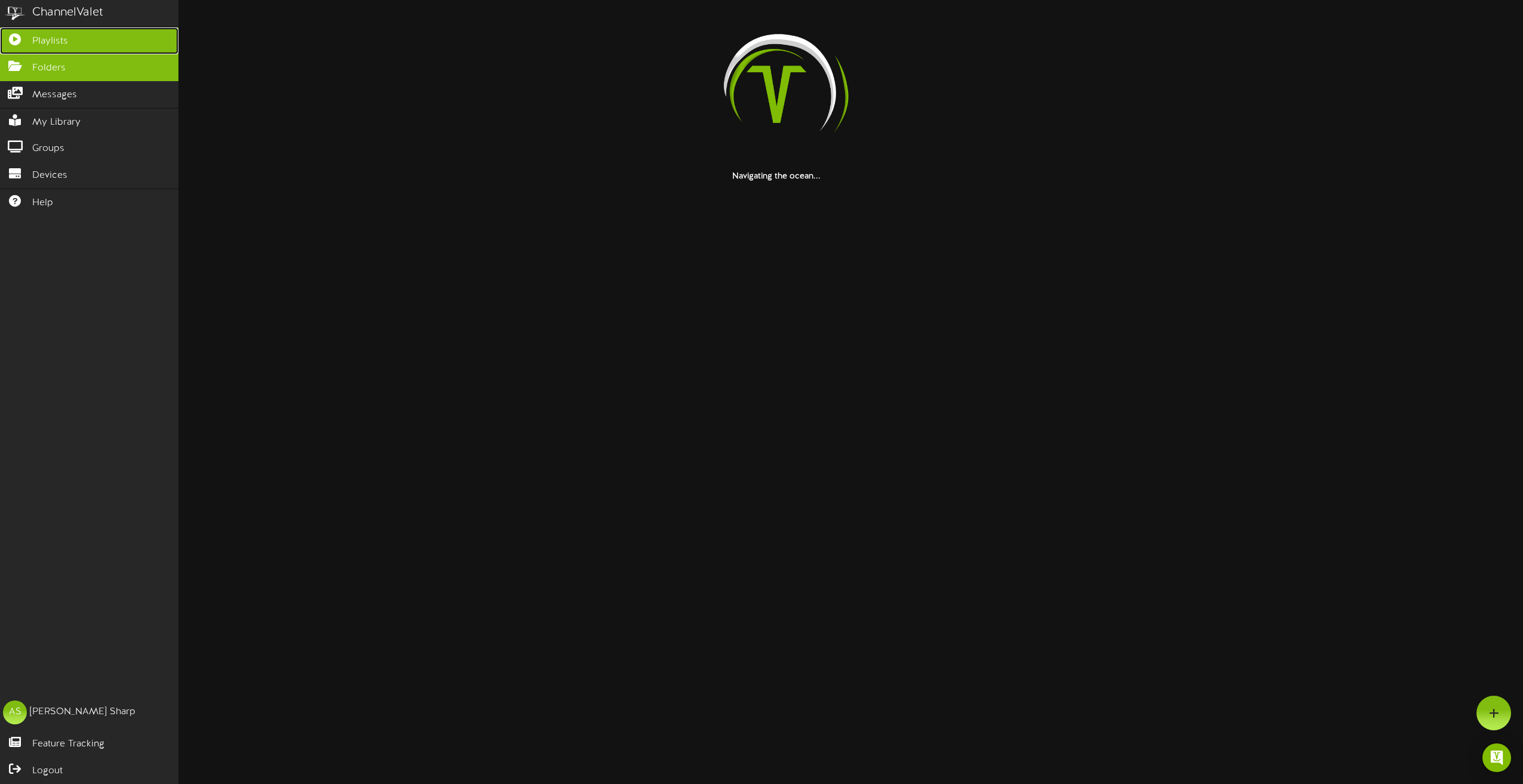
click at [77, 45] on link "Playlists" at bounding box center [89, 41] width 178 height 27
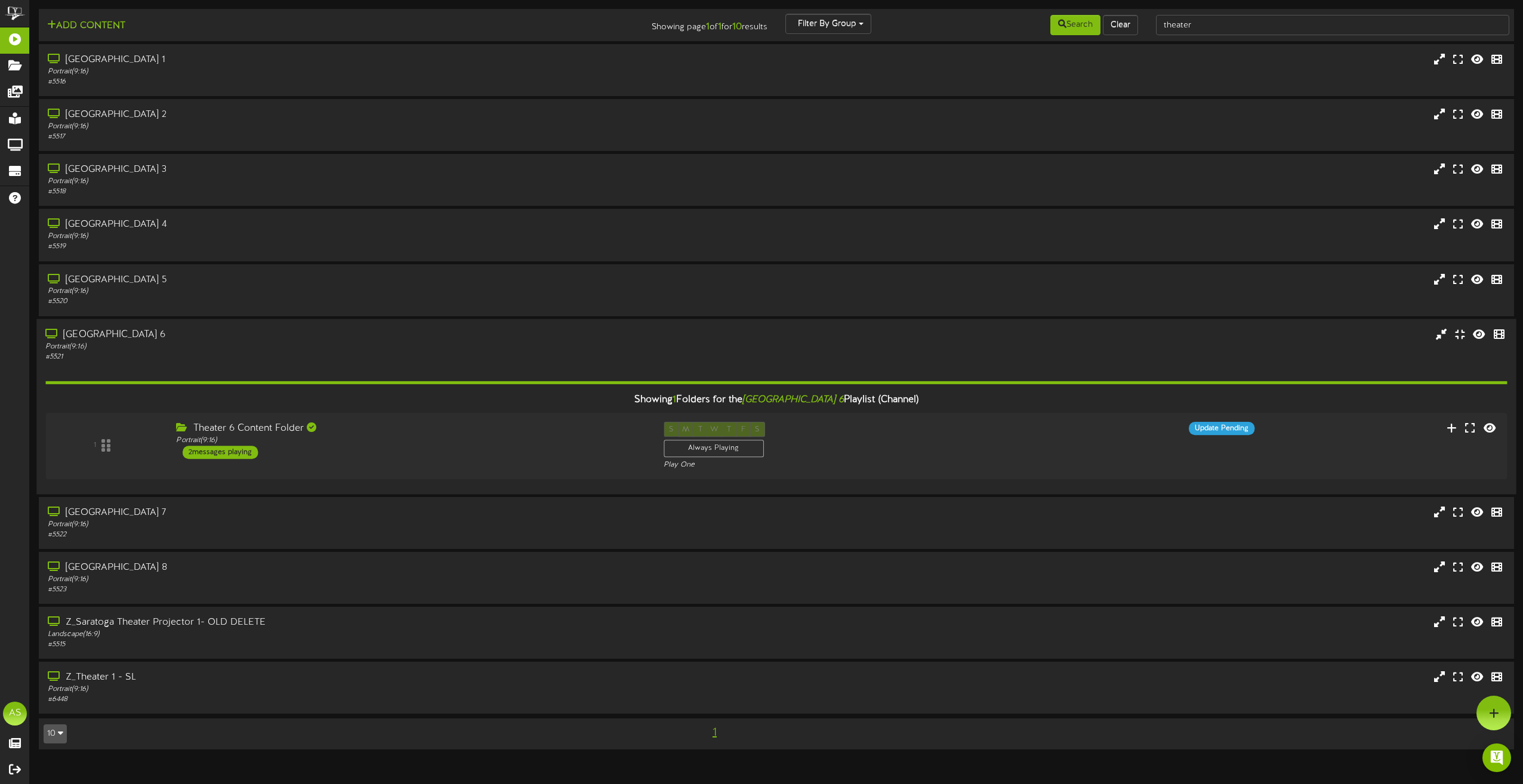
click at [944, 358] on div "[GEOGRAPHIC_DATA] 6 Portrait ( 9:16 ) # 5521" at bounding box center [776, 345] width 1480 height 34
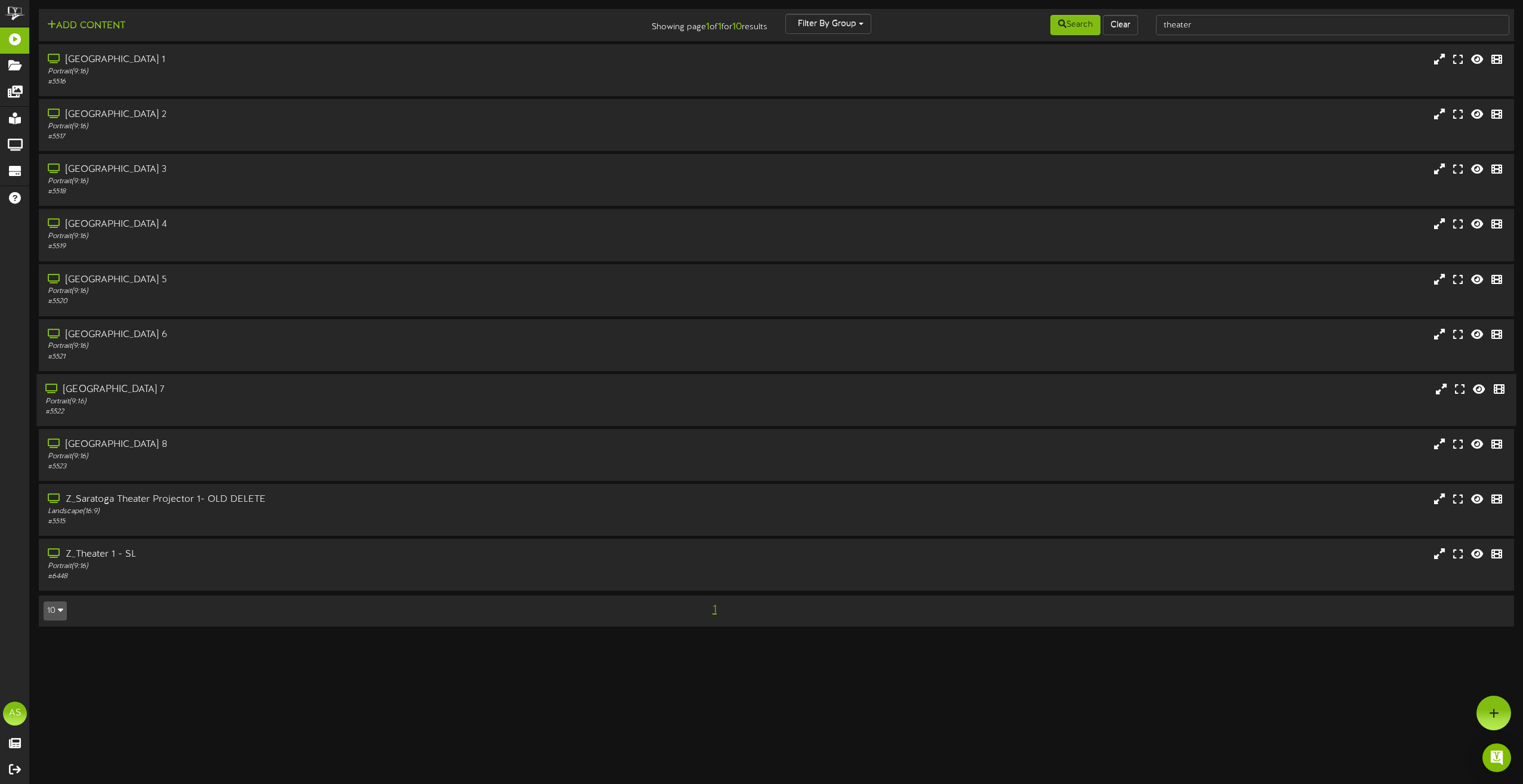
click at [864, 403] on div "[GEOGRAPHIC_DATA] 7 Portrait ( 9:16 ) # 5522" at bounding box center [776, 400] width 1480 height 34
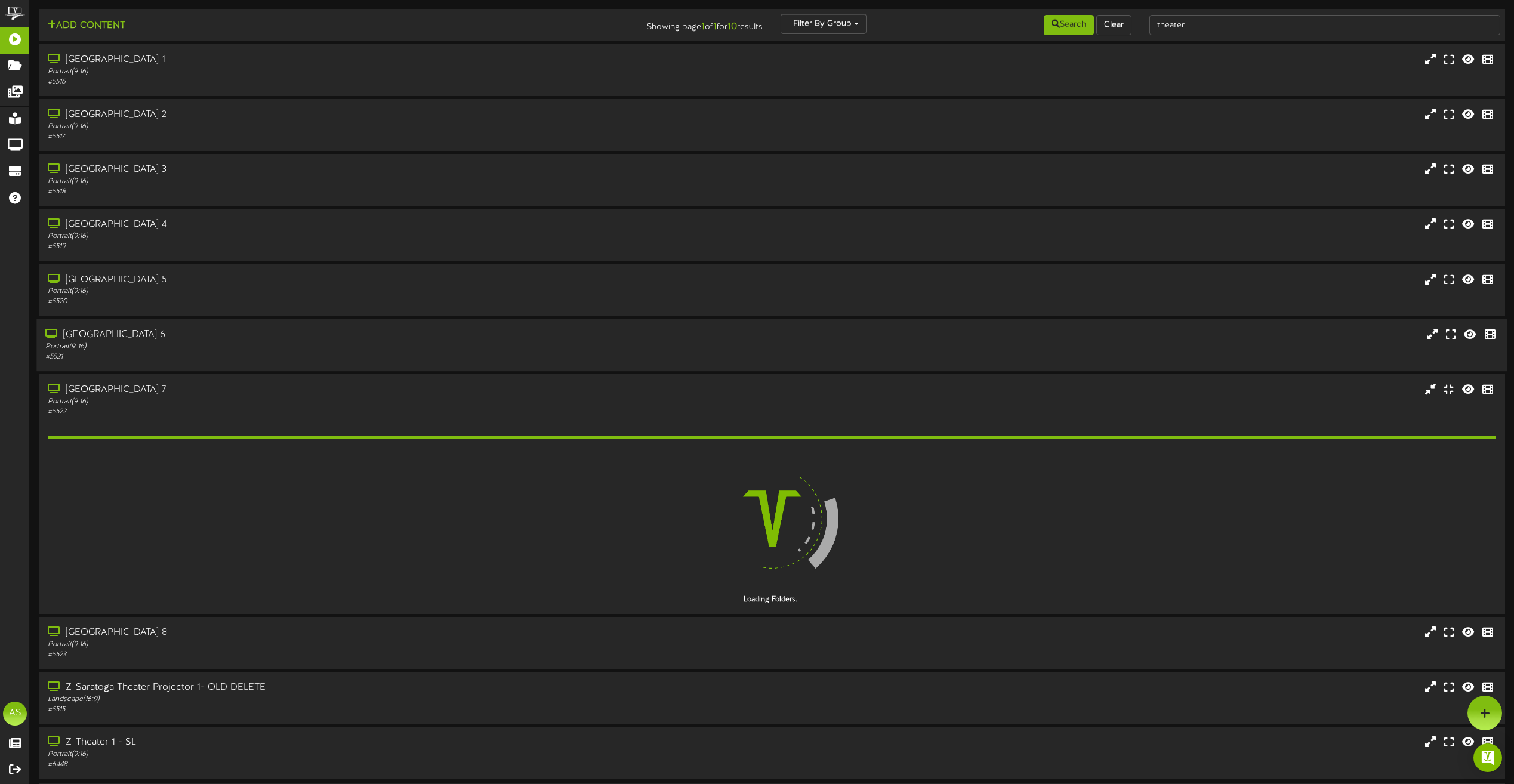
click at [812, 349] on div "[GEOGRAPHIC_DATA] 6 Portrait ( 9:16 ) # 5521" at bounding box center [771, 345] width 1471 height 34
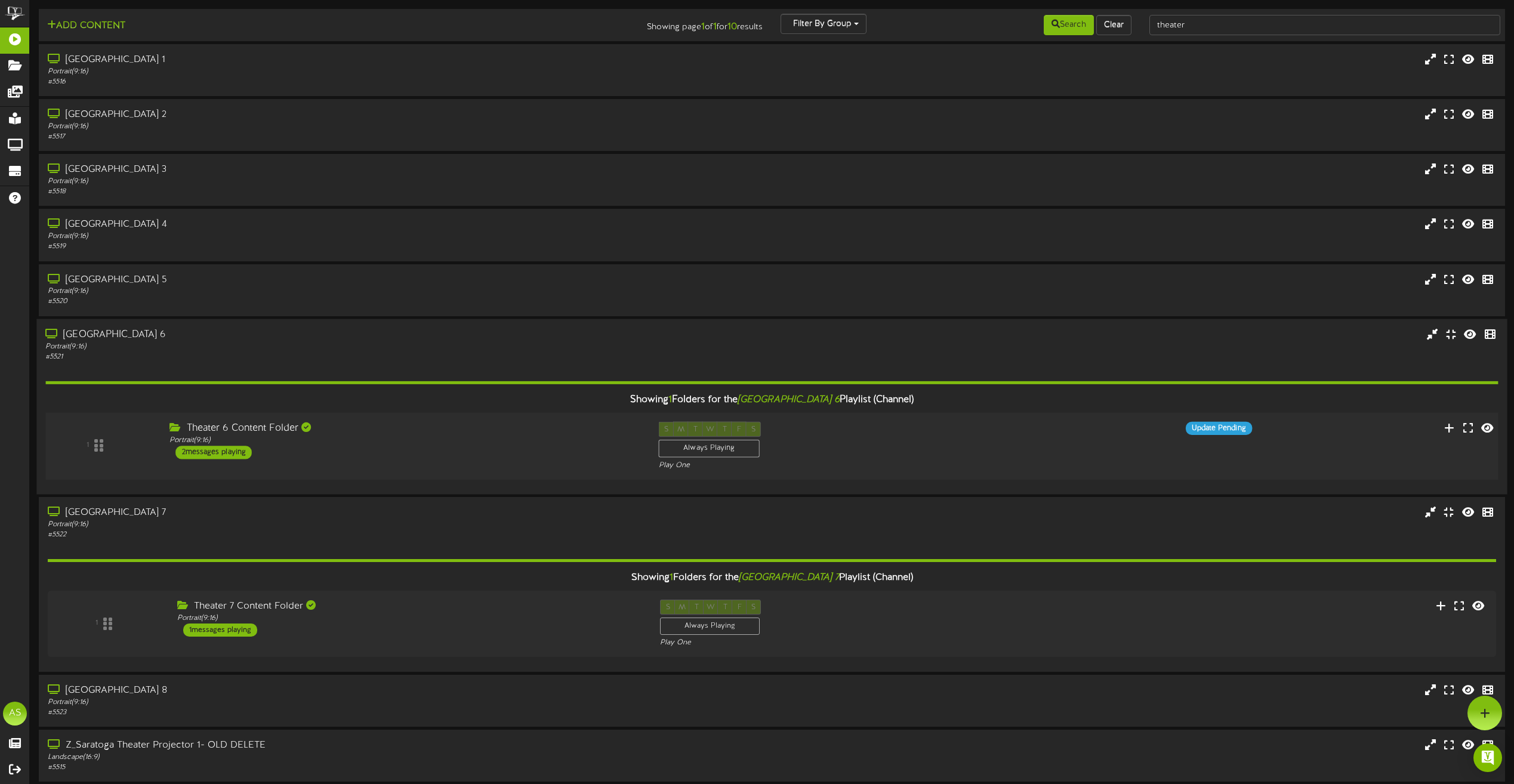
click at [472, 461] on div "1 Theater 6 Content Folder Portrait ( 9:16 ) 2 S" at bounding box center [771, 445] width 1468 height 49
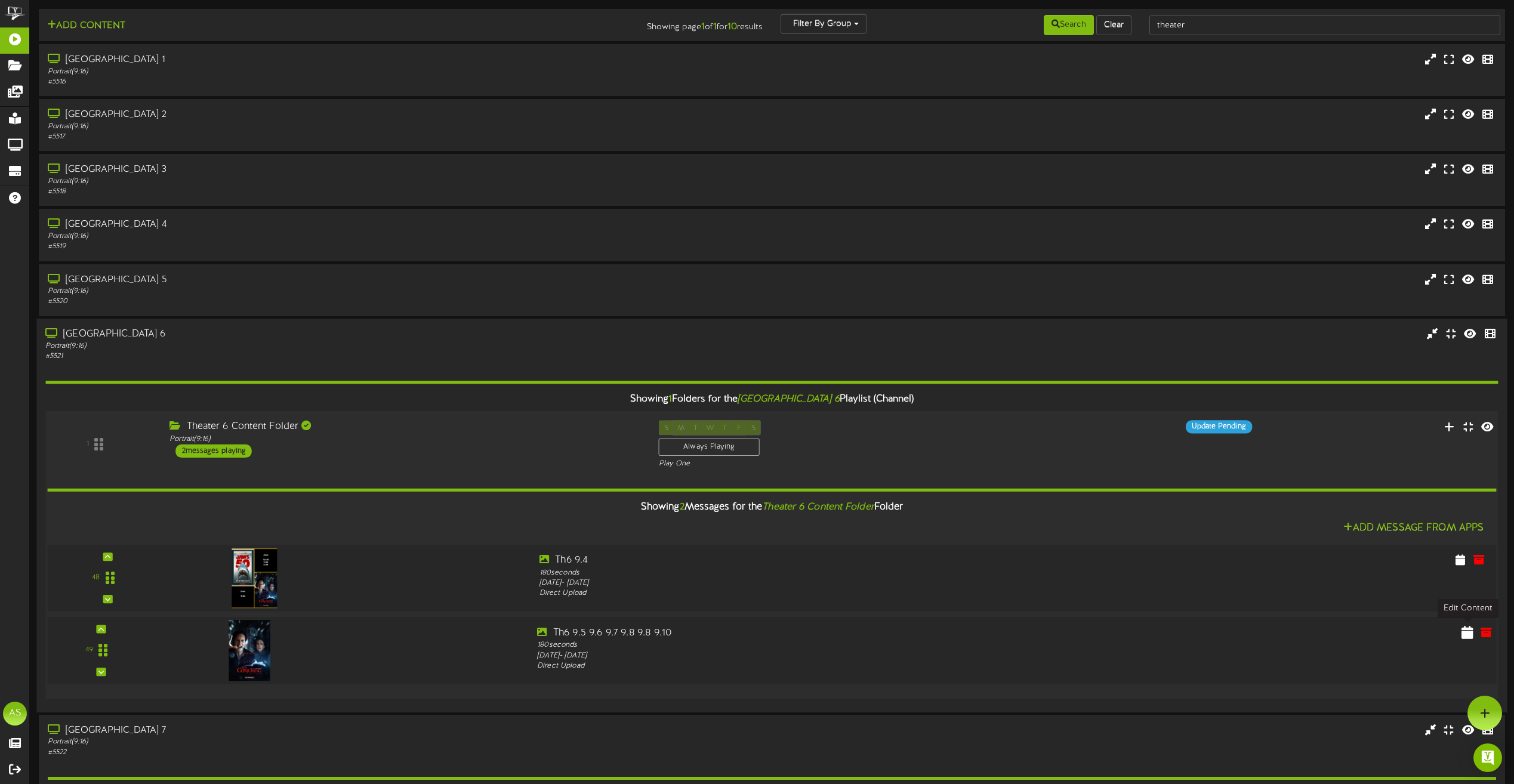
click at [1465, 636] on icon at bounding box center [1468, 632] width 12 height 13
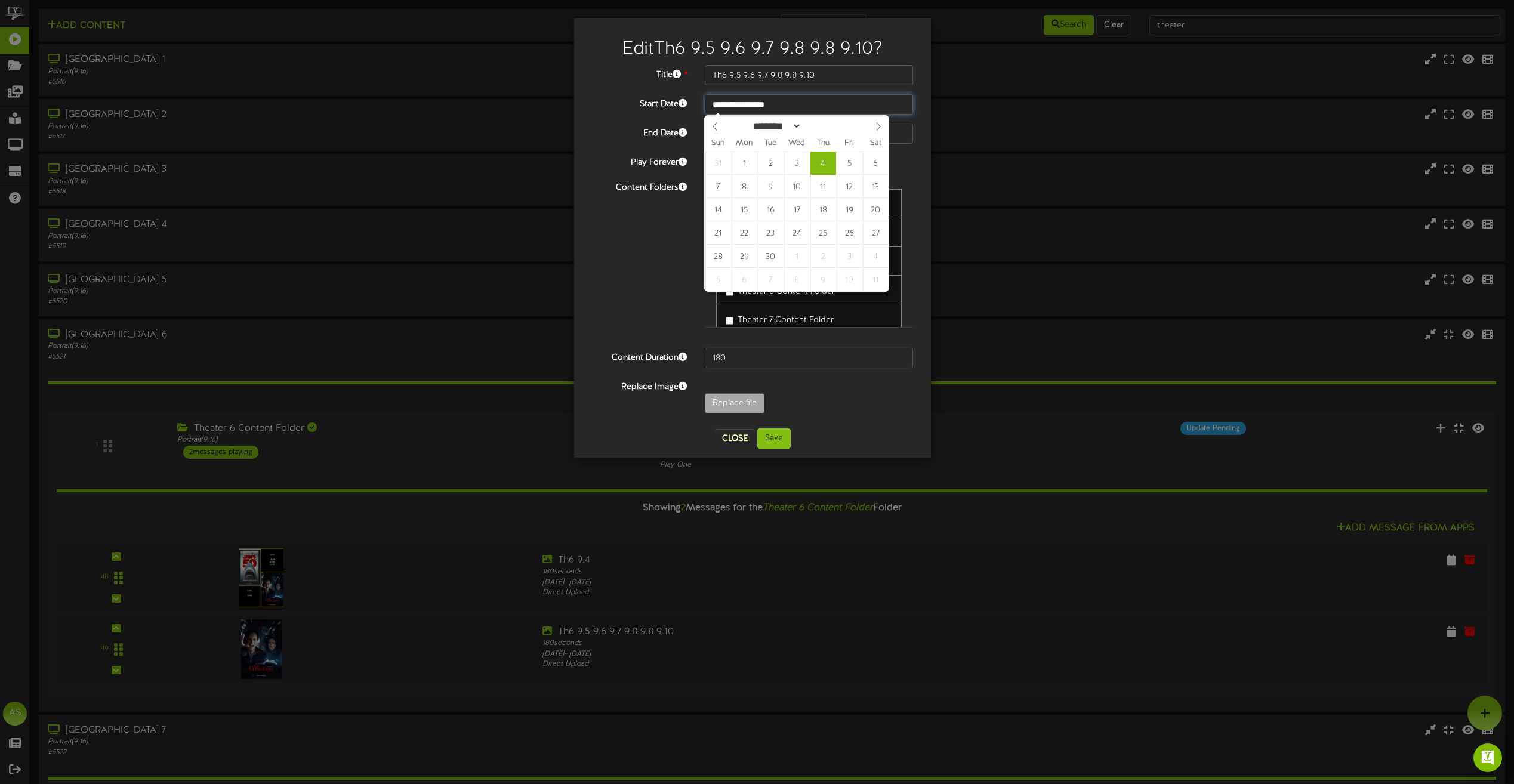
click at [762, 104] on input "**********" at bounding box center [809, 104] width 209 height 20
type input "**********"
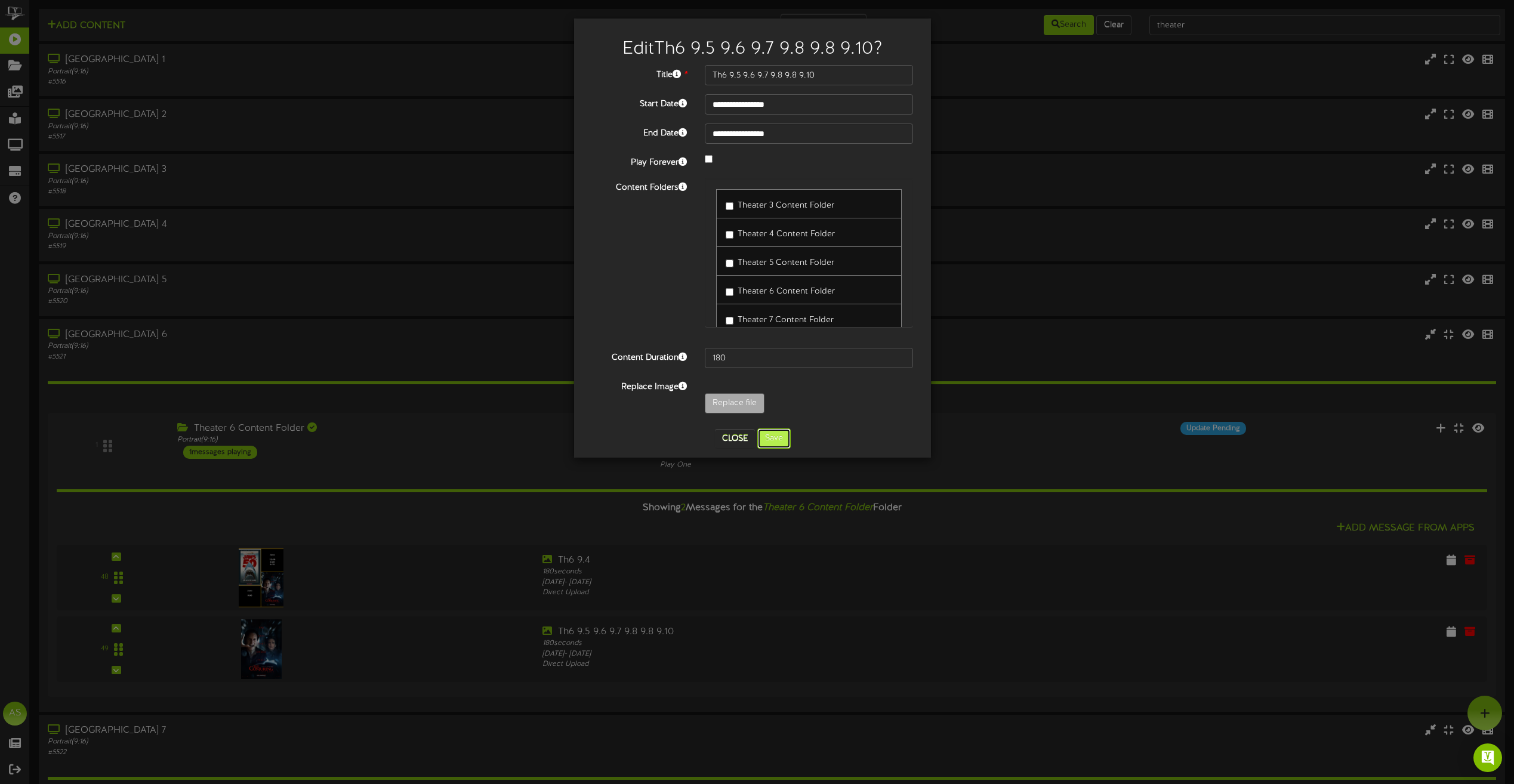
click at [774, 435] on button "Save" at bounding box center [774, 439] width 33 height 20
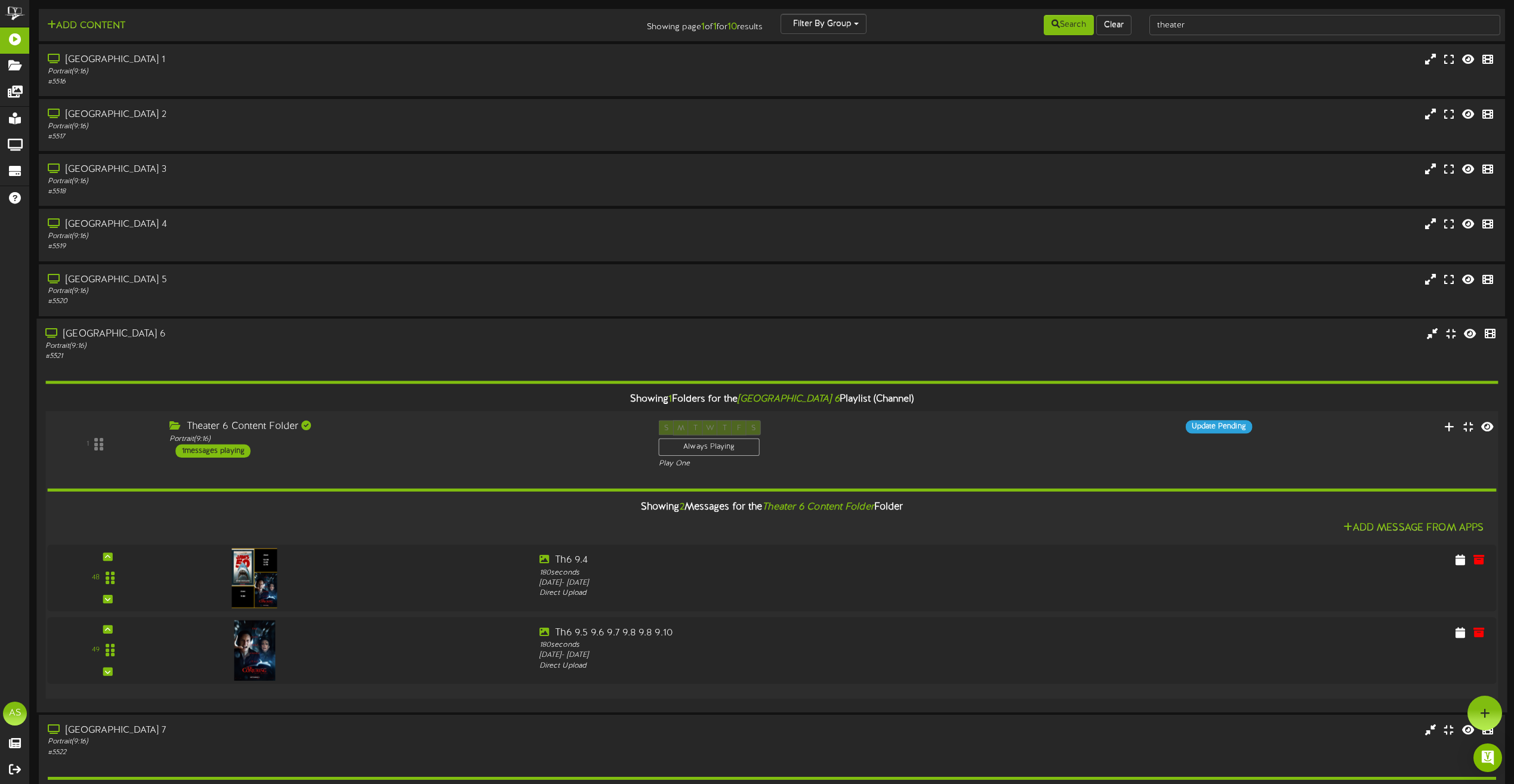
click at [454, 444] on div "Theater 6 Content Folder Portrait ( 9:16 ) 1 messages playing" at bounding box center [405, 439] width 489 height 37
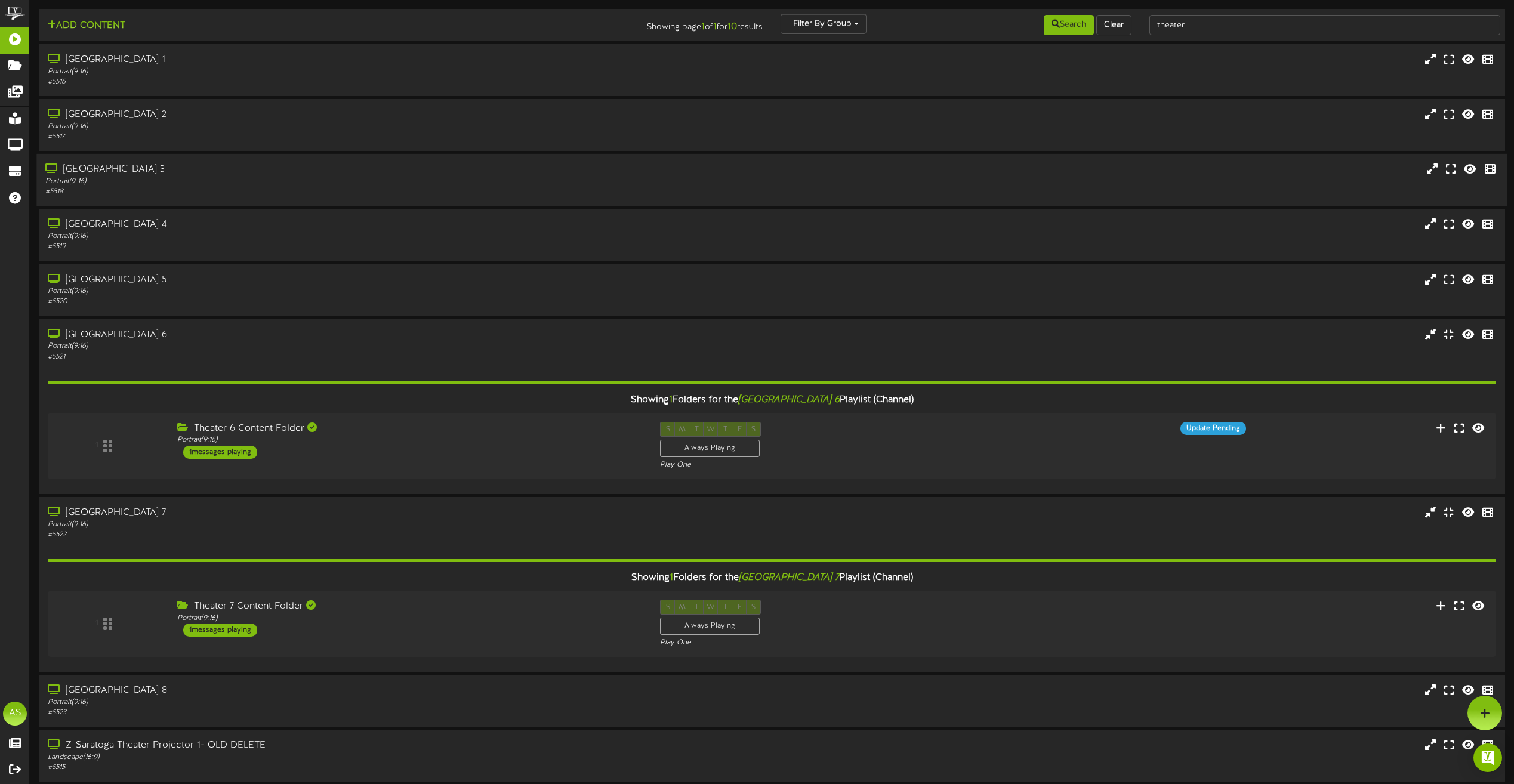
click at [283, 174] on div "[GEOGRAPHIC_DATA] 3" at bounding box center [342, 169] width 595 height 14
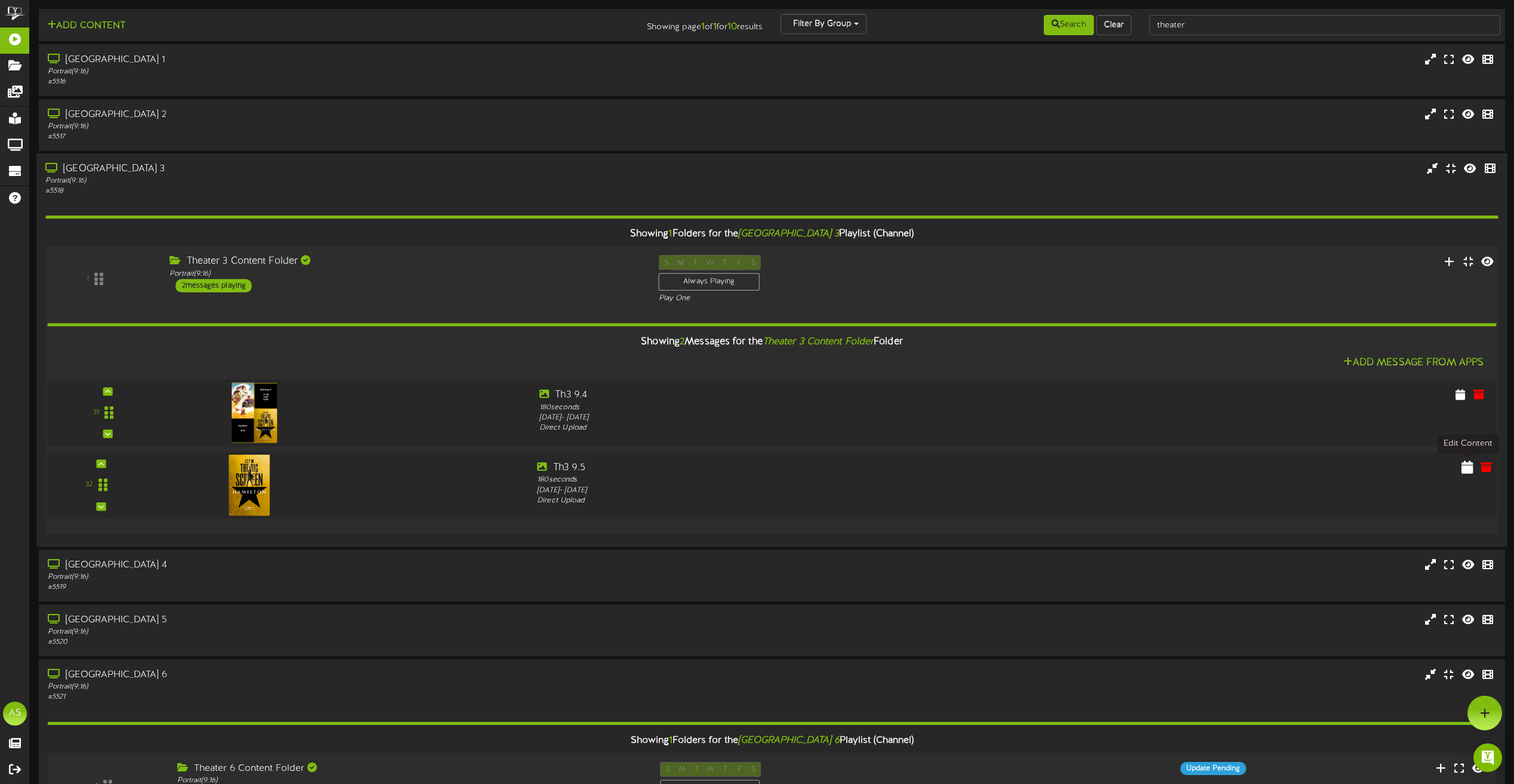
click at [1467, 471] on icon at bounding box center [1468, 466] width 12 height 13
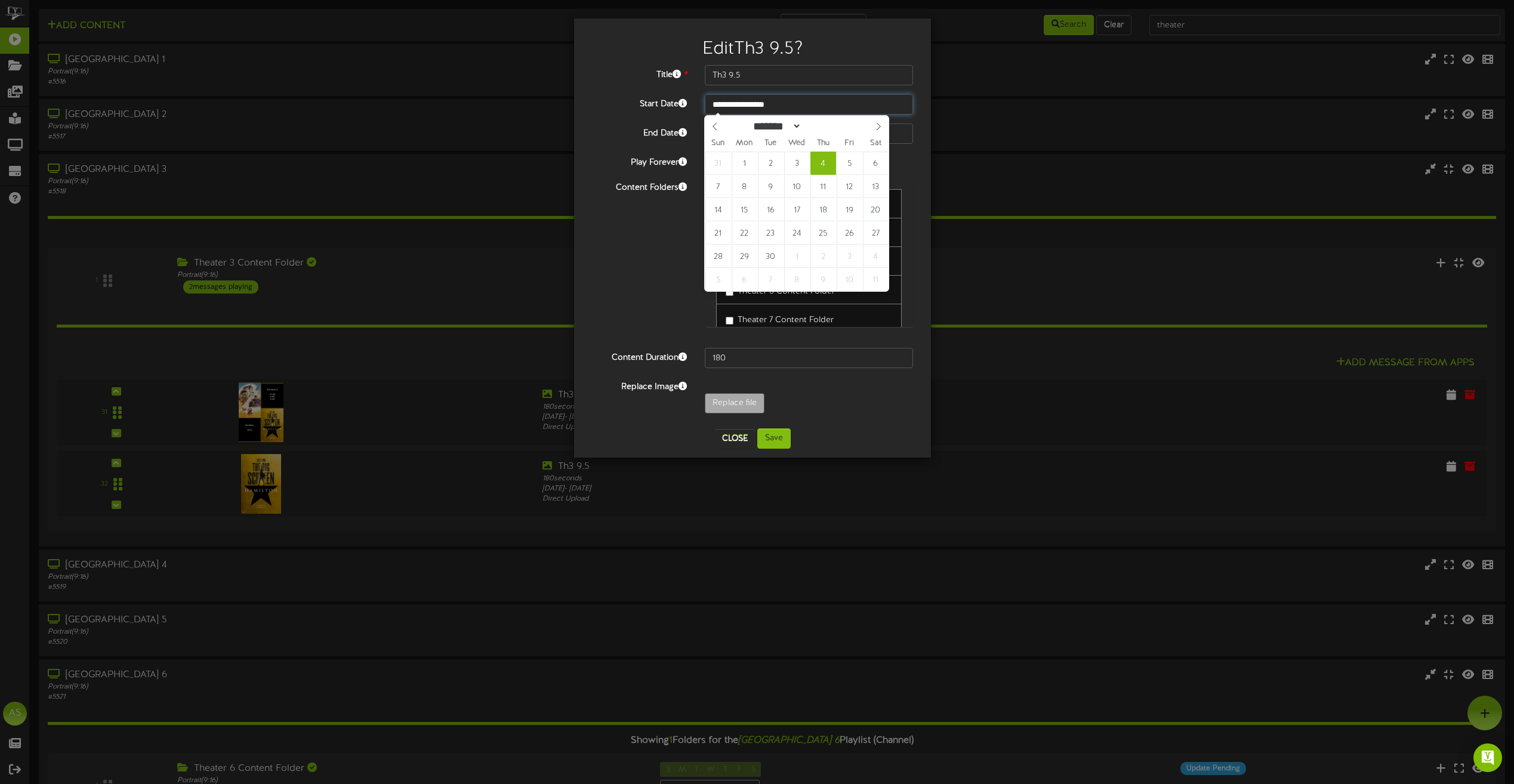
click at [760, 106] on input "**********" at bounding box center [809, 104] width 209 height 20
type input "**********"
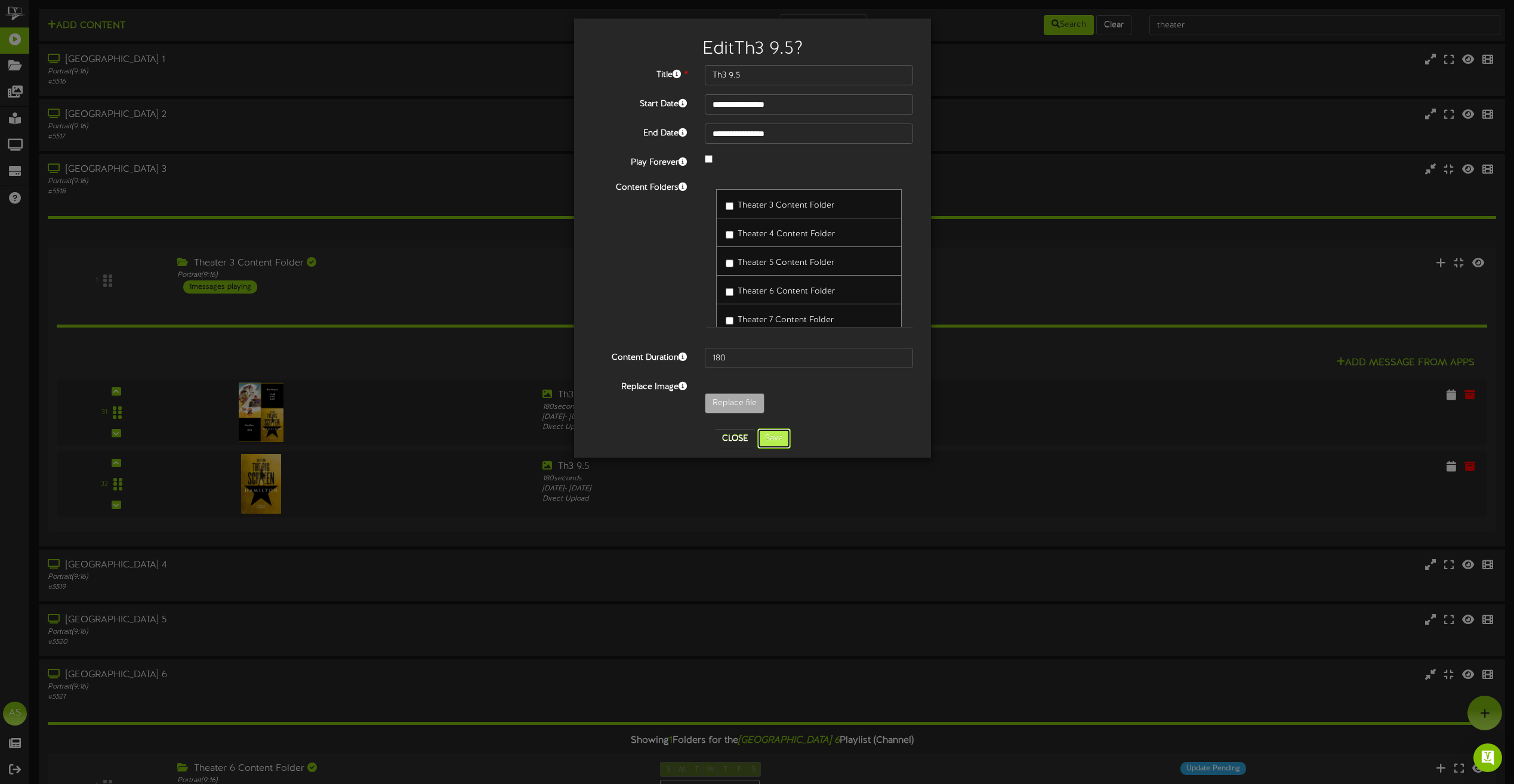
click at [771, 439] on button "Save" at bounding box center [774, 439] width 33 height 20
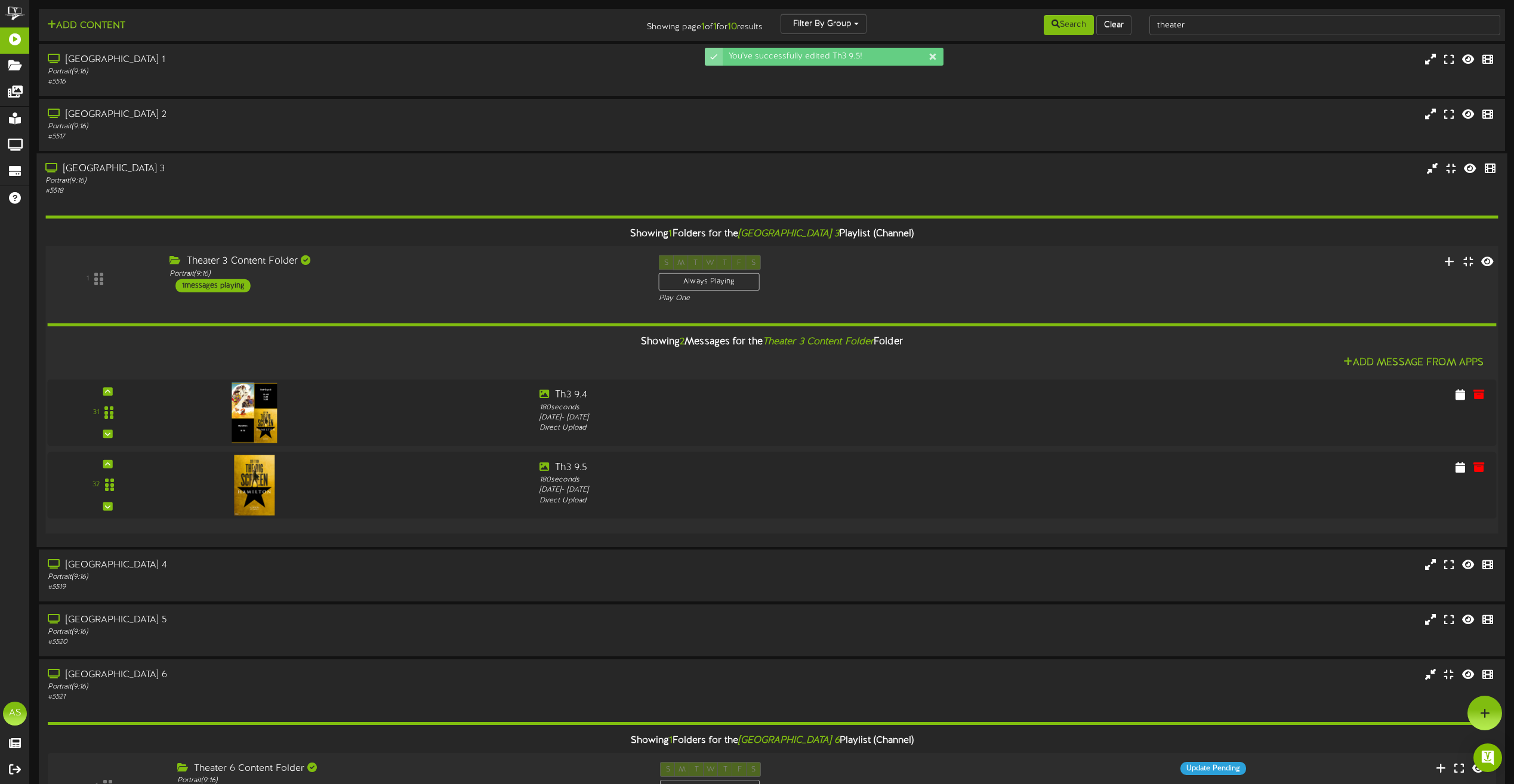
click at [413, 287] on div "Theater 3 Content Folder Portrait ( 9:16 ) 1 messages playing" at bounding box center [405, 274] width 489 height 37
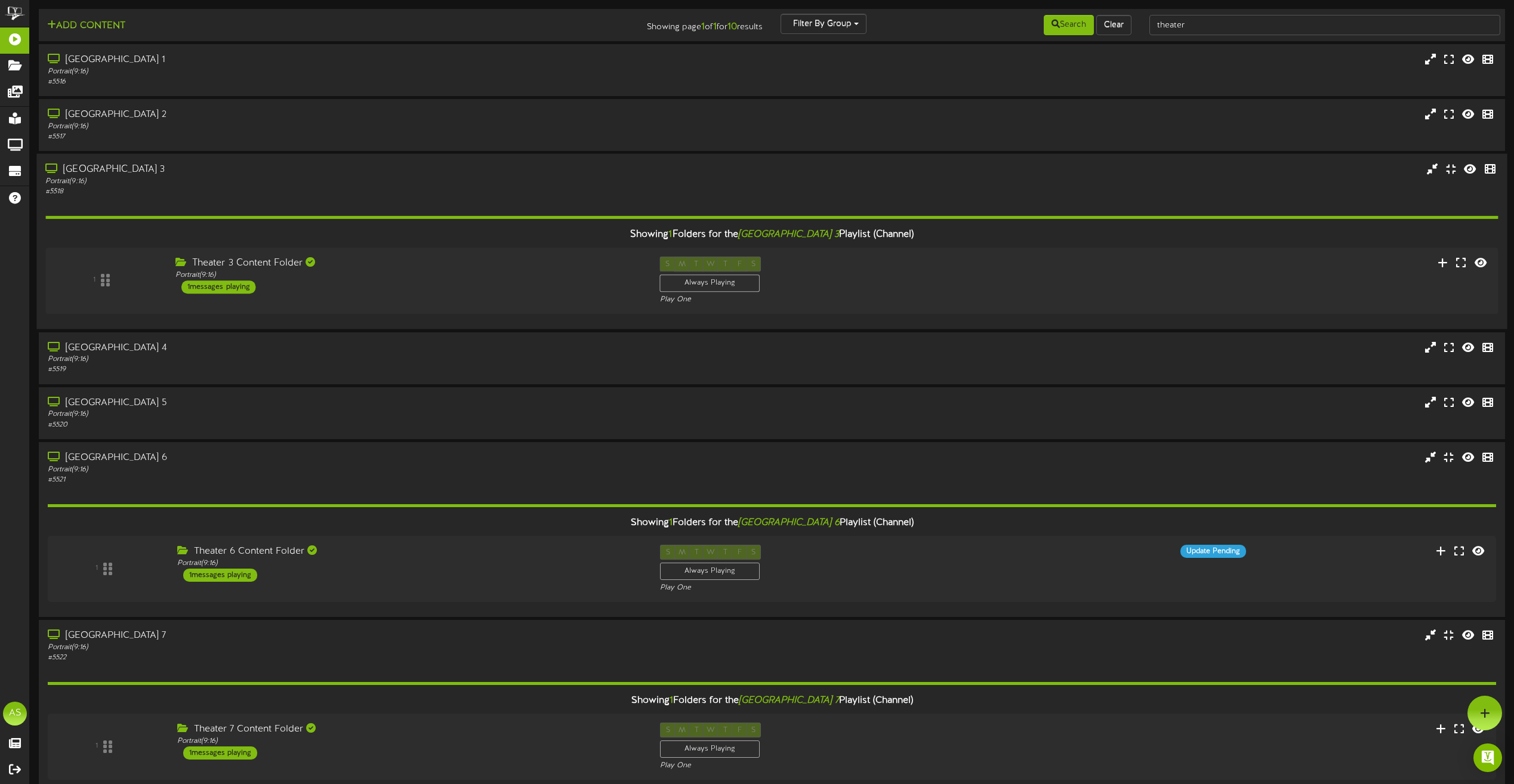
click at [349, 195] on div "# 5518" at bounding box center [342, 192] width 595 height 10
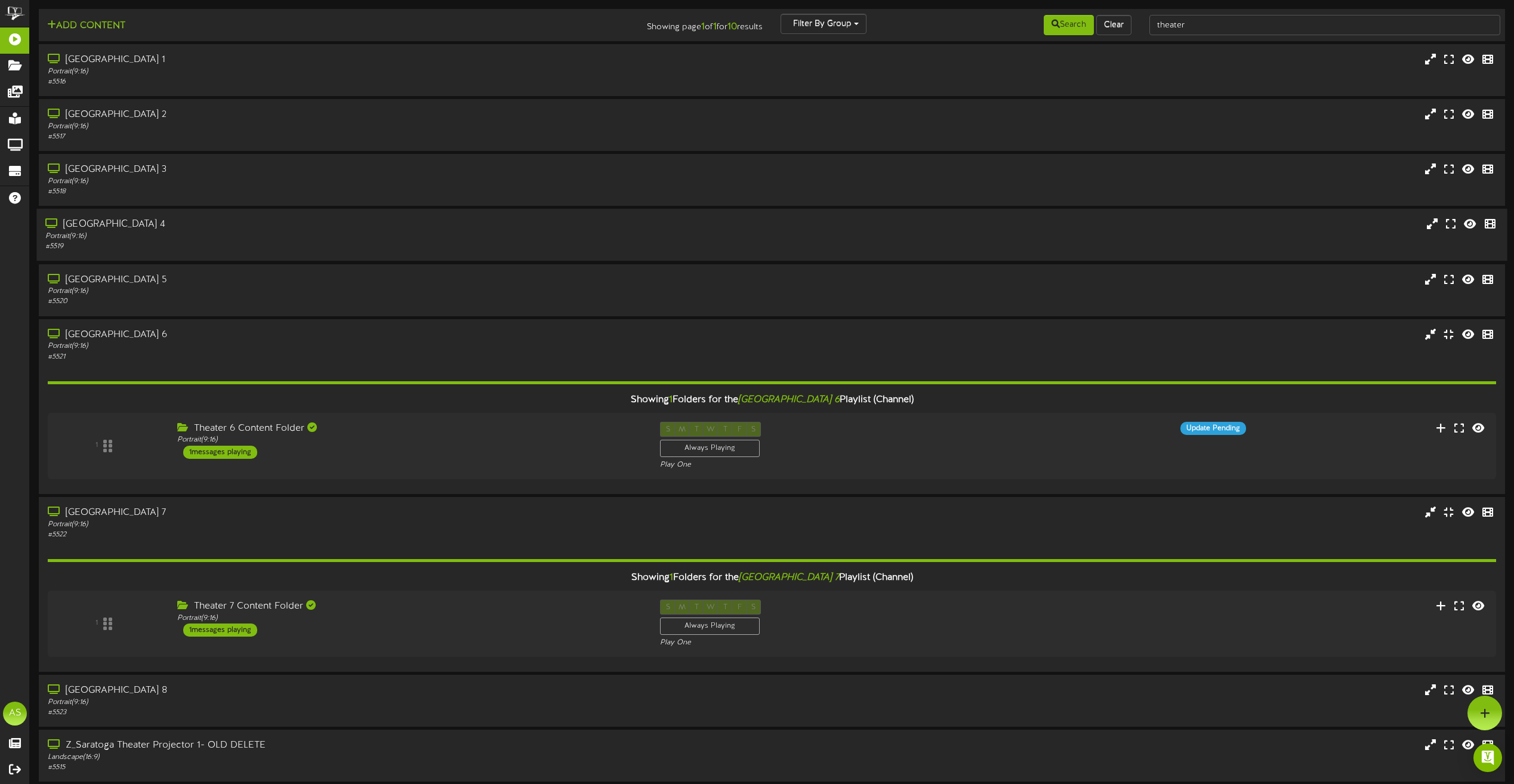
click at [347, 229] on div "[GEOGRAPHIC_DATA] 4" at bounding box center [342, 224] width 595 height 14
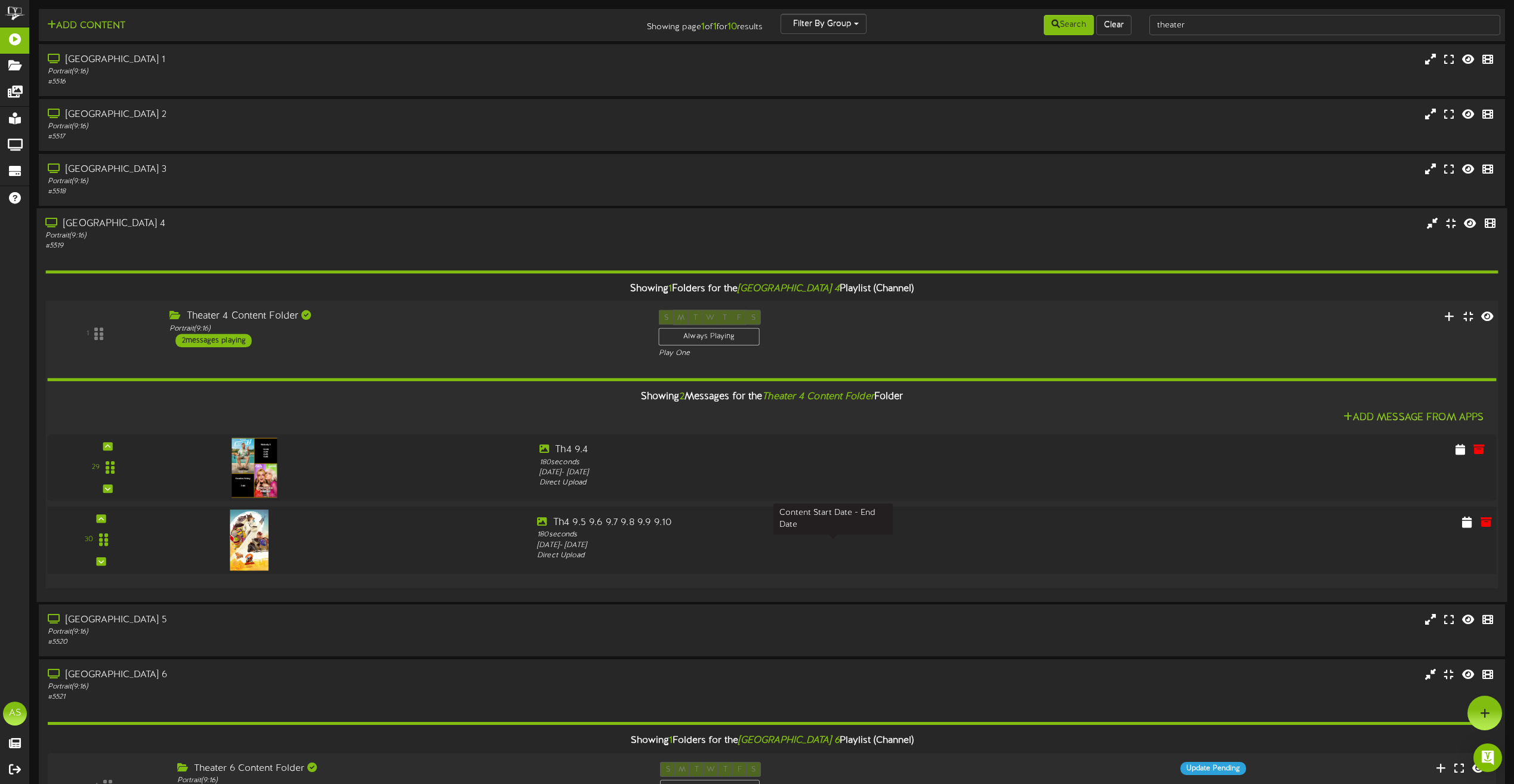
click at [611, 545] on div "[DATE] - [DATE]" at bounding box center [832, 546] width 591 height 11
click at [1467, 524] on icon at bounding box center [1468, 522] width 12 height 13
select select "*"
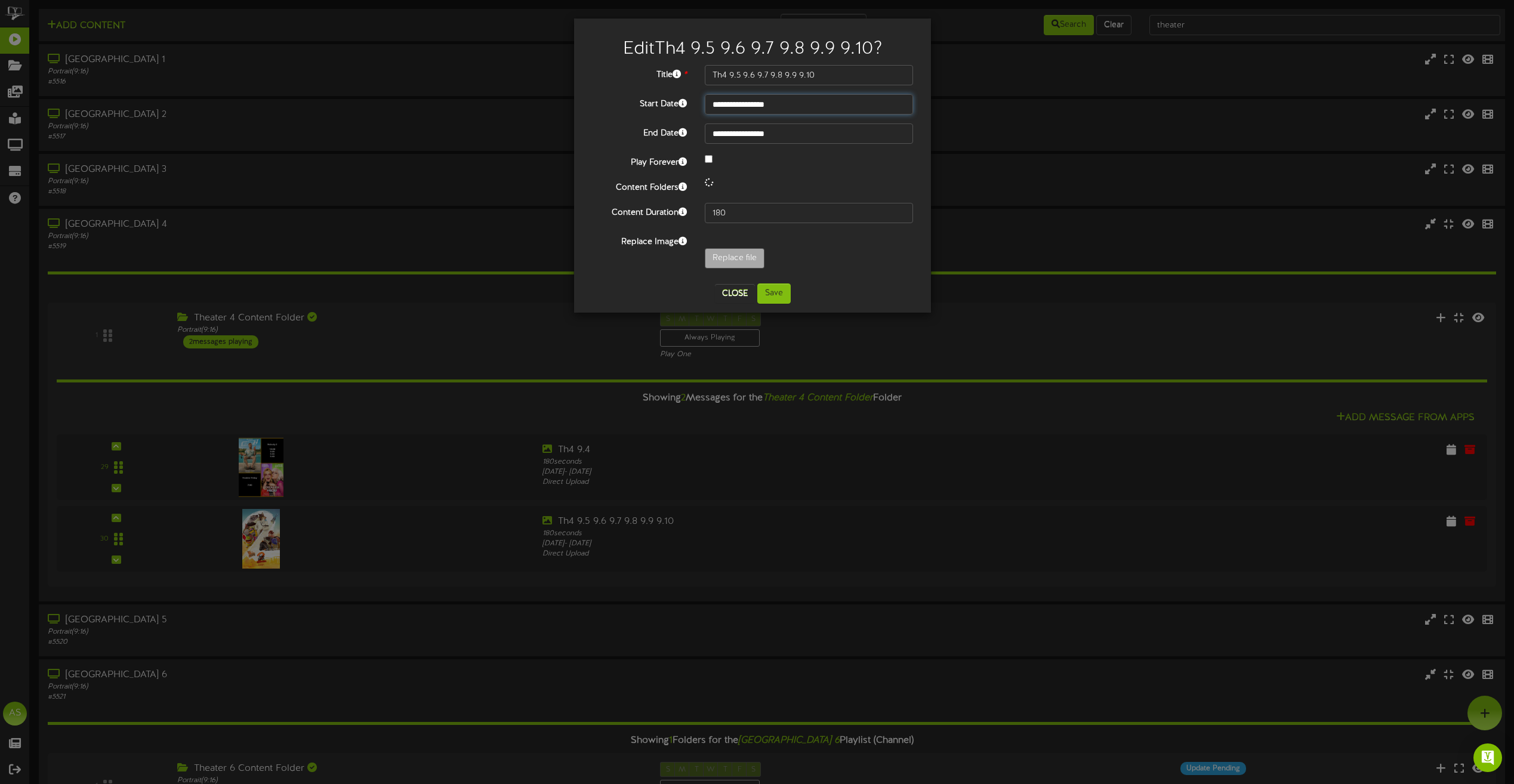
click at [756, 106] on input "**********" at bounding box center [809, 104] width 209 height 20
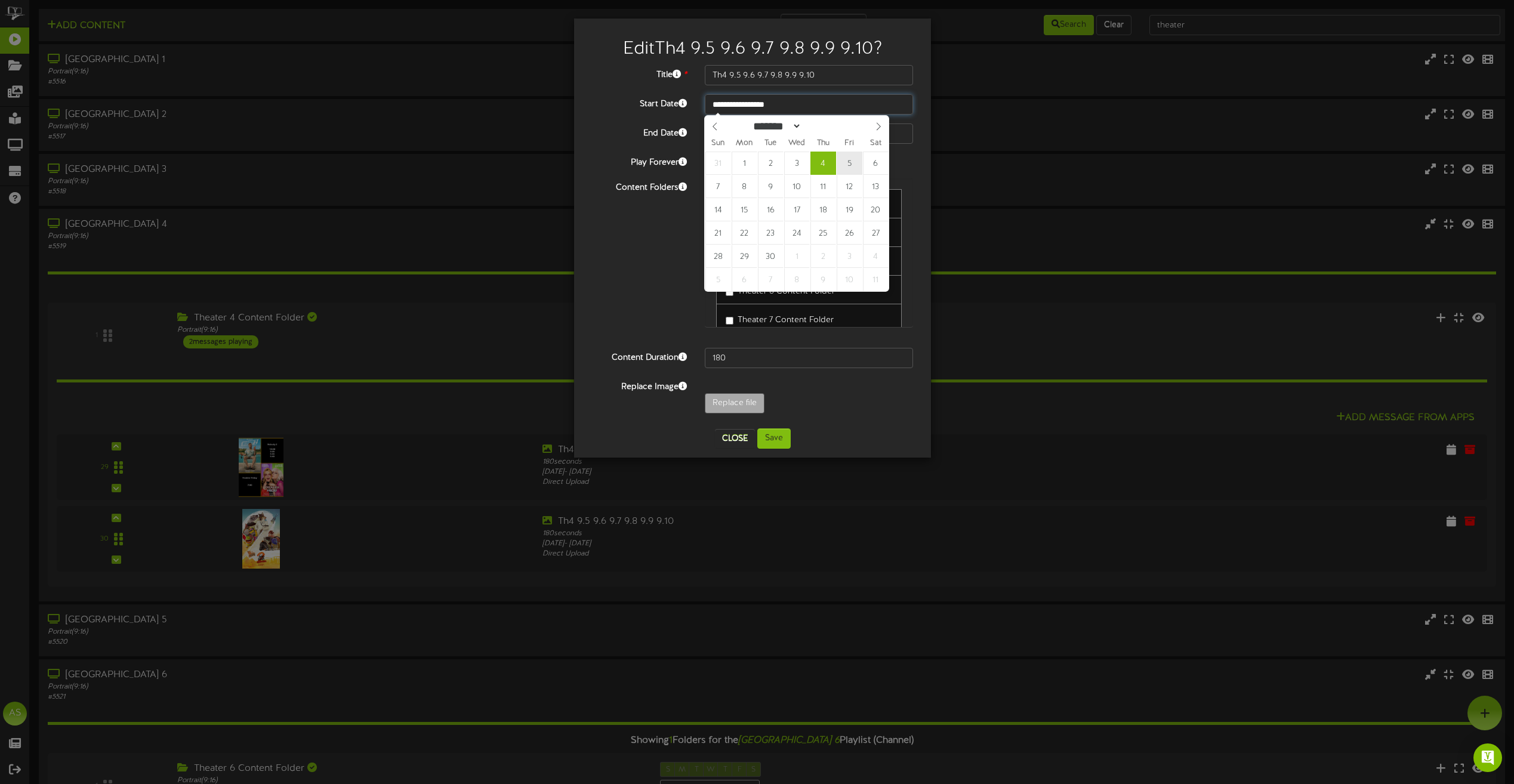
type input "**********"
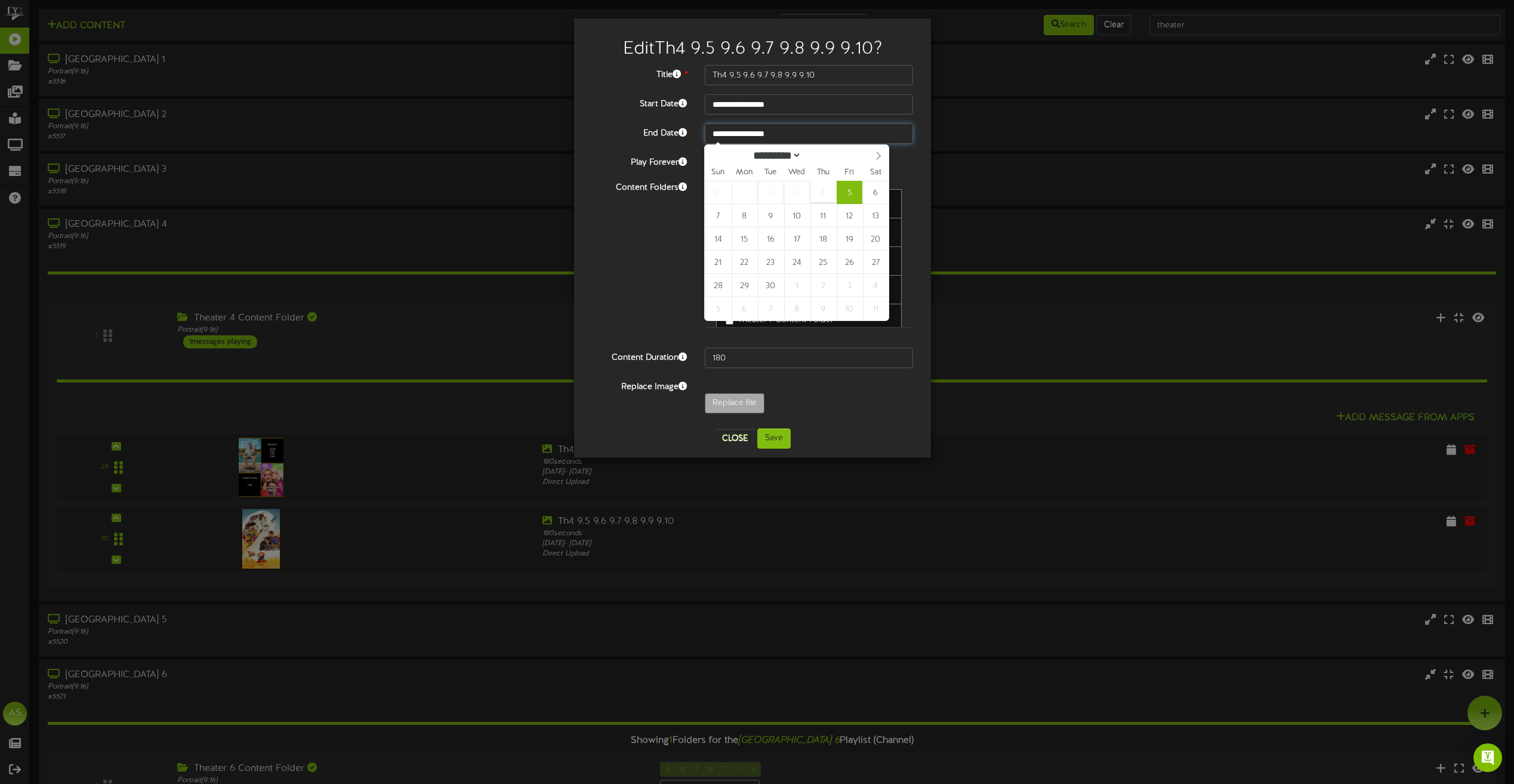
click at [790, 137] on input "**********" at bounding box center [809, 134] width 209 height 20
type input "**********"
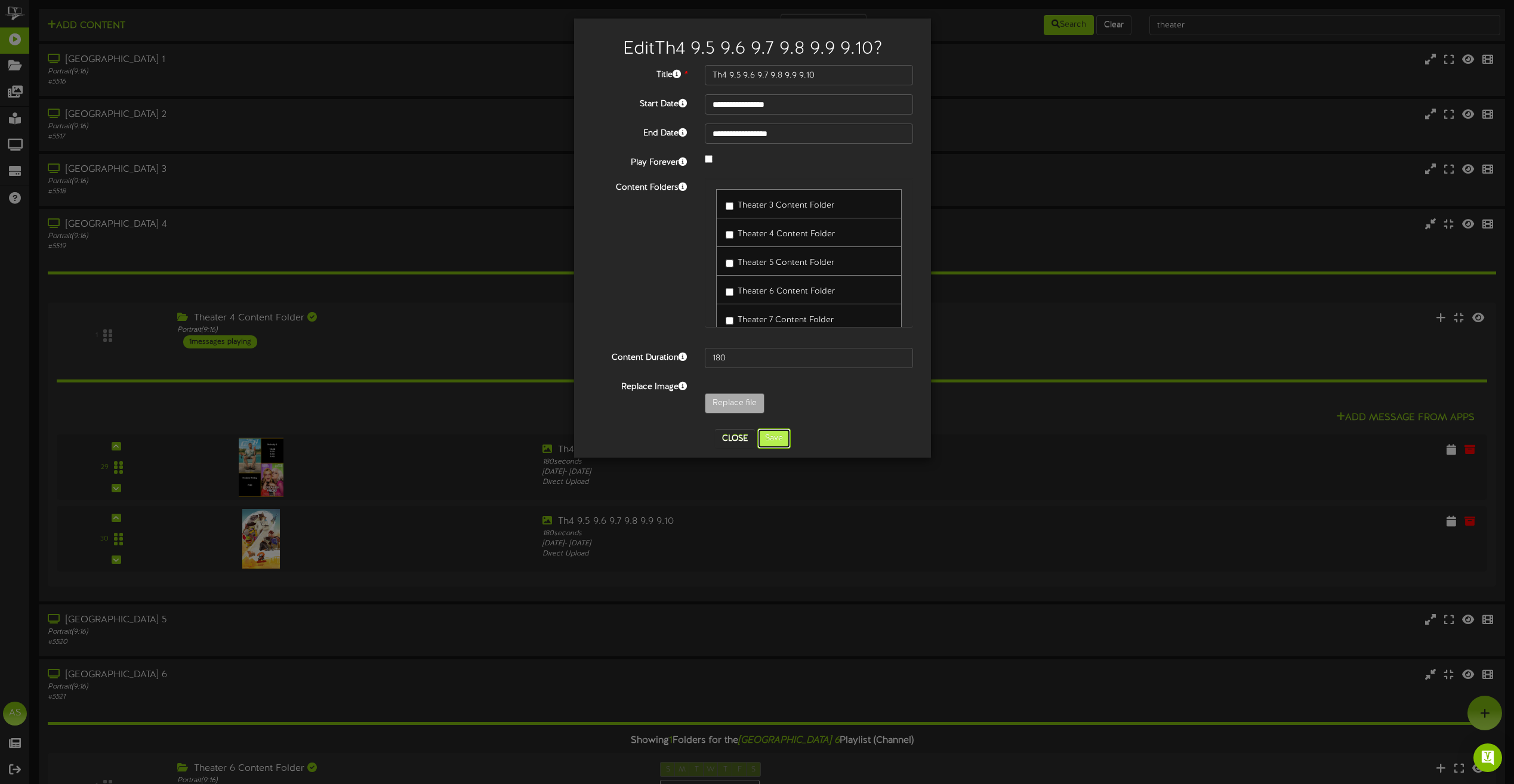
click at [770, 441] on button "Save" at bounding box center [774, 439] width 33 height 20
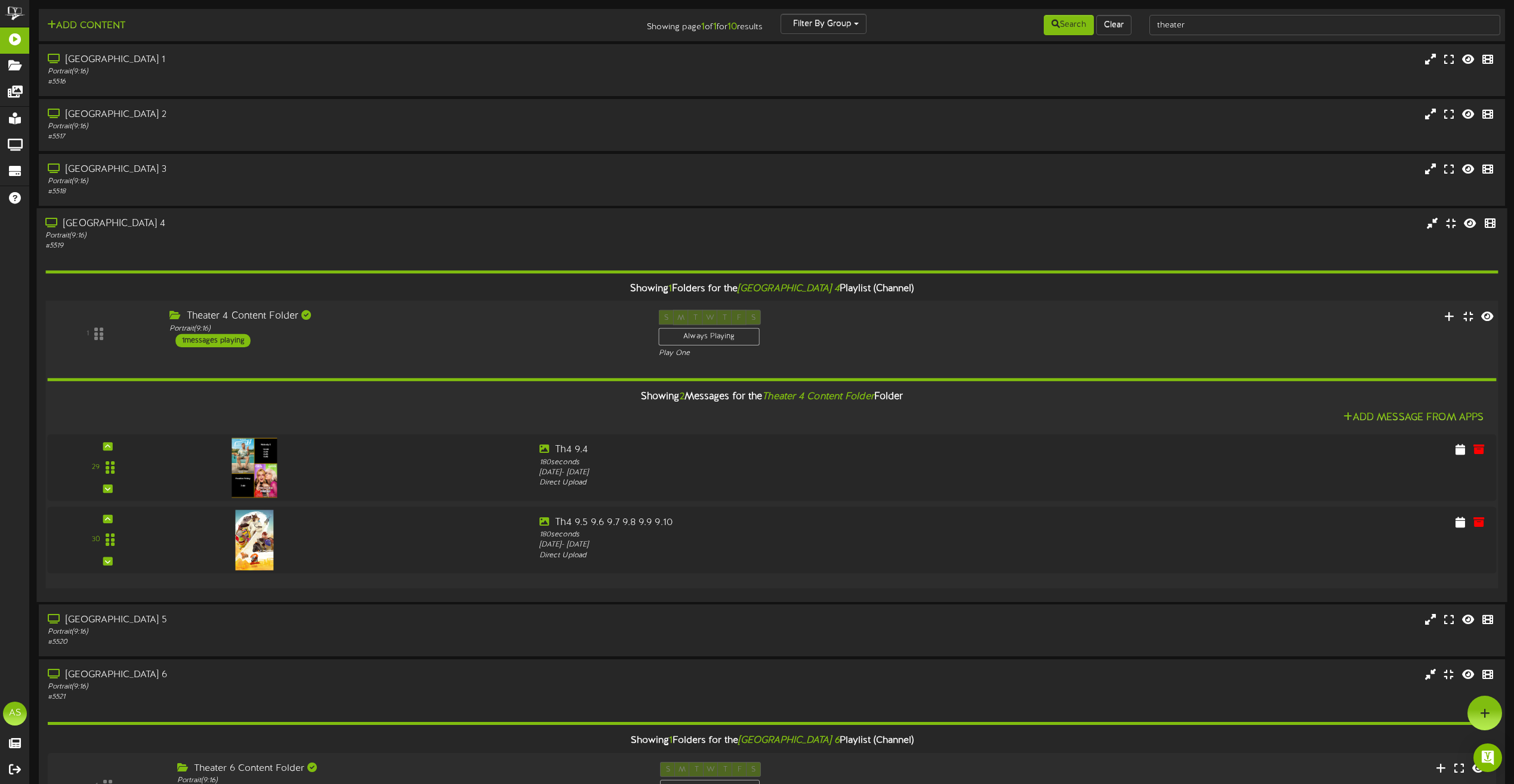
click at [468, 354] on div "1 Theater 4 Content Folder Portrait ( 9:16 ) 1 S" at bounding box center [771, 334] width 1468 height 49
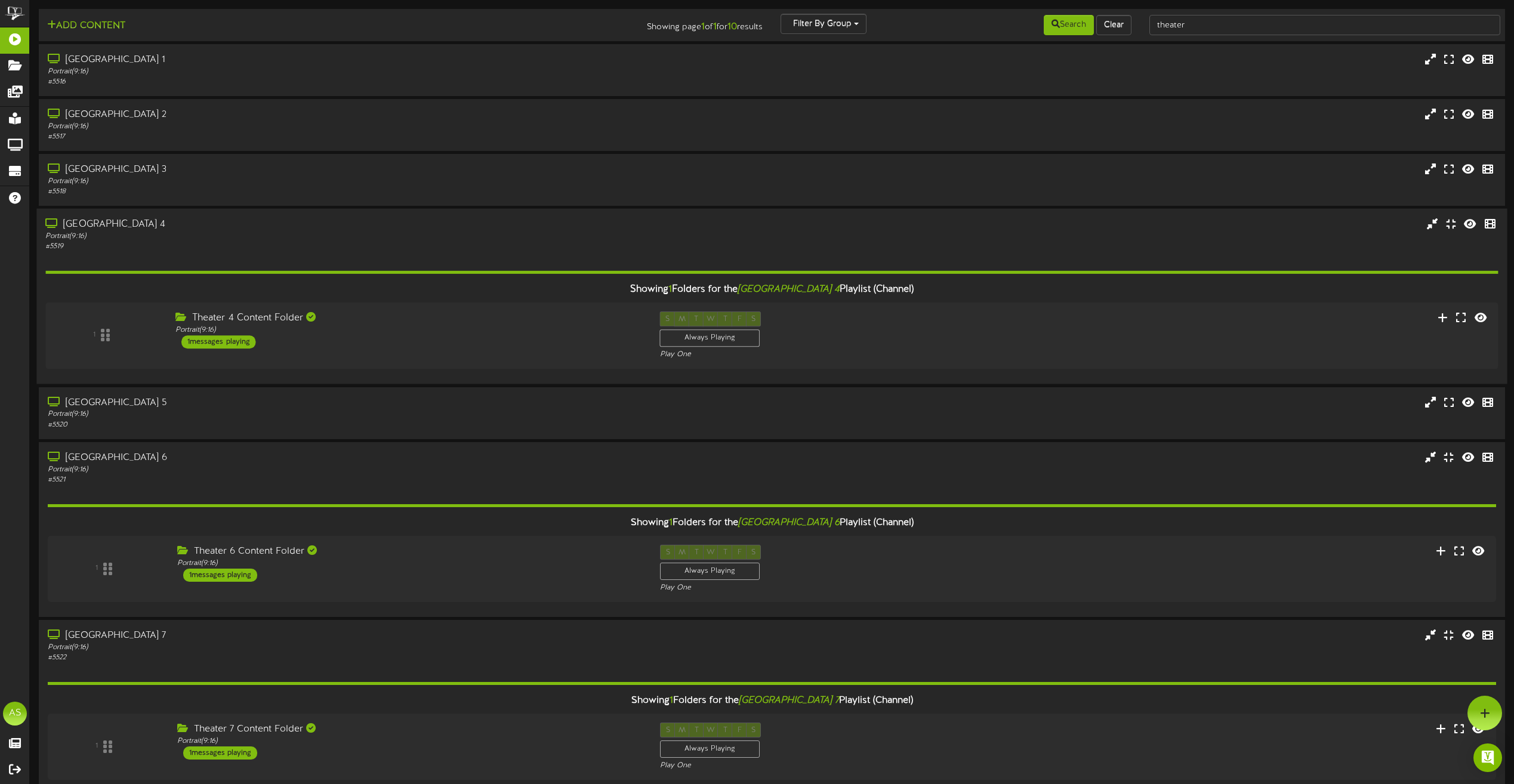
click at [471, 247] on div "# 5519" at bounding box center [342, 246] width 595 height 10
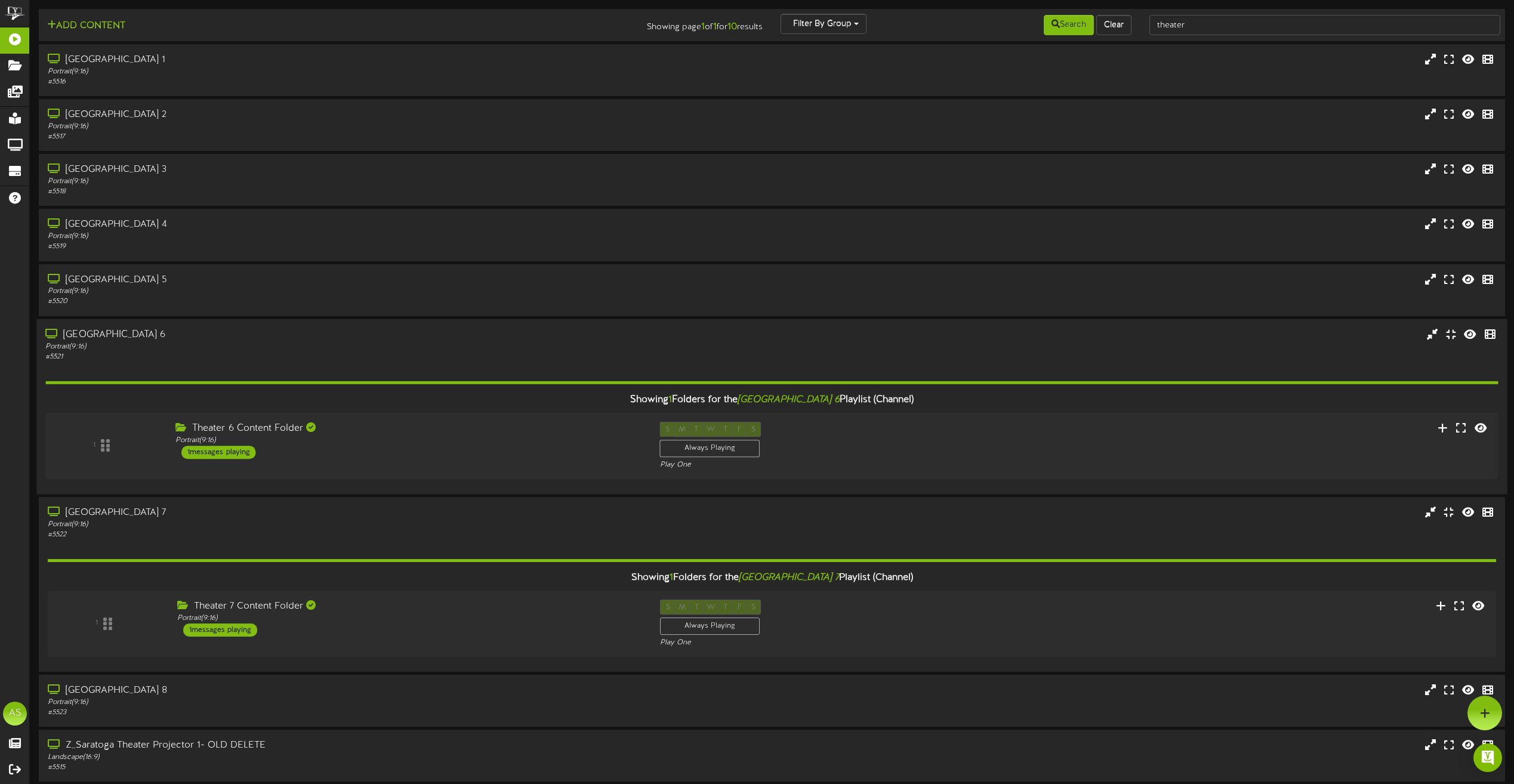
click at [444, 366] on div "Showing 1 Folders for the Saratoga Theater 6 Playlist (Channel) 1 Theater 6 Con…" at bounding box center [771, 424] width 1453 height 124
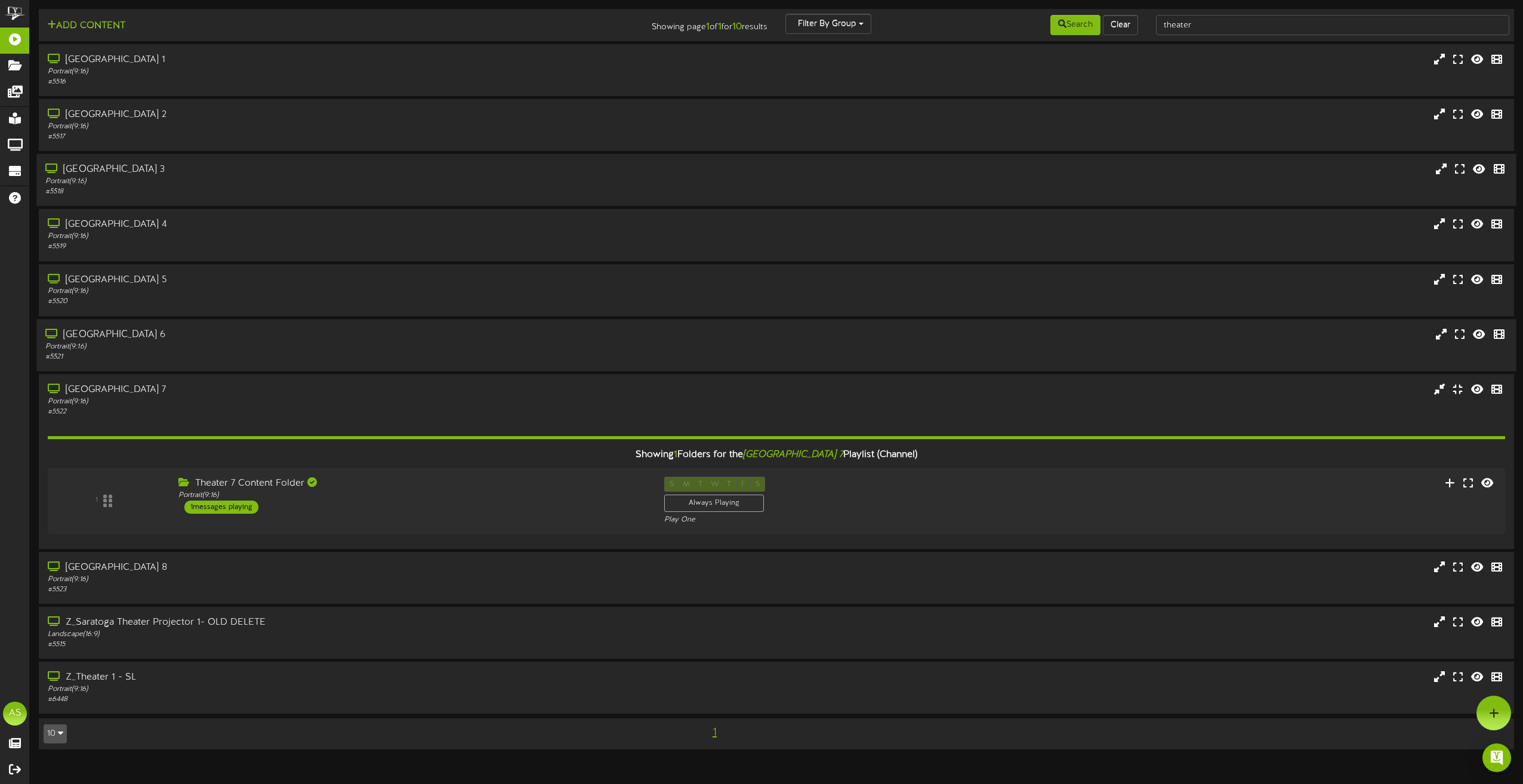
click at [314, 180] on div "Portrait ( 9:16 )" at bounding box center [344, 181] width 598 height 10
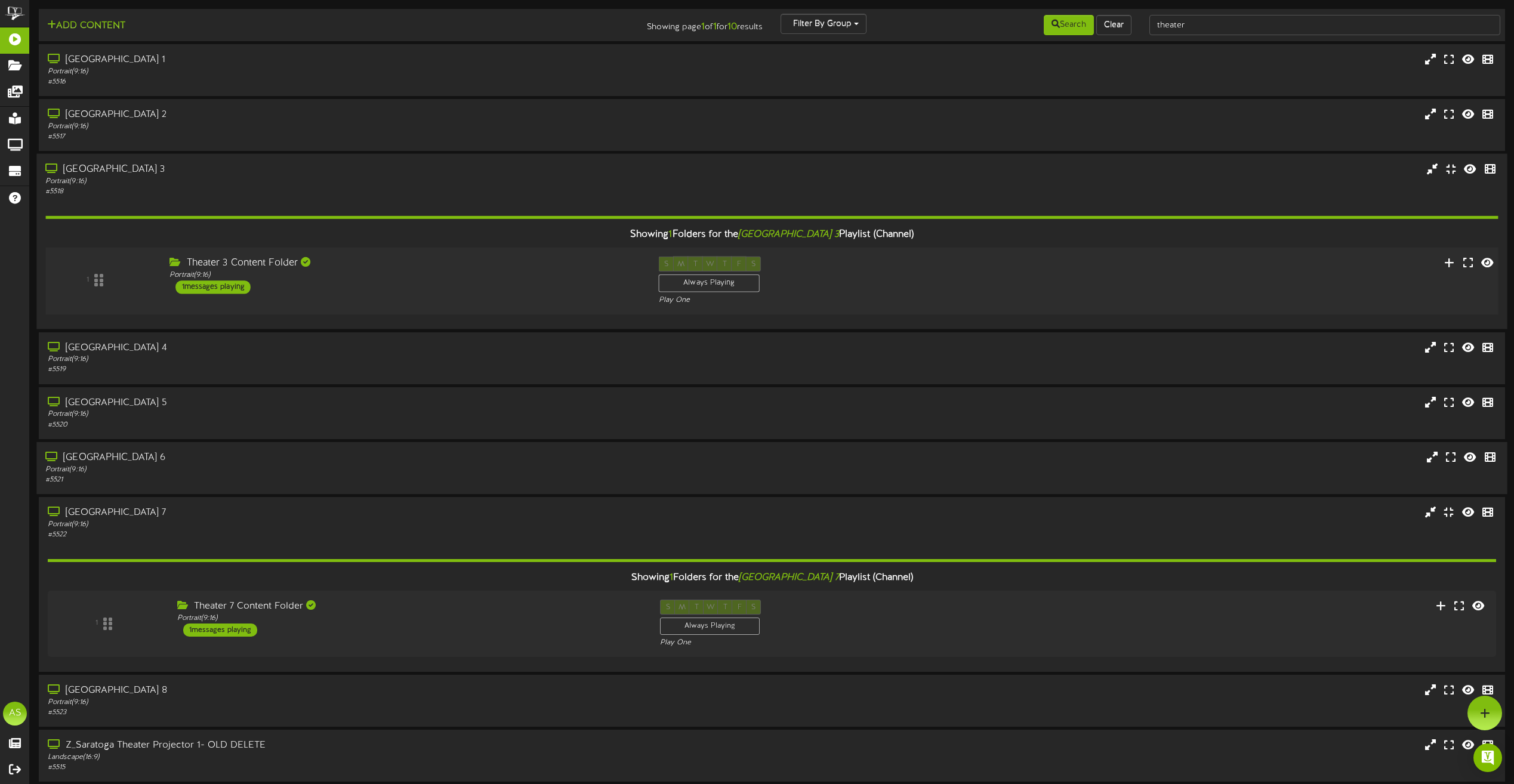
click at [1081, 289] on div "1 Theater 3 Content Folder Portrait ( 9:16 ) 1 S" at bounding box center [771, 281] width 1468 height 49
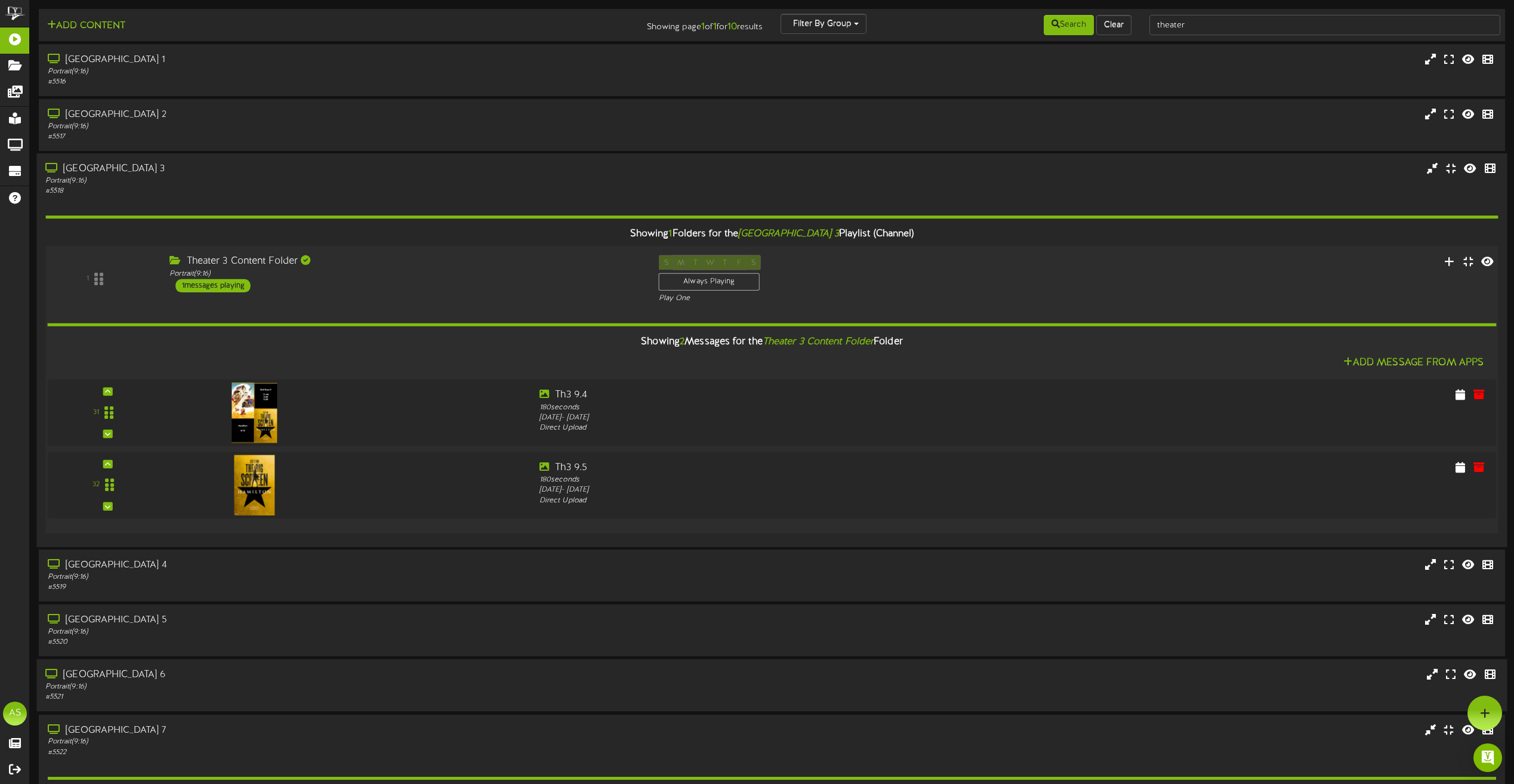
click at [431, 286] on div "Theater 3 Content Folder Portrait ( 9:16 ) 1 messages playing" at bounding box center [405, 274] width 489 height 37
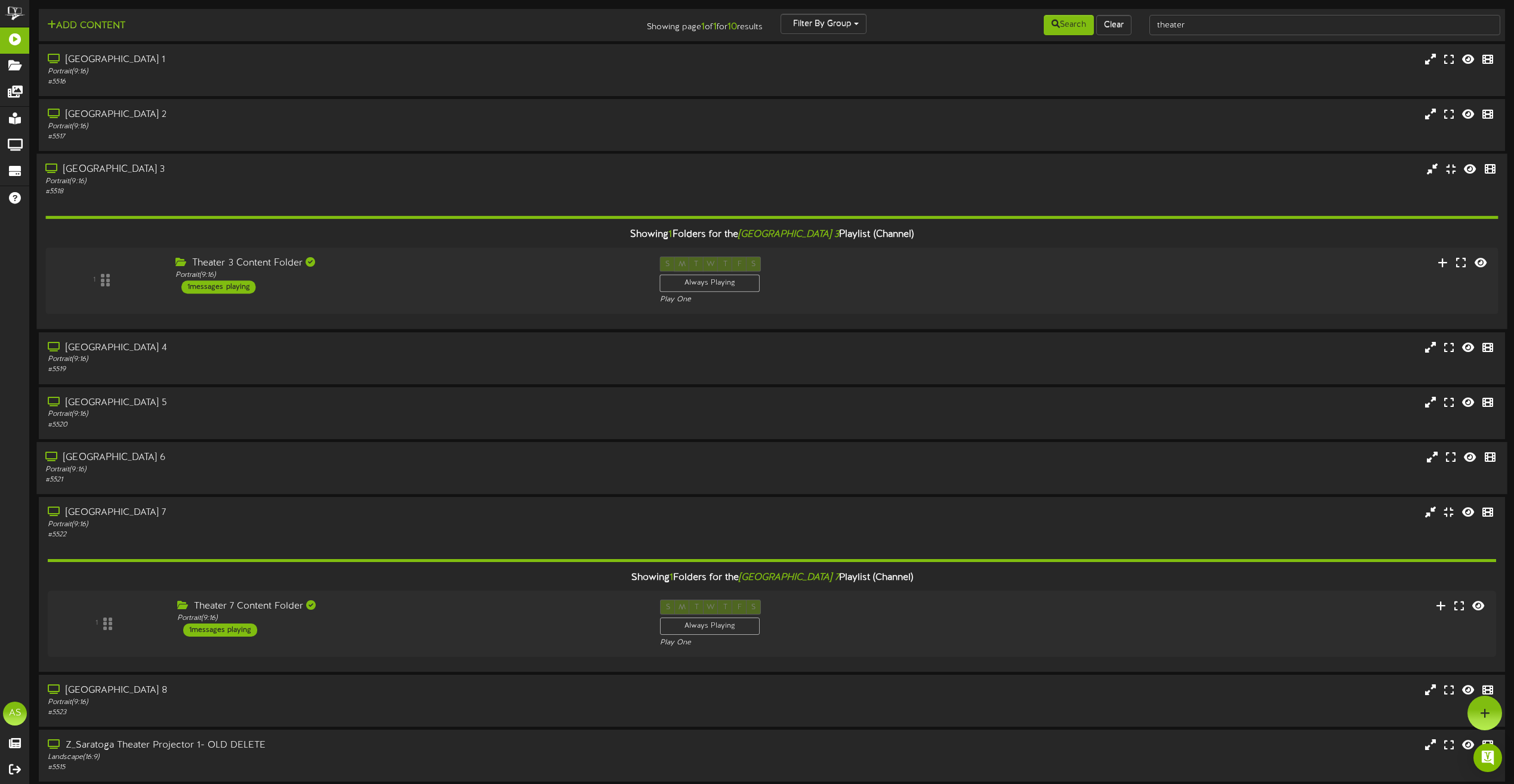
click at [442, 208] on div "Showing 1 Folders for the Saratoga Theater 3 Playlist (Channel) 1 Theater 3 Con…" at bounding box center [771, 259] width 1453 height 124
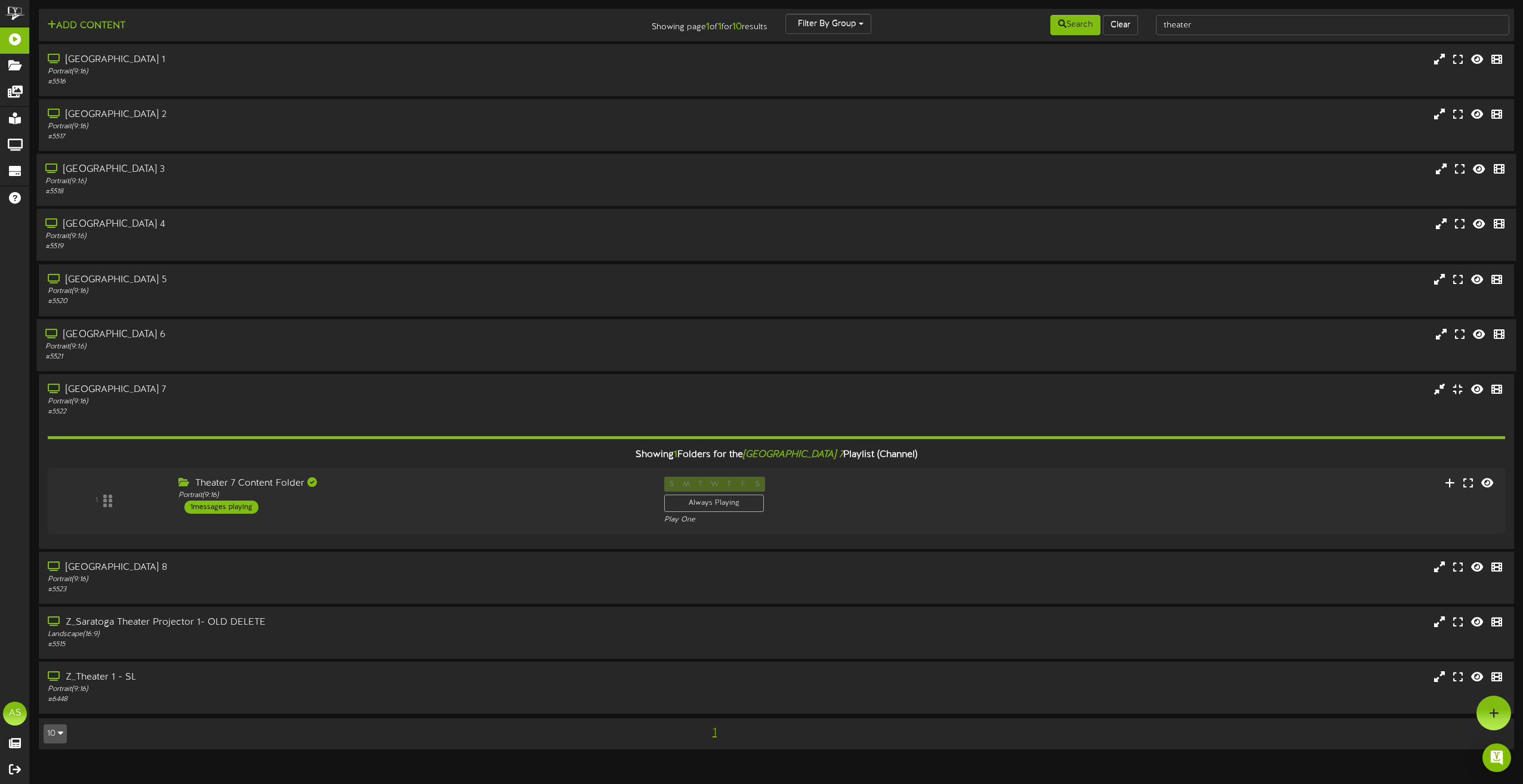
click at [424, 240] on div "Portrait ( 9:16 )" at bounding box center [344, 236] width 598 height 10
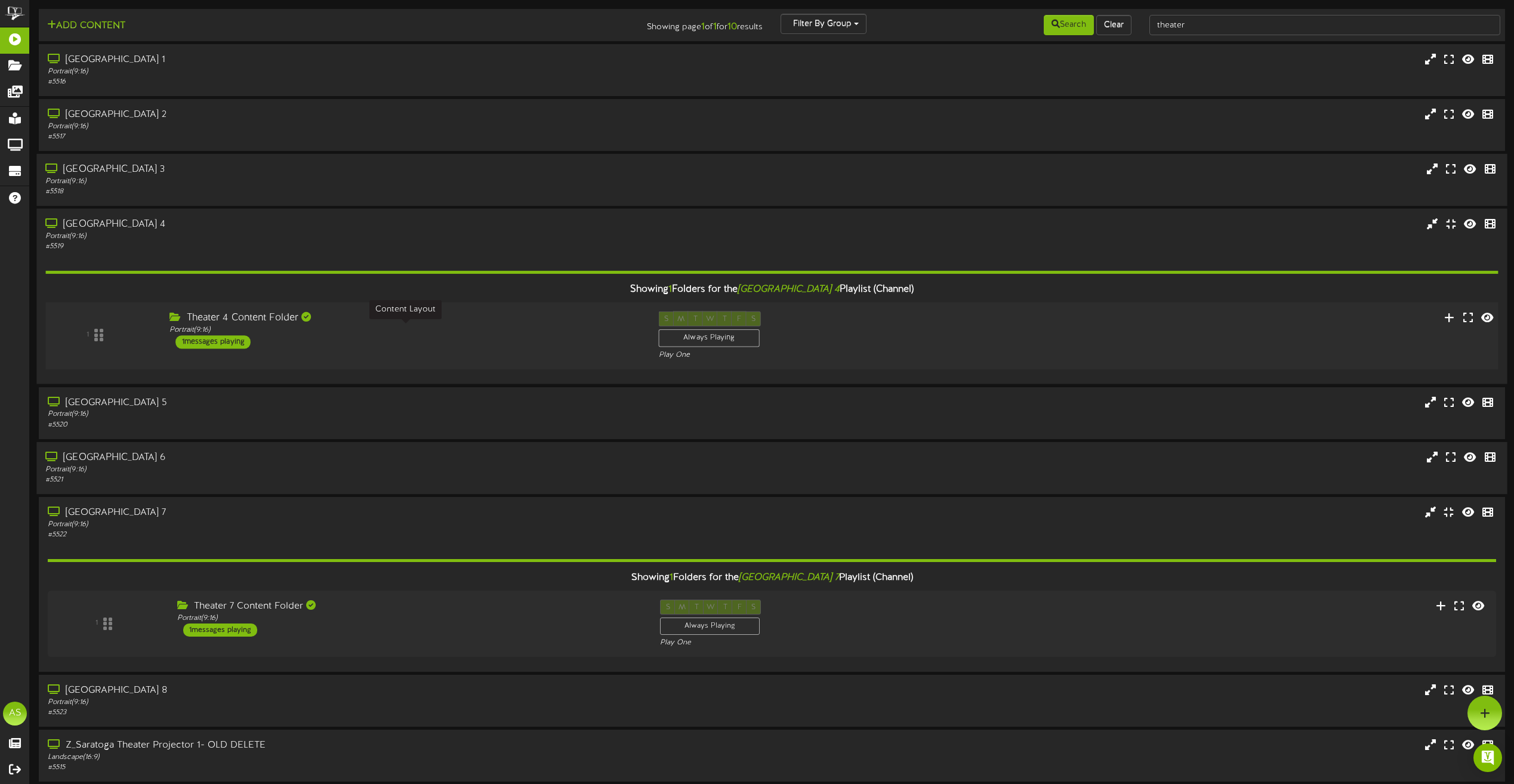
click at [407, 327] on div "Portrait ( 9:16 )" at bounding box center [404, 330] width 471 height 10
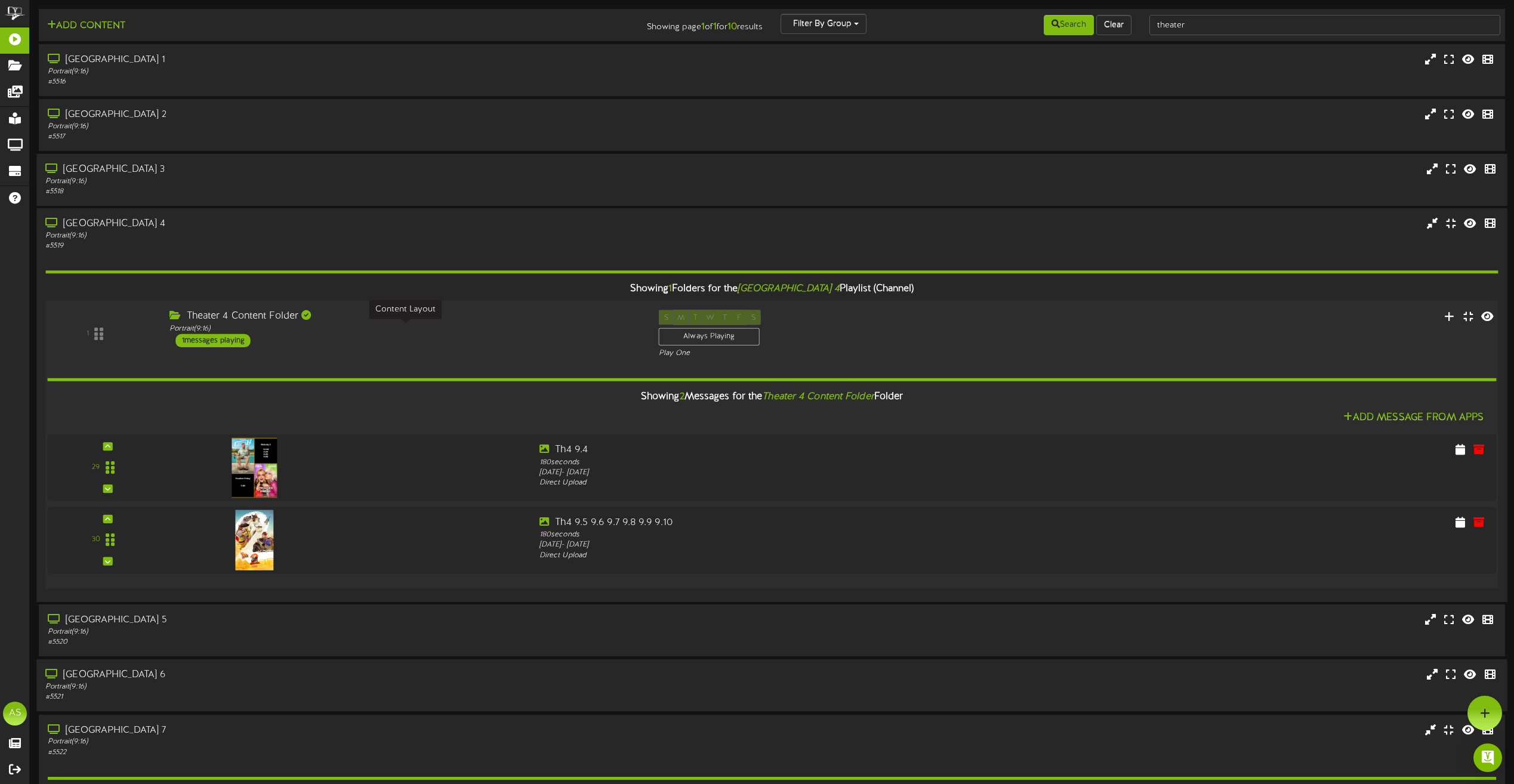
click at [474, 329] on div "Portrait ( 9:16 )" at bounding box center [404, 329] width 471 height 10
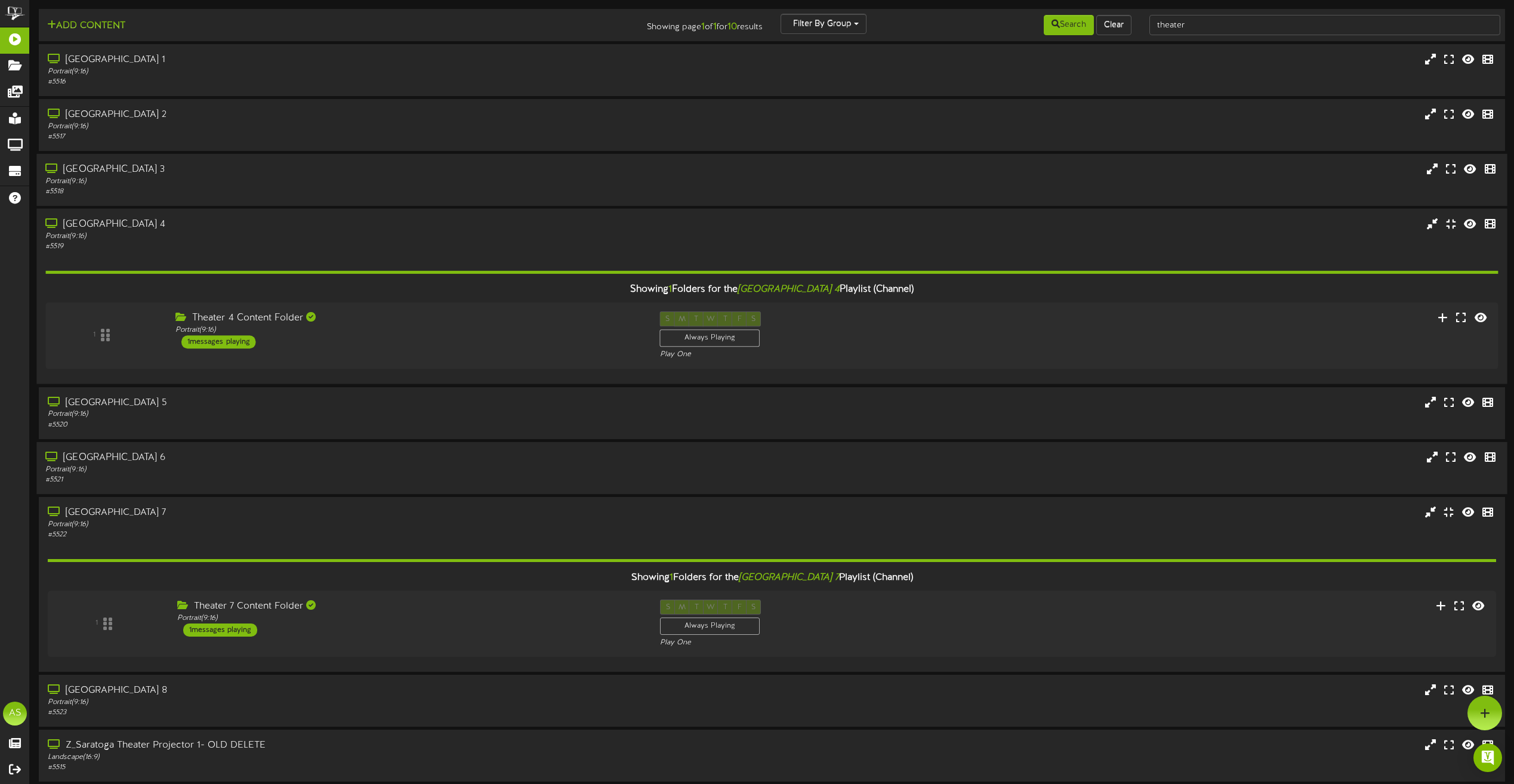
click at [473, 257] on div "Showing 1 Folders for the Saratoga Theater 4 Playlist (Channel) 1 Theater 4 Con…" at bounding box center [771, 313] width 1453 height 124
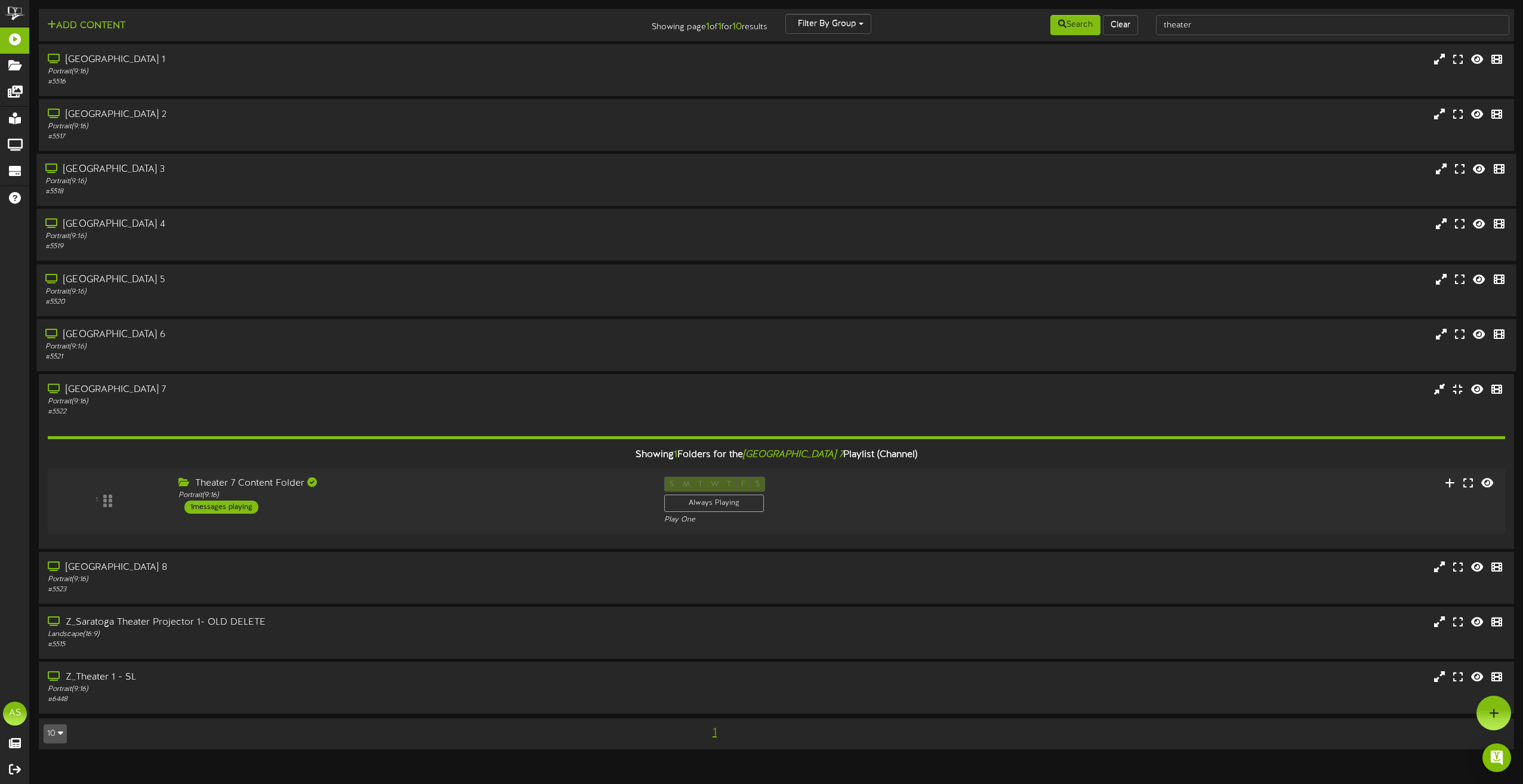
click at [450, 310] on div "[GEOGRAPHIC_DATA] 5 Portrait ( 9:16 ) # 5520" at bounding box center [776, 290] width 1480 height 52
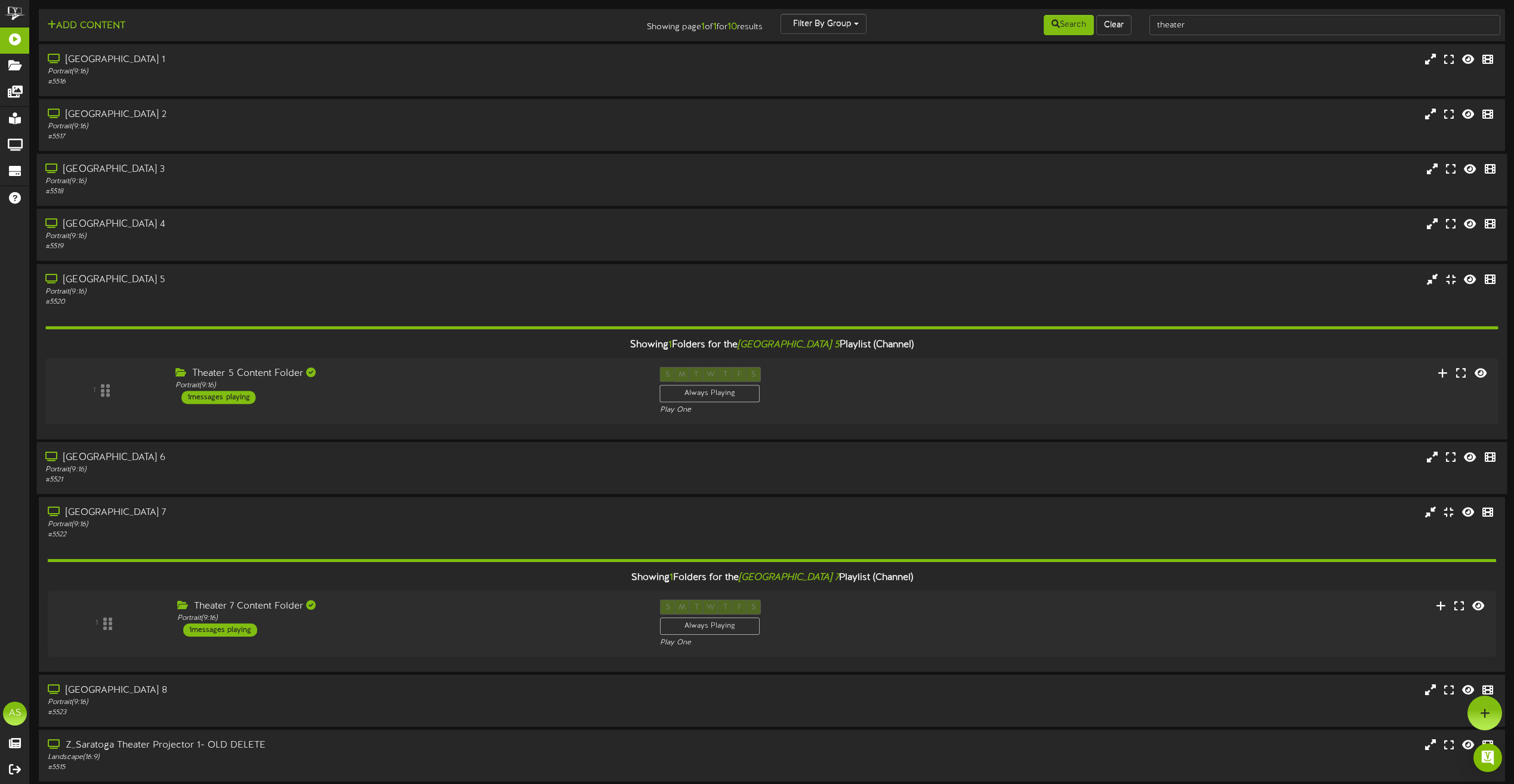
click at [450, 310] on div "Showing 1 Folders for the Saratoga Theater 5 Playlist (Channel) 1 Theater 5 Con…" at bounding box center [771, 368] width 1453 height 124
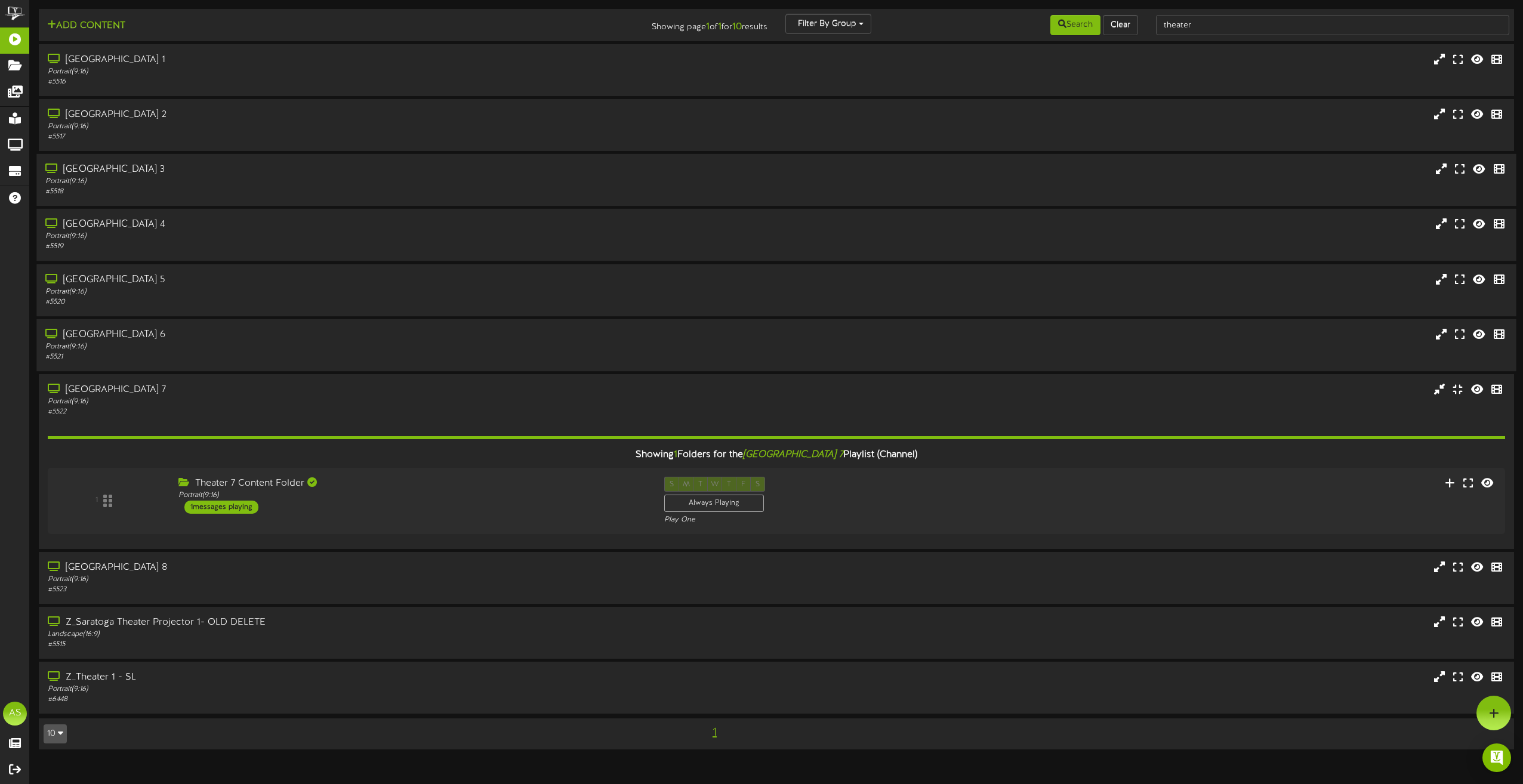
click at [450, 310] on div "[GEOGRAPHIC_DATA] 5 Portrait ( 9:16 ) # 5520" at bounding box center [776, 290] width 1480 height 52
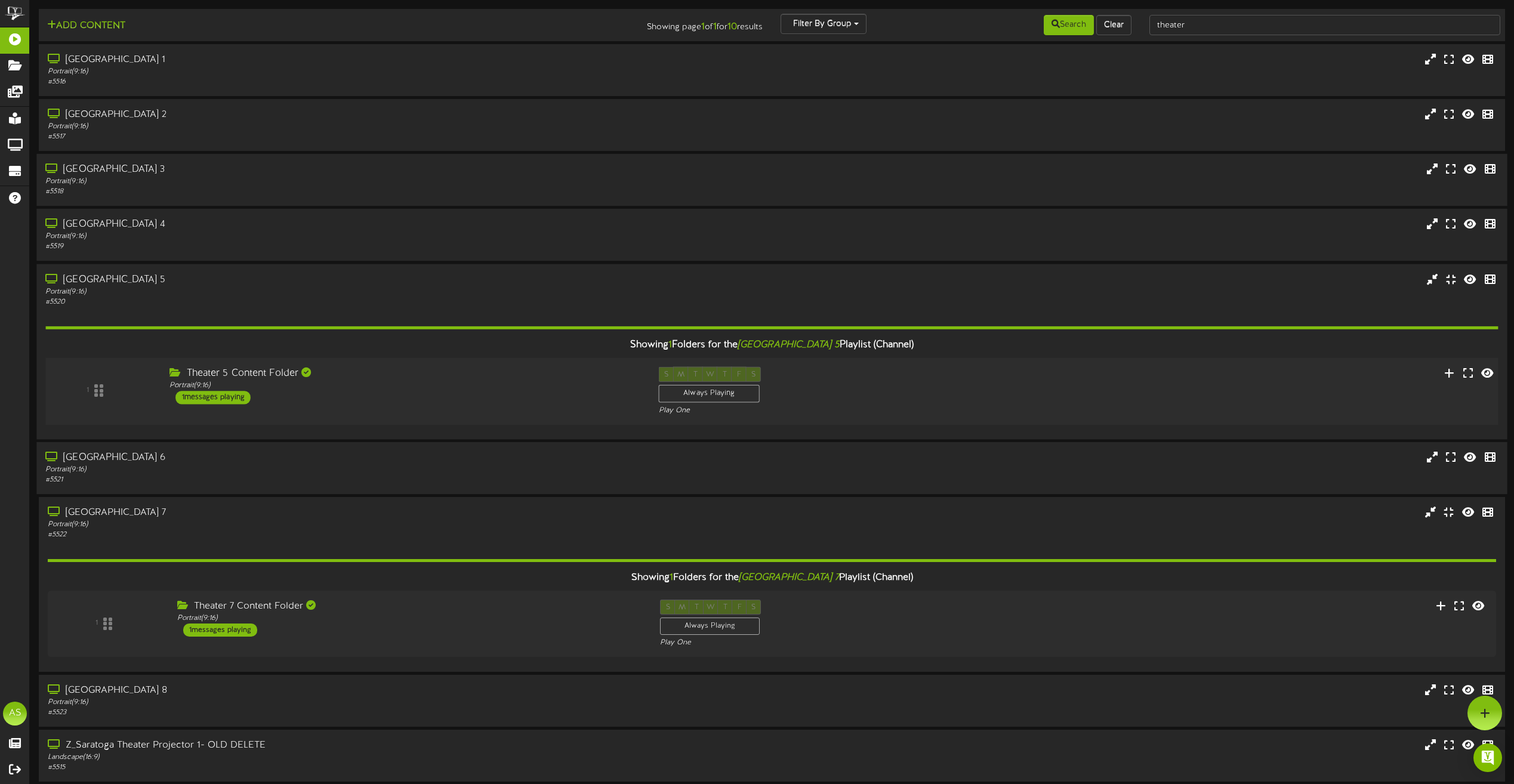
click at [446, 363] on div "1 Theater 5 Content Folder ( )" at bounding box center [771, 391] width 1468 height 67
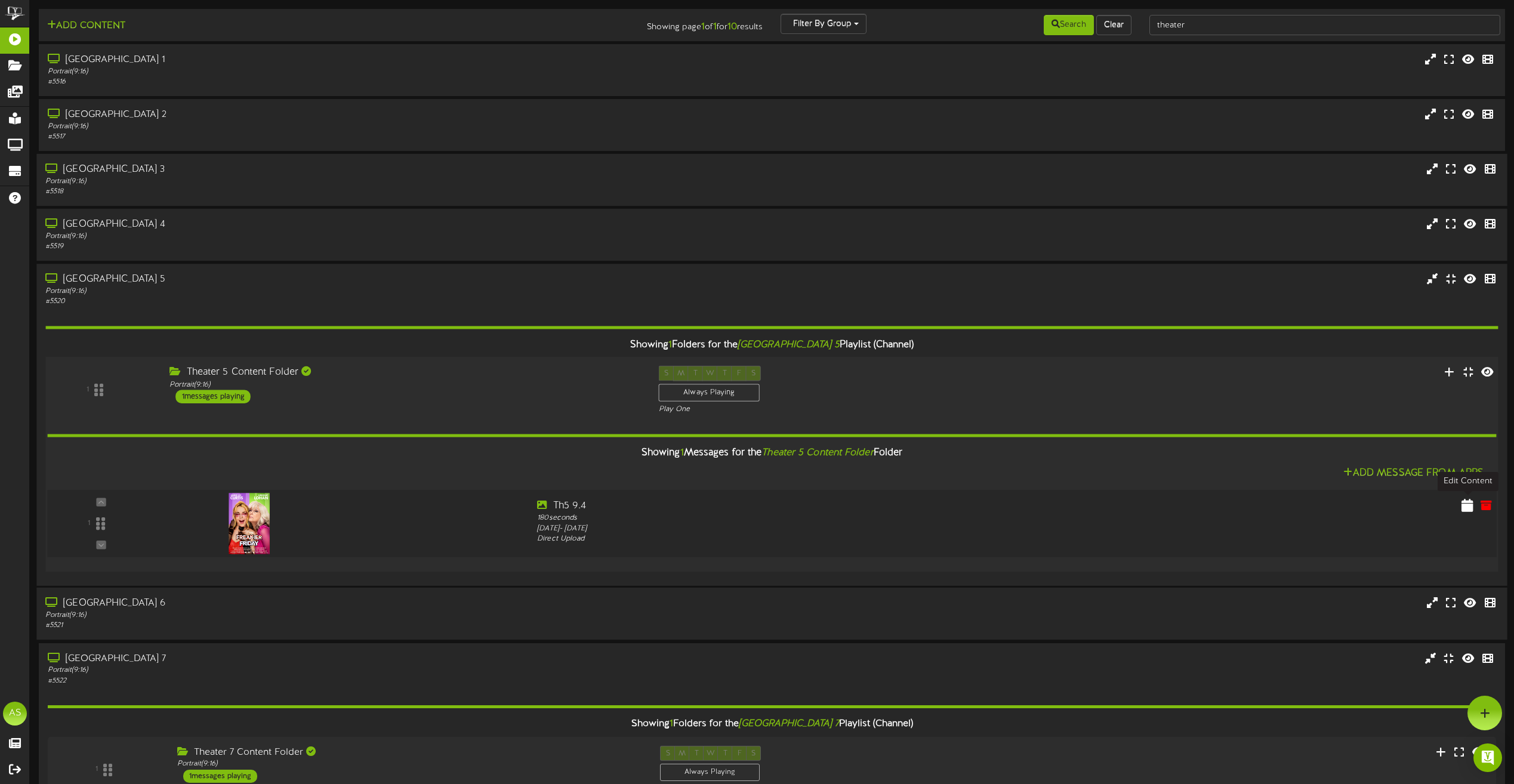
click at [1464, 508] on icon at bounding box center [1468, 505] width 12 height 13
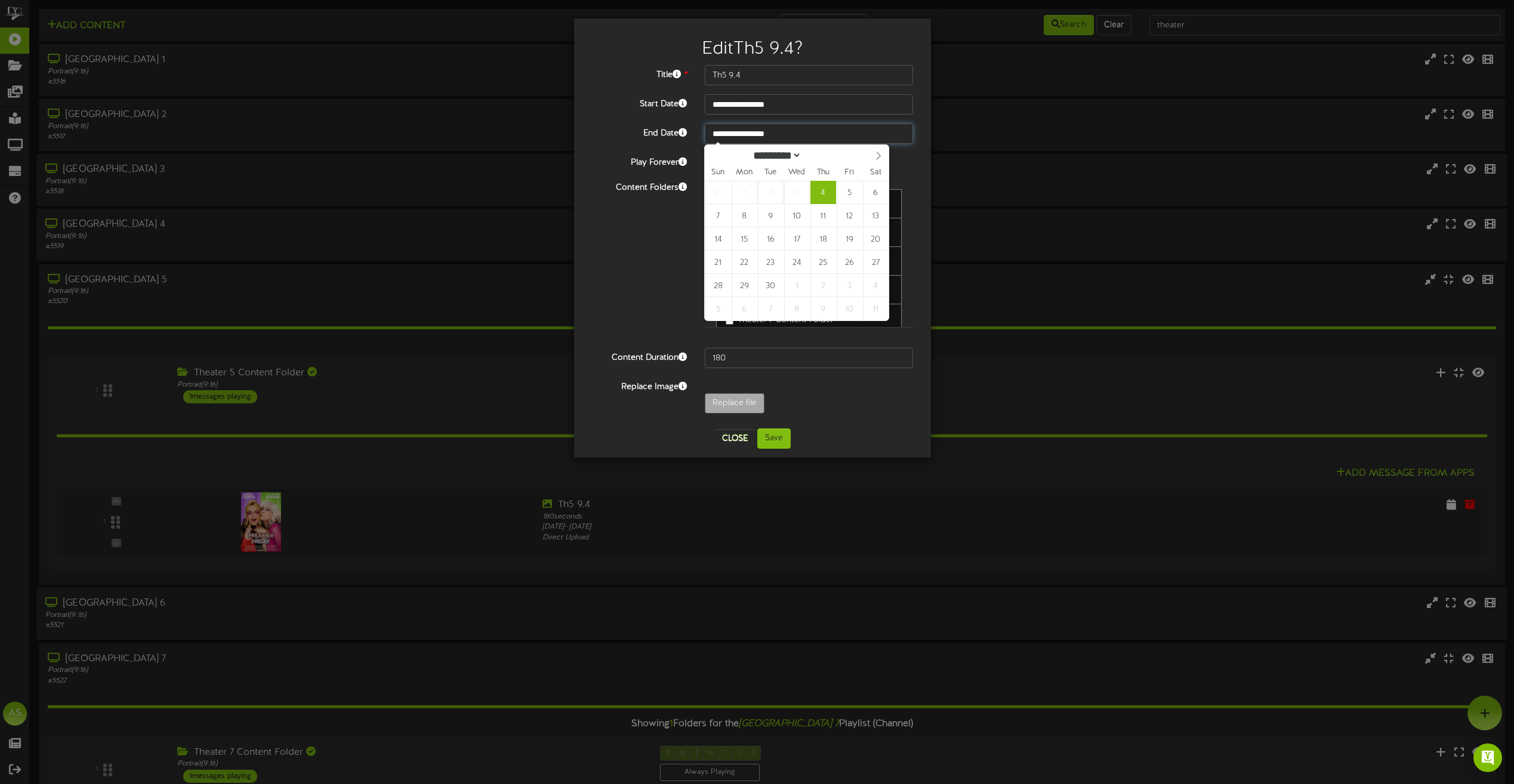
click at [761, 133] on input "**********" at bounding box center [809, 134] width 209 height 20
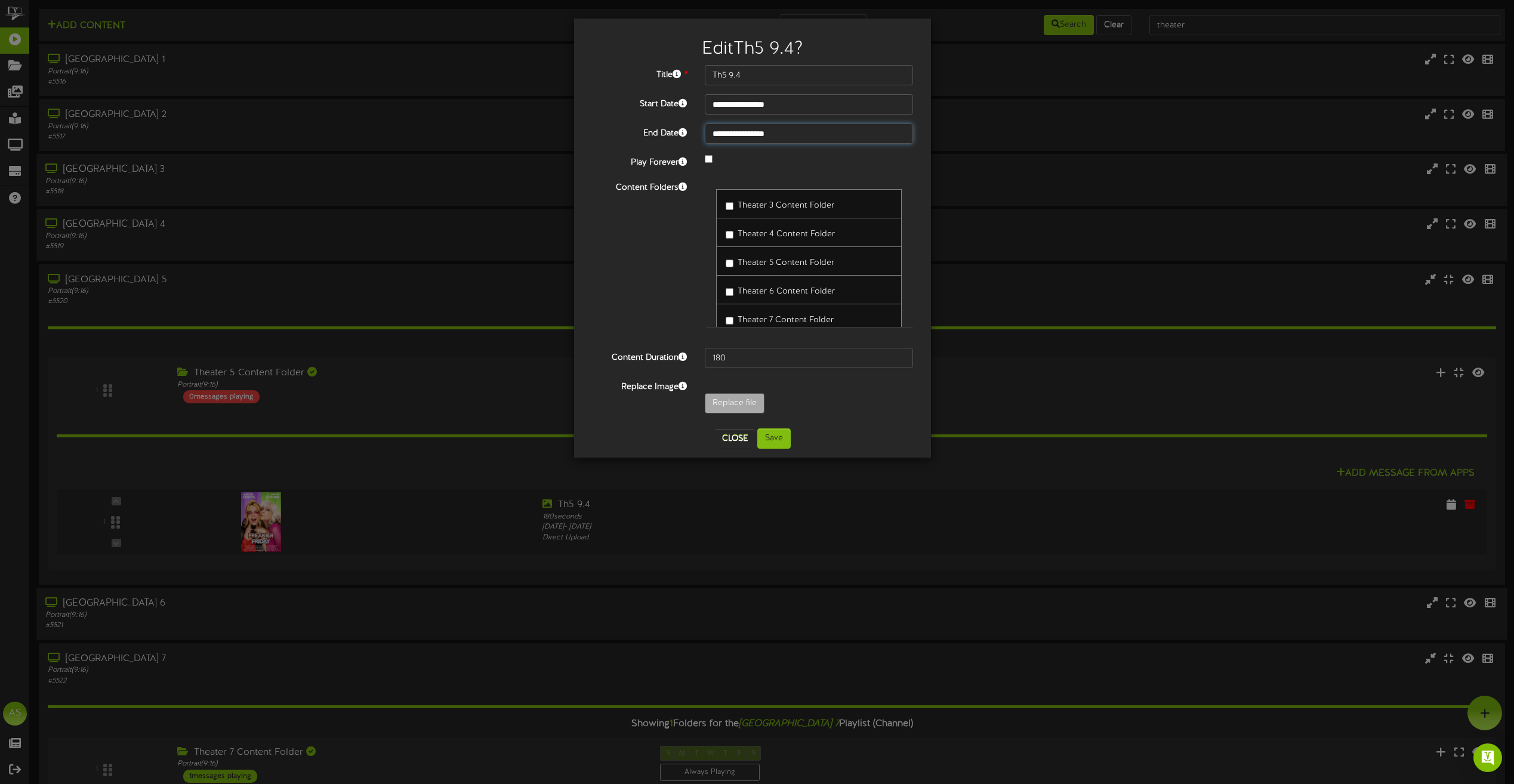
type input "**********"
click at [774, 80] on input "Th5 9.4" at bounding box center [809, 75] width 209 height 20
type input "Th5 9.4 9.5 9.6 9.7 9.8 9.9 9.10"
click at [784, 428] on button "Save" at bounding box center [774, 439] width 33 height 20
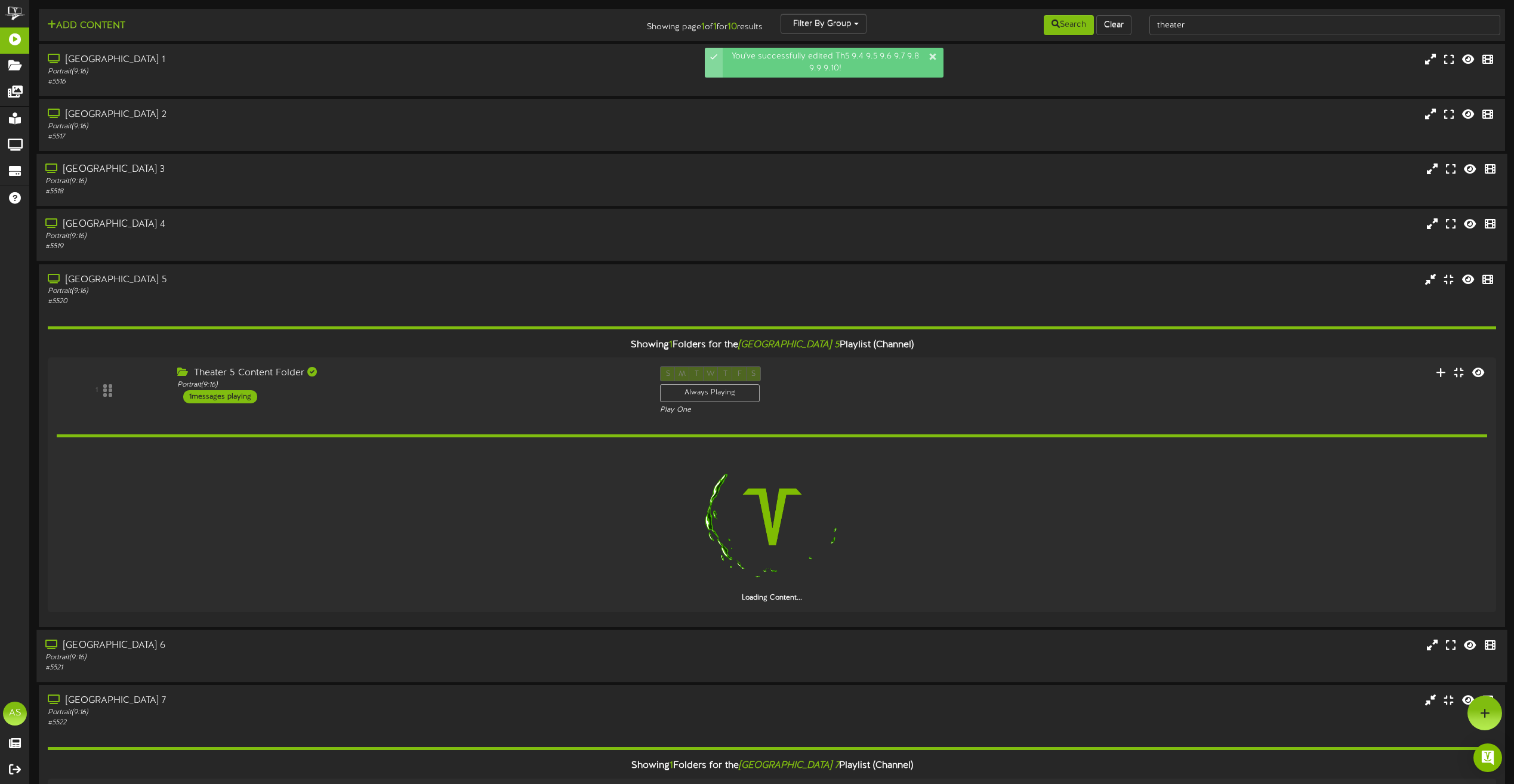
click at [541, 223] on div "[GEOGRAPHIC_DATA] 4" at bounding box center [342, 224] width 595 height 14
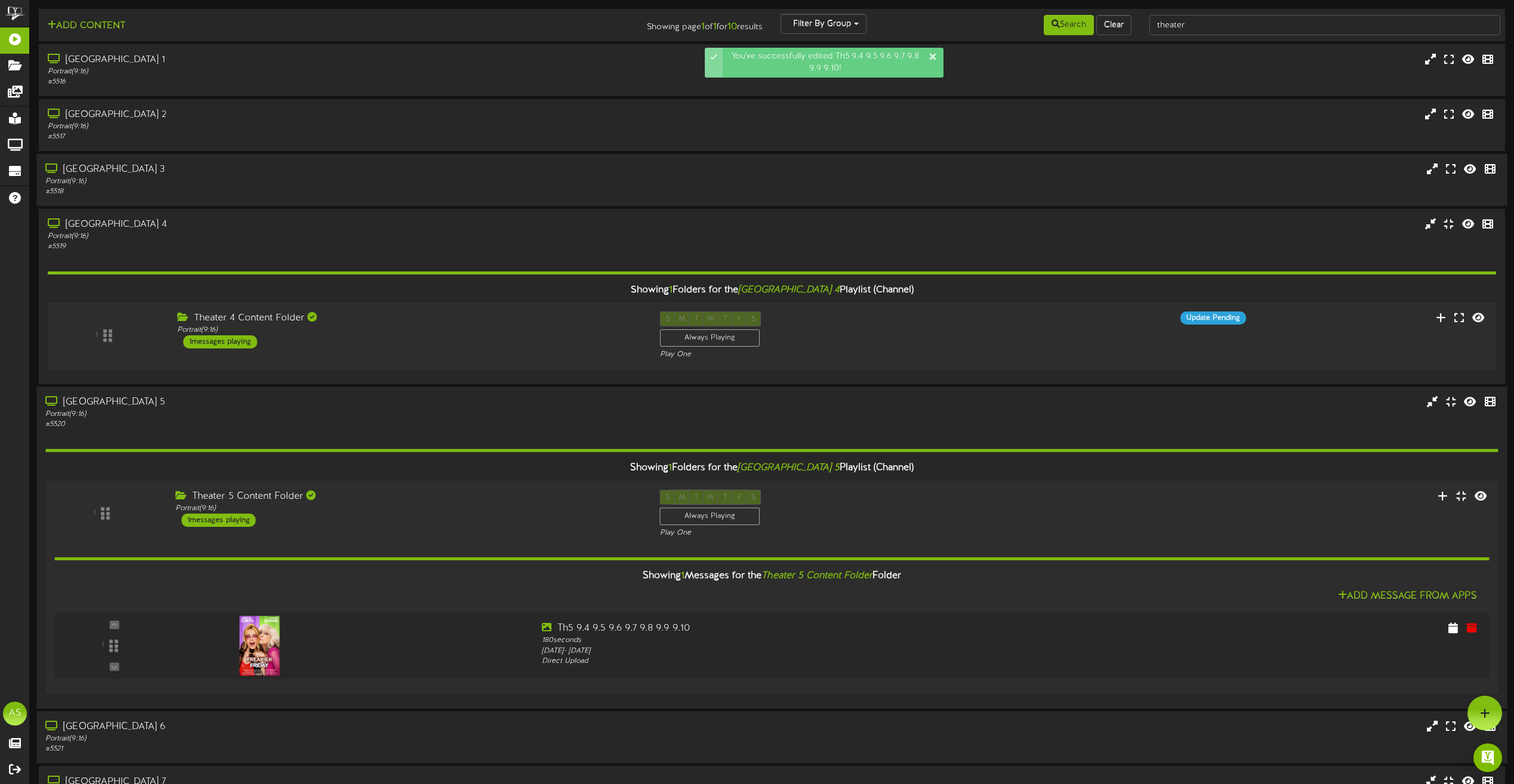
click at [447, 432] on div "Showing 1 Folders for the Saratoga Theater 5 Playlist (Channel) 1 Theater 5 Con…" at bounding box center [771, 565] width 1453 height 270
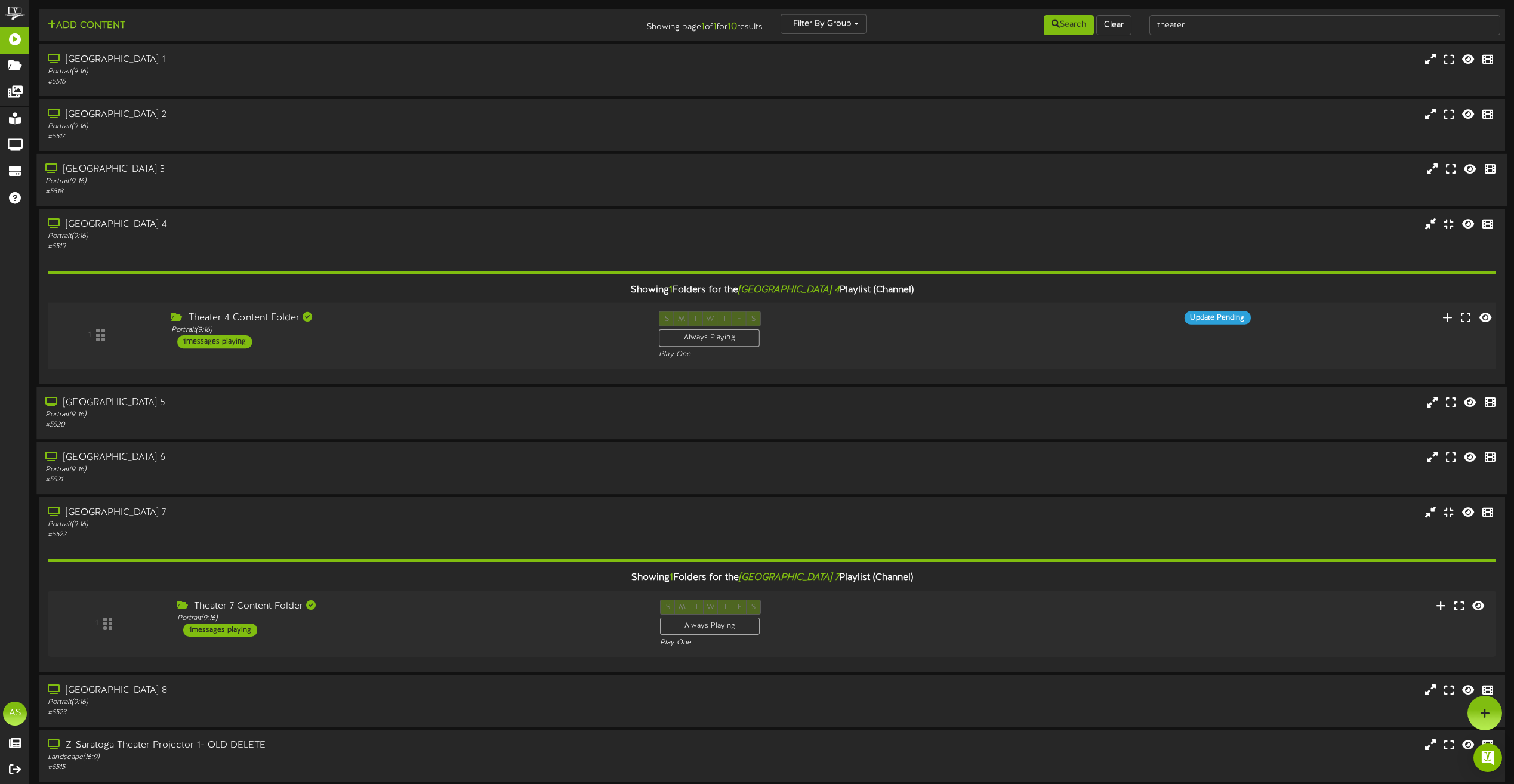
click at [486, 352] on div "1 Theater 4 Content Folder Portrait ( 9:16 ) 1 S" at bounding box center [771, 336] width 1463 height 49
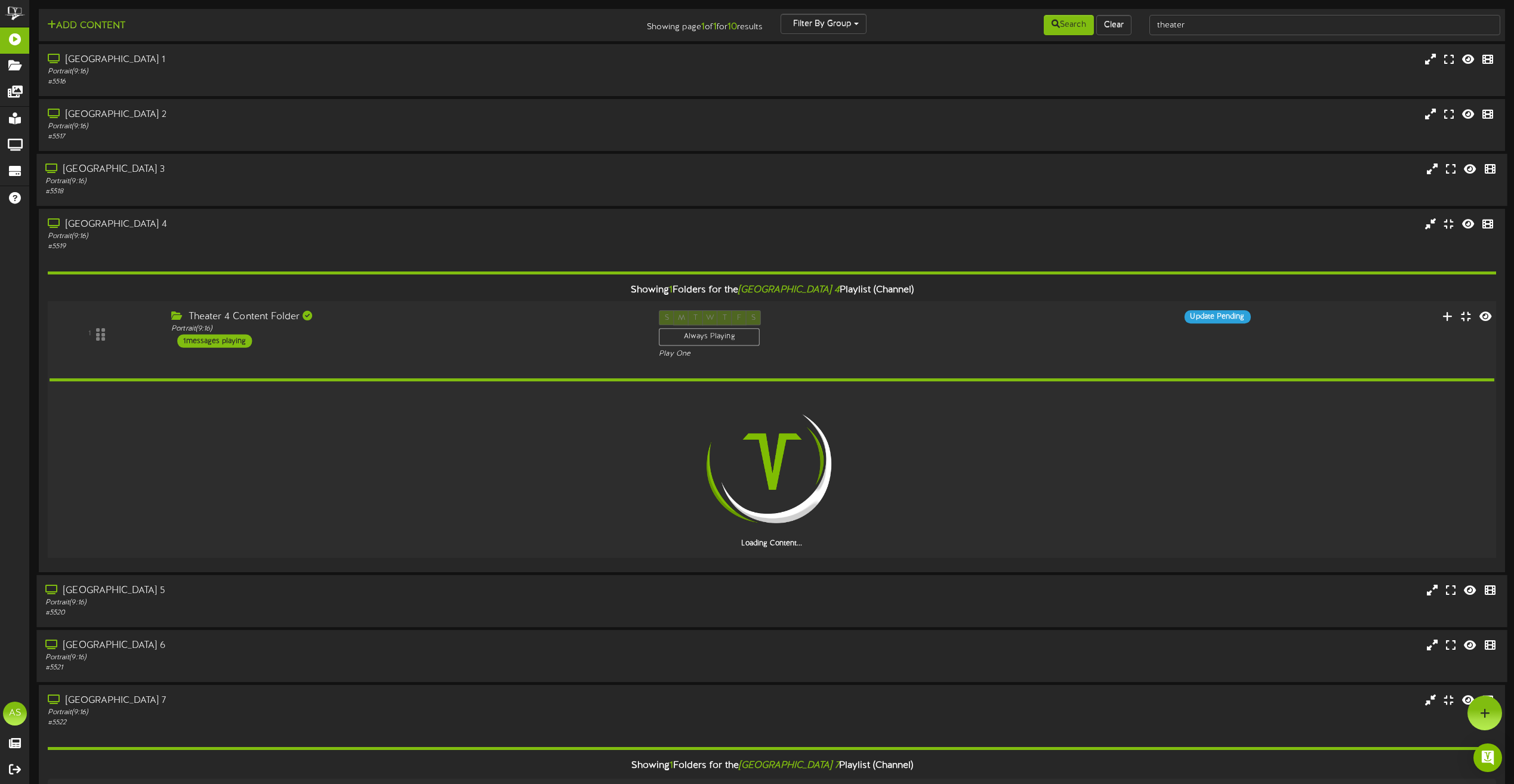
click at [486, 351] on div "1 Theater 4 Content Folder Portrait ( 9:16 ) 1 S" at bounding box center [771, 334] width 1463 height 49
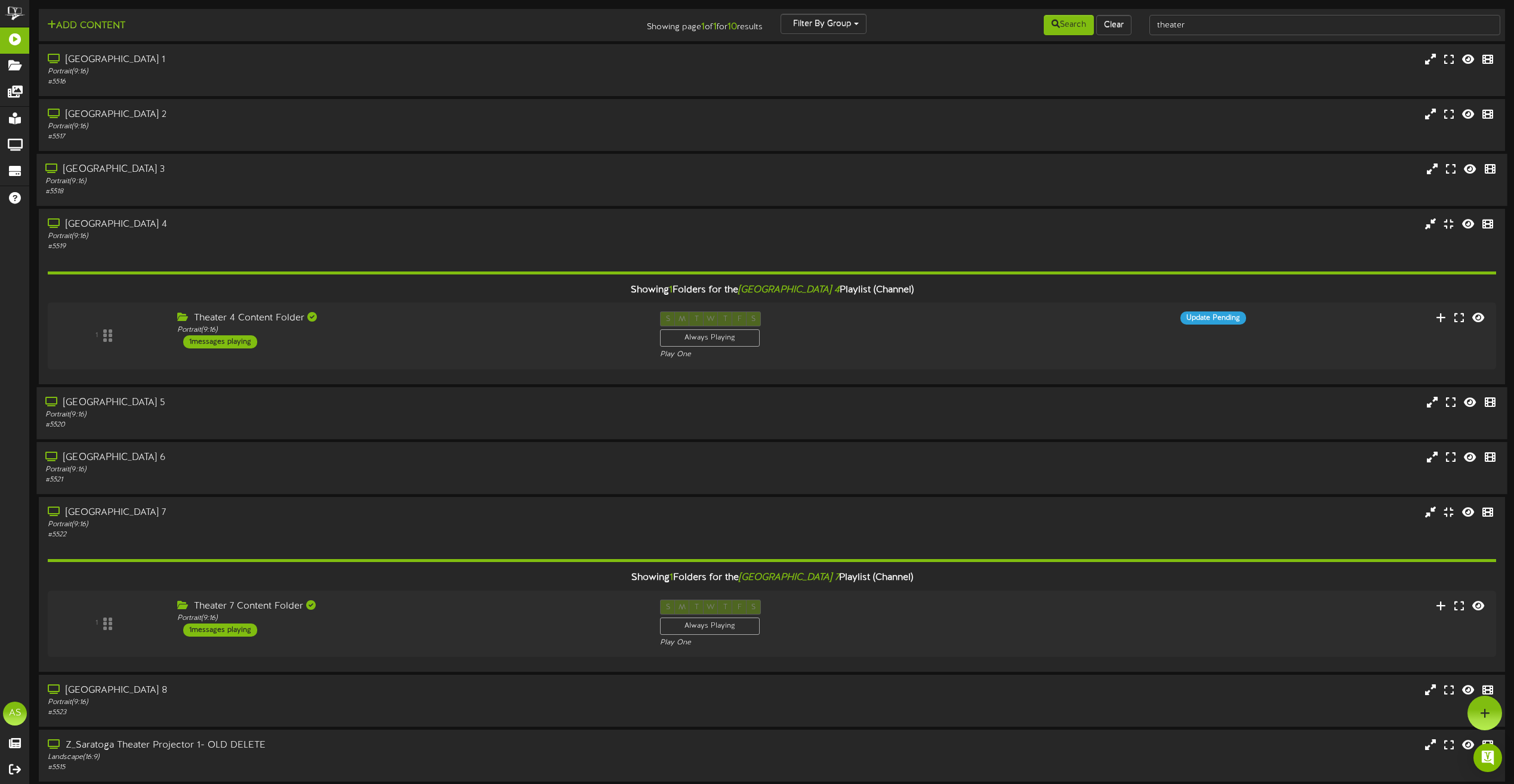
click at [468, 238] on div "Portrait ( 9:16 )" at bounding box center [344, 236] width 593 height 10
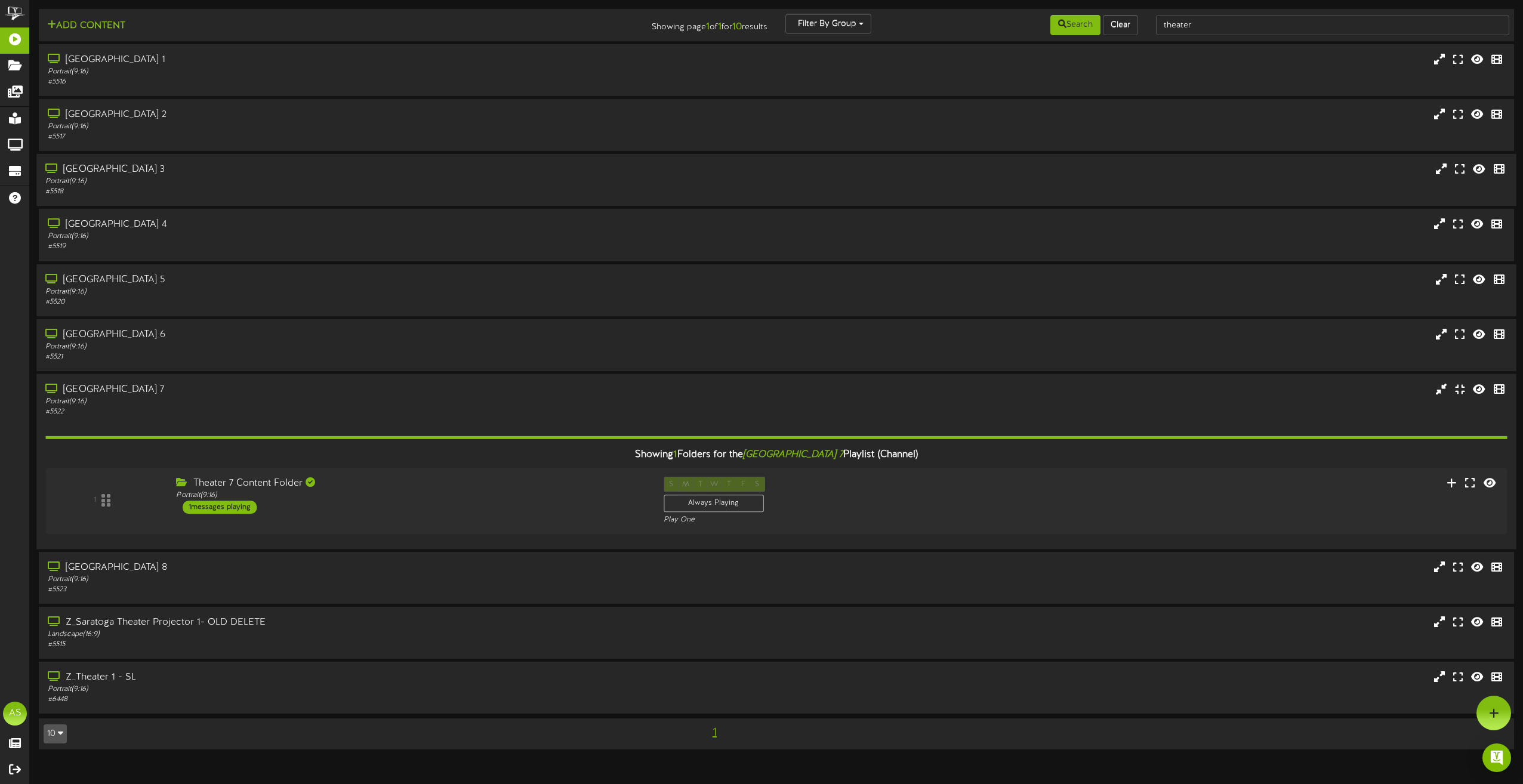
click at [469, 421] on div "Showing 1 Folders for the Saratoga Theater 7 Playlist (Channel) 1 Theater 7 Con…" at bounding box center [776, 478] width 1462 height 124
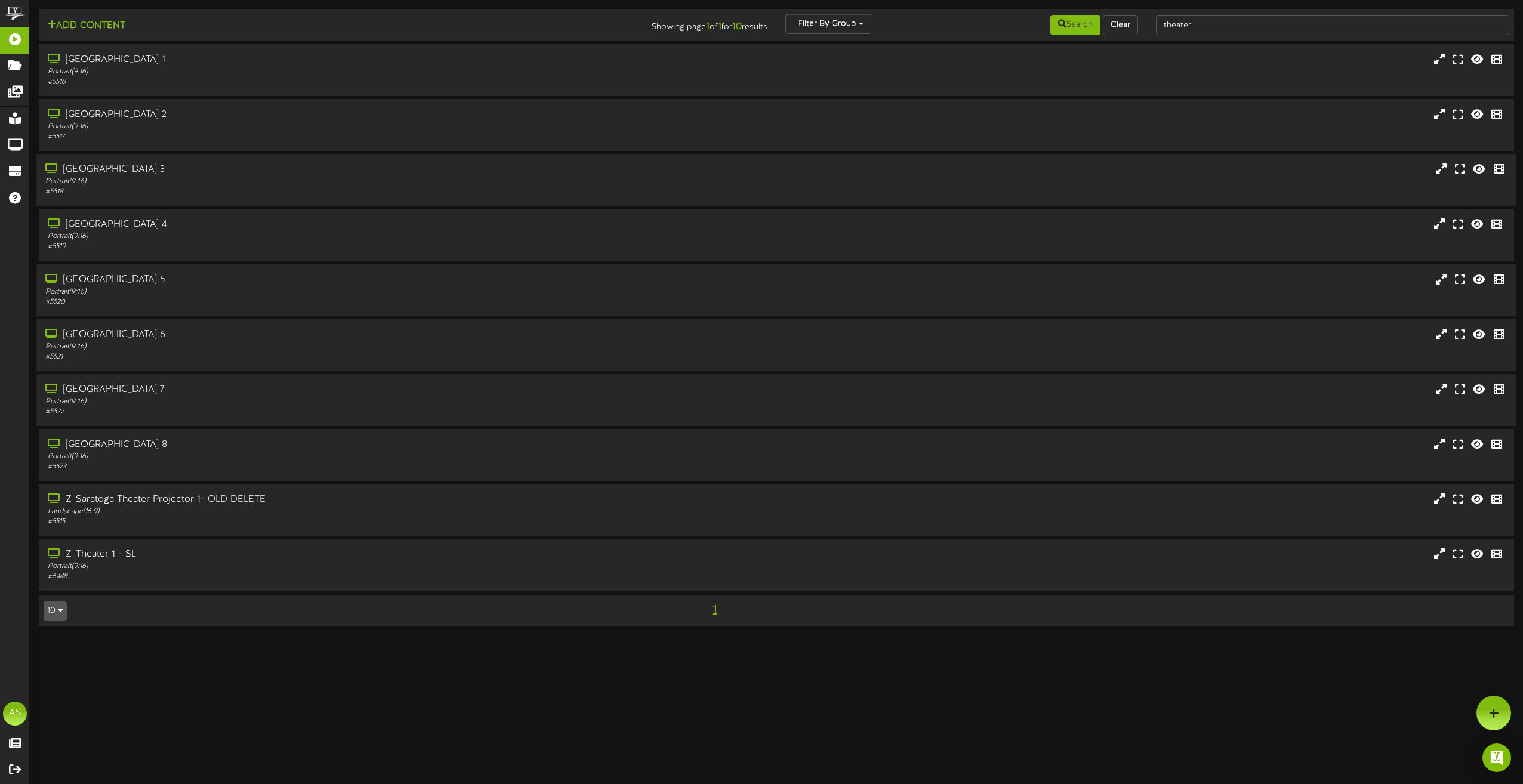
click at [433, 346] on div "Portrait ( 9:16 )" at bounding box center [344, 346] width 598 height 10
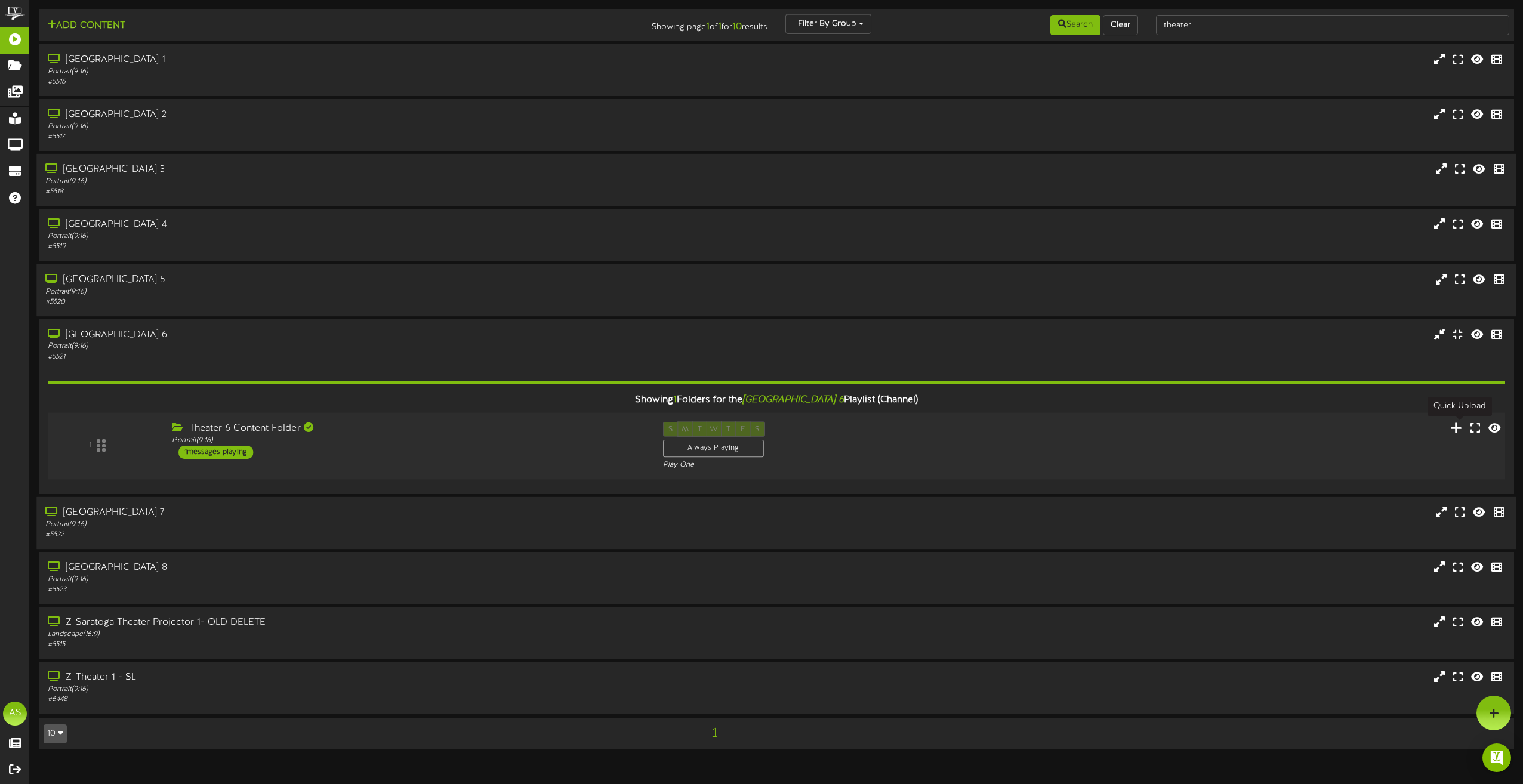
click at [1463, 424] on icon at bounding box center [1456, 427] width 13 height 13
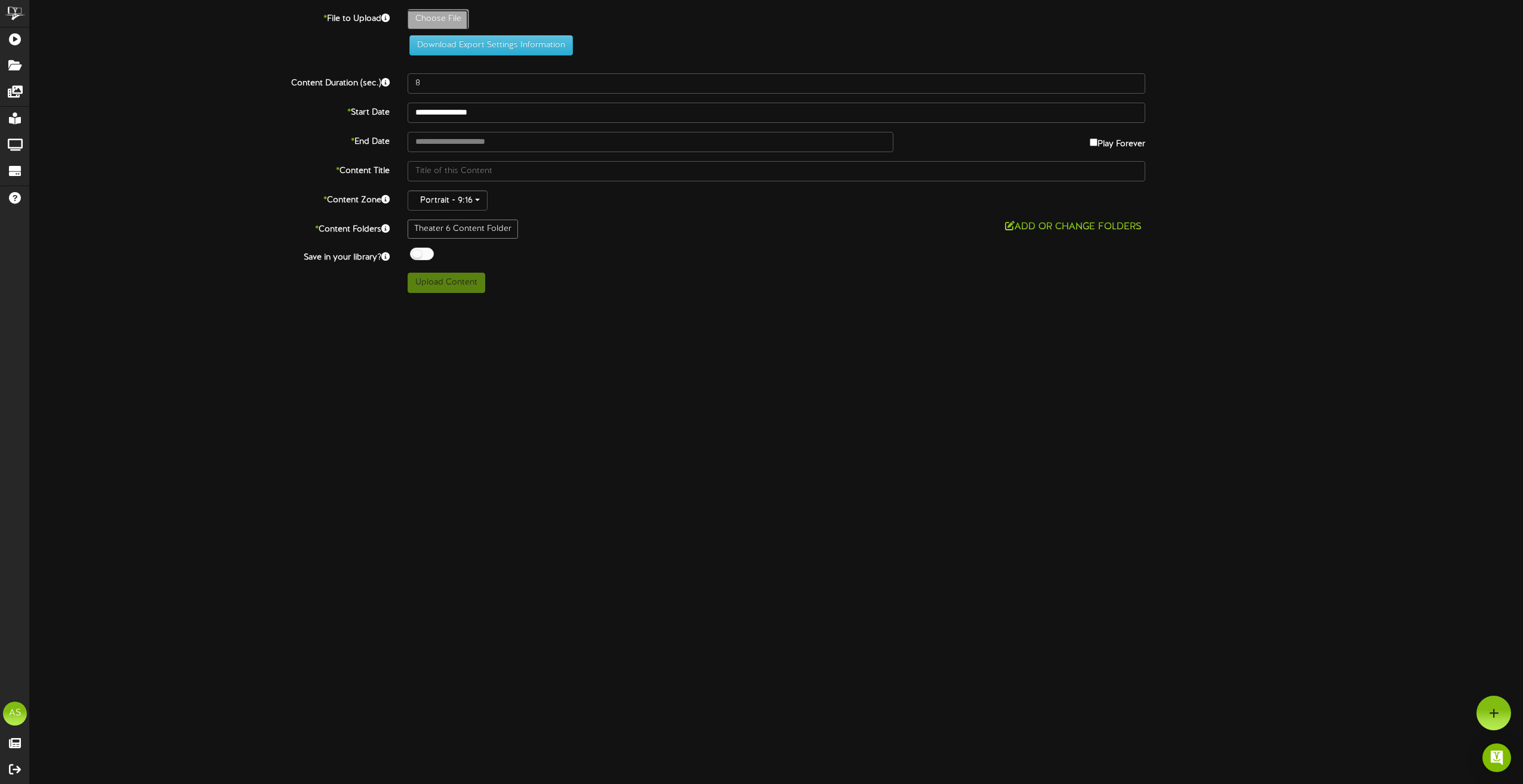
type input "**********"
type input "conjuring"
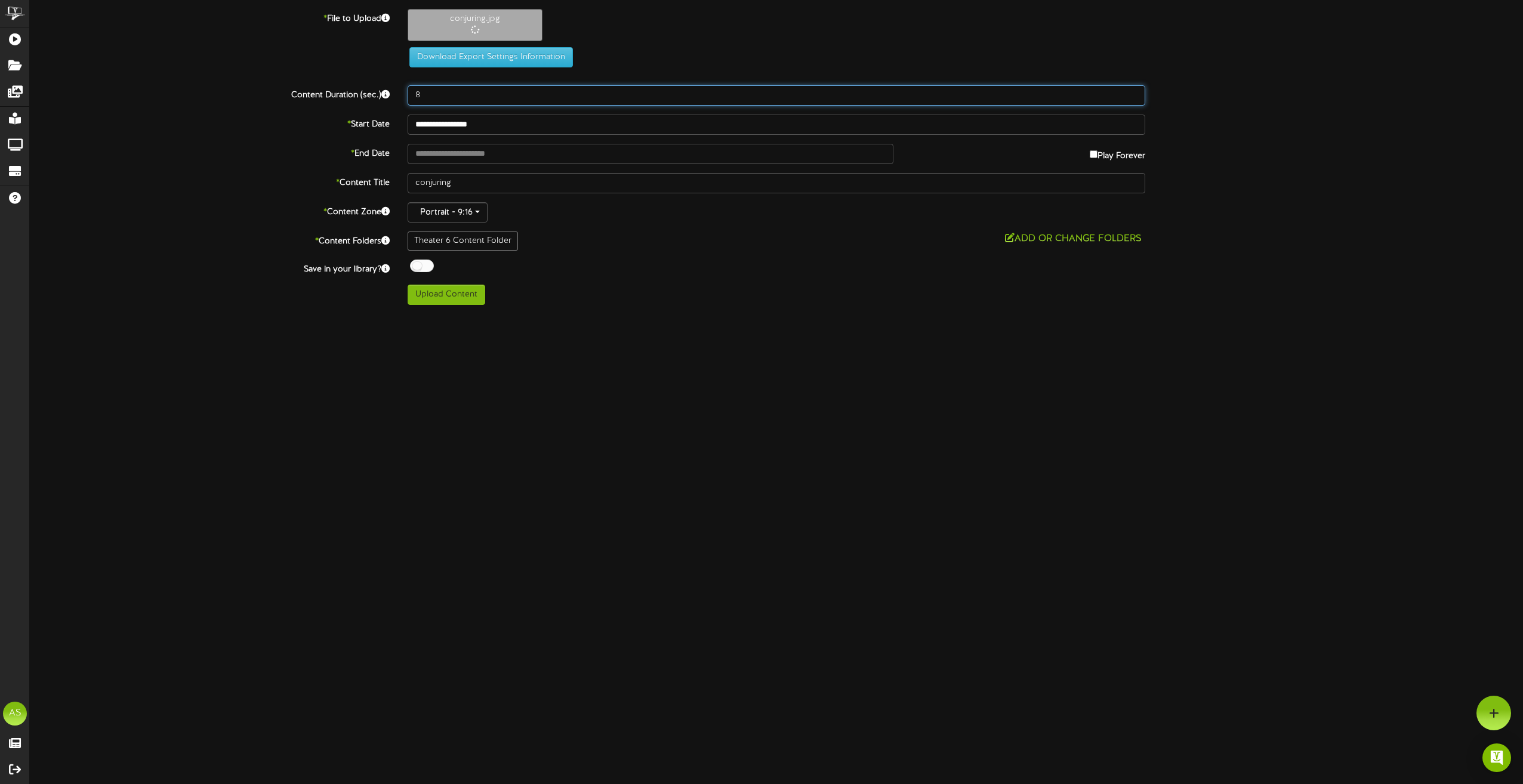
drag, startPoint x: 443, startPoint y: 98, endPoint x: 386, endPoint y: 98, distance: 57.0
click at [386, 98] on div "Content Duration (sec.) 8" at bounding box center [776, 96] width 1511 height 20
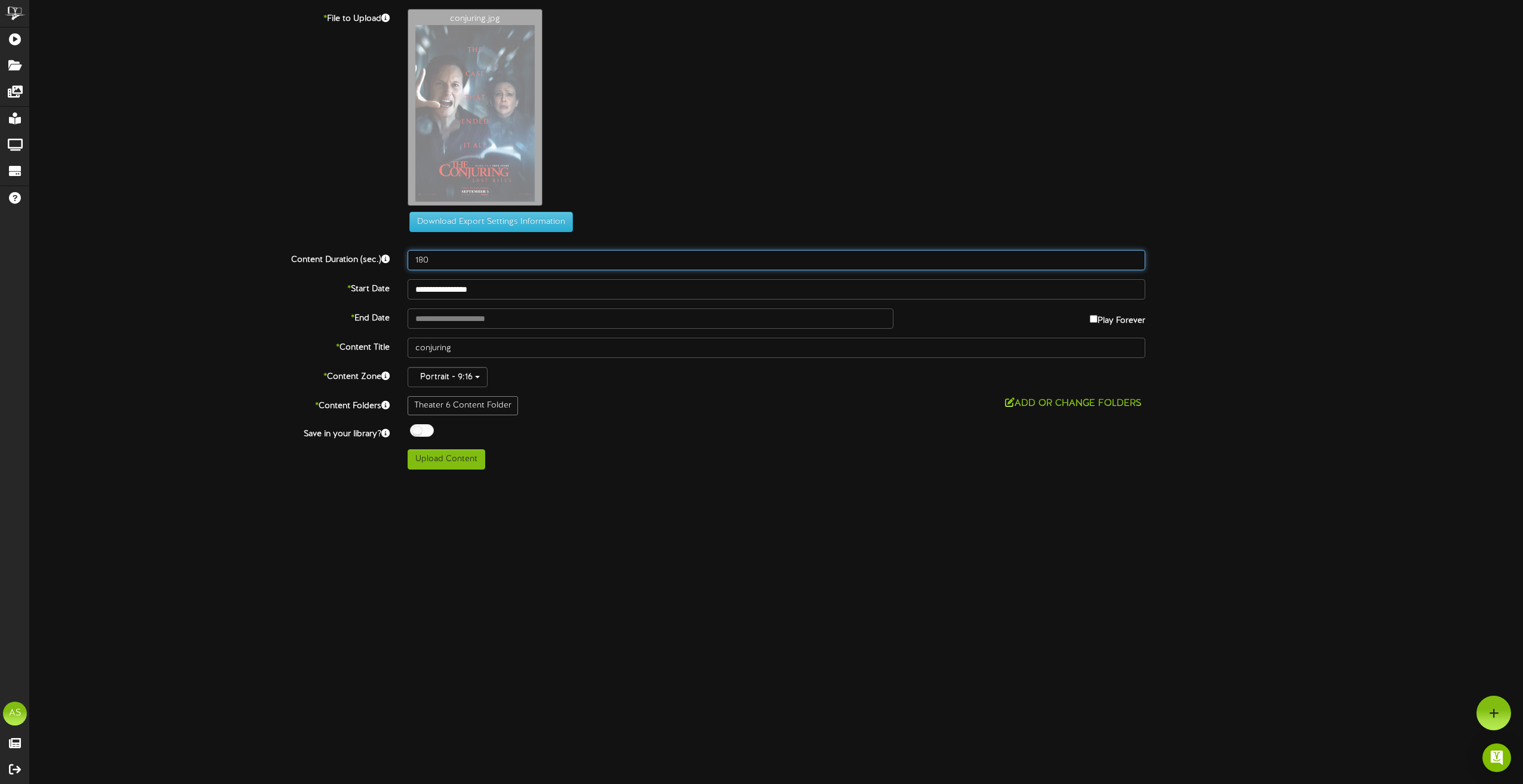
type input "180"
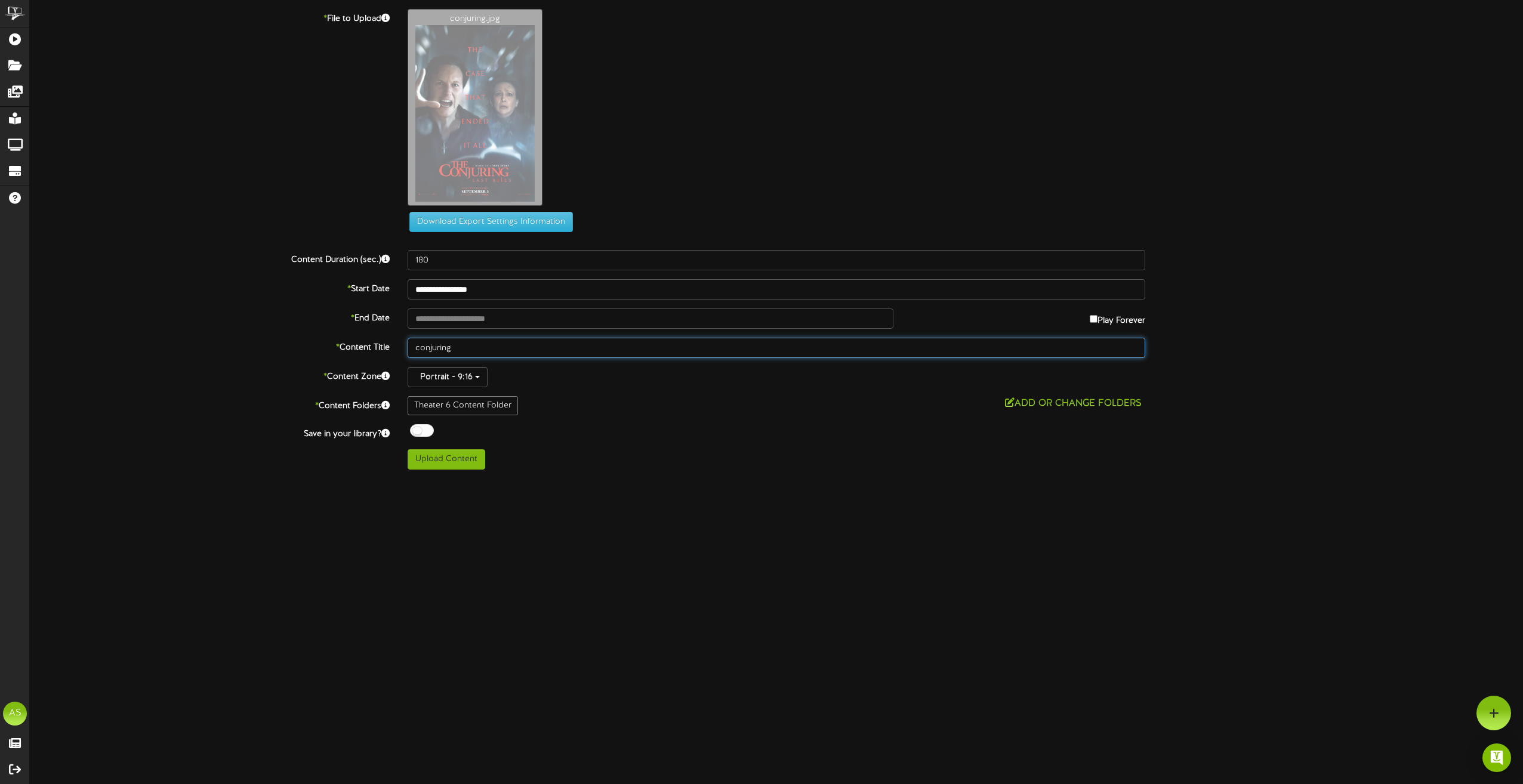
drag, startPoint x: 463, startPoint y: 350, endPoint x: 393, endPoint y: 350, distance: 70.0
click at [393, 350] on div "* Content Title conjuring" at bounding box center [776, 348] width 1511 height 20
type input "Th6 9.5 9.6 9.7 9.8 9.9 9.10"
click at [412, 433] on div at bounding box center [422, 430] width 24 height 13
click at [490, 321] on input "**********" at bounding box center [650, 319] width 486 height 20
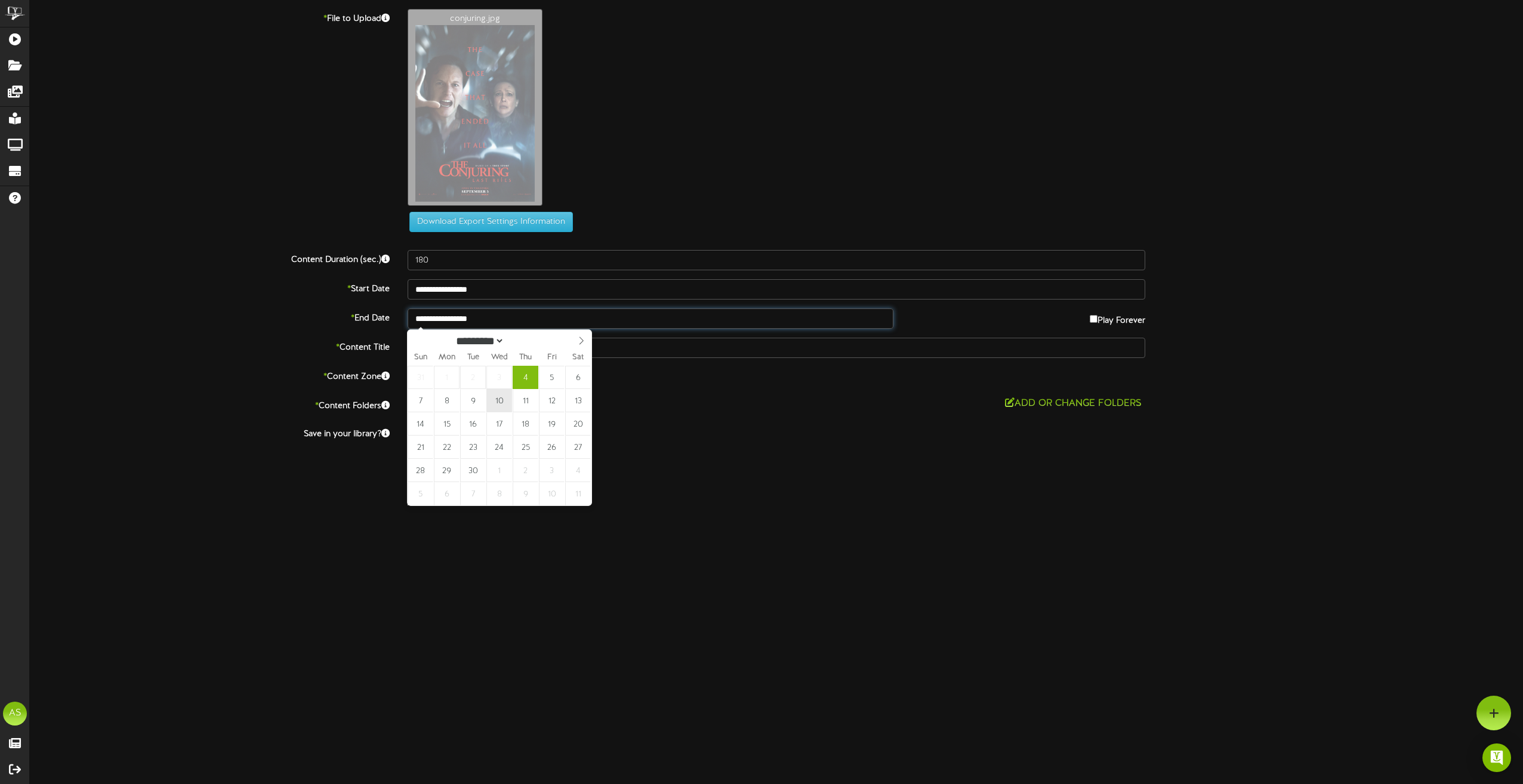
type input "**********"
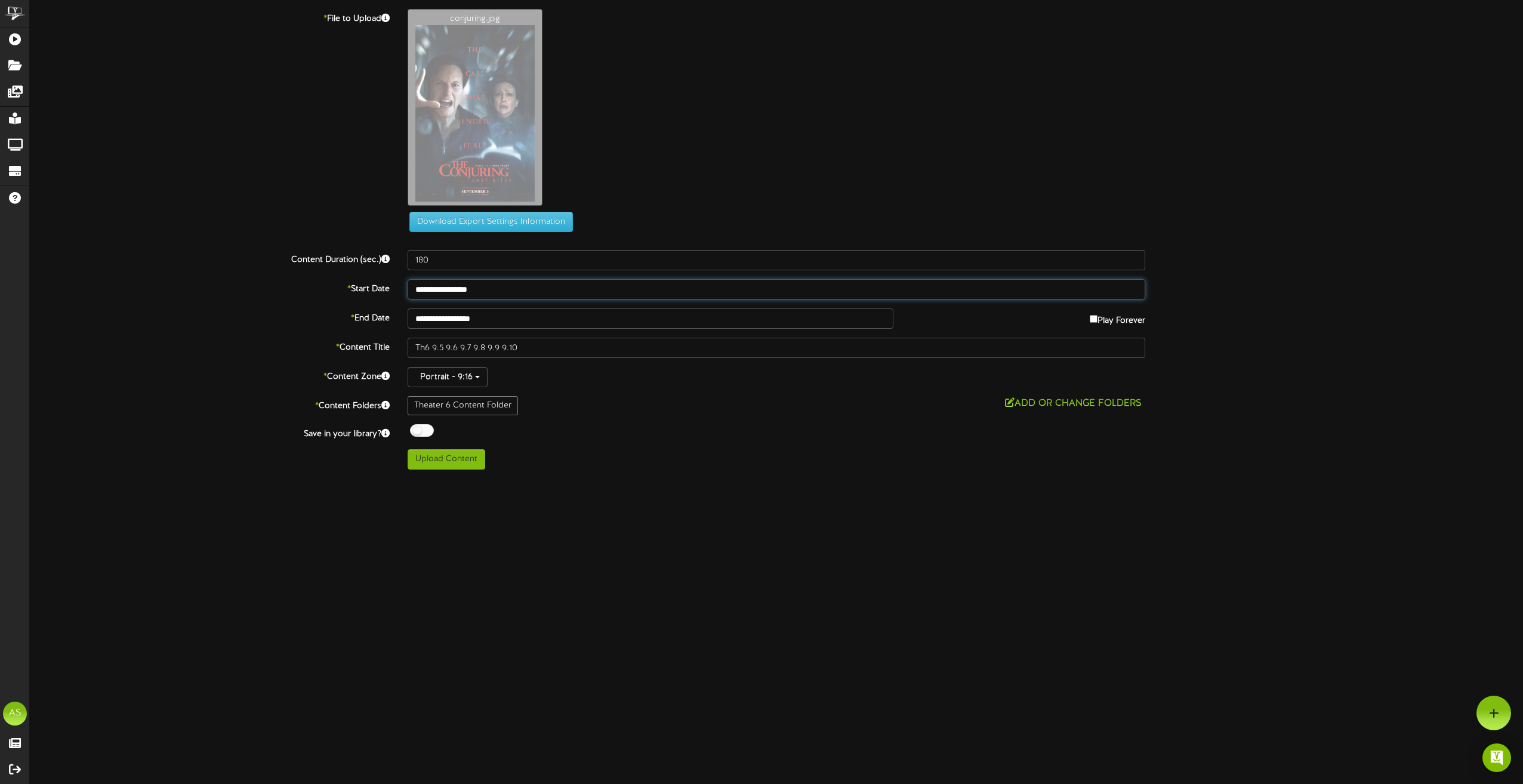
click at [458, 284] on input "**********" at bounding box center [776, 289] width 738 height 20
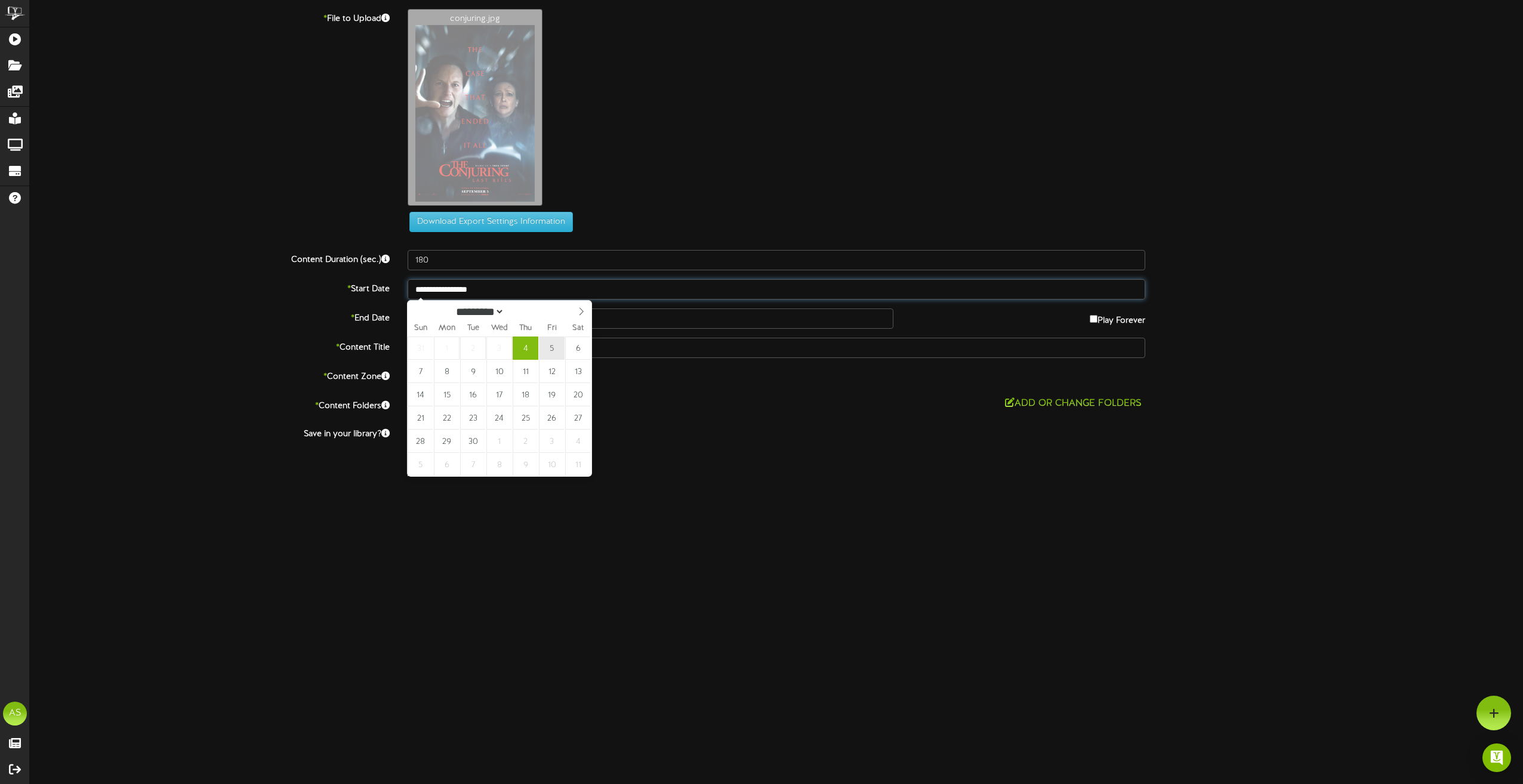
type input "**********"
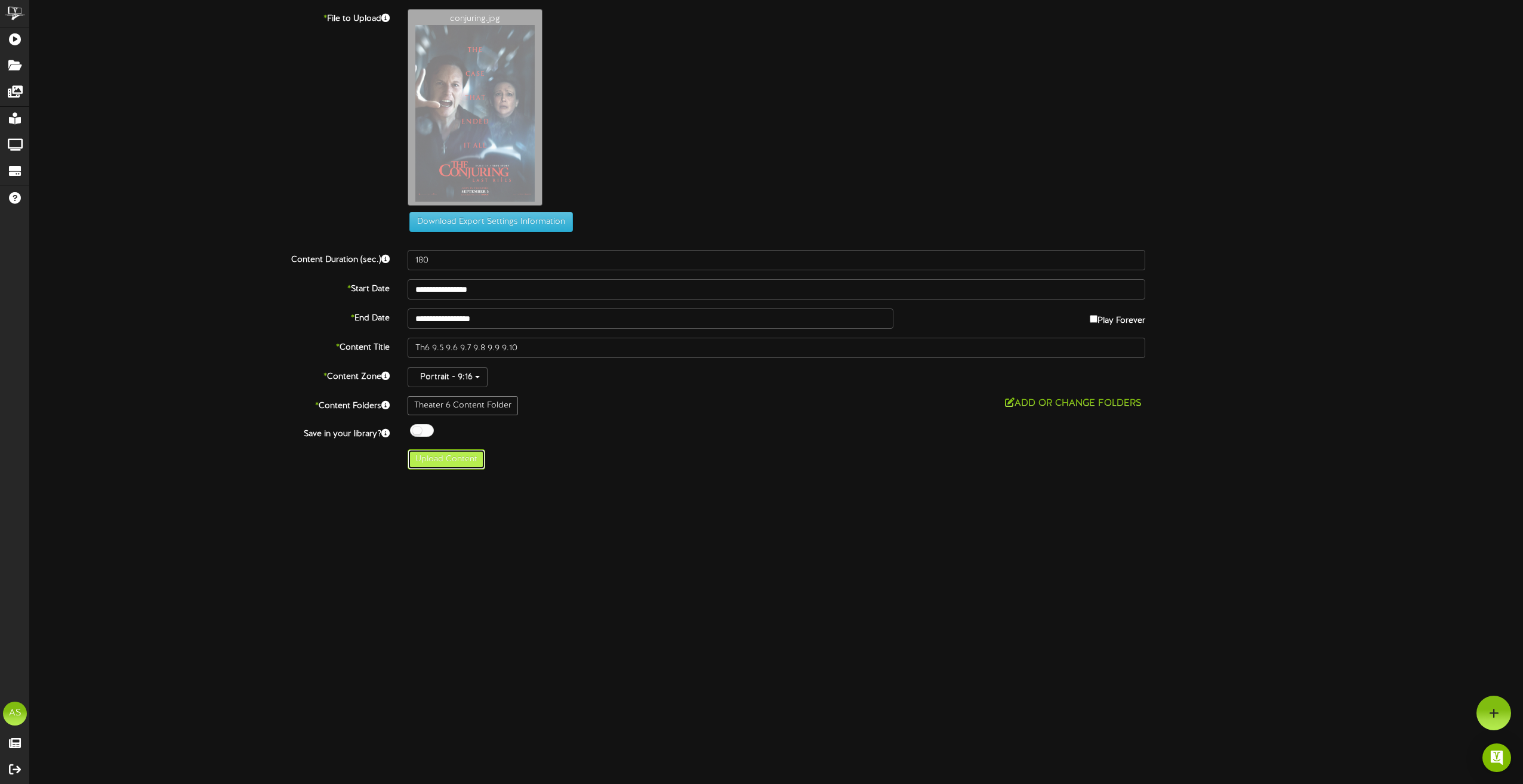
click at [445, 465] on button "Upload Content" at bounding box center [446, 460] width 78 height 20
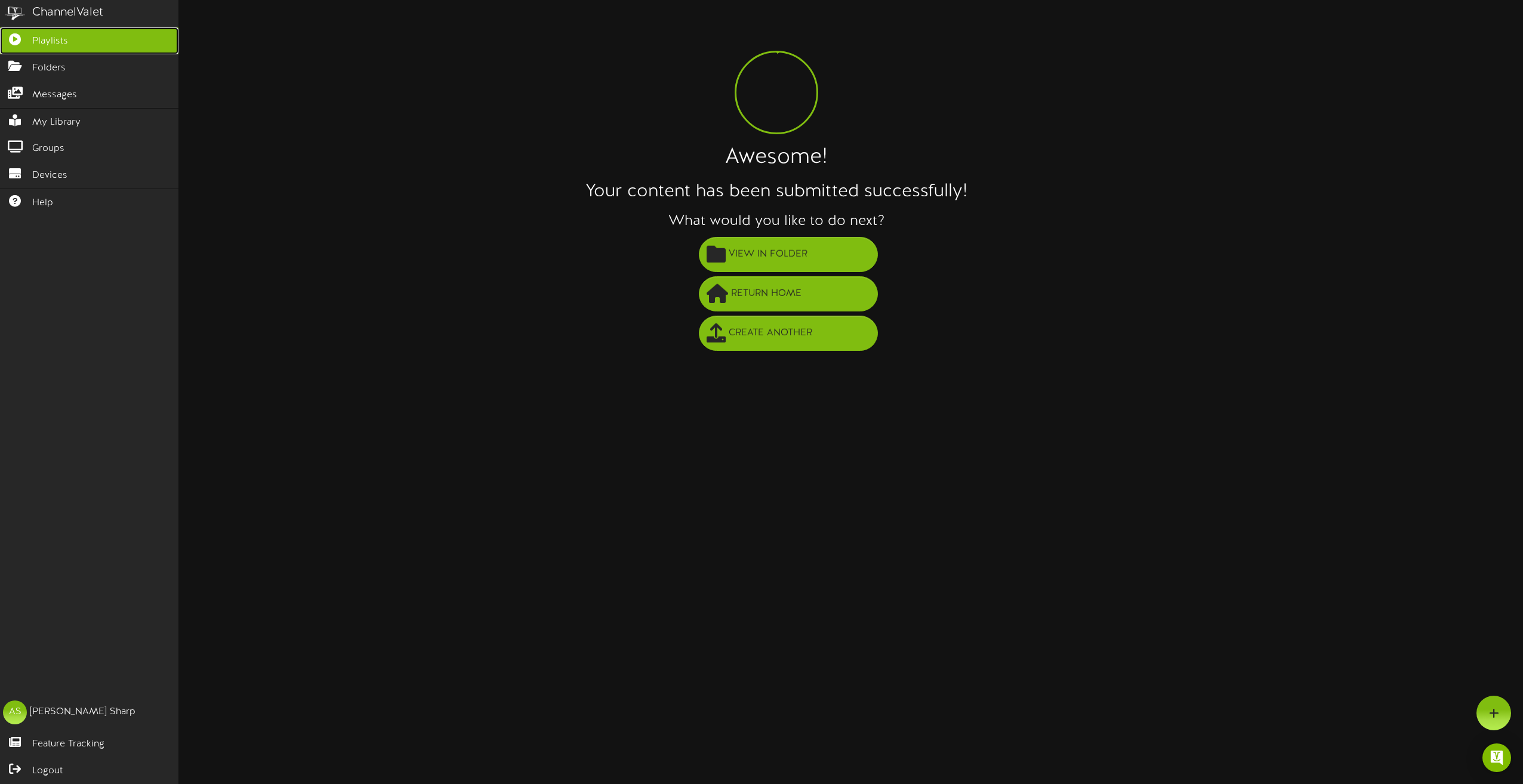
click at [33, 39] on span "Playlists" at bounding box center [49, 41] width 36 height 14
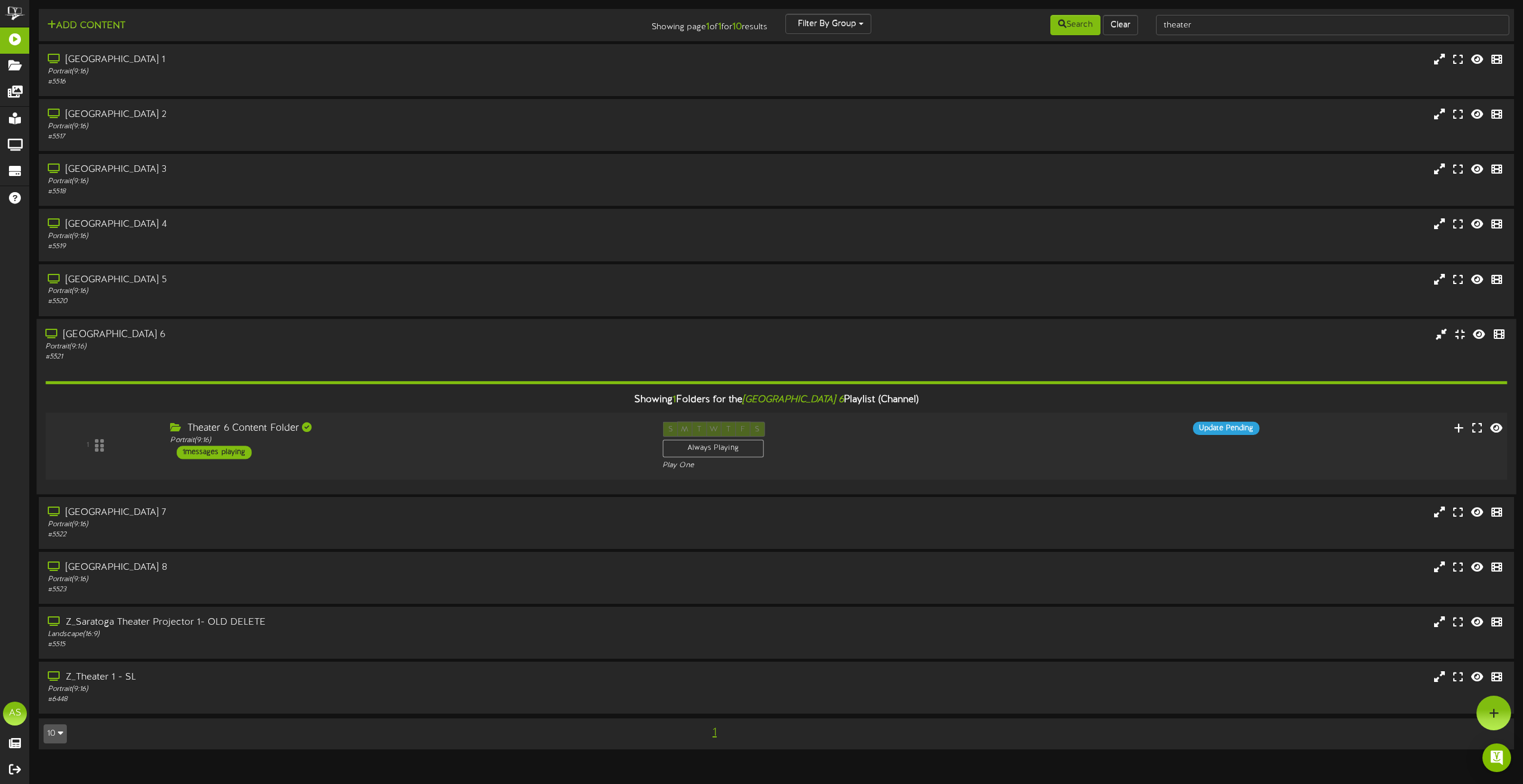
click at [414, 451] on div "Theater 6 Content Folder Portrait ( 9:16 ) 1 messages playing" at bounding box center [407, 440] width 492 height 37
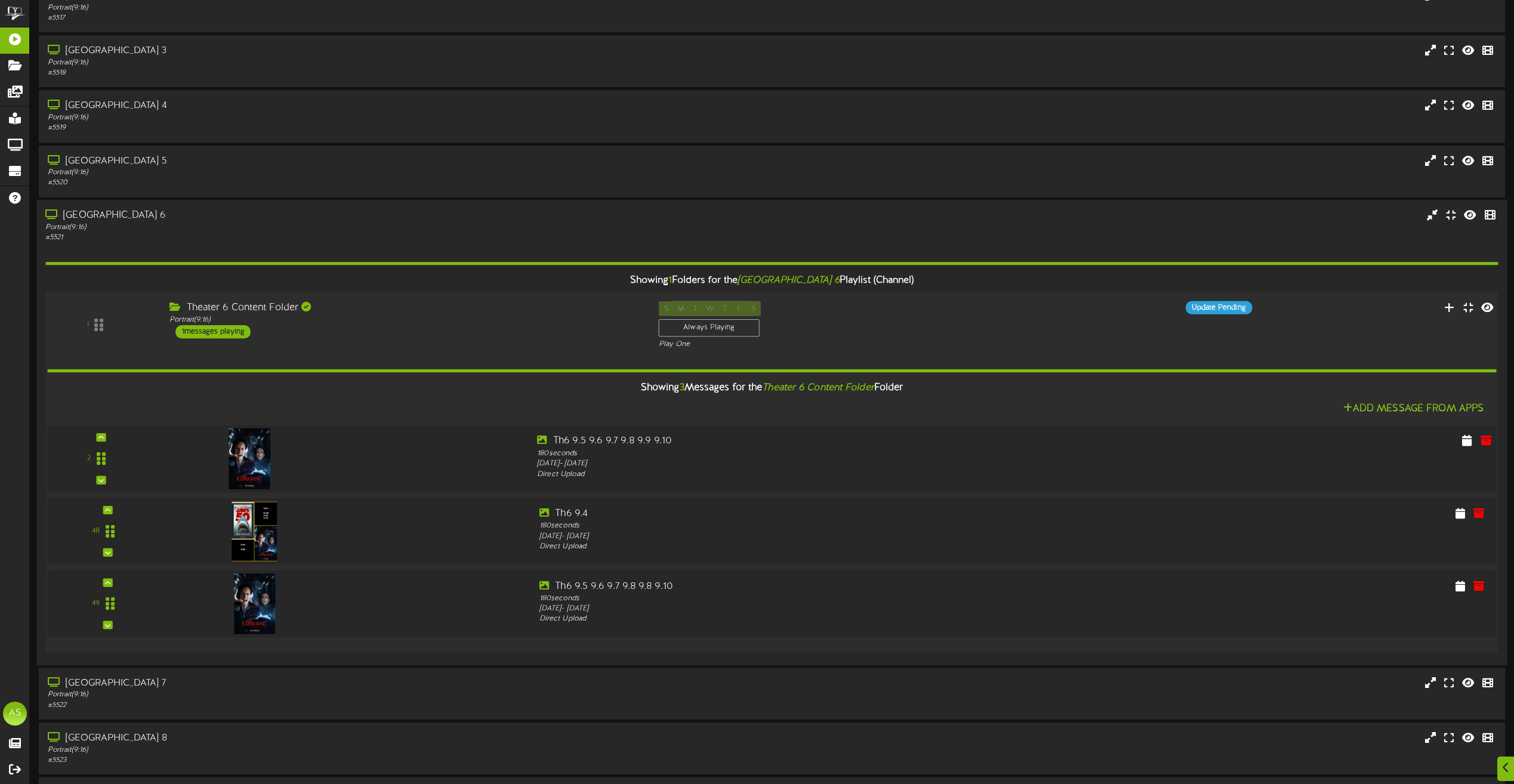
scroll to position [119, 0]
click at [1484, 584] on icon at bounding box center [1486, 585] width 13 height 13
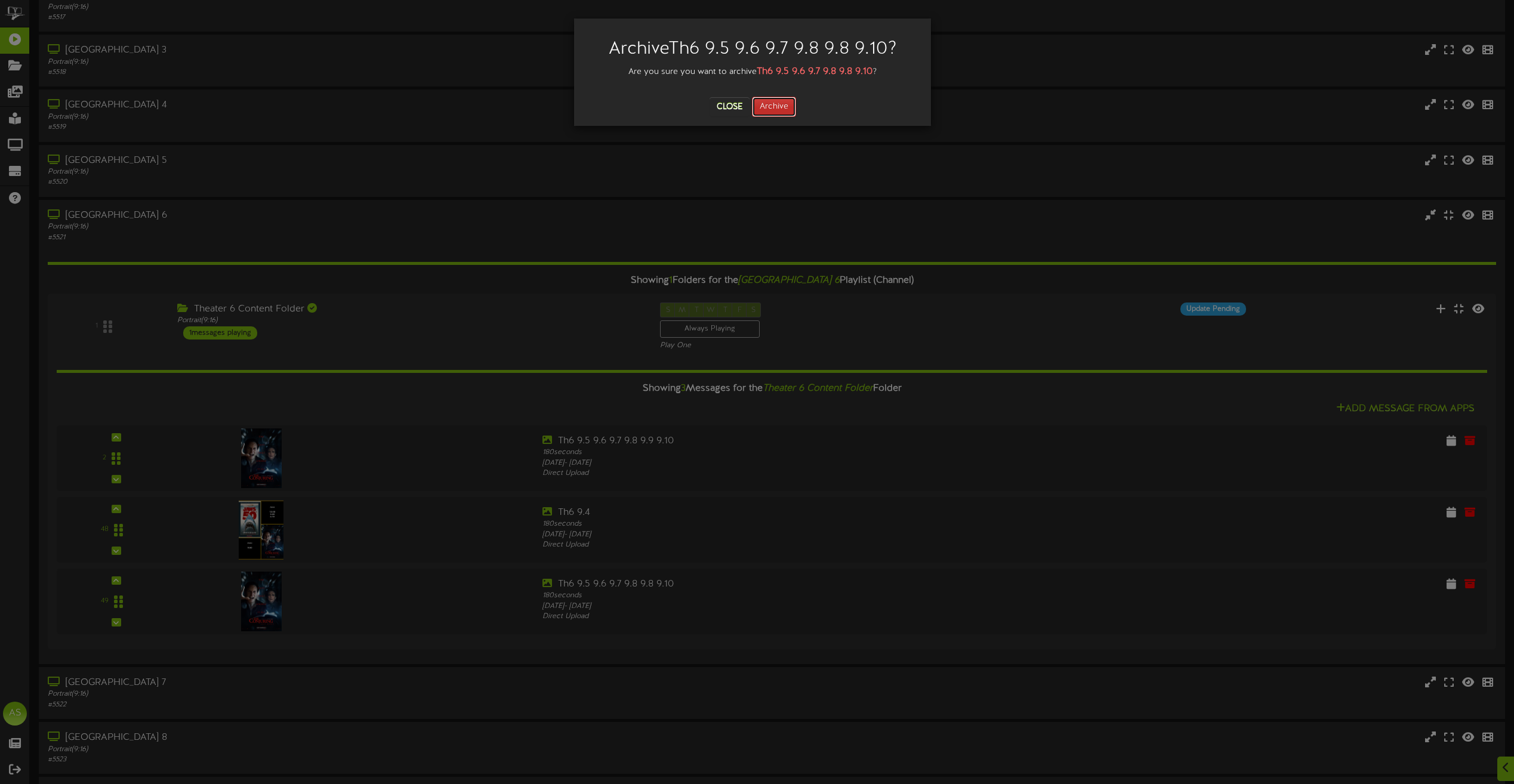
click at [774, 109] on button "Archive" at bounding box center [774, 107] width 44 height 20
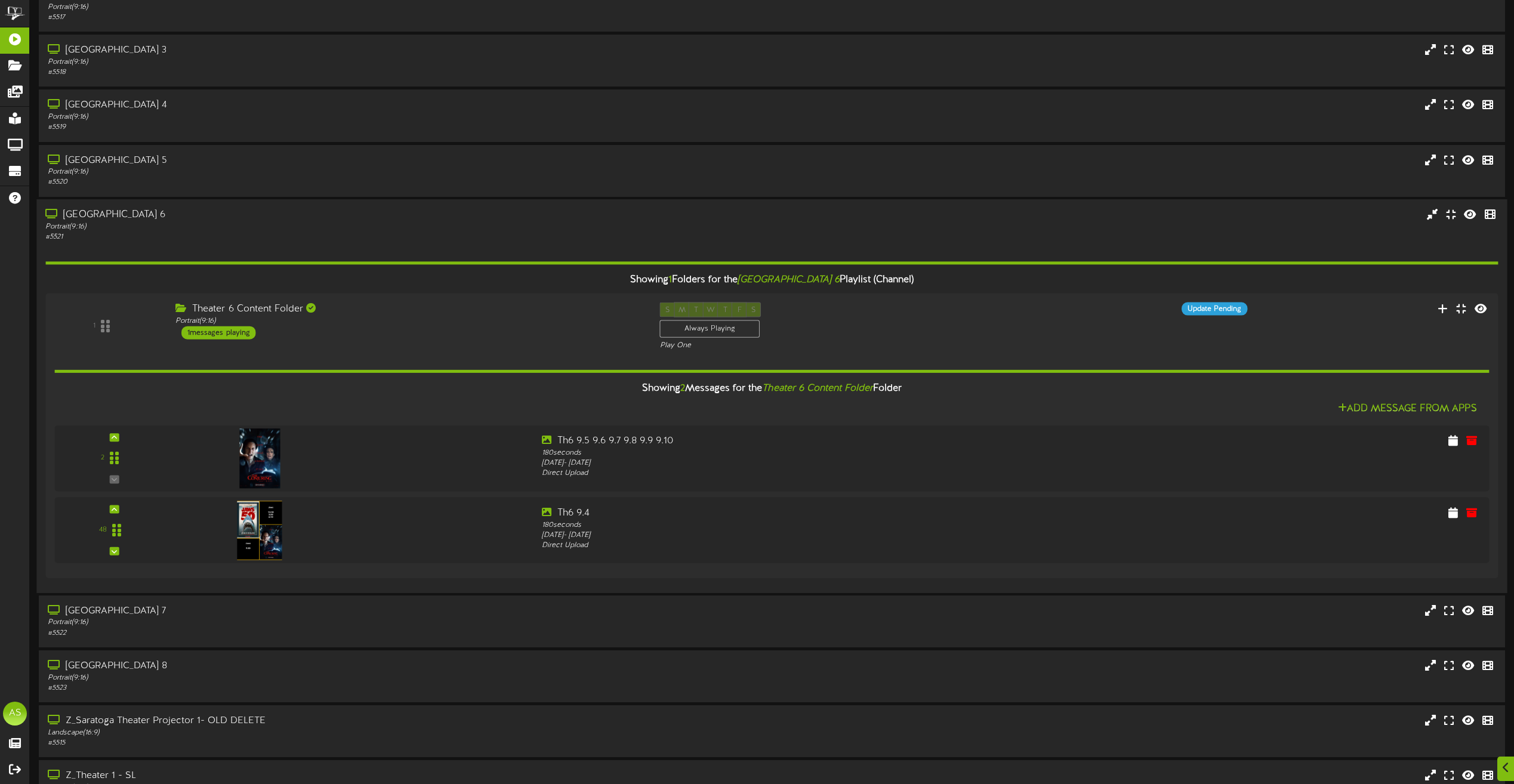
click at [419, 239] on div "# 5521" at bounding box center [342, 237] width 595 height 10
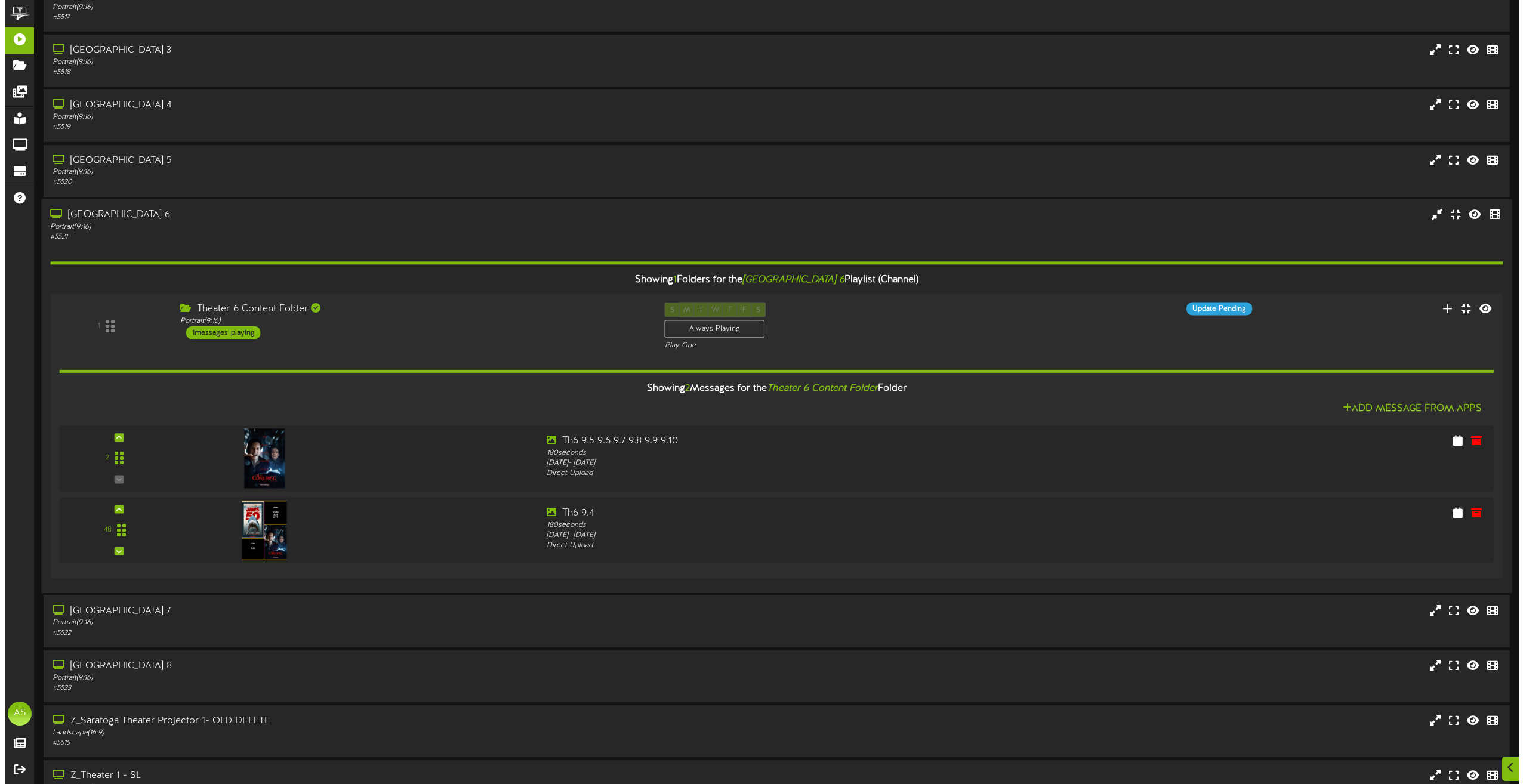
scroll to position [0, 0]
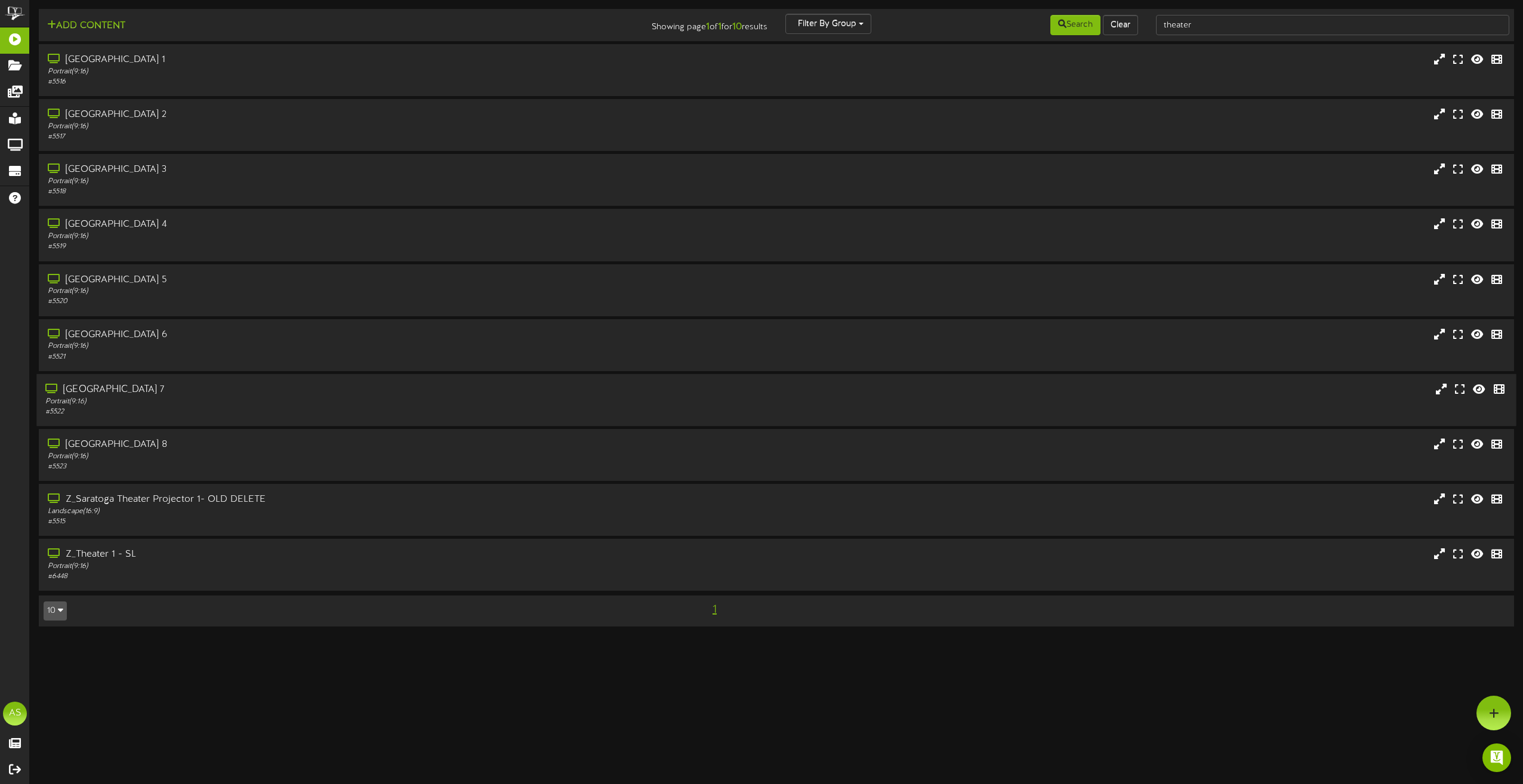
click at [403, 414] on div "# 5522" at bounding box center [344, 412] width 598 height 10
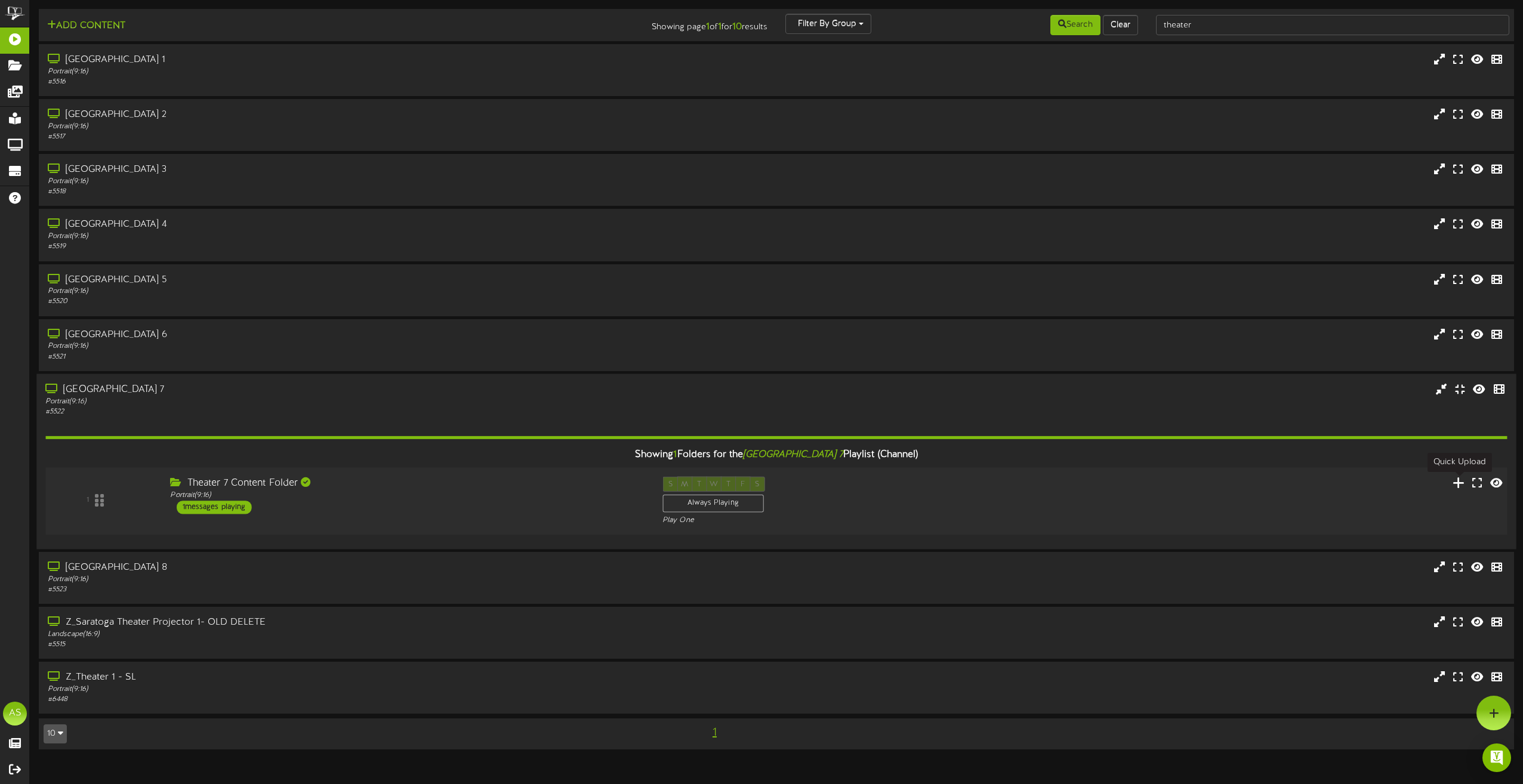
click at [1457, 483] on icon at bounding box center [1459, 482] width 13 height 13
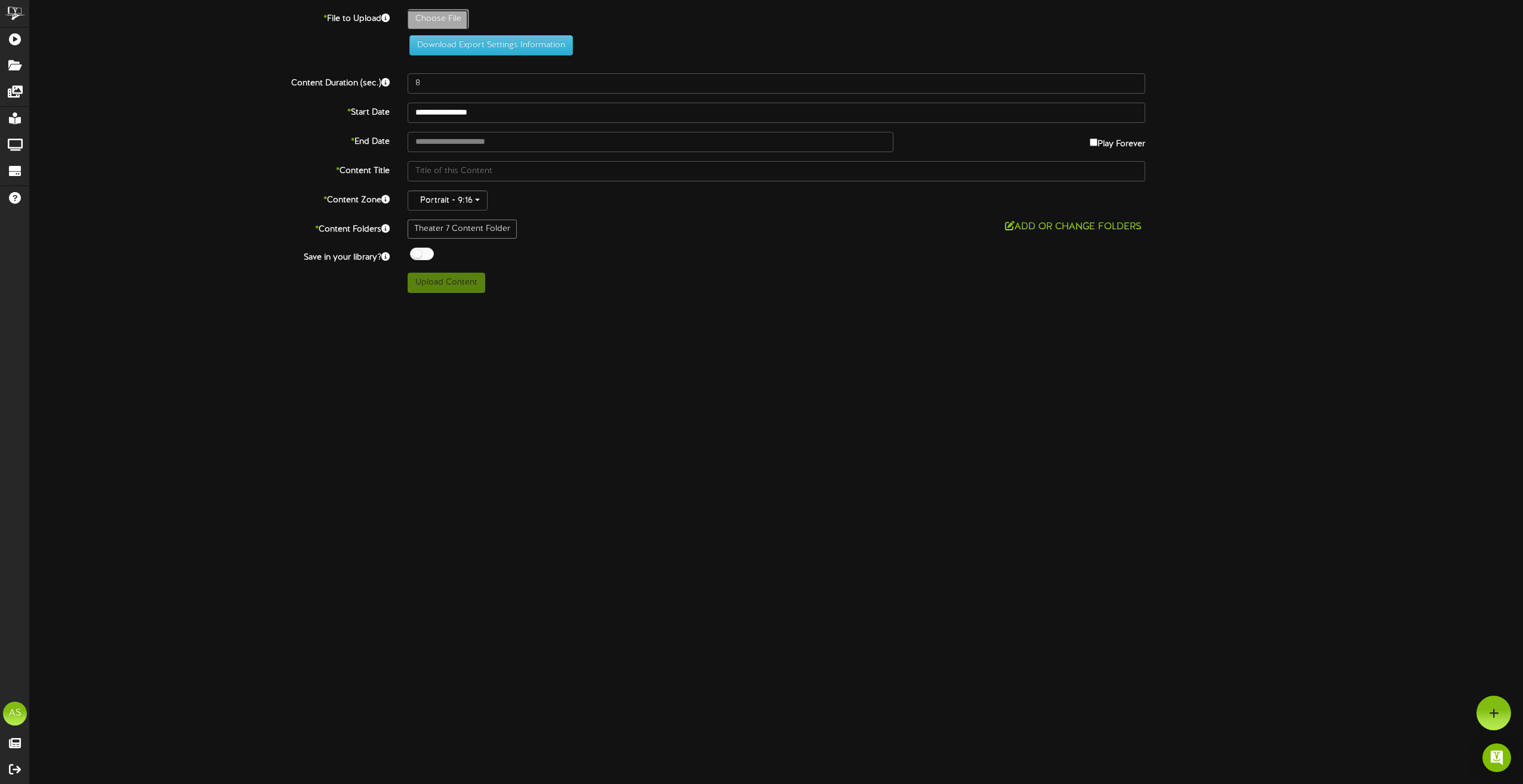
type input "**********"
type input "CaughtStealing"
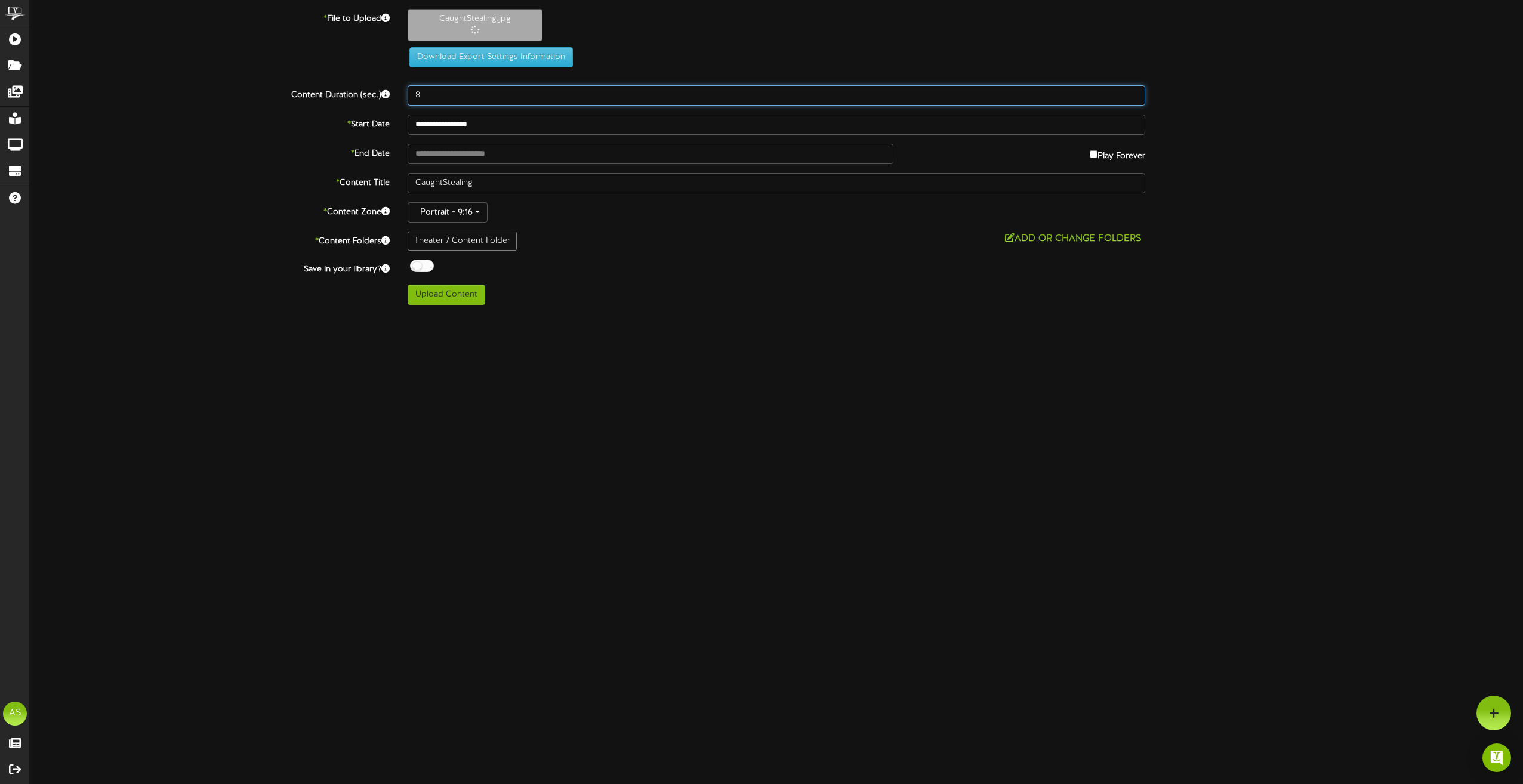
drag, startPoint x: 441, startPoint y: 99, endPoint x: 401, endPoint y: 92, distance: 40.6
click at [401, 92] on div "8" at bounding box center [776, 96] width 756 height 20
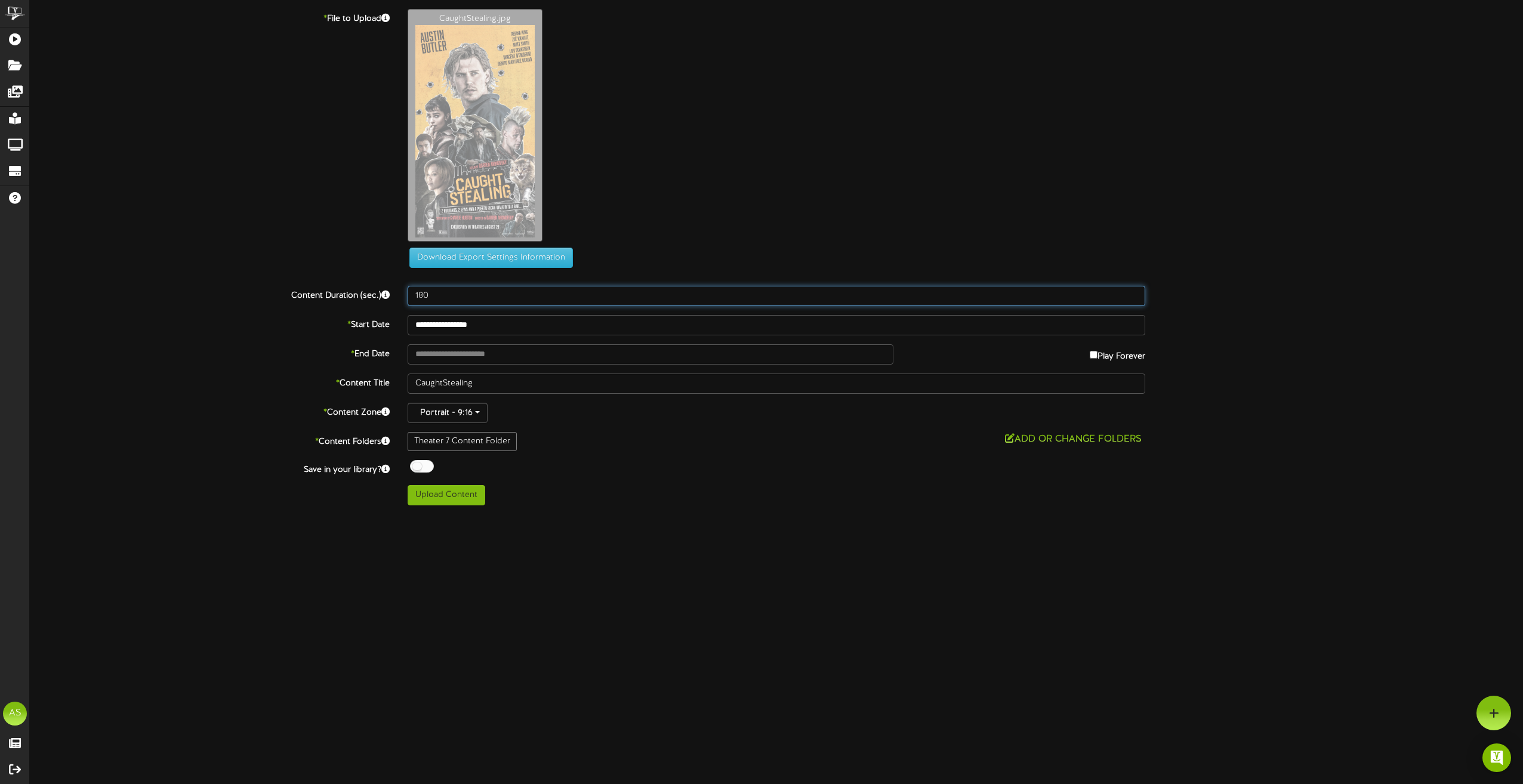
type input "180"
type input "**********"
click at [415, 465] on div at bounding box center [422, 466] width 24 height 13
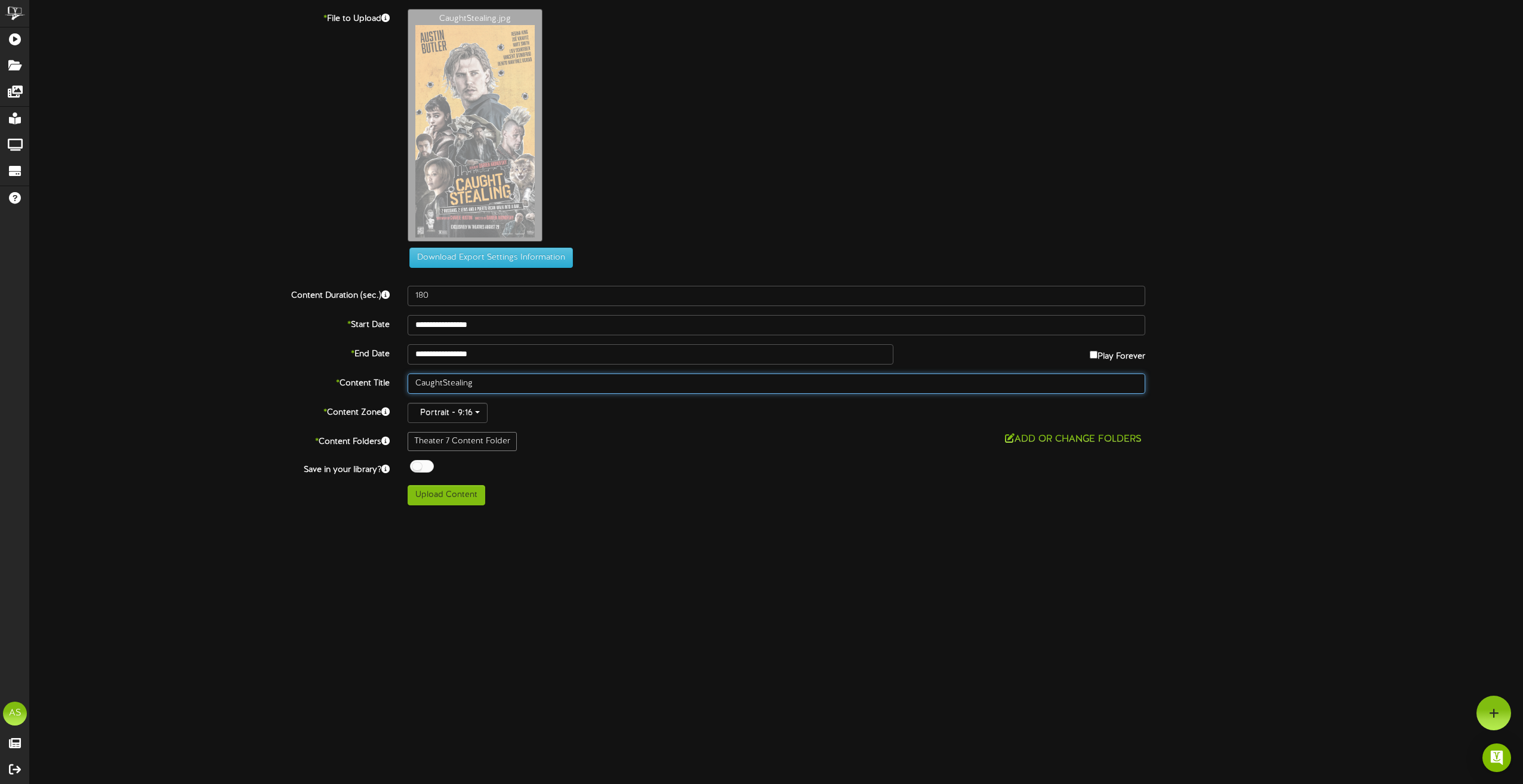
drag, startPoint x: 483, startPoint y: 381, endPoint x: 395, endPoint y: 378, distance: 88.1
click at [395, 378] on div "* Content Title CaughtStealing" at bounding box center [776, 384] width 1511 height 20
type input "Th7 9.5"
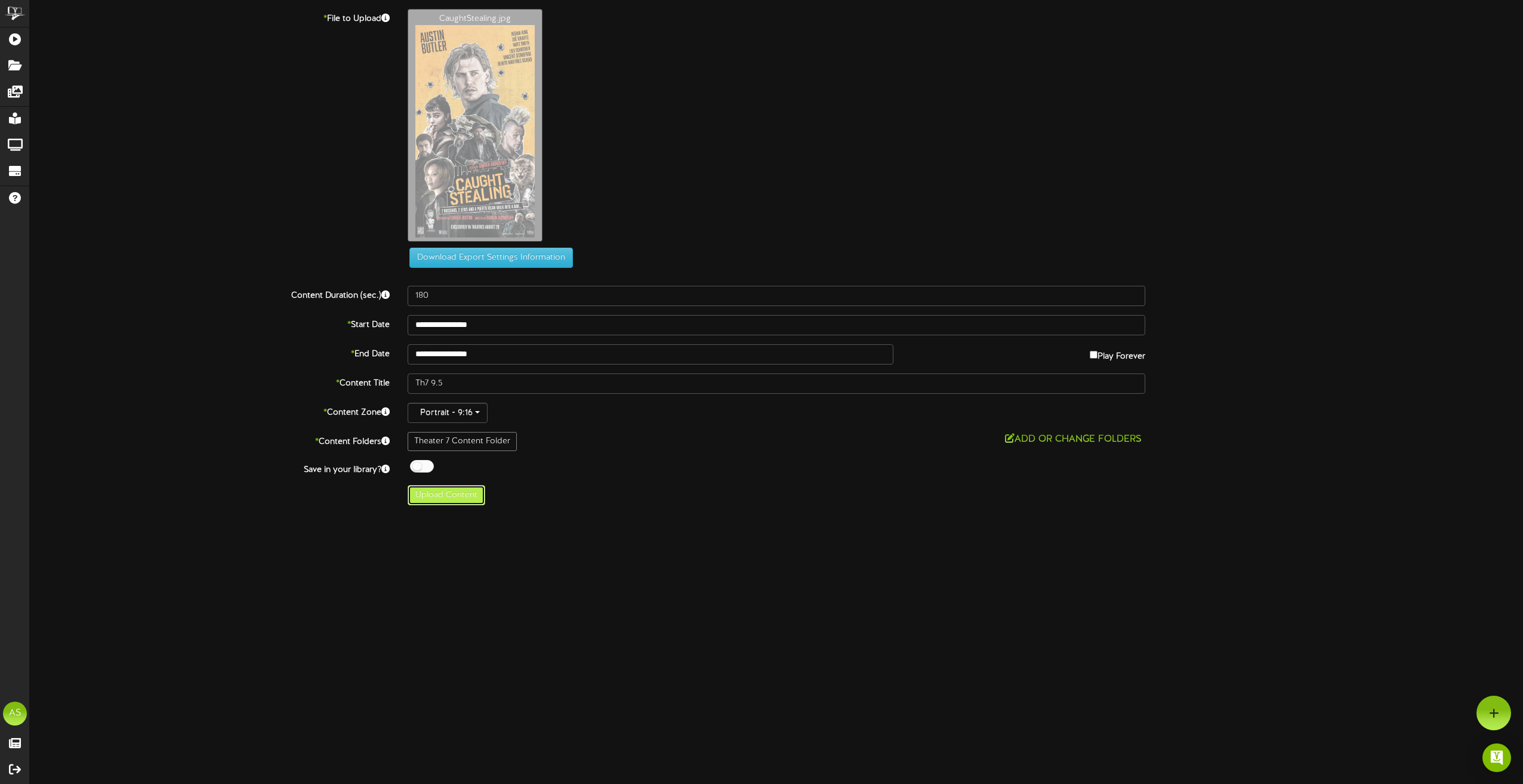
click at [442, 498] on button "Upload Content" at bounding box center [446, 495] width 78 height 20
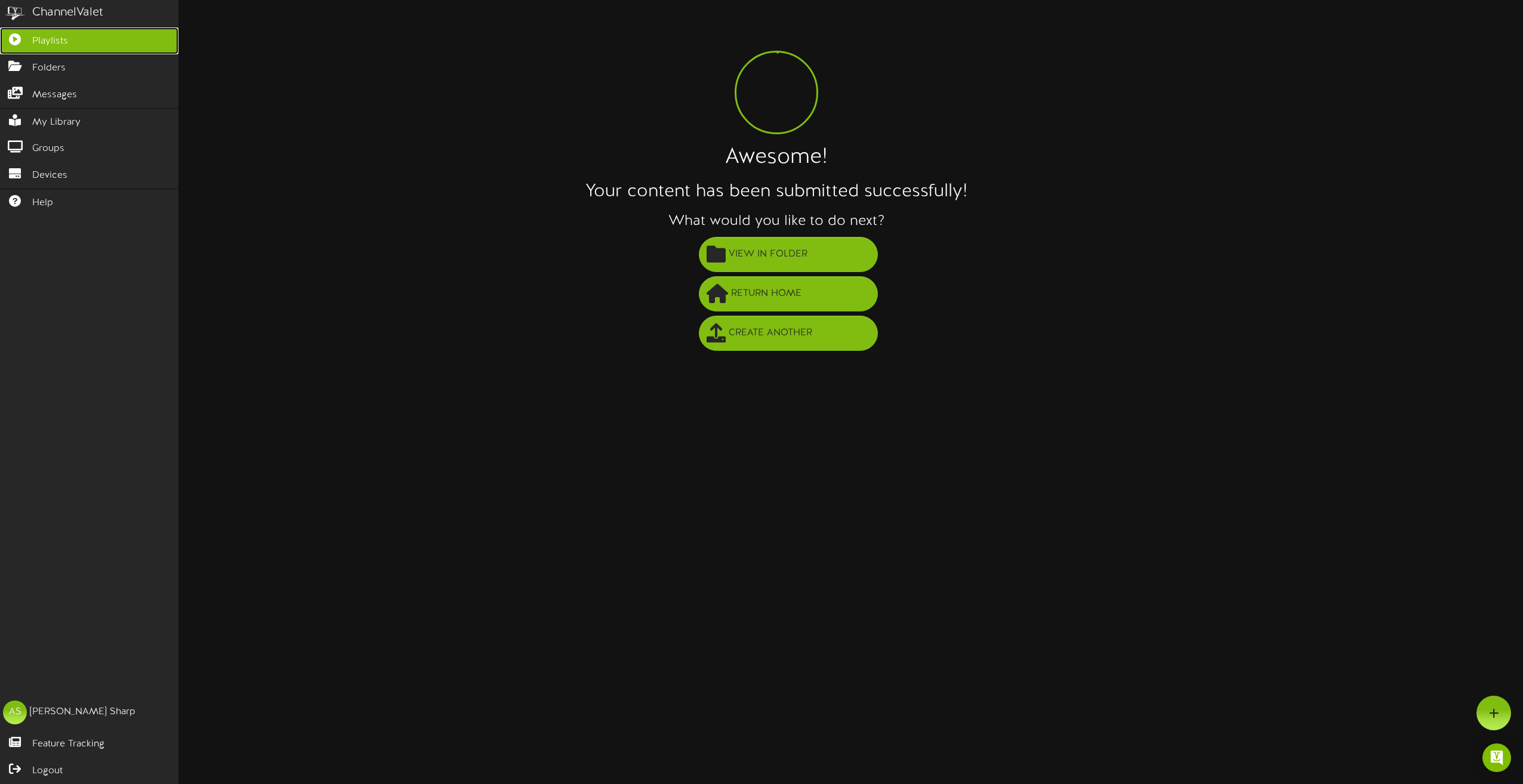
click at [23, 33] on icon at bounding box center [15, 37] width 30 height 9
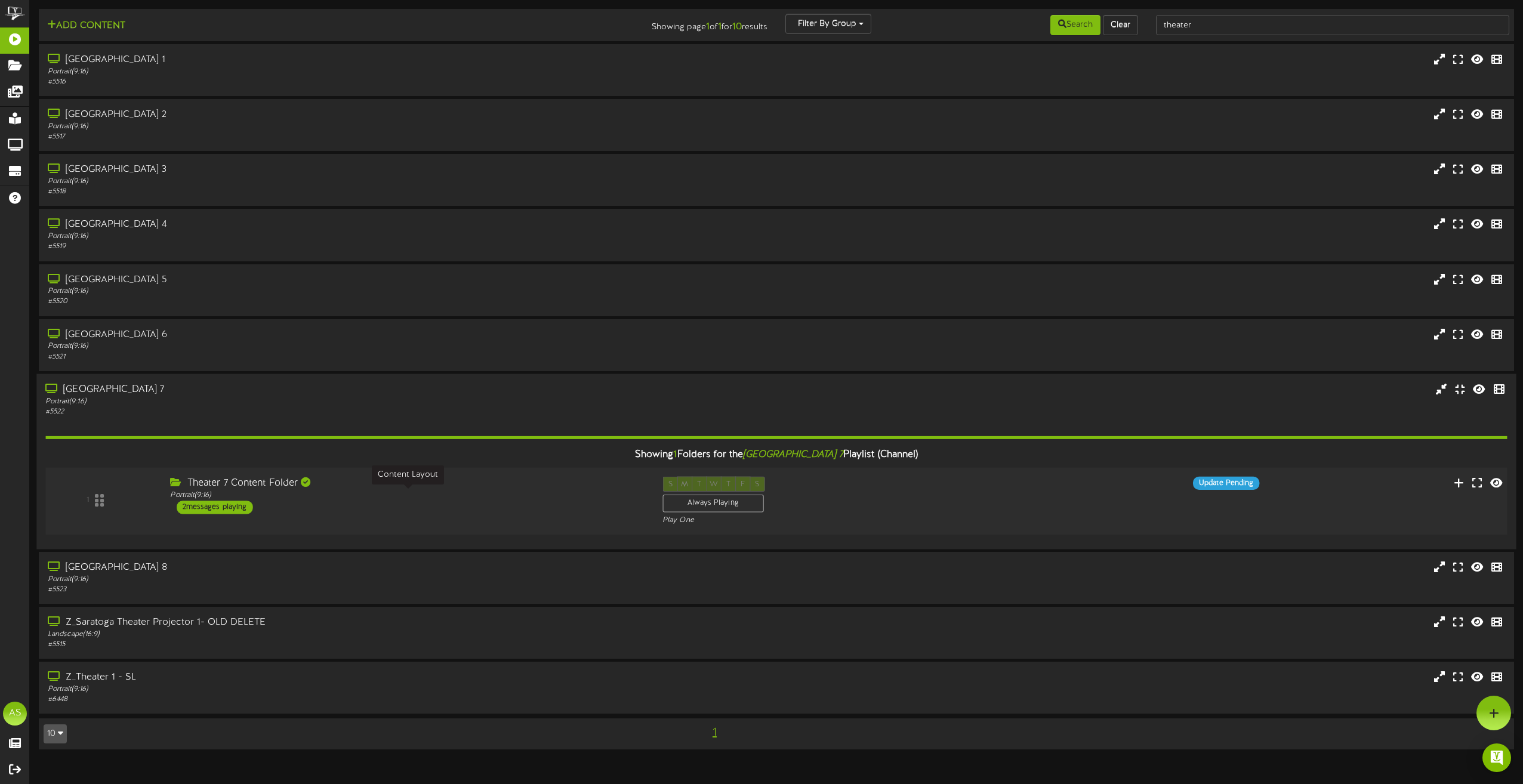
click at [377, 500] on div "Portrait ( 9:16 )" at bounding box center [407, 495] width 474 height 10
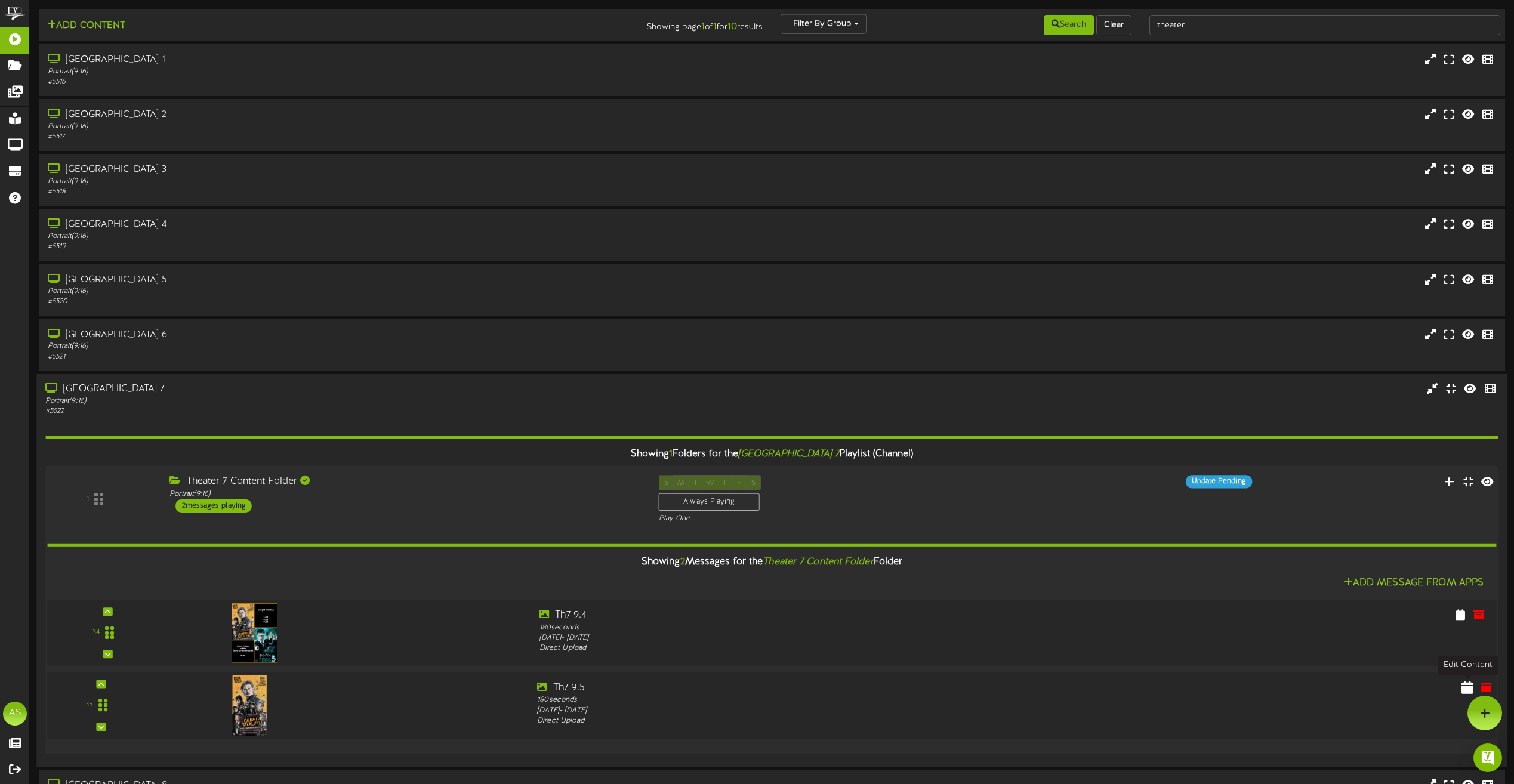
click at [1465, 691] on icon at bounding box center [1468, 687] width 12 height 13
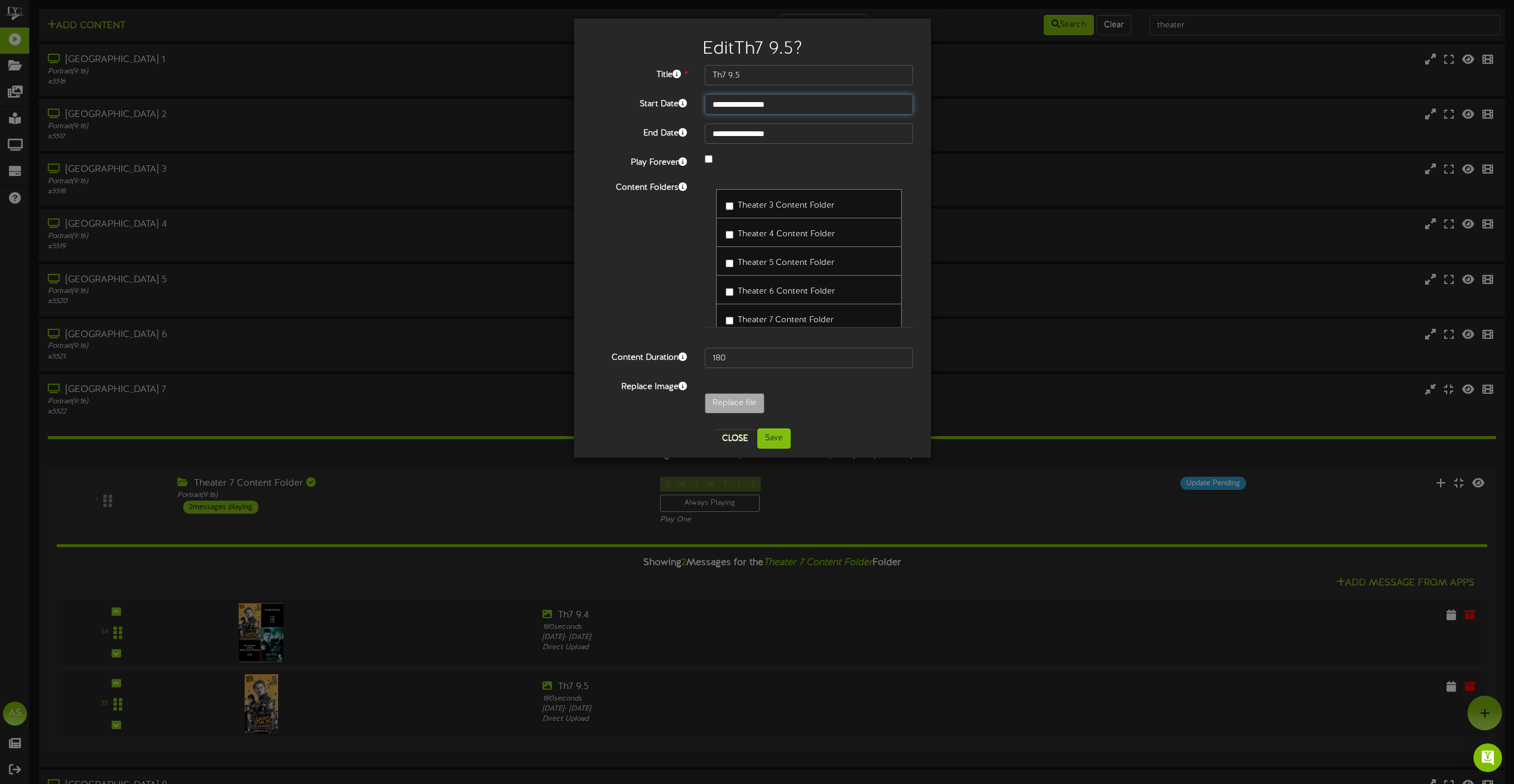
click at [761, 107] on input "**********" at bounding box center [809, 104] width 209 height 20
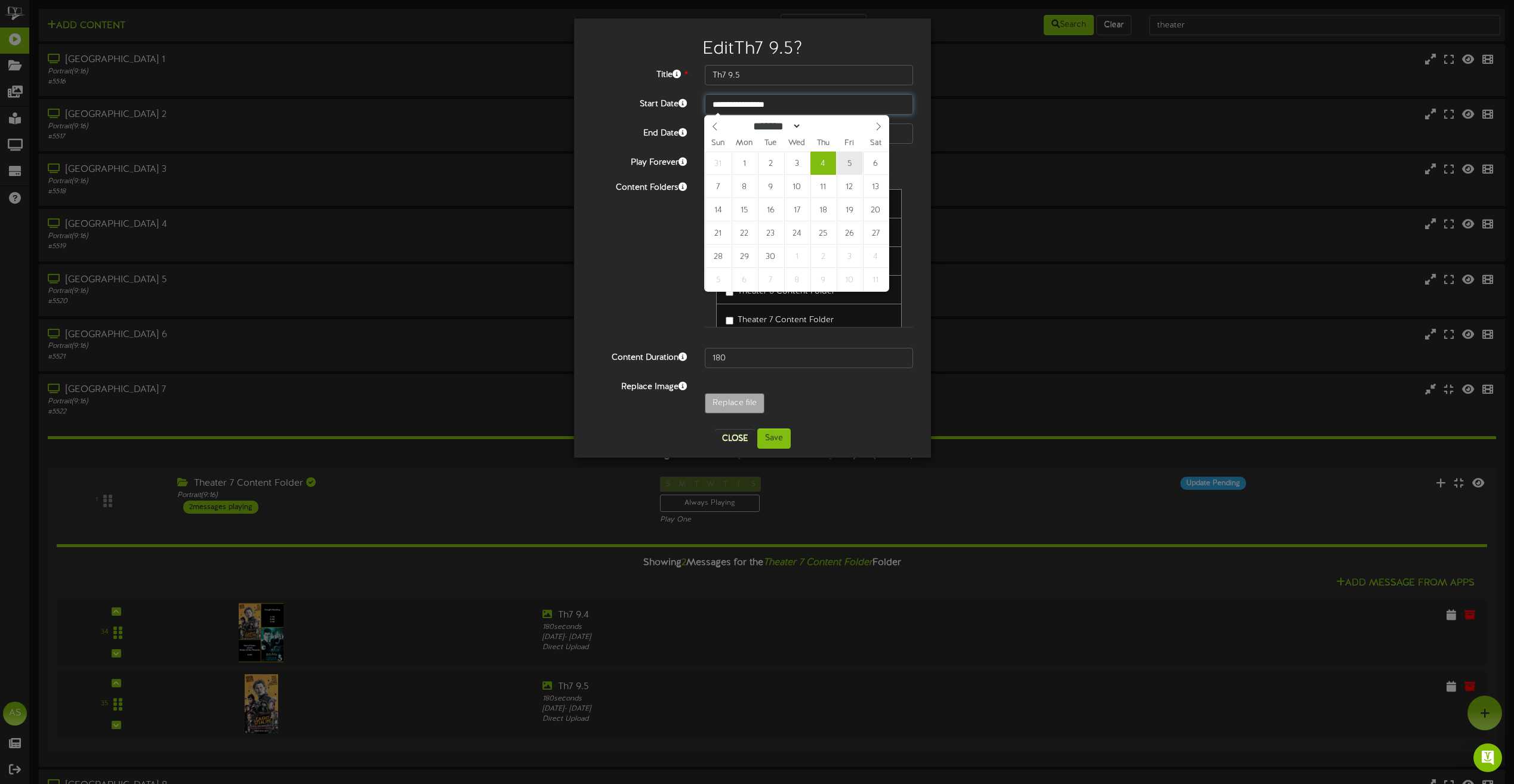
type input "**********"
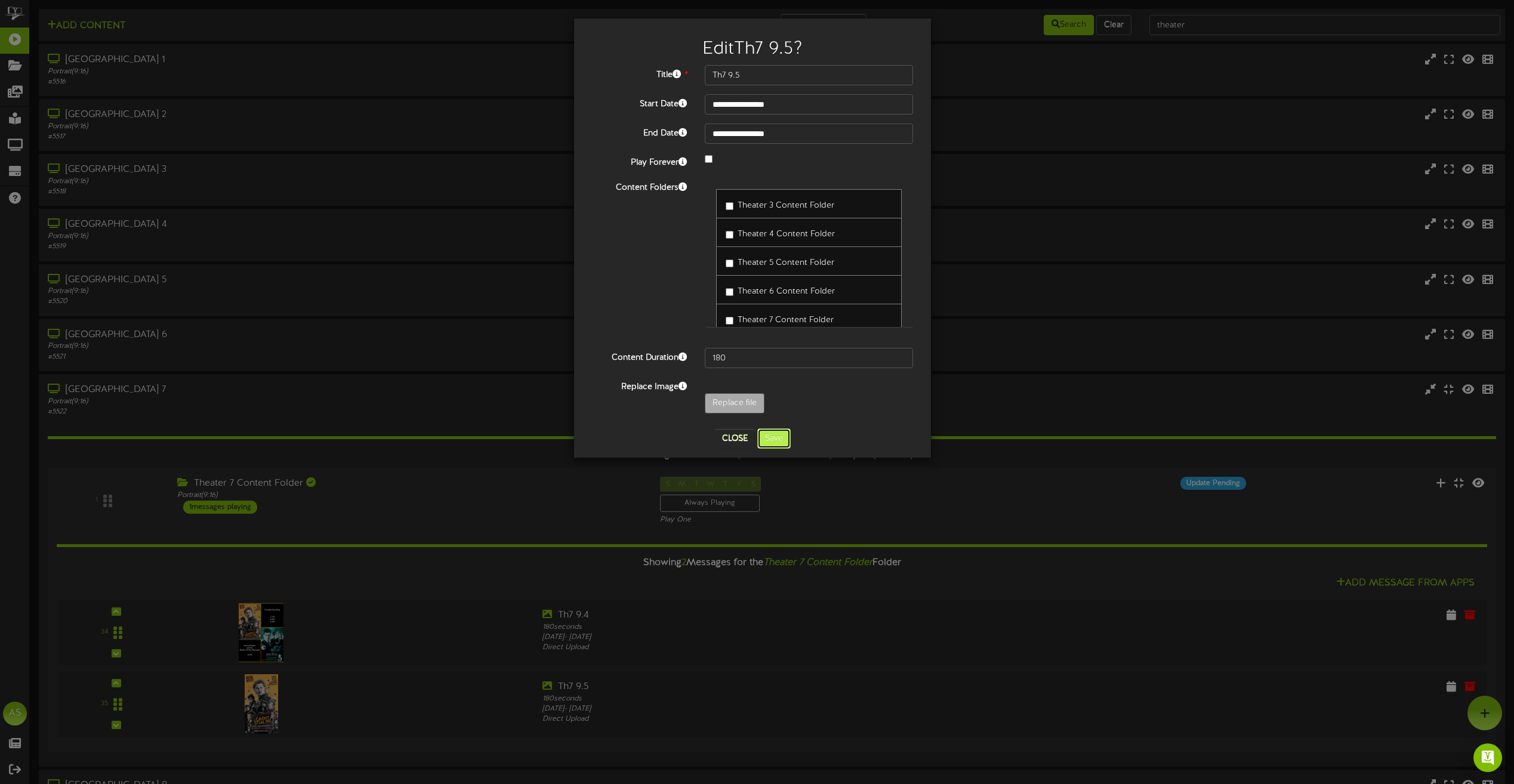
click at [773, 441] on button "Save" at bounding box center [774, 439] width 33 height 20
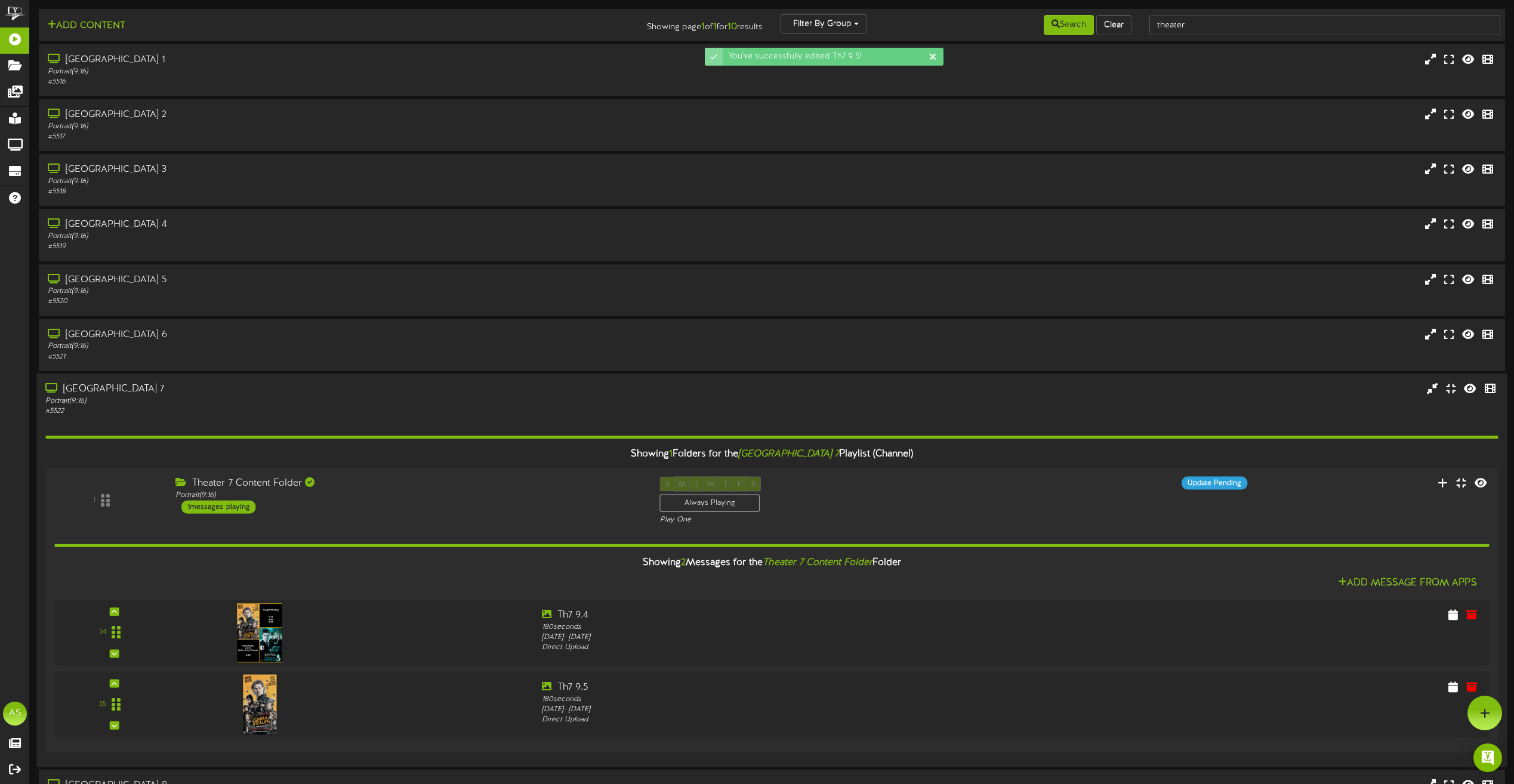
click at [317, 407] on div "# 5522" at bounding box center [342, 411] width 595 height 10
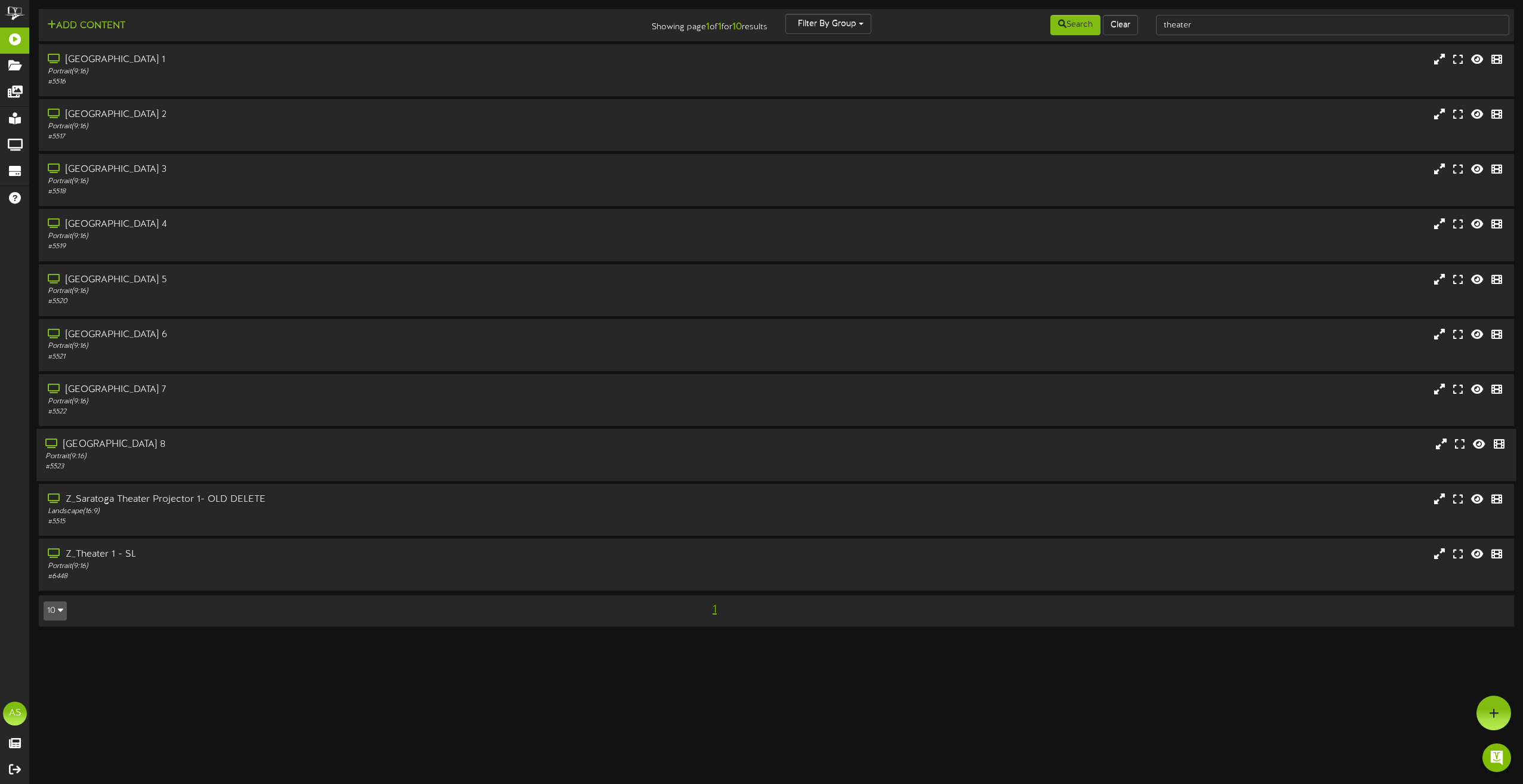
click at [370, 460] on div "Portrait ( 9:16 )" at bounding box center [344, 457] width 598 height 10
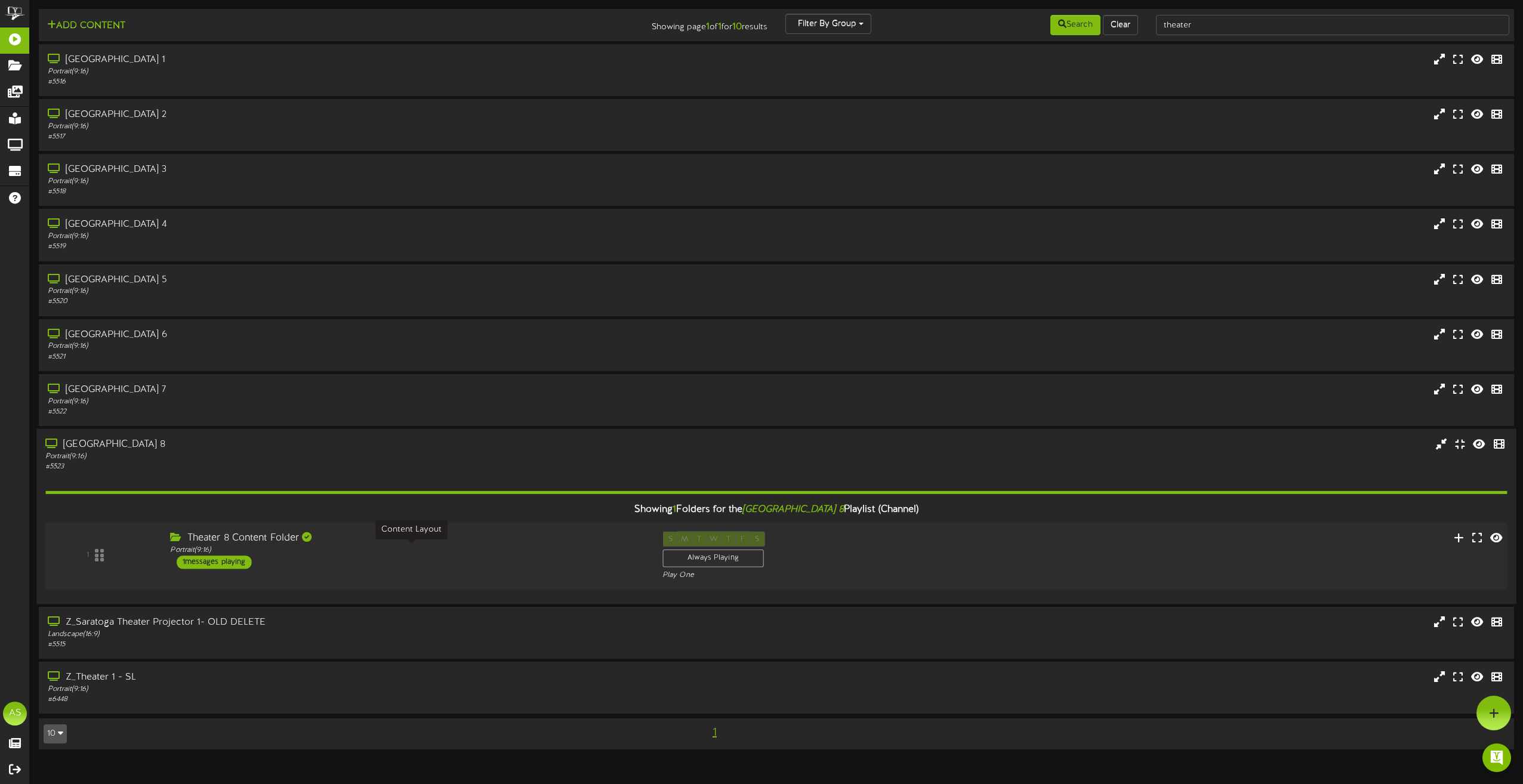
click at [405, 553] on div "Portrait ( 9:16 )" at bounding box center [407, 550] width 474 height 10
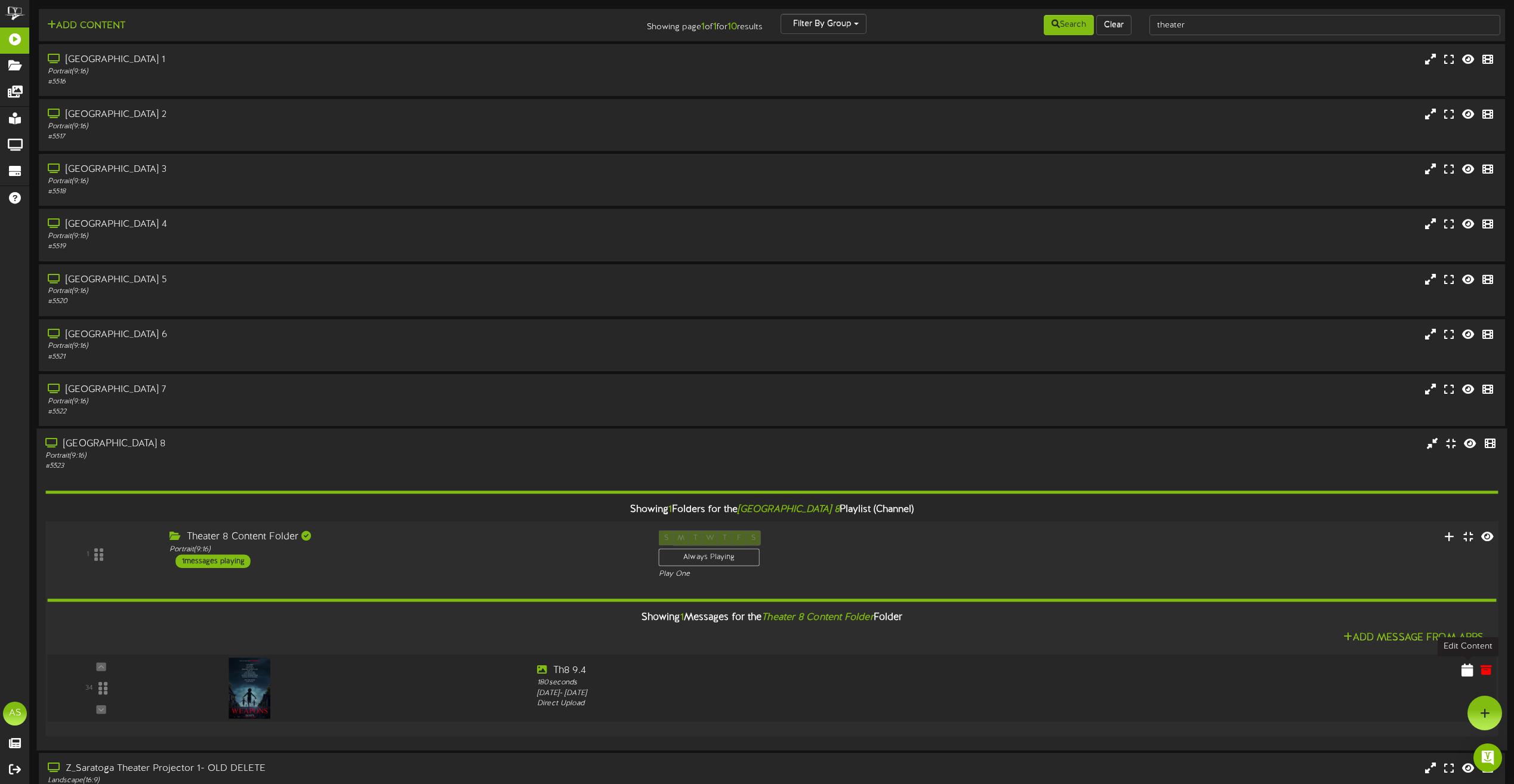
click at [1467, 675] on icon at bounding box center [1468, 670] width 12 height 13
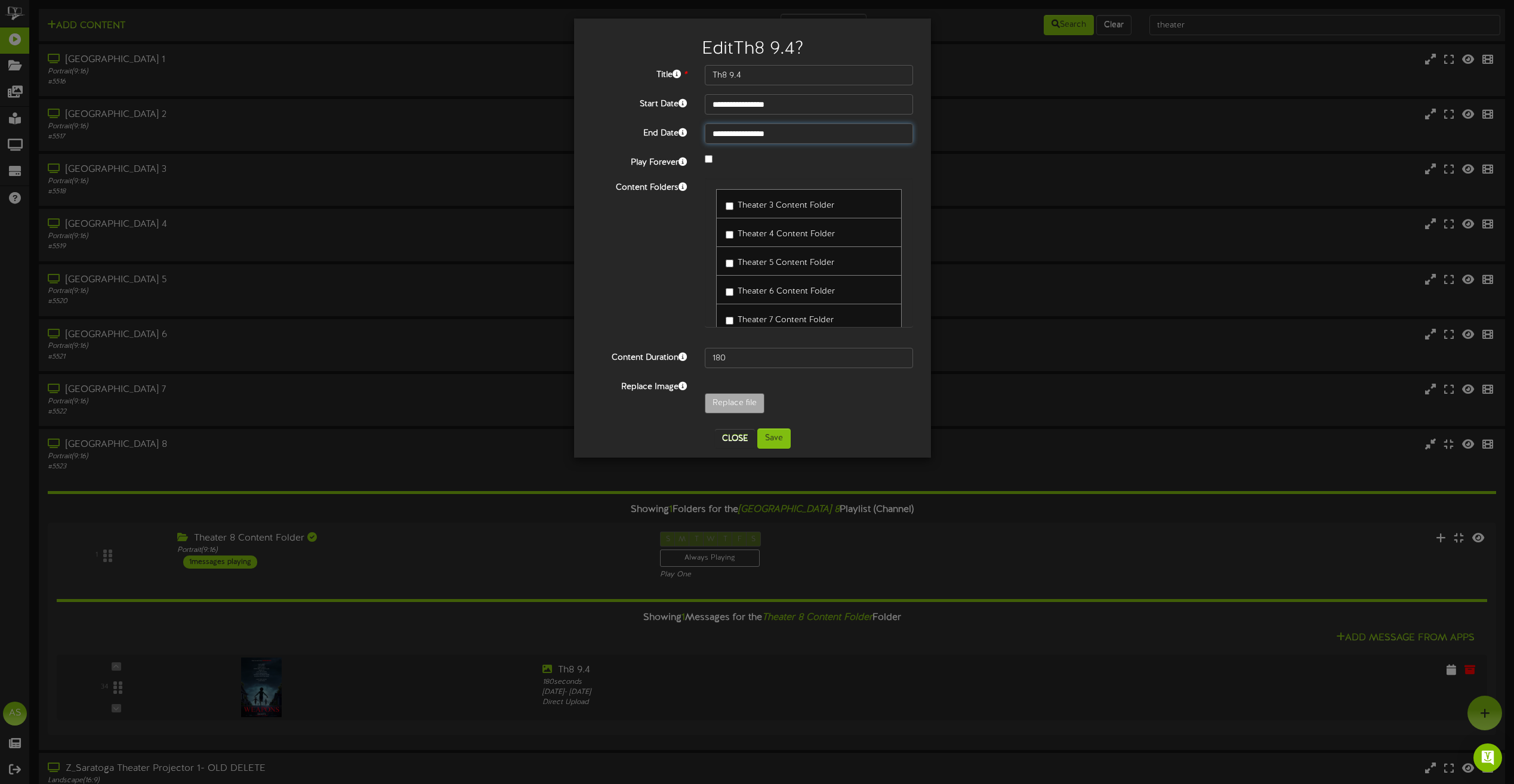
click at [749, 140] on input "**********" at bounding box center [809, 134] width 209 height 20
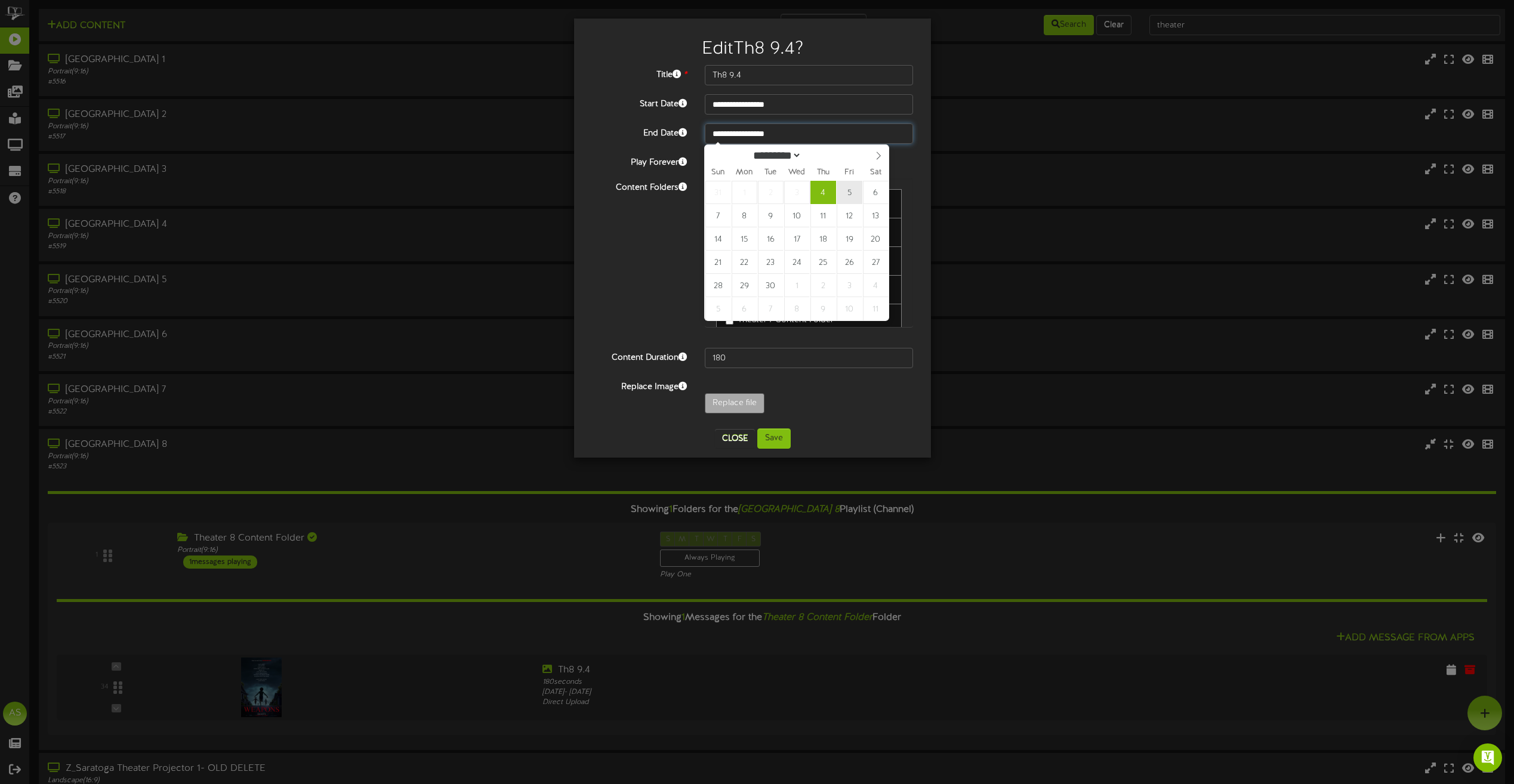
type input "**********"
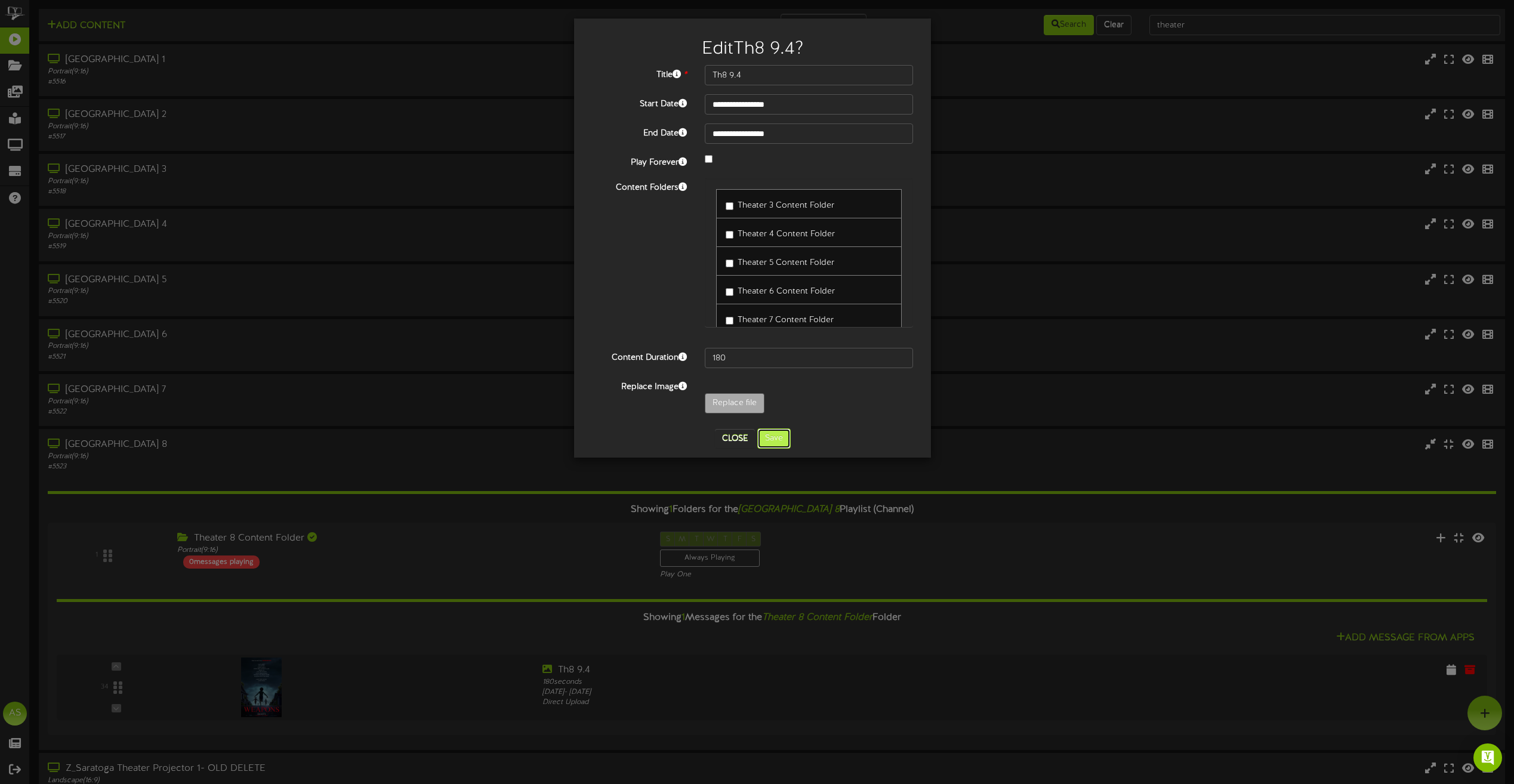
click at [778, 444] on button "Save" at bounding box center [774, 439] width 33 height 20
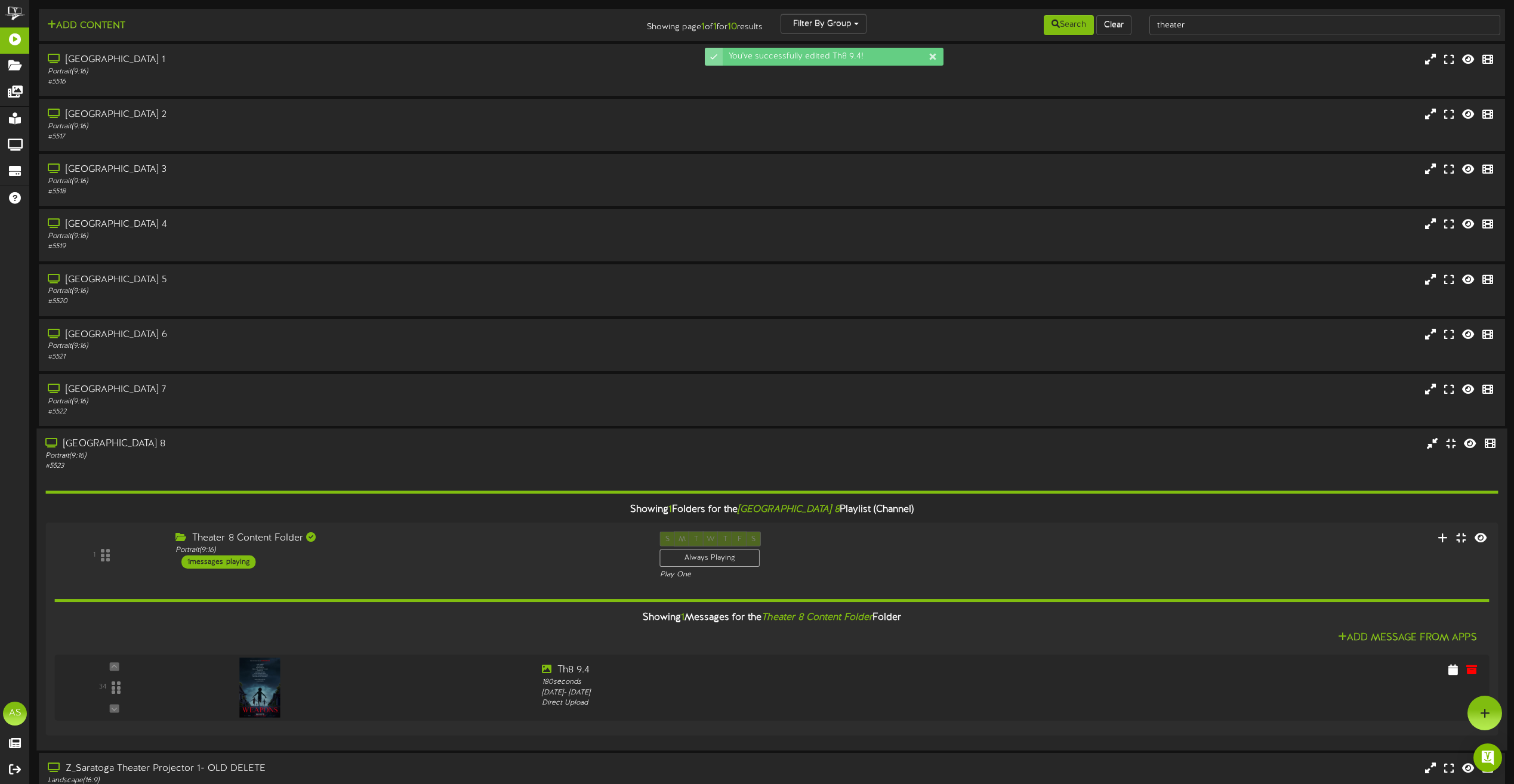
click at [344, 439] on div "[GEOGRAPHIC_DATA] 8" at bounding box center [342, 444] width 595 height 14
